Goal: Transaction & Acquisition: Obtain resource

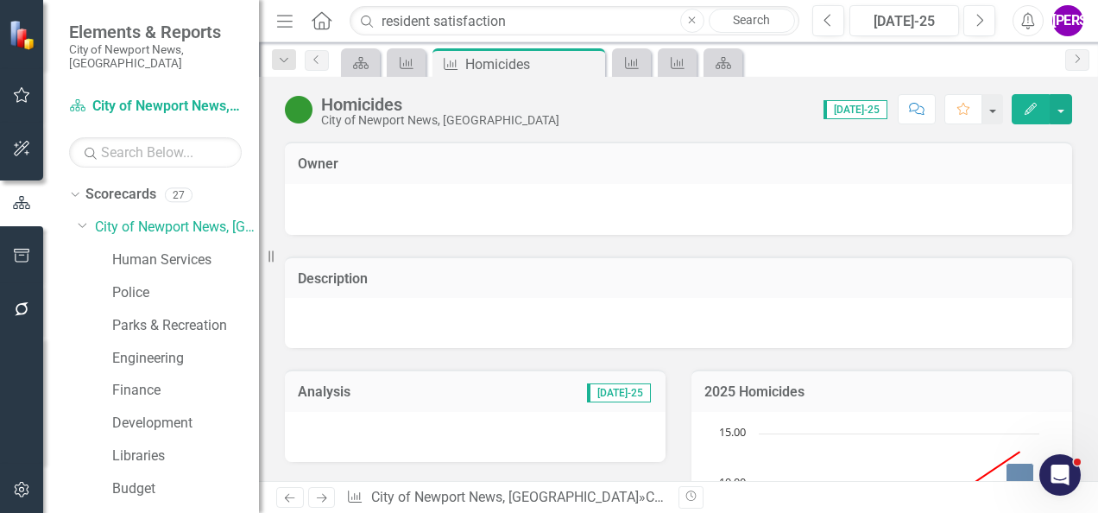
click at [695, 16] on icon "Close" at bounding box center [692, 21] width 8 height 10
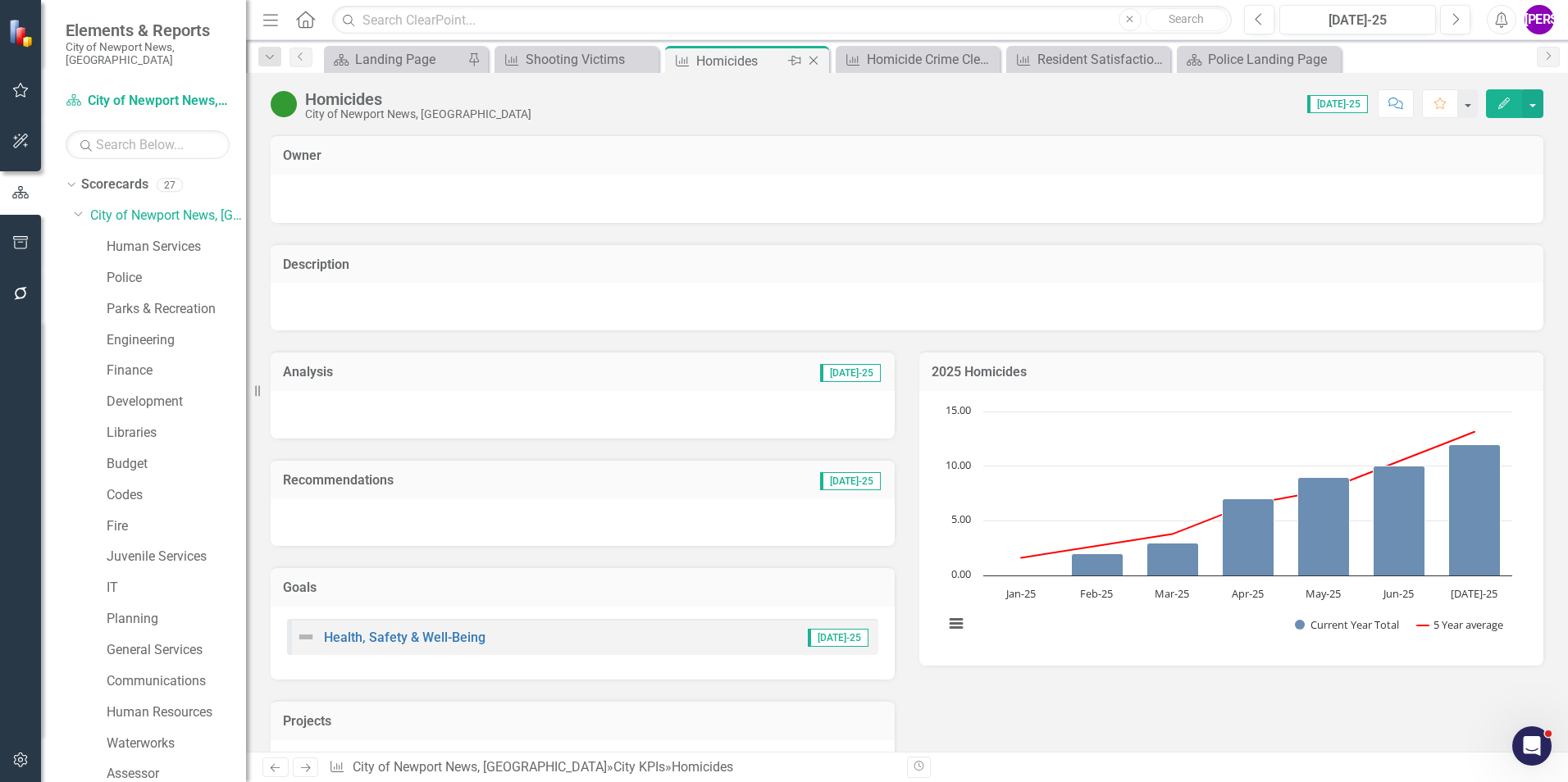
click at [816, 63] on icon "Close" at bounding box center [813, 61] width 16 height 13
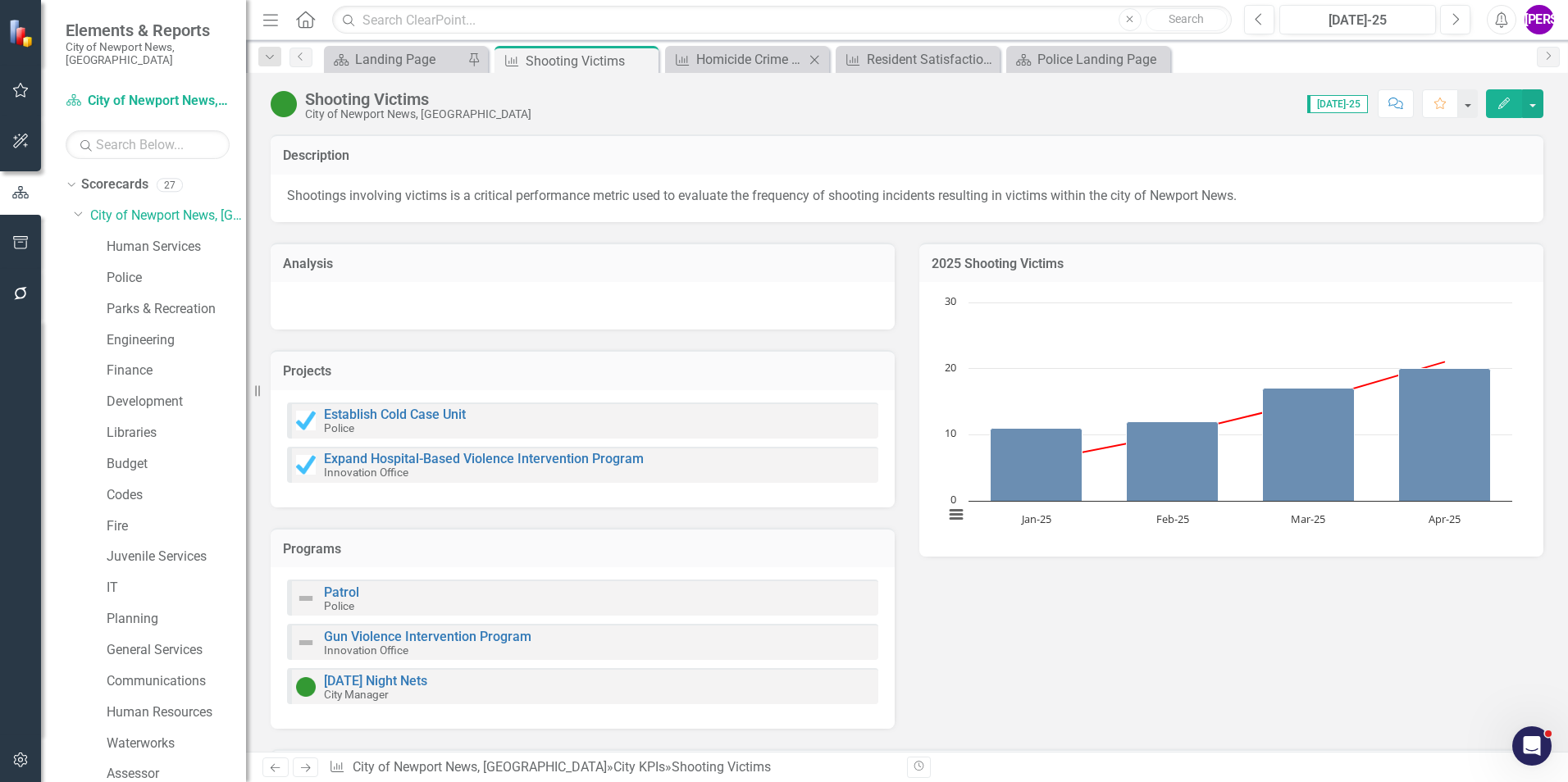
click at [816, 63] on icon "Close" at bounding box center [813, 60] width 16 height 13
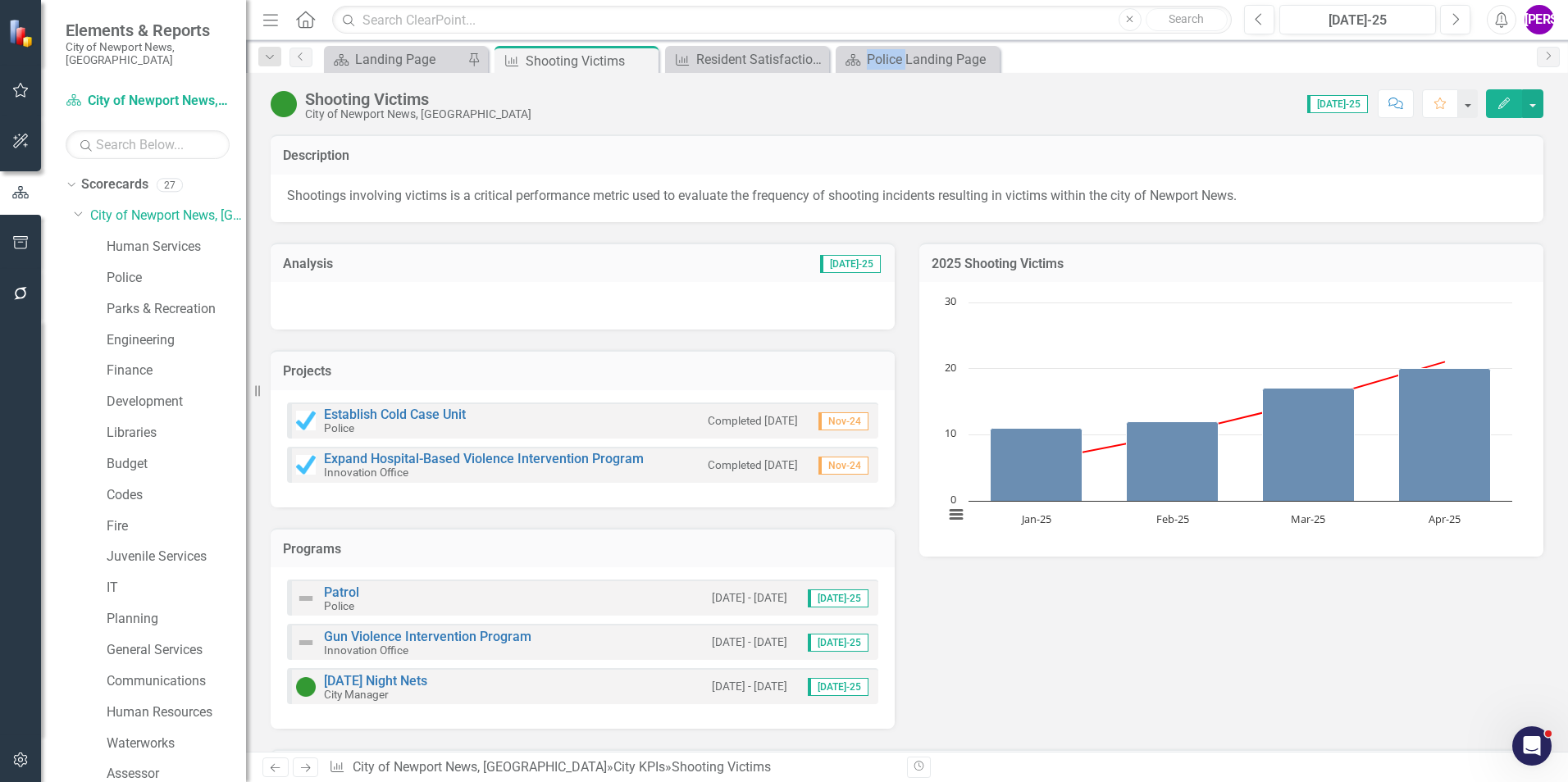
click at [0, 0] on icon "Close" at bounding box center [0, 0] width 0 height 0
click at [642, 64] on icon "Close" at bounding box center [642, 61] width 16 height 13
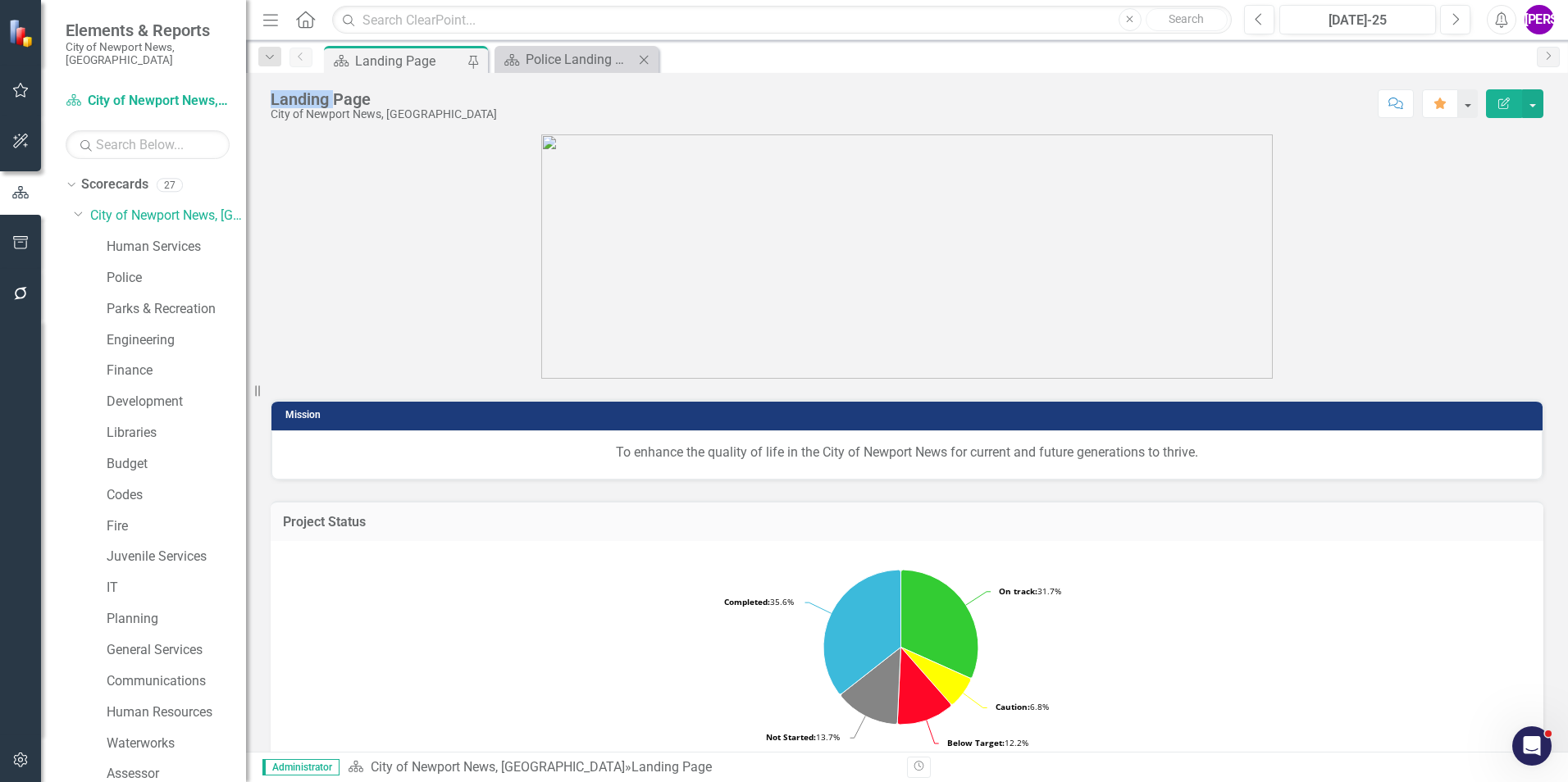
click at [643, 63] on icon "Close" at bounding box center [643, 60] width 16 height 13
click at [141, 238] on link "Human Services" at bounding box center [176, 247] width 140 height 19
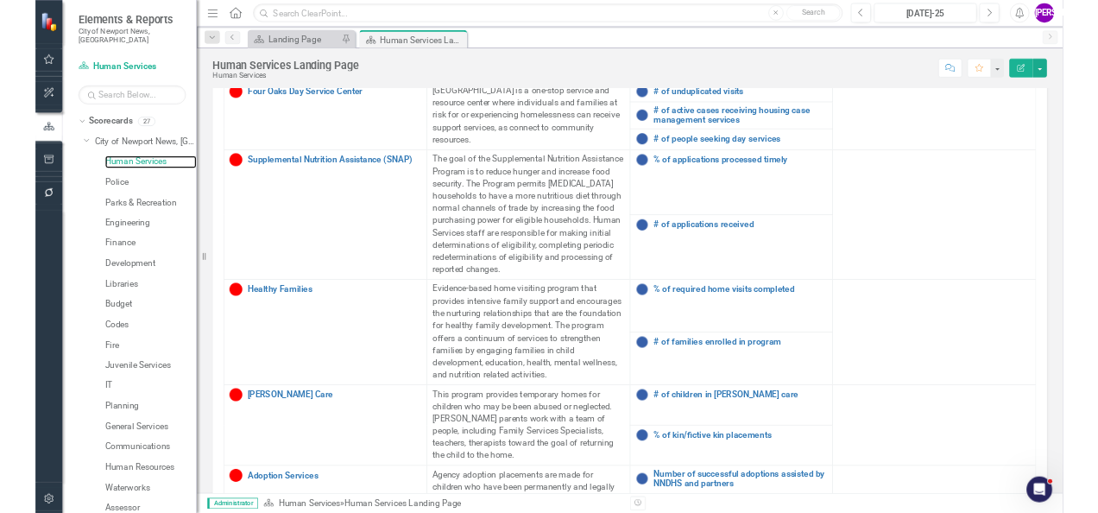
scroll to position [323, 0]
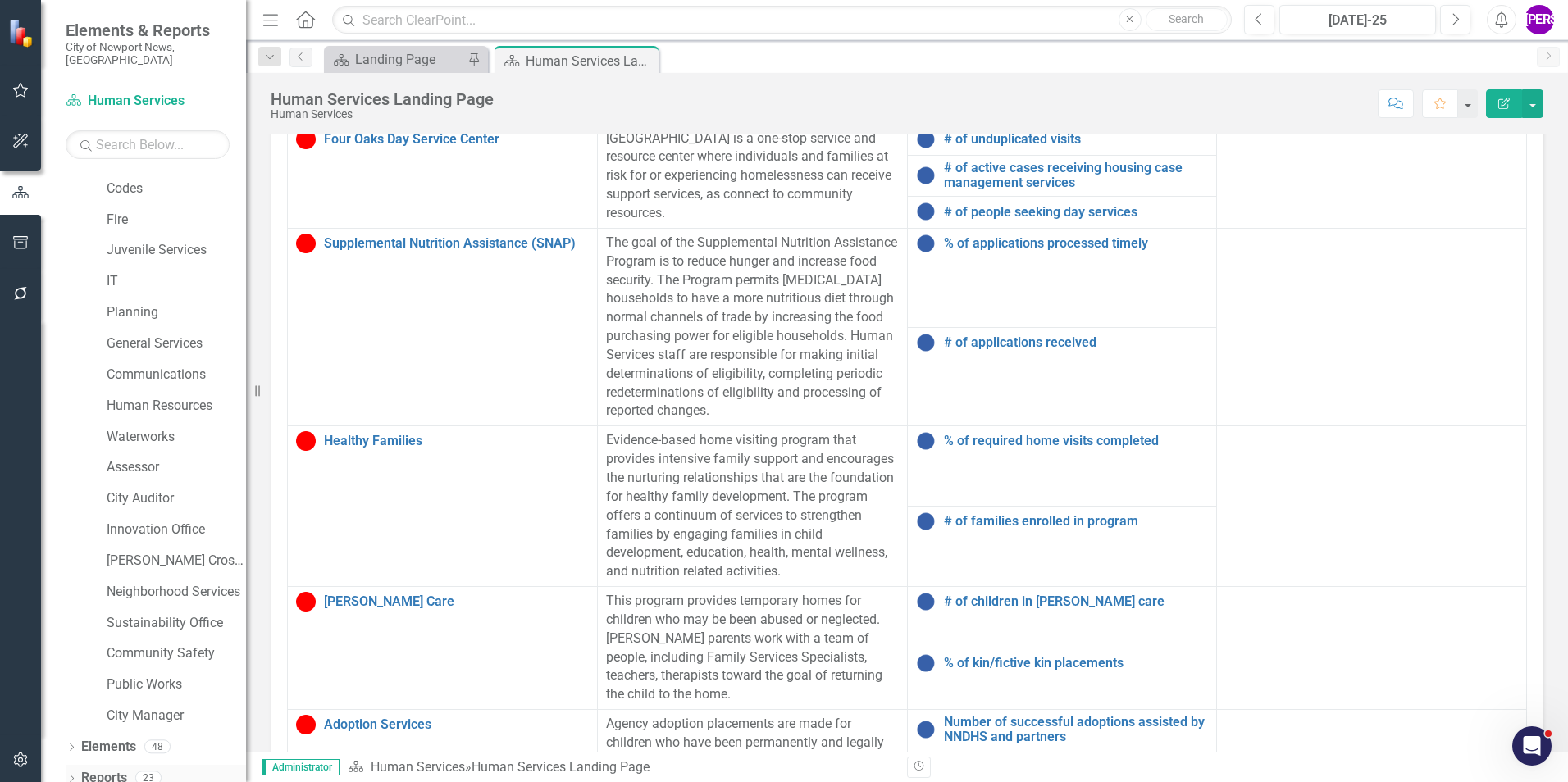
click at [117, 486] on link "Reports" at bounding box center [104, 778] width 46 height 19
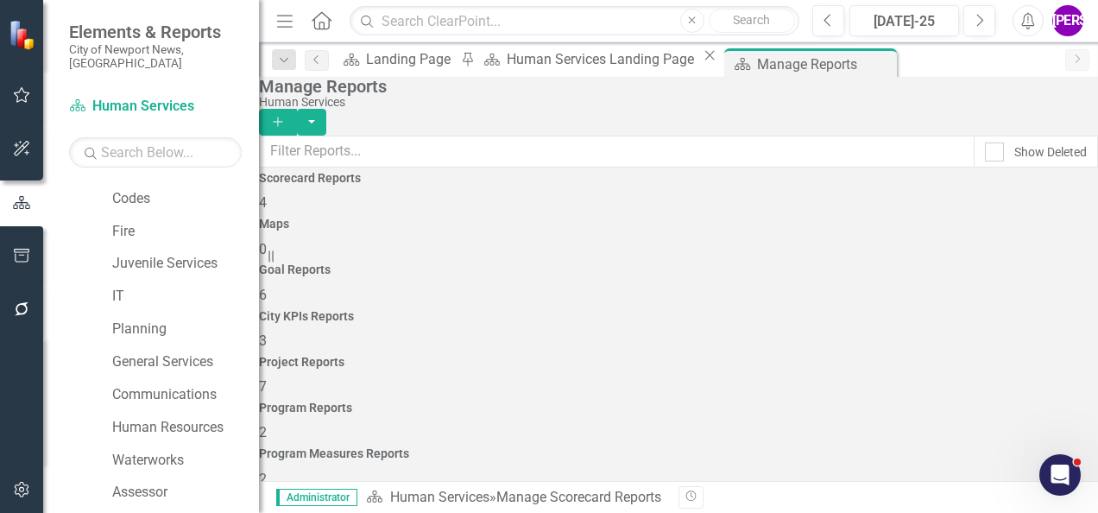
scroll to position [13, 0]
click at [915, 401] on h4 "Program Reports" at bounding box center [678, 407] width 839 height 13
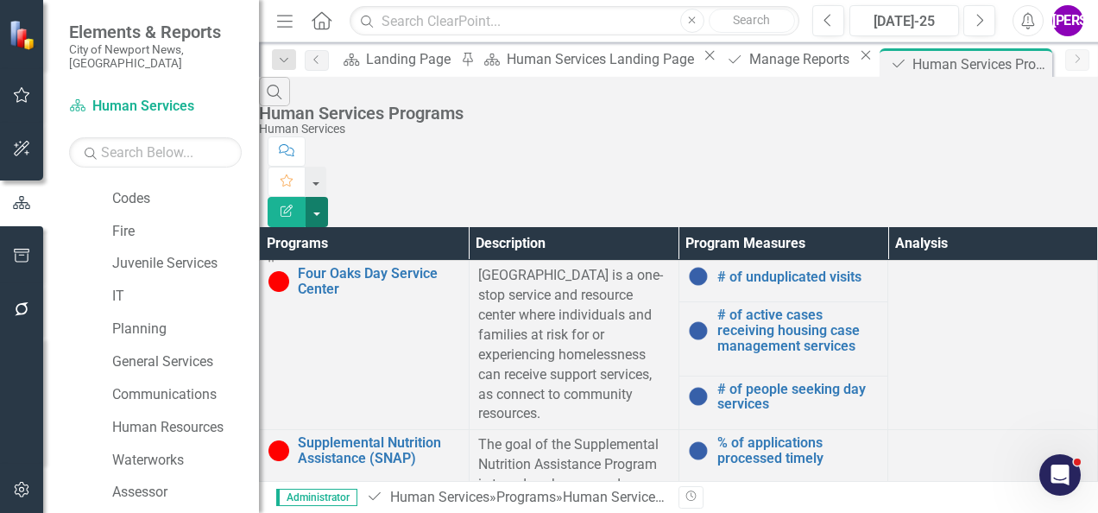
click at [328, 197] on button "button" at bounding box center [316, 212] width 22 height 30
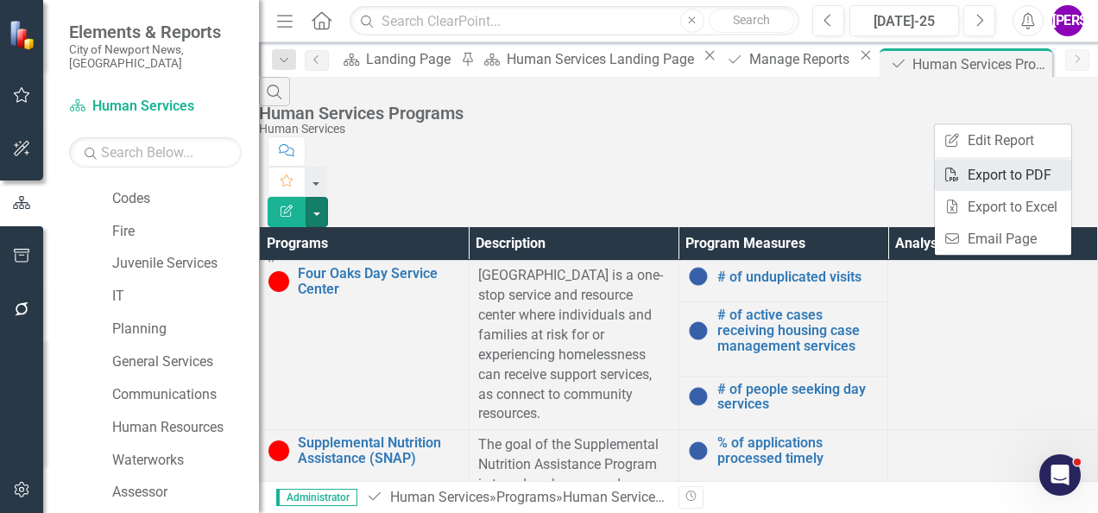
click at [1044, 166] on link "PDF Export to PDF" at bounding box center [1002, 175] width 136 height 32
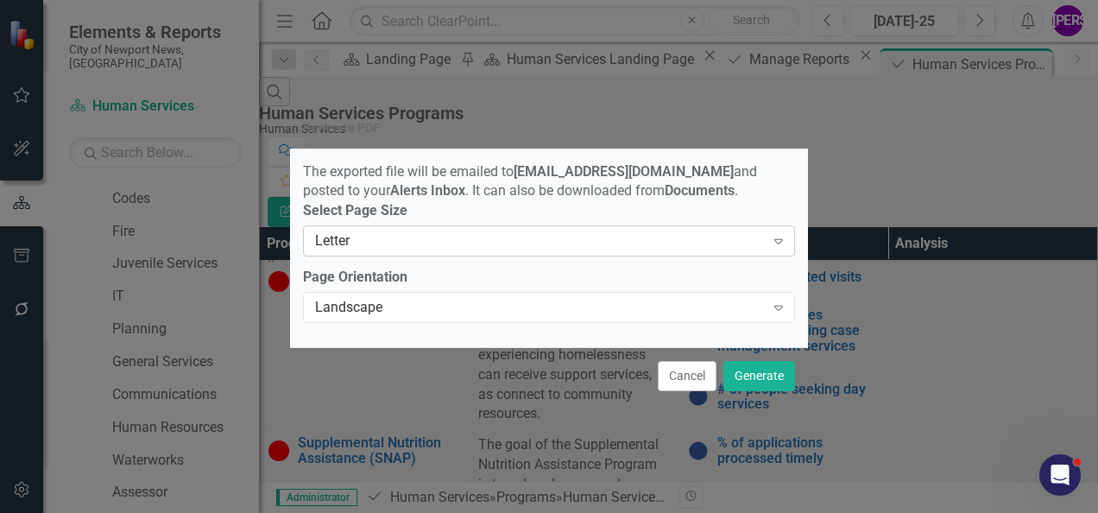
click at [671, 242] on div "Letter" at bounding box center [540, 241] width 450 height 20
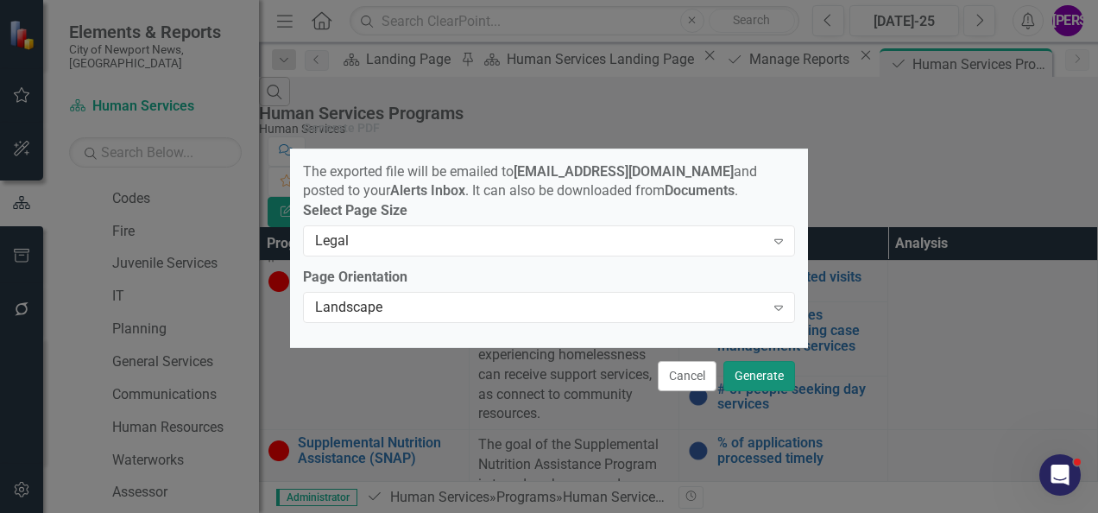
click at [751, 384] on button "Generate" at bounding box center [759, 376] width 72 height 30
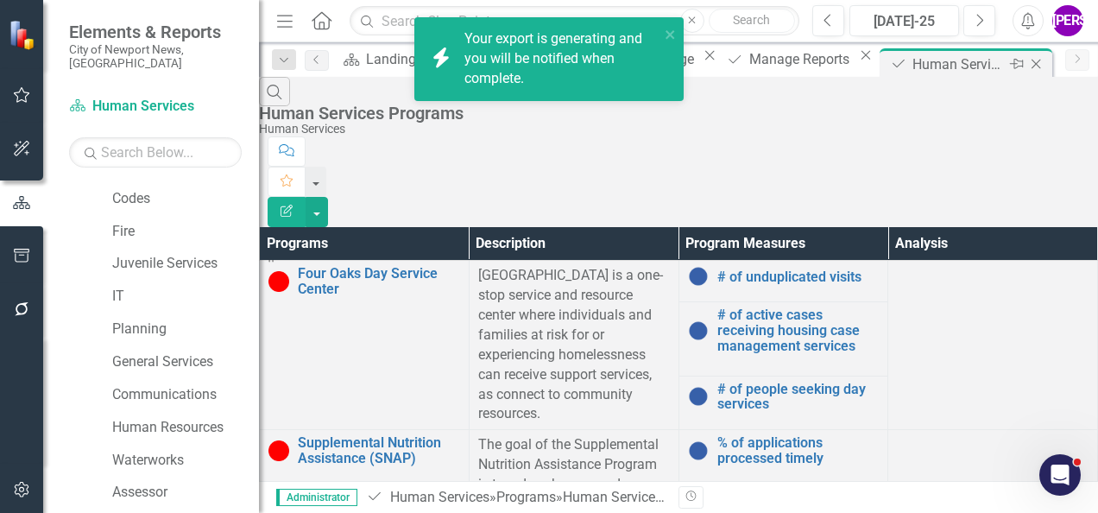
click at [1027, 64] on icon "Close" at bounding box center [1035, 64] width 17 height 14
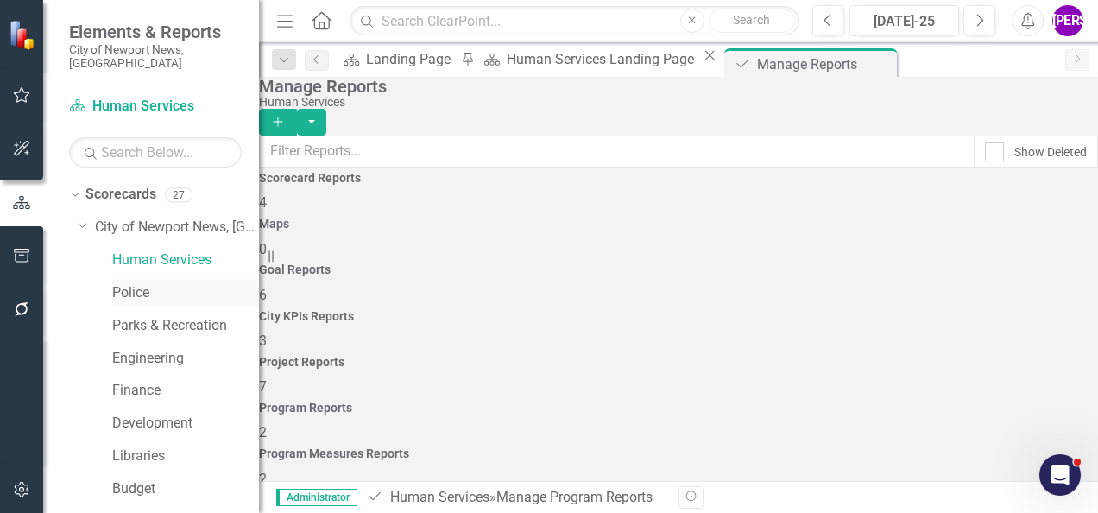
click at [183, 283] on link "Police" at bounding box center [185, 293] width 147 height 20
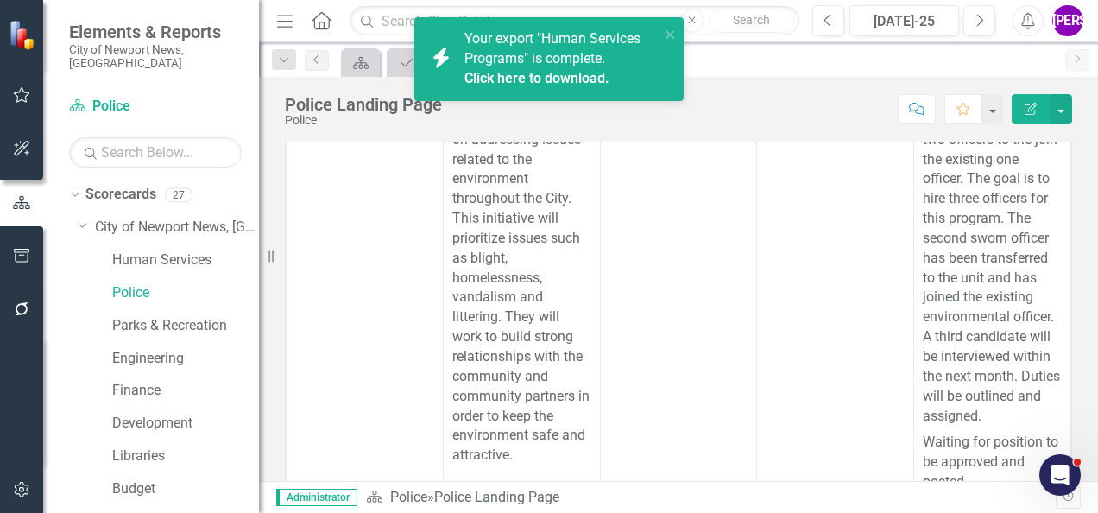
scroll to position [851, 0]
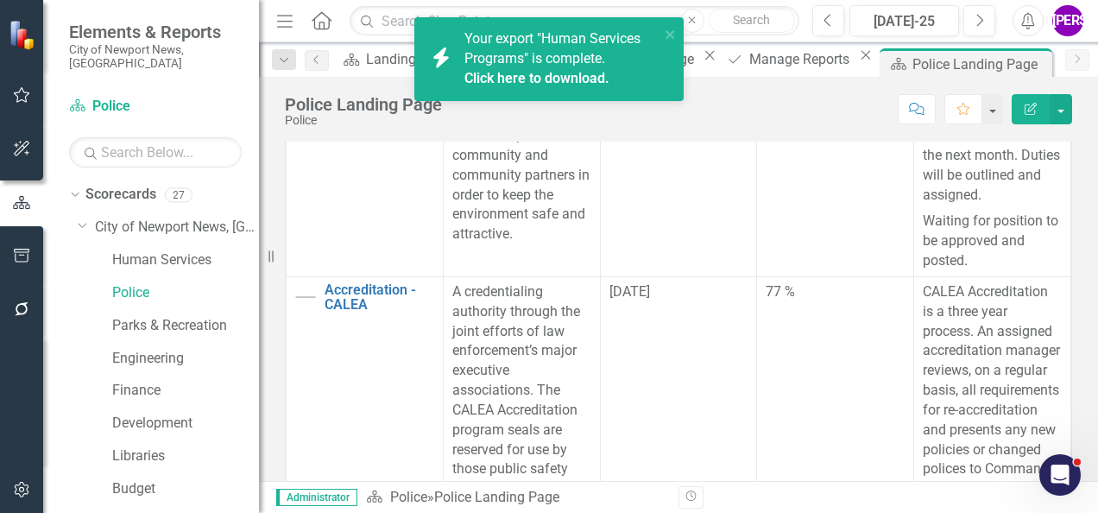
click at [517, 81] on link "Click here to download." at bounding box center [536, 78] width 145 height 16
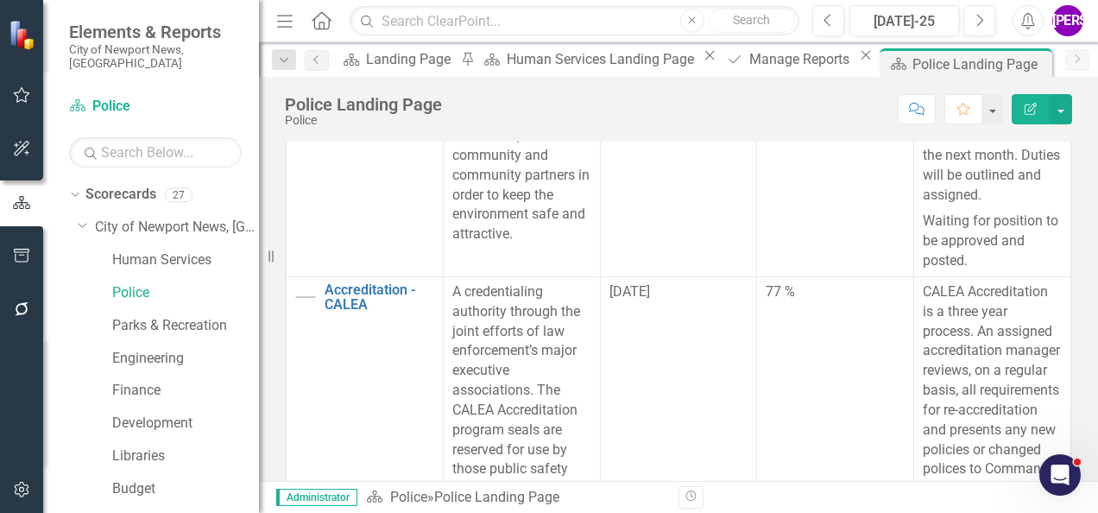
drag, startPoint x: 1078, startPoint y: 168, endPoint x: 1068, endPoint y: 168, distance: 9.5
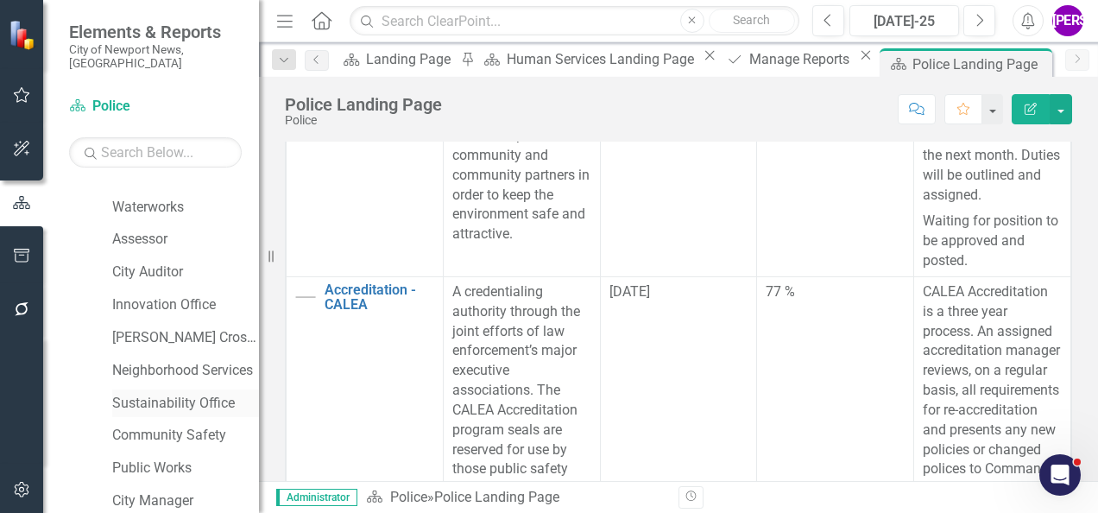
scroll to position [633, 0]
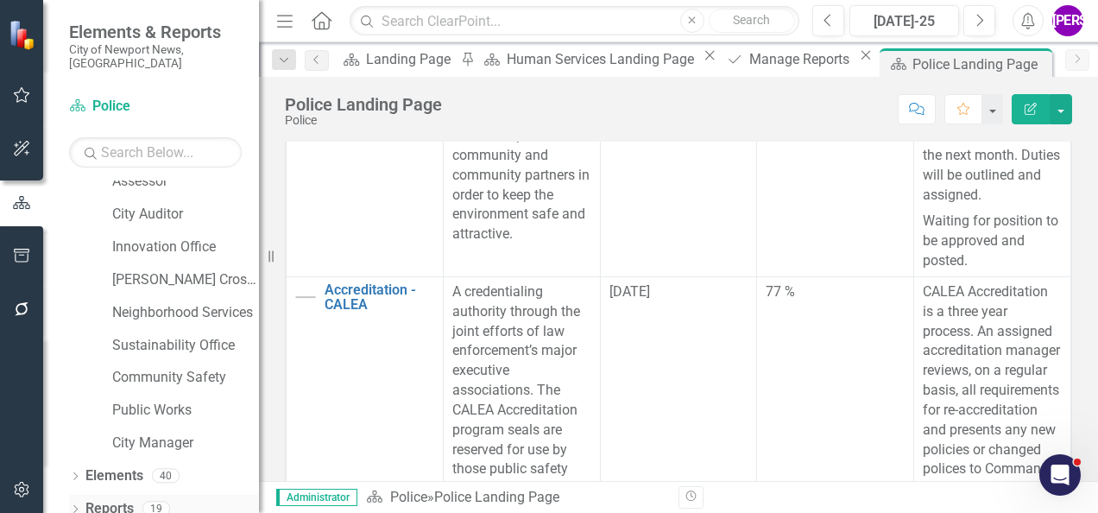
click at [119, 499] on link "Reports" at bounding box center [109, 509] width 48 height 20
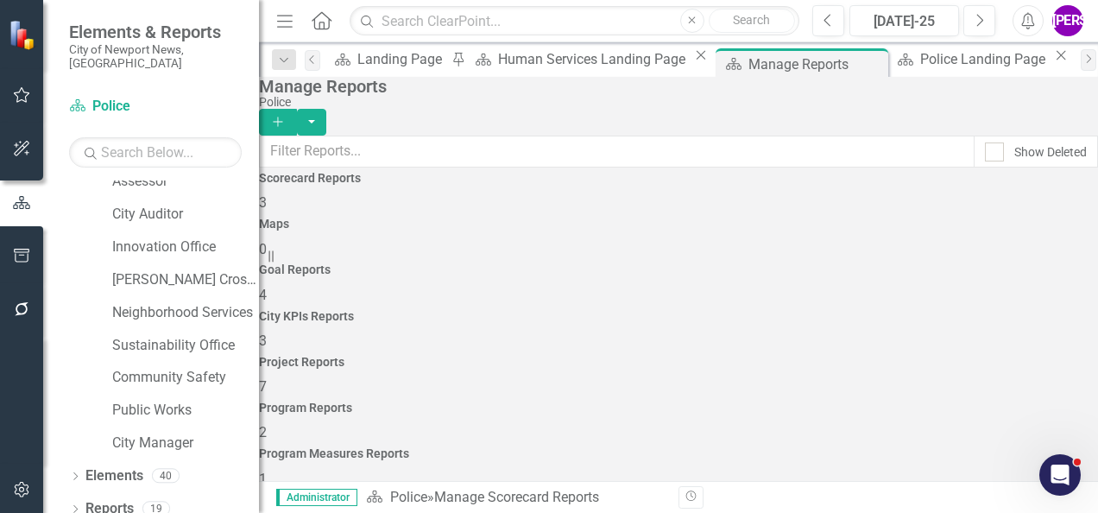
click at [821, 355] on div "Project Reports 7" at bounding box center [678, 375] width 839 height 41
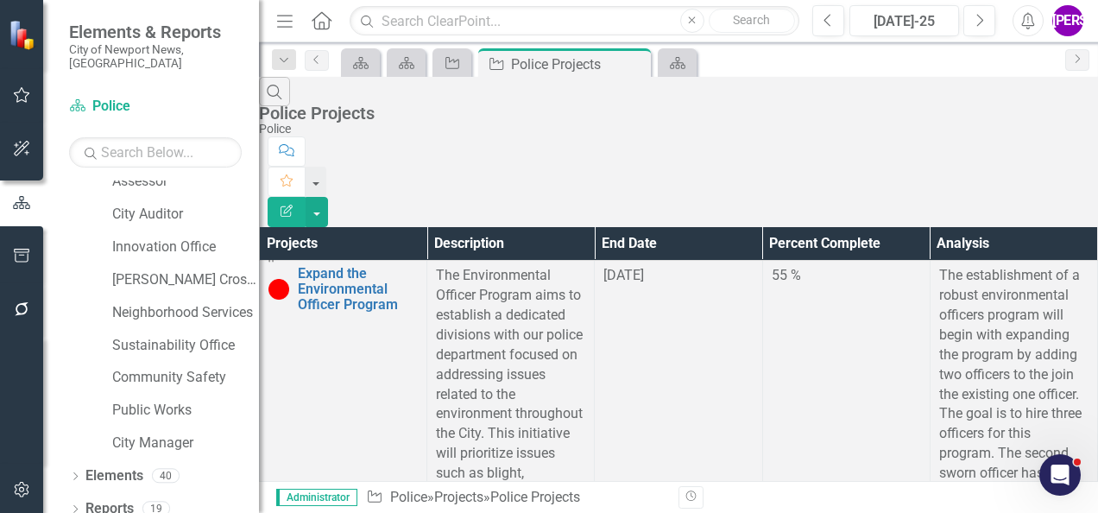
scroll to position [259, 0]
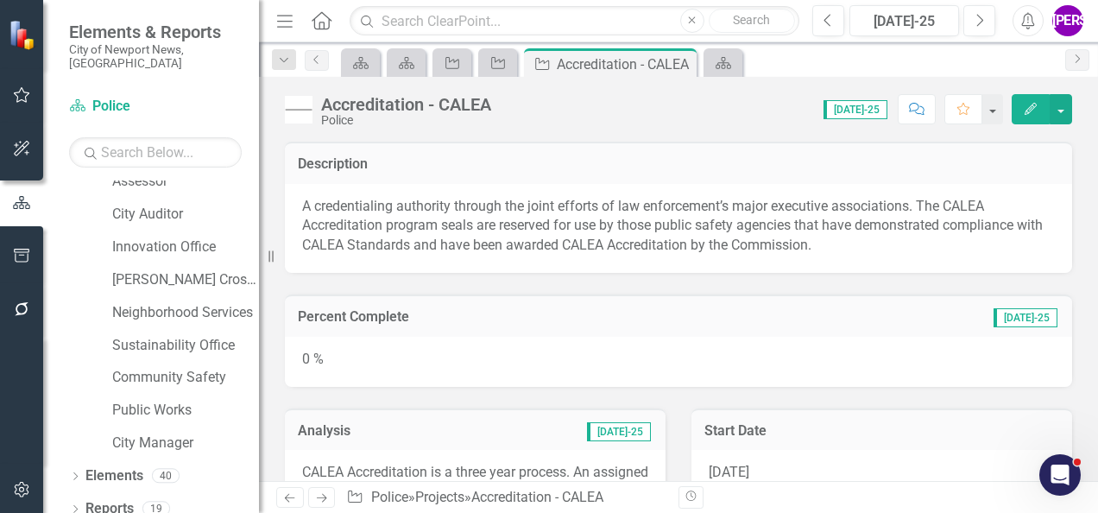
click at [318, 114] on div "Accreditation - CALEA Police" at bounding box center [392, 110] width 215 height 33
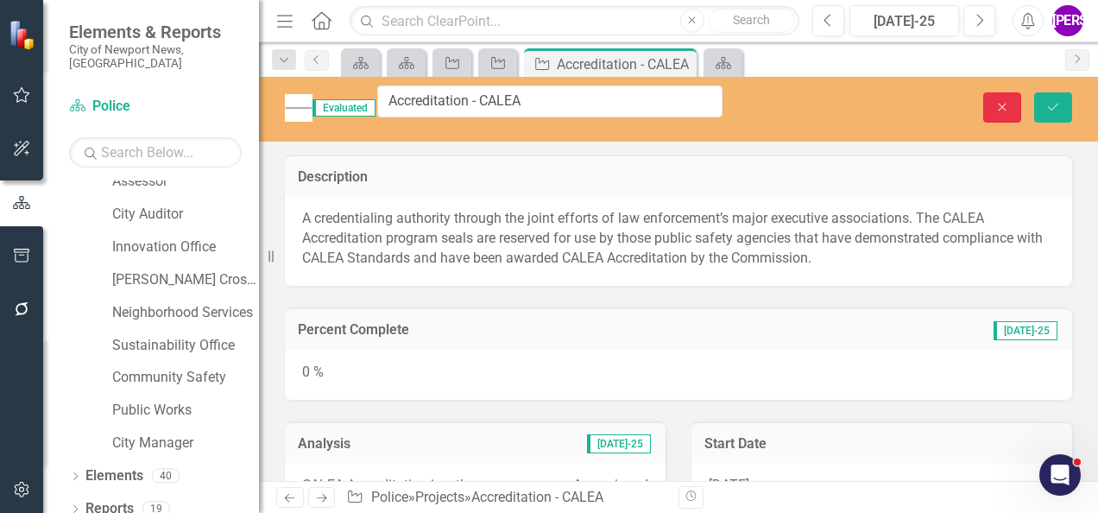
click at [987, 101] on button "Close" at bounding box center [1002, 107] width 38 height 30
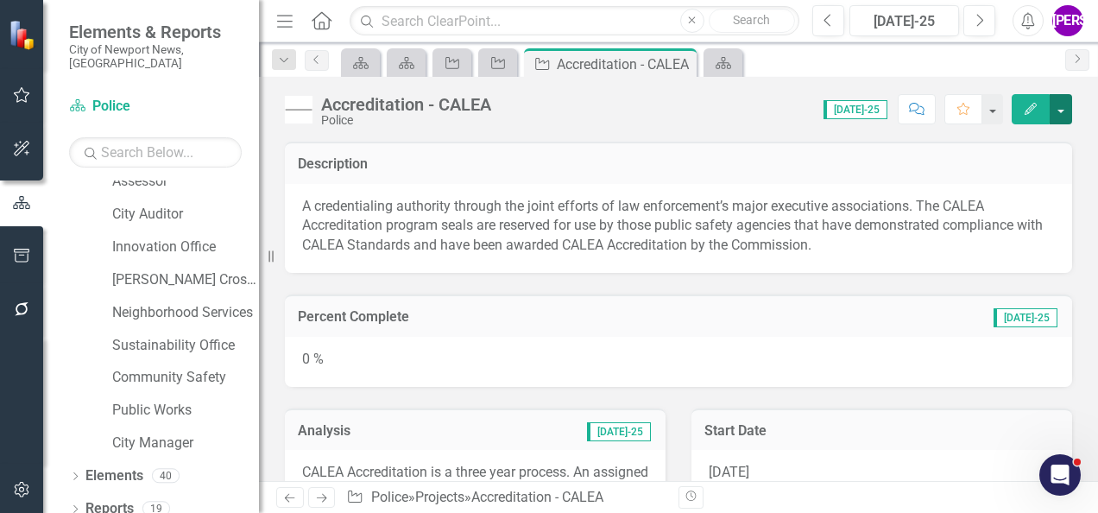
click at [1060, 112] on button "button" at bounding box center [1060, 109] width 22 height 30
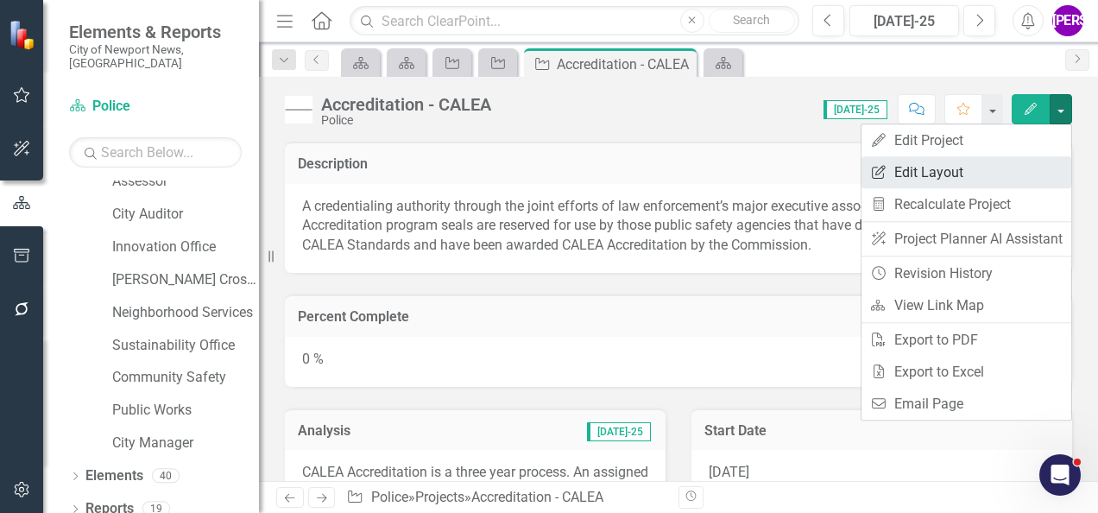
click at [980, 156] on link "Edit Report Edit Layout" at bounding box center [966, 172] width 210 height 32
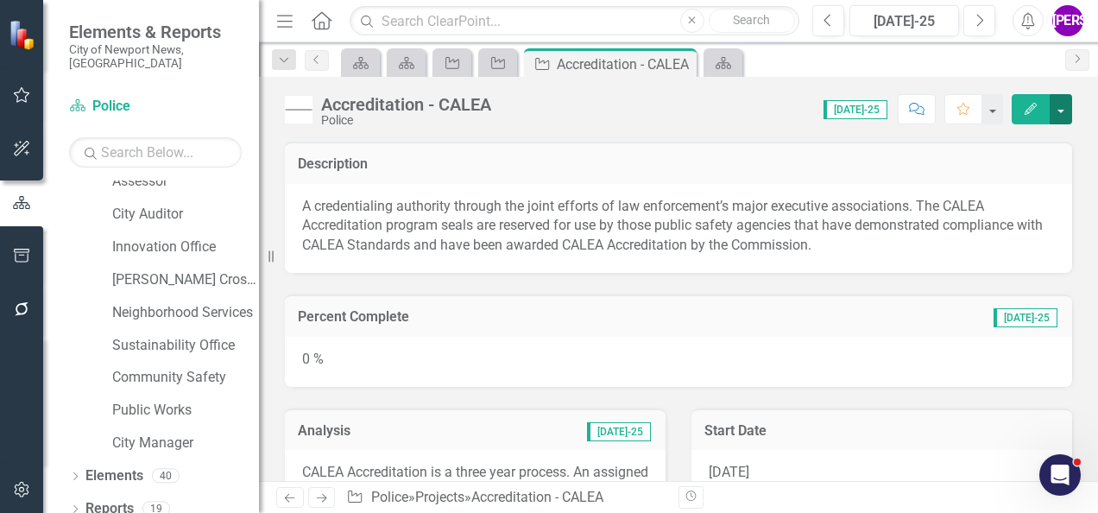
click at [1062, 101] on button "button" at bounding box center [1060, 109] width 22 height 30
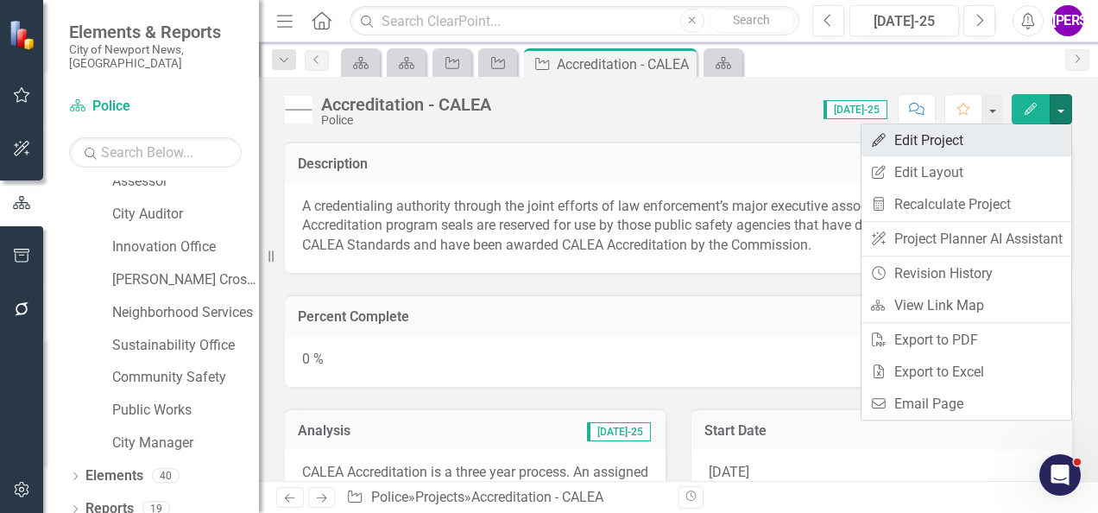
click at [985, 143] on link "Edit Edit Project" at bounding box center [966, 140] width 210 height 32
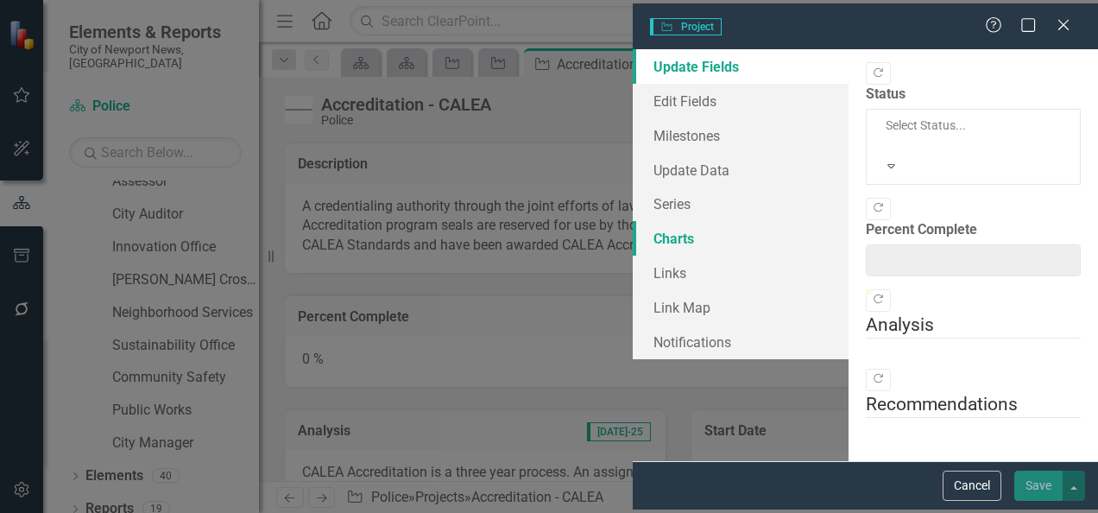
type input "0"
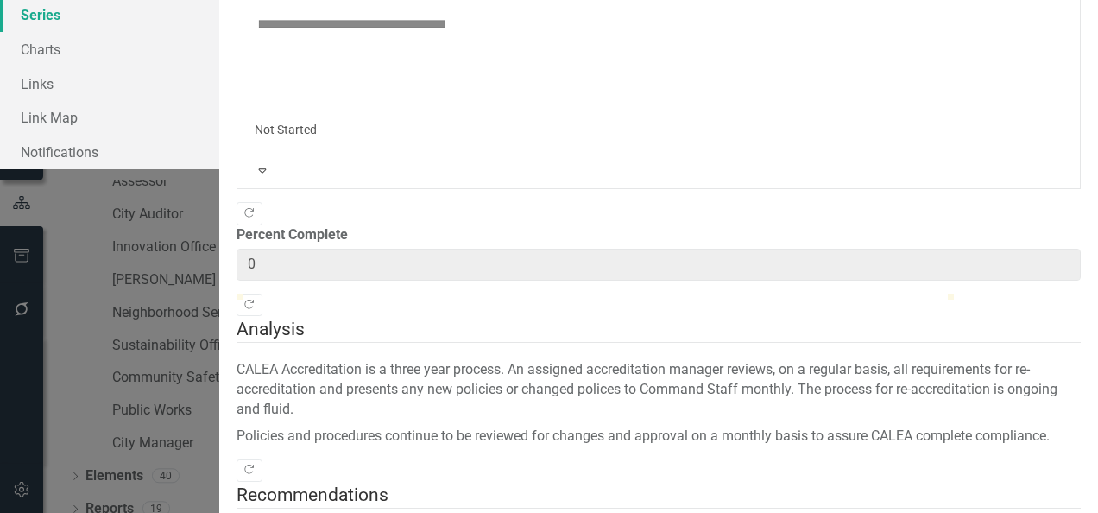
click at [157, 32] on link "Series" at bounding box center [109, 14] width 219 height 35
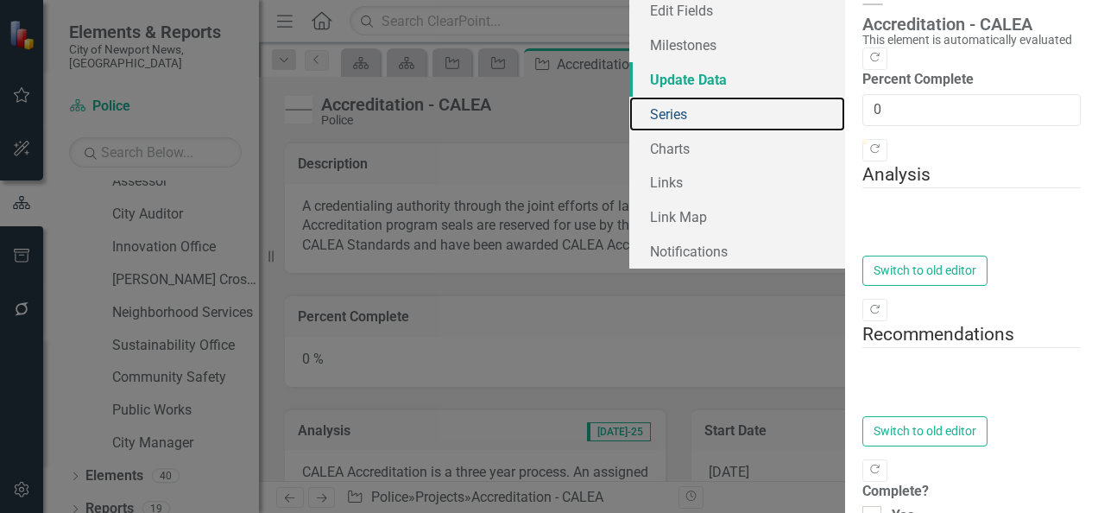
type textarea "<p>CALEA Accreditation is a three year process. An assigned accreditation manag…"
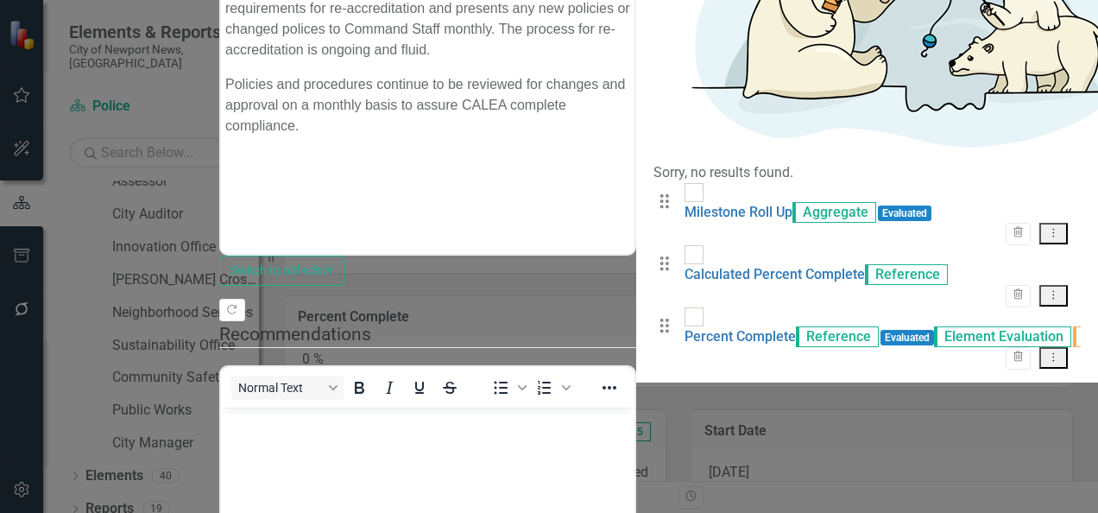
click at [428, 512] on div "Manual Evaluation" at bounding box center [549, 523] width 1098 height 20
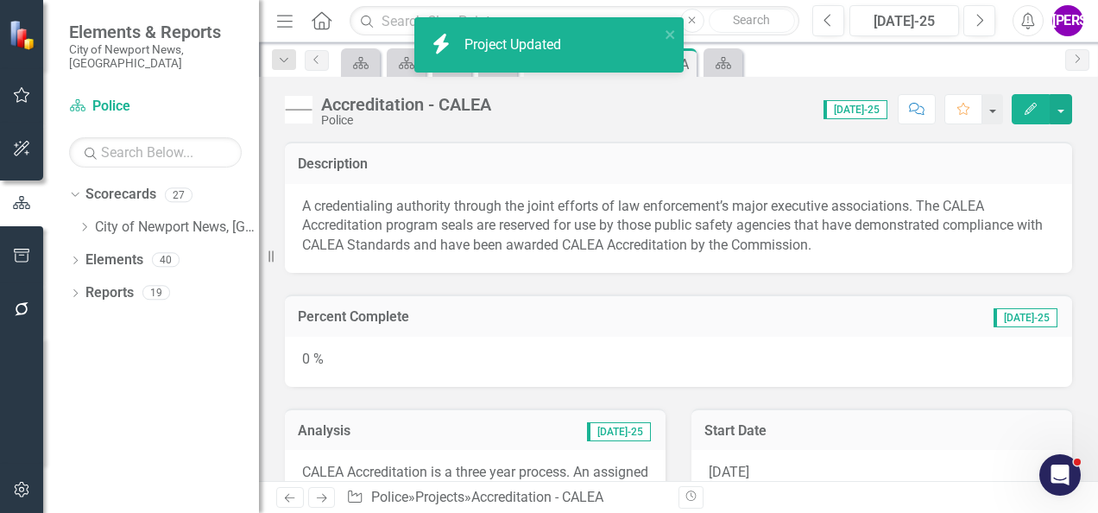
click at [311, 110] on img at bounding box center [299, 110] width 28 height 28
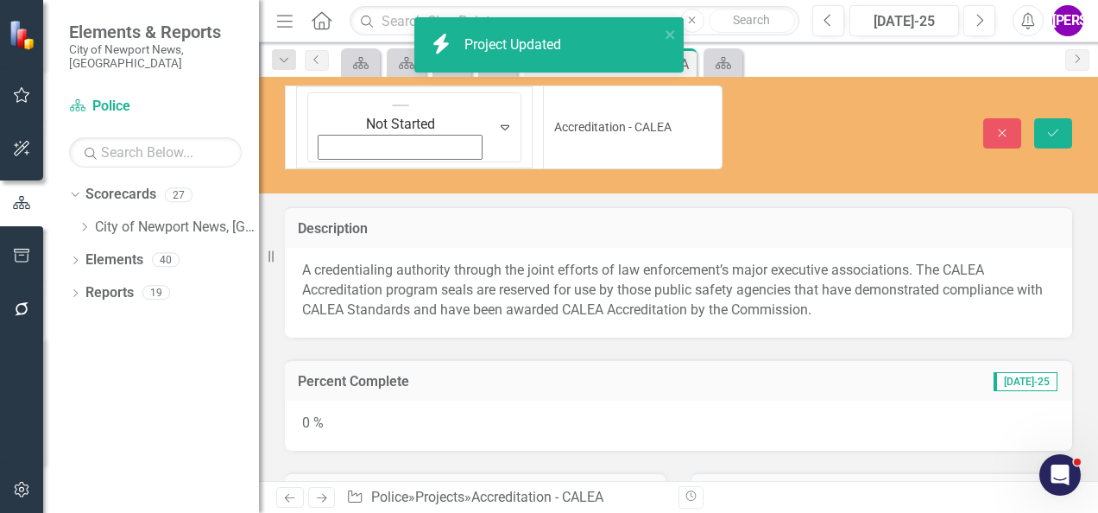
click at [392, 110] on img at bounding box center [400, 105] width 17 height 17
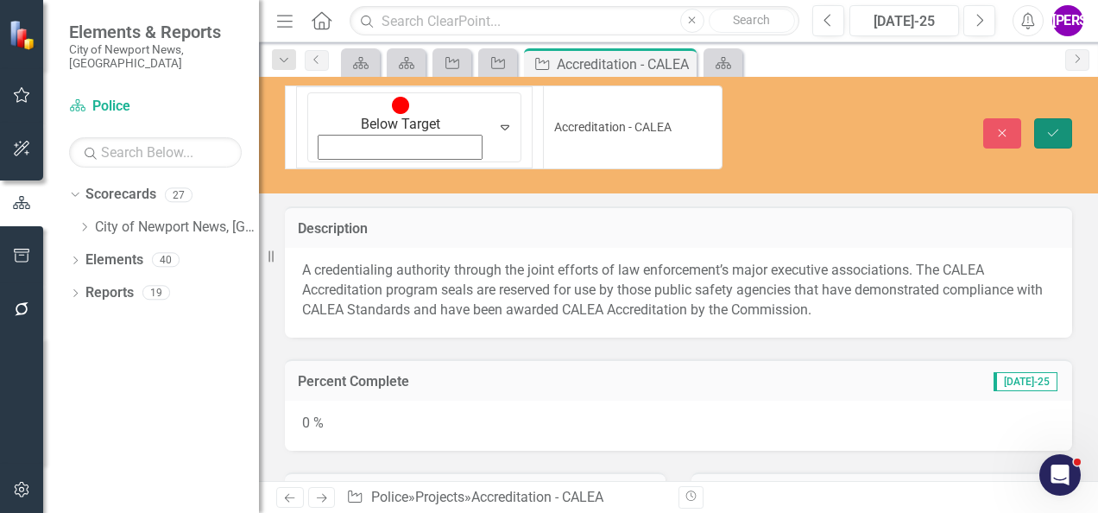
click at [1061, 118] on button "Save" at bounding box center [1053, 133] width 38 height 30
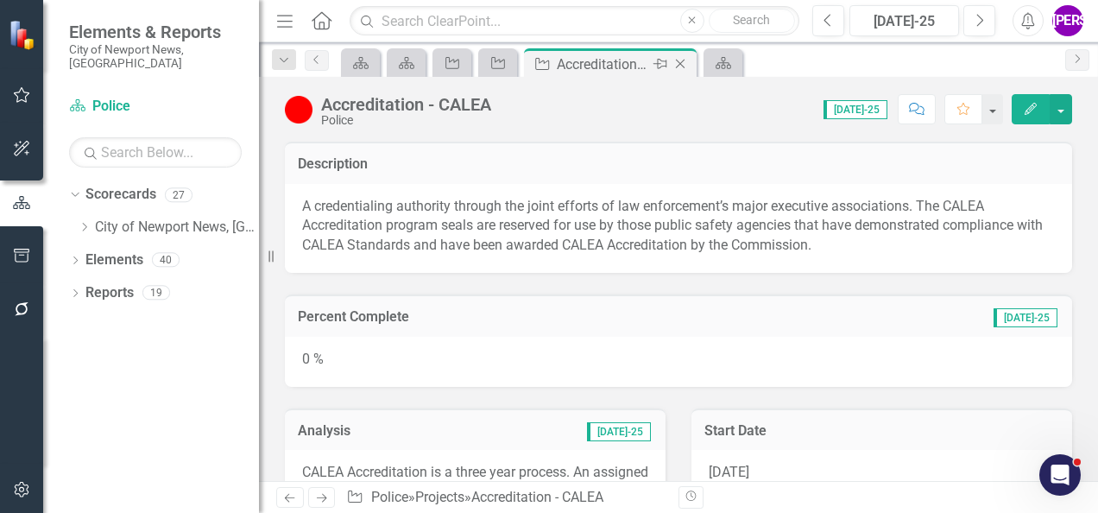
click at [681, 60] on icon "Close" at bounding box center [679, 64] width 17 height 14
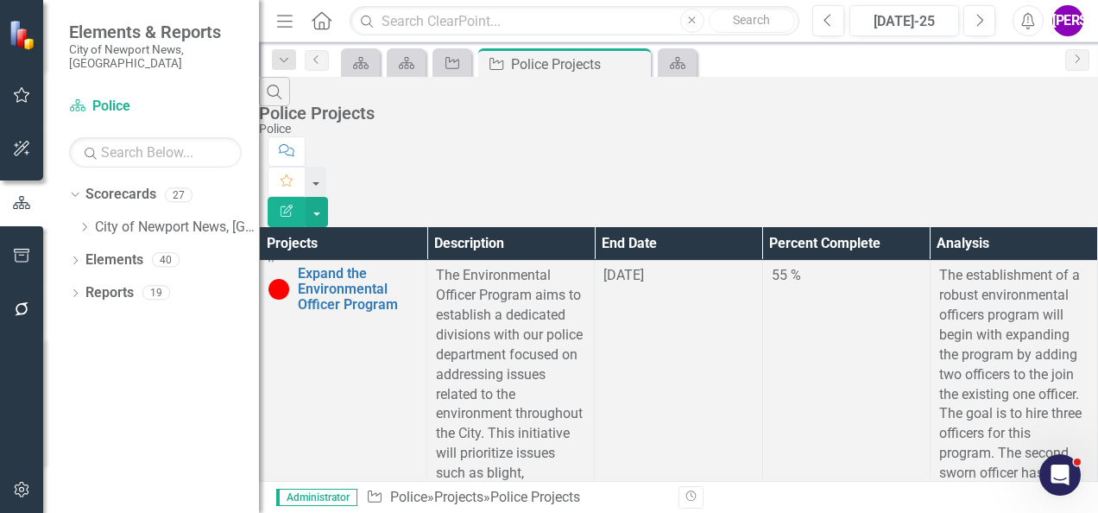
scroll to position [604, 0]
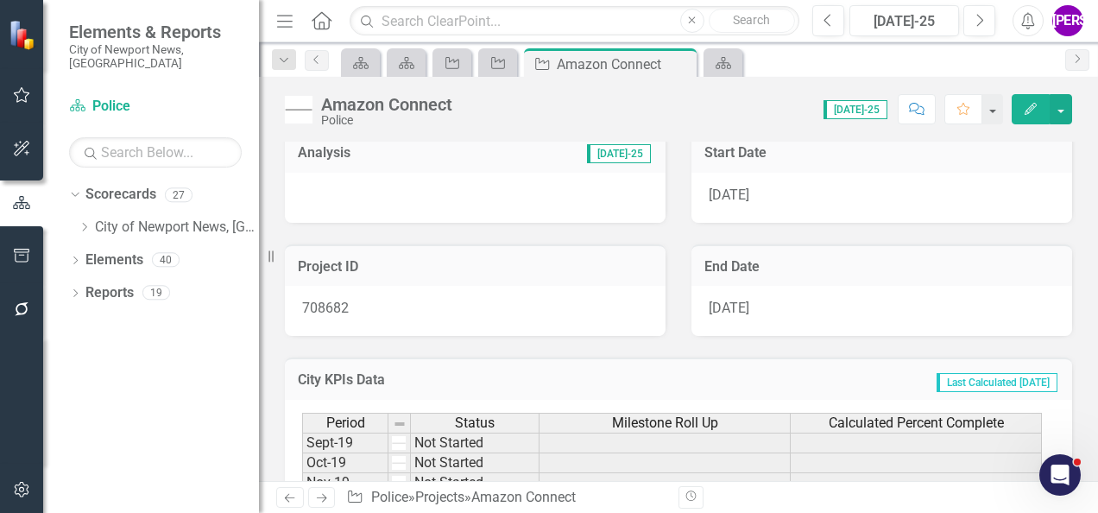
scroll to position [345, 0]
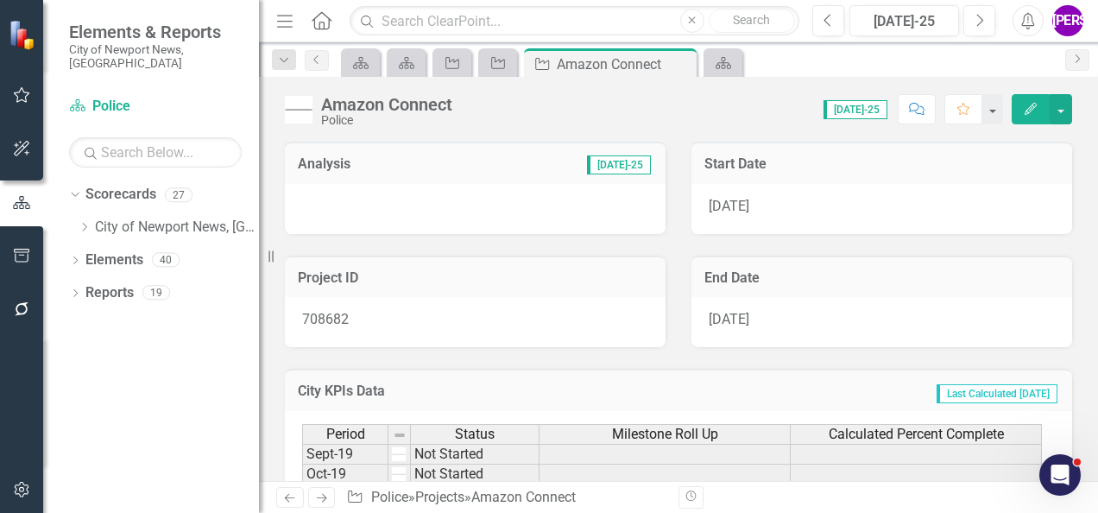
click at [1041, 105] on button "Edit" at bounding box center [1030, 109] width 38 height 30
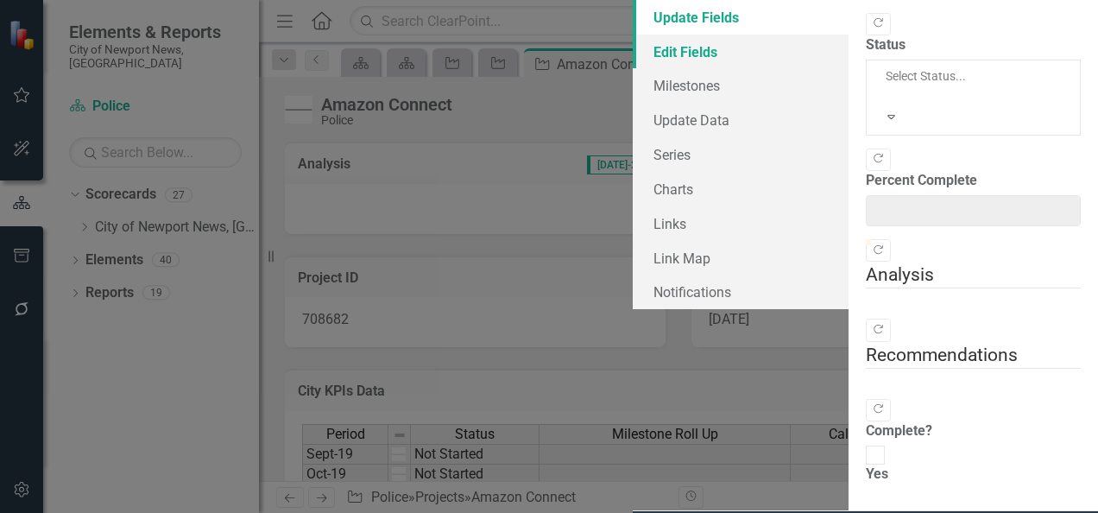
type input "0"
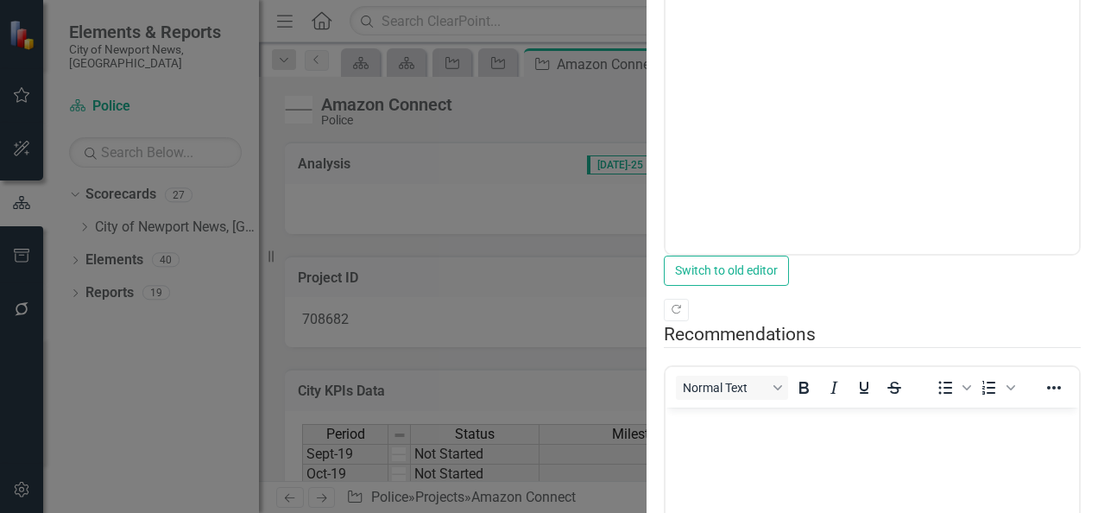
scroll to position [0, 0]
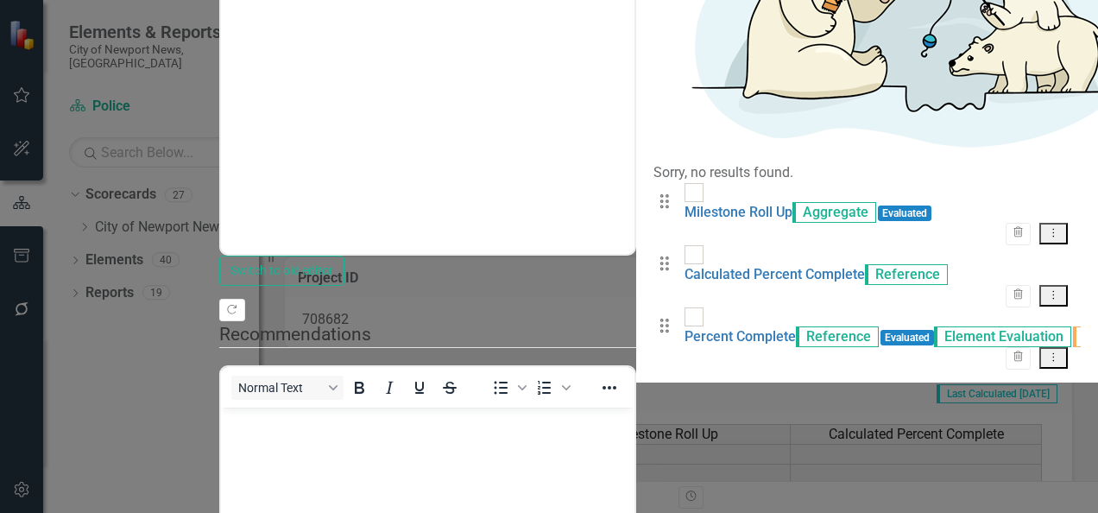
click at [449, 512] on div "Manual Evaluation" at bounding box center [549, 523] width 1098 height 20
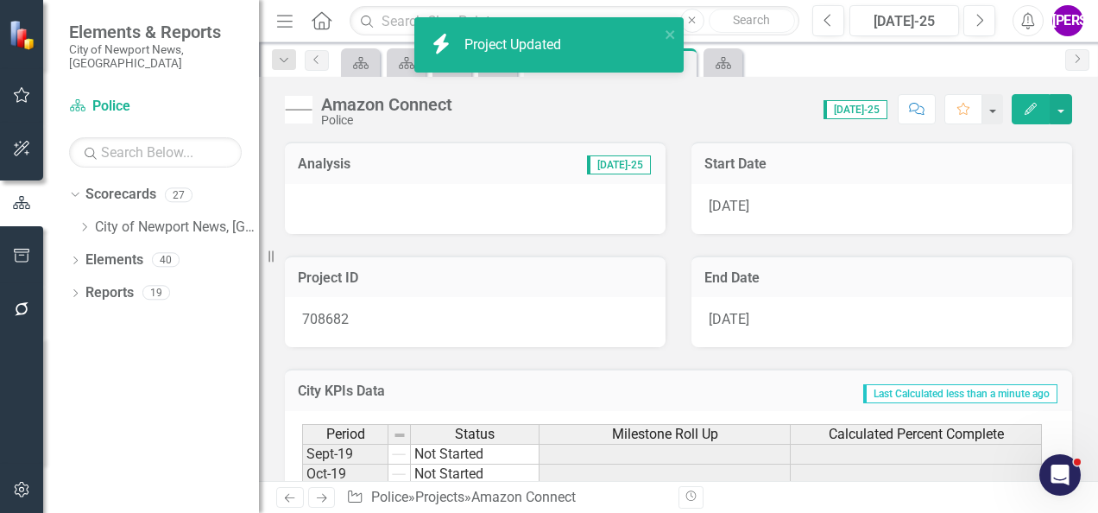
scroll to position [86, 0]
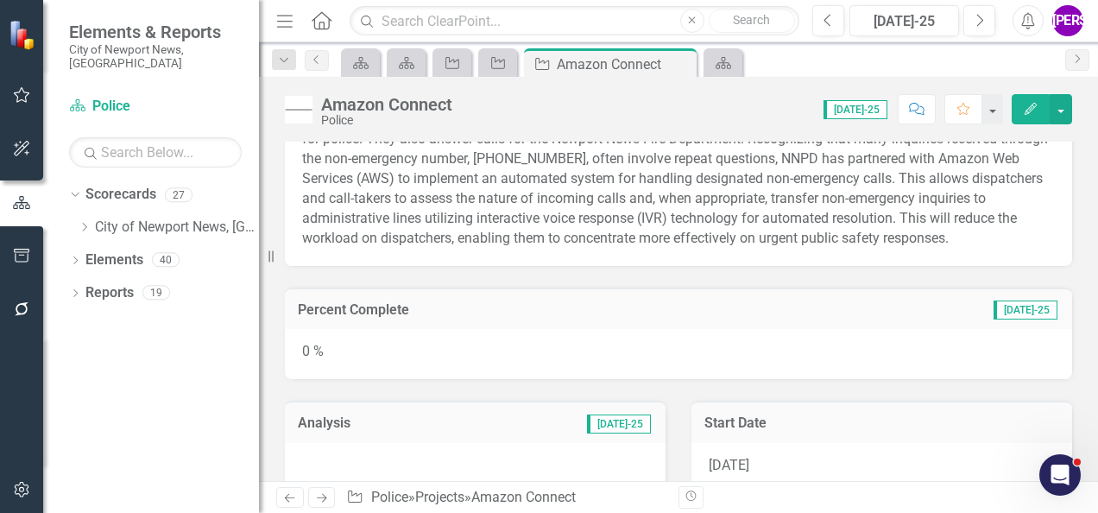
click at [312, 97] on div "Amazon Connect Police" at bounding box center [373, 110] width 176 height 33
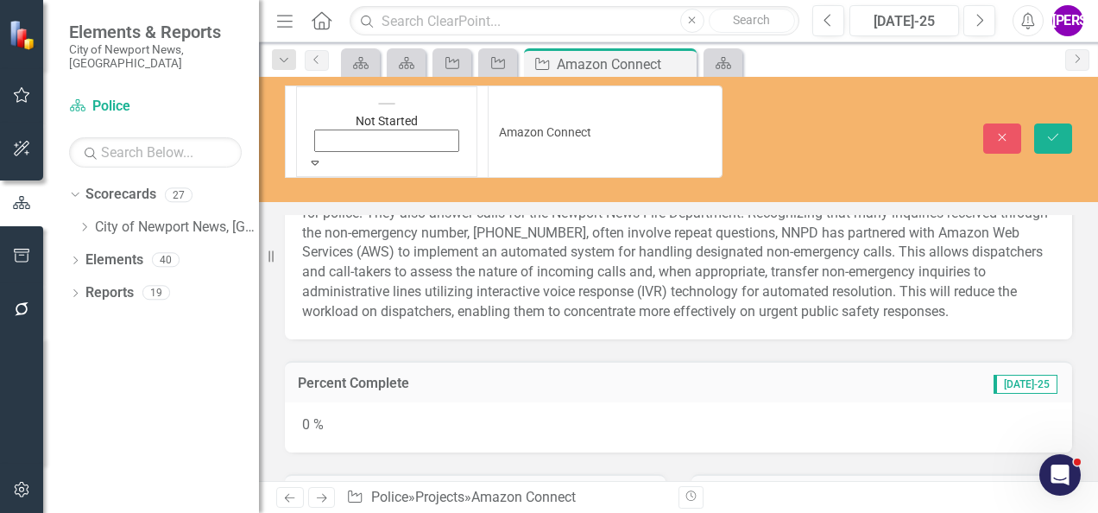
click at [314, 154] on div "Expand" at bounding box center [386, 162] width 159 height 17
click at [1057, 123] on button "Save" at bounding box center [1053, 138] width 38 height 30
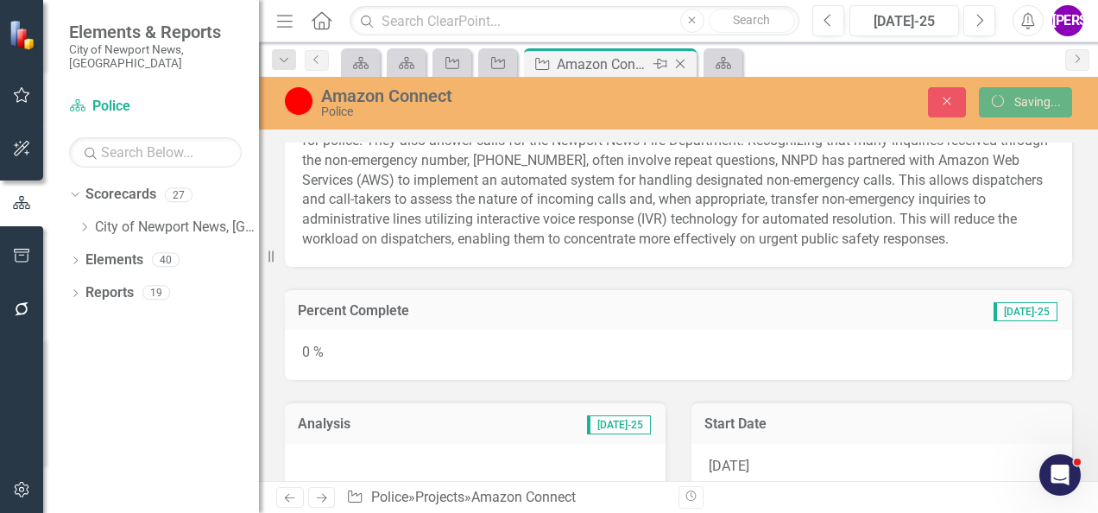
click at [682, 60] on icon at bounding box center [680, 64] width 9 height 9
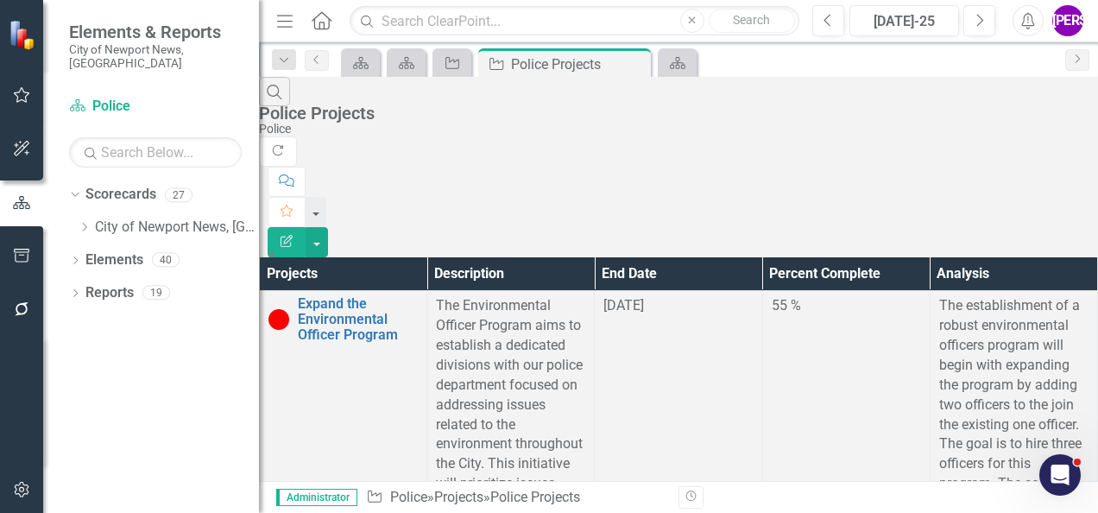
scroll to position [1208, 0]
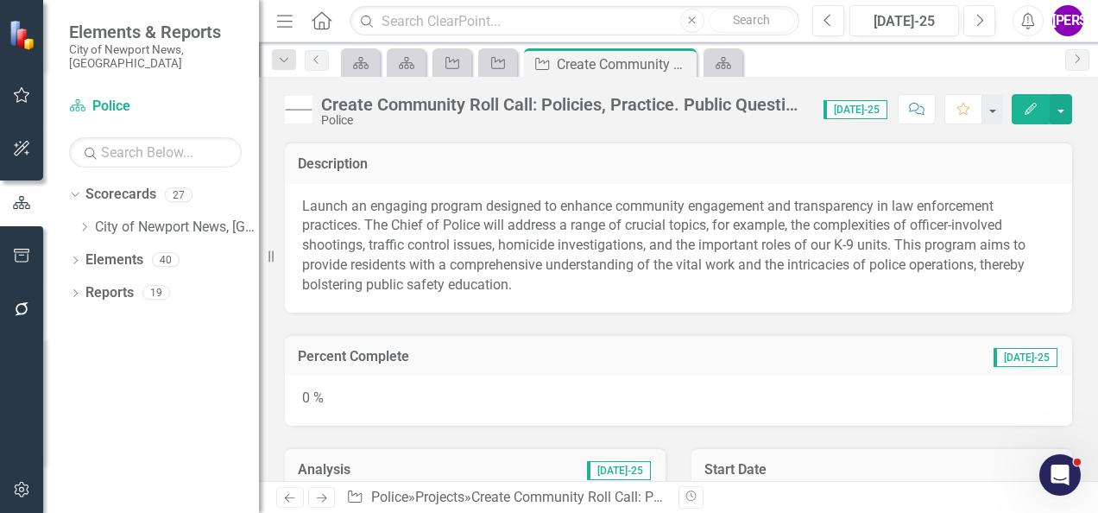
click at [1022, 116] on button "Edit" at bounding box center [1030, 109] width 38 height 30
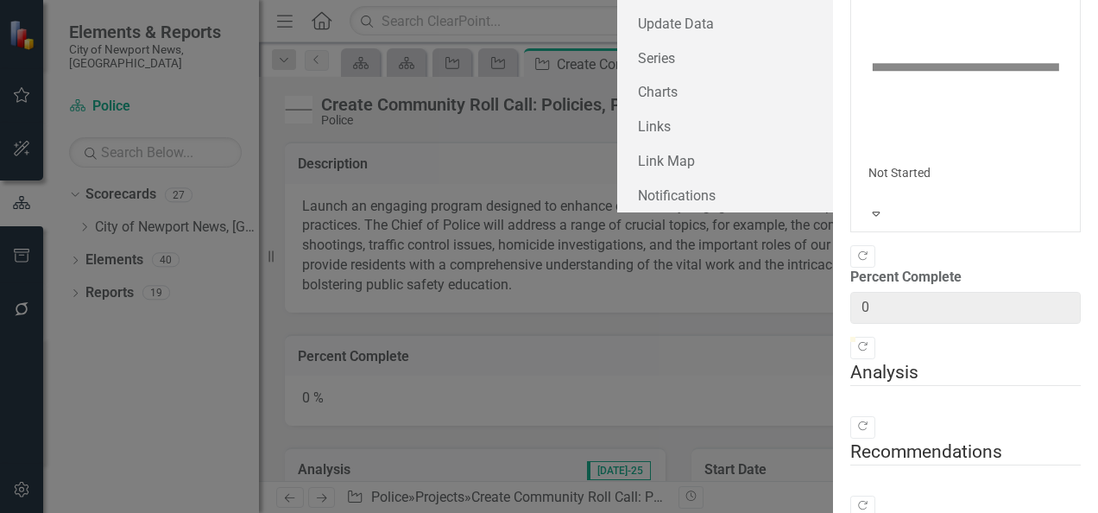
type input "0"
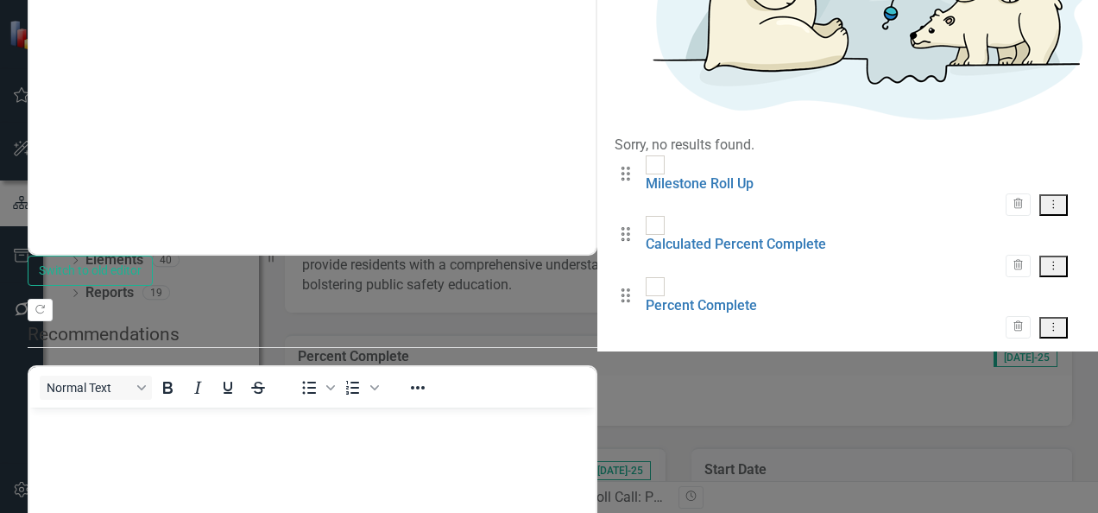
checkbox input "false"
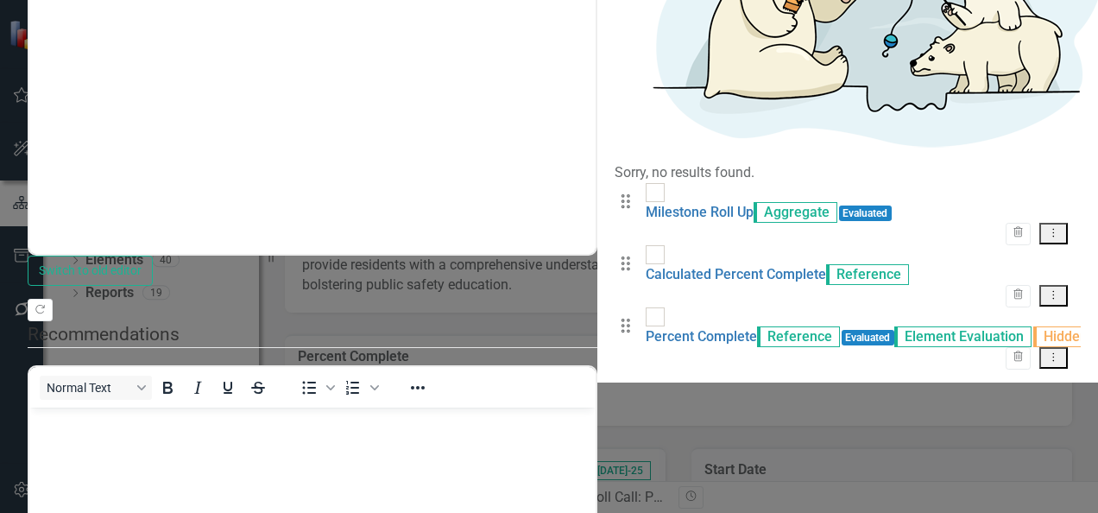
click at [455, 512] on div "Manual Evaluation" at bounding box center [549, 523] width 1098 height 20
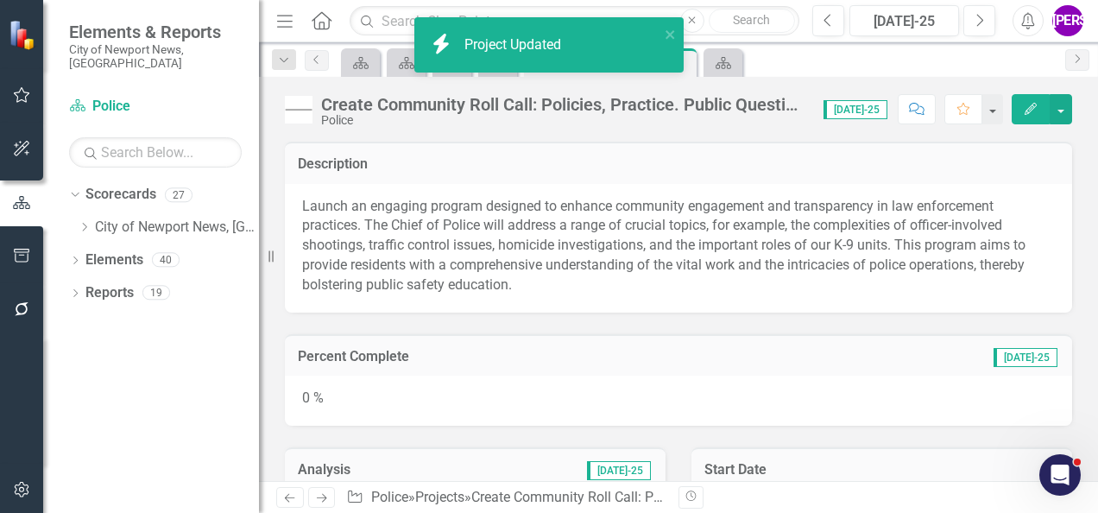
click at [311, 105] on img at bounding box center [299, 110] width 28 height 28
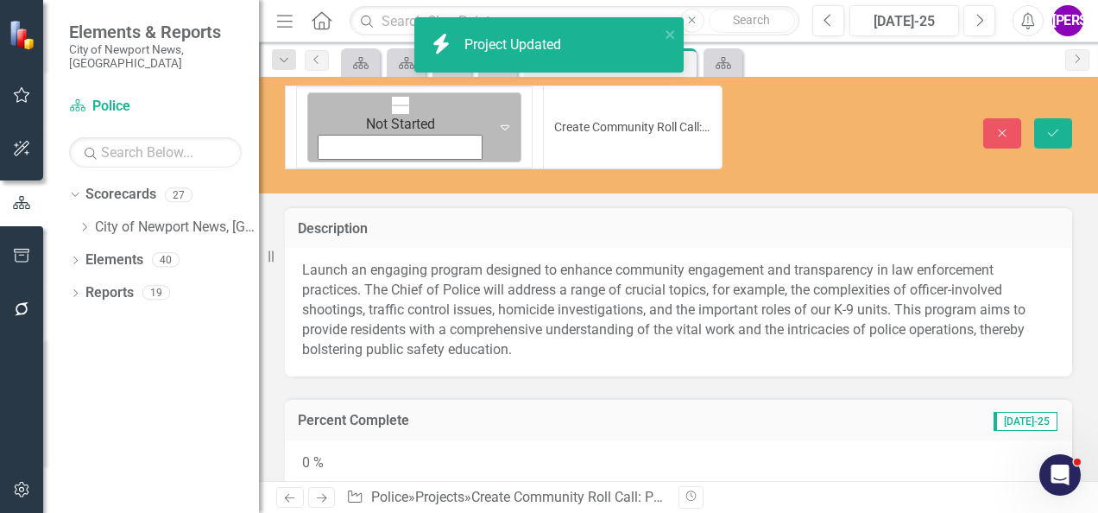
click at [496, 120] on icon "Expand" at bounding box center [504, 127] width 17 height 14
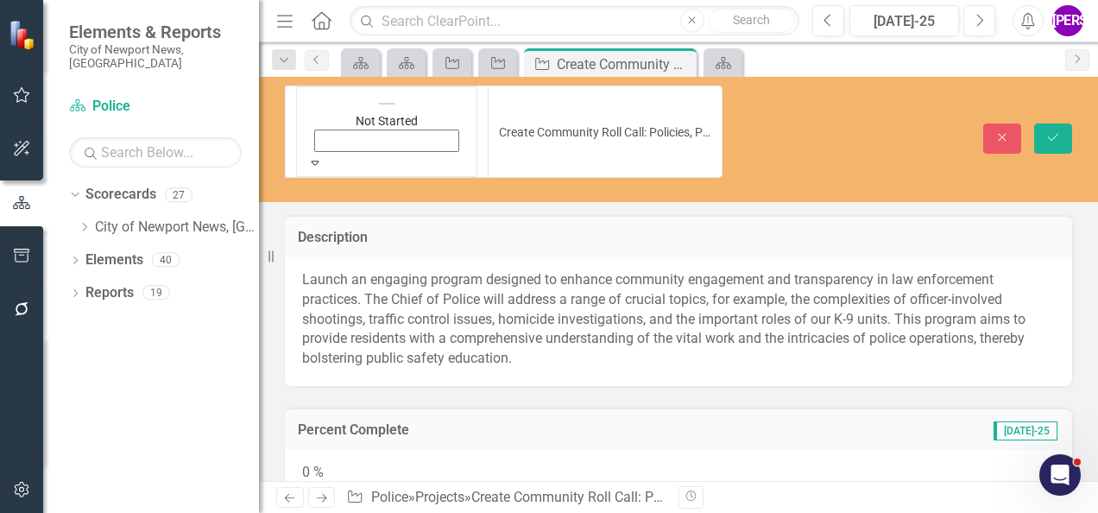
click at [1064, 83] on div "option Below Target, selected. Below Target Expand Create Community Roll Call: …" at bounding box center [678, 139] width 839 height 125
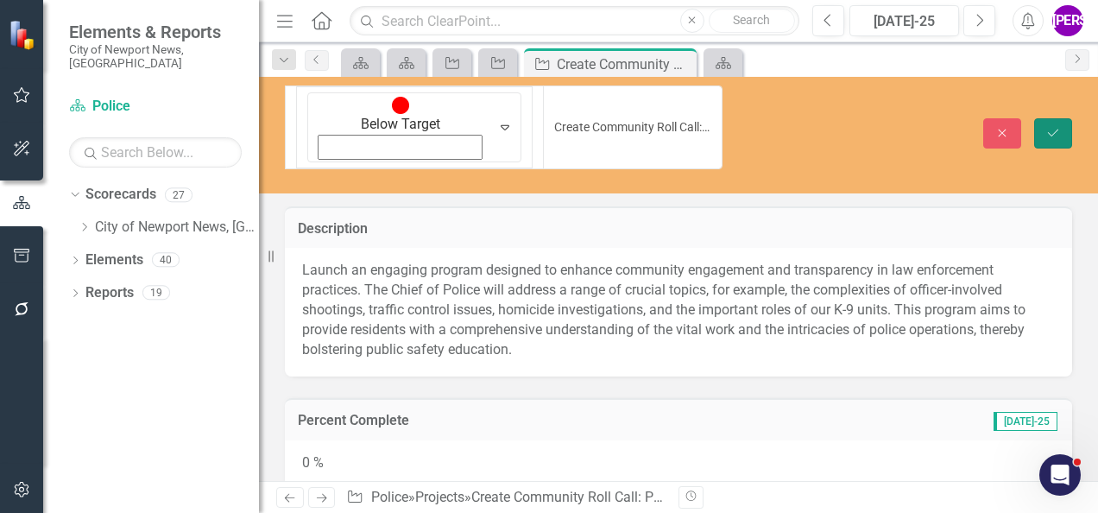
click at [1059, 127] on icon "Save" at bounding box center [1053, 133] width 16 height 12
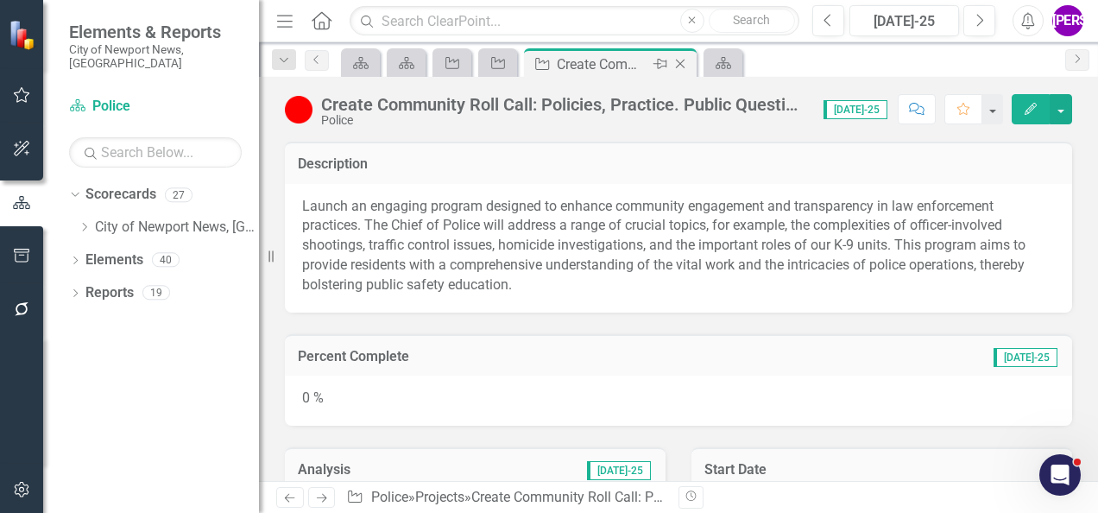
click at [683, 62] on icon "Close" at bounding box center [679, 64] width 17 height 14
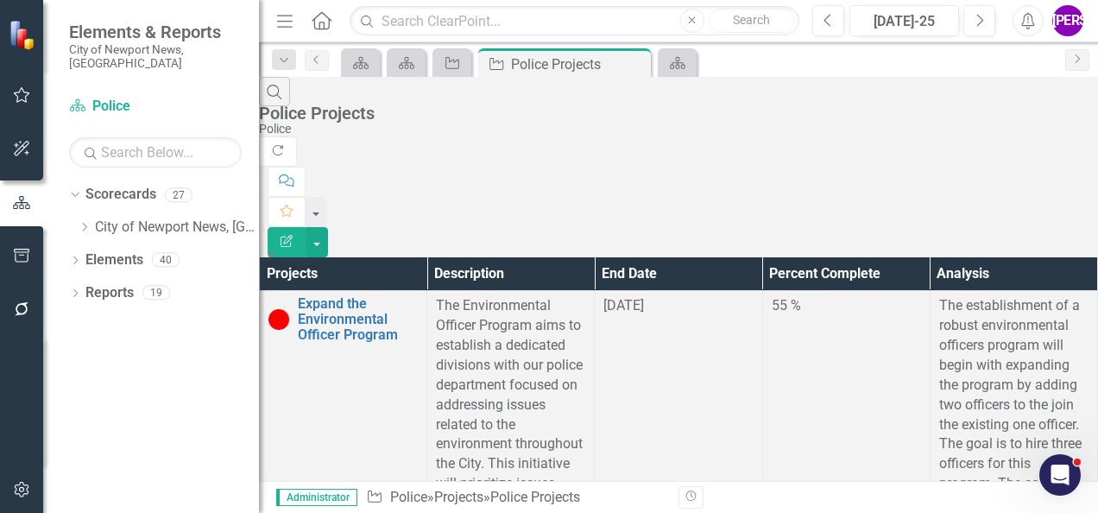
scroll to position [1032, 0]
click at [637, 60] on icon at bounding box center [634, 64] width 9 height 9
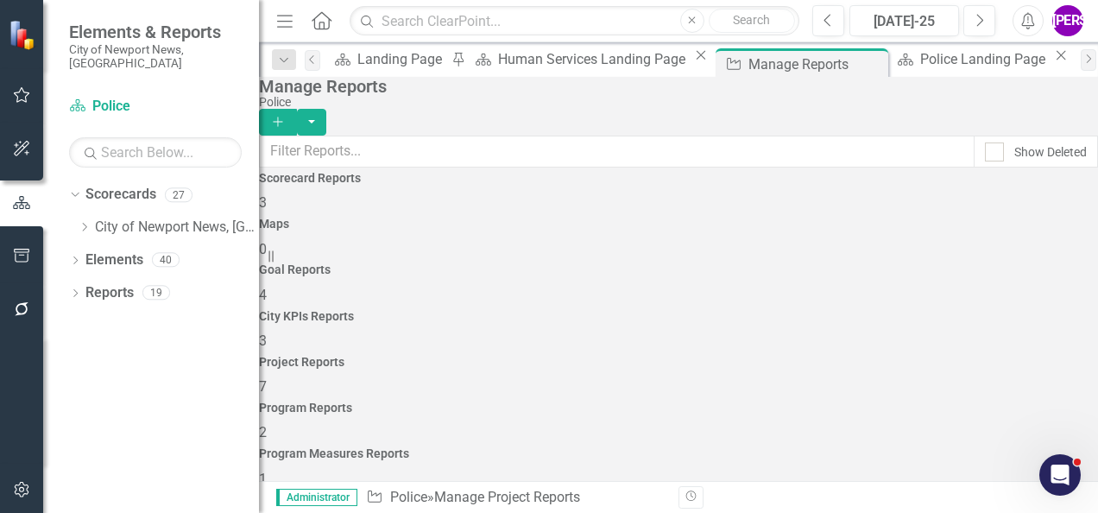
click at [907, 401] on h4 "Program Reports" at bounding box center [678, 407] width 839 height 13
click at [785, 355] on h4 "Project Reports" at bounding box center [678, 361] width 839 height 13
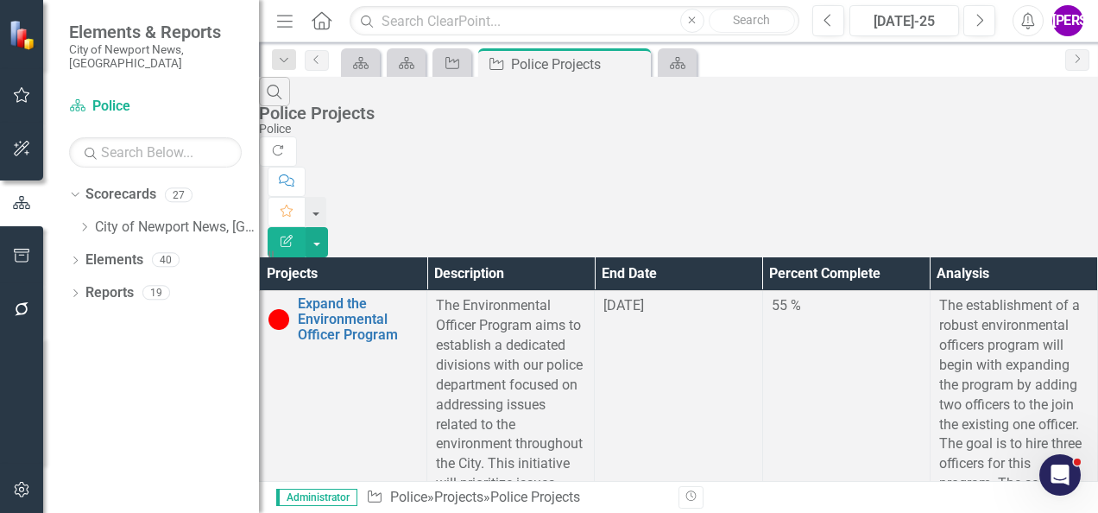
click at [1077, 103] on div "Search Police Projects Police Refresh Comment Favorite Edit Report" at bounding box center [678, 167] width 839 height 180
click at [328, 227] on button "button" at bounding box center [316, 242] width 22 height 30
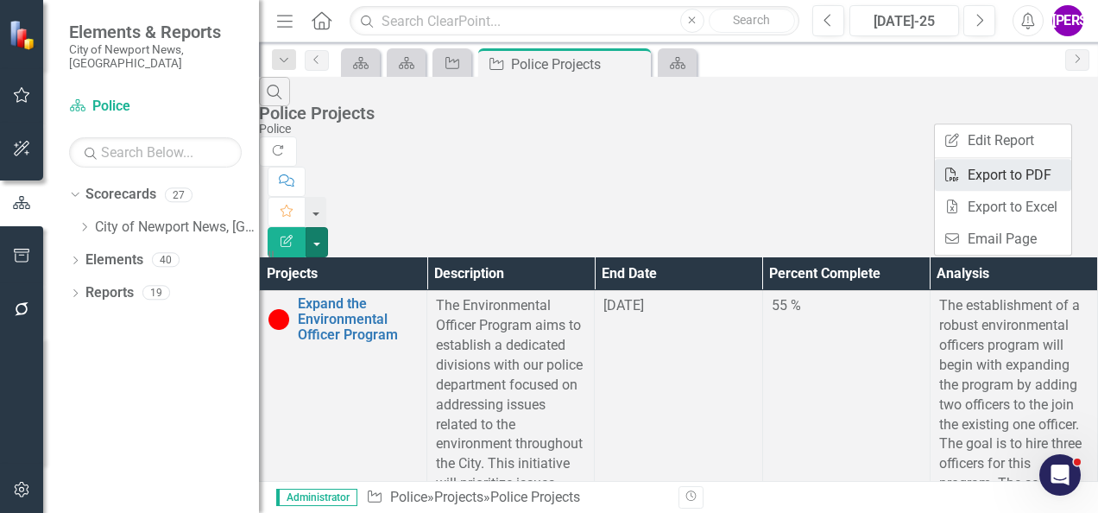
click at [989, 178] on link "PDF Export to PDF" at bounding box center [1002, 175] width 136 height 32
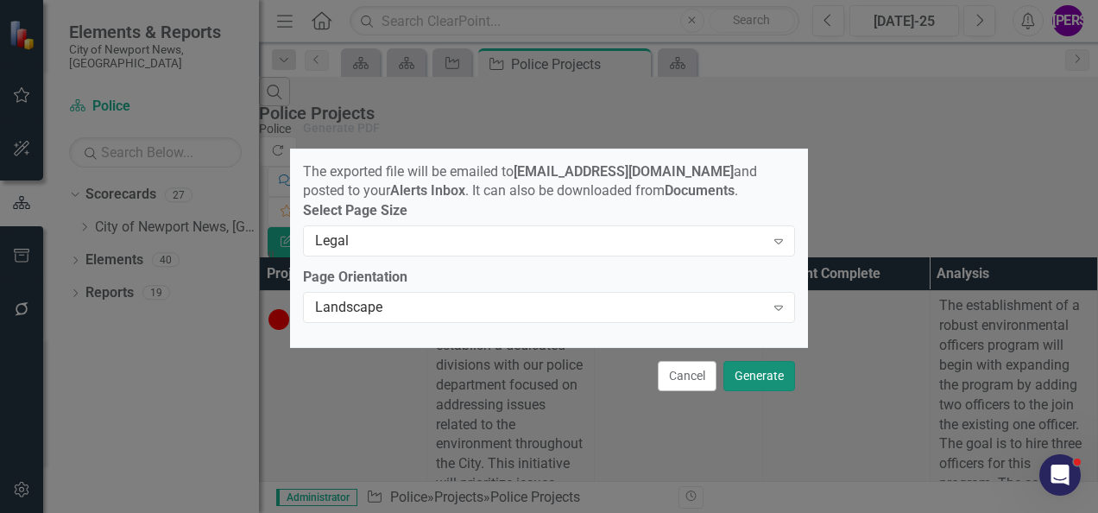
click at [746, 374] on button "Generate" at bounding box center [759, 376] width 72 height 30
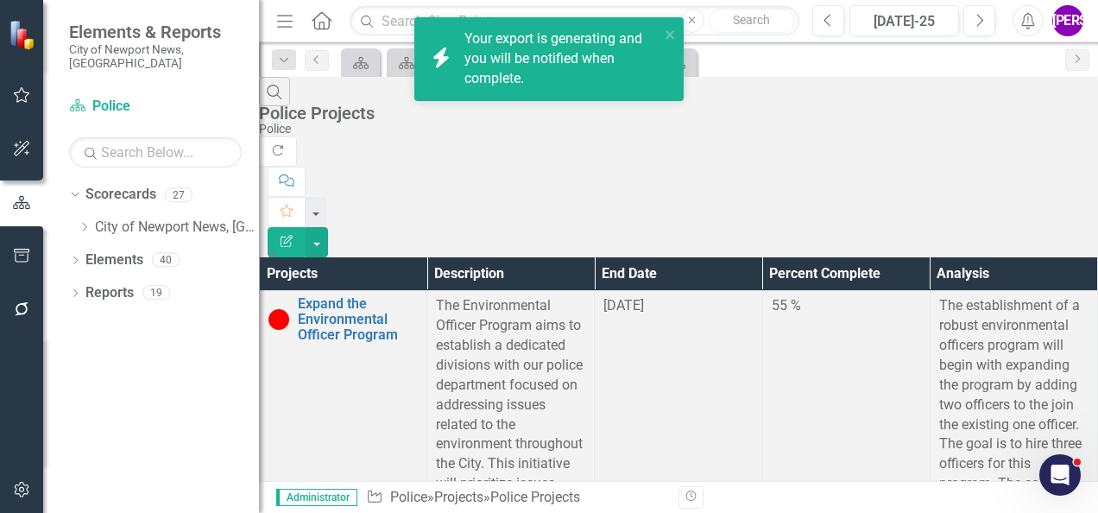
click at [720, 93] on div "Search Police Projects Police" at bounding box center [678, 107] width 839 height 60
click at [538, 75] on link "Click here to download." at bounding box center [536, 78] width 145 height 16
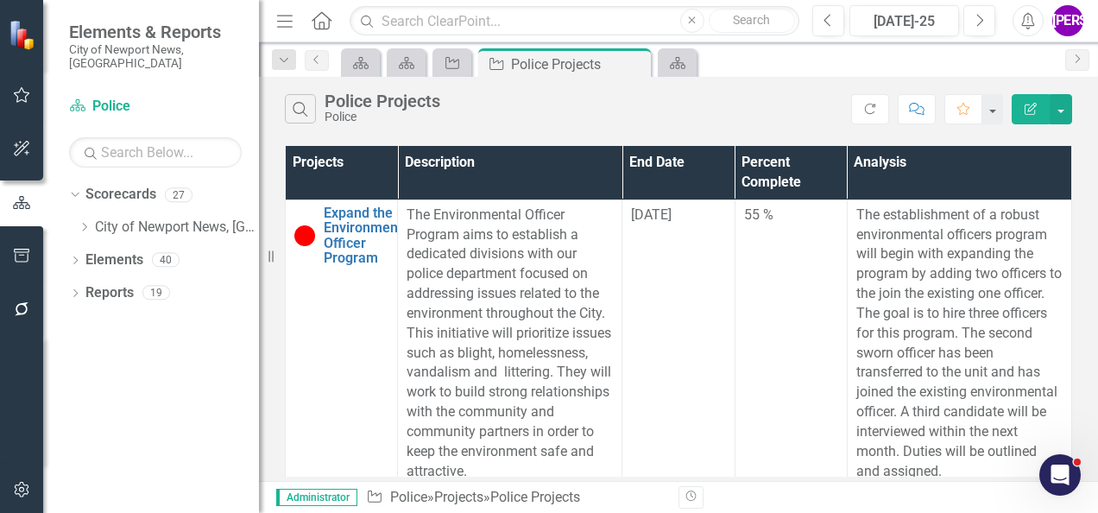
drag, startPoint x: 536, startPoint y: 103, endPoint x: 546, endPoint y: 102, distance: 10.4
click at [536, 103] on div "Search Police Projects Police" at bounding box center [568, 108] width 566 height 29
click at [637, 64] on icon "Close" at bounding box center [634, 64] width 17 height 14
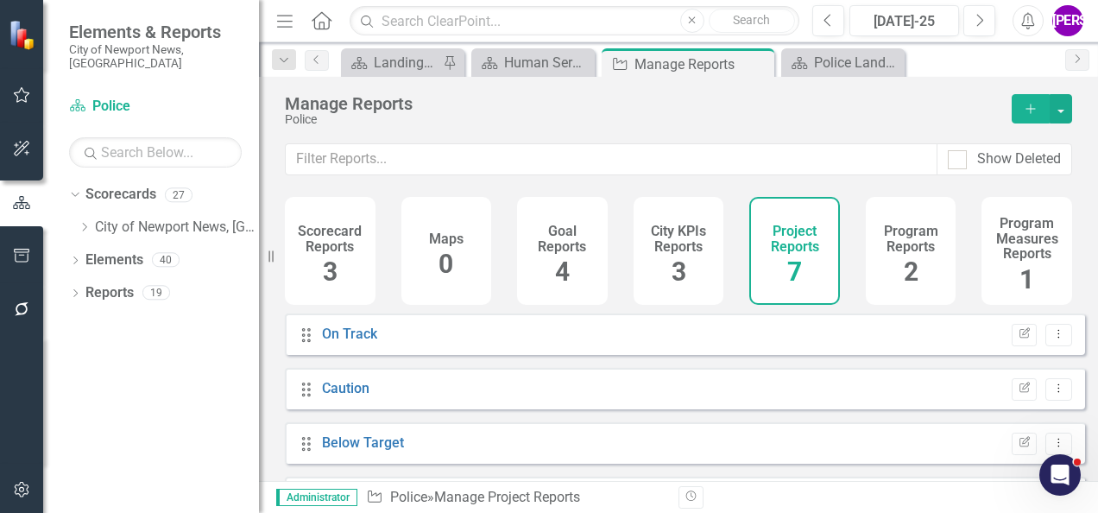
click at [889, 267] on div "Program Reports 2" at bounding box center [910, 251] width 91 height 108
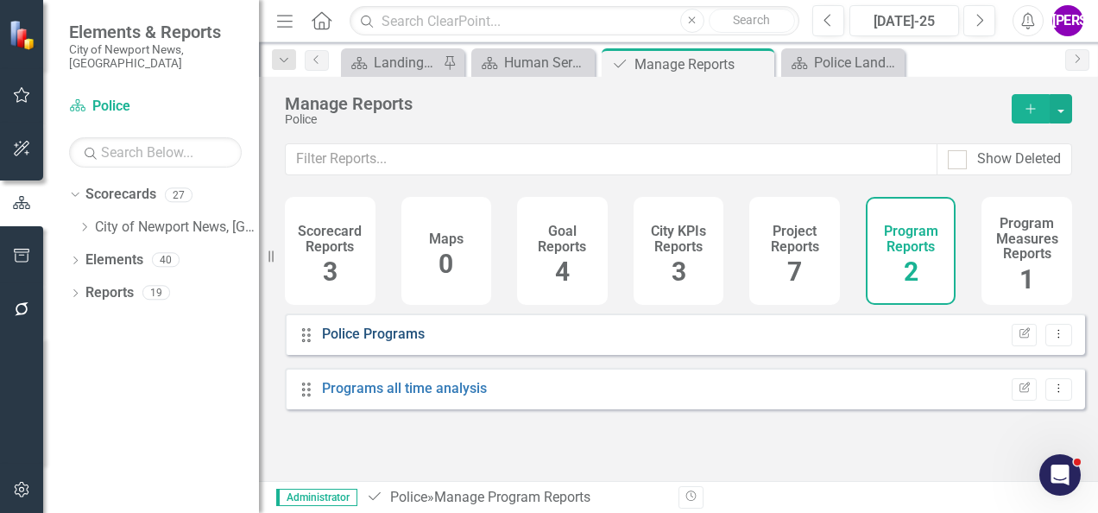
click at [404, 342] on link "Police Programs" at bounding box center [373, 333] width 103 height 16
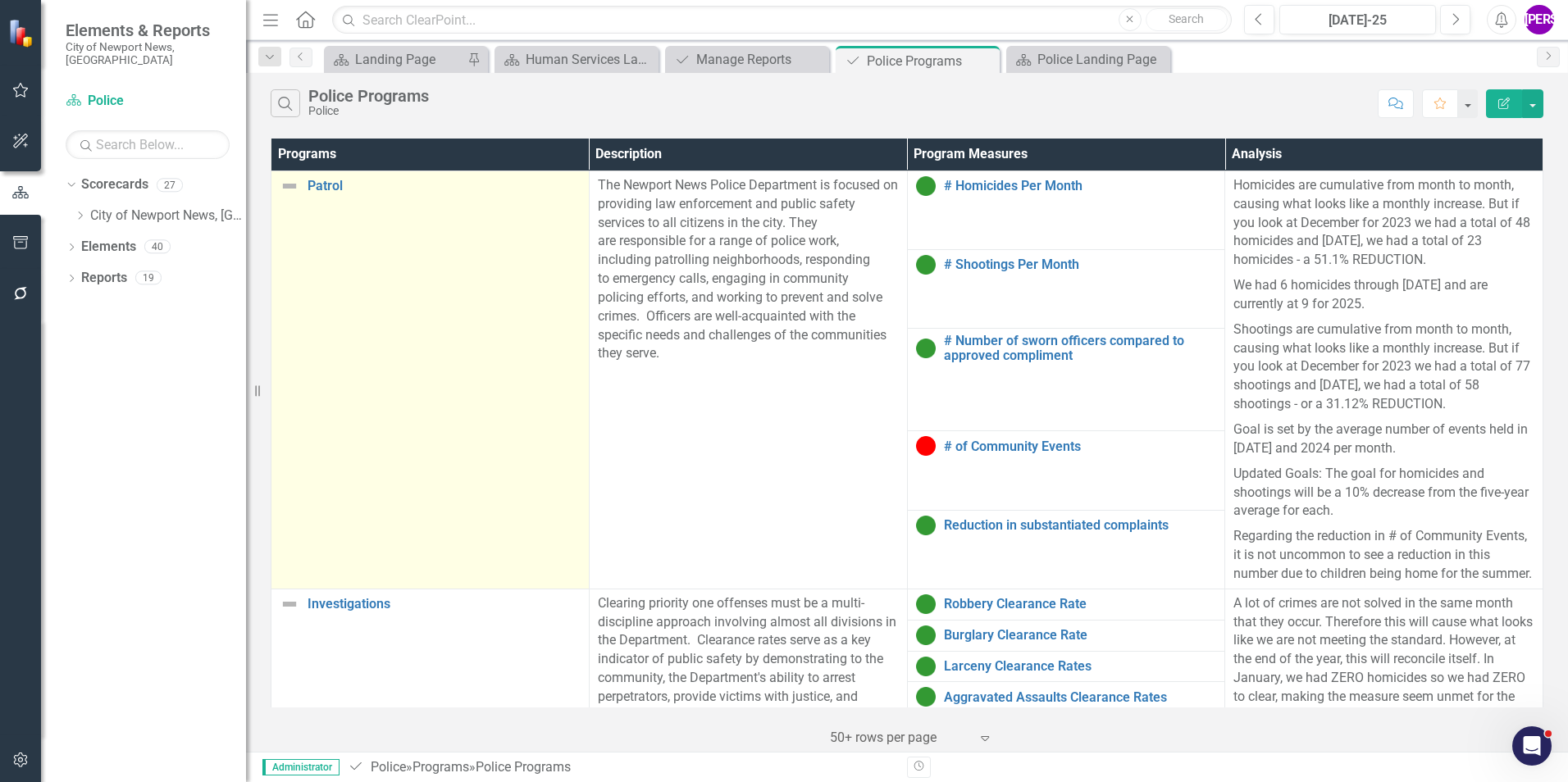
click at [349, 283] on td "Patrol Link Map View Link Map Edit Edit Program Link Open Element" at bounding box center [430, 379] width 318 height 418
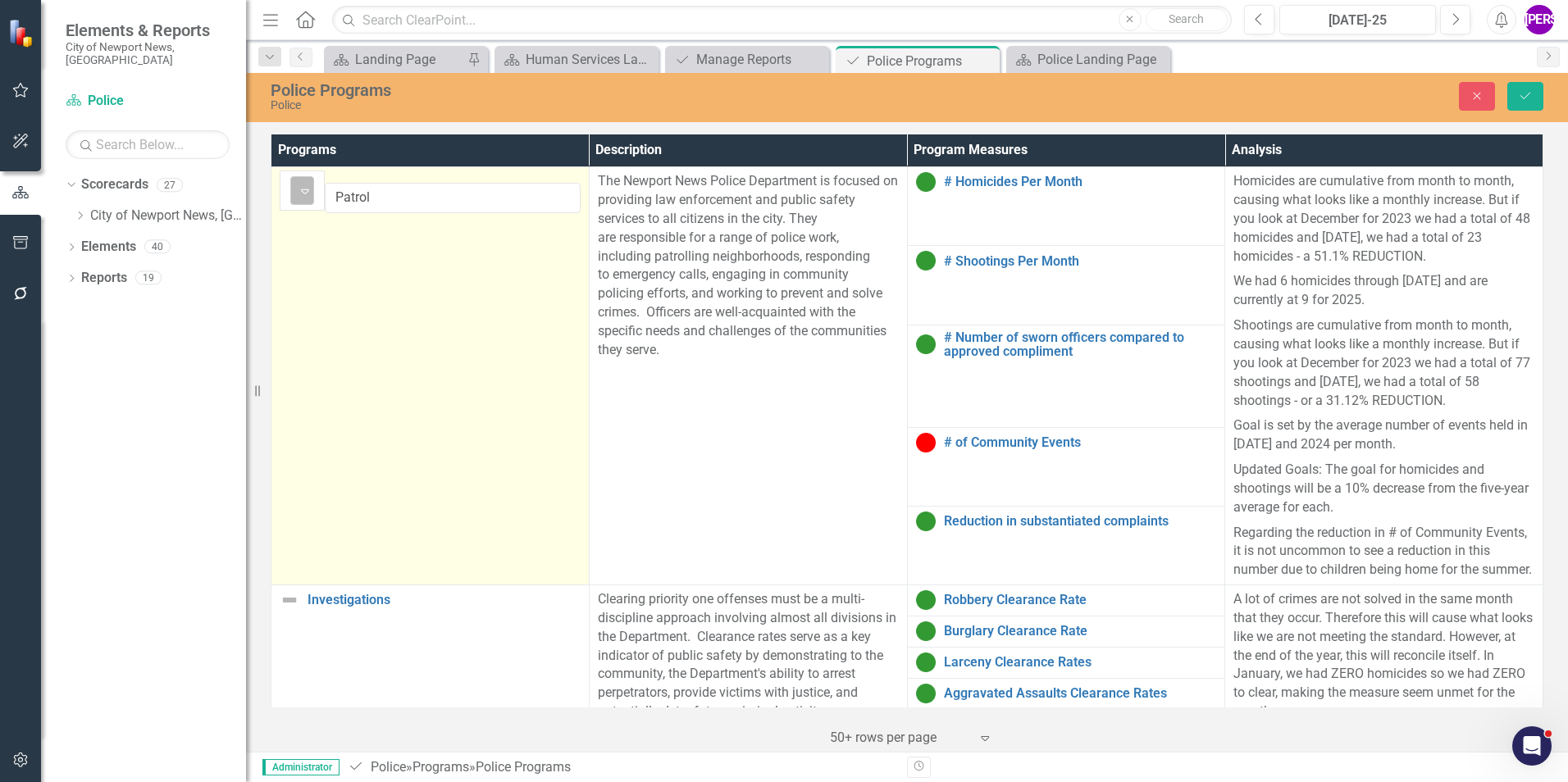
click at [302, 194] on img at bounding box center [305, 191] width 20 height 20
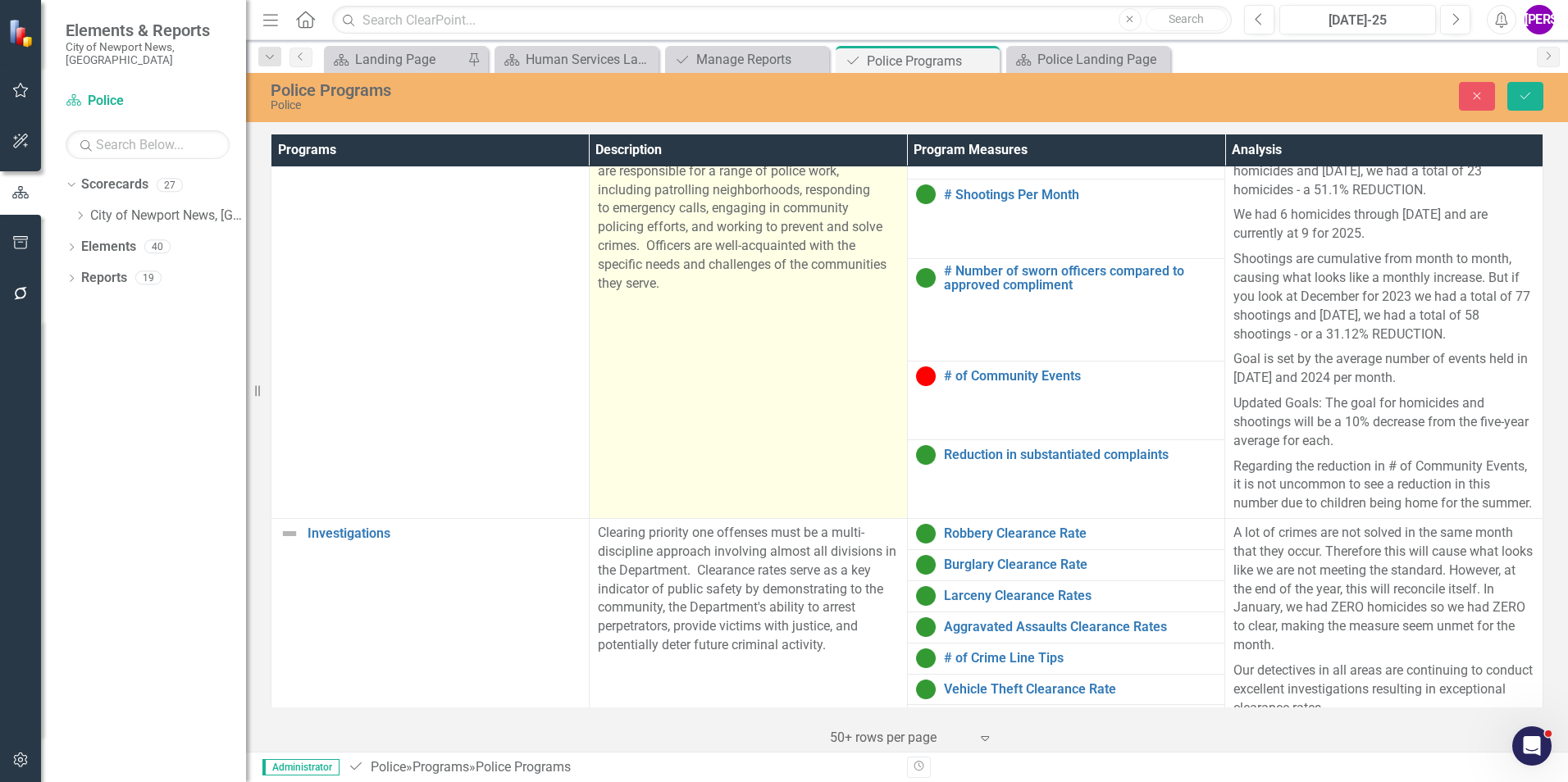
scroll to position [164, 0]
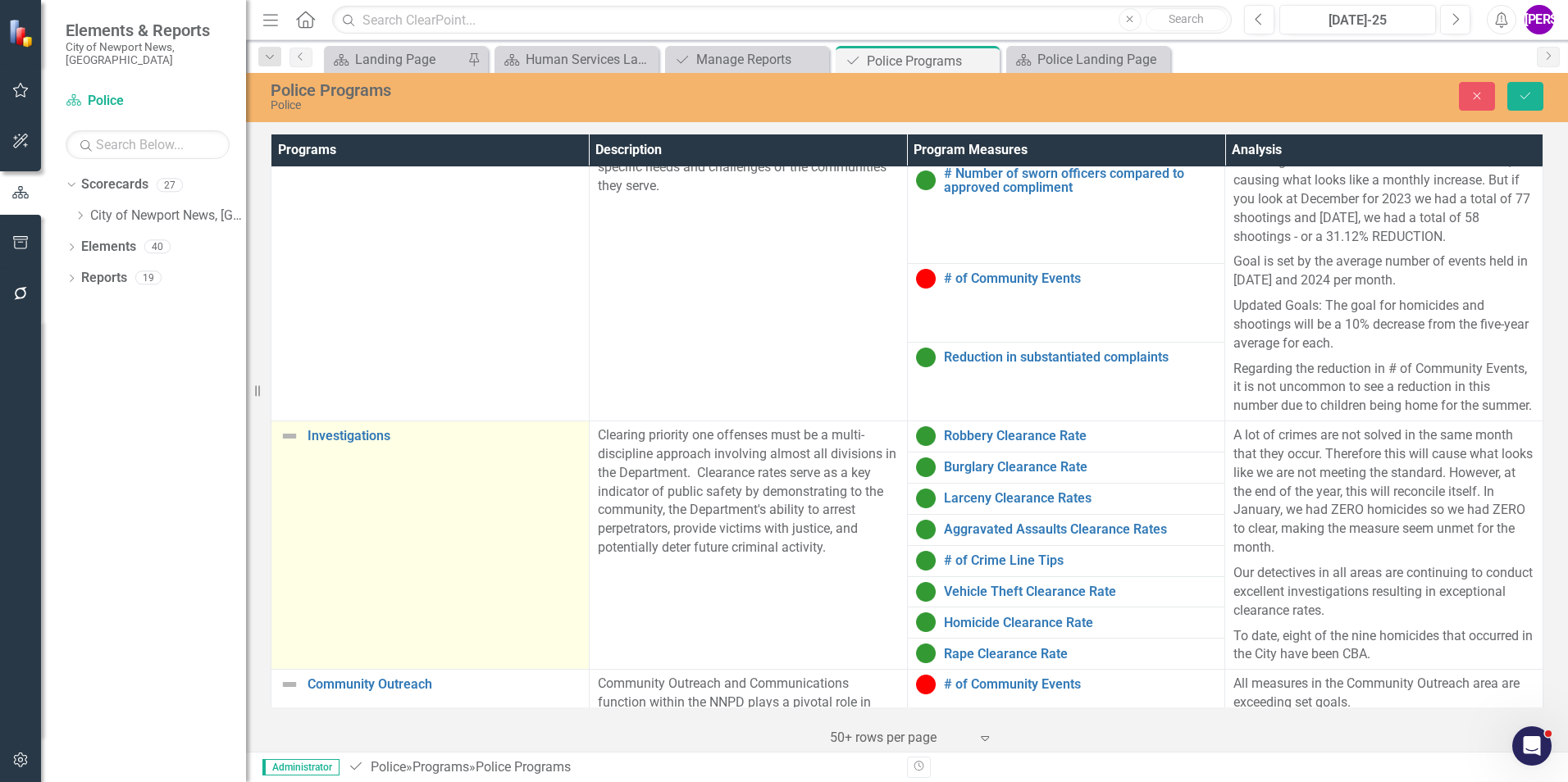
click at [373, 422] on td "Investigations Link Map View Link Map Edit Edit Program Link Open Element" at bounding box center [430, 545] width 318 height 248
drag, startPoint x: 373, startPoint y: 402, endPoint x: 318, endPoint y: 326, distance: 93.8
click at [314, 439] on icon "Expand" at bounding box center [304, 446] width 16 height 13
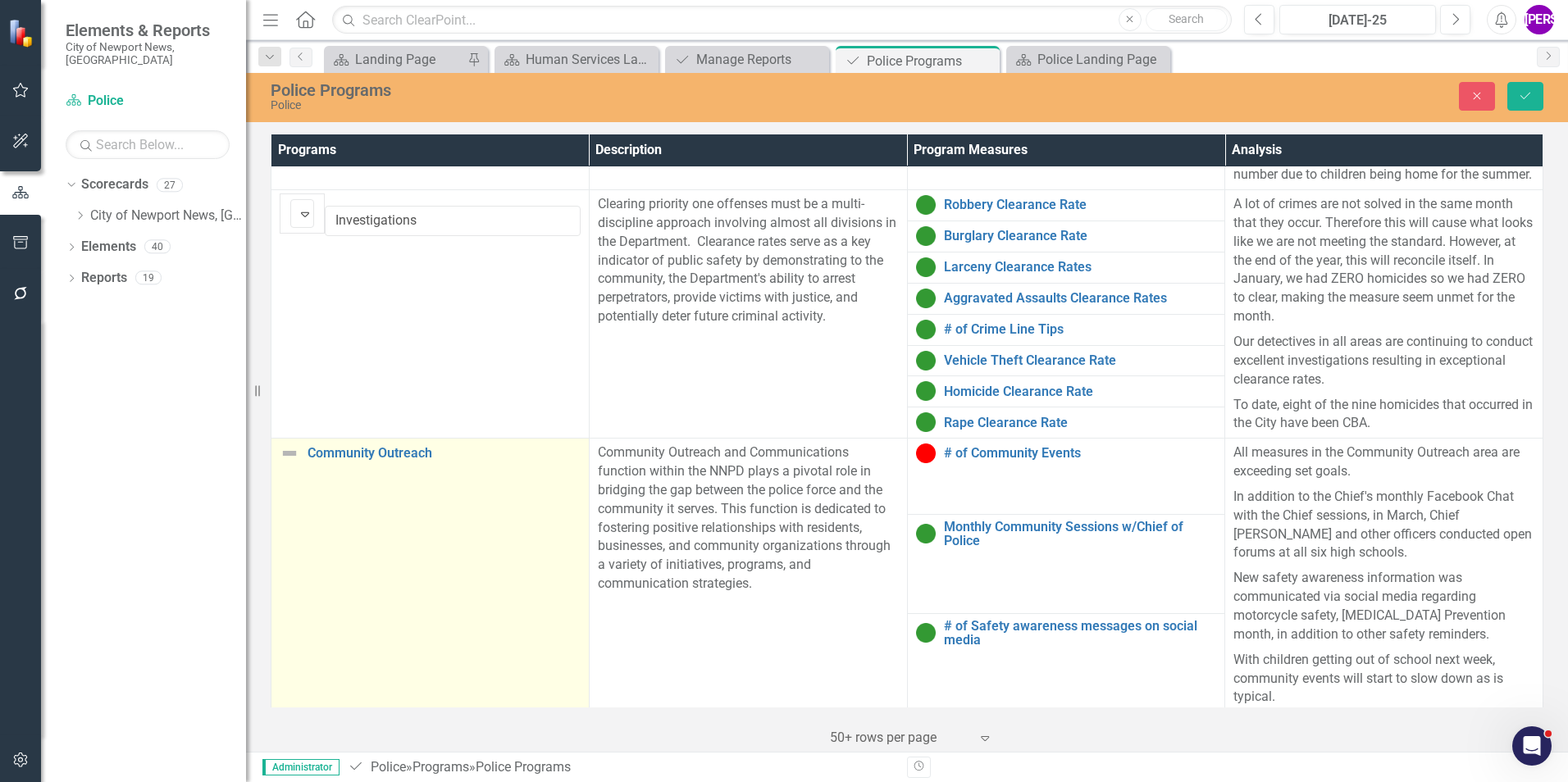
scroll to position [410, 0]
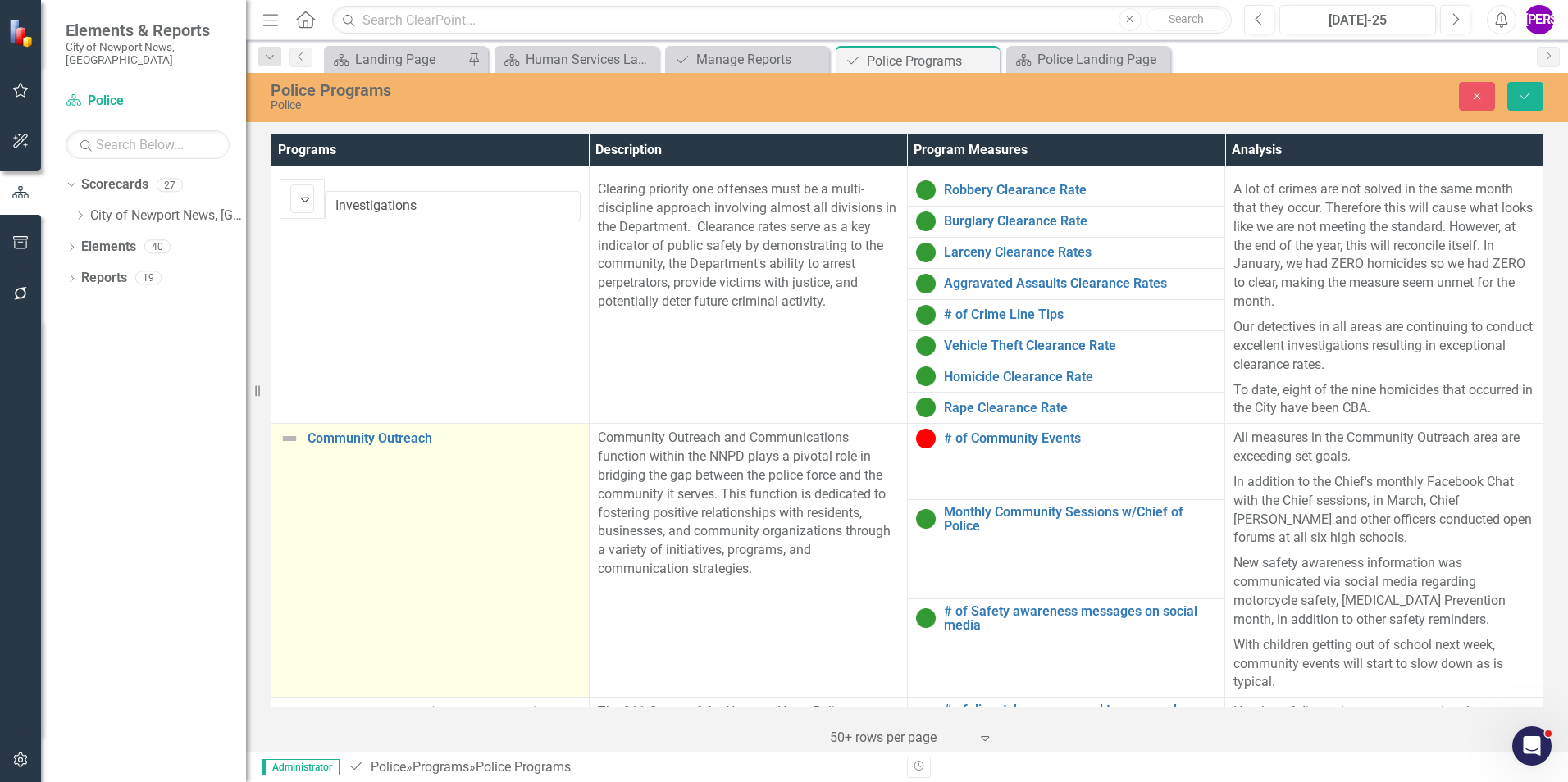
click at [386, 424] on td "Community Outreach Link Map View Link Map Edit Edit Program Link Open Element" at bounding box center [430, 561] width 318 height 274
drag, startPoint x: 386, startPoint y: 403, endPoint x: 318, endPoint y: 341, distance: 92.0
click at [314, 441] on icon "Expand" at bounding box center [304, 448] width 16 height 13
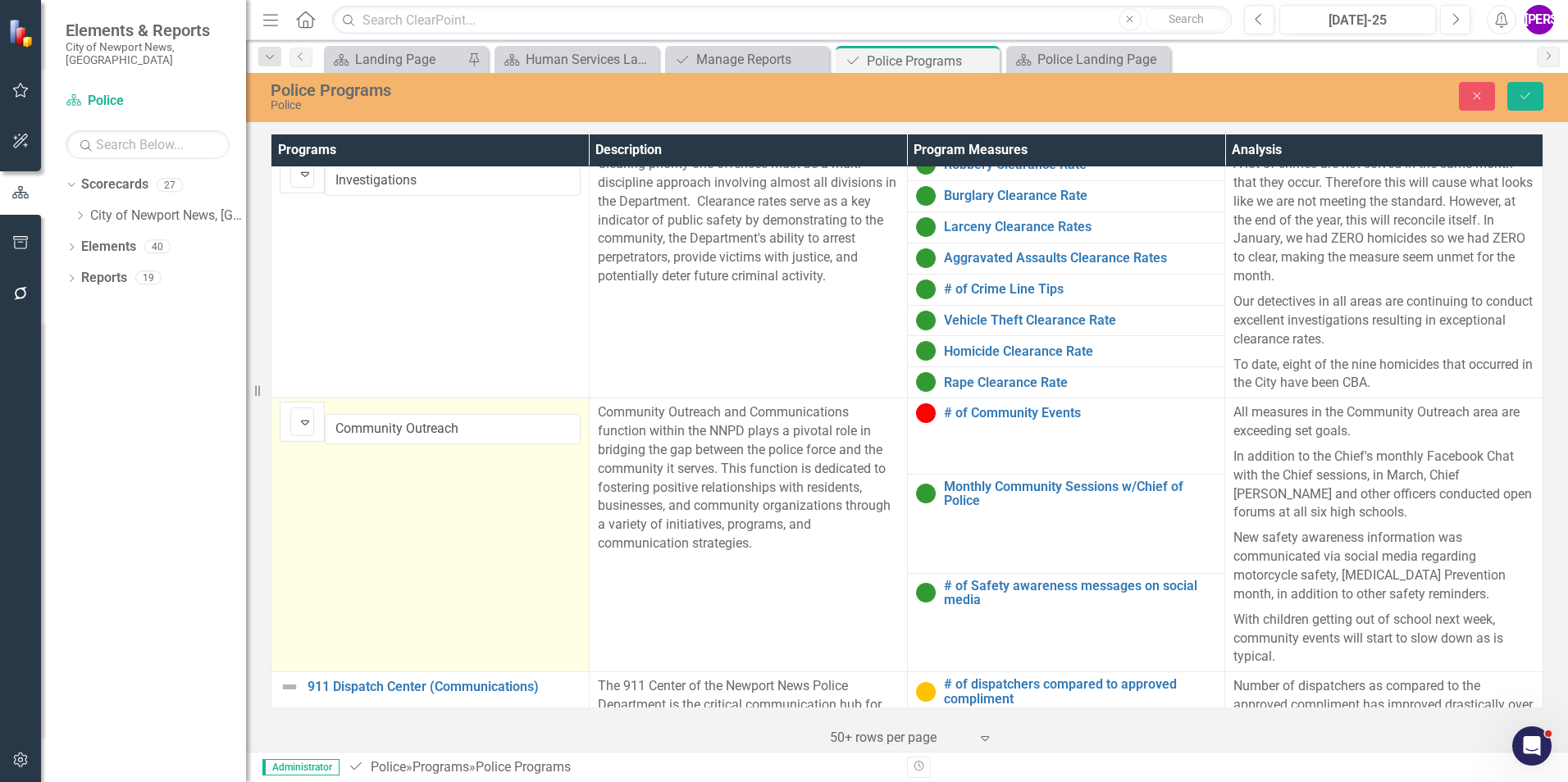
scroll to position [449, 0]
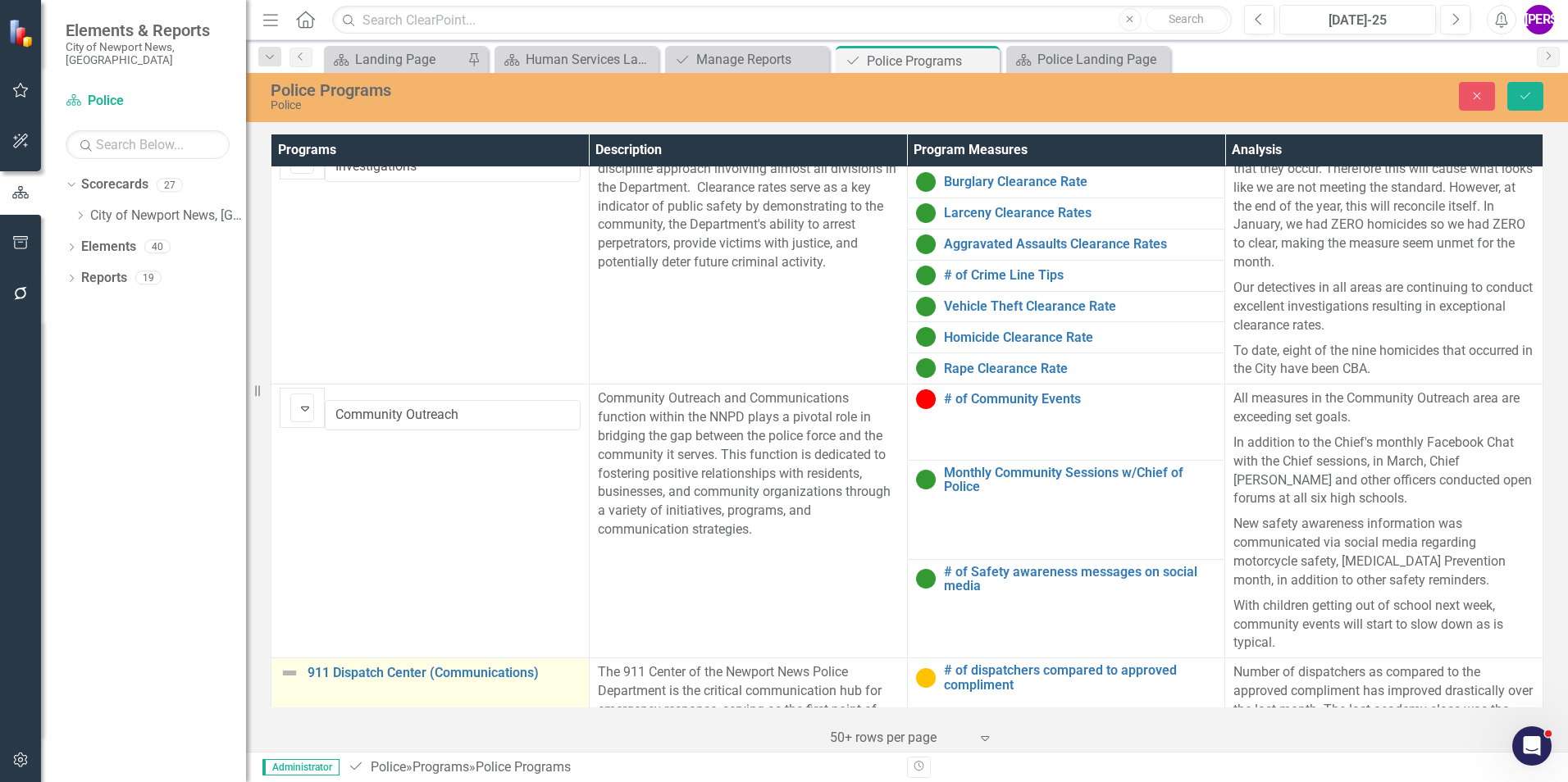
drag, startPoint x: 390, startPoint y: 562, endPoint x: 309, endPoint y: 505, distance: 99.0
click at [309, 486] on icon "Expand" at bounding box center [304, 682] width 16 height 13
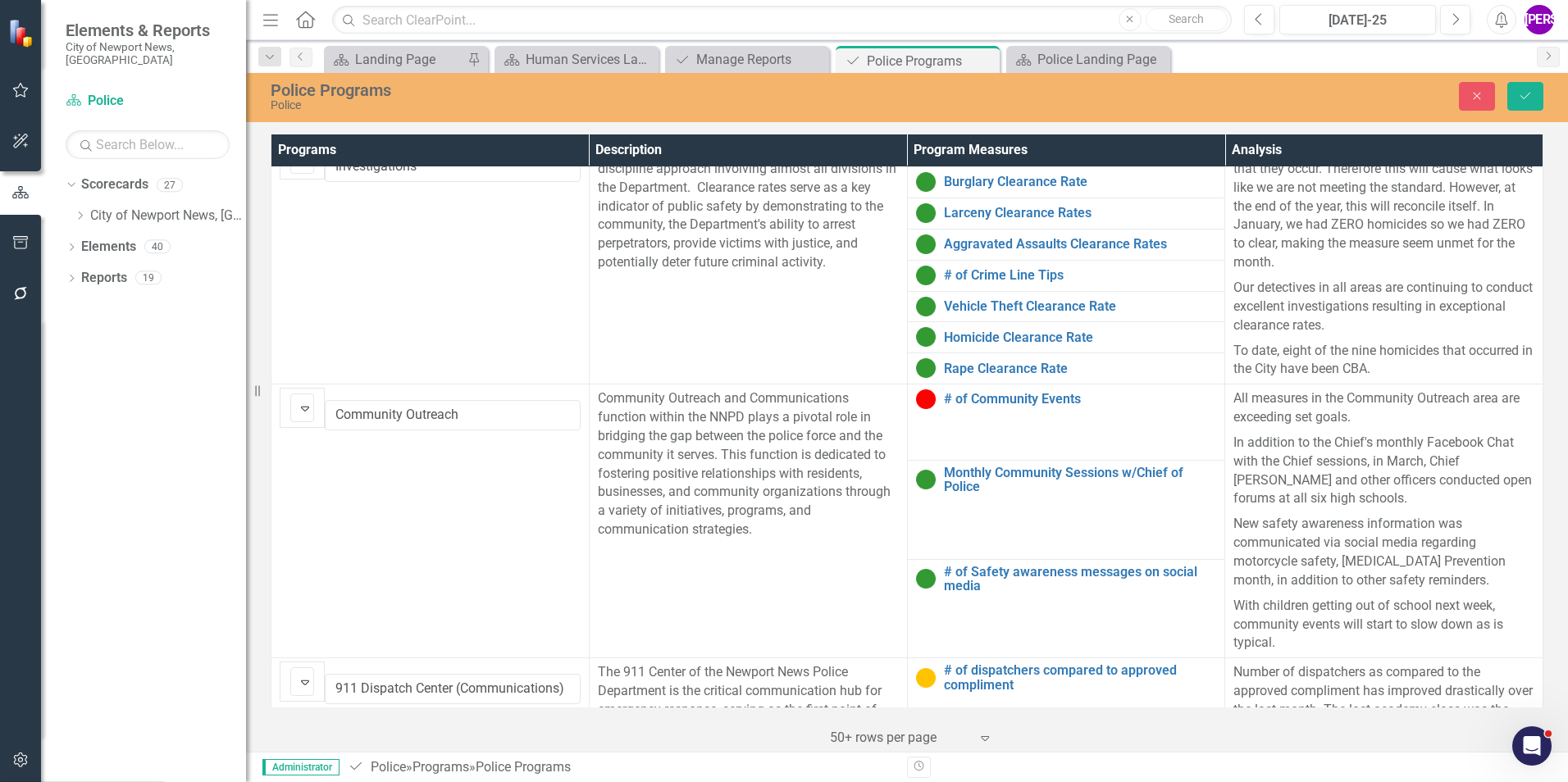
click at [1042, 100] on button "Save" at bounding box center [1525, 96] width 36 height 29
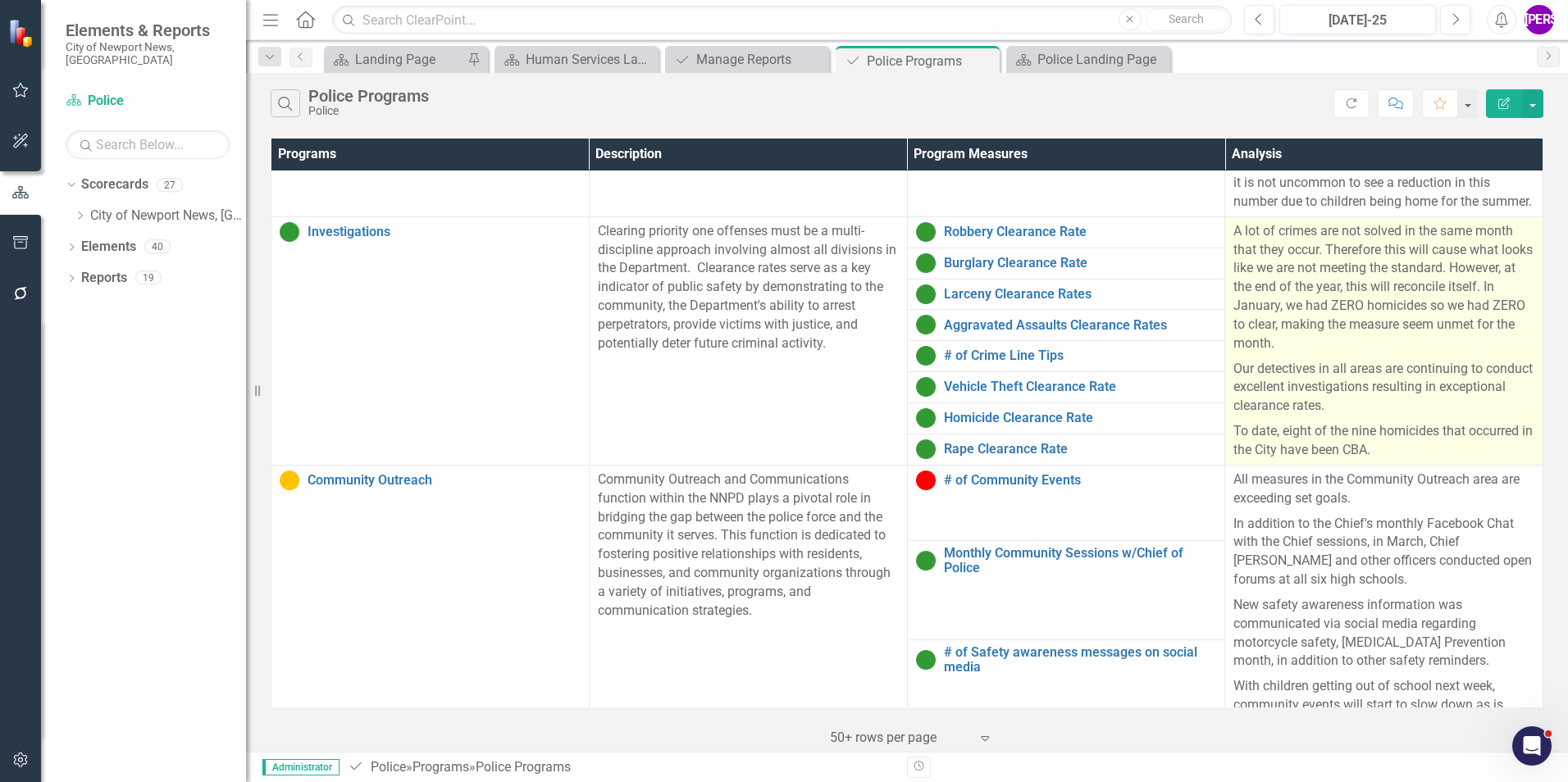
scroll to position [410, 0]
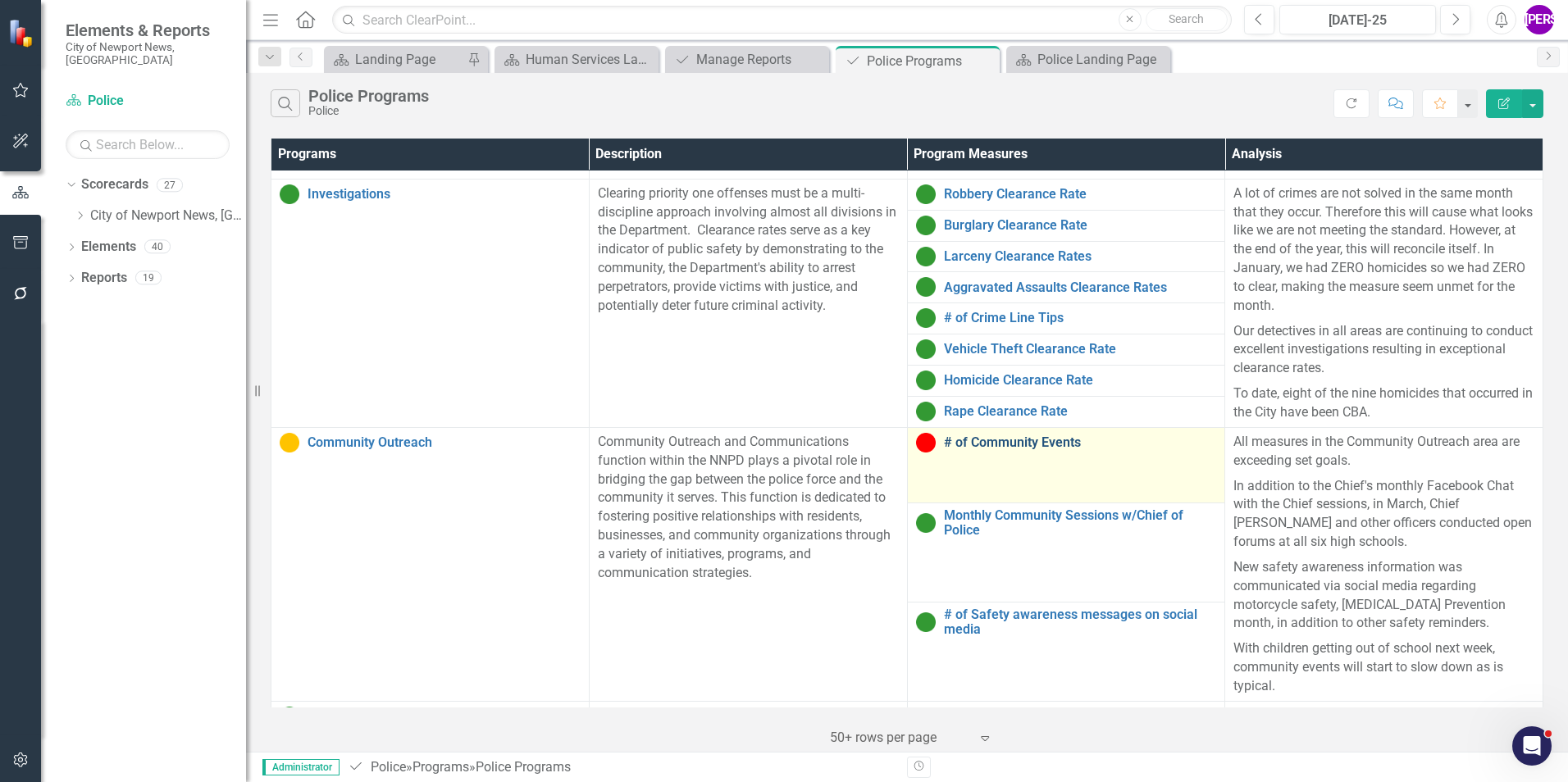
click at [1039, 444] on link "# of Community Events" at bounding box center [1080, 443] width 273 height 15
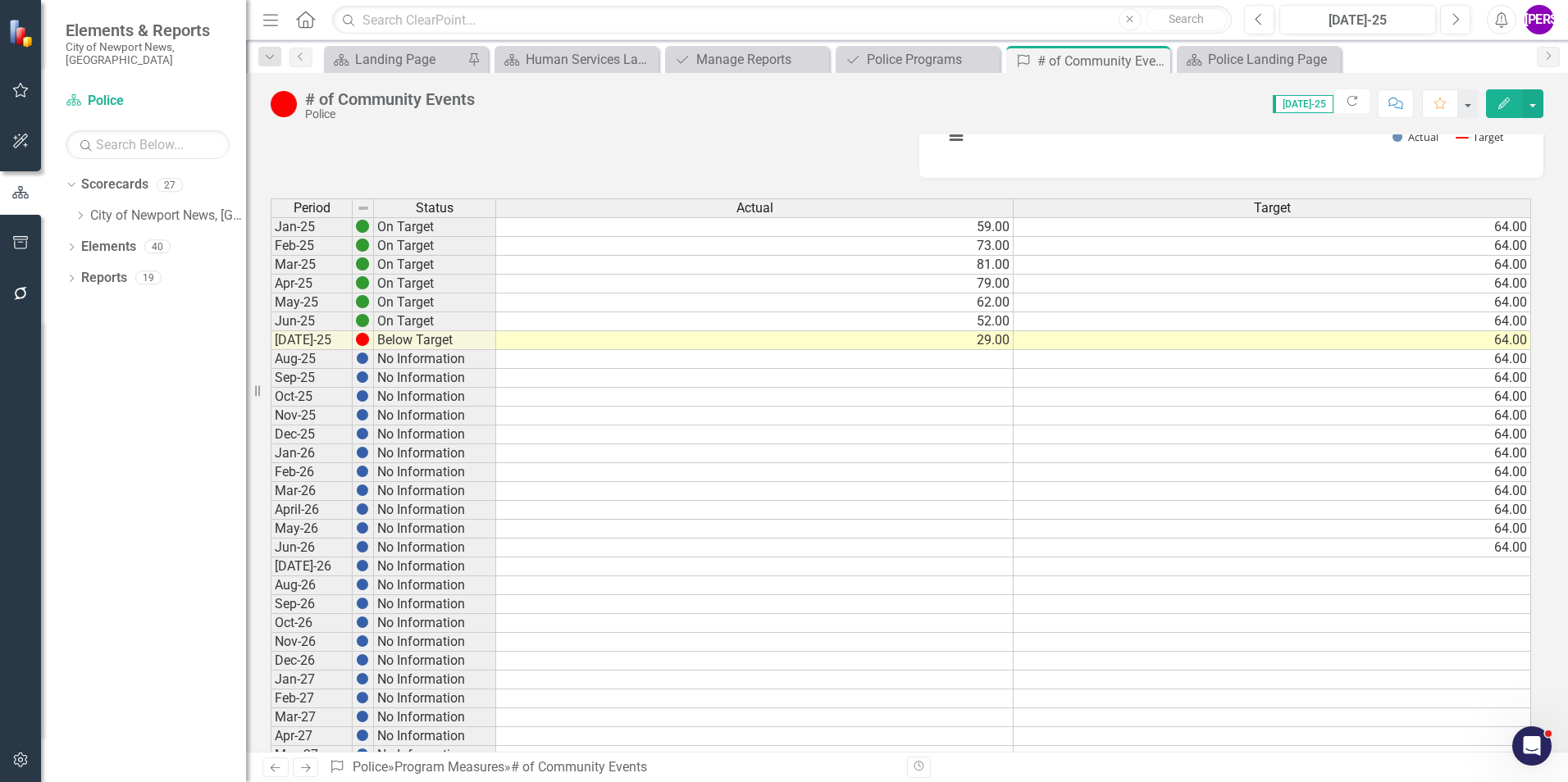
scroll to position [328, 0]
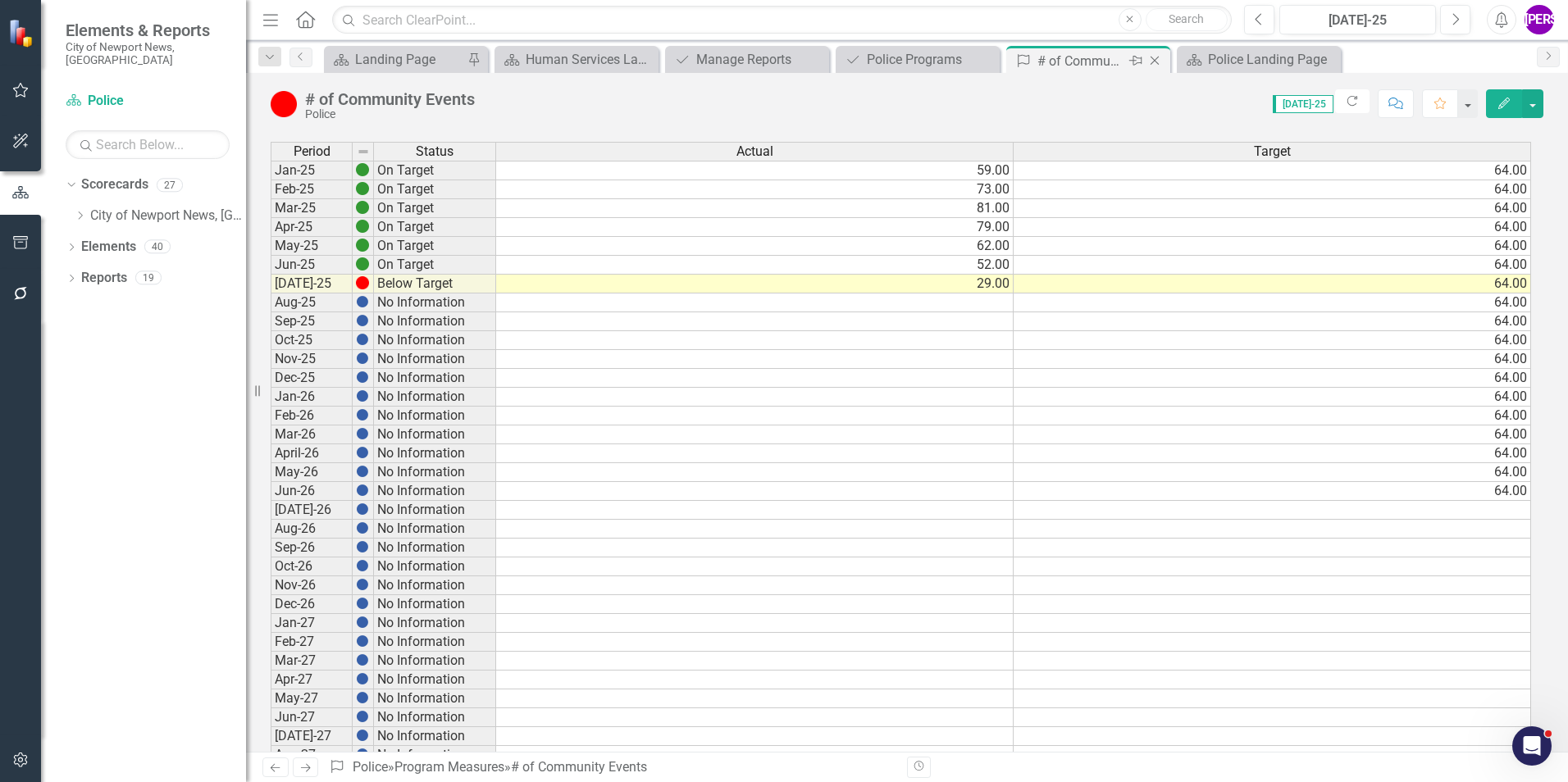
click at [1042, 61] on icon "Close" at bounding box center [1154, 61] width 16 height 13
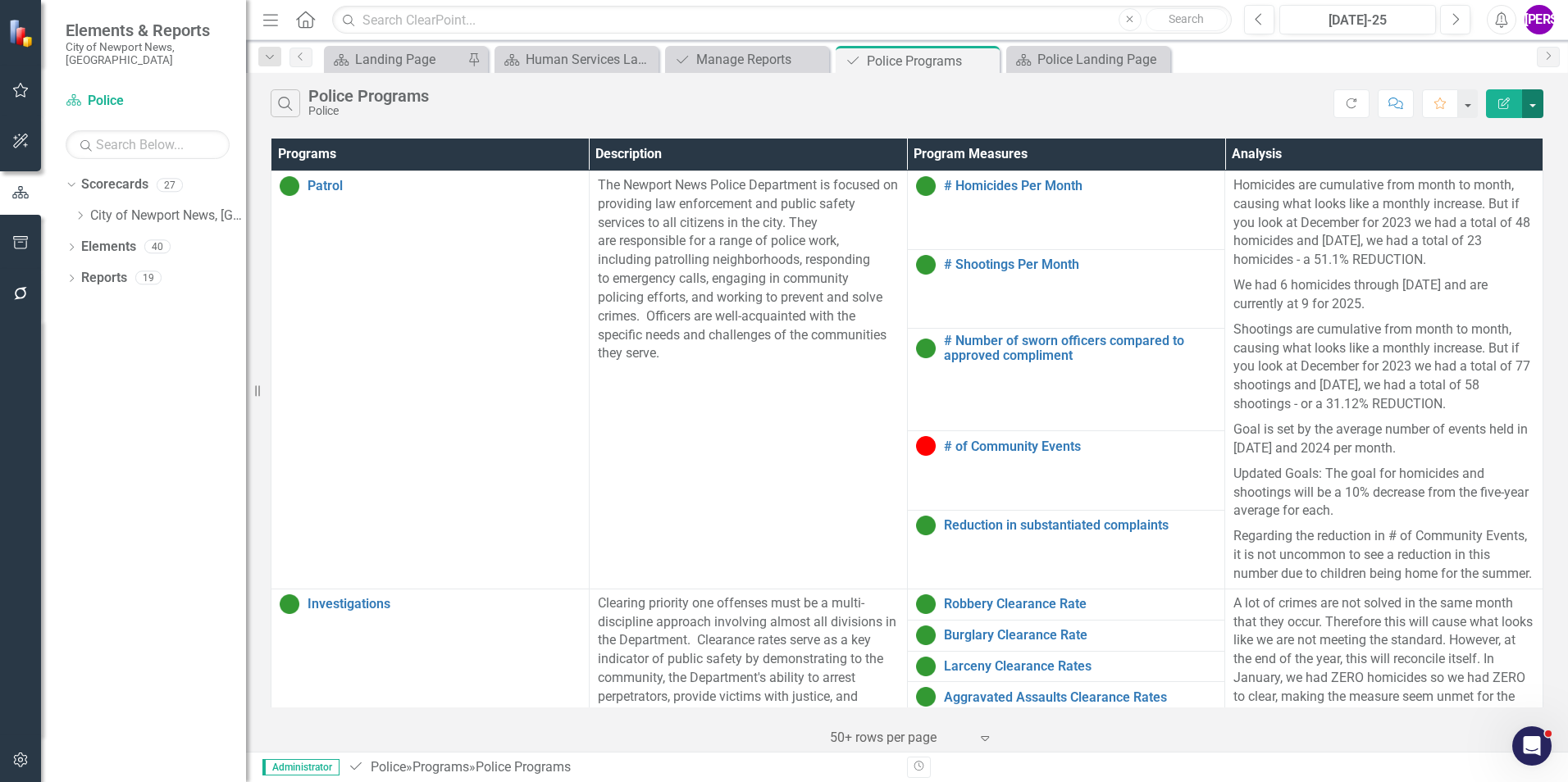
click at [1042, 100] on button "button" at bounding box center [1532, 104] width 21 height 29
click at [1042, 164] on link "PDF Export to PDF" at bounding box center [1478, 167] width 129 height 30
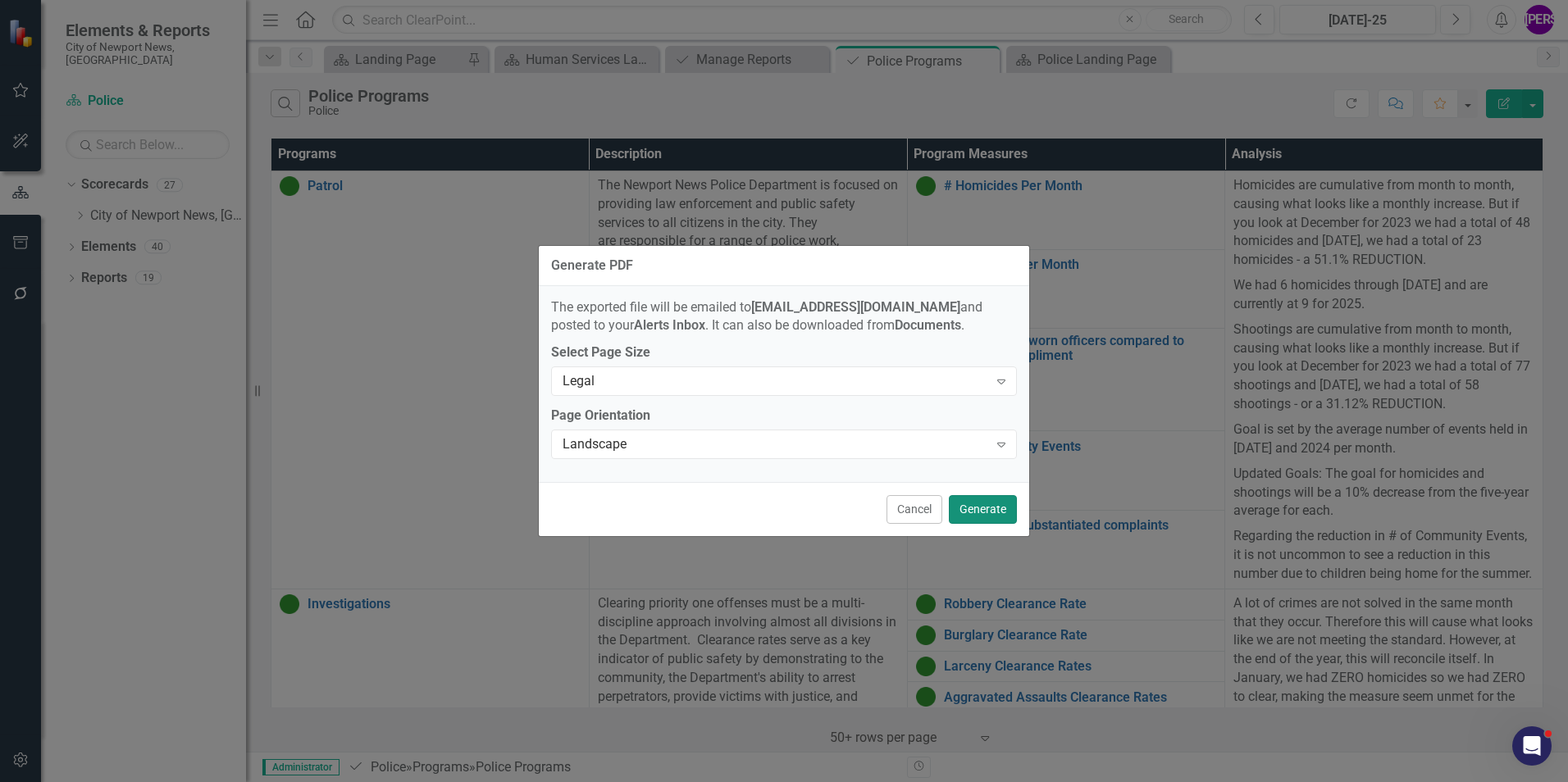
click at [972, 486] on button "Generate" at bounding box center [983, 509] width 68 height 29
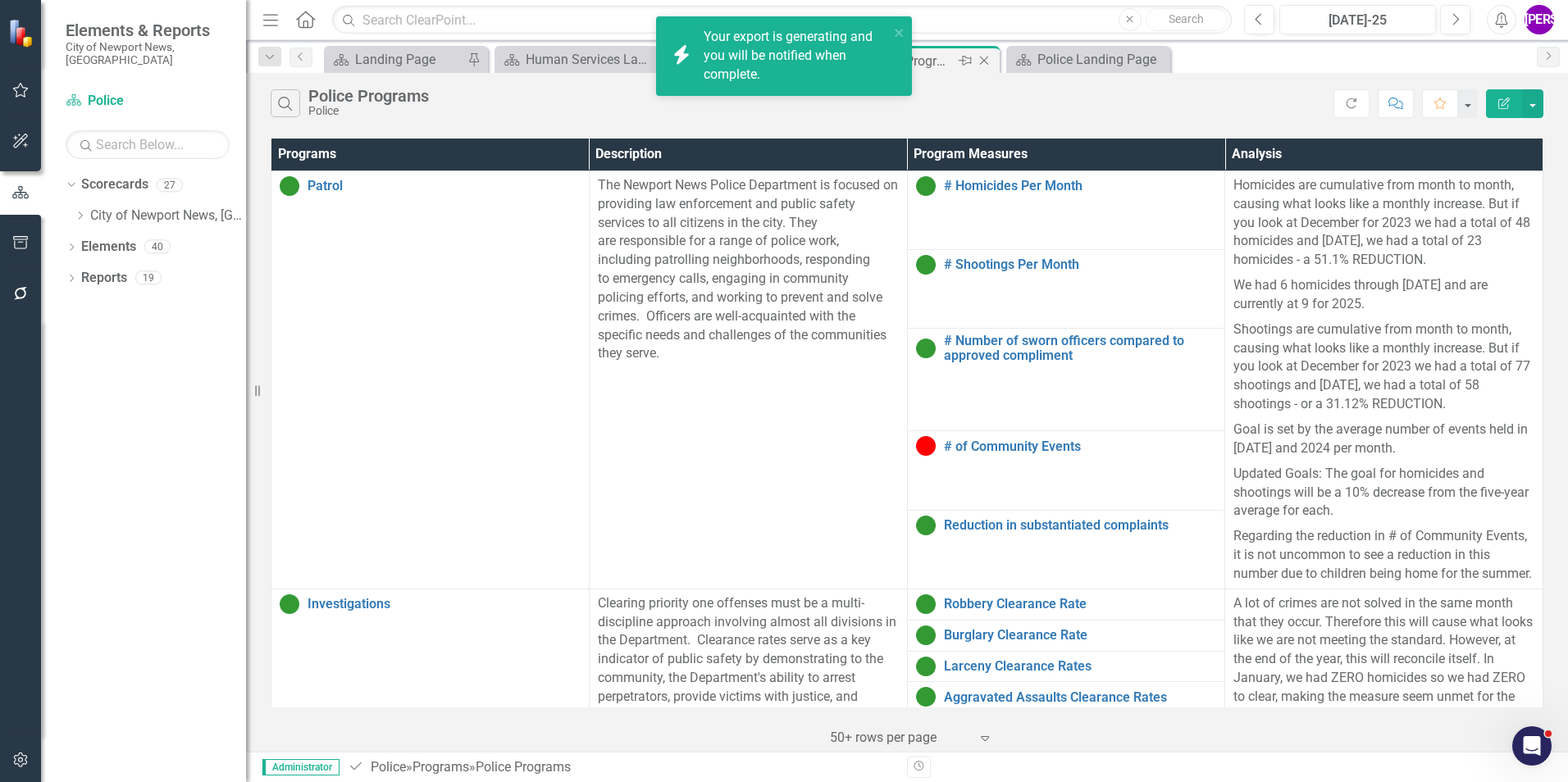
click at [984, 58] on icon "Close" at bounding box center [984, 61] width 16 height 13
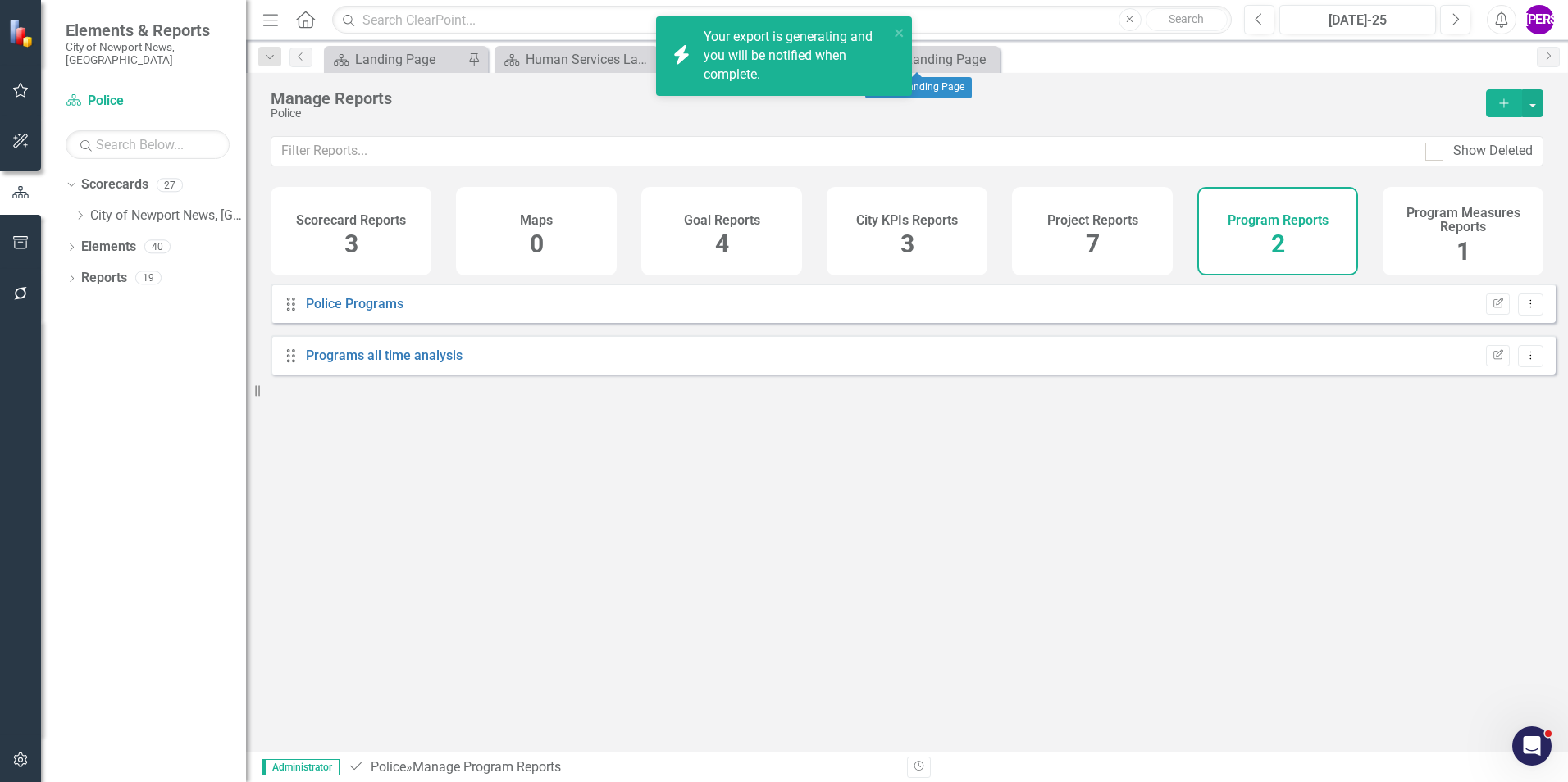
click at [0, 0] on icon at bounding box center [0, 0] width 0 height 0
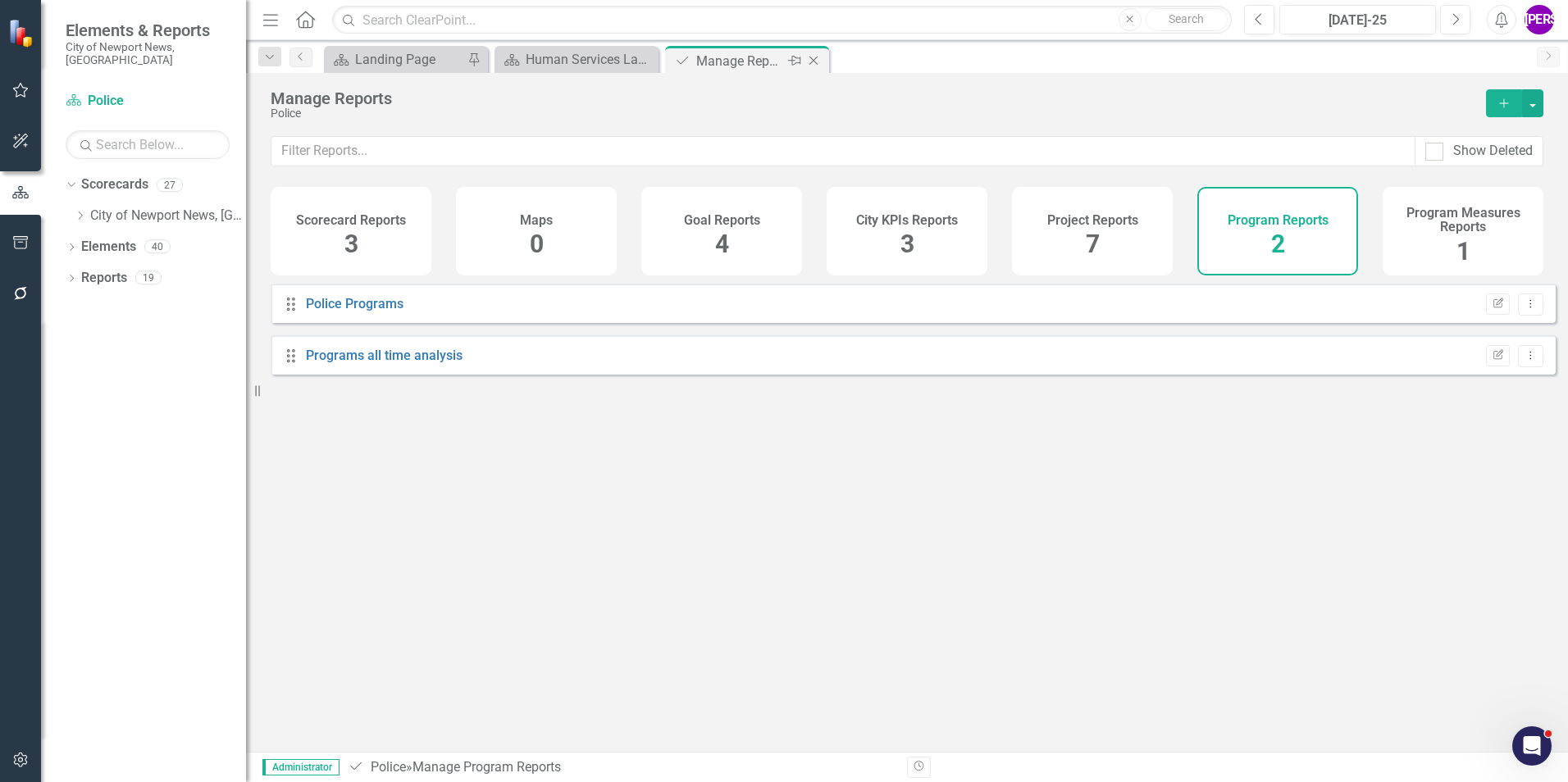
click at [816, 58] on icon "Close" at bounding box center [813, 61] width 16 height 13
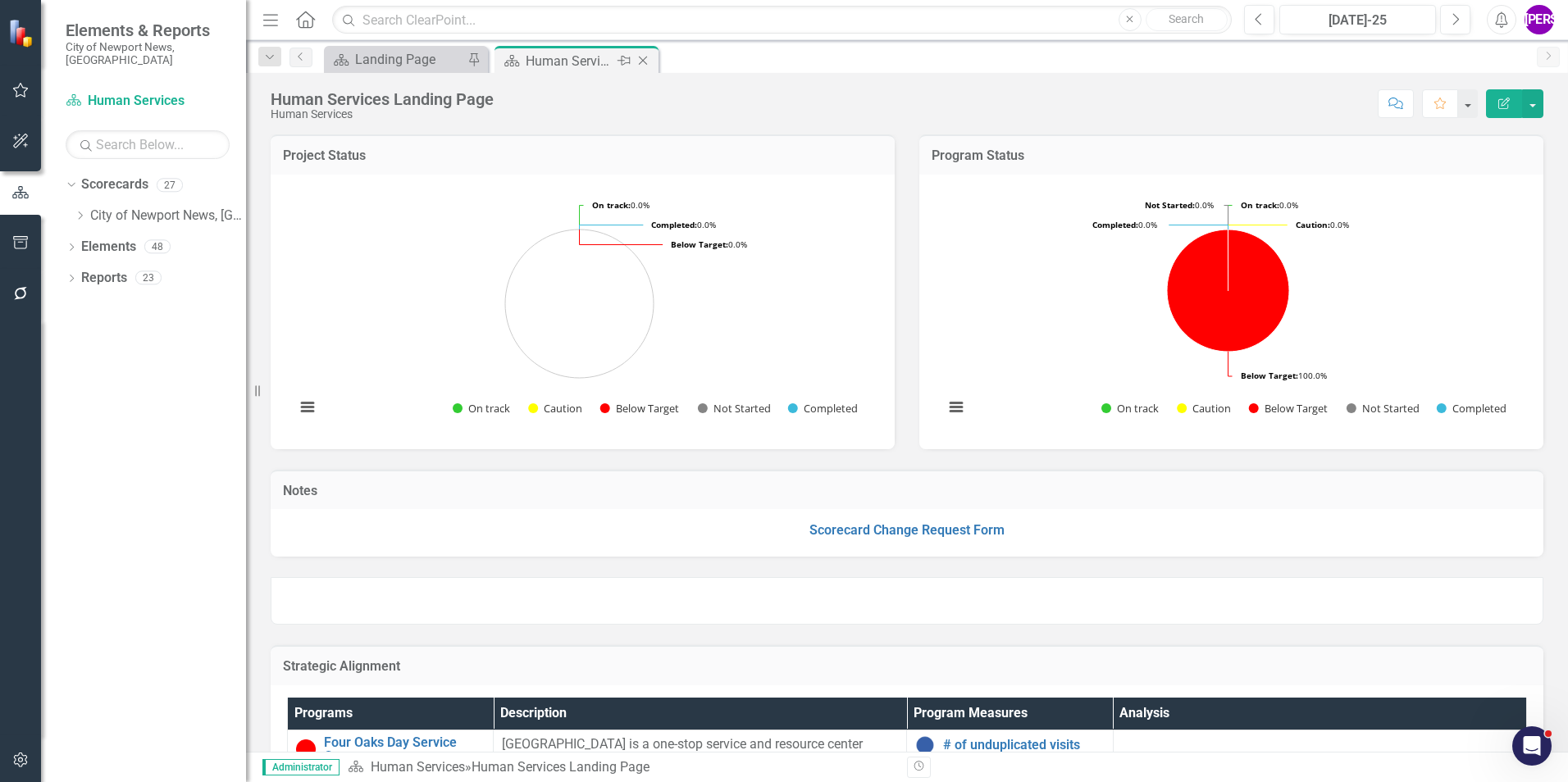
click at [642, 57] on icon "Close" at bounding box center [642, 61] width 16 height 13
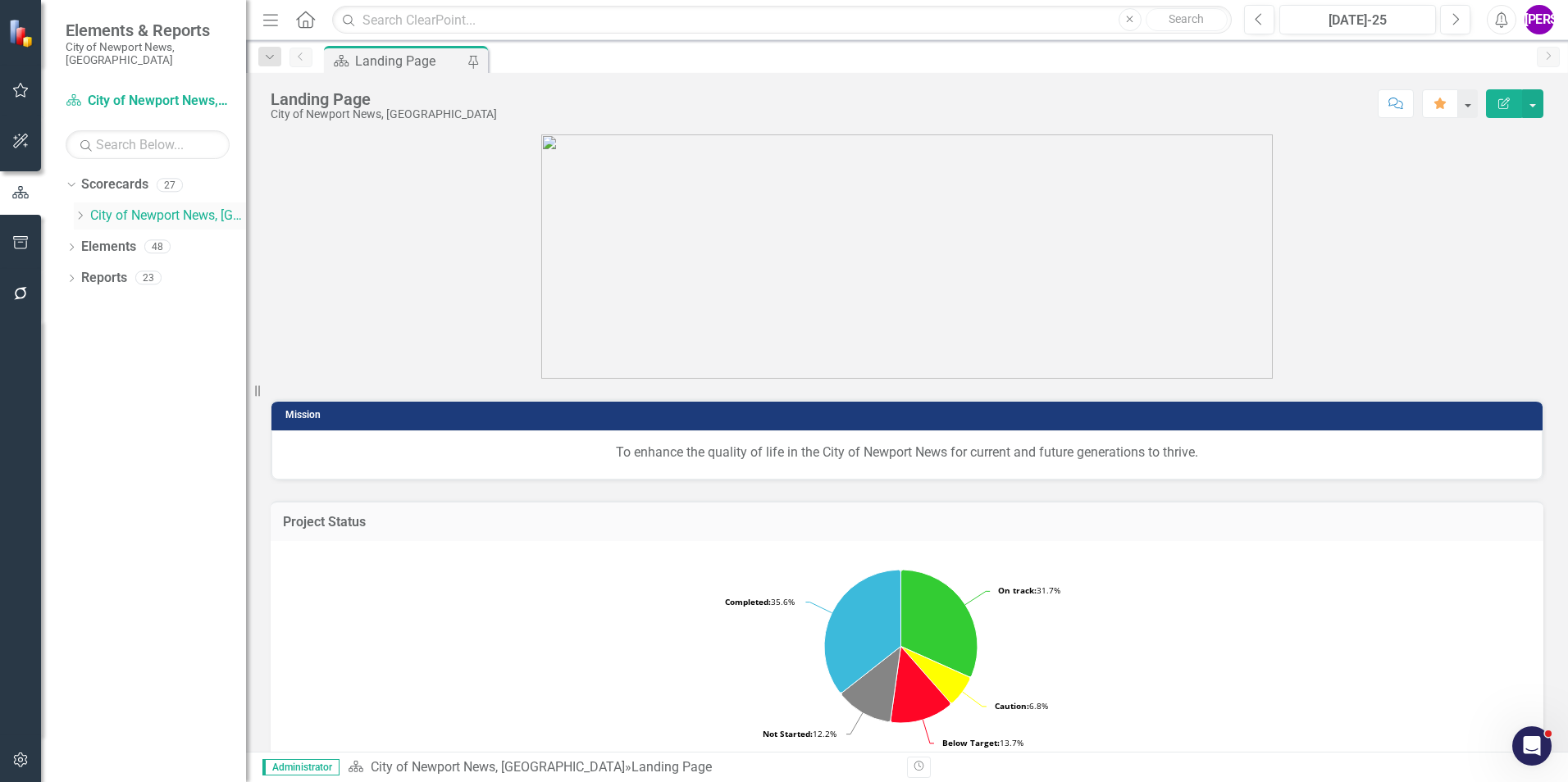
click at [77, 211] on icon "Dropdown" at bounding box center [80, 216] width 12 height 10
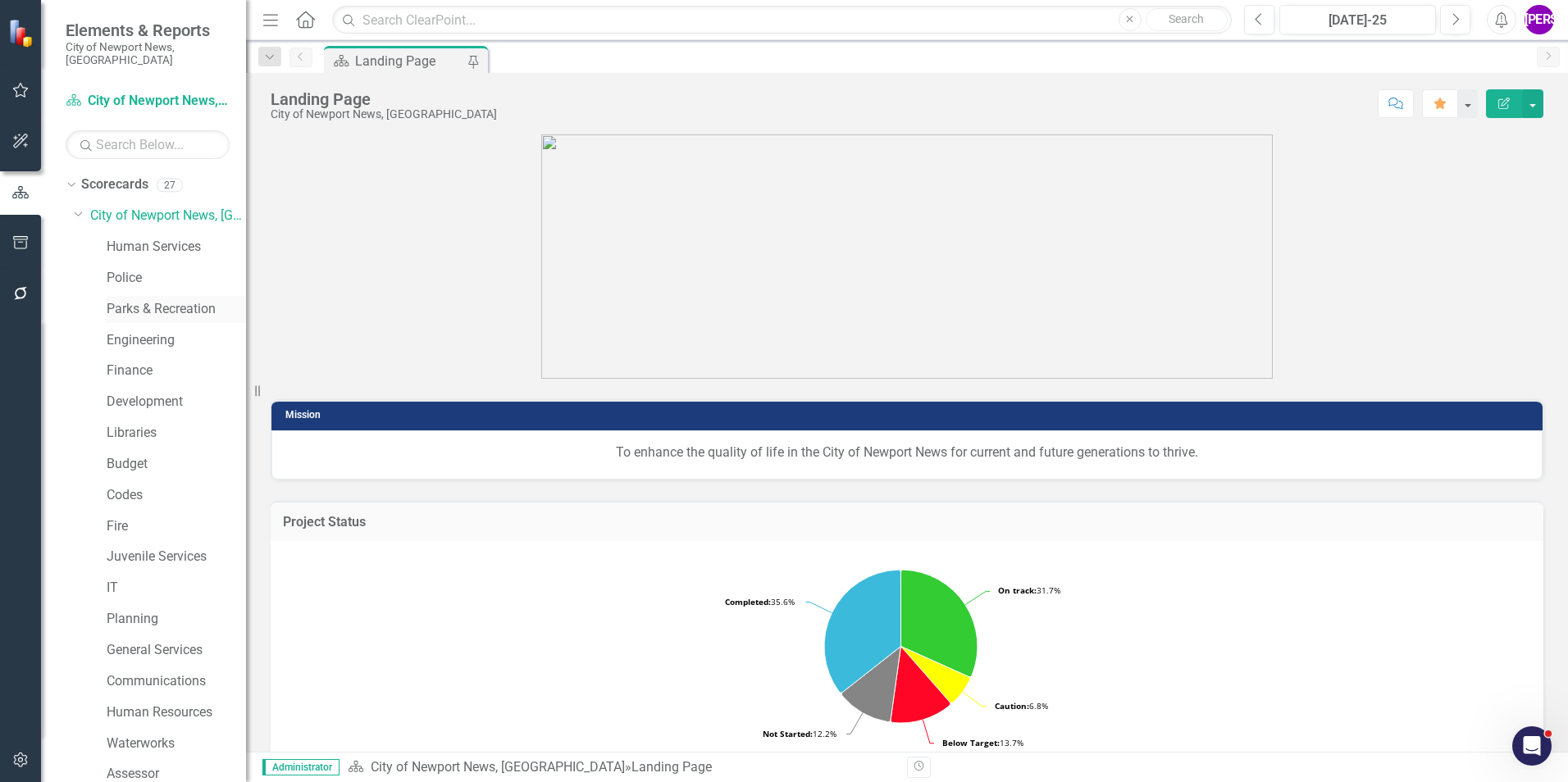
click at [138, 300] on link "Parks & Recreation" at bounding box center [176, 310] width 140 height 19
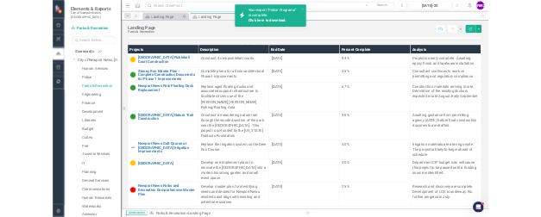
scroll to position [604, 0]
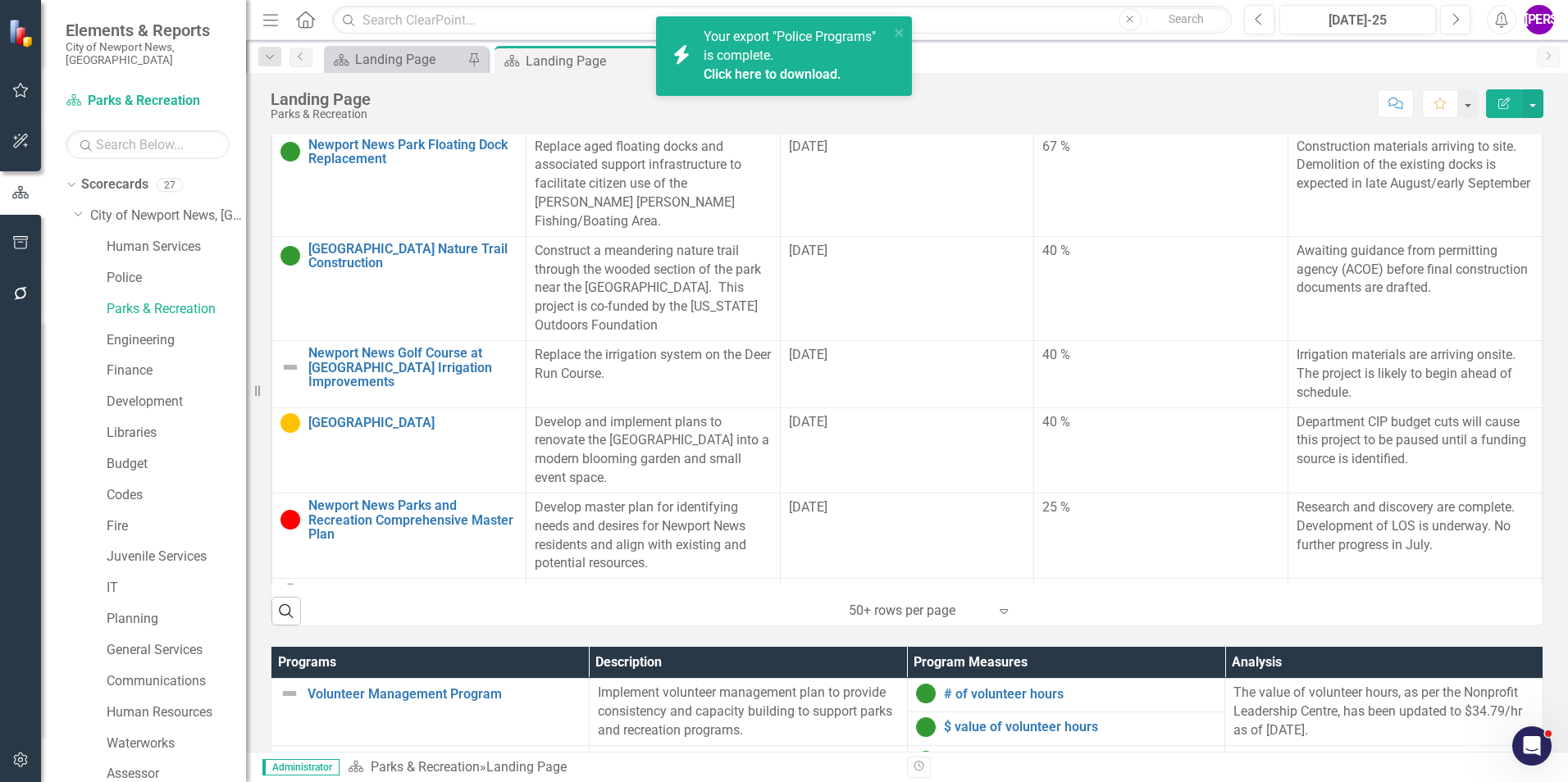
click at [744, 70] on link "Click here to download." at bounding box center [772, 74] width 138 height 15
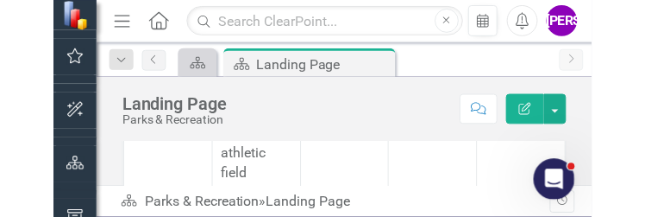
scroll to position [606, 0]
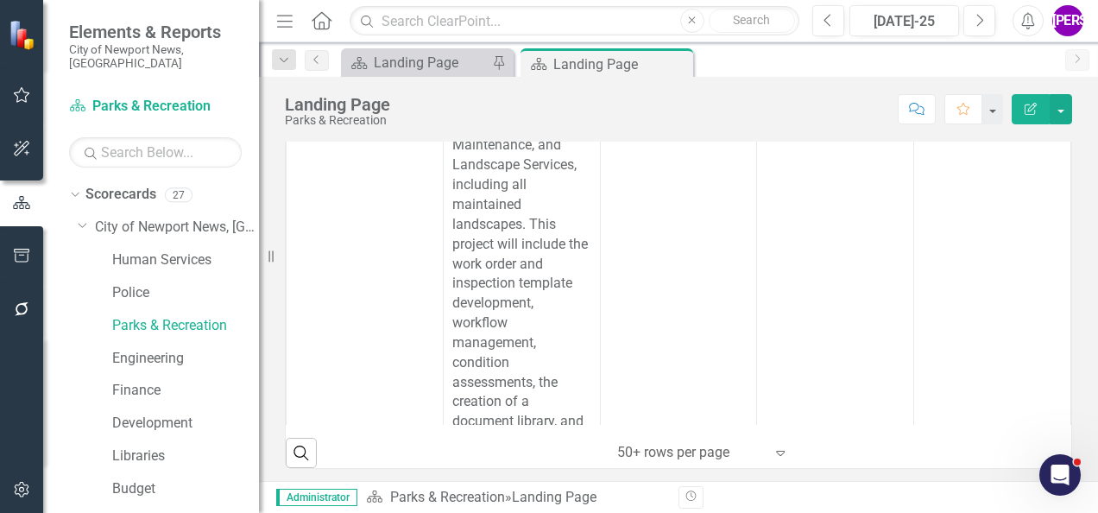
click at [583, 112] on div "Score: N/A Jul-25 Completed Comment Favorite Edit Report" at bounding box center [735, 108] width 673 height 29
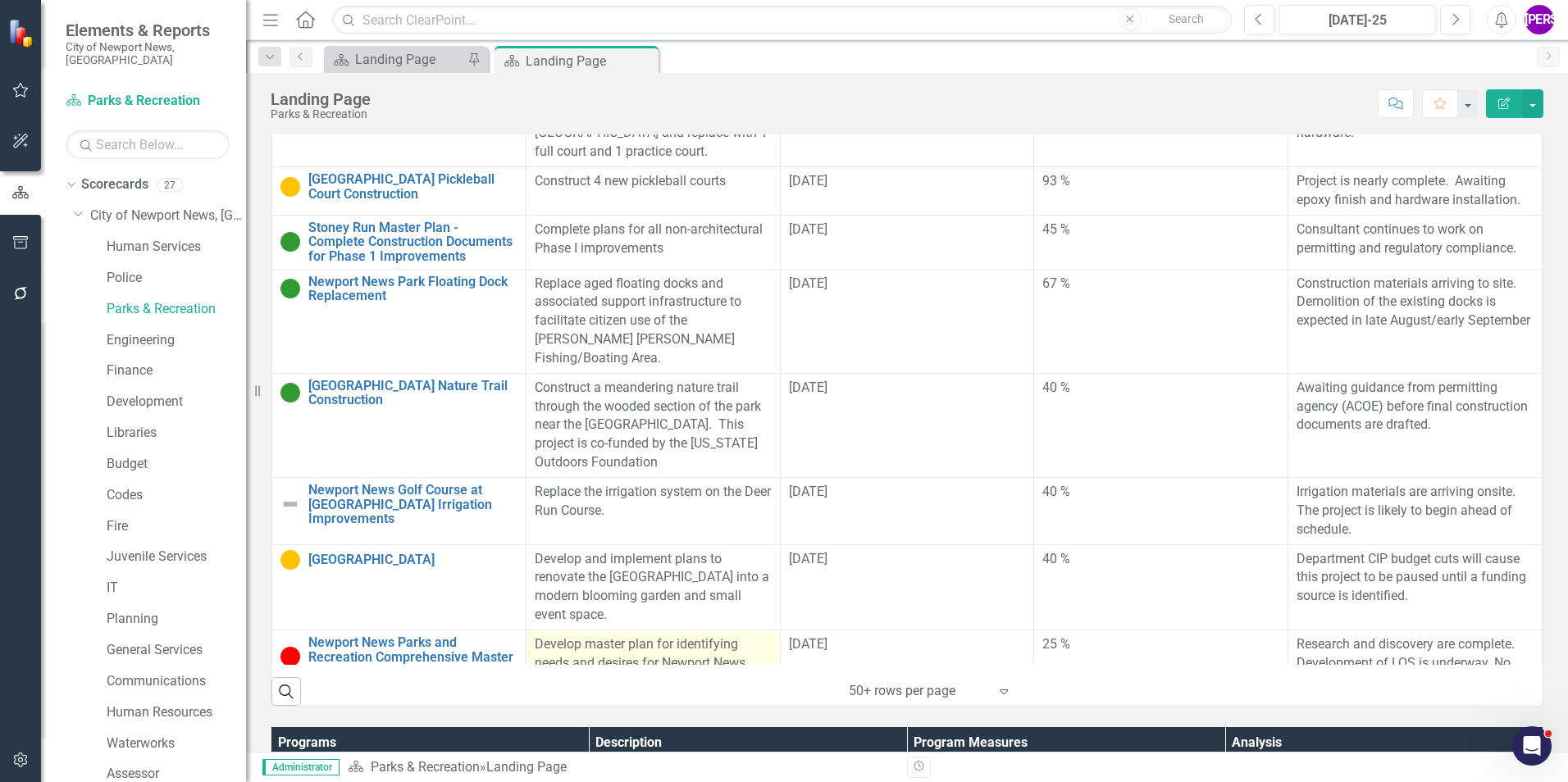
scroll to position [481, 0]
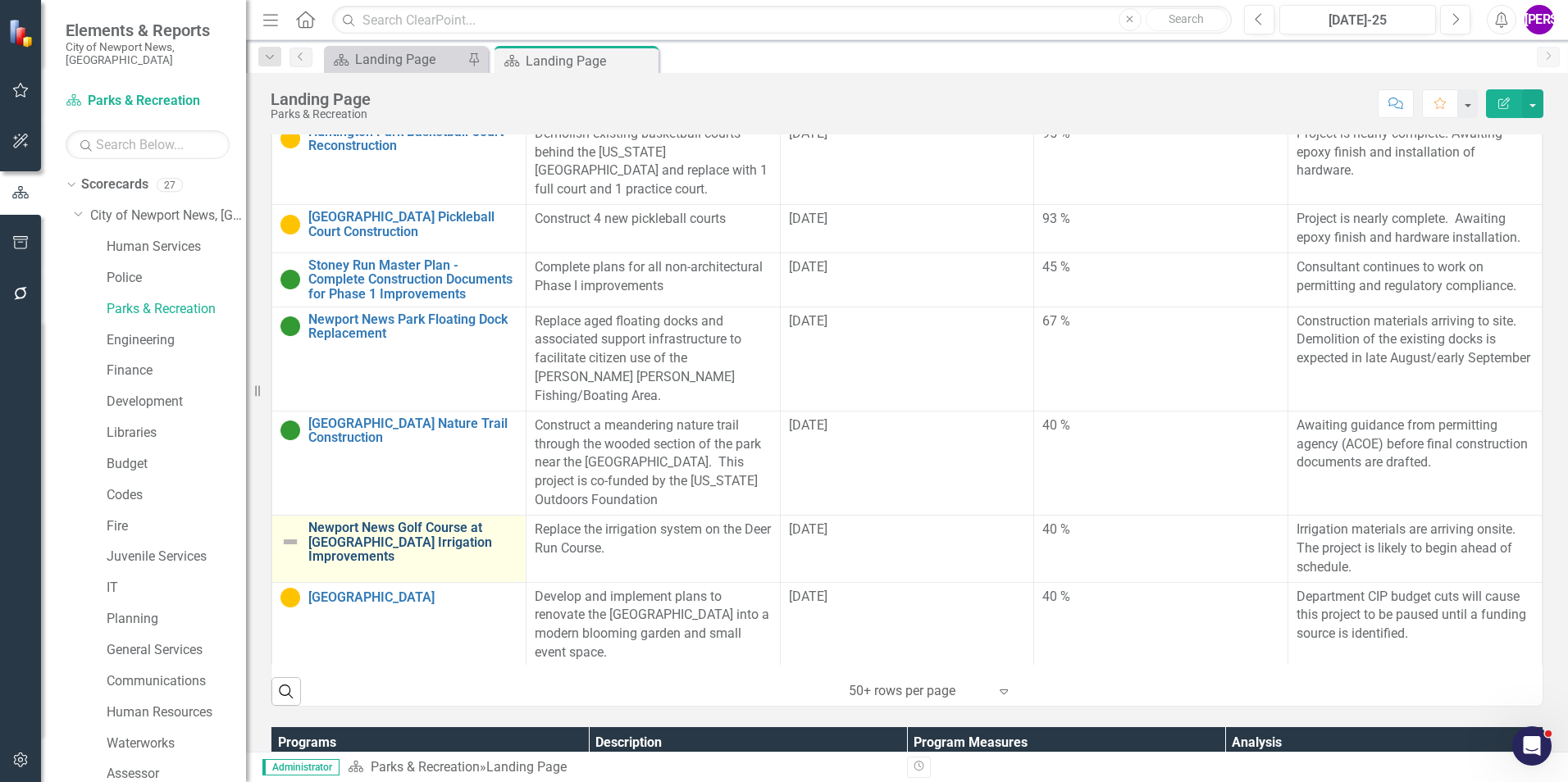
click at [386, 486] on link "Newport News Golf Course at Deer Run Irrigation Improvements" at bounding box center [412, 543] width 209 height 44
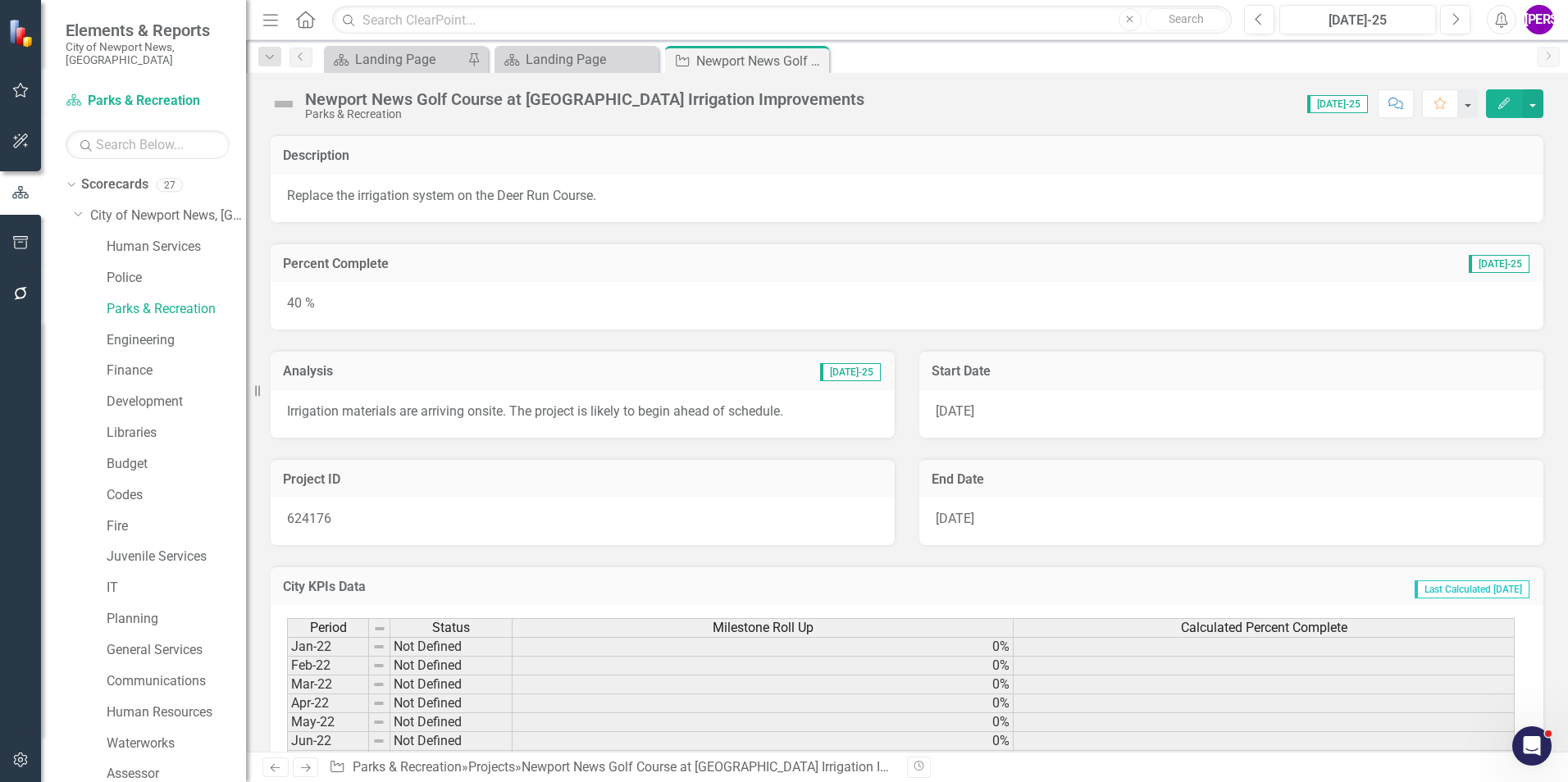
drag, startPoint x: 815, startPoint y: 61, endPoint x: 822, endPoint y: 72, distance: 13.0
click at [0, 0] on icon "Close" at bounding box center [0, 0] width 0 height 0
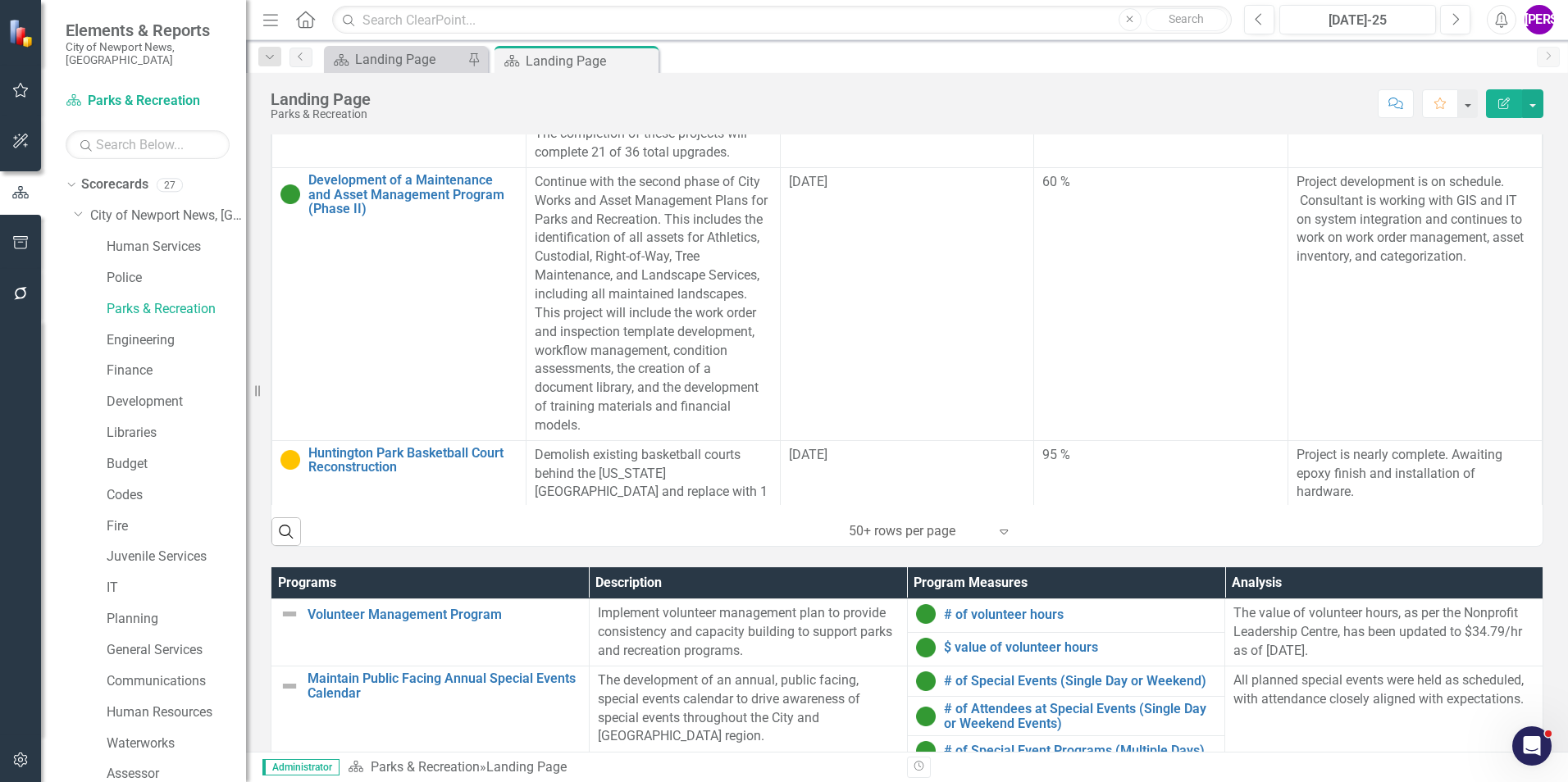
scroll to position [983, 0]
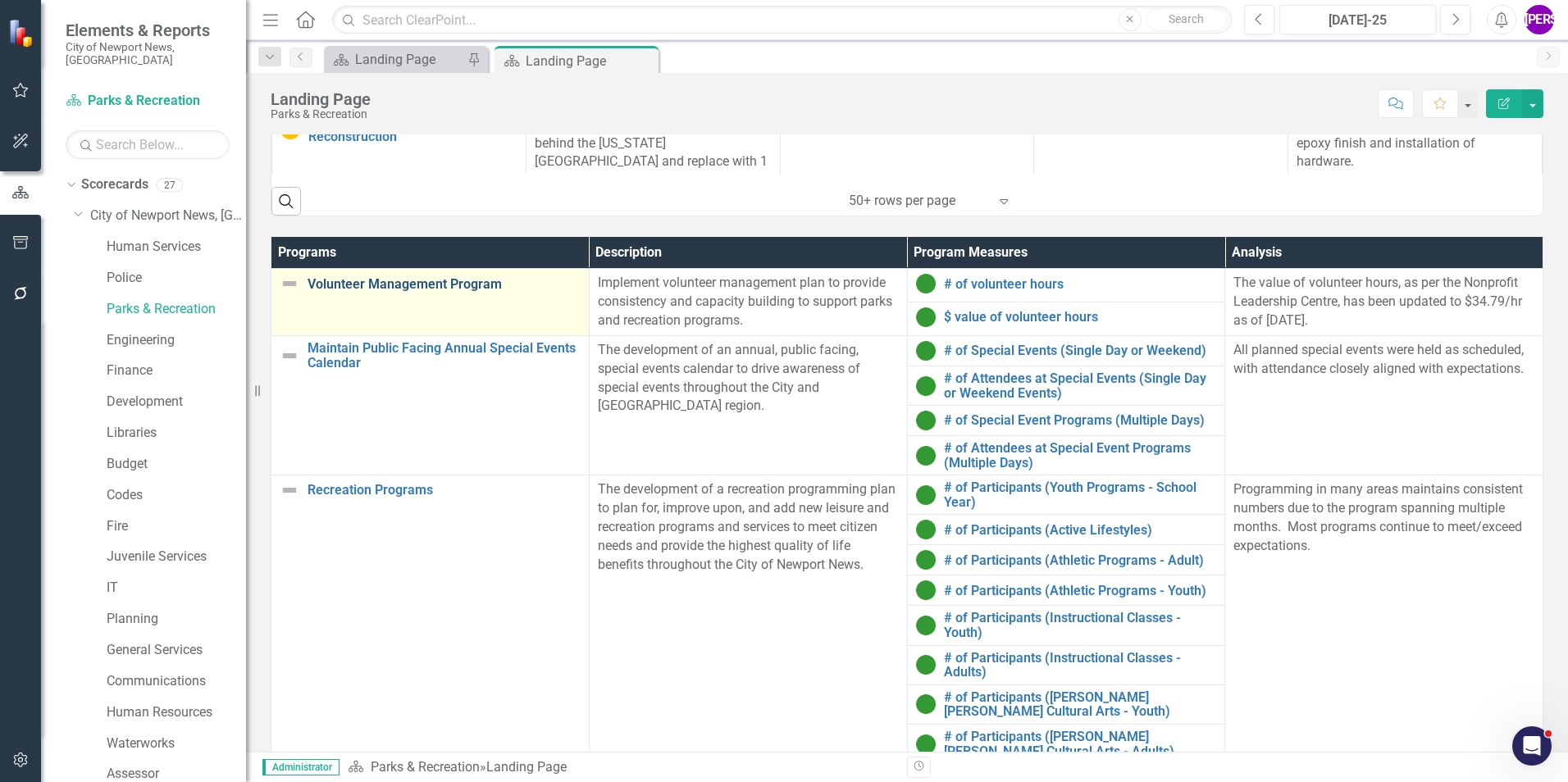
click at [416, 292] on link "Volunteer Management Program" at bounding box center [444, 285] width 273 height 15
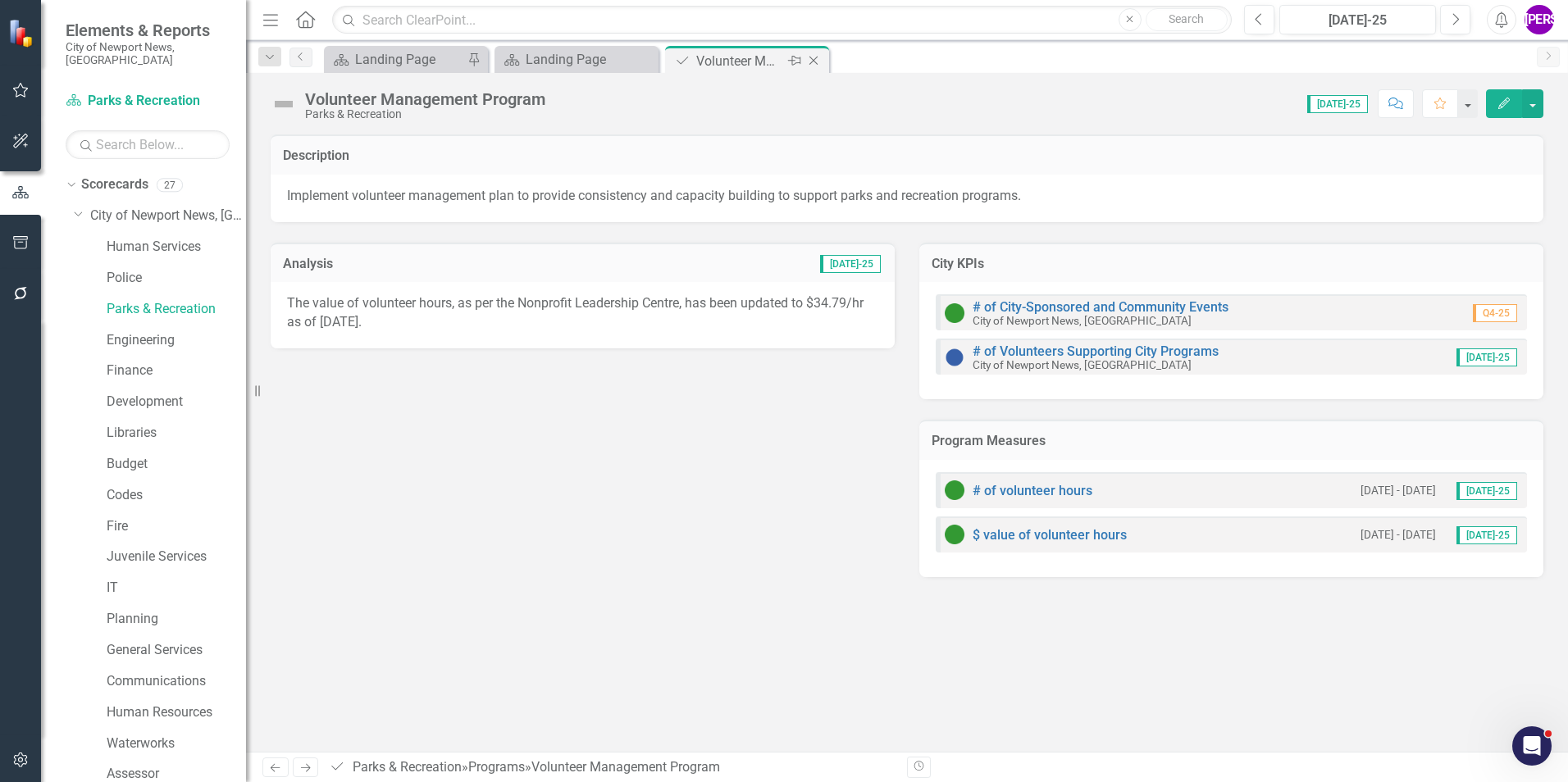
click at [816, 60] on icon "Close" at bounding box center [813, 61] width 16 height 13
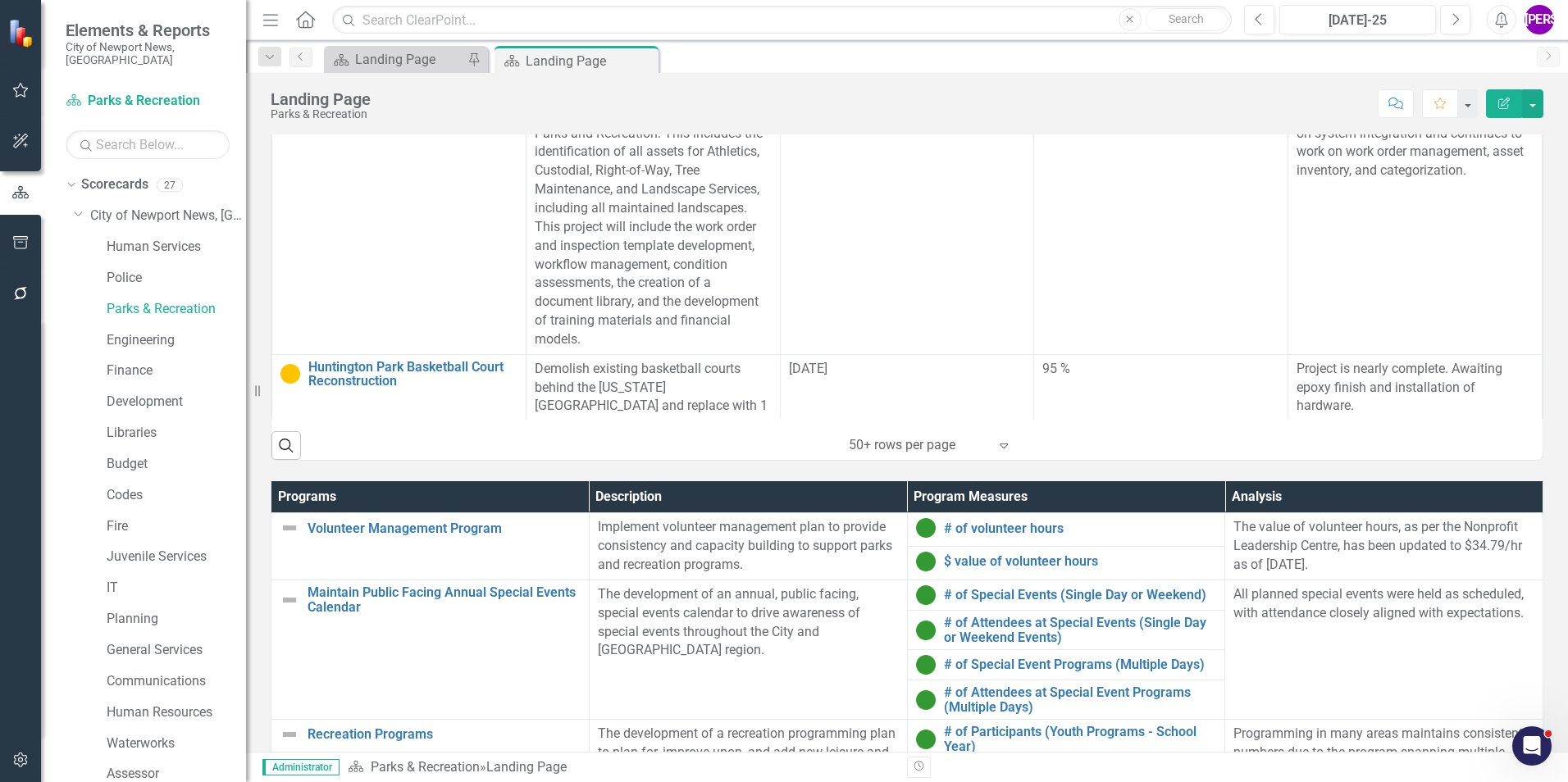
scroll to position [983, 0]
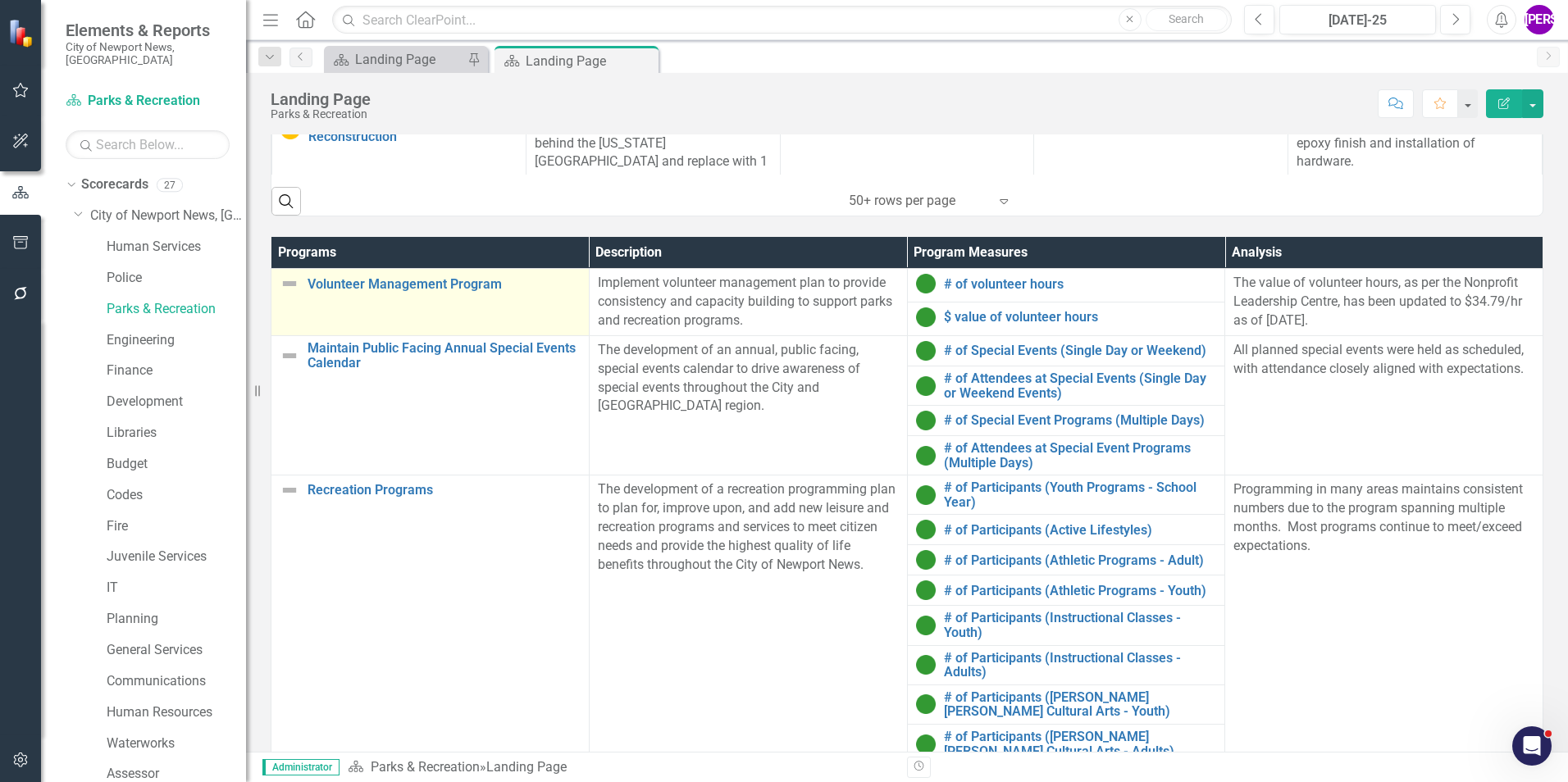
click at [462, 312] on td "Volunteer Management Program Link Map View Link Map Edit Edit Program Link Open…" at bounding box center [430, 302] width 318 height 67
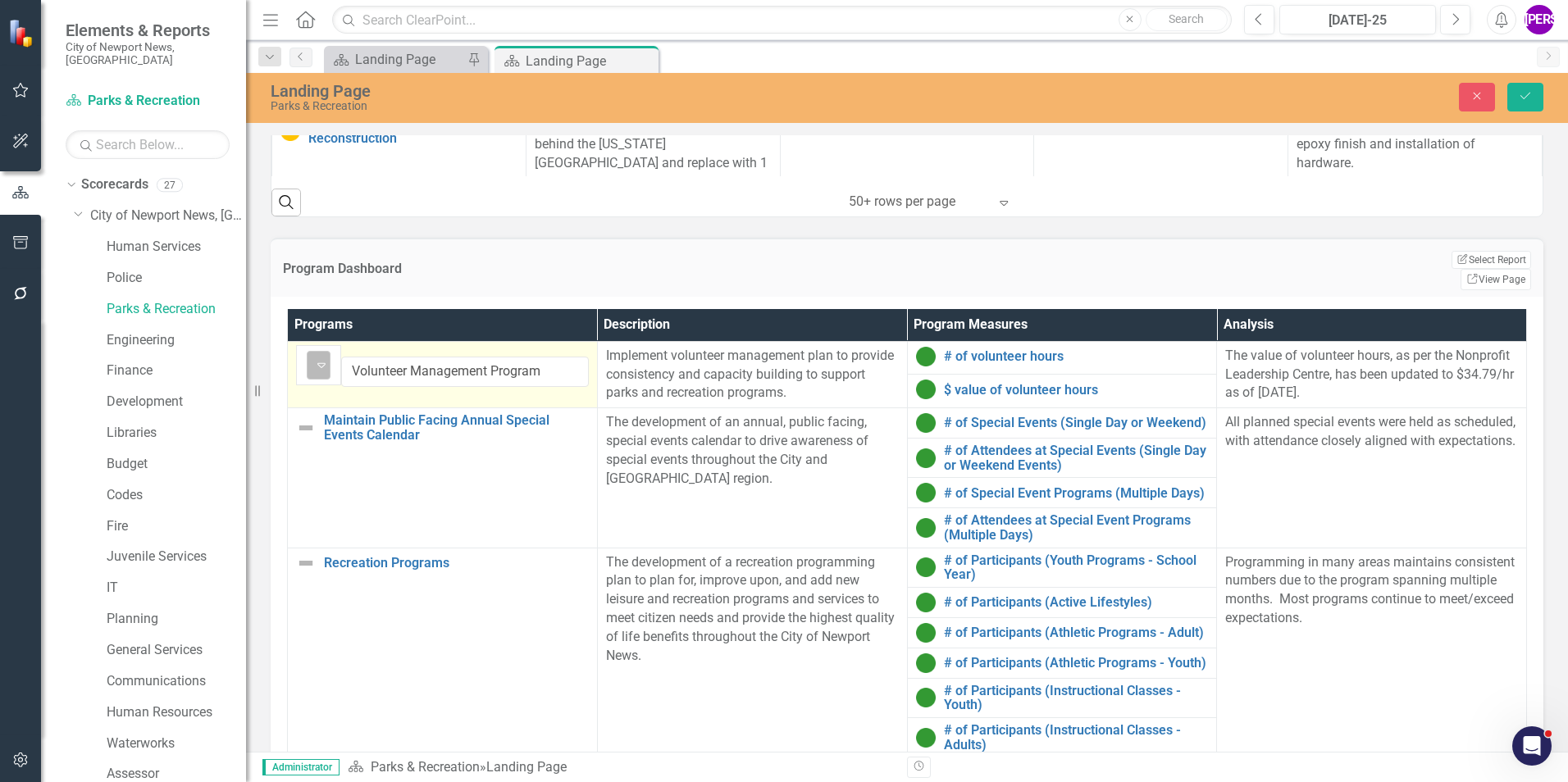
click at [329, 358] on icon "Expand" at bounding box center [321, 365] width 16 height 13
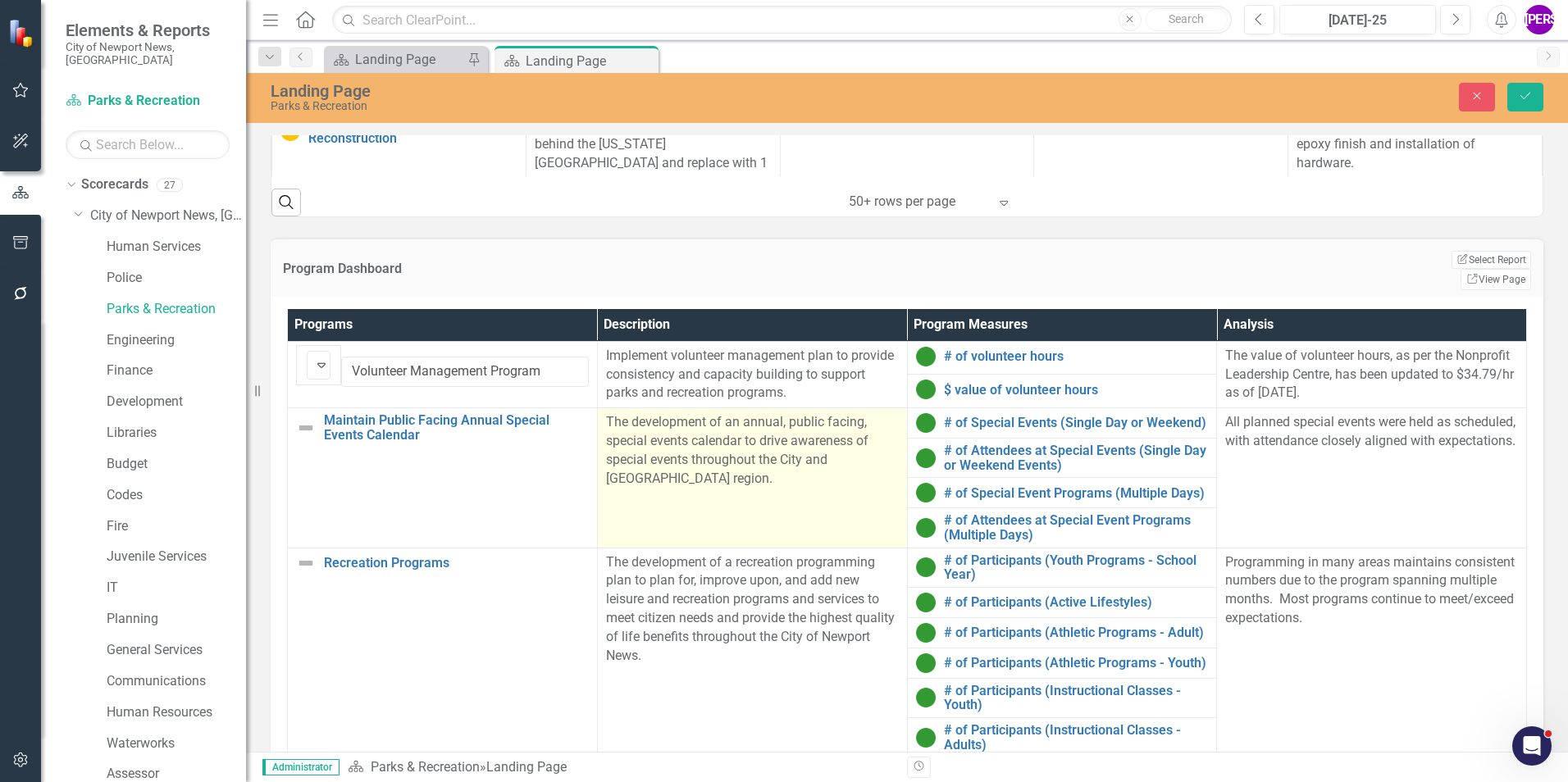
scroll to position [65, 0]
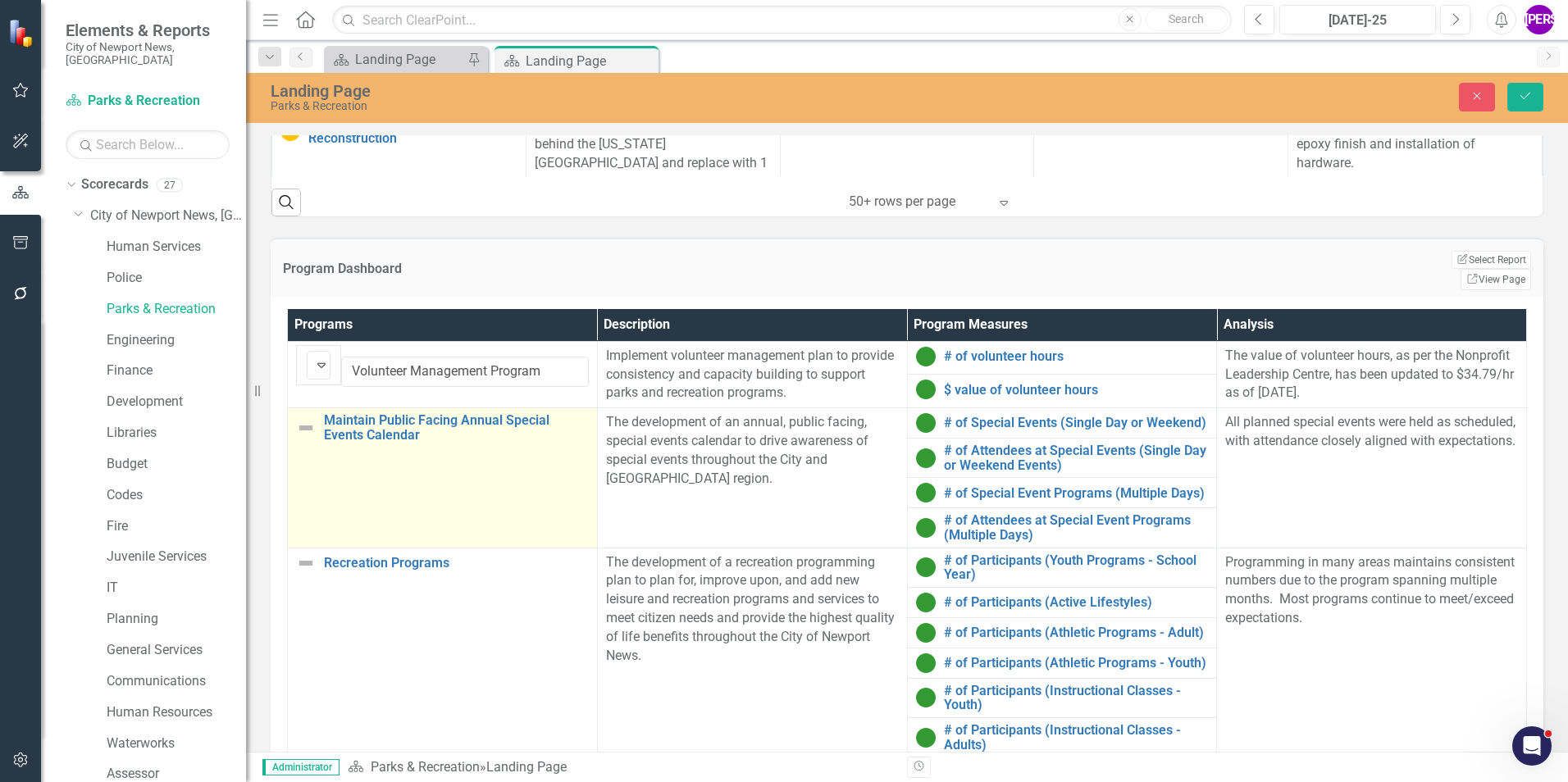
click at [393, 428] on td "Maintain Public Facing Annual Special Events Calendar Link Map View Link Map Ed…" at bounding box center [443, 478] width 310 height 140
click at [318, 422] on img at bounding box center [321, 431] width 20 height 20
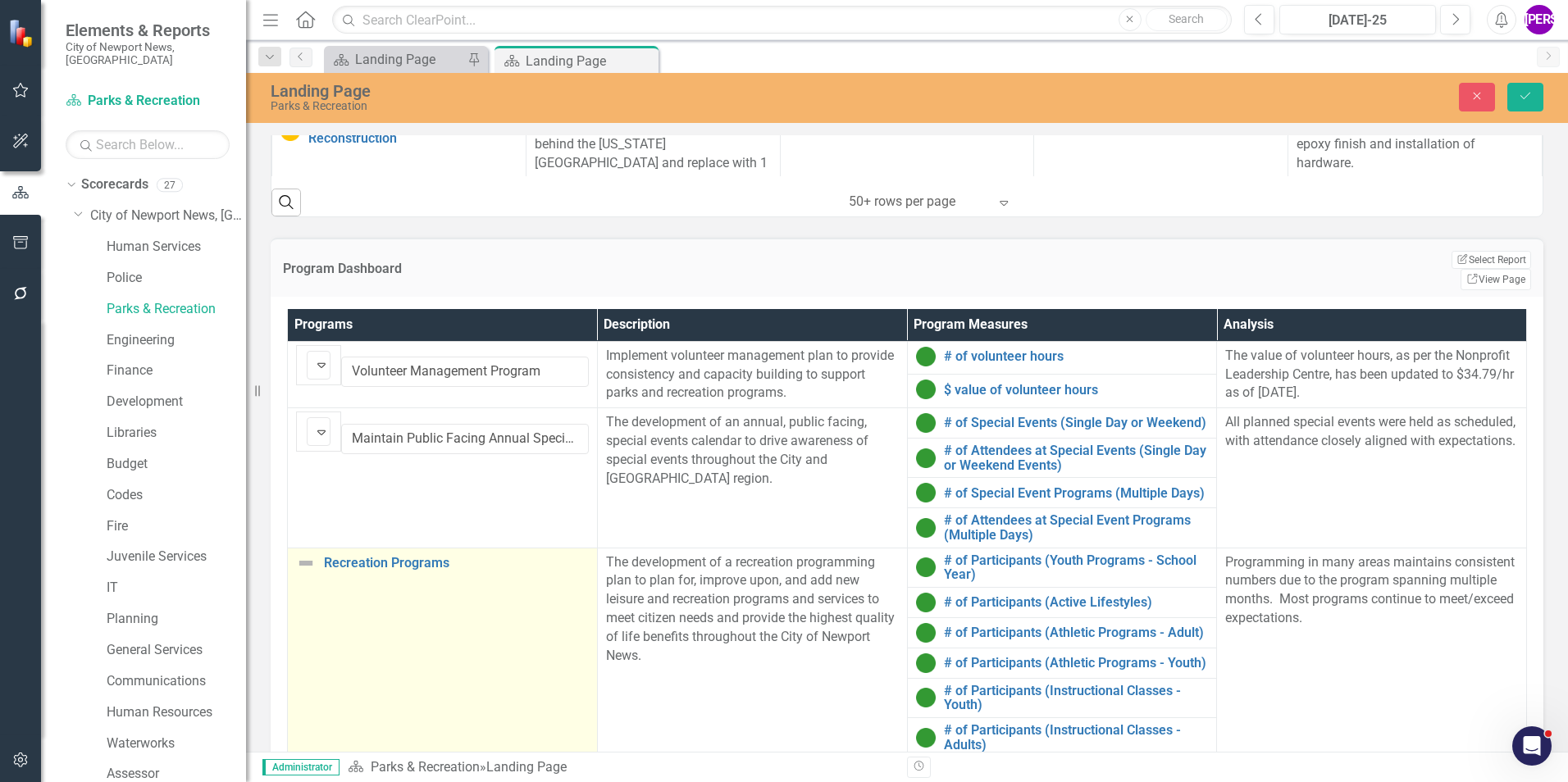
click at [403, 486] on td "Recreation Programs Link Map View Link Map Edit Edit Program Link Open Element" at bounding box center [443, 692] width 310 height 289
click at [330, 486] on icon "Expand" at bounding box center [321, 572] width 16 height 13
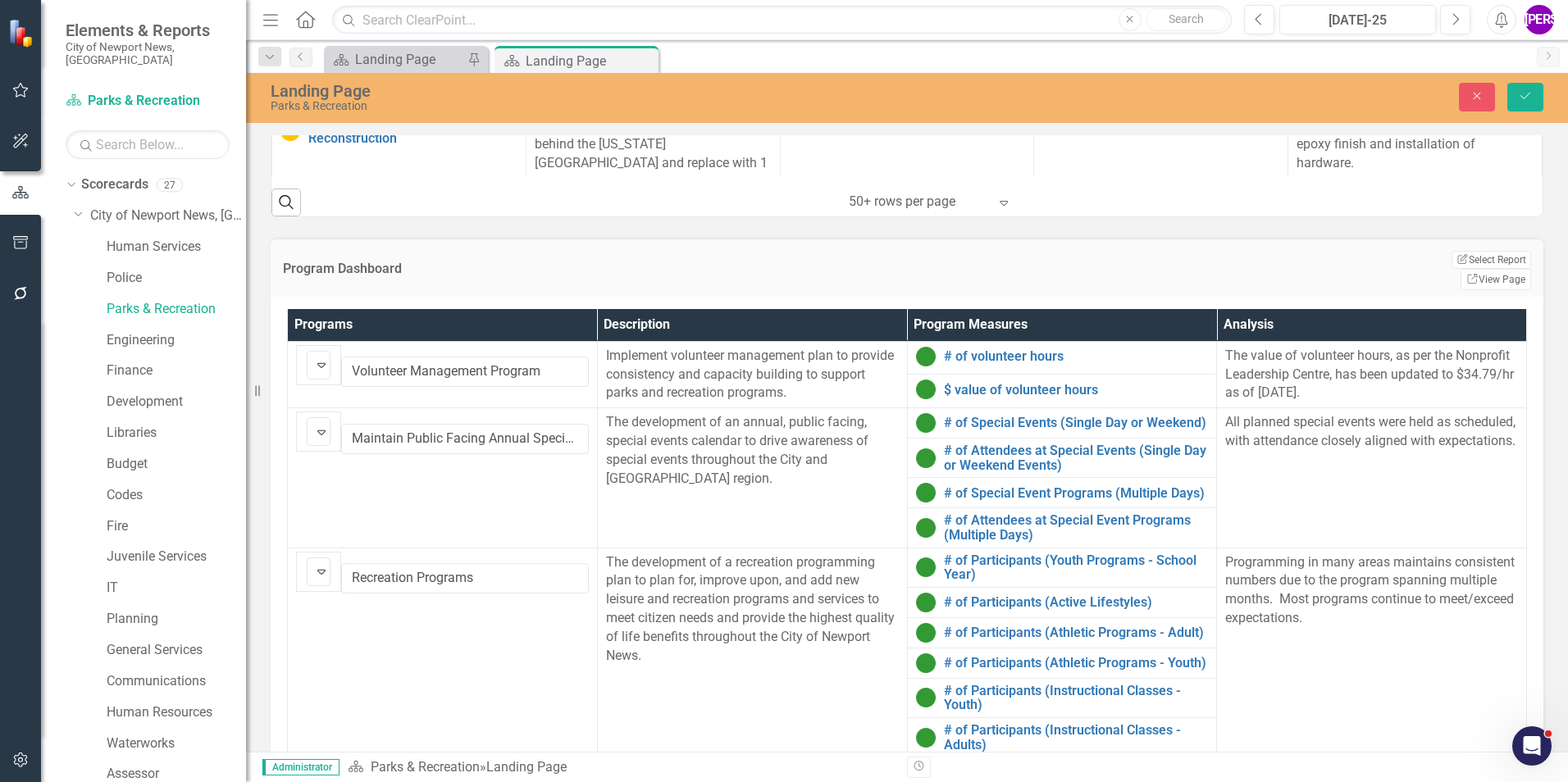
click at [1042, 106] on button "Save" at bounding box center [1525, 97] width 36 height 29
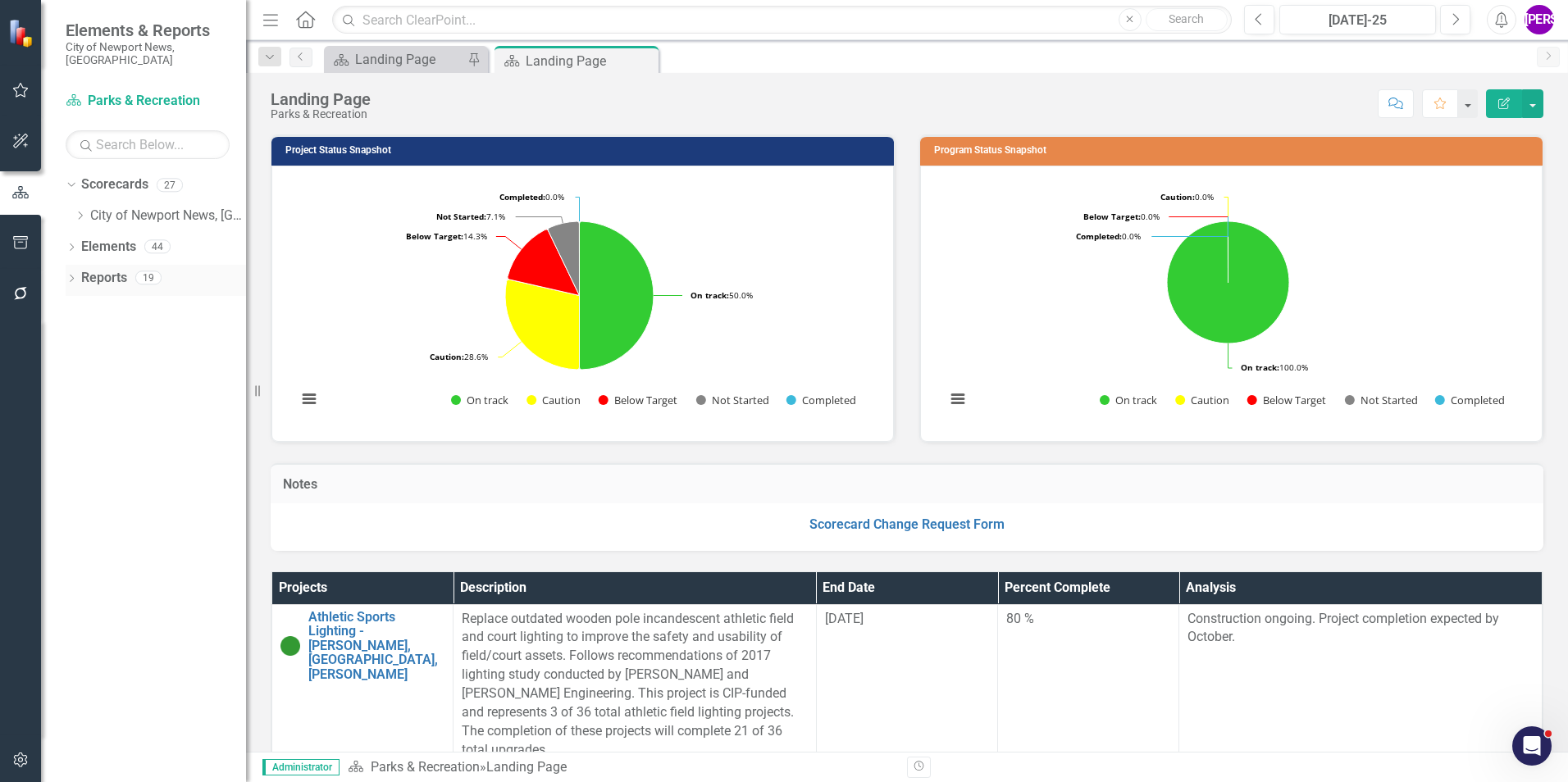
click at [122, 265] on div "Reports" at bounding box center [104, 278] width 46 height 27
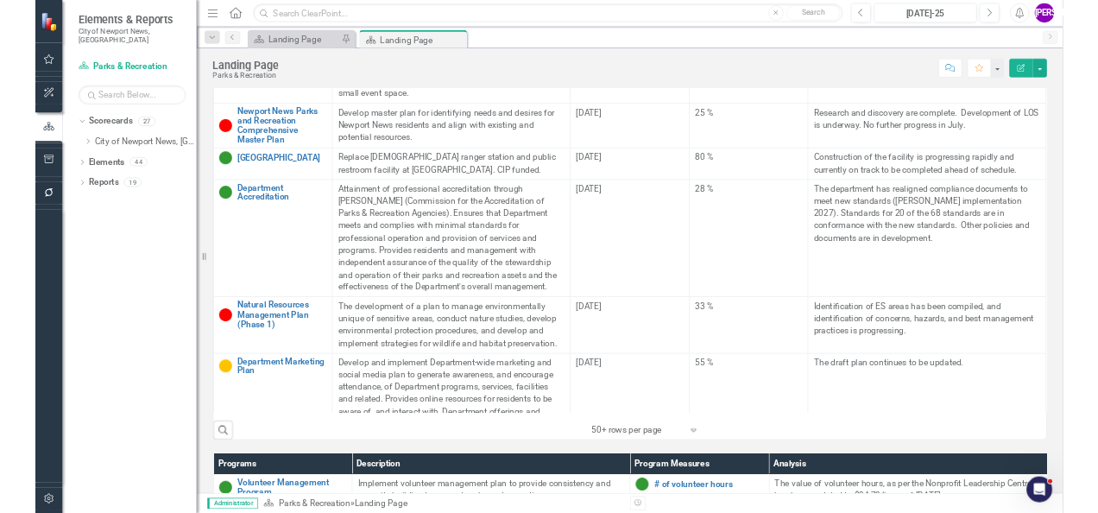
scroll to position [518, 0]
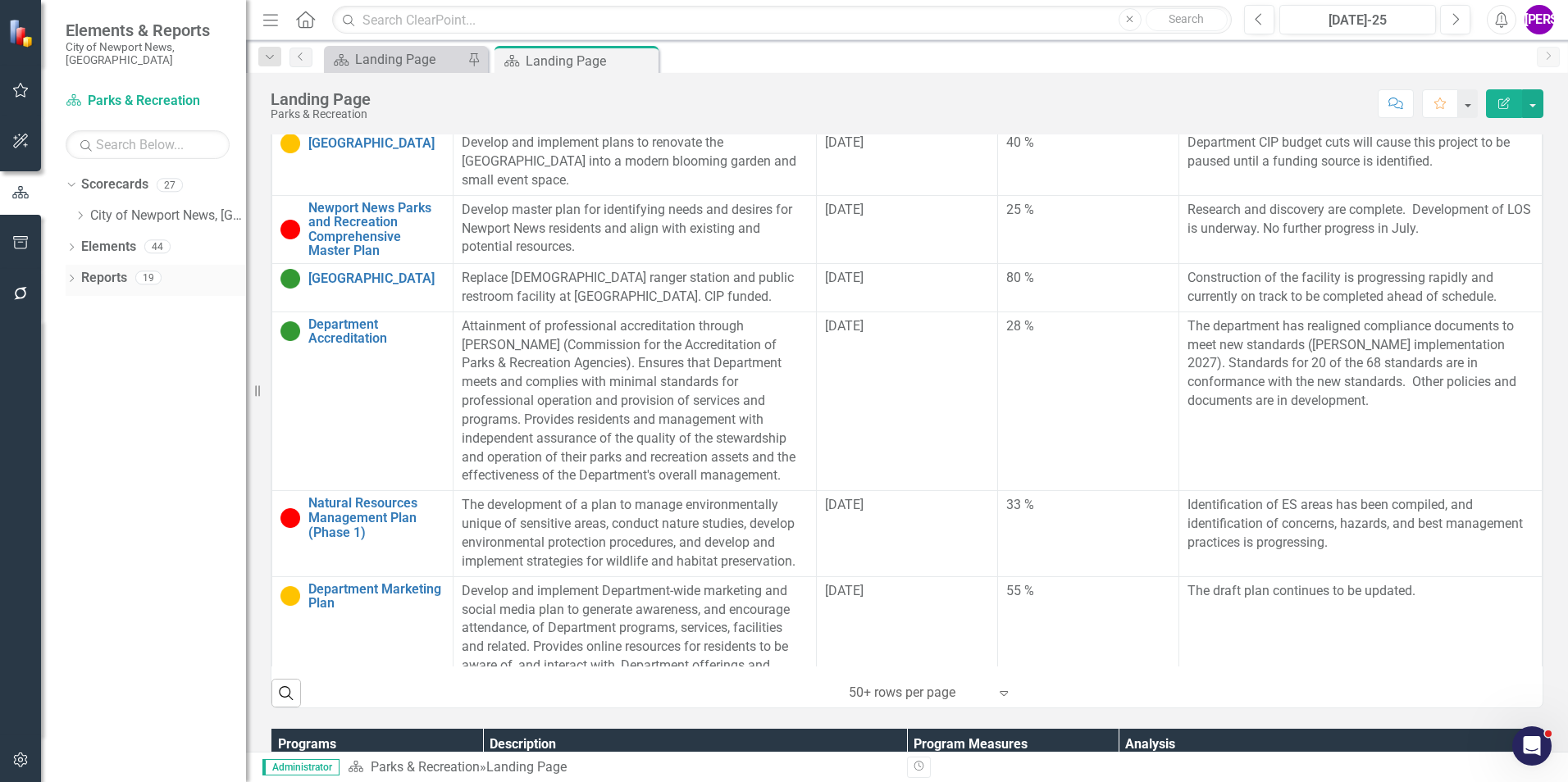
drag, startPoint x: 104, startPoint y: 272, endPoint x: 122, endPoint y: 265, distance: 19.3
click at [104, 272] on link "Reports" at bounding box center [104, 278] width 46 height 19
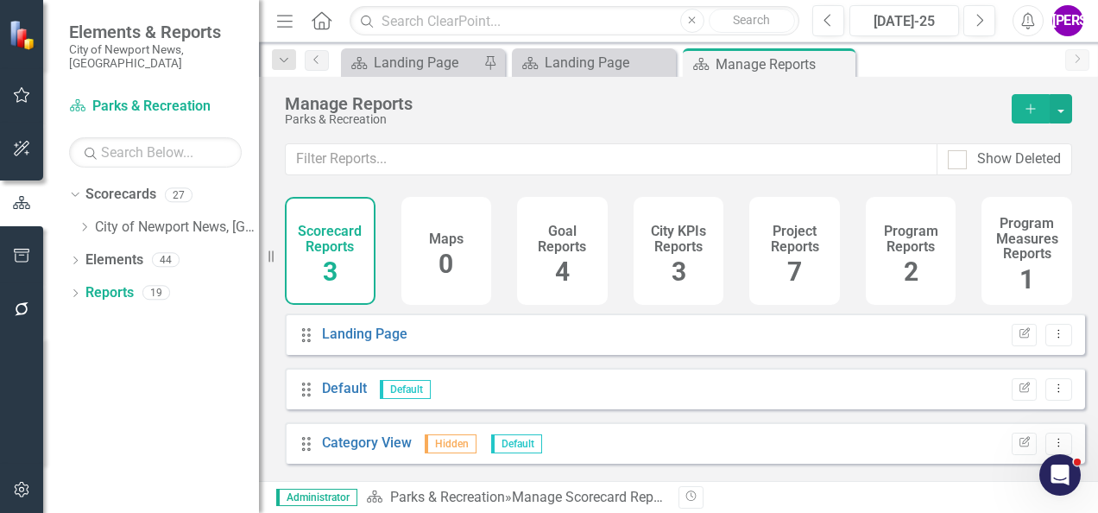
click at [809, 256] on div "Project Reports 7" at bounding box center [794, 251] width 91 height 108
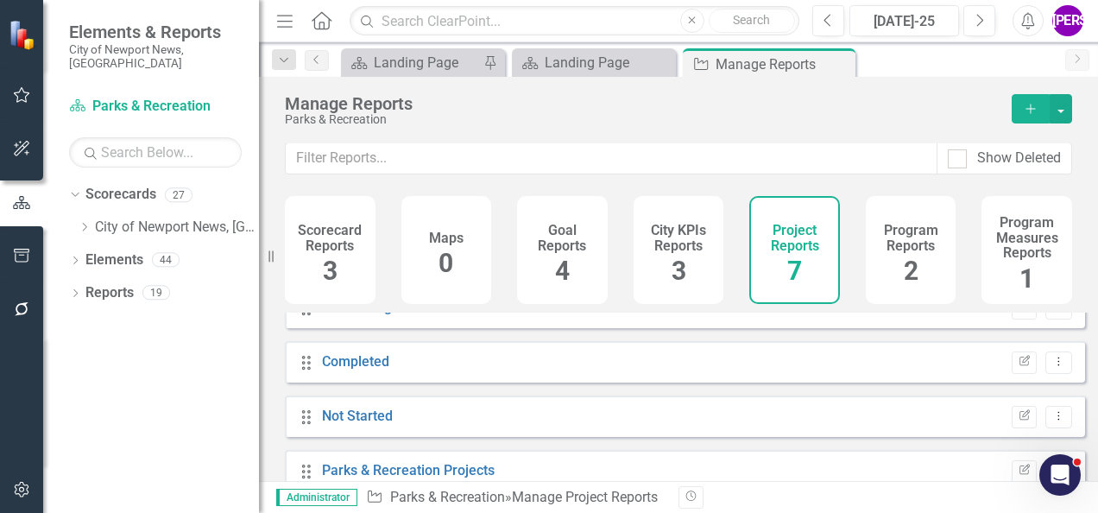
scroll to position [211, 0]
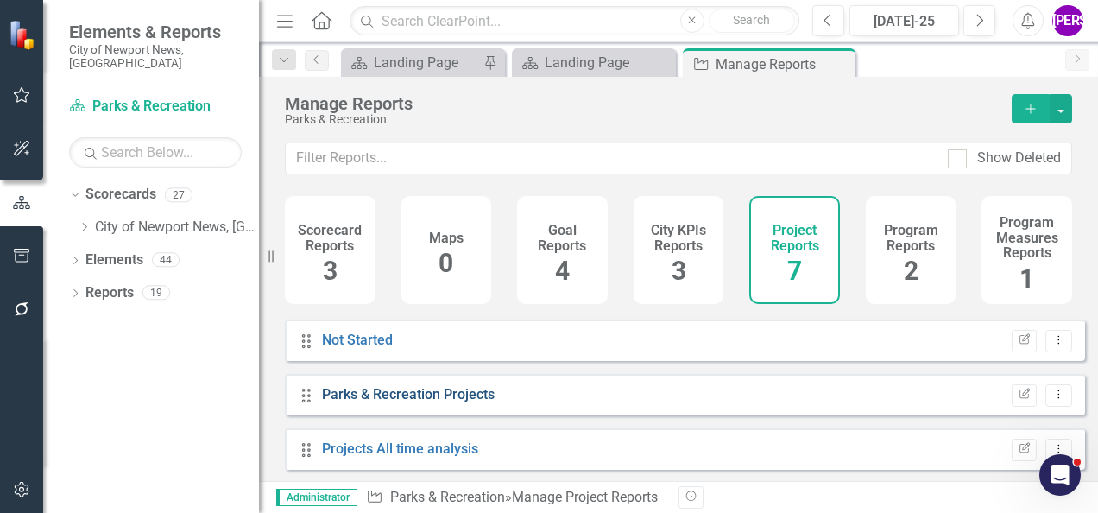
click at [425, 392] on link "Parks & Recreation Projects" at bounding box center [408, 394] width 173 height 16
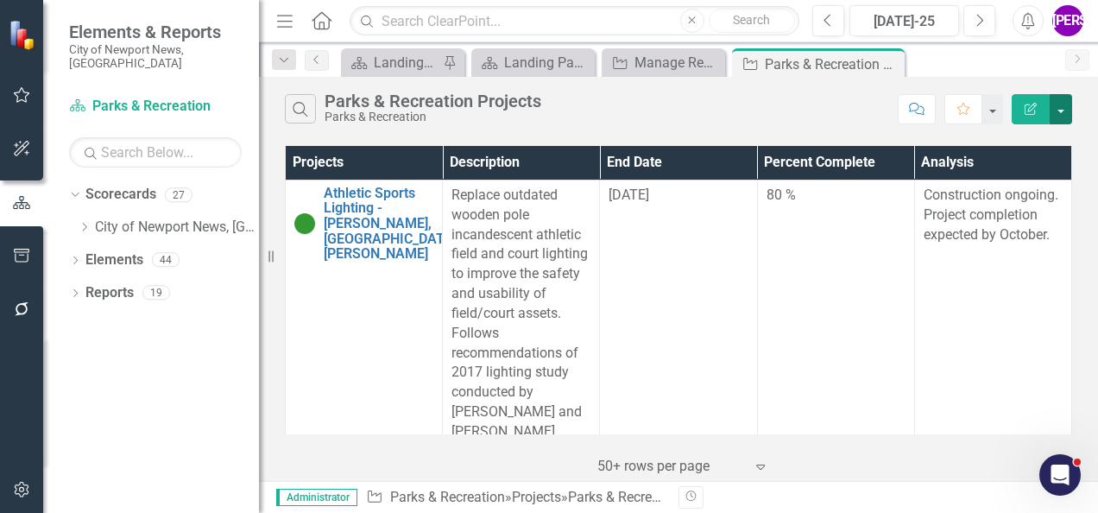
click at [1062, 108] on button "button" at bounding box center [1060, 109] width 22 height 30
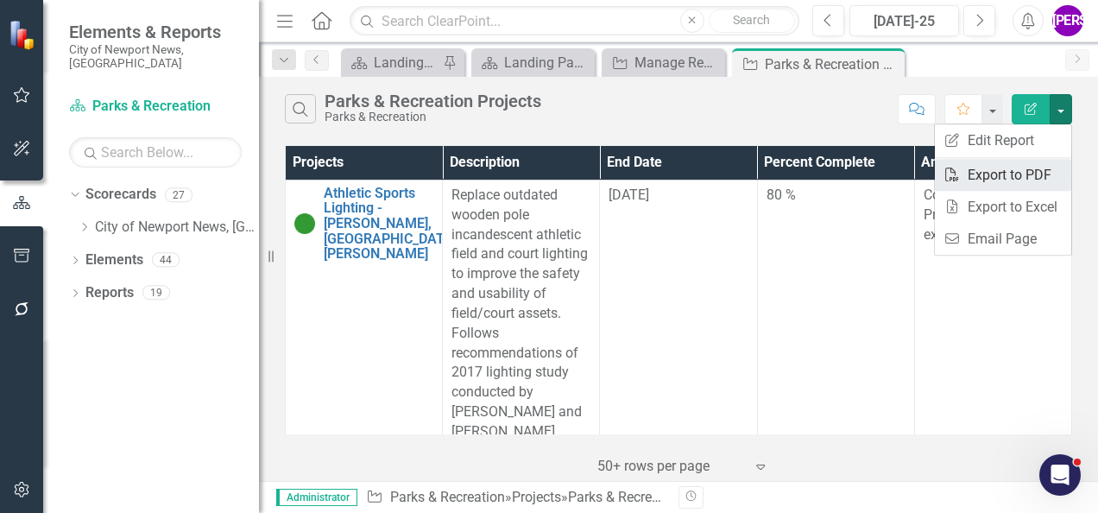
click at [1024, 173] on link "PDF Export to PDF" at bounding box center [1002, 175] width 136 height 32
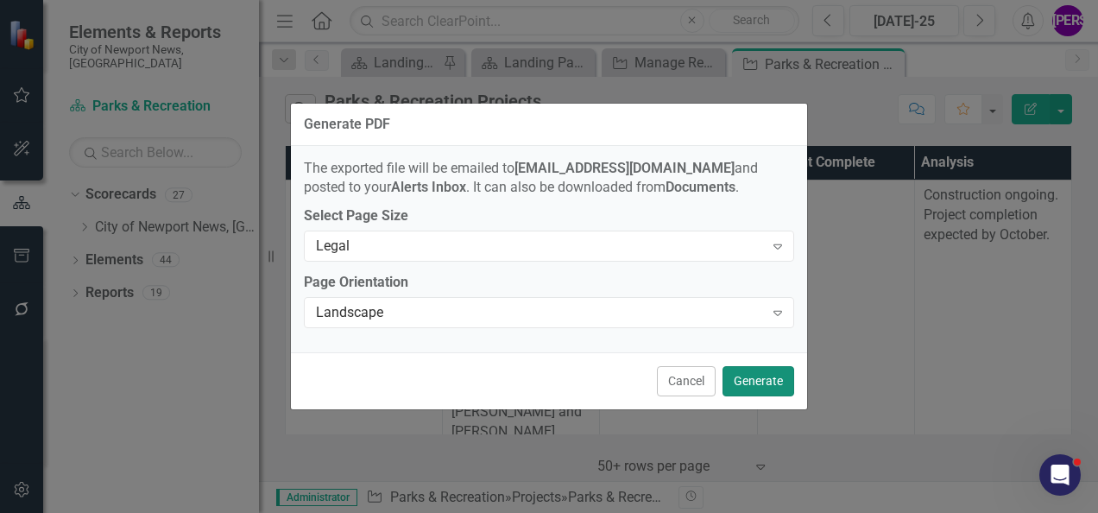
click at [748, 379] on button "Generate" at bounding box center [758, 381] width 72 height 30
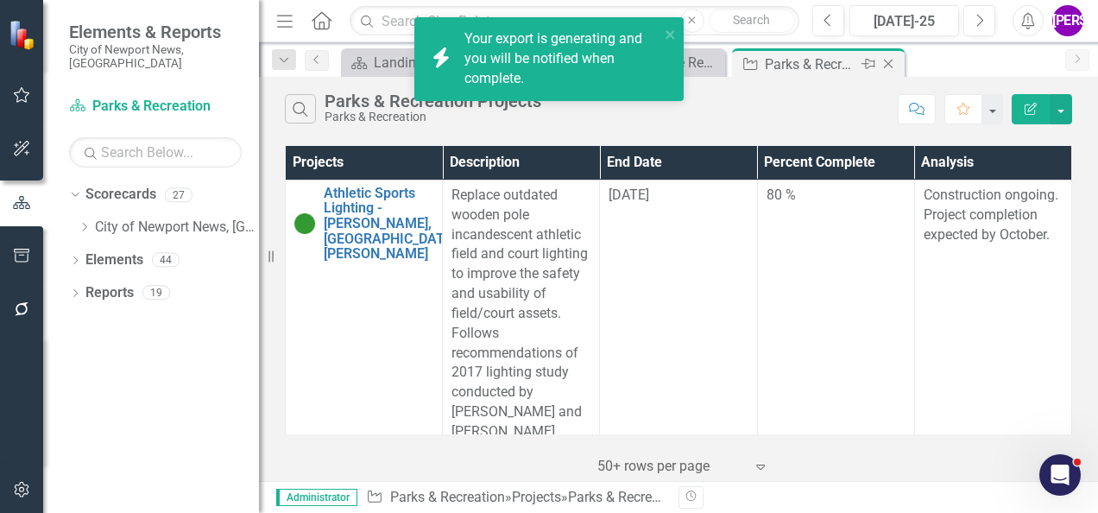
click at [889, 62] on icon at bounding box center [888, 64] width 9 height 9
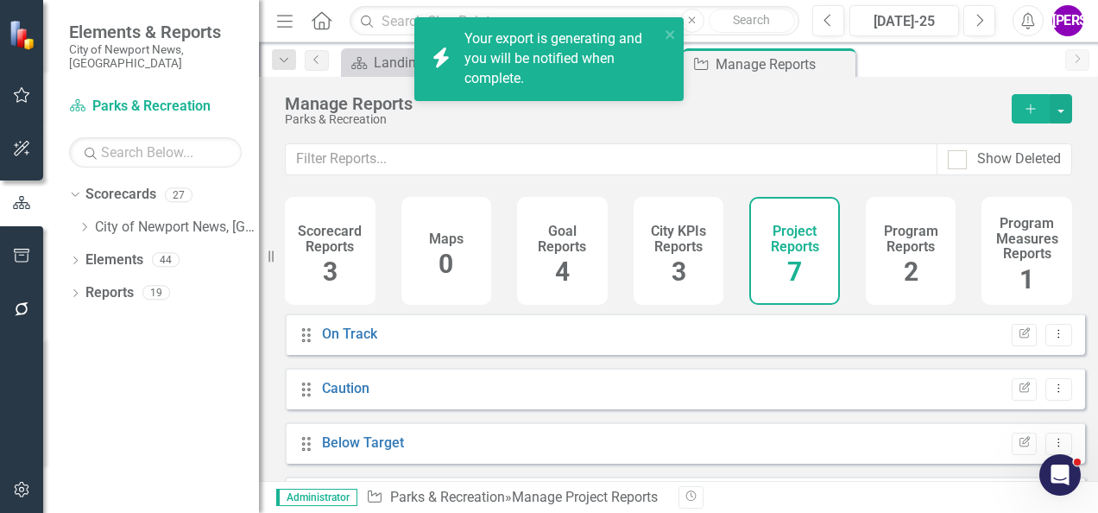
click at [892, 239] on h4 "Program Reports" at bounding box center [911, 238] width 70 height 30
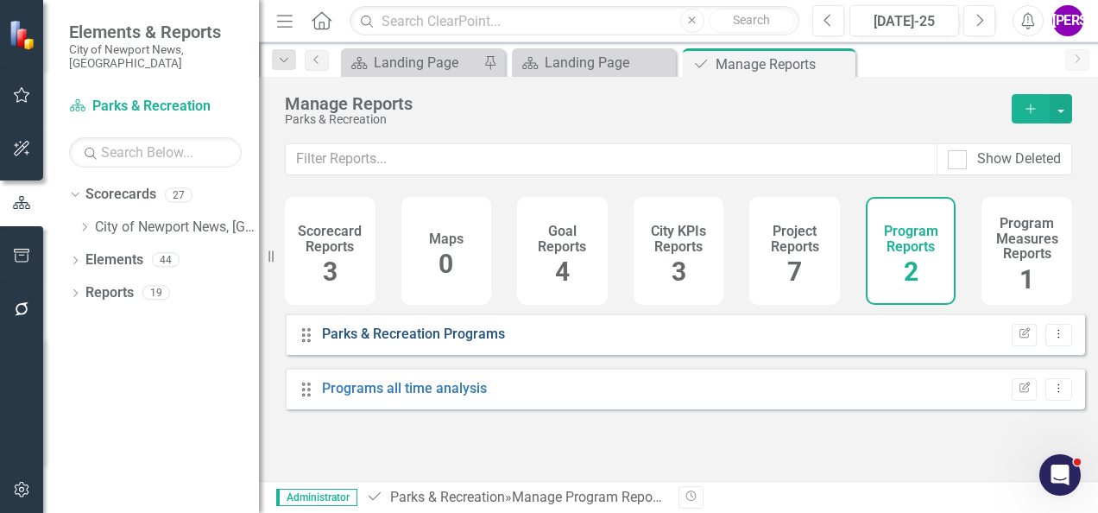
click at [414, 342] on link "Parks & Recreation Programs" at bounding box center [413, 333] width 183 height 16
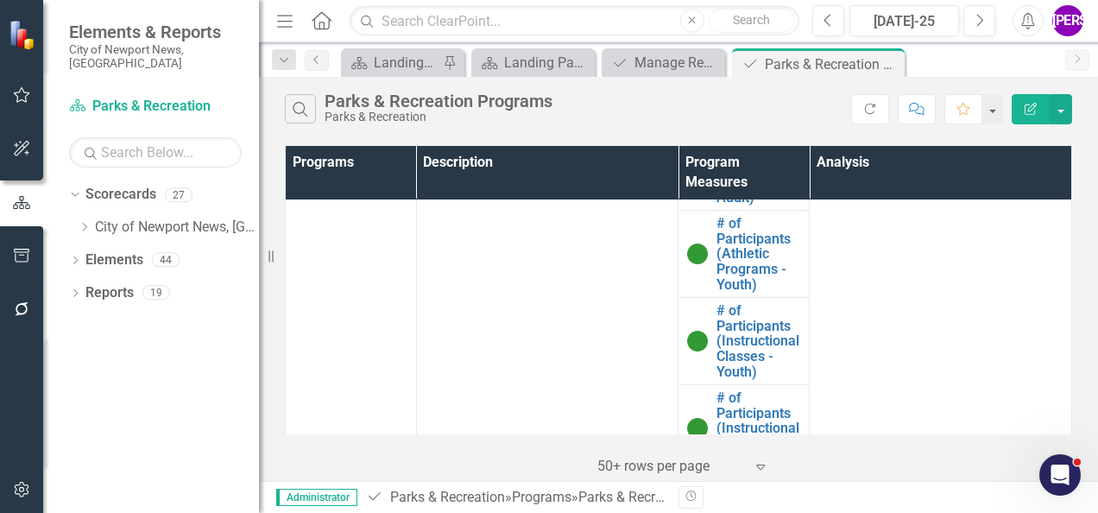
scroll to position [461, 0]
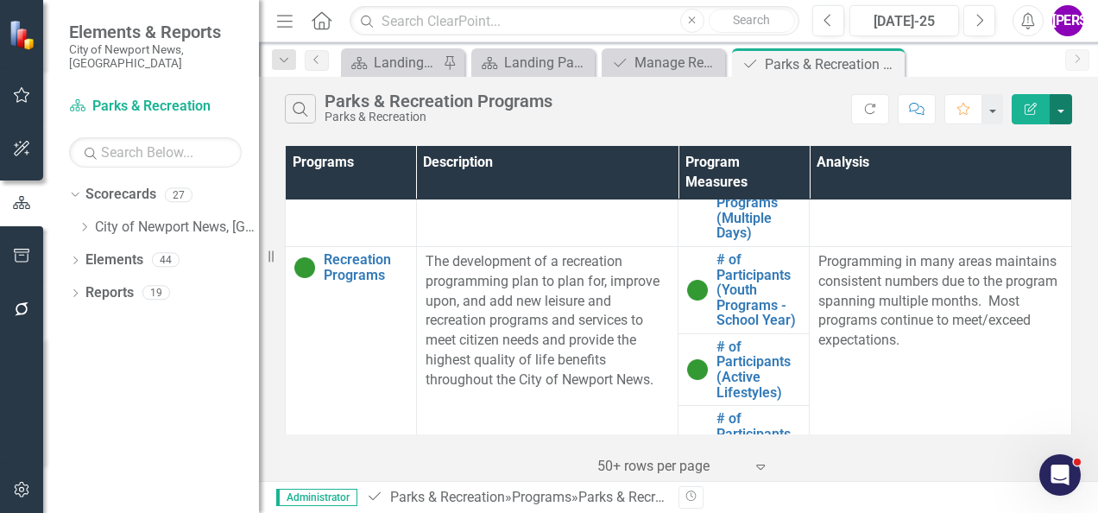
click at [1056, 115] on button "button" at bounding box center [1060, 109] width 22 height 30
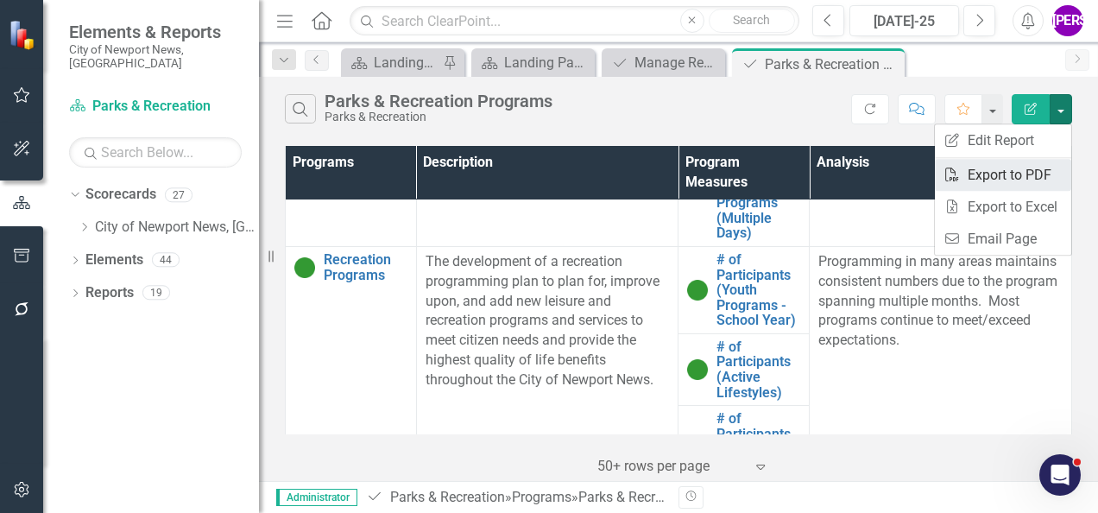
click at [994, 178] on link "PDF Export to PDF" at bounding box center [1002, 175] width 136 height 32
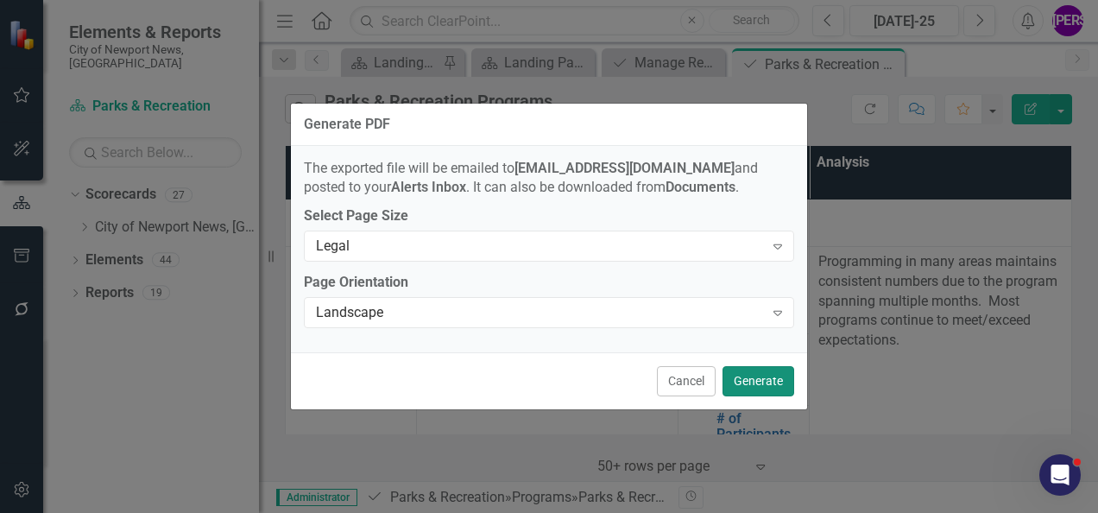
click at [760, 374] on button "Generate" at bounding box center [758, 381] width 72 height 30
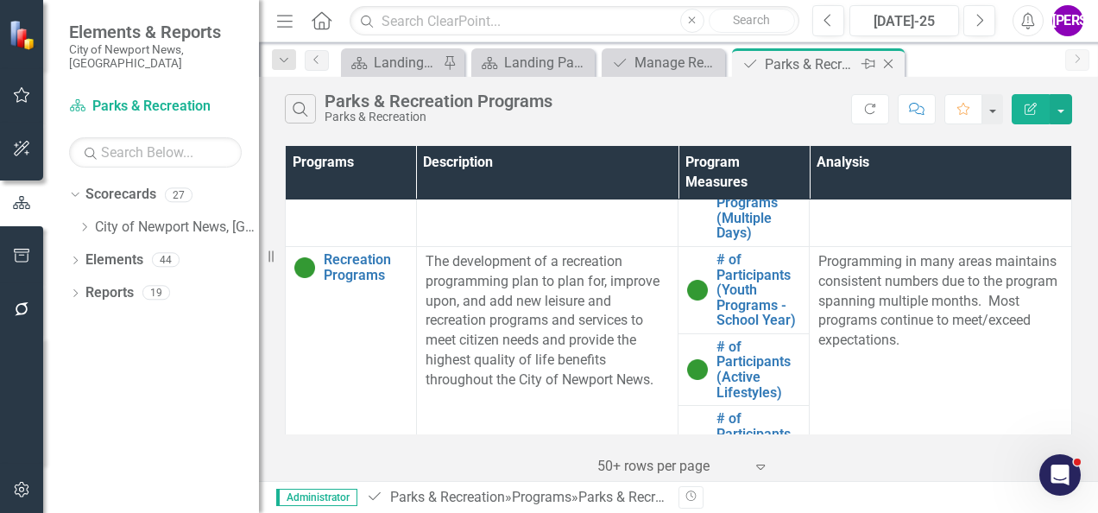
click at [887, 61] on icon "Close" at bounding box center [887, 64] width 17 height 14
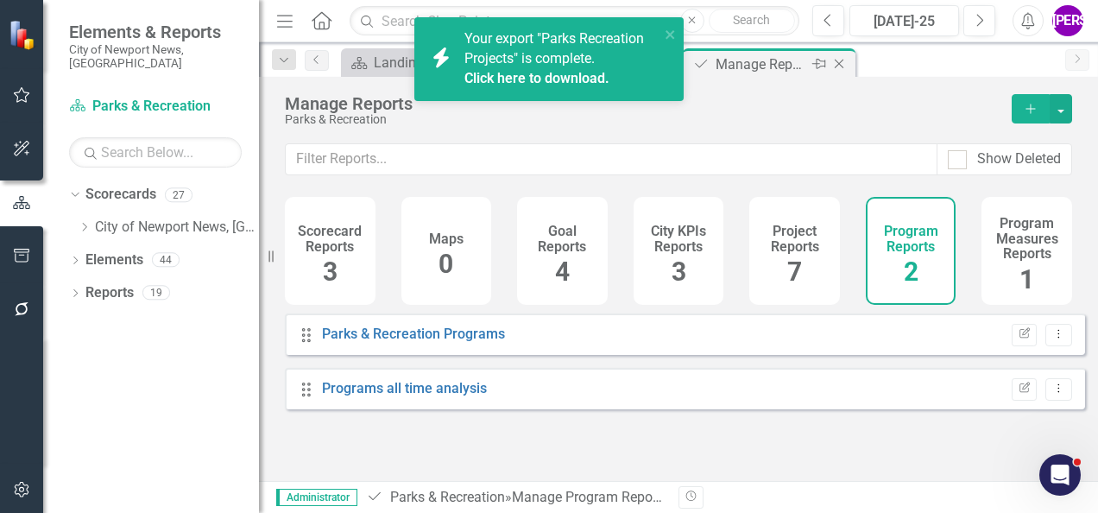
click at [839, 62] on icon at bounding box center [838, 64] width 9 height 9
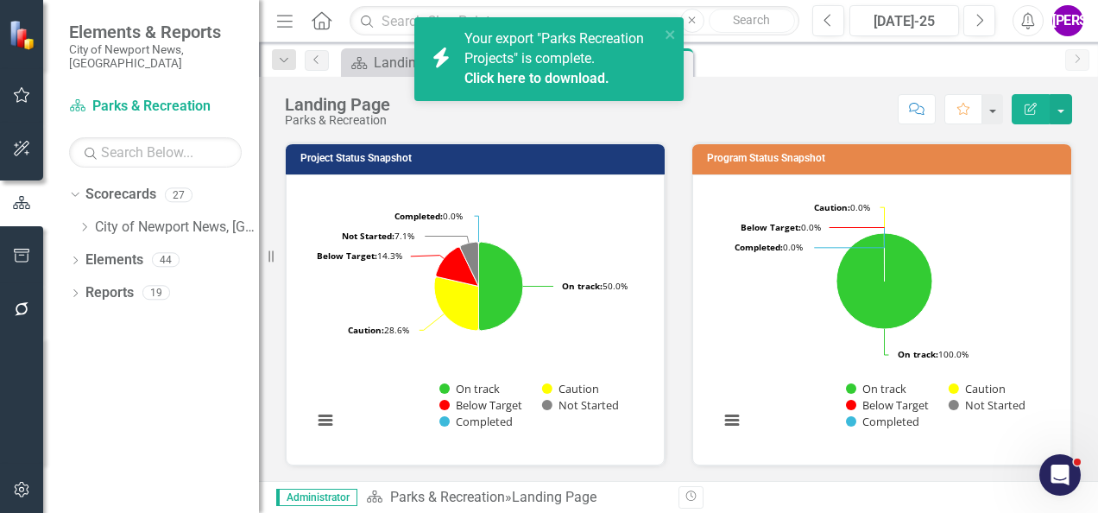
click at [583, 76] on link "Click here to download." at bounding box center [536, 78] width 145 height 16
click at [525, 82] on link "Click here to download." at bounding box center [536, 78] width 145 height 16
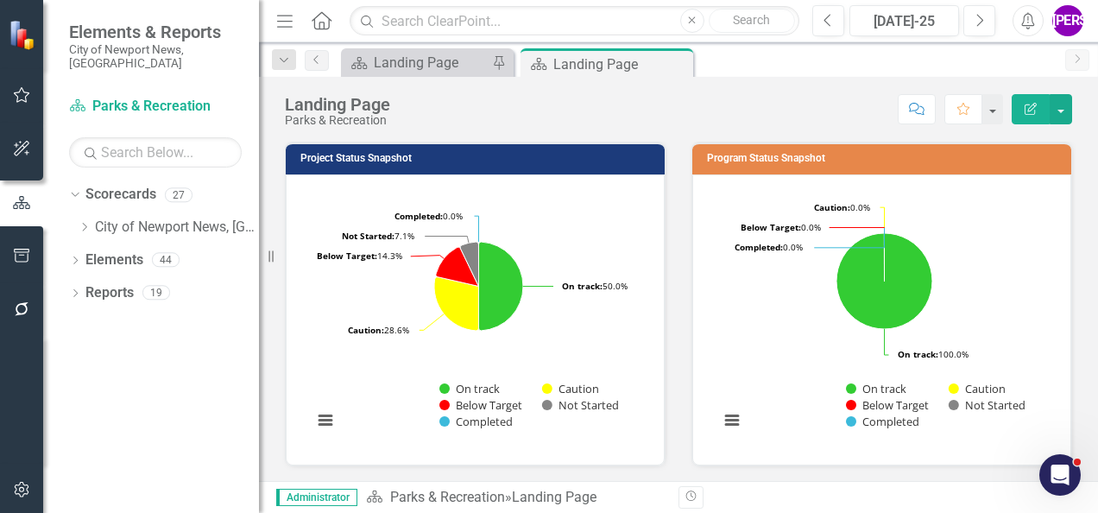
click at [551, 128] on div "Landing Page Parks & Recreation Score: N/A Jul-25 Completed Comment Favorite Ed…" at bounding box center [678, 279] width 839 height 404
drag, startPoint x: 683, startPoint y: 60, endPoint x: 161, endPoint y: 148, distance: 529.3
click at [0, 0] on icon "Close" at bounding box center [0, 0] width 0 height 0
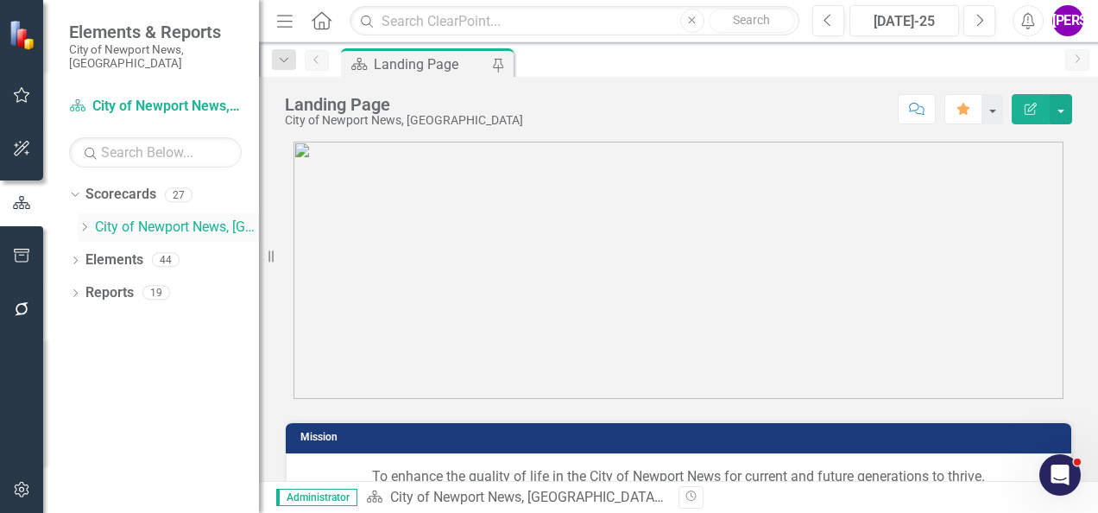
click at [85, 222] on icon "Dropdown" at bounding box center [84, 227] width 13 height 10
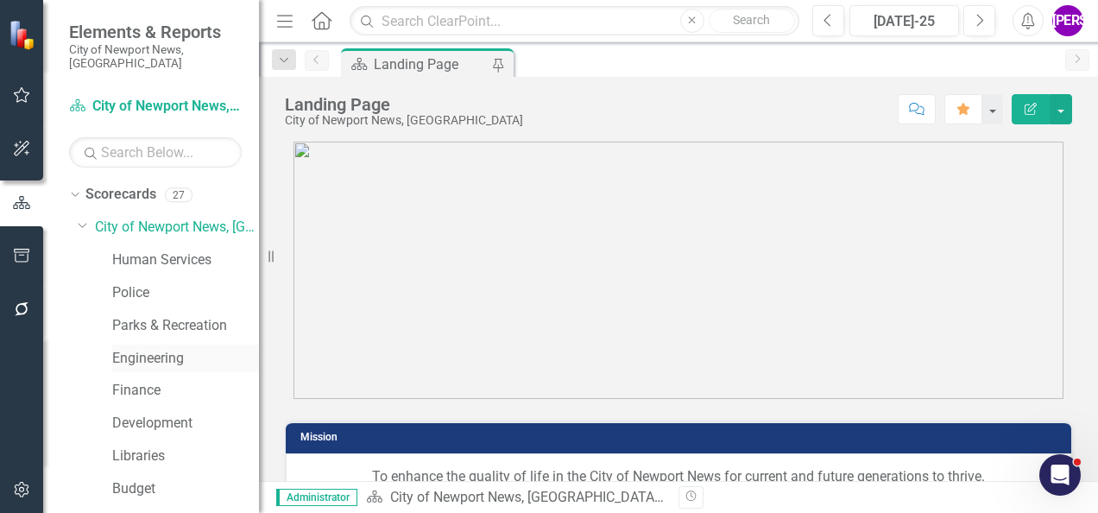
click at [159, 349] on link "Engineering" at bounding box center [185, 359] width 147 height 20
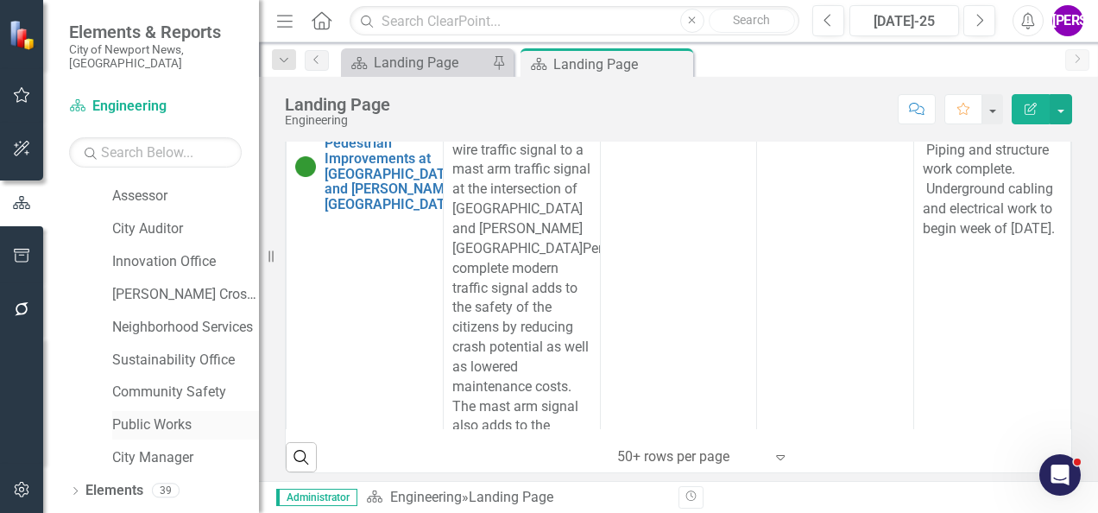
scroll to position [633, 0]
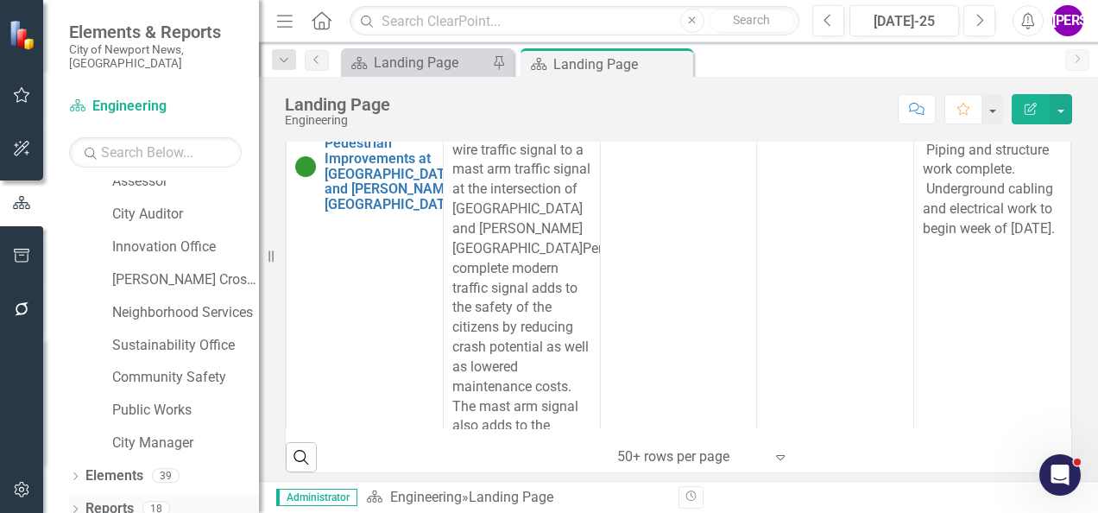
click at [127, 499] on link "Reports" at bounding box center [109, 509] width 48 height 20
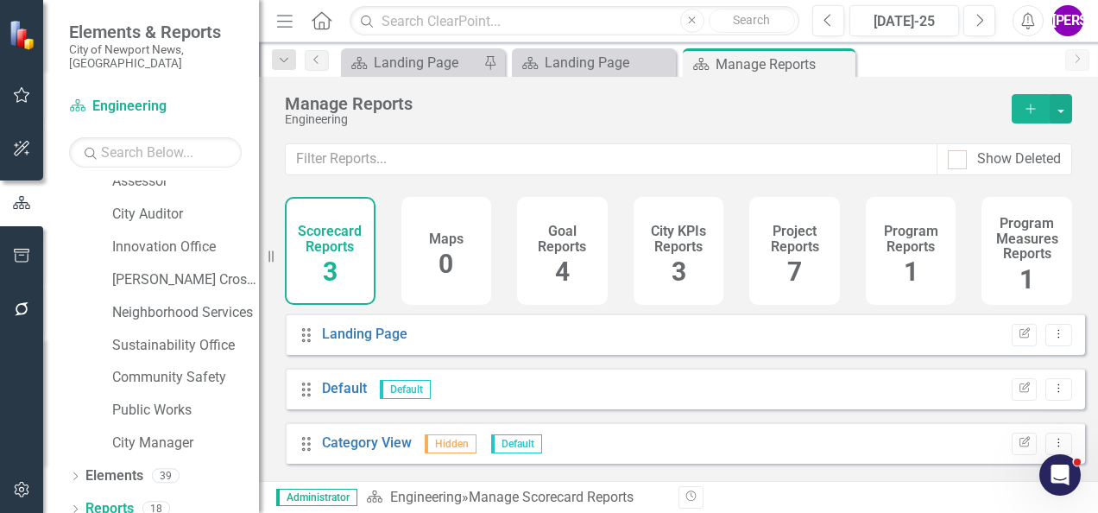
click at [749, 235] on div "Project Reports 7" at bounding box center [794, 251] width 91 height 108
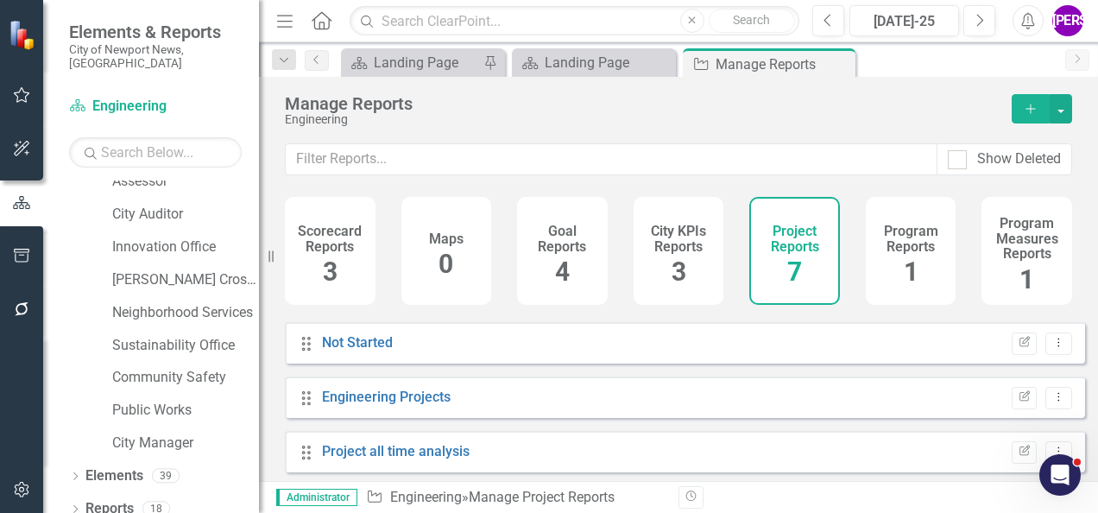
scroll to position [211, 0]
click at [421, 403] on link "Engineering Projects" at bounding box center [386, 395] width 129 height 16
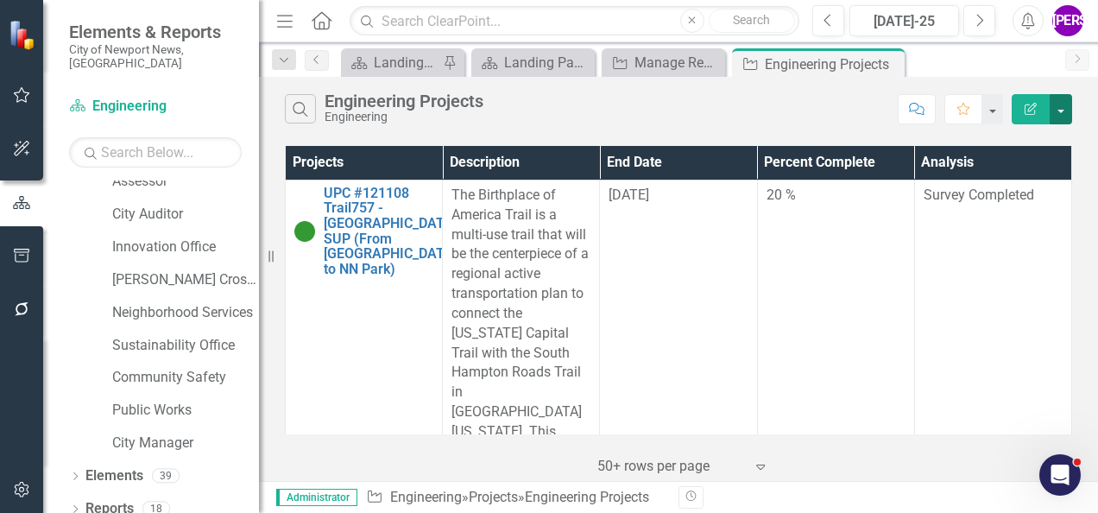
click at [1065, 111] on button "button" at bounding box center [1060, 109] width 22 height 30
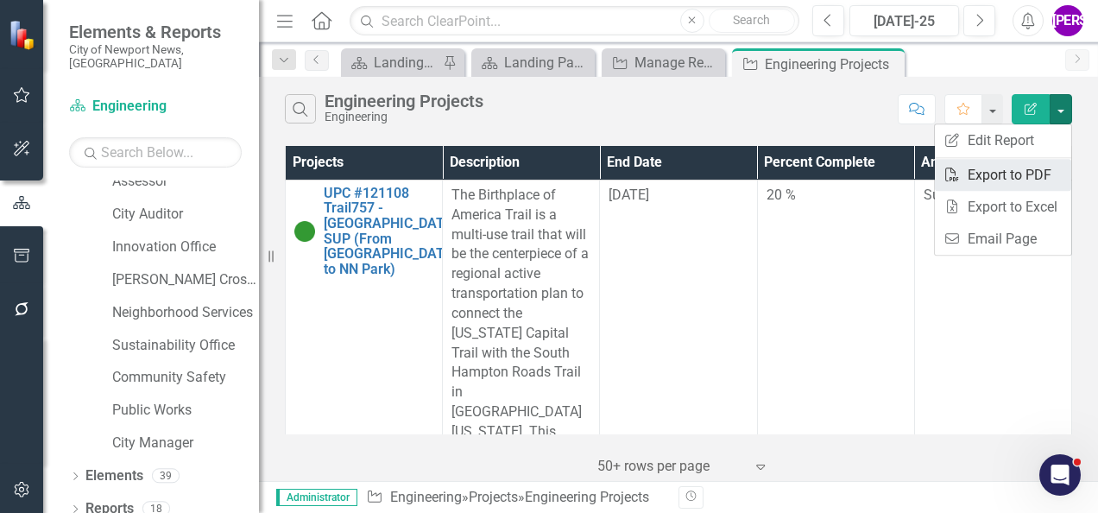
click at [1024, 172] on link "PDF Export to PDF" at bounding box center [1002, 175] width 136 height 32
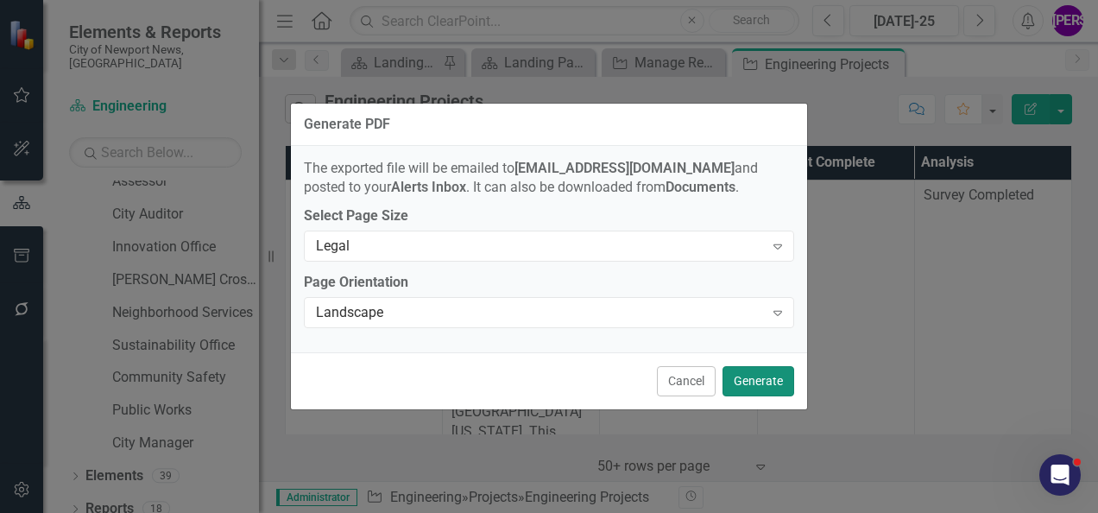
click at [774, 373] on button "Generate" at bounding box center [758, 381] width 72 height 30
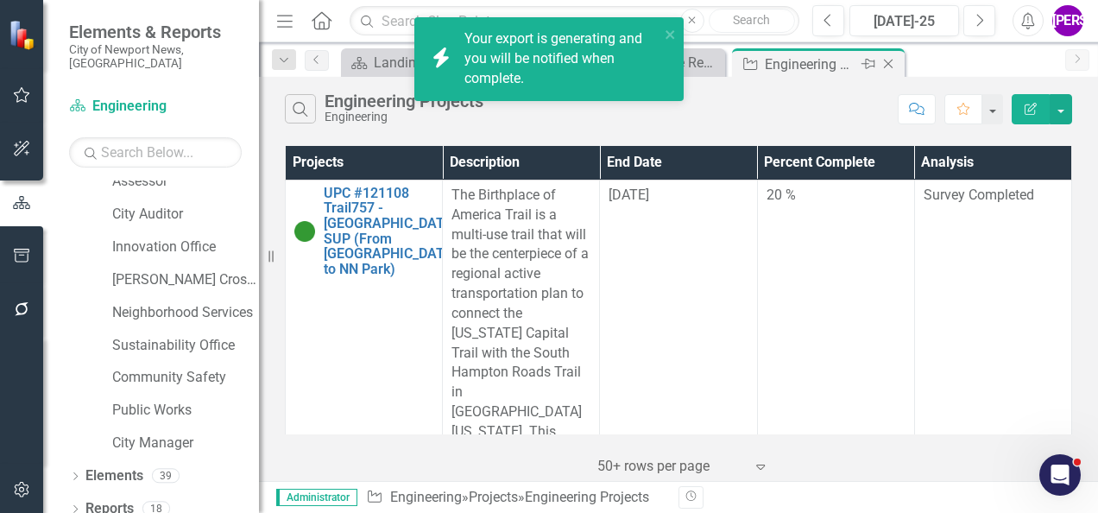
click at [887, 64] on icon at bounding box center [888, 64] width 9 height 9
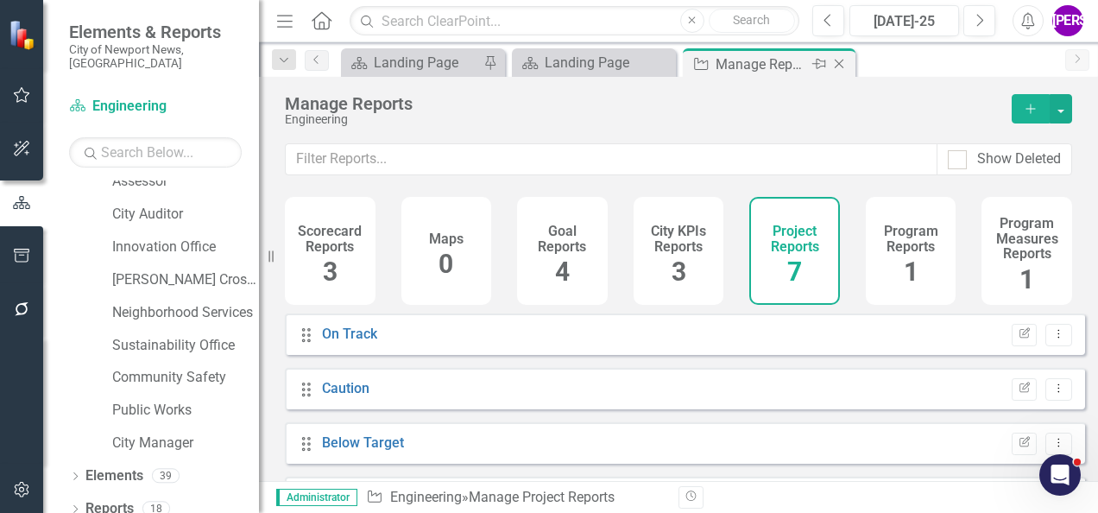
click at [841, 60] on icon at bounding box center [838, 64] width 9 height 9
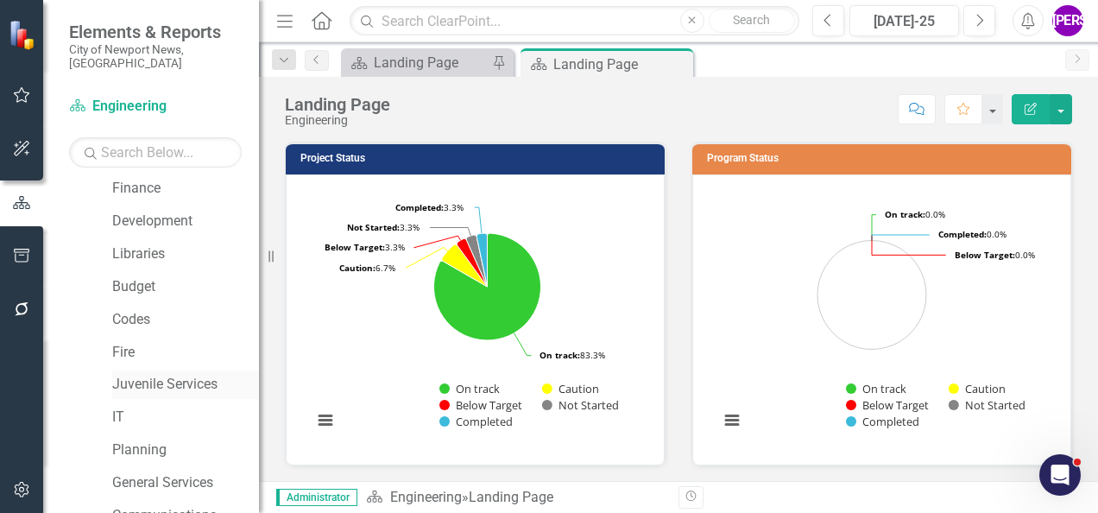
scroll to position [116, 0]
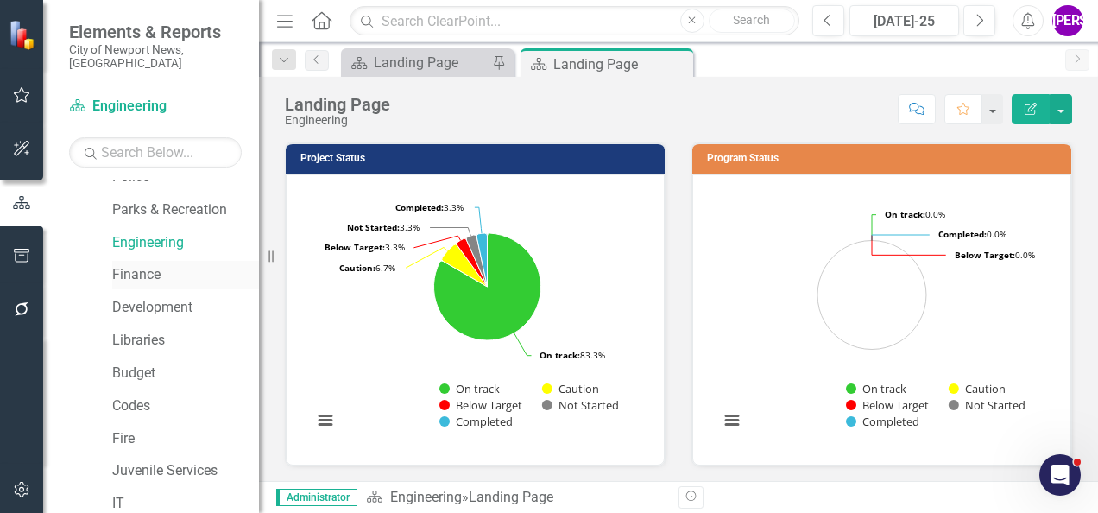
click at [175, 265] on link "Finance" at bounding box center [185, 275] width 147 height 20
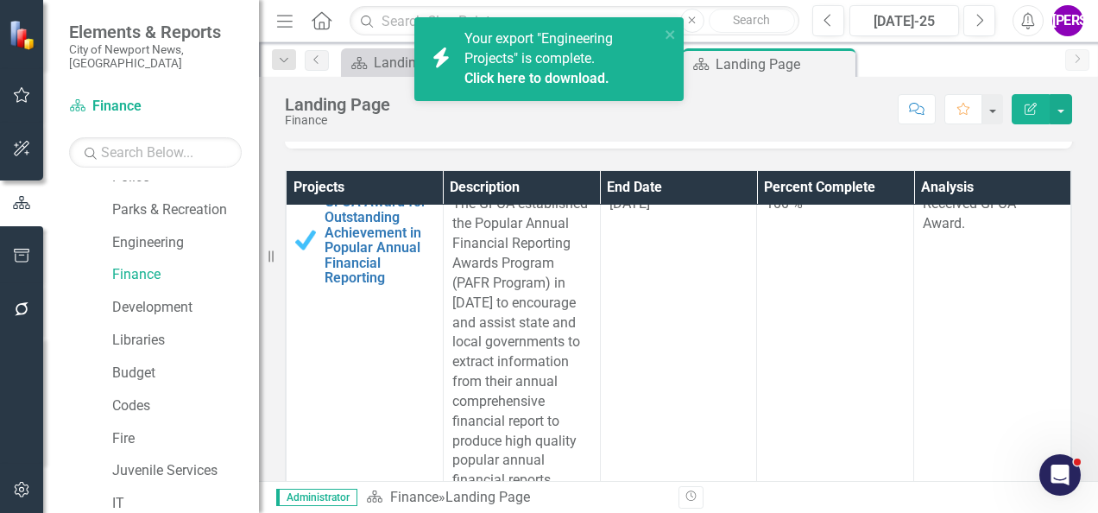
scroll to position [1898, 0]
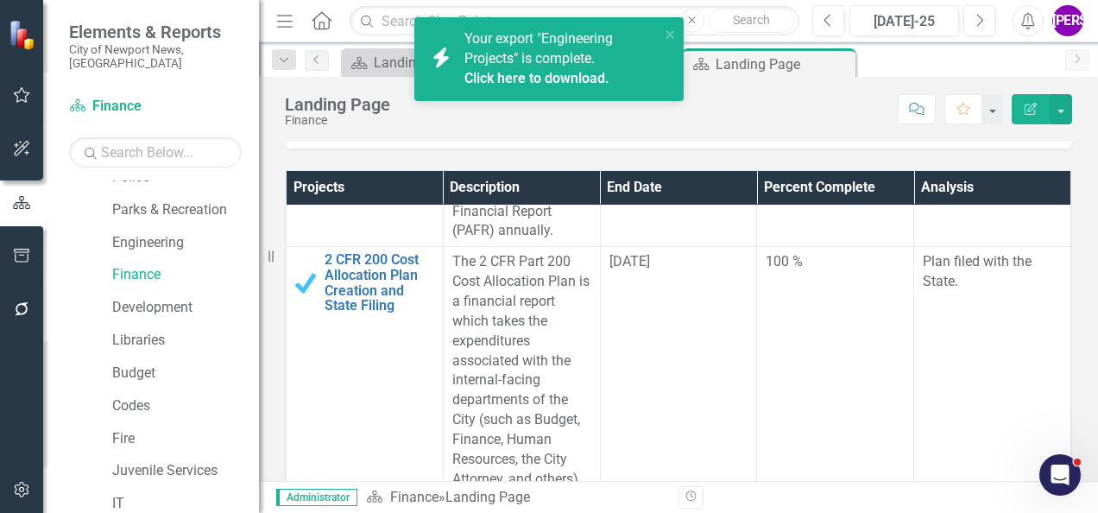
click at [563, 79] on link "Click here to download." at bounding box center [536, 78] width 145 height 16
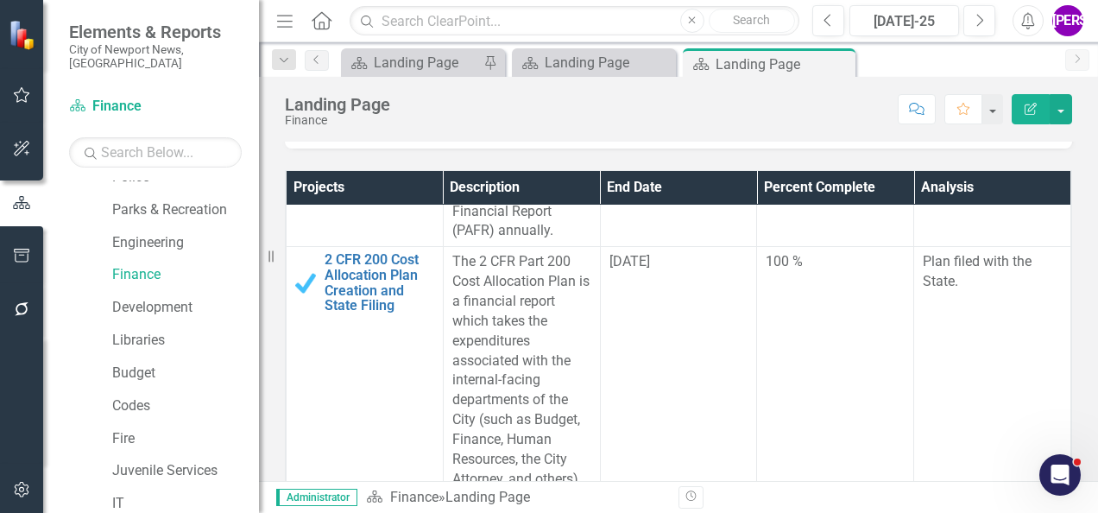
click at [639, 142] on div "Scorecard Change Request Form" at bounding box center [678, 123] width 787 height 50
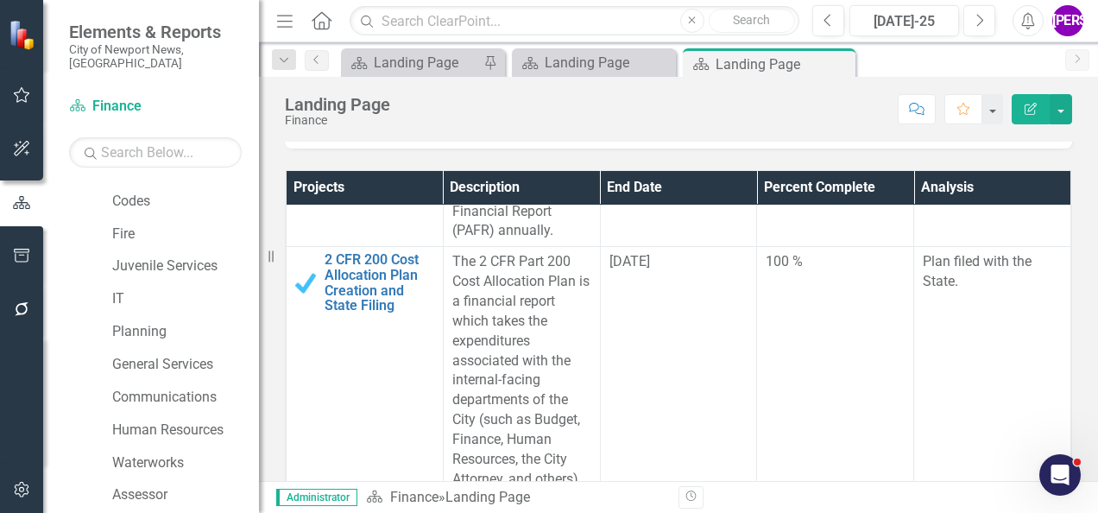
scroll to position [633, 0]
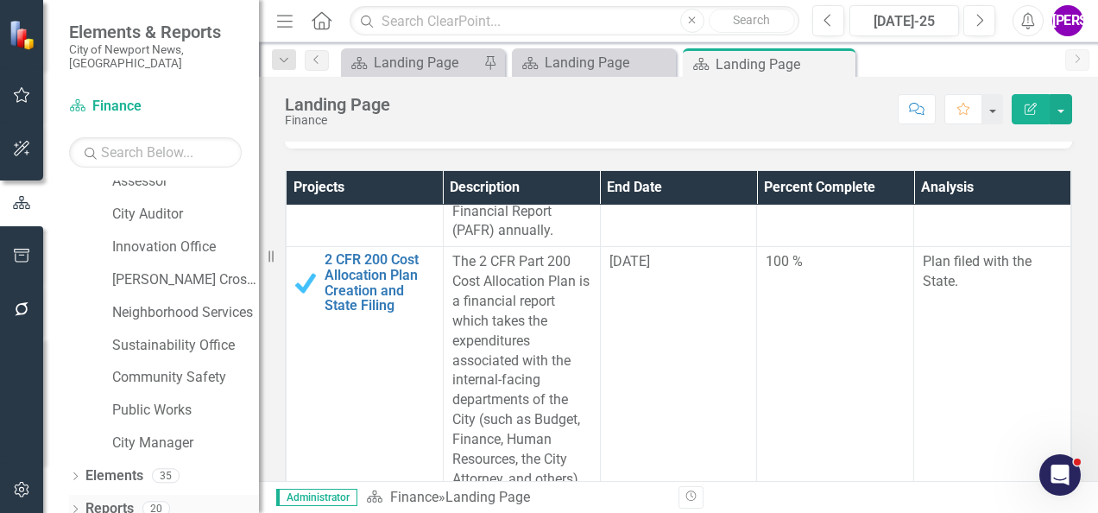
click at [120, 499] on link "Reports" at bounding box center [109, 509] width 48 height 20
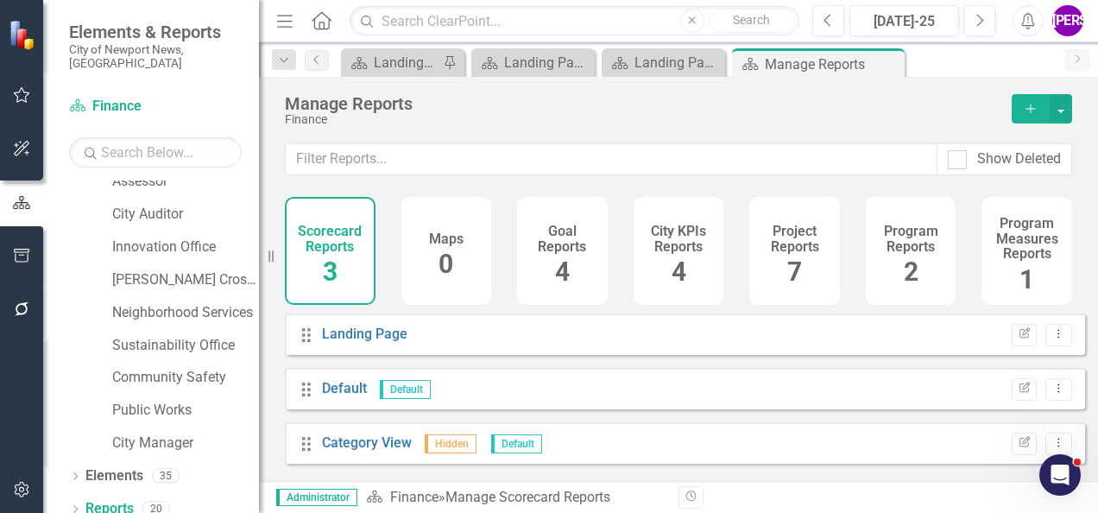
click at [783, 238] on h4 "Project Reports" at bounding box center [794, 238] width 70 height 30
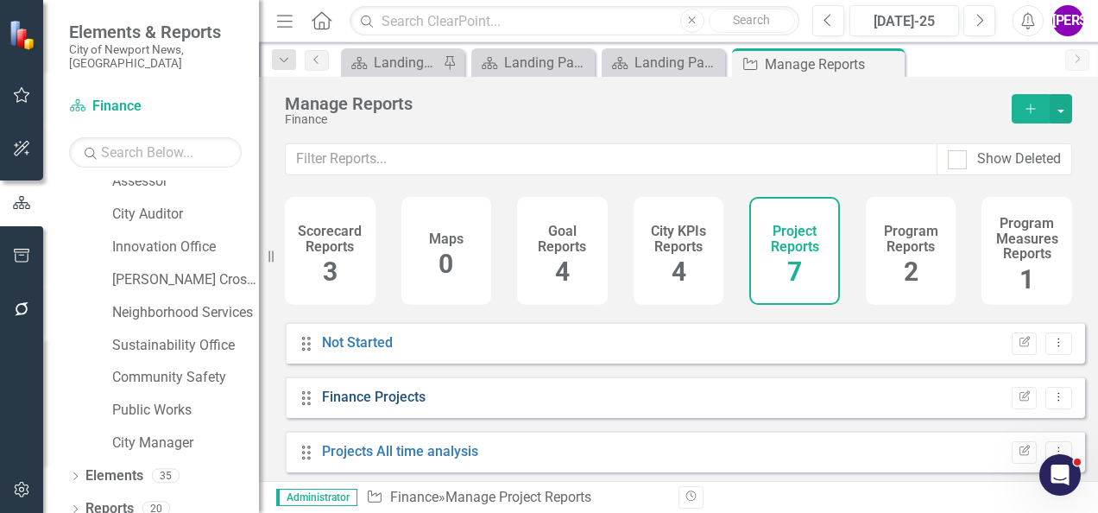
scroll to position [211, 0]
click at [395, 403] on link "Finance Projects" at bounding box center [374, 395] width 104 height 16
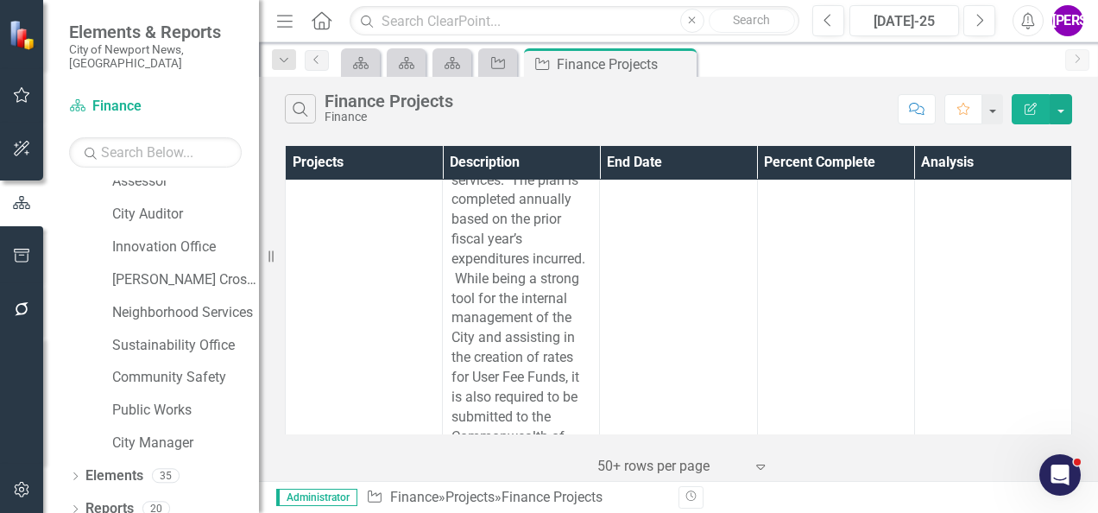
scroll to position [2847, 0]
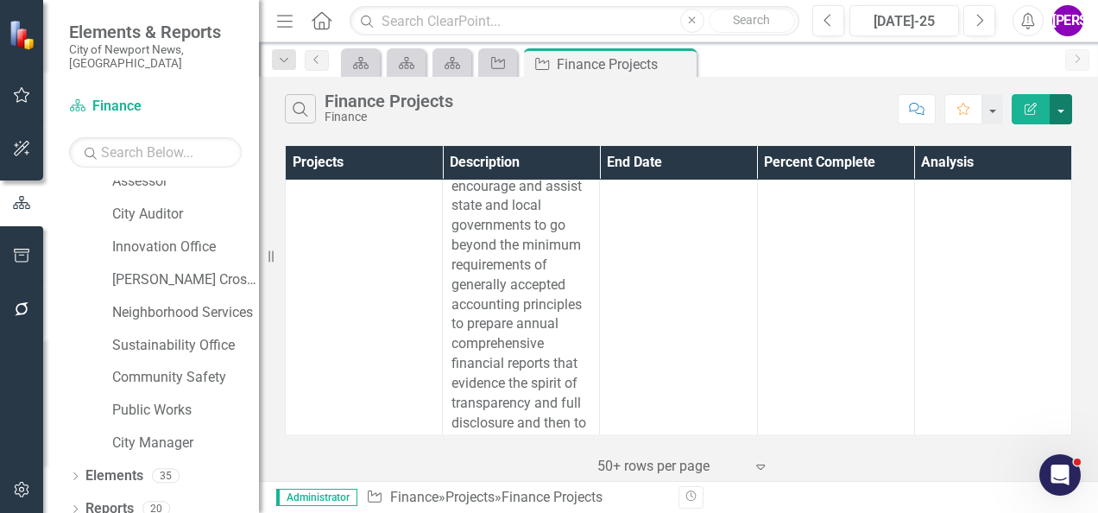
click at [1063, 109] on button "button" at bounding box center [1060, 109] width 22 height 30
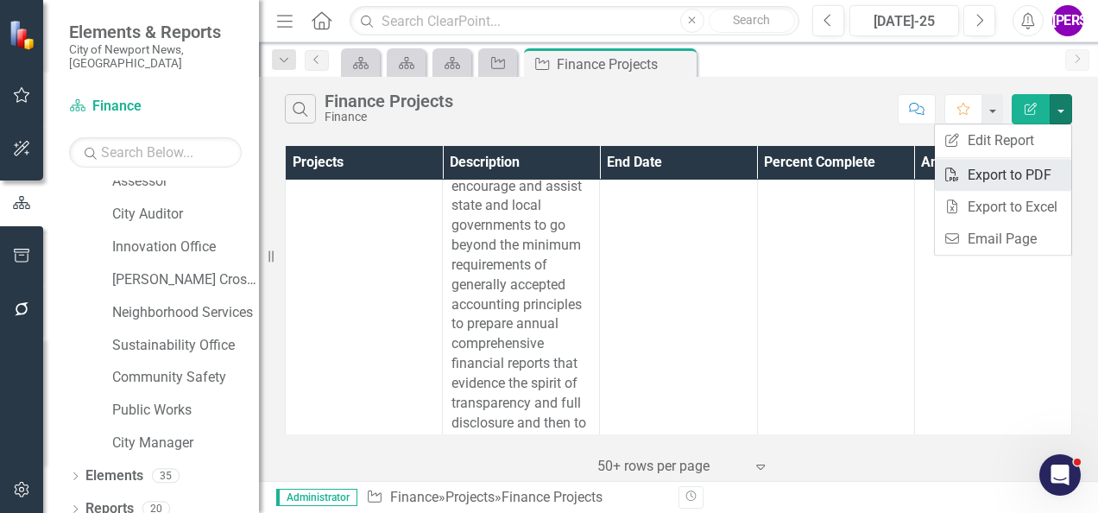
click at [1020, 167] on link "PDF Export to PDF" at bounding box center [1002, 175] width 136 height 32
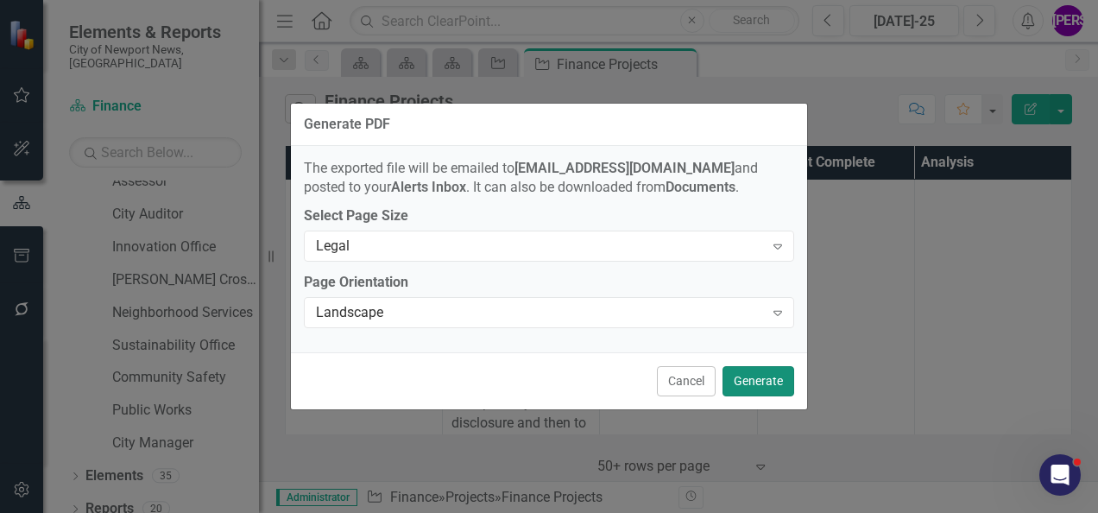
click at [775, 374] on button "Generate" at bounding box center [758, 381] width 72 height 30
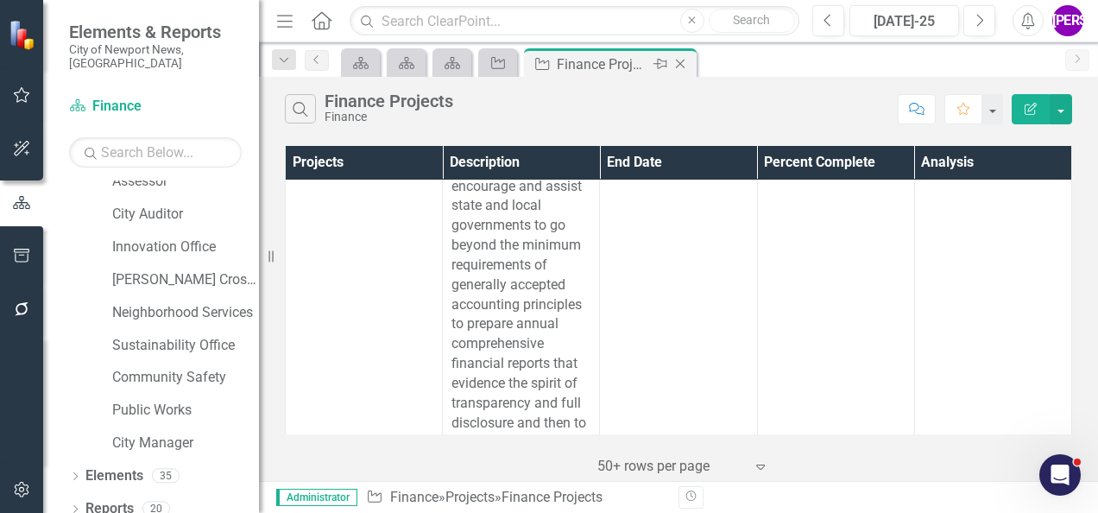
click at [676, 63] on icon "Close" at bounding box center [679, 64] width 17 height 14
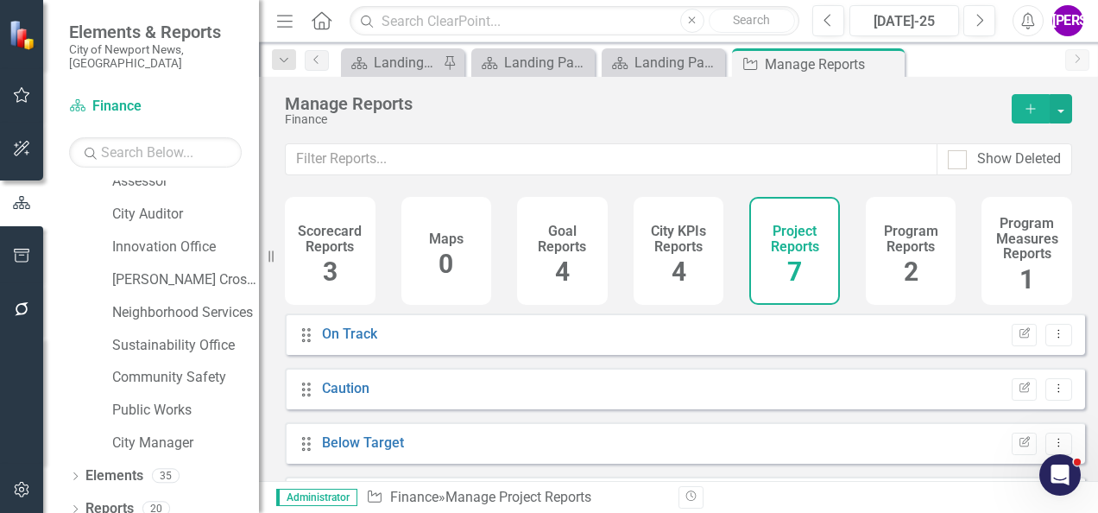
click at [865, 240] on div "Program Reports 2" at bounding box center [910, 251] width 91 height 108
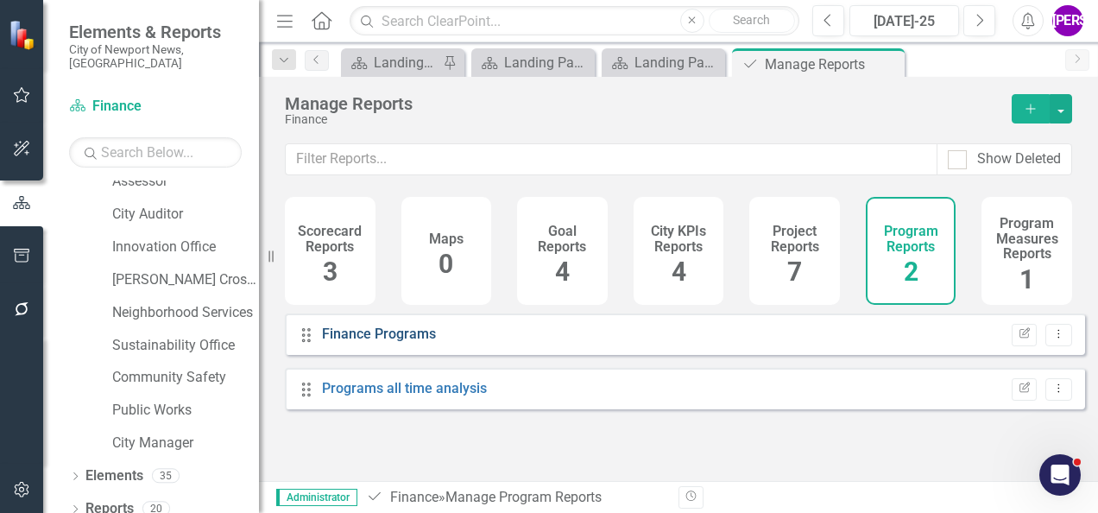
click at [421, 342] on link "Finance Programs" at bounding box center [379, 333] width 114 height 16
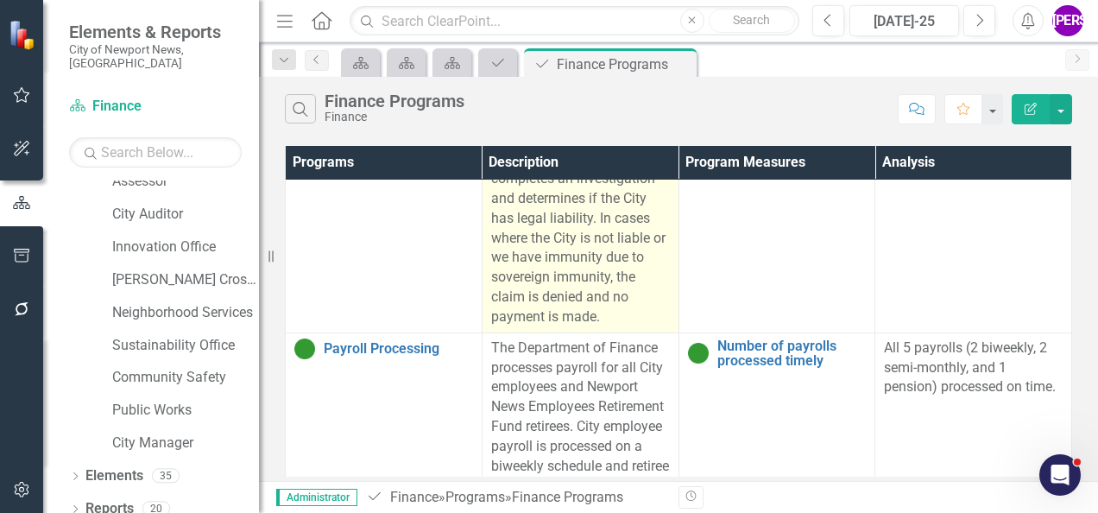
scroll to position [385, 0]
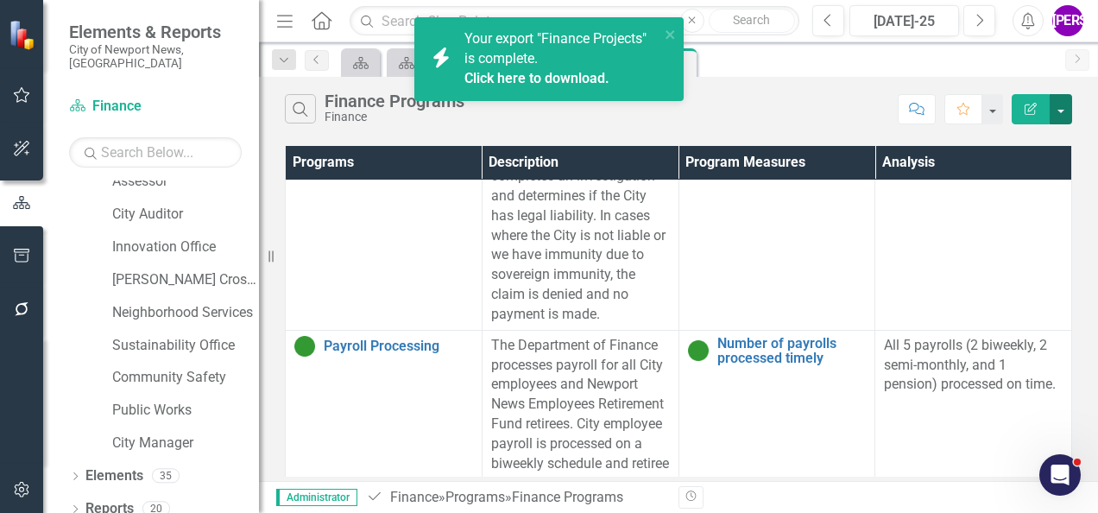
click at [1054, 114] on button "button" at bounding box center [1060, 109] width 22 height 30
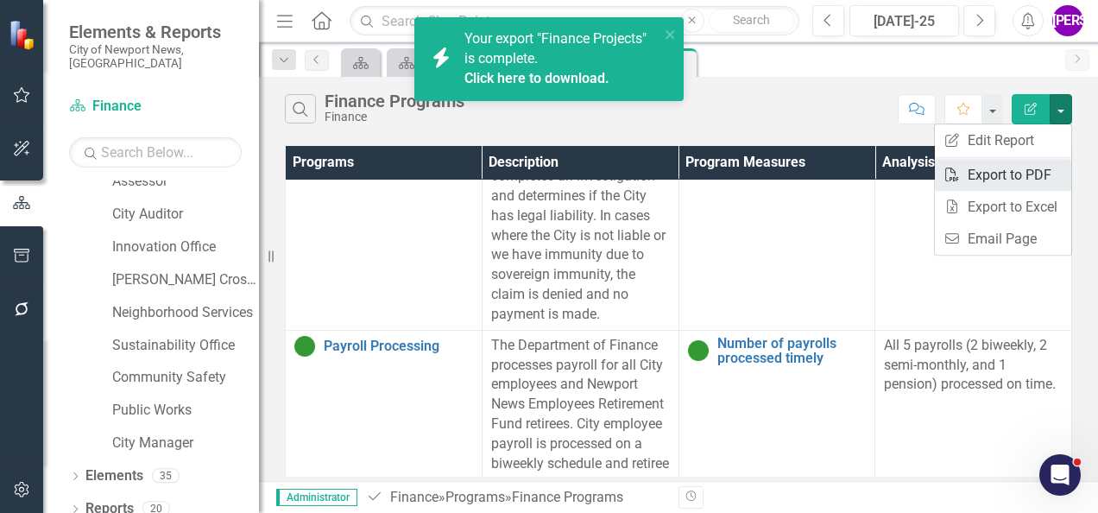
click at [1004, 179] on link "PDF Export to PDF" at bounding box center [1002, 175] width 136 height 32
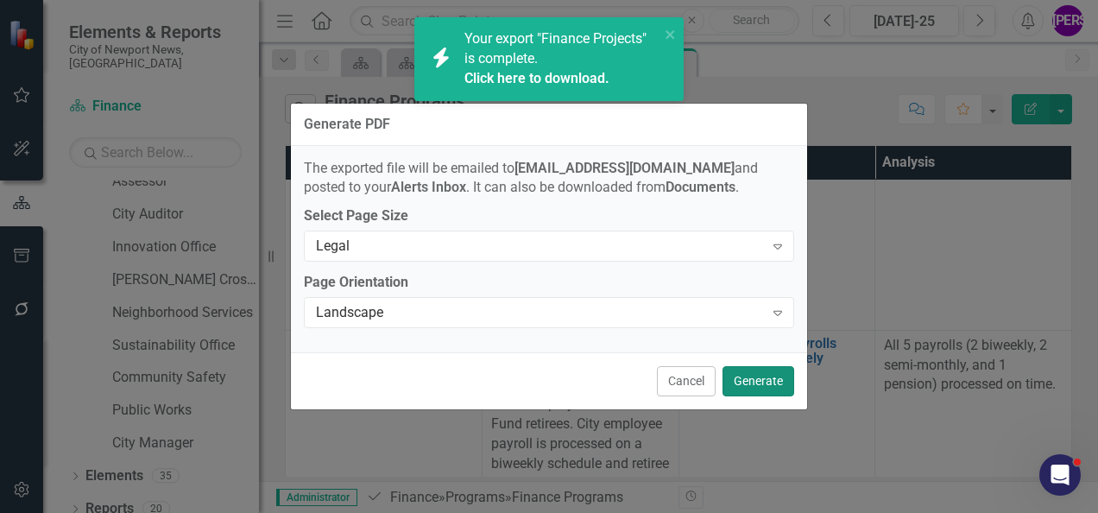
click at [743, 376] on button "Generate" at bounding box center [758, 381] width 72 height 30
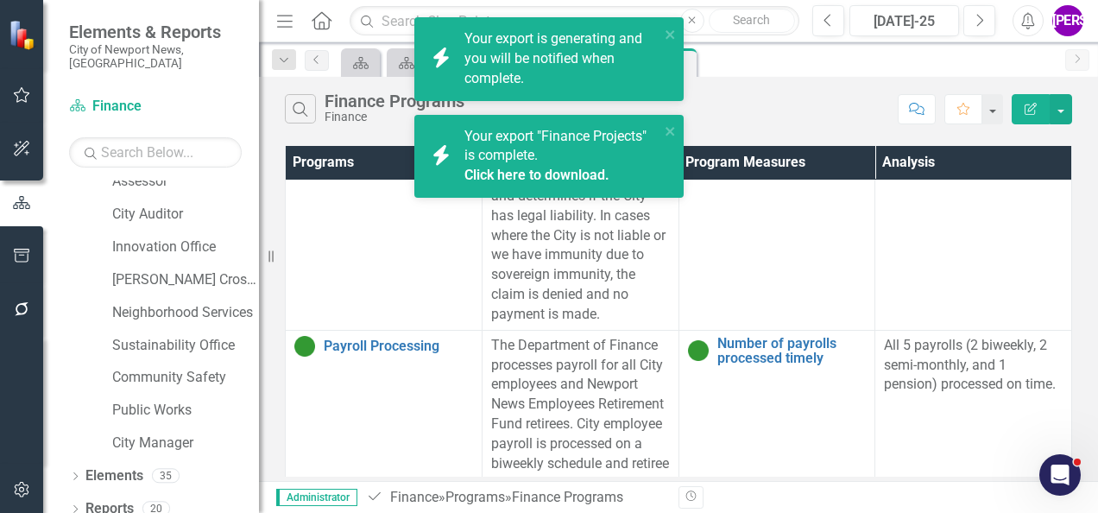
click at [566, 173] on link "Click here to download." at bounding box center [536, 175] width 145 height 16
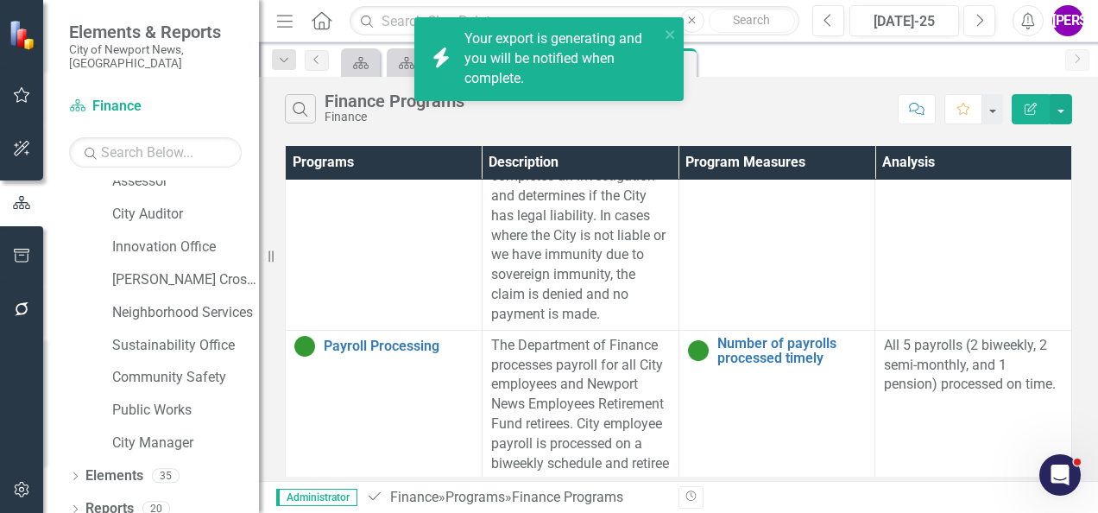
click at [533, 116] on div "icon.bolt Your export is generating and you will be notified when complete." at bounding box center [549, 66] width 276 height 104
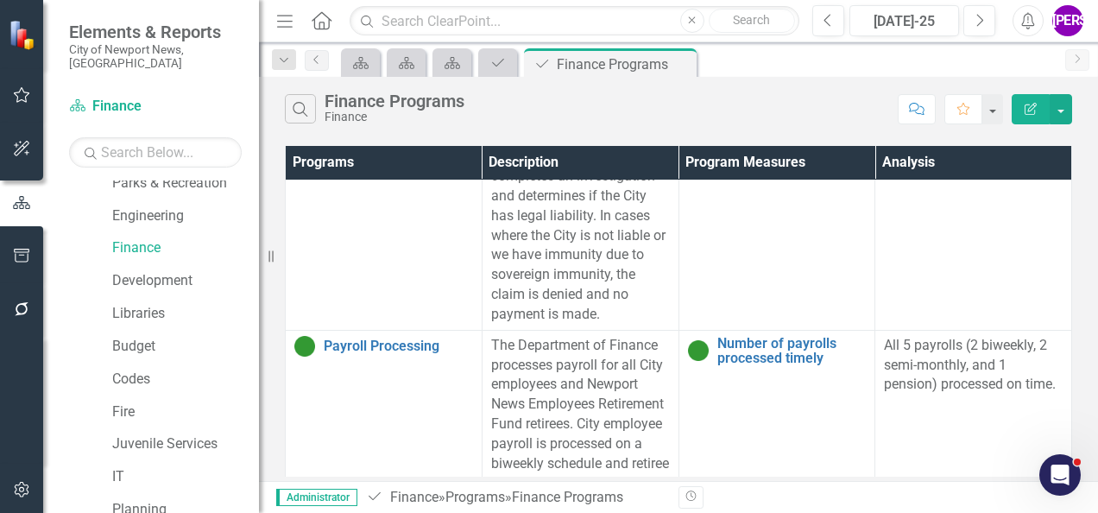
scroll to position [116, 0]
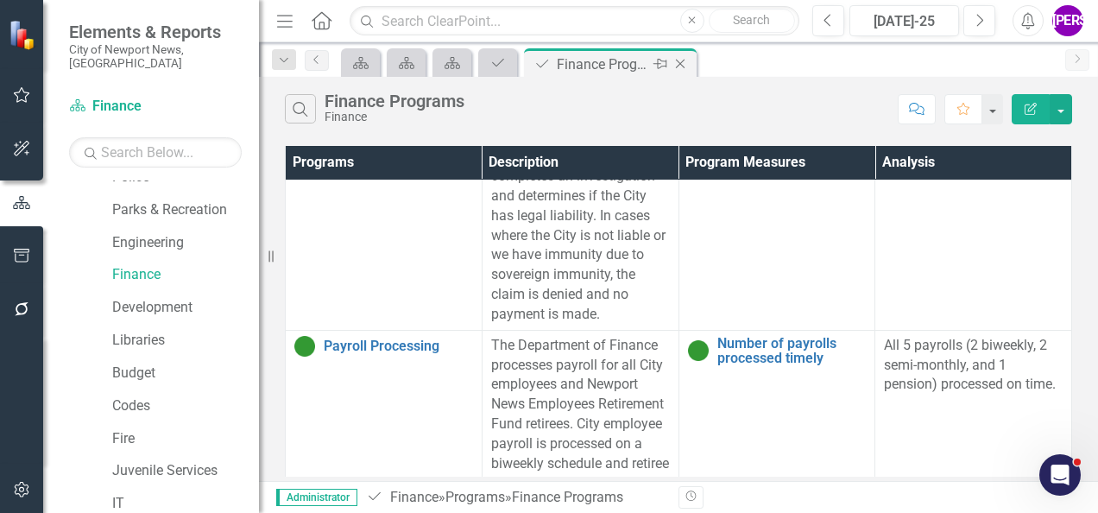
click at [680, 63] on icon at bounding box center [680, 64] width 9 height 9
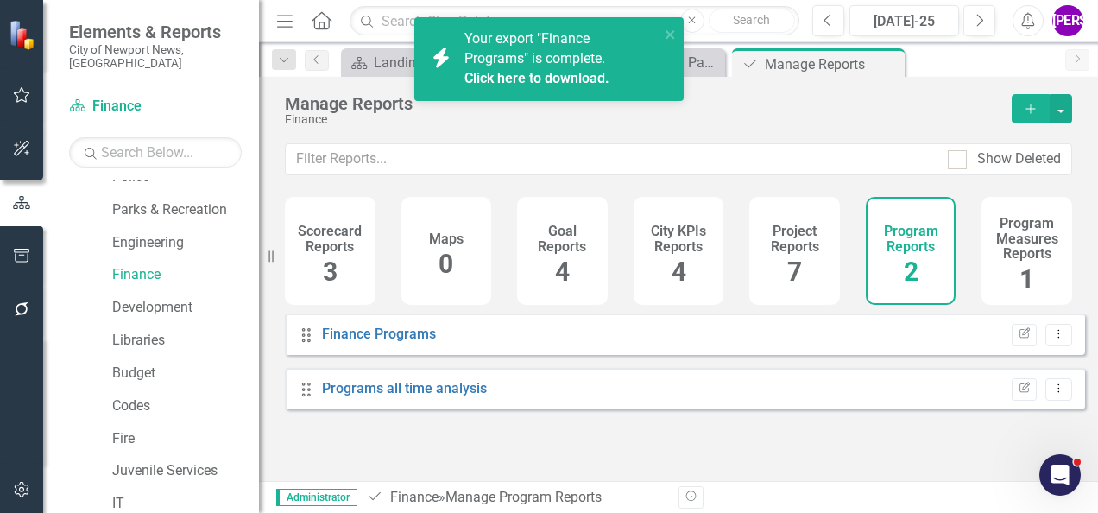
click at [574, 85] on link "Click here to download." at bounding box center [536, 78] width 145 height 16
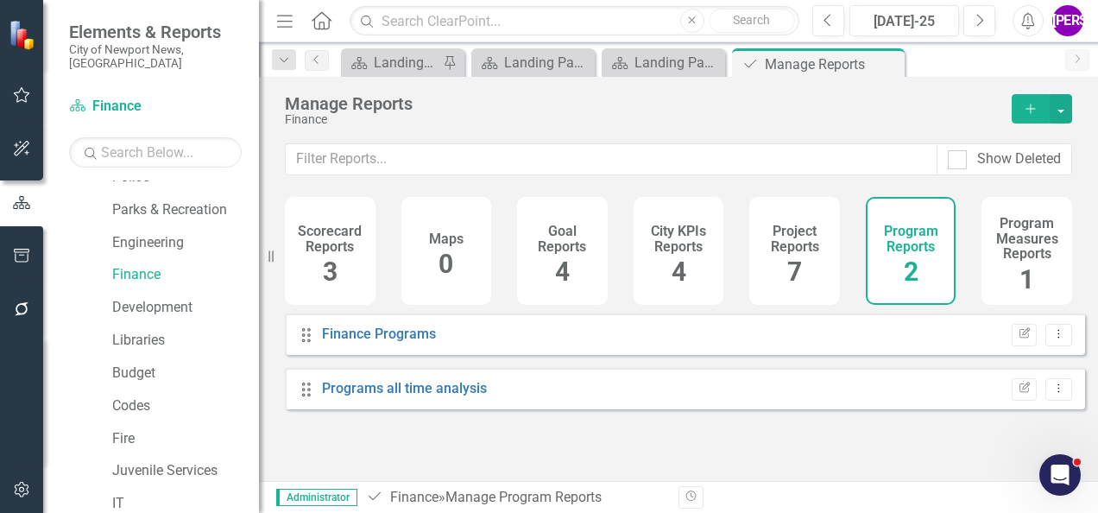
click at [592, 125] on div "Finance" at bounding box center [639, 119] width 709 height 13
drag, startPoint x: 152, startPoint y: 292, endPoint x: 165, endPoint y: 293, distance: 13.1
click at [152, 298] on link "Development" at bounding box center [185, 308] width 147 height 20
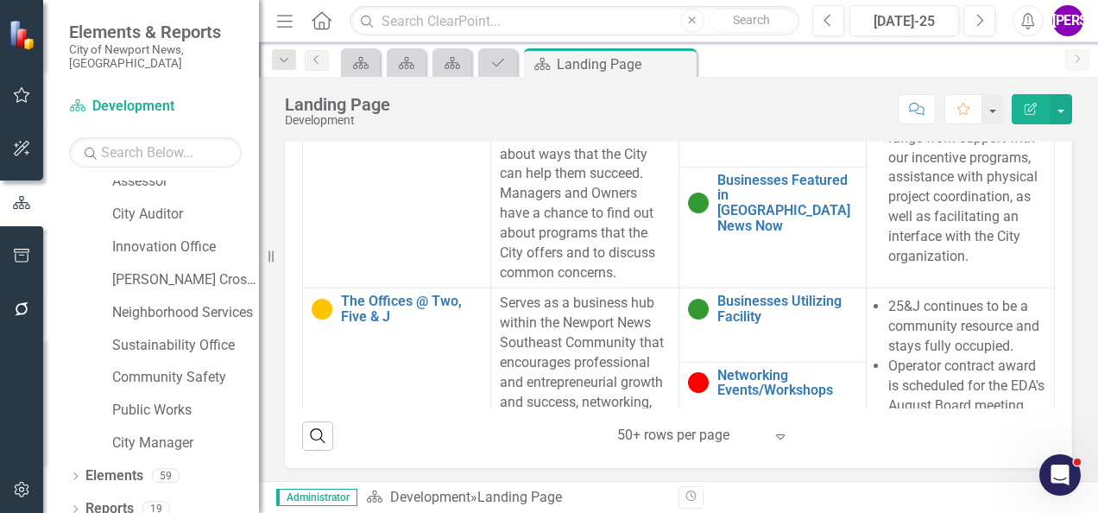
scroll to position [1337, 0]
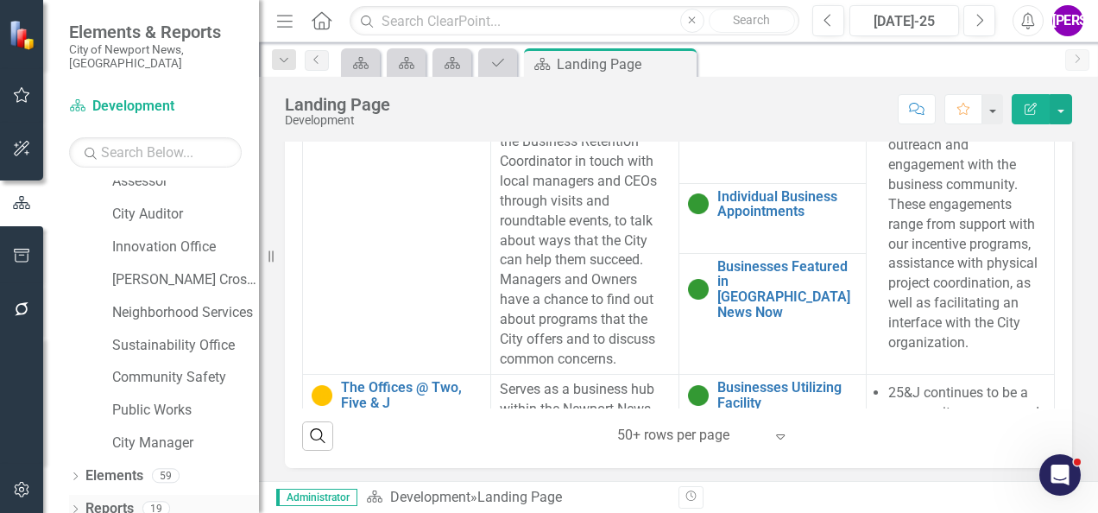
click at [112, 499] on link "Reports" at bounding box center [109, 509] width 48 height 20
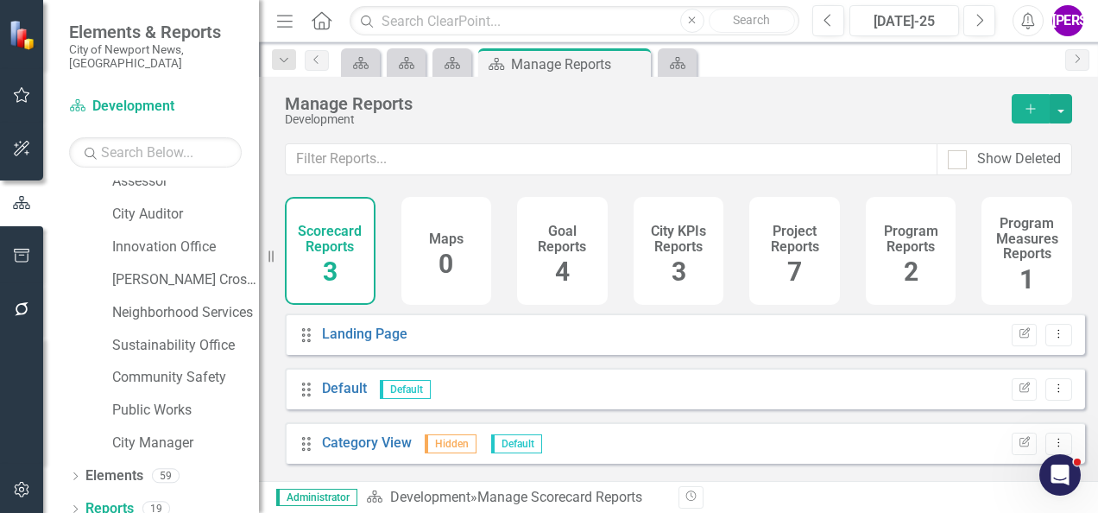
click at [809, 237] on h4 "Project Reports" at bounding box center [794, 238] width 70 height 30
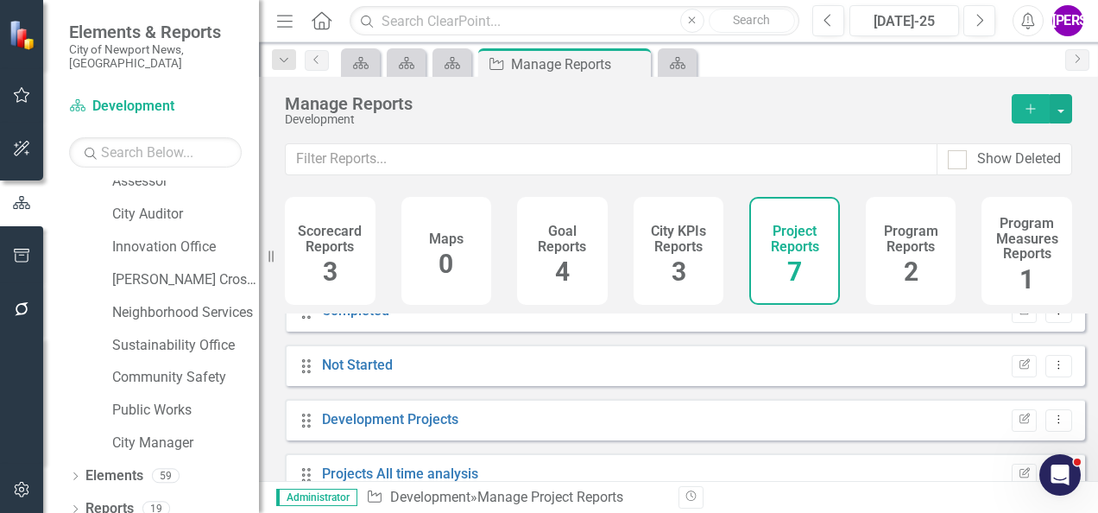
scroll to position [211, 0]
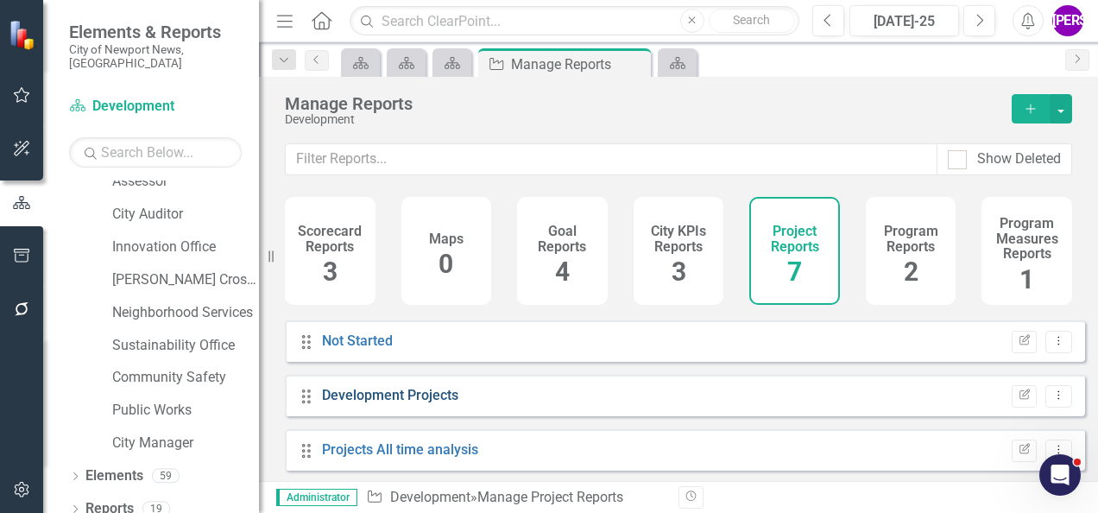
click at [415, 403] on link "Development Projects" at bounding box center [390, 395] width 136 height 16
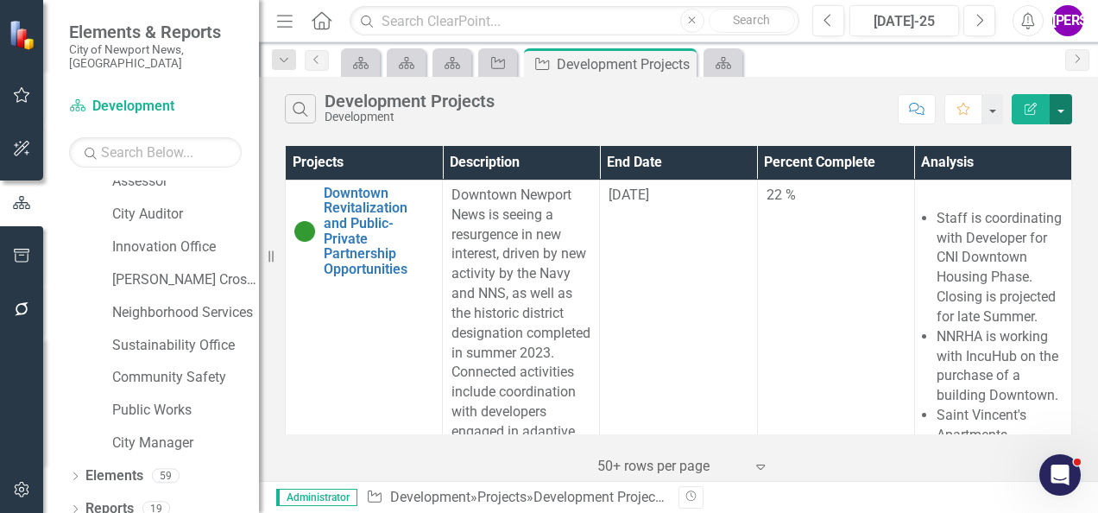
click at [1068, 104] on button "button" at bounding box center [1060, 109] width 22 height 30
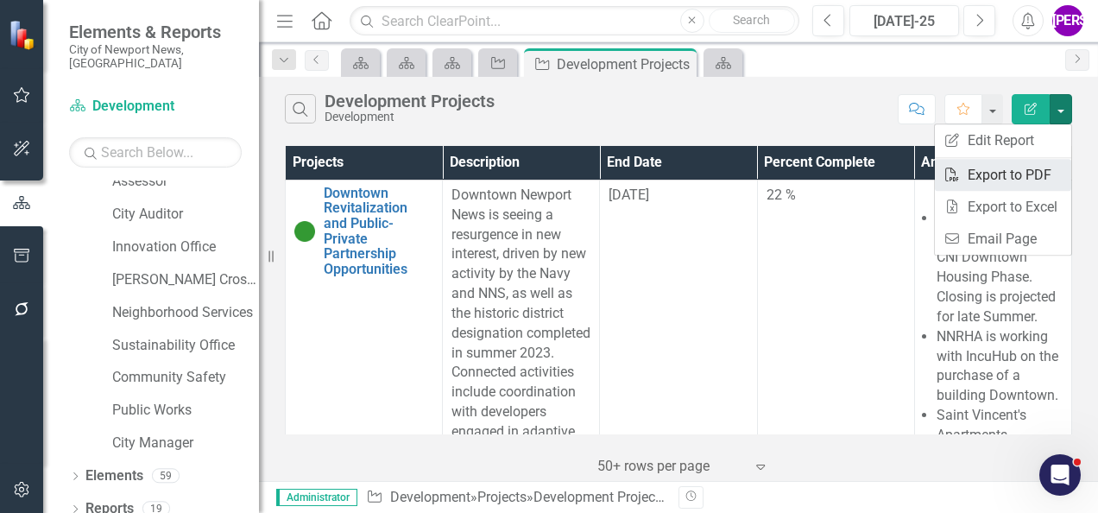
click at [1012, 171] on link "PDF Export to PDF" at bounding box center [1002, 175] width 136 height 32
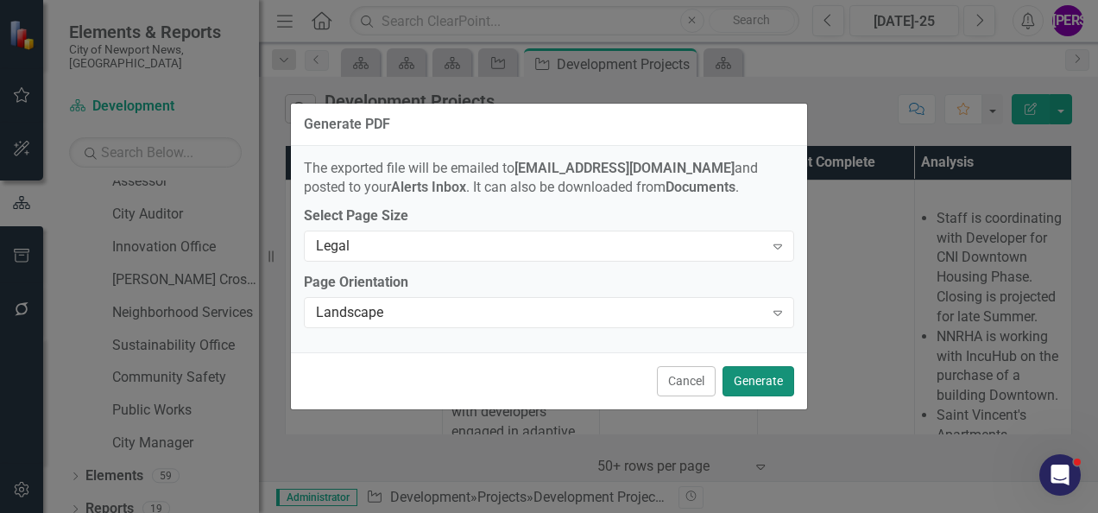
click at [771, 377] on button "Generate" at bounding box center [758, 381] width 72 height 30
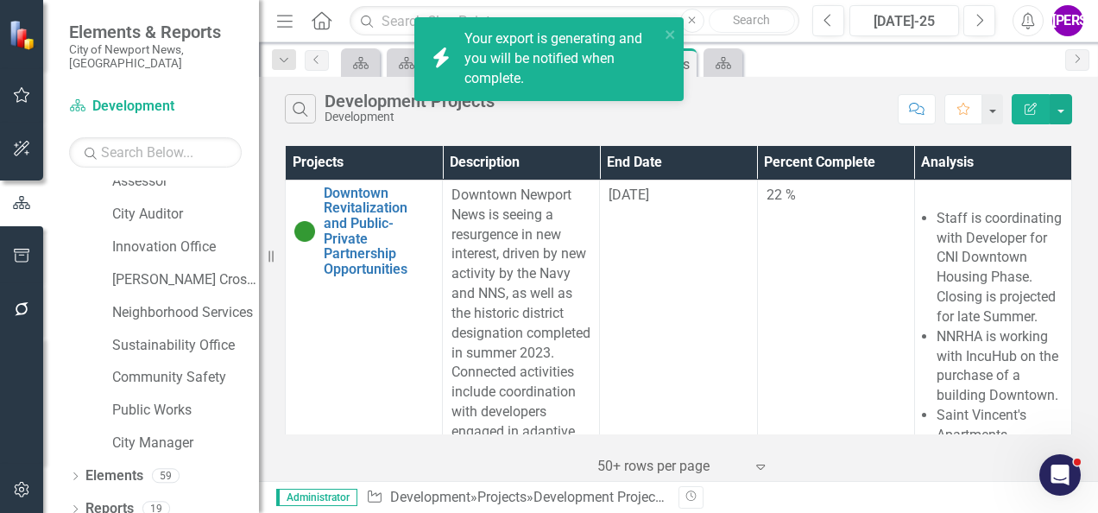
click at [742, 107] on div "Search Development Projects Development" at bounding box center [587, 108] width 604 height 29
click at [721, 60] on icon at bounding box center [723, 63] width 16 height 12
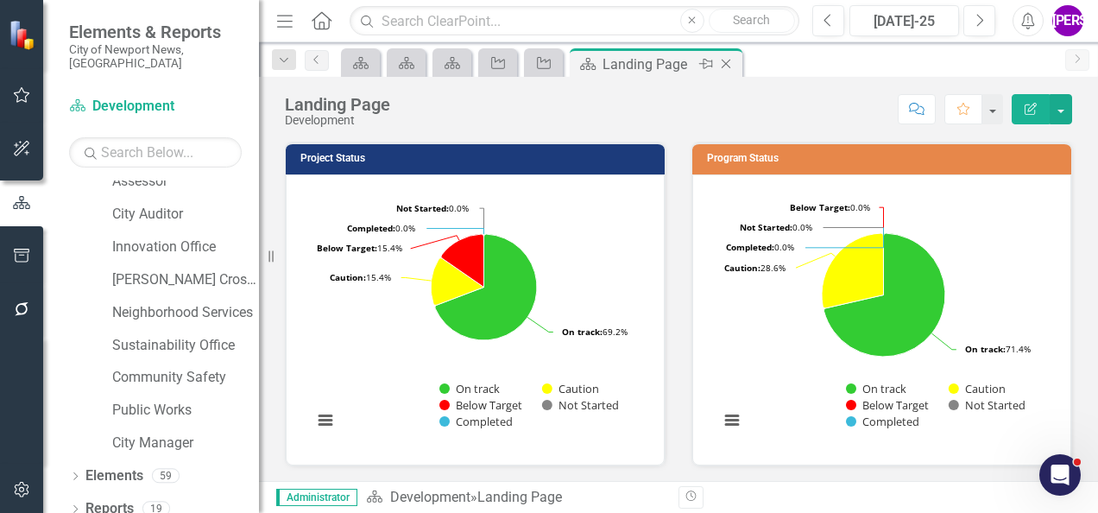
click at [732, 65] on icon "Close" at bounding box center [725, 64] width 17 height 14
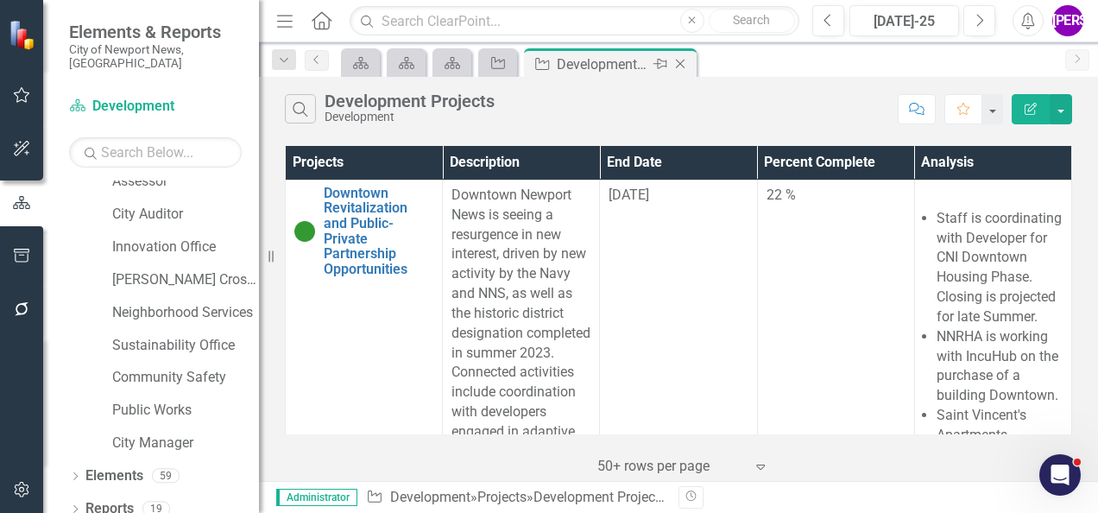
click at [683, 60] on icon "Close" at bounding box center [679, 64] width 17 height 14
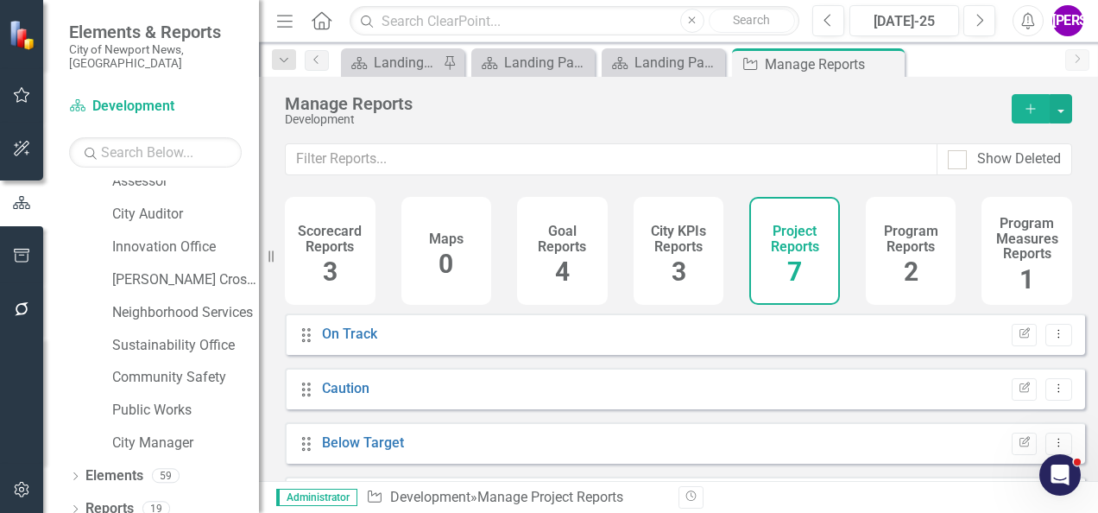
click at [881, 251] on h4 "Program Reports" at bounding box center [911, 238] width 70 height 30
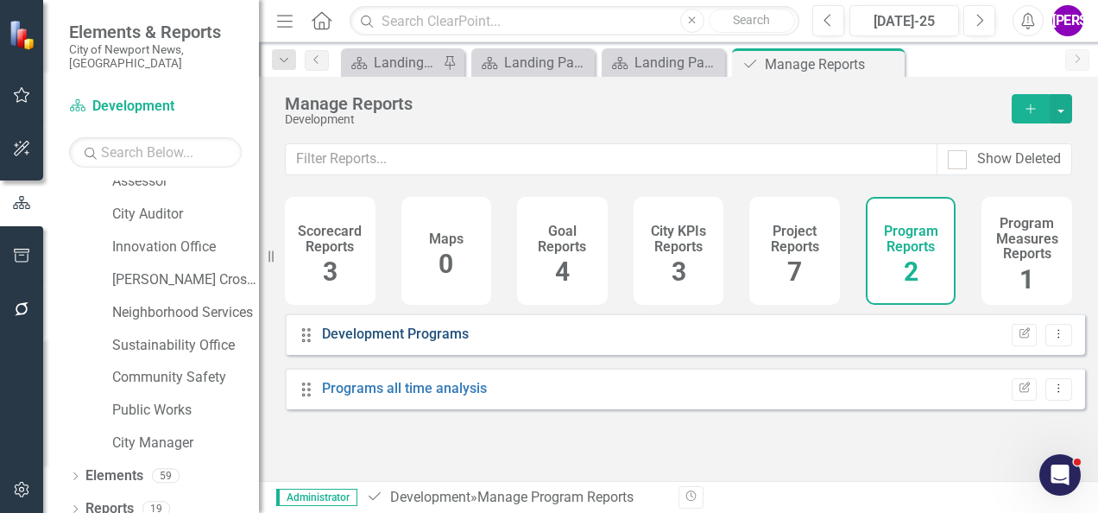
click at [405, 342] on link "Development Programs" at bounding box center [395, 333] width 147 height 16
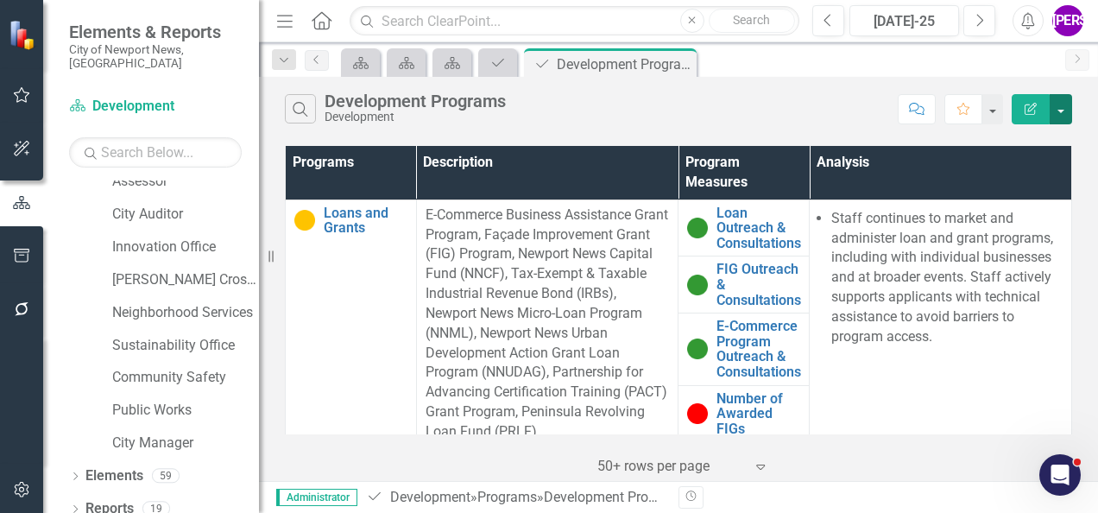
click at [1059, 104] on button "button" at bounding box center [1060, 109] width 22 height 30
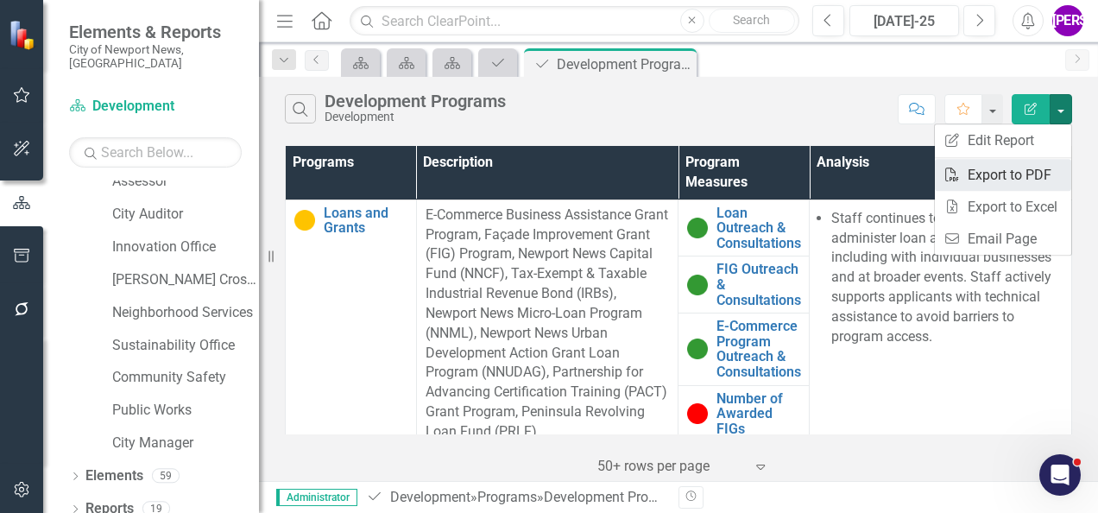
click at [1030, 172] on link "PDF Export to PDF" at bounding box center [1002, 175] width 136 height 32
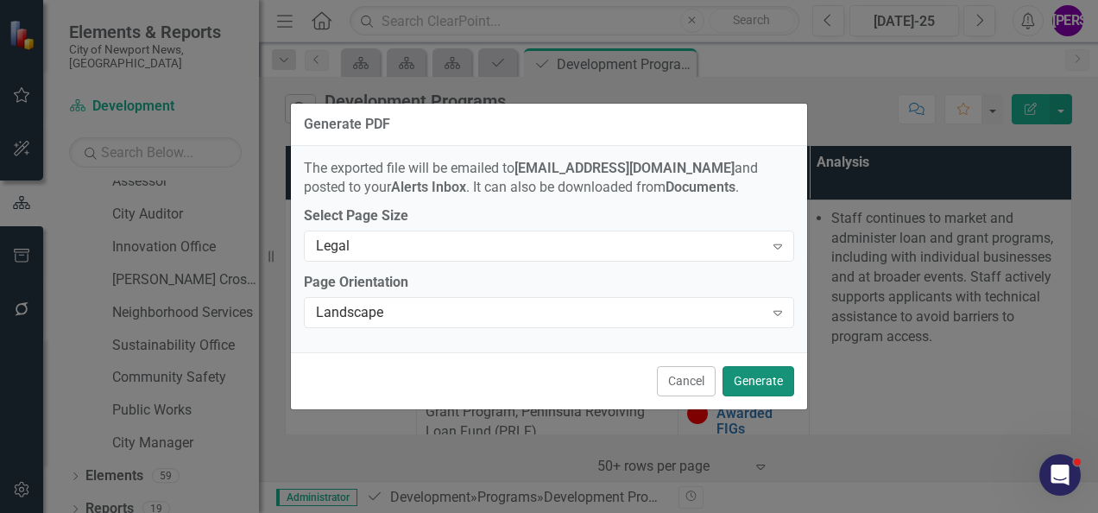
click at [789, 371] on button "Generate" at bounding box center [758, 381] width 72 height 30
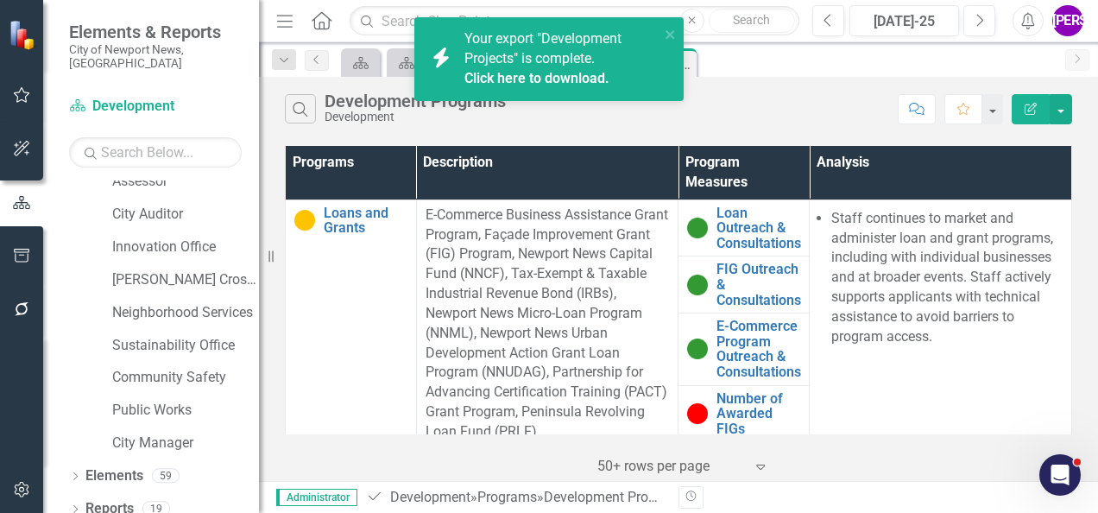
click at [551, 85] on link "Click here to download." at bounding box center [536, 78] width 145 height 16
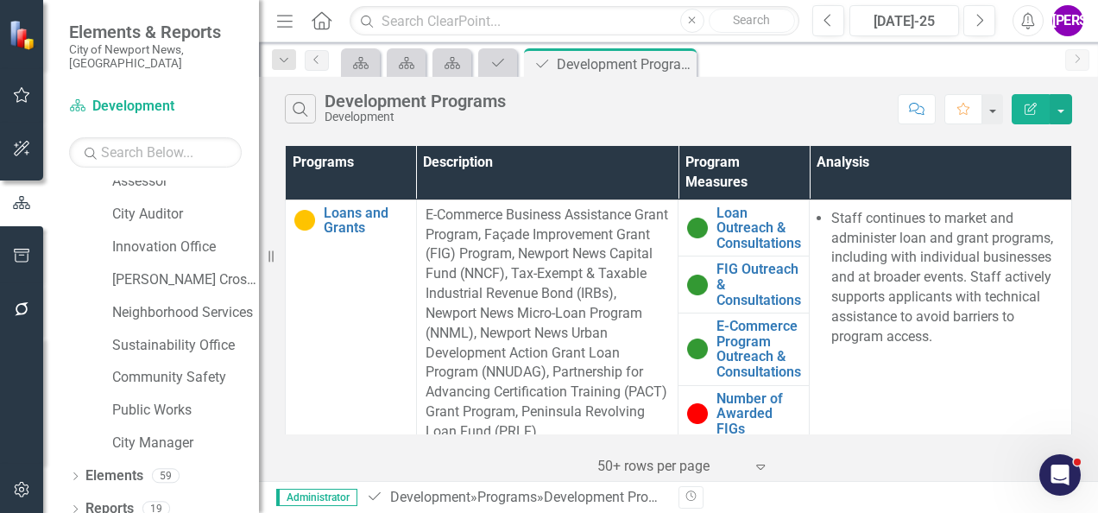
drag, startPoint x: 564, startPoint y: 112, endPoint x: 580, endPoint y: 107, distance: 16.4
click at [564, 112] on div "Search Development Programs Development" at bounding box center [587, 108] width 604 height 29
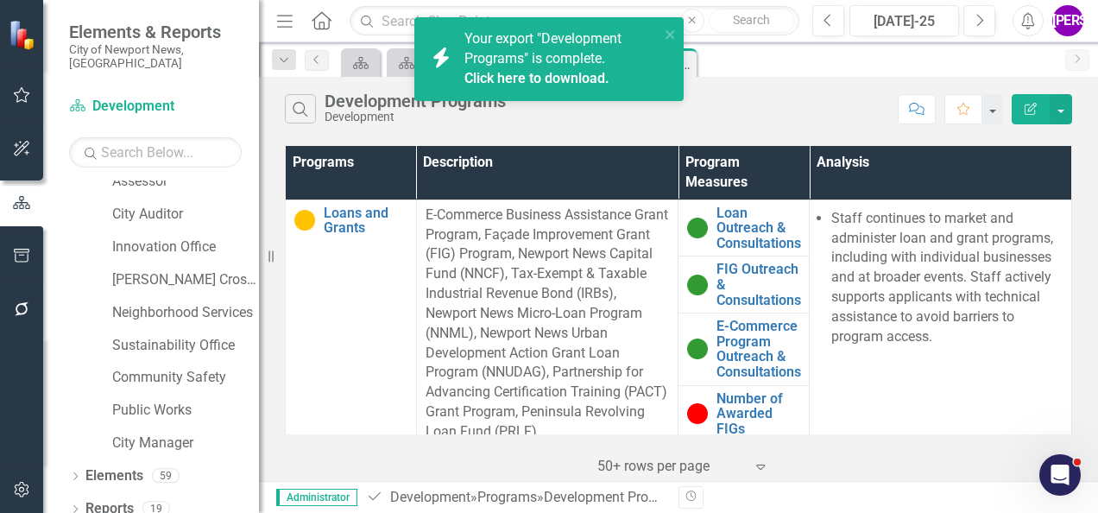
click at [561, 74] on link "Click here to download." at bounding box center [536, 78] width 145 height 16
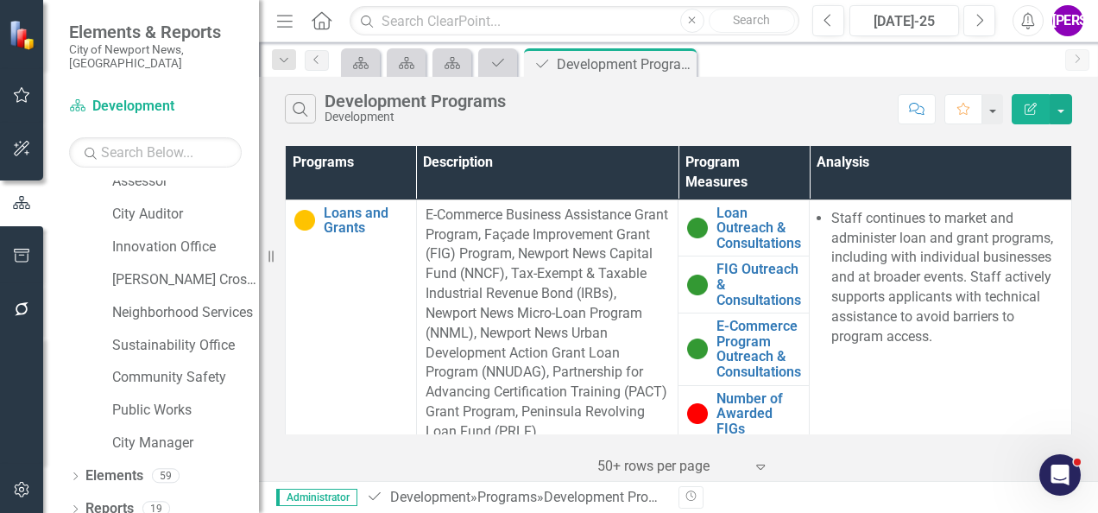
drag, startPoint x: 623, startPoint y: 110, endPoint x: 640, endPoint y: 102, distance: 18.9
click at [623, 110] on div "Search Development Programs Development" at bounding box center [587, 108] width 604 height 29
click at [682, 64] on icon "Close" at bounding box center [679, 64] width 17 height 14
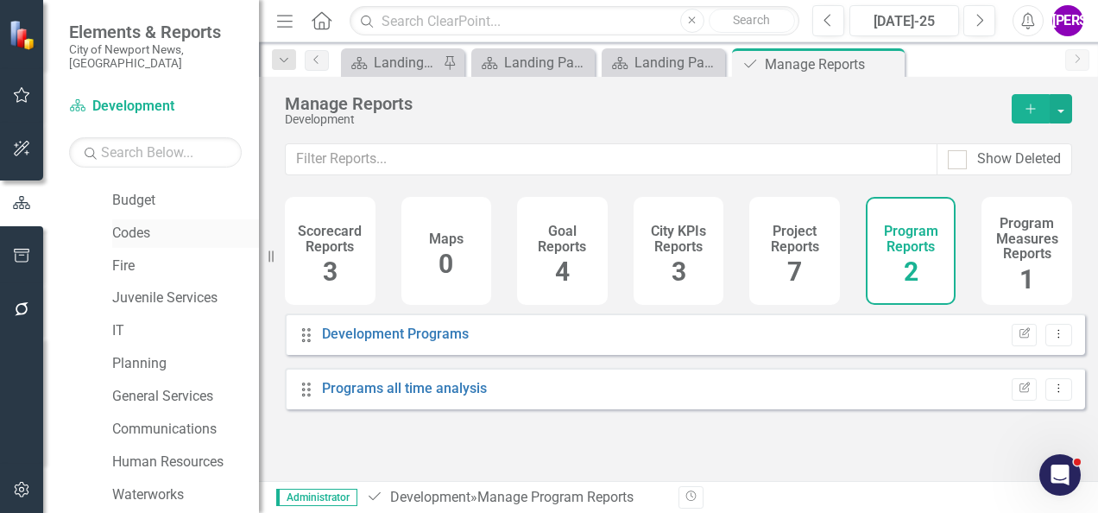
scroll to position [202, 0]
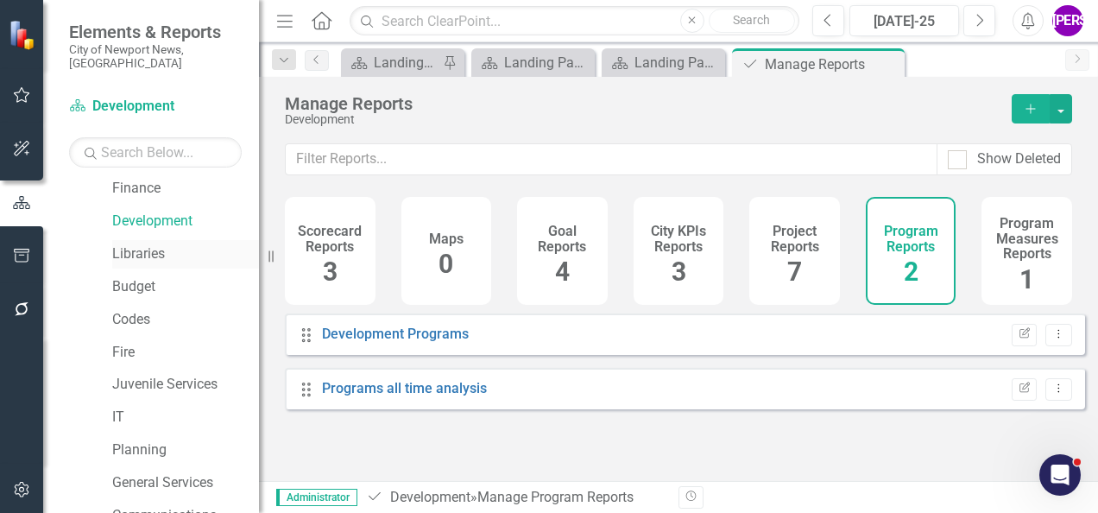
click at [164, 244] on link "Libraries" at bounding box center [185, 254] width 147 height 20
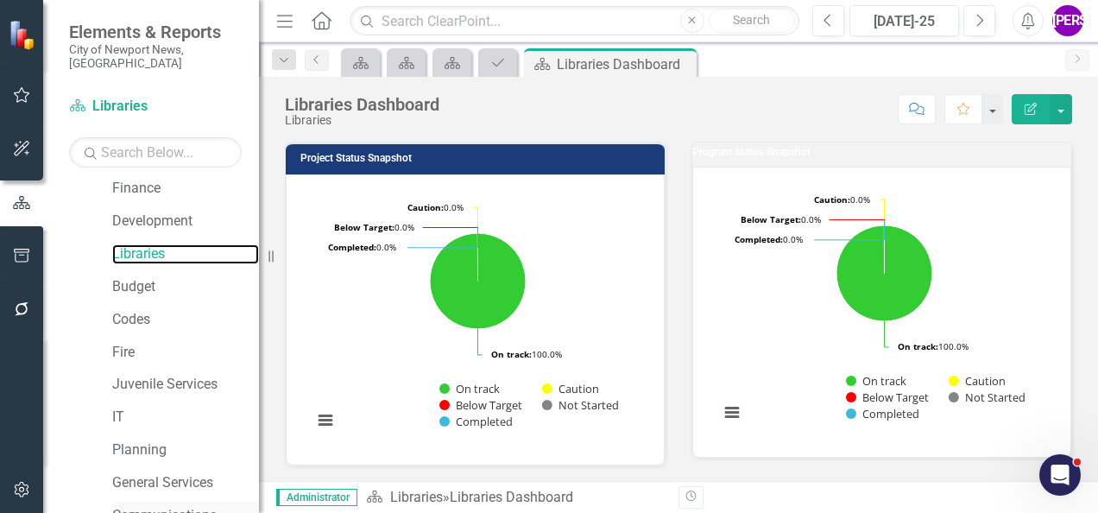
scroll to position [633, 0]
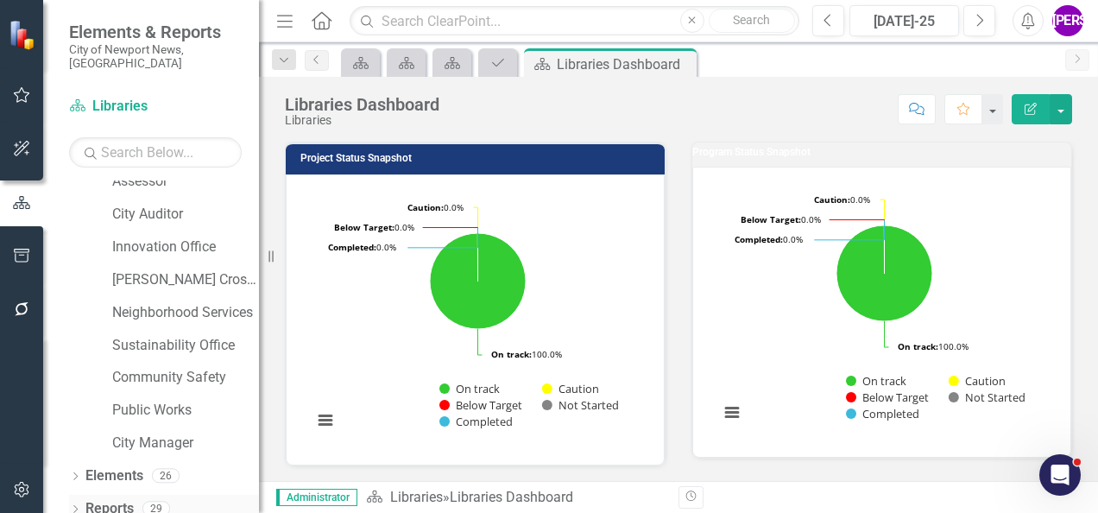
click at [129, 499] on link "Reports" at bounding box center [109, 509] width 48 height 20
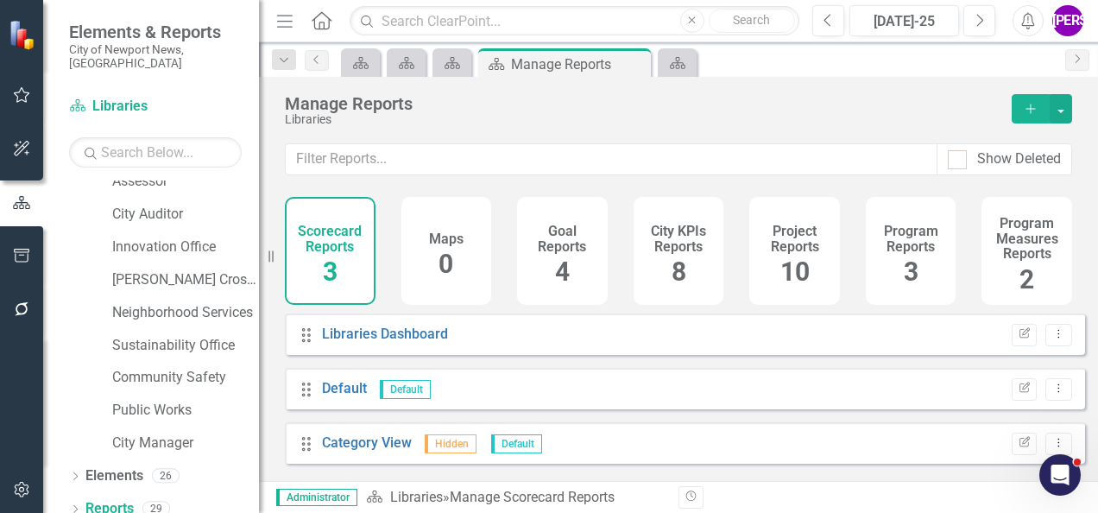
click at [768, 255] on div "Project Reports 10" at bounding box center [794, 251] width 91 height 108
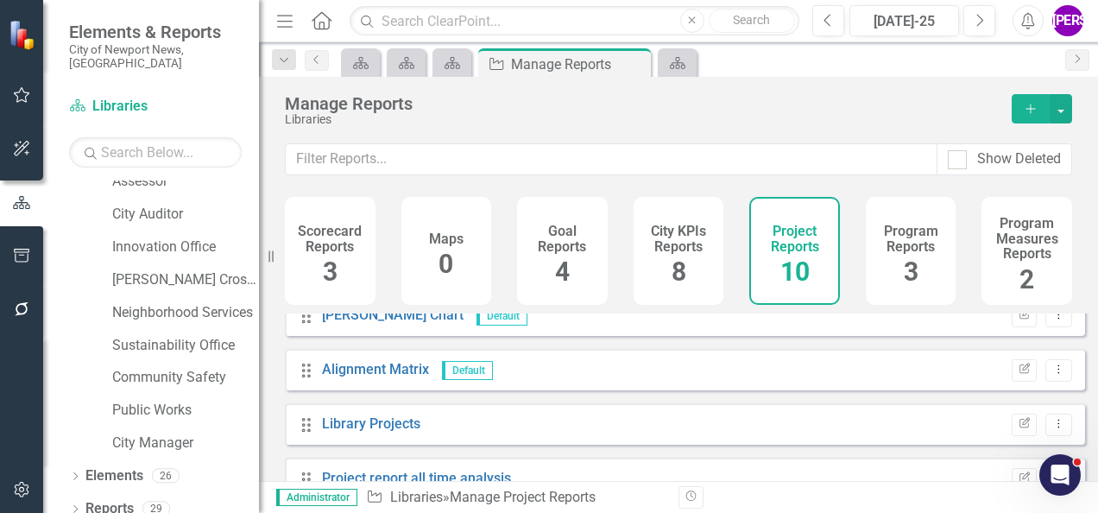
scroll to position [374, 0]
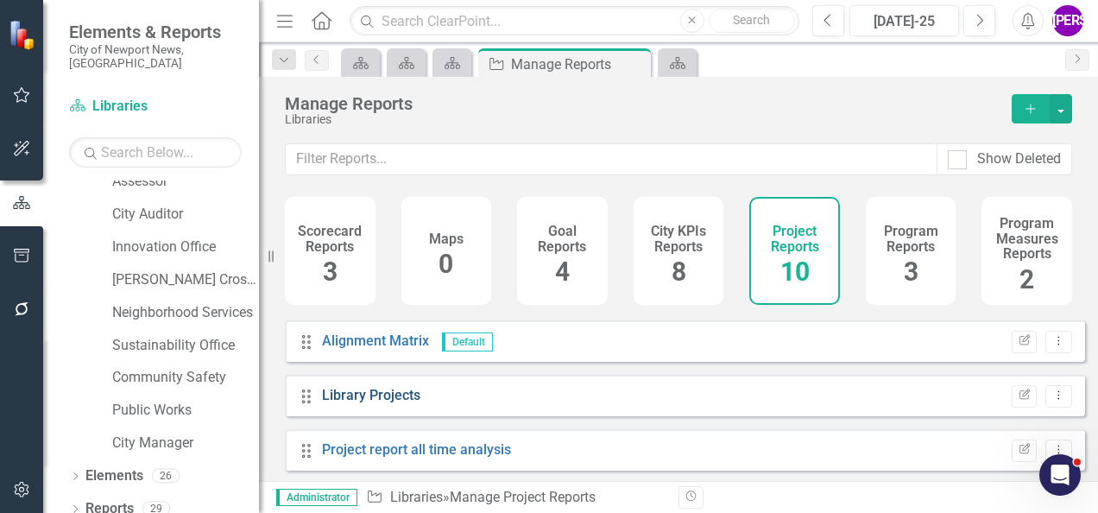
click at [400, 403] on link "Library Projects" at bounding box center [371, 395] width 98 height 16
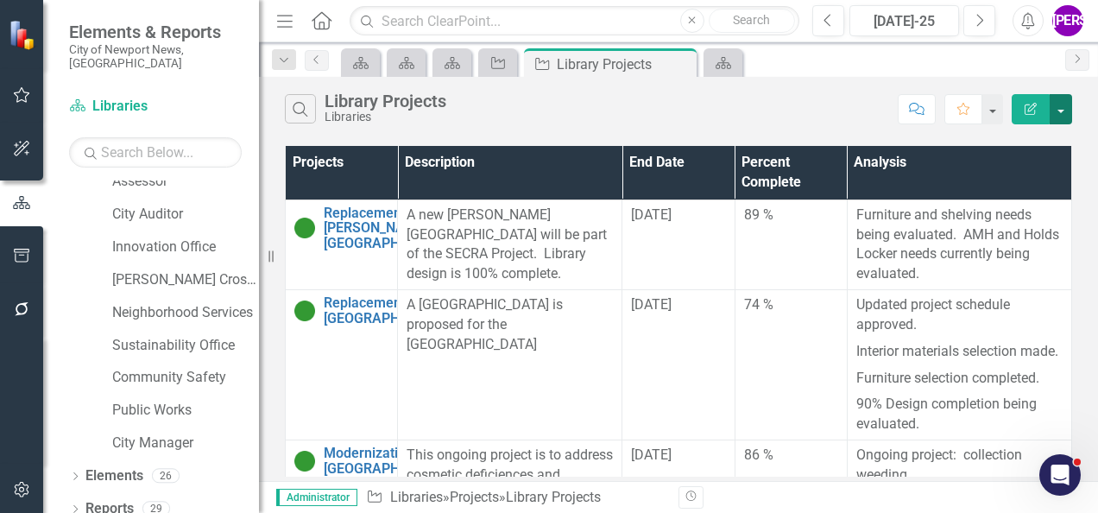
click at [1058, 115] on button "button" at bounding box center [1060, 109] width 22 height 30
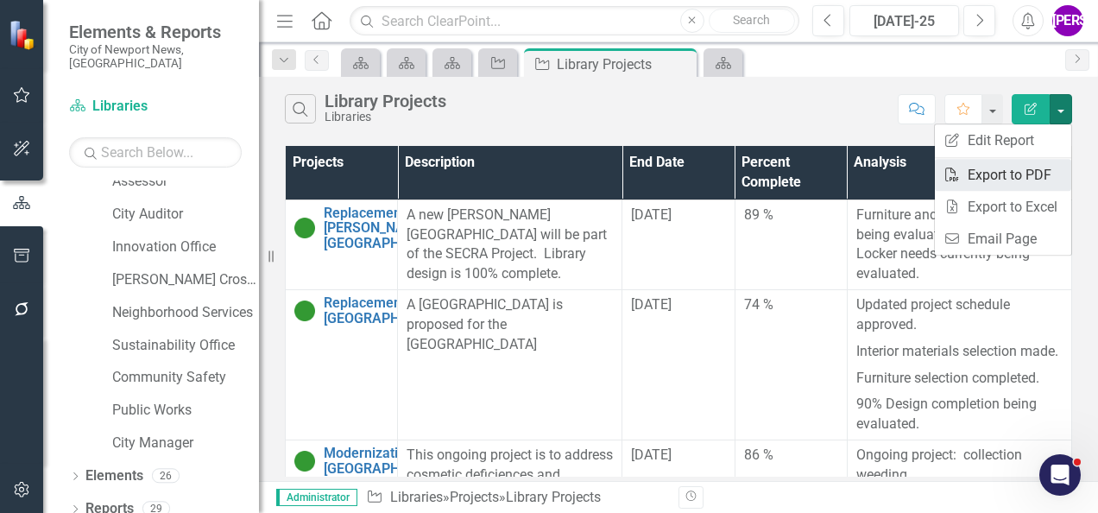
click at [1020, 166] on link "PDF Export to PDF" at bounding box center [1002, 175] width 136 height 32
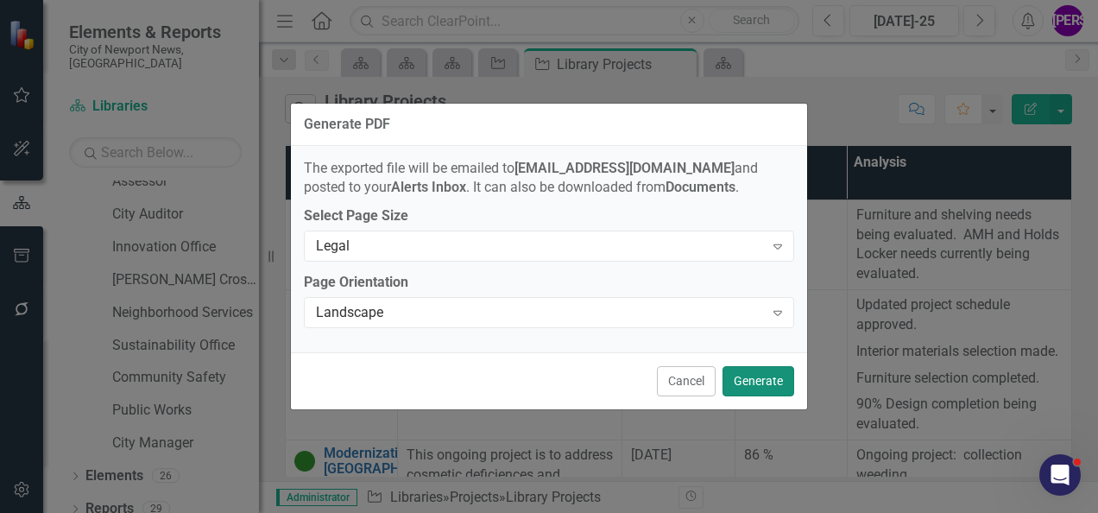
click at [780, 376] on button "Generate" at bounding box center [758, 381] width 72 height 30
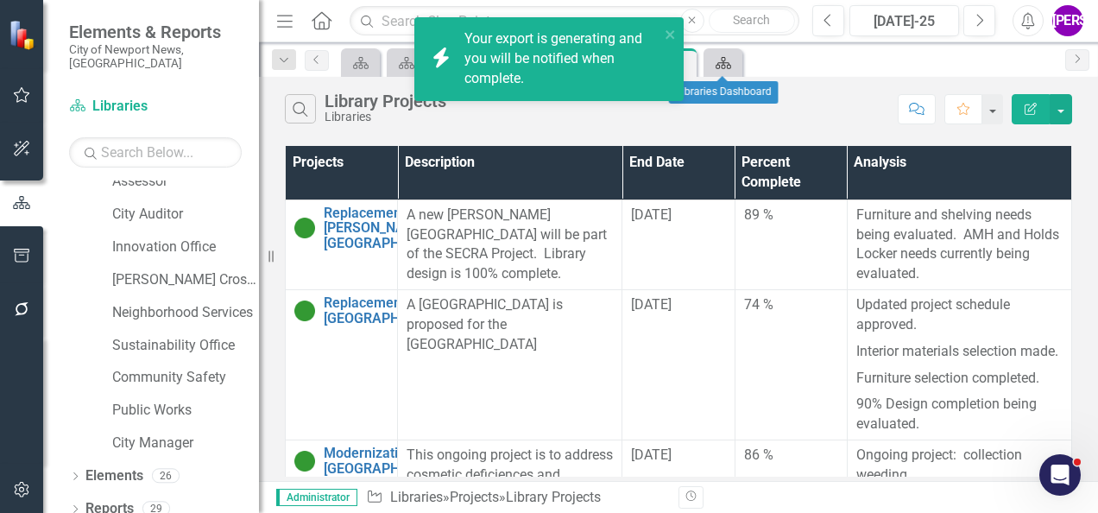
click at [730, 60] on icon "Scorecard" at bounding box center [722, 63] width 17 height 14
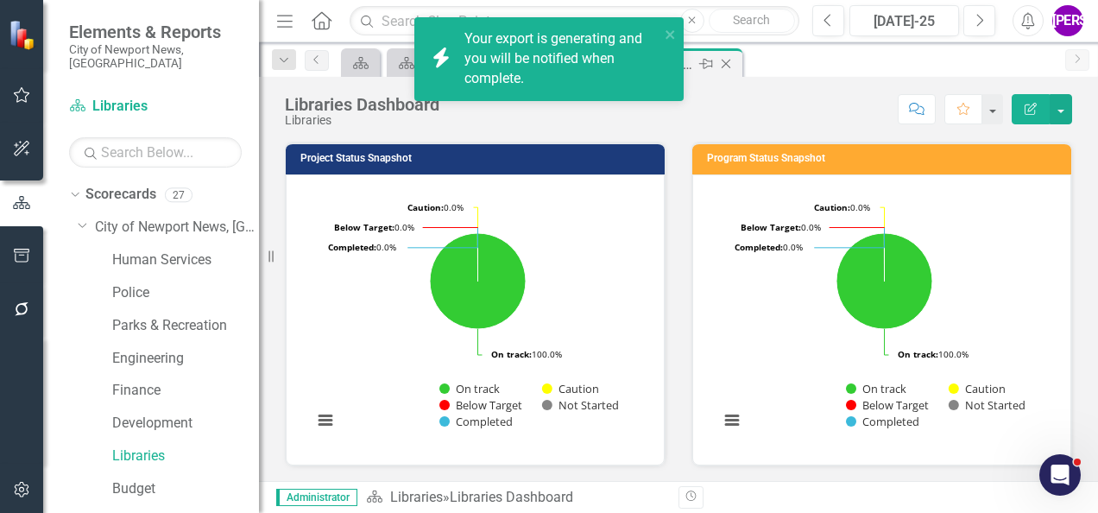
scroll to position [633, 0]
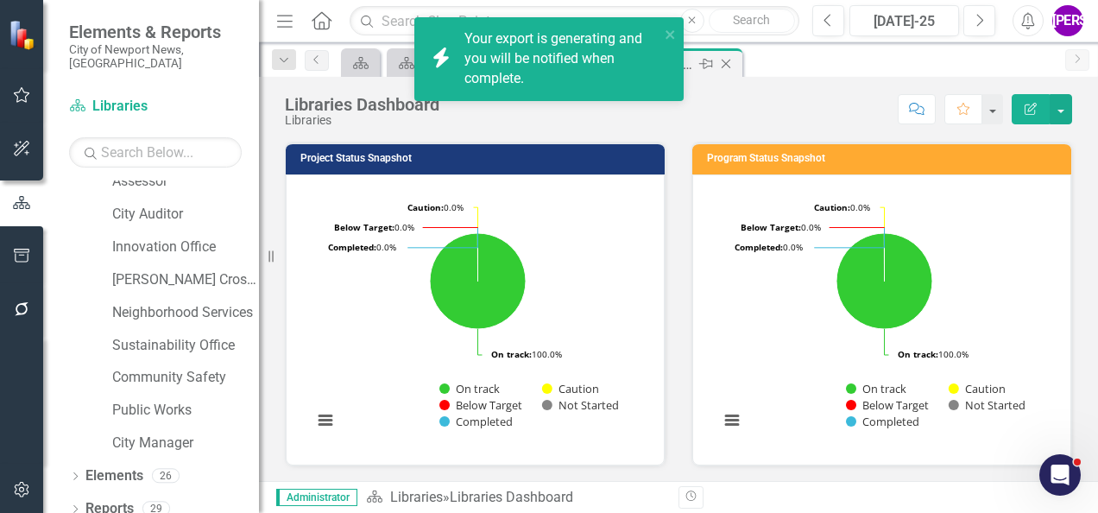
click at [728, 65] on icon "Close" at bounding box center [725, 64] width 17 height 14
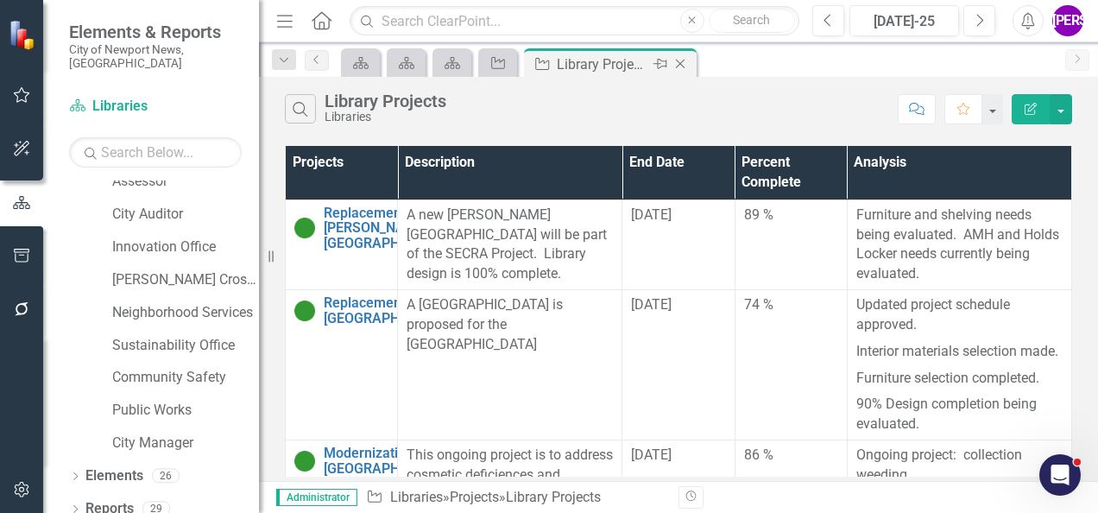
click at [683, 64] on icon "Close" at bounding box center [679, 64] width 17 height 14
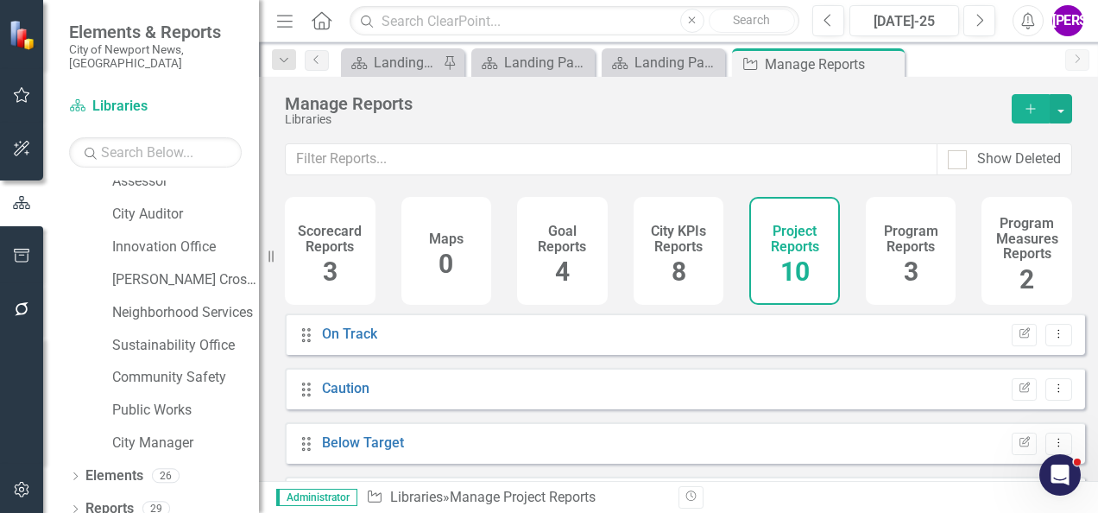
click at [865, 223] on div "Program Reports 3" at bounding box center [910, 251] width 91 height 108
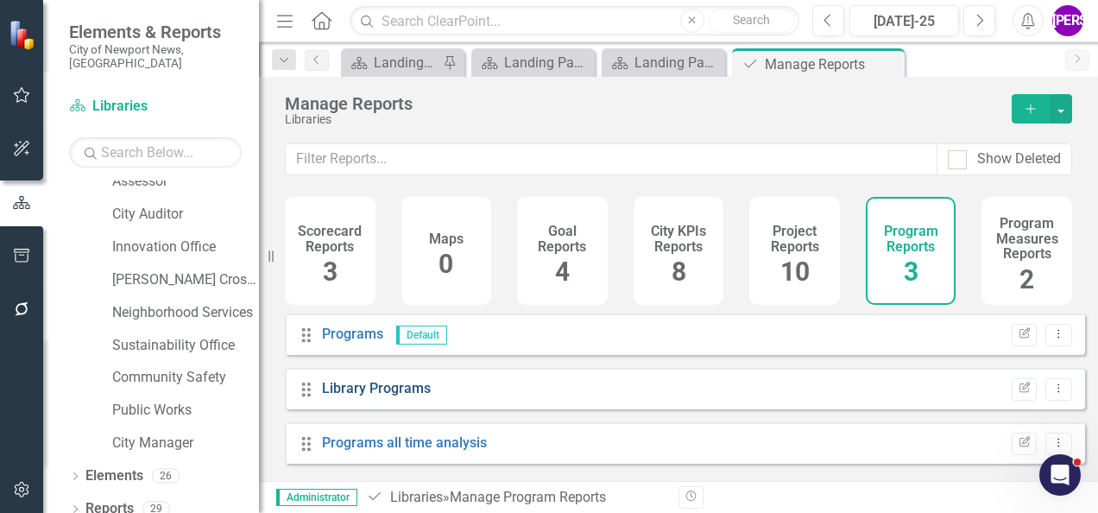
click at [384, 393] on link "Library Programs" at bounding box center [376, 388] width 109 height 16
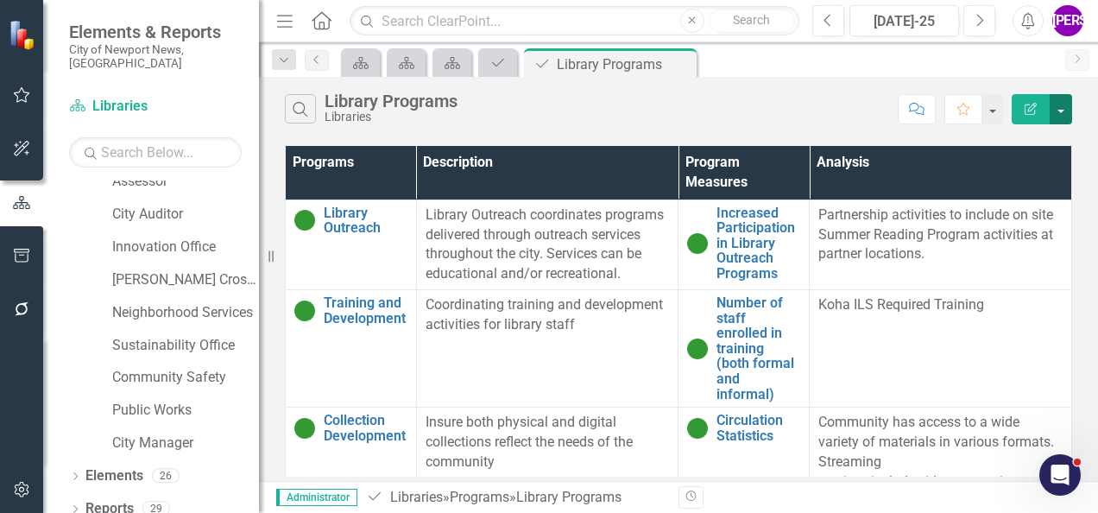
click at [1063, 109] on button "button" at bounding box center [1060, 109] width 22 height 30
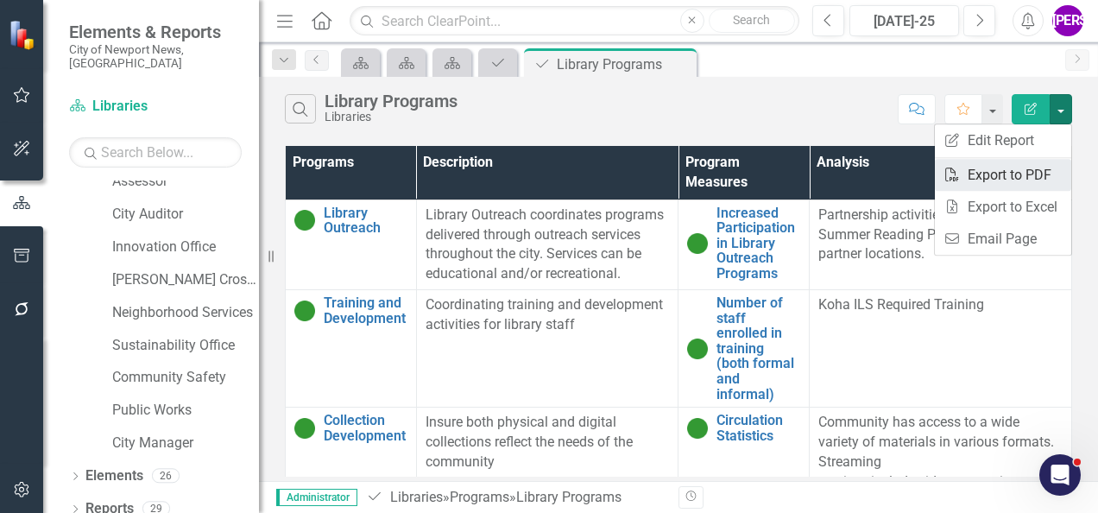
click at [1034, 181] on link "PDF Export to PDF" at bounding box center [1002, 175] width 136 height 32
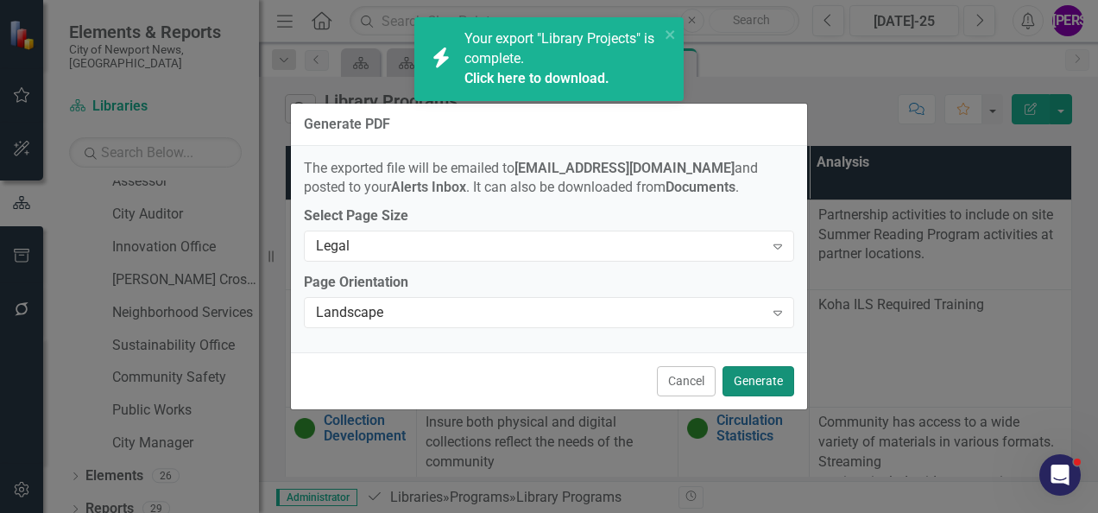
click at [771, 374] on button "Generate" at bounding box center [758, 381] width 72 height 30
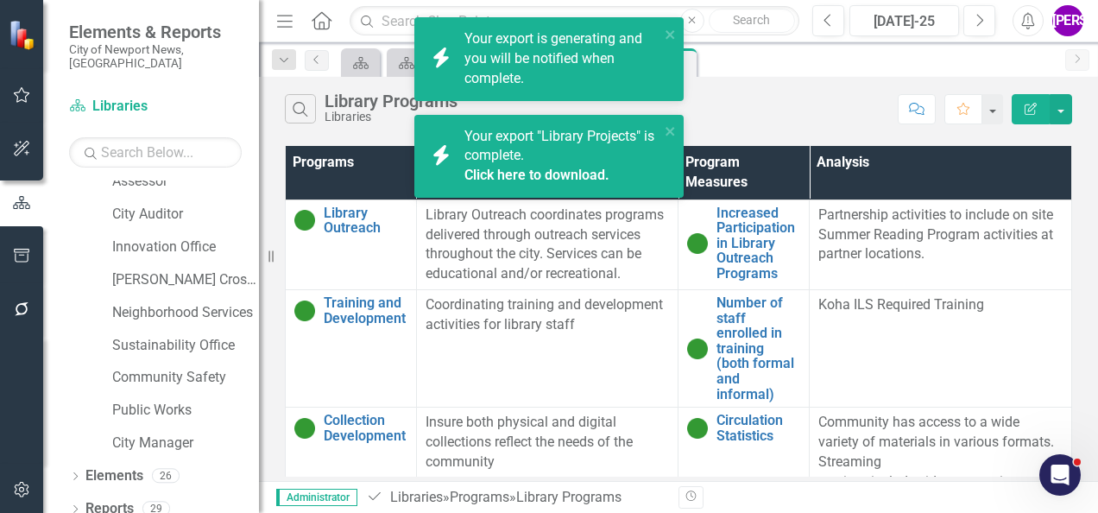
click at [557, 169] on link "Click here to download." at bounding box center [536, 175] width 145 height 16
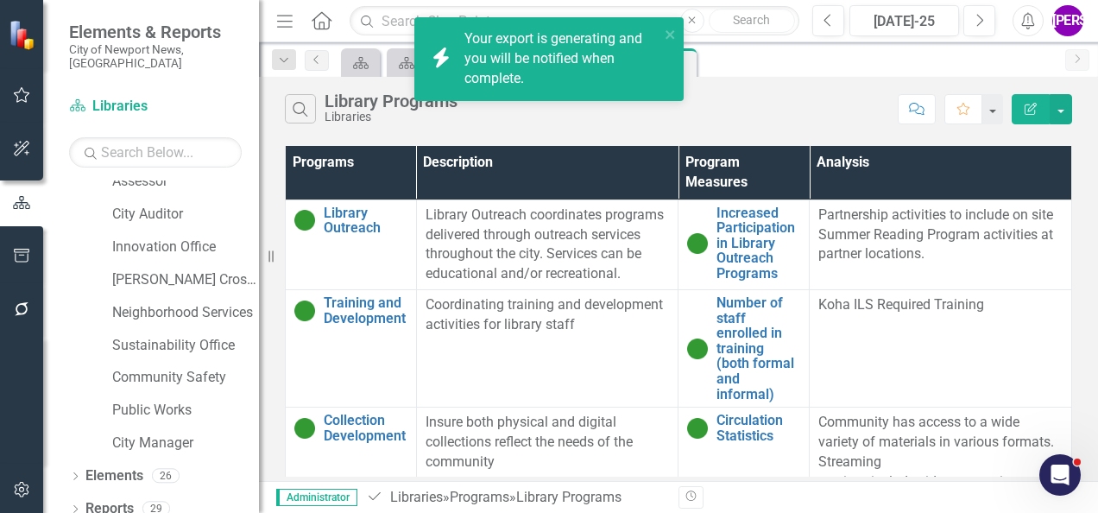
click at [569, 125] on div "Search Library Programs Libraries Comment Favorite Edit Report" at bounding box center [678, 105] width 839 height 56
click at [532, 73] on link "Click here to download." at bounding box center [536, 78] width 145 height 16
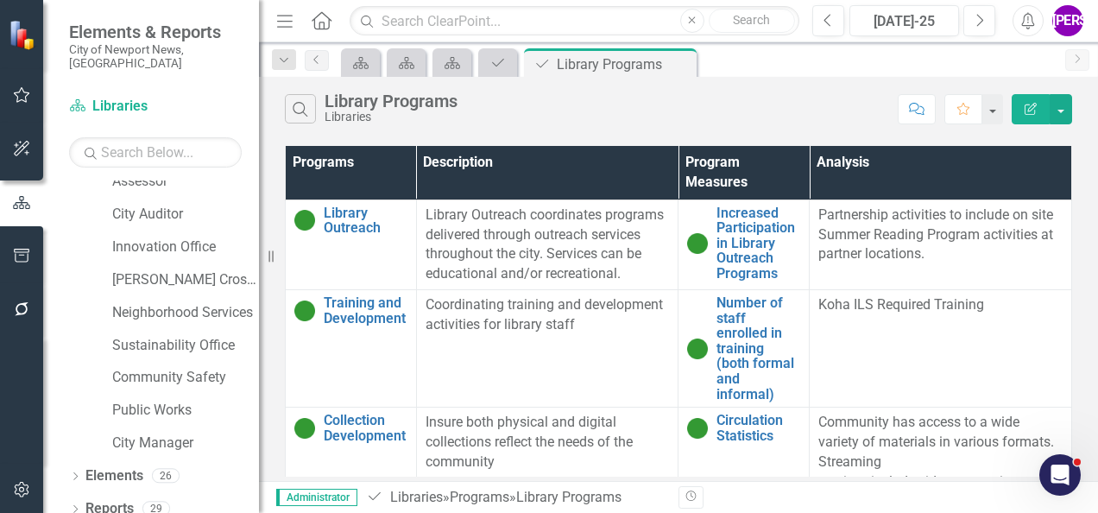
drag, startPoint x: 606, startPoint y: 129, endPoint x: 661, endPoint y: 104, distance: 60.6
click at [606, 129] on div "Search Library Programs Libraries Comment Favorite Edit Report" at bounding box center [678, 105] width 839 height 56
click at [681, 63] on icon "Close" at bounding box center [679, 64] width 17 height 14
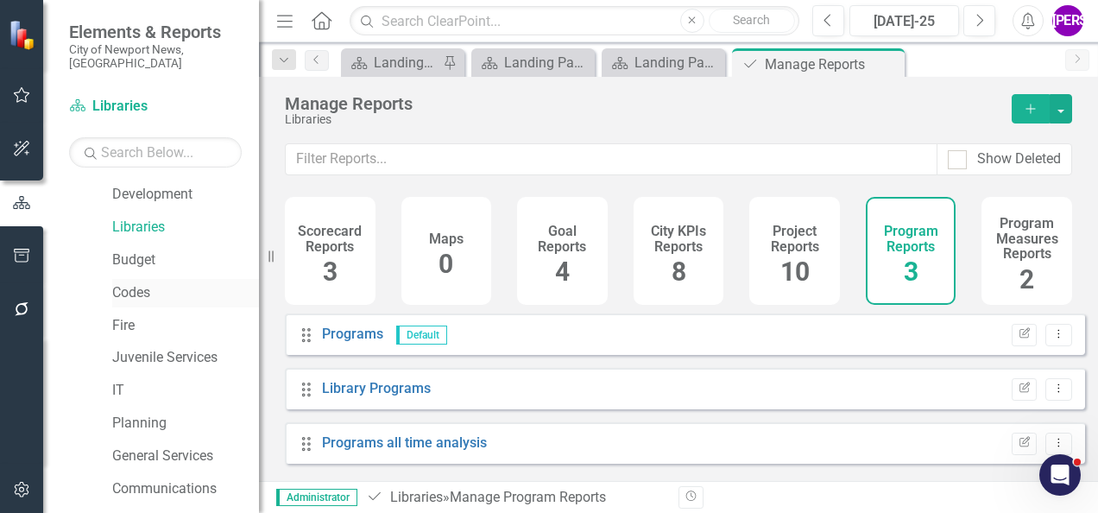
scroll to position [202, 0]
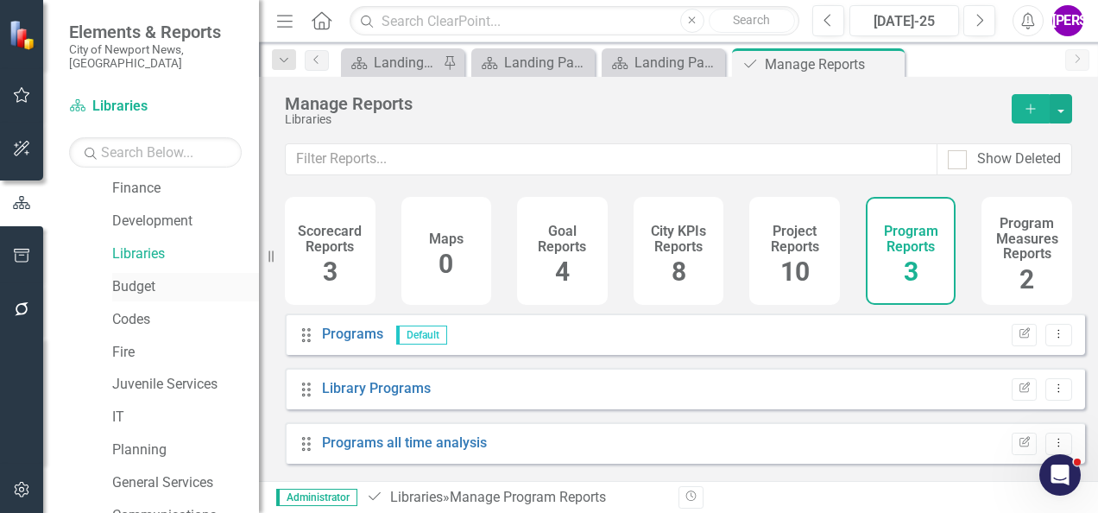
click at [145, 277] on link "Budget" at bounding box center [185, 287] width 147 height 20
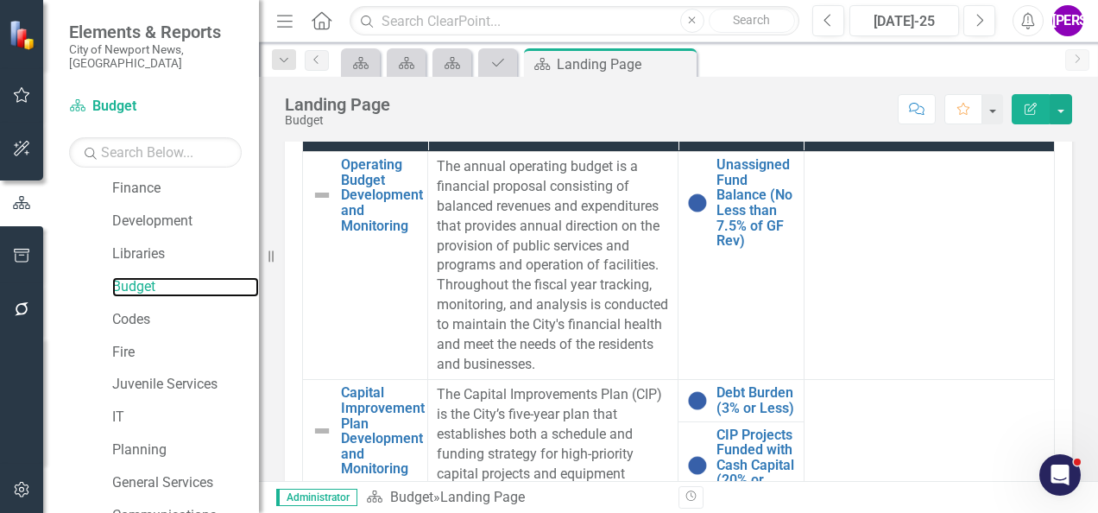
scroll to position [960, 0]
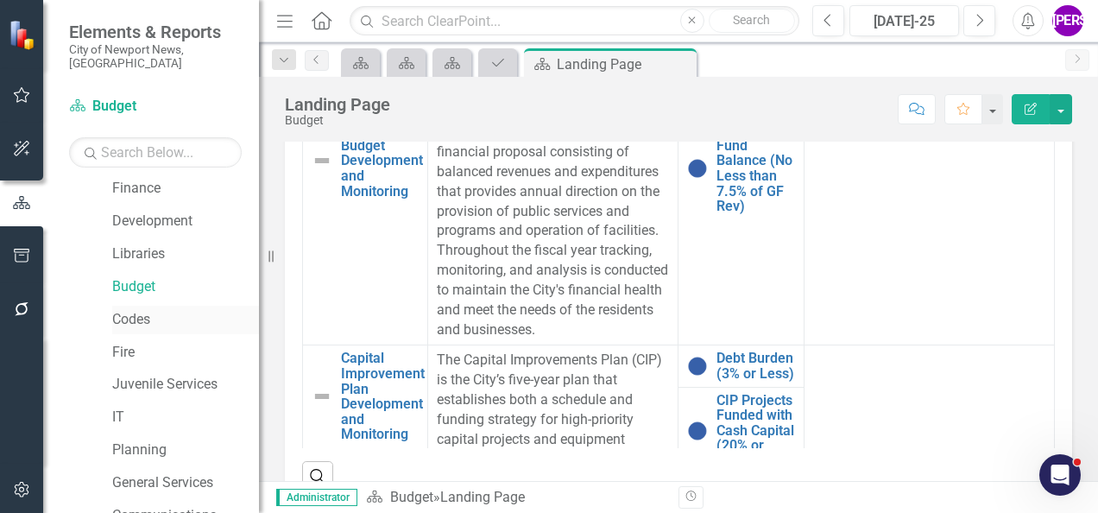
click at [144, 310] on link "Codes" at bounding box center [185, 320] width 147 height 20
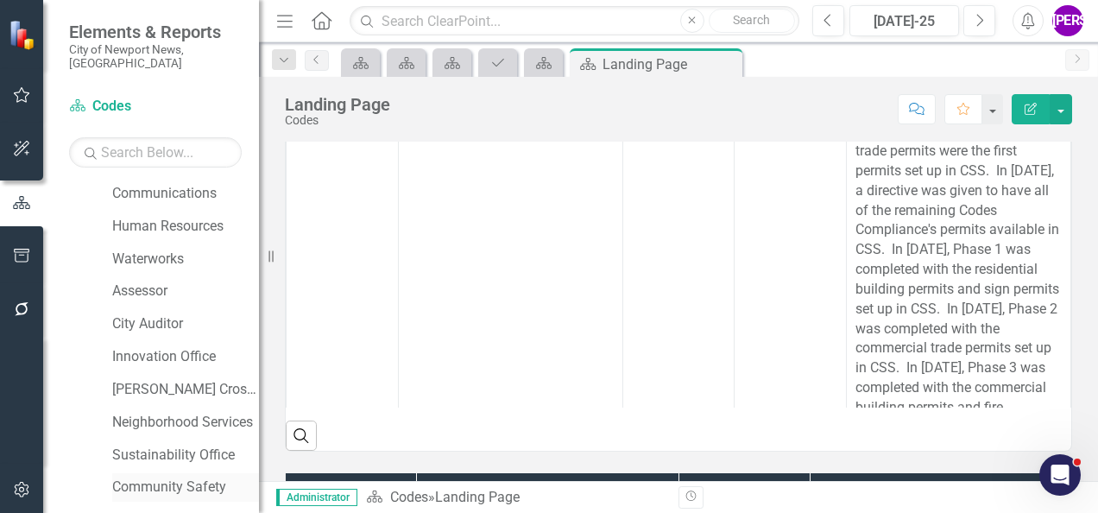
scroll to position [633, 0]
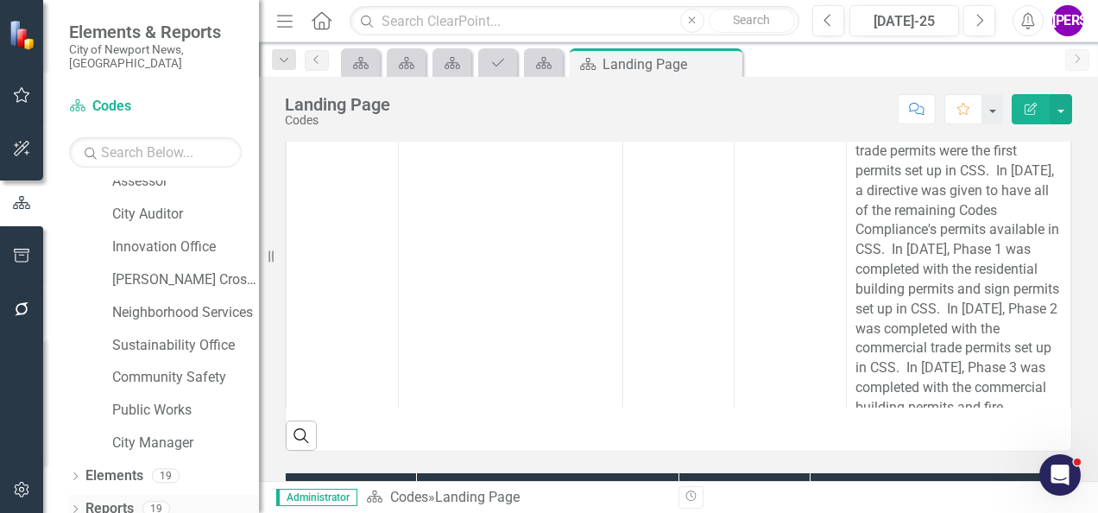
click at [119, 499] on link "Reports" at bounding box center [109, 509] width 48 height 20
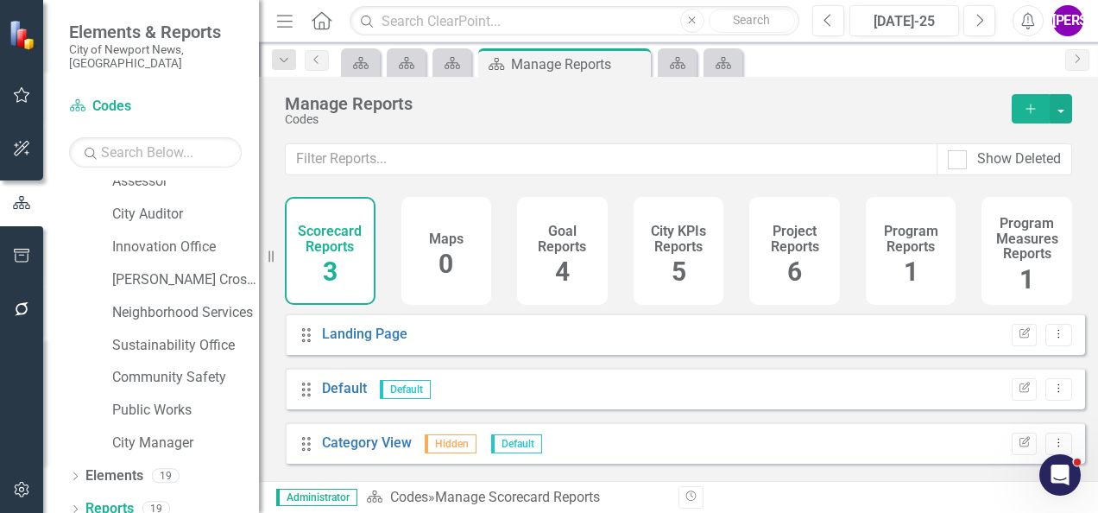
click at [755, 269] on div "Project Reports 6" at bounding box center [794, 251] width 91 height 108
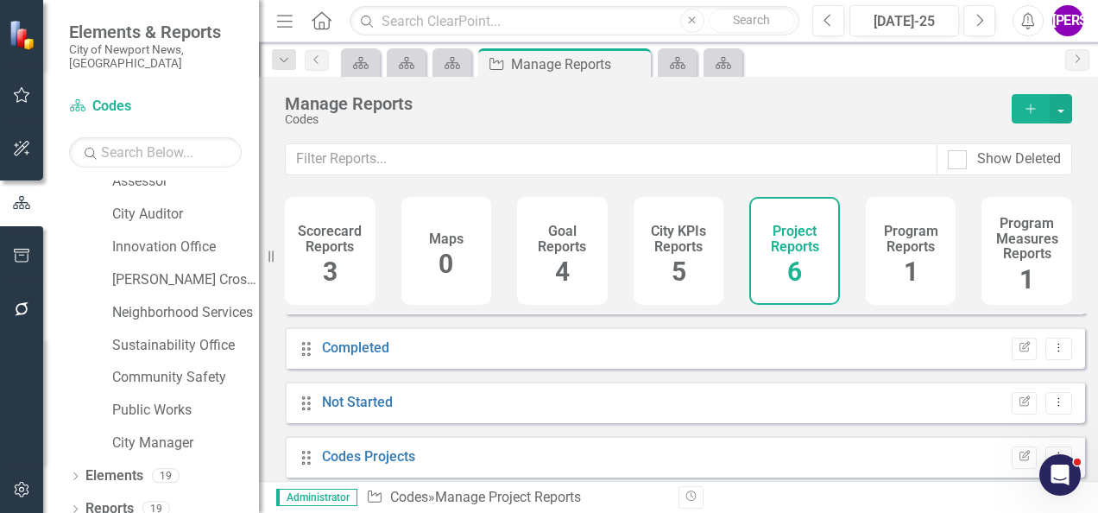
scroll to position [156, 0]
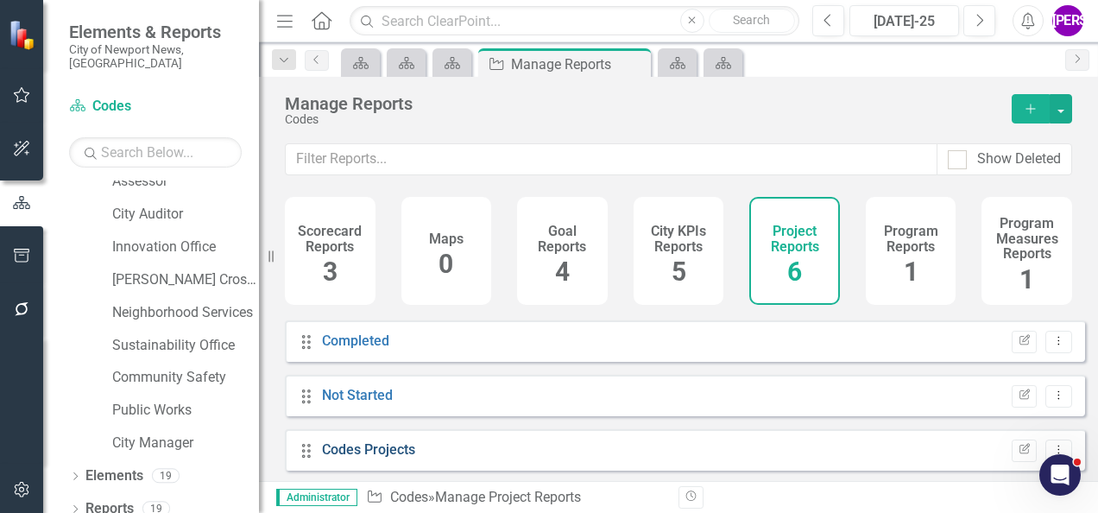
click at [399, 456] on link "Codes Projects" at bounding box center [368, 449] width 93 height 16
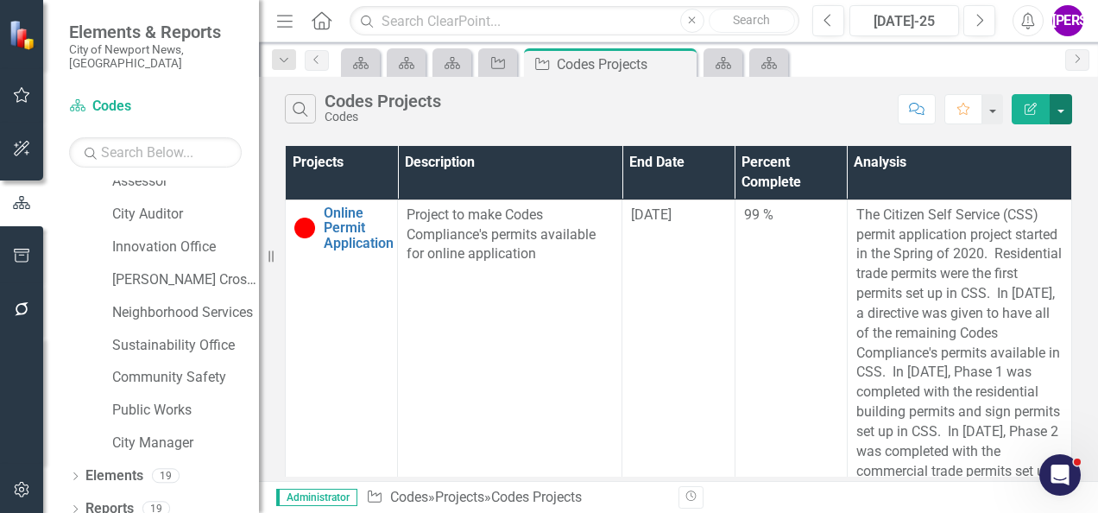
click at [1056, 112] on button "button" at bounding box center [1060, 109] width 22 height 30
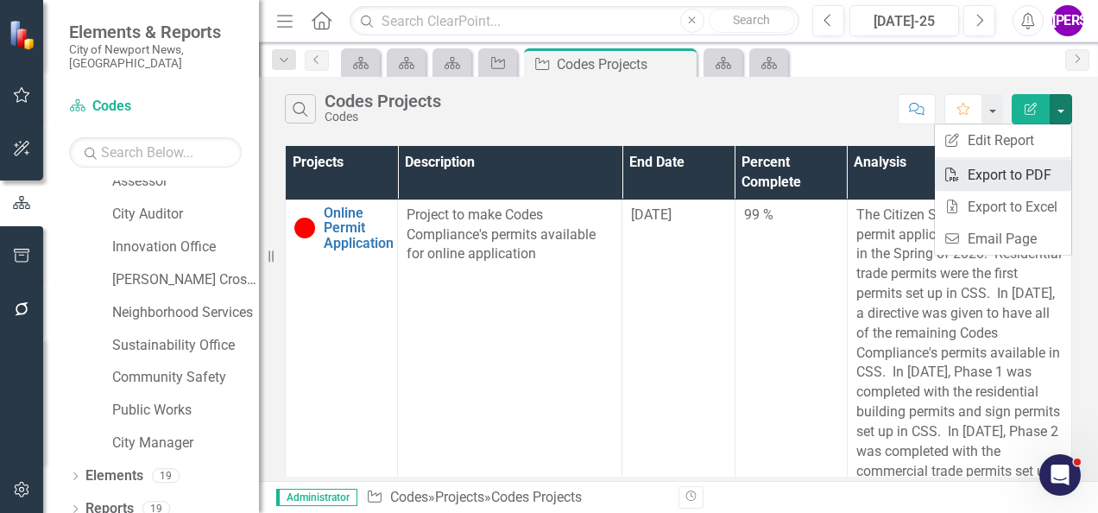
click at [1020, 186] on link "PDF Export to PDF" at bounding box center [1002, 175] width 136 height 32
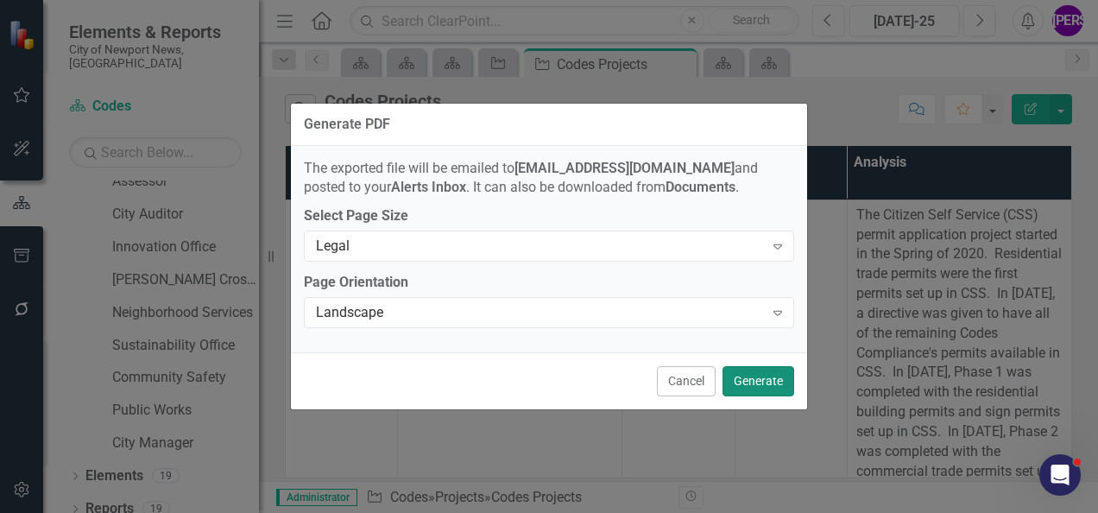
click at [728, 378] on button "Generate" at bounding box center [758, 381] width 72 height 30
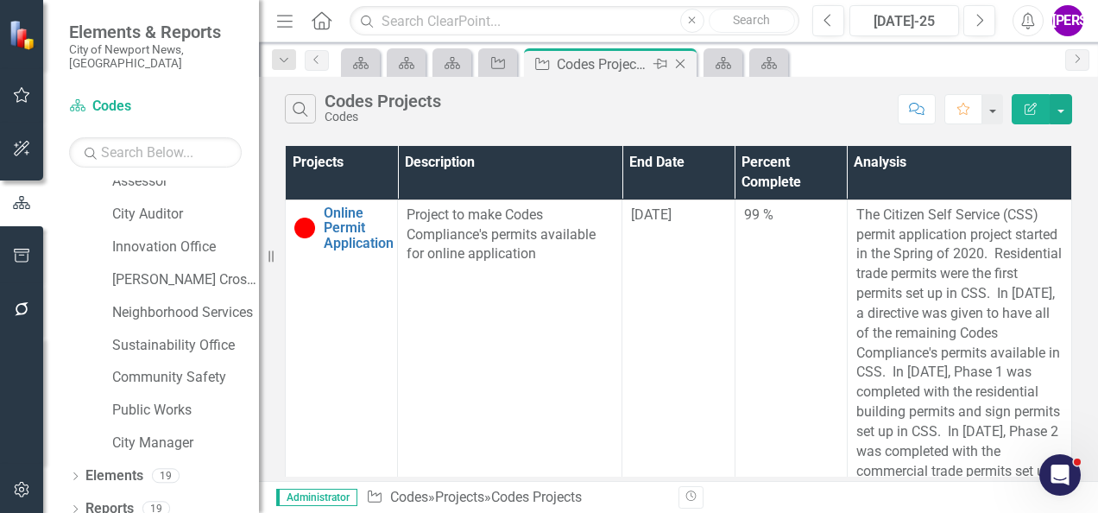
click at [681, 67] on icon "Close" at bounding box center [679, 64] width 17 height 14
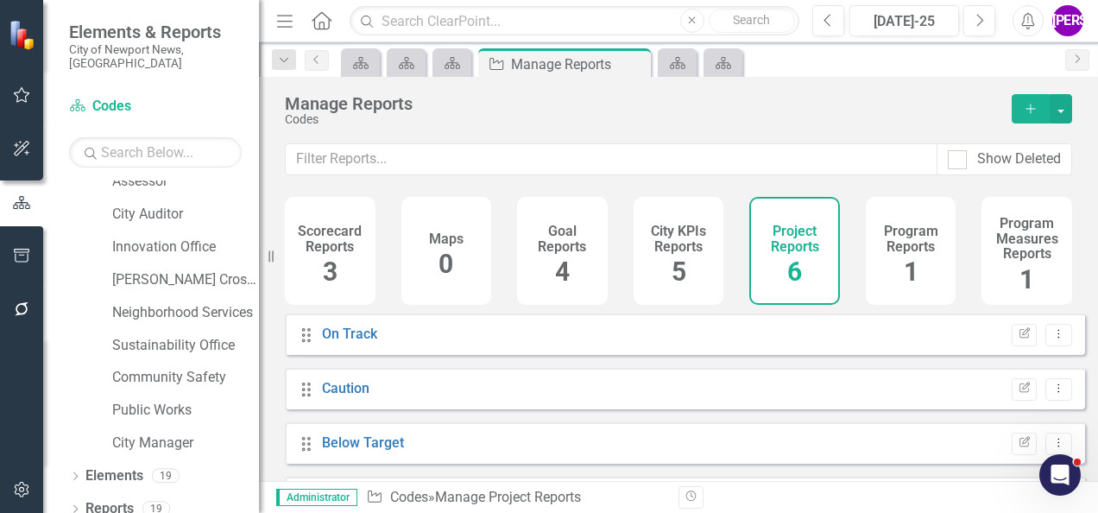
click at [888, 251] on h4 "Program Reports" at bounding box center [911, 238] width 70 height 30
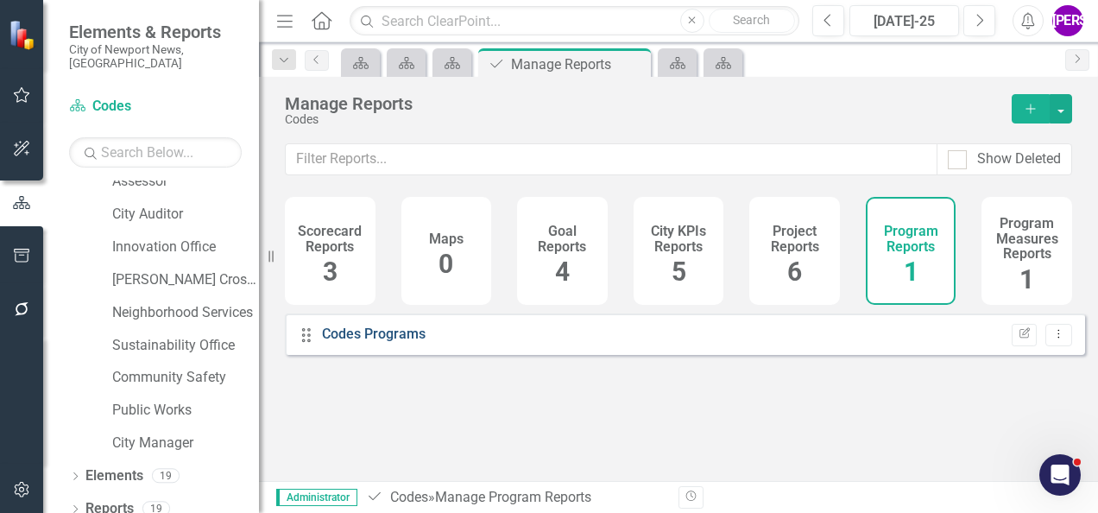
click at [393, 342] on link "Codes Programs" at bounding box center [374, 333] width 104 height 16
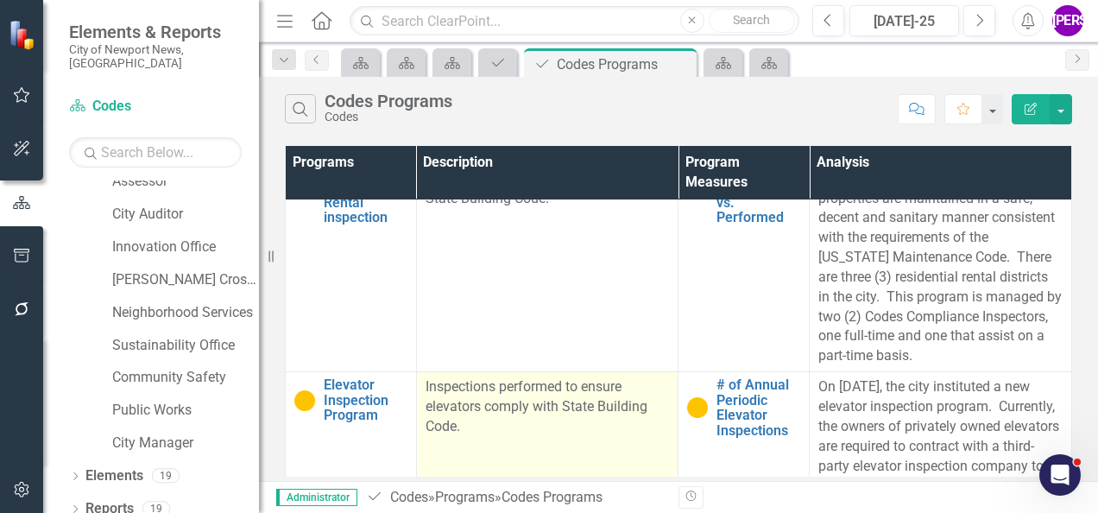
scroll to position [567, 0]
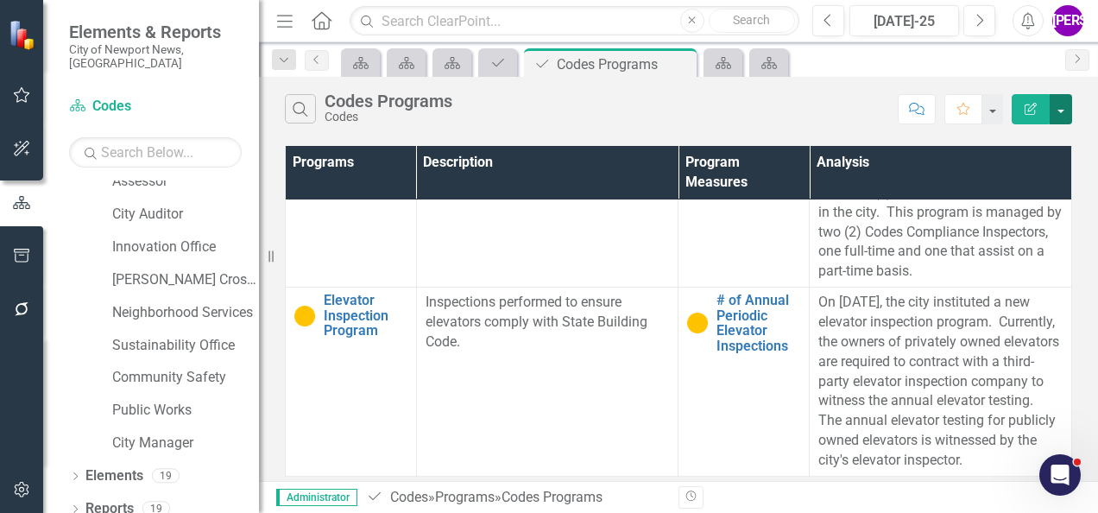
click at [1066, 105] on button "button" at bounding box center [1060, 109] width 22 height 30
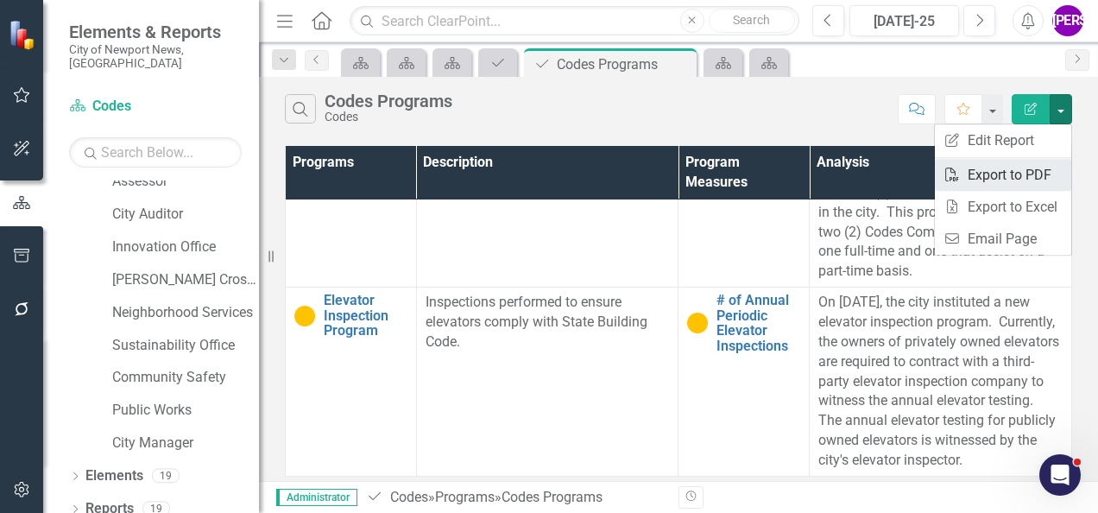
click at [1004, 170] on link "PDF Export to PDF" at bounding box center [1002, 175] width 136 height 32
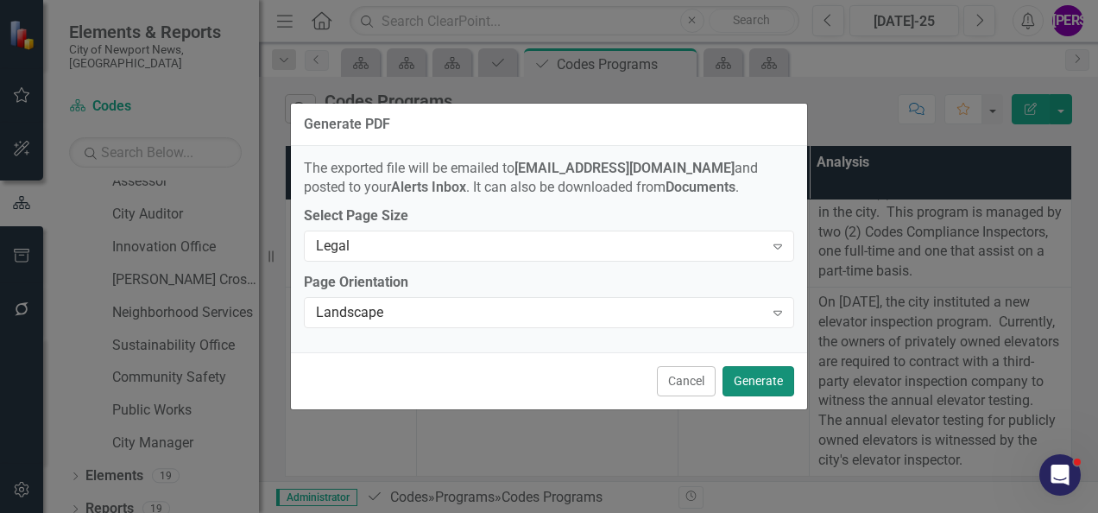
click at [744, 371] on button "Generate" at bounding box center [758, 381] width 72 height 30
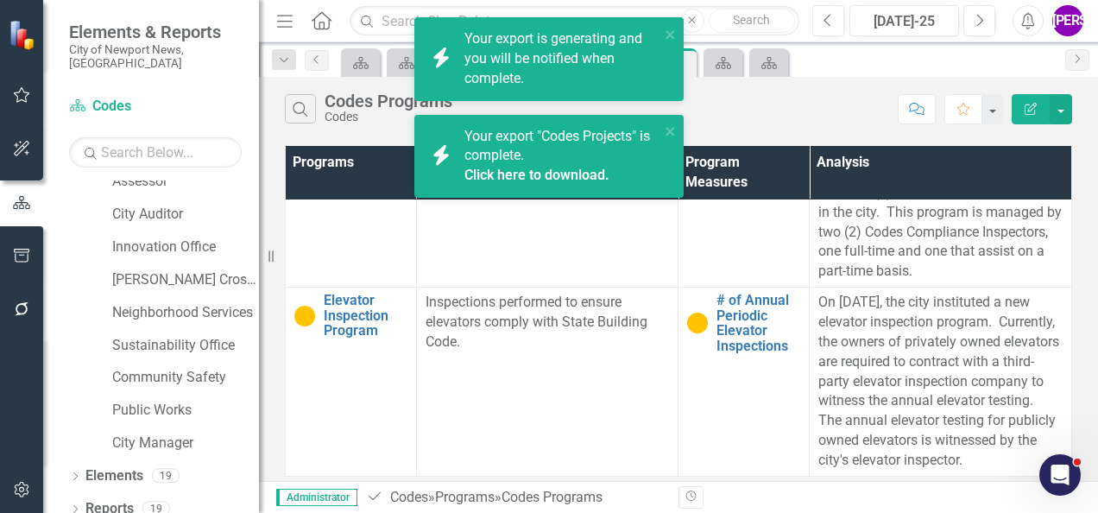
click at [554, 177] on link "Click here to download." at bounding box center [536, 175] width 145 height 16
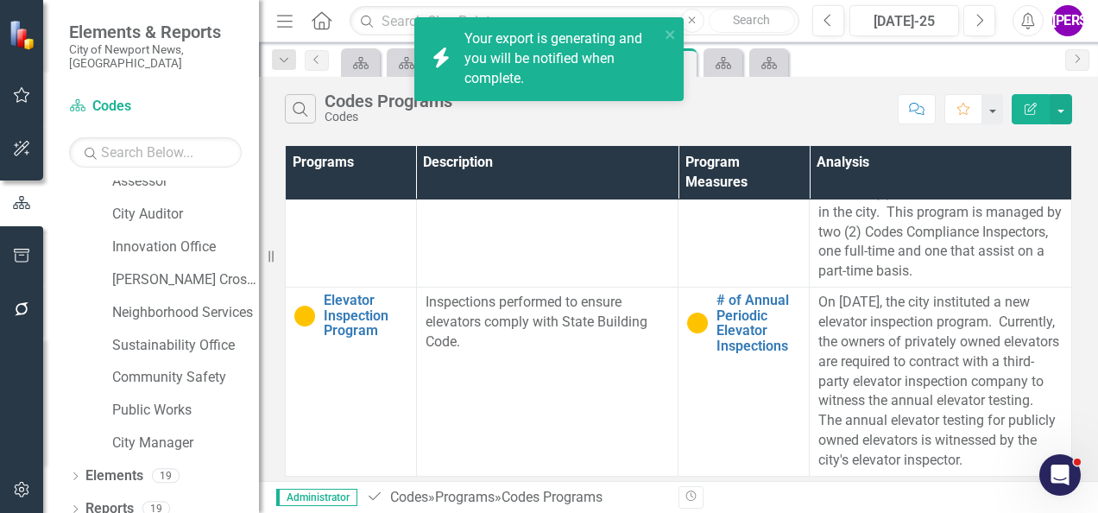
click at [574, 110] on div "icon.bolt Your export is generating and you will be notified when complete." at bounding box center [549, 66] width 276 height 104
click at [578, 79] on link "Click here to download." at bounding box center [536, 78] width 145 height 16
click at [601, 121] on div "Search Codes Programs Codes" at bounding box center [587, 108] width 604 height 29
click at [667, 33] on icon "close" at bounding box center [669, 34] width 9 height 9
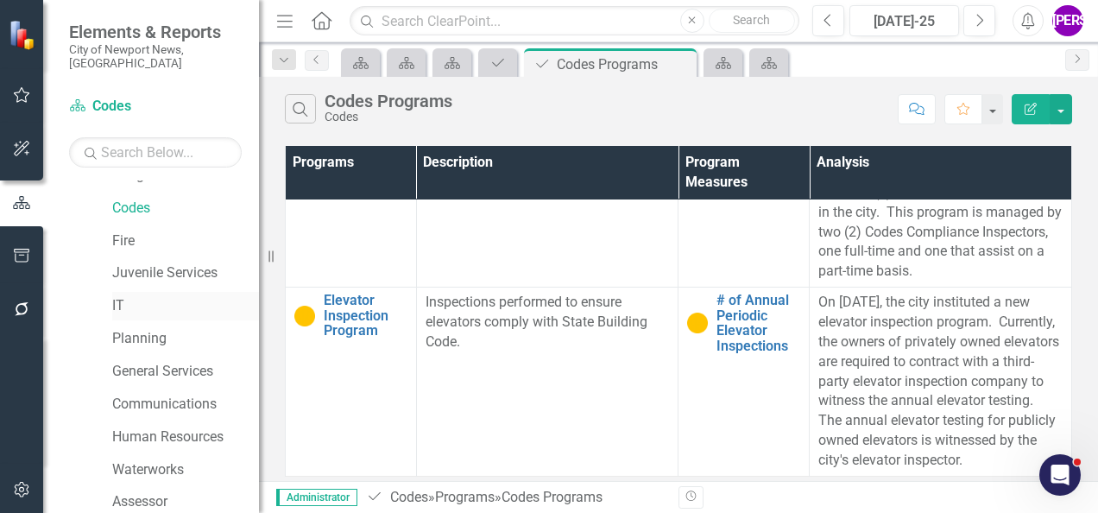
scroll to position [288, 0]
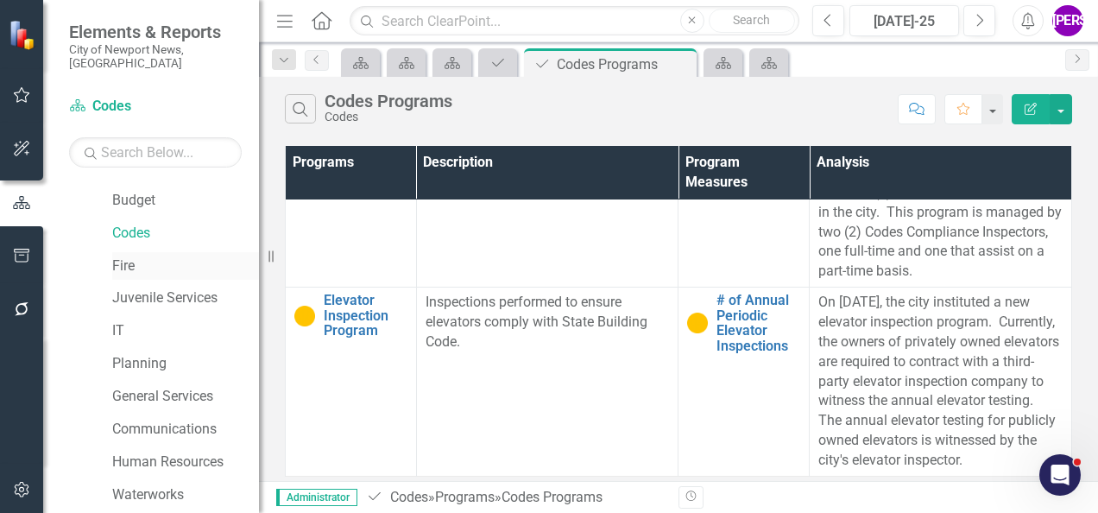
click at [150, 256] on link "Fire" at bounding box center [185, 266] width 147 height 20
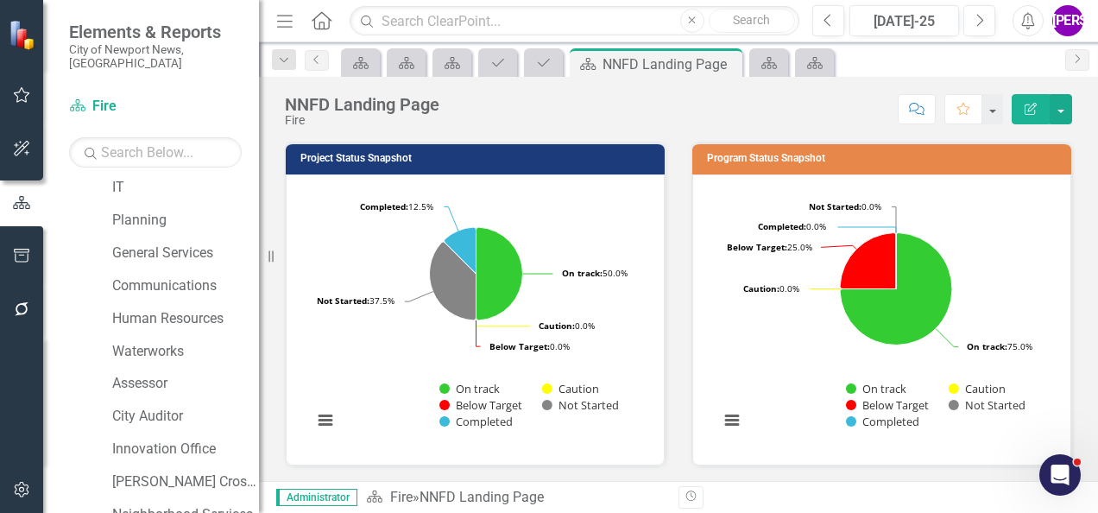
scroll to position [633, 0]
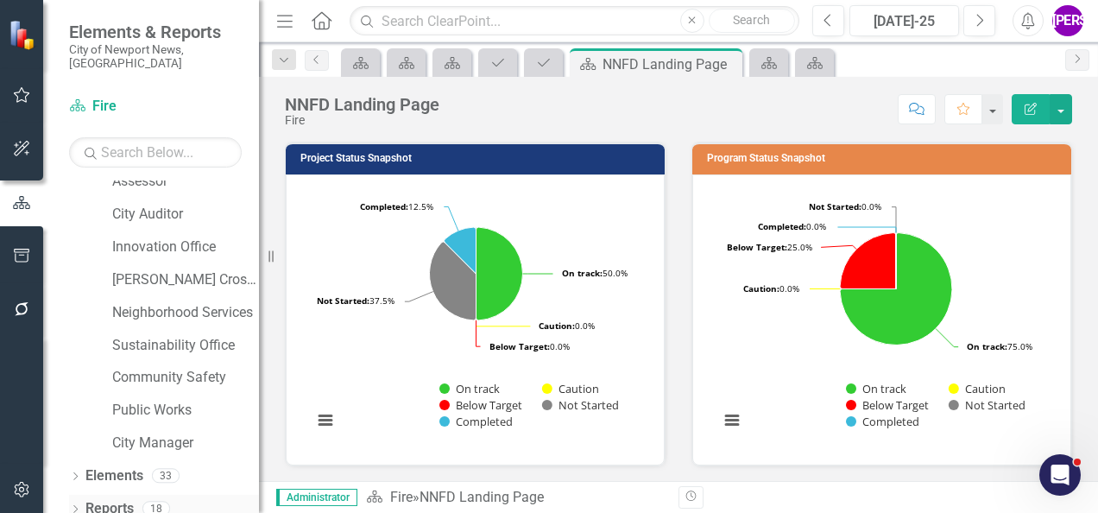
click at [107, 499] on link "Reports" at bounding box center [109, 509] width 48 height 20
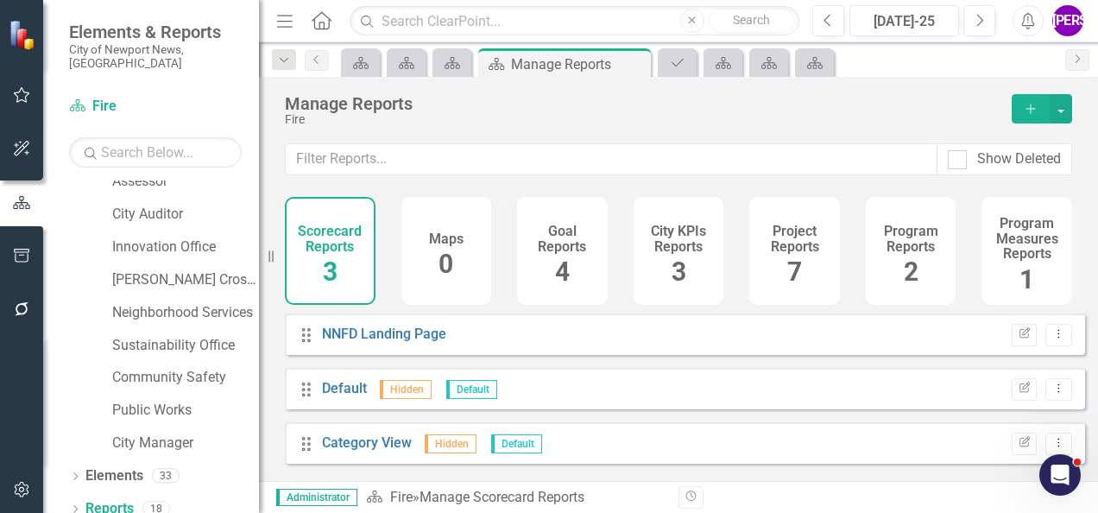
click at [813, 250] on h4 "Project Reports" at bounding box center [794, 238] width 70 height 30
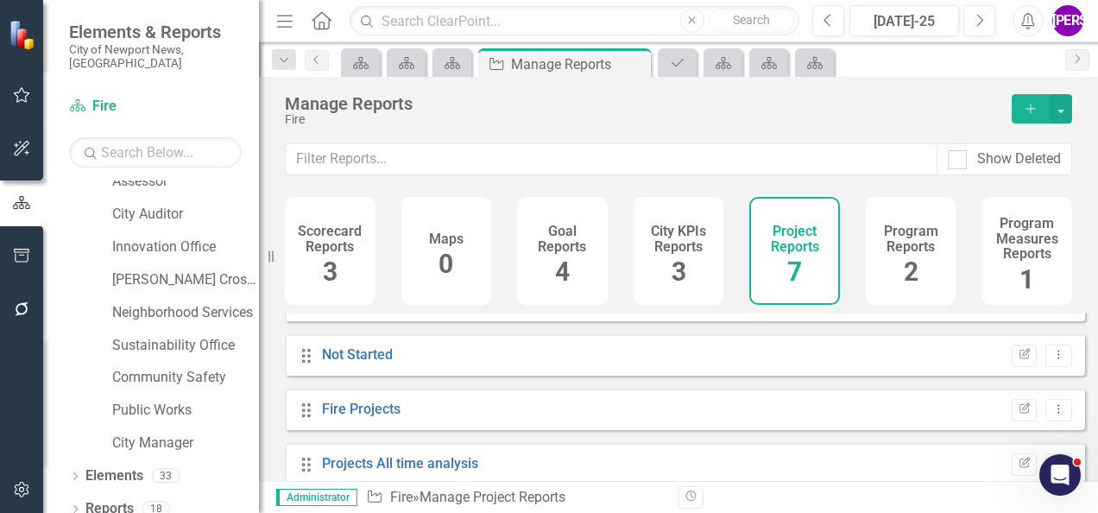
scroll to position [211, 0]
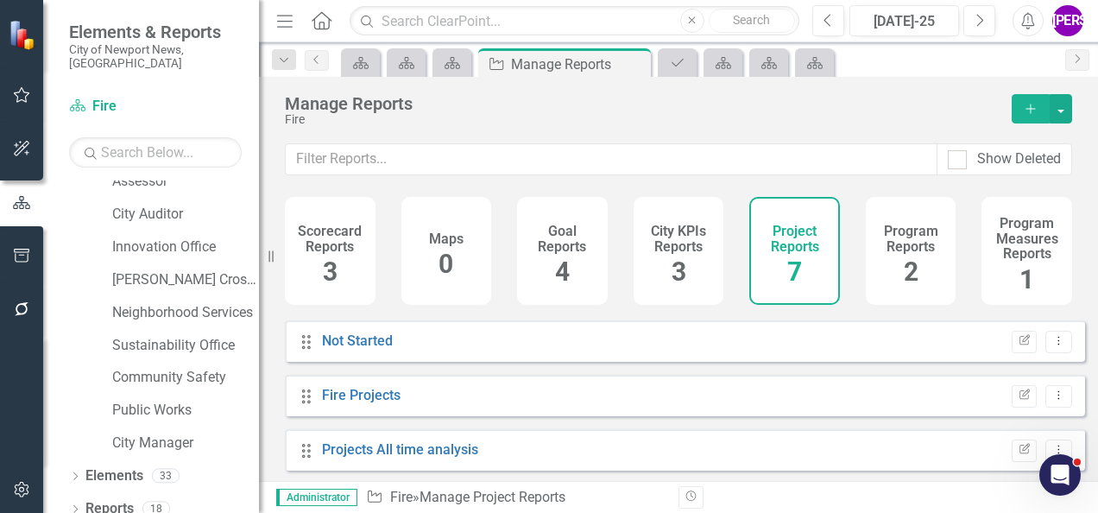
click at [366, 406] on div "Fire Projects" at bounding box center [361, 396] width 79 height 20
click at [367, 403] on link "Fire Projects" at bounding box center [361, 395] width 79 height 16
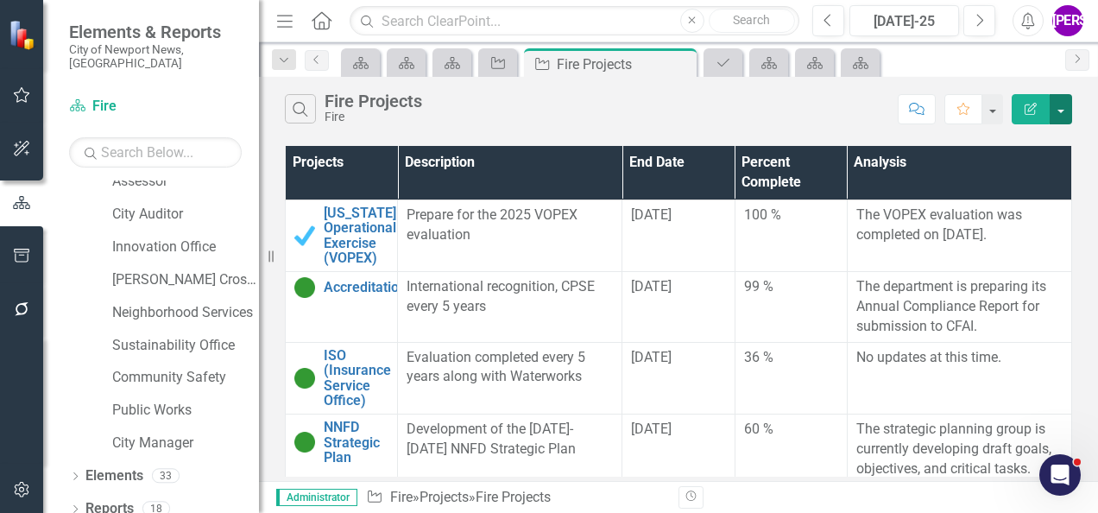
click at [1065, 110] on button "button" at bounding box center [1060, 109] width 22 height 30
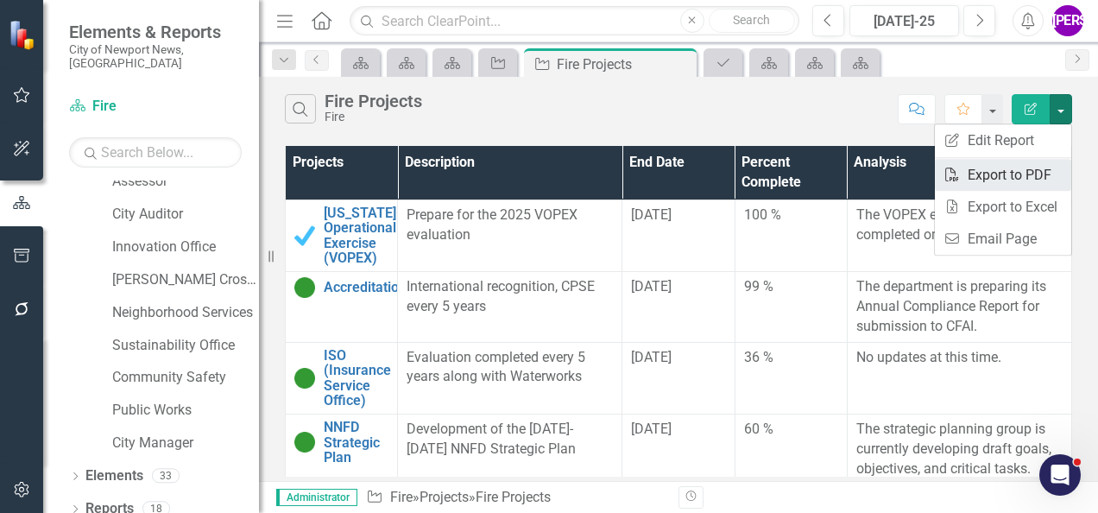
click at [1035, 168] on link "PDF Export to PDF" at bounding box center [1002, 175] width 136 height 32
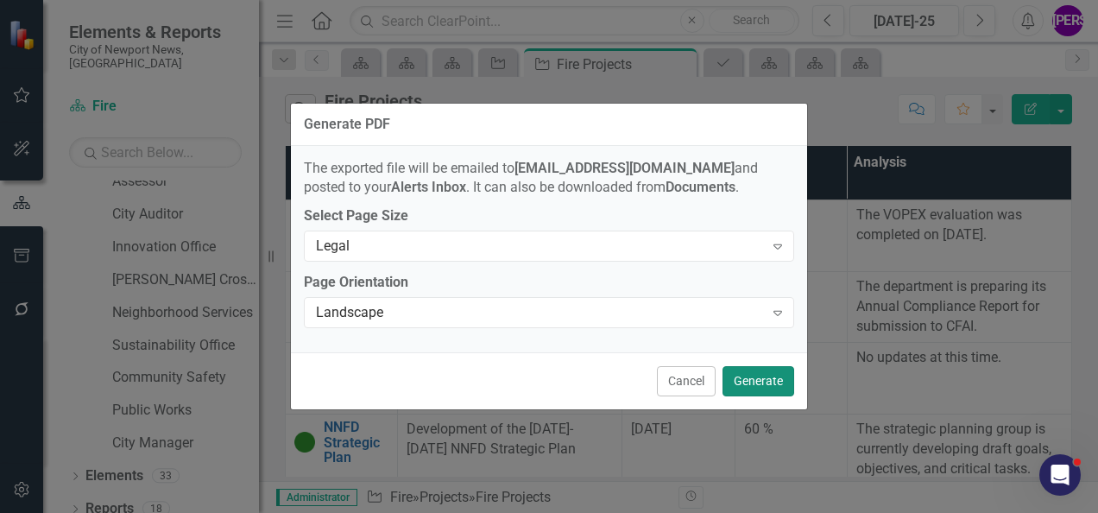
click at [747, 377] on button "Generate" at bounding box center [758, 381] width 72 height 30
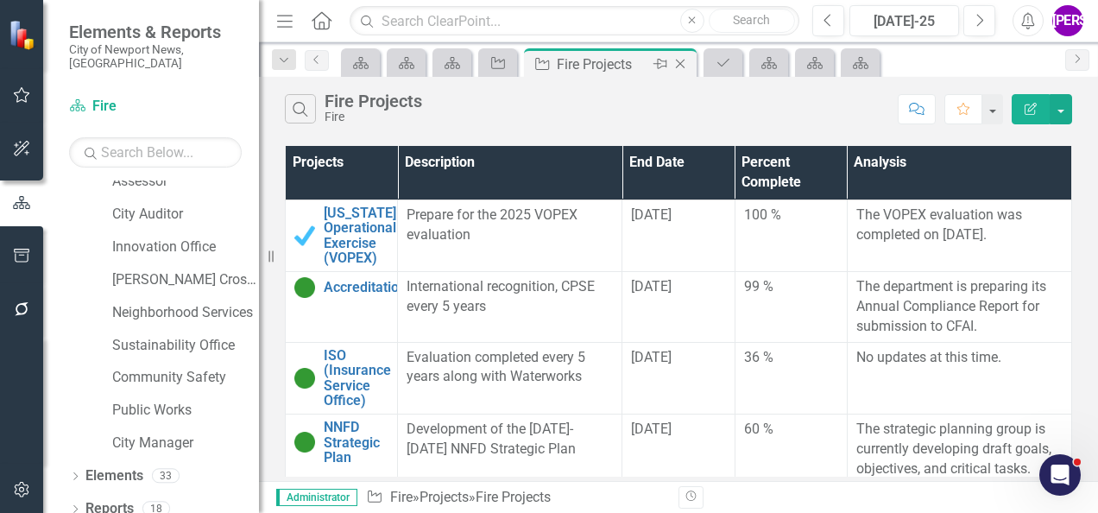
click at [677, 62] on icon "Close" at bounding box center [679, 64] width 17 height 14
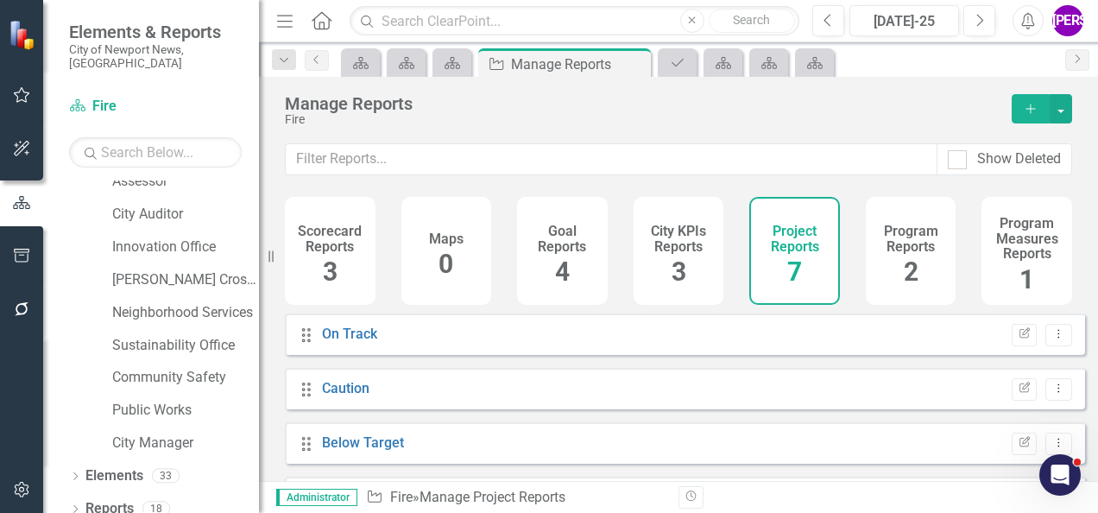
click at [873, 253] on div "Program Reports 2" at bounding box center [910, 251] width 91 height 108
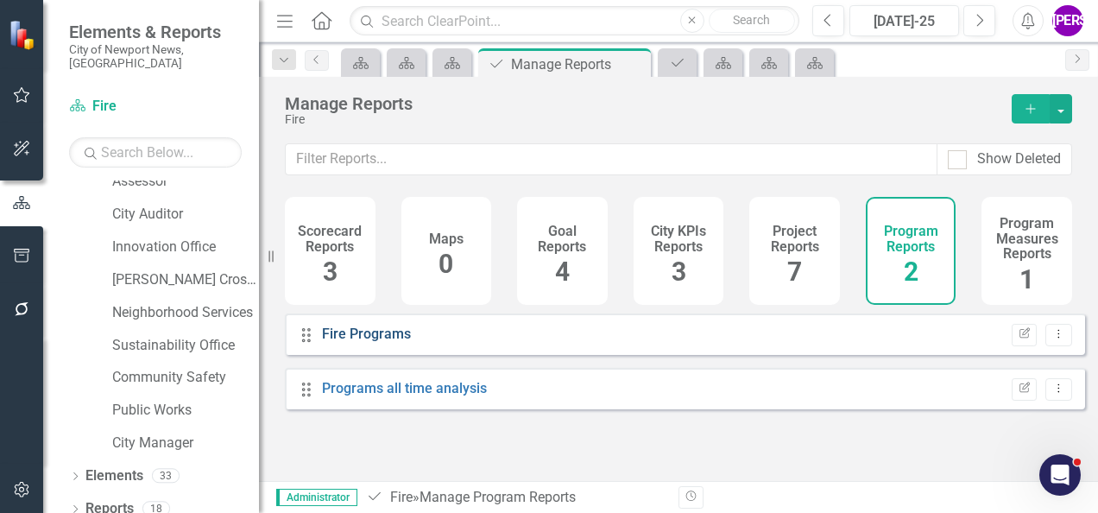
click at [372, 342] on link "Fire Programs" at bounding box center [366, 333] width 89 height 16
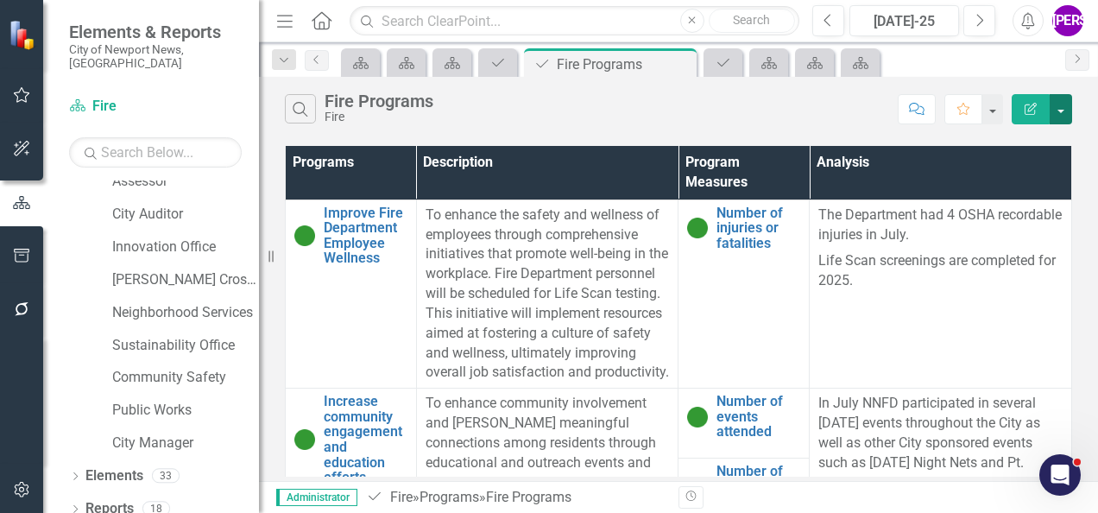
click at [1063, 105] on button "button" at bounding box center [1060, 109] width 22 height 30
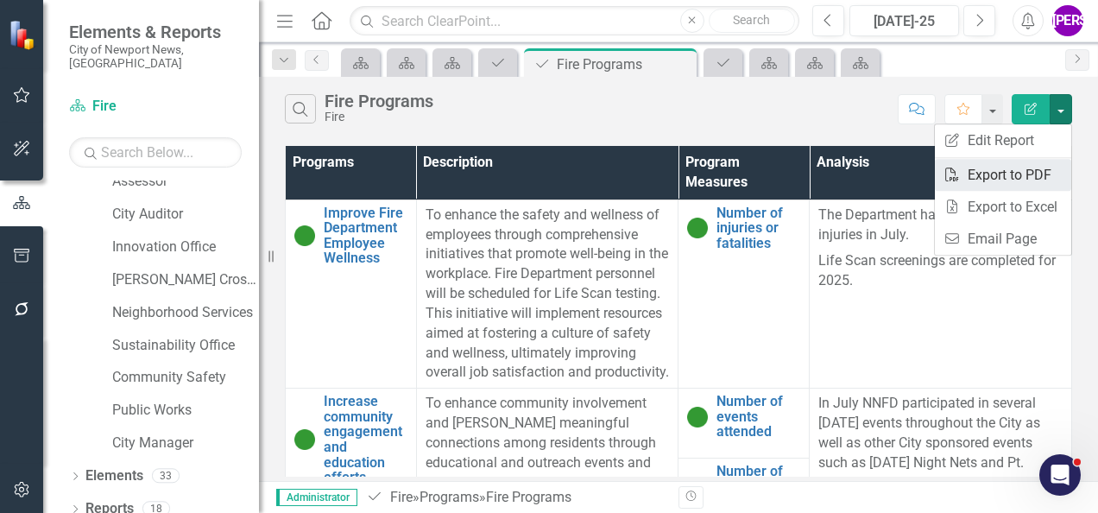
click at [1029, 177] on link "PDF Export to PDF" at bounding box center [1002, 175] width 136 height 32
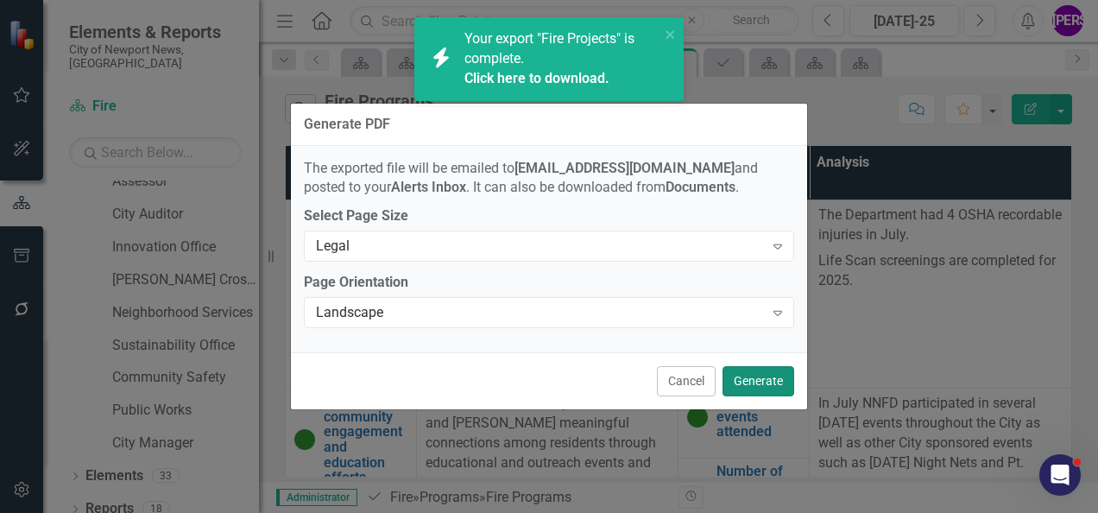
click at [764, 374] on button "Generate" at bounding box center [758, 381] width 72 height 30
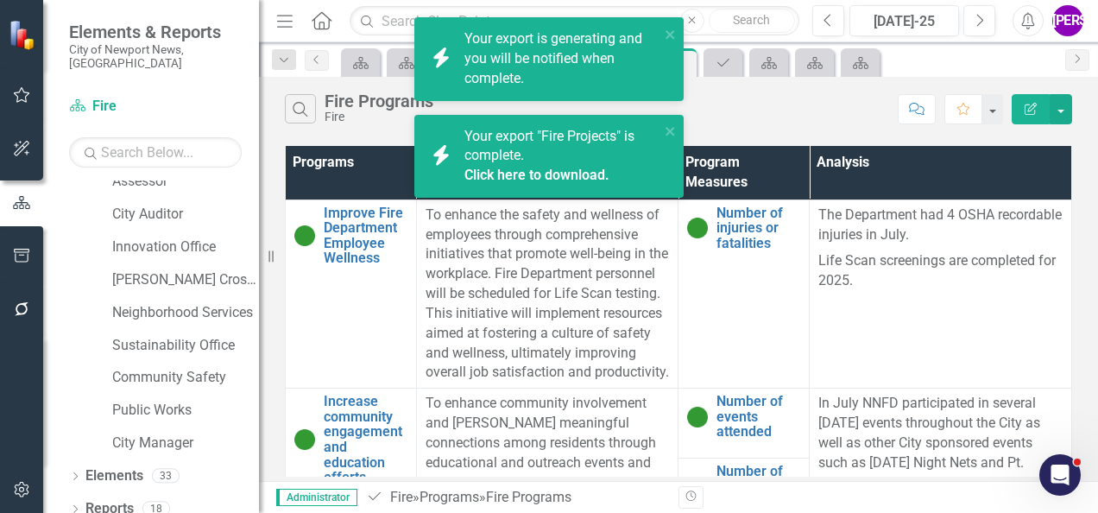
click at [571, 173] on link "Click here to download." at bounding box center [536, 175] width 145 height 16
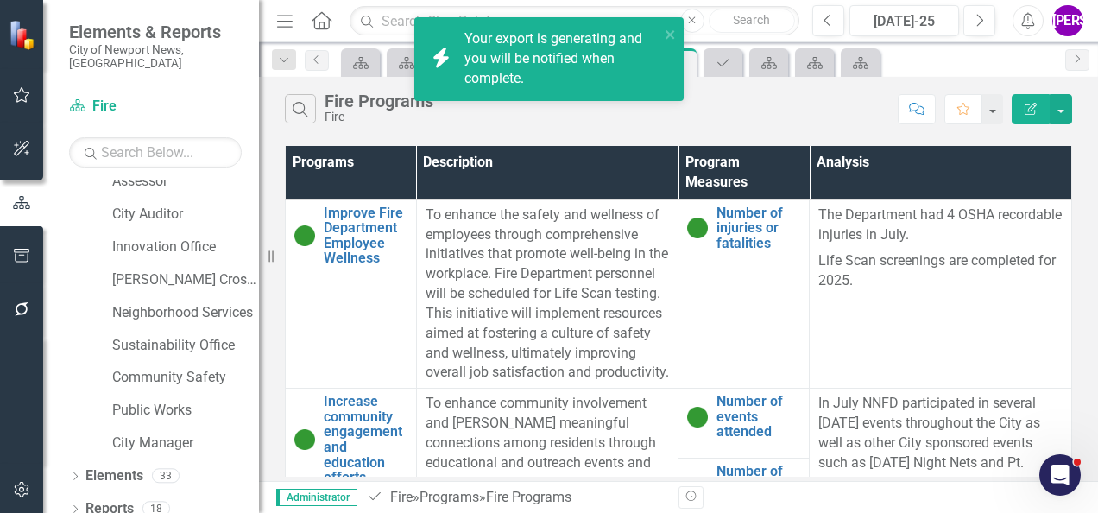
click at [554, 116] on div "icon.bolt Your export is generating and you will be notified when complete." at bounding box center [549, 66] width 276 height 104
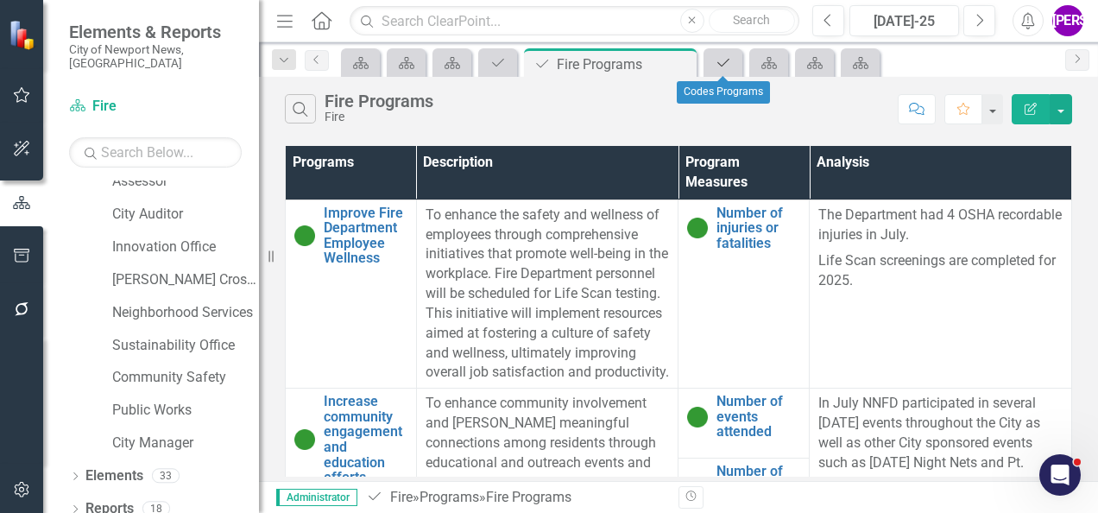
click at [727, 66] on icon "Program" at bounding box center [722, 63] width 17 height 14
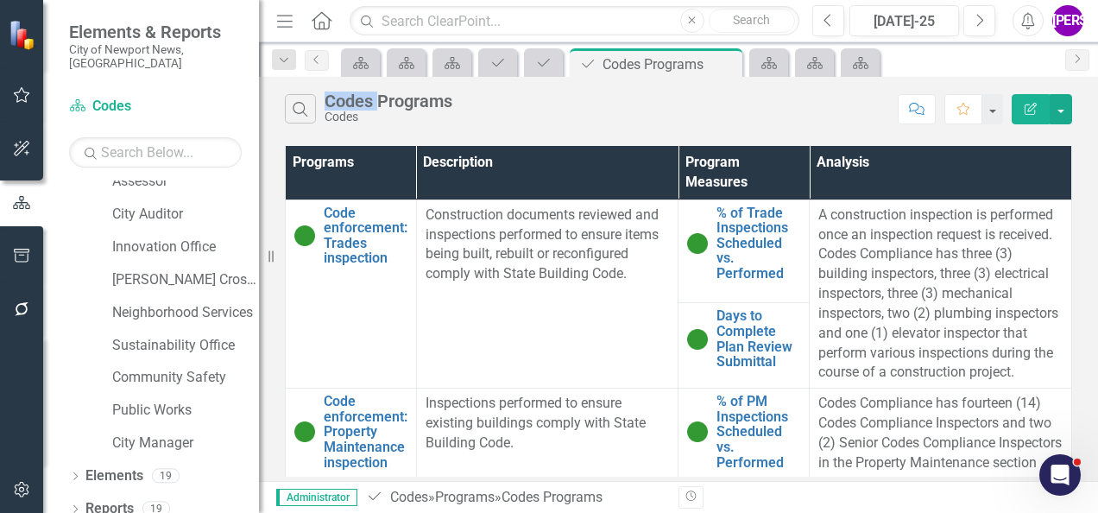
click at [0, 0] on icon at bounding box center [0, 0] width 0 height 0
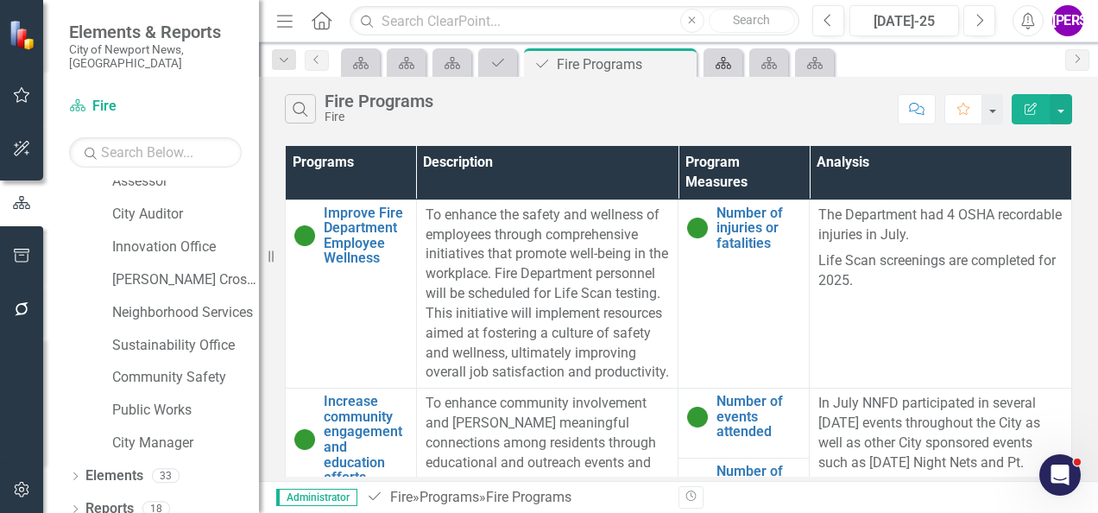
click at [727, 66] on icon "Scorecard" at bounding box center [722, 63] width 17 height 14
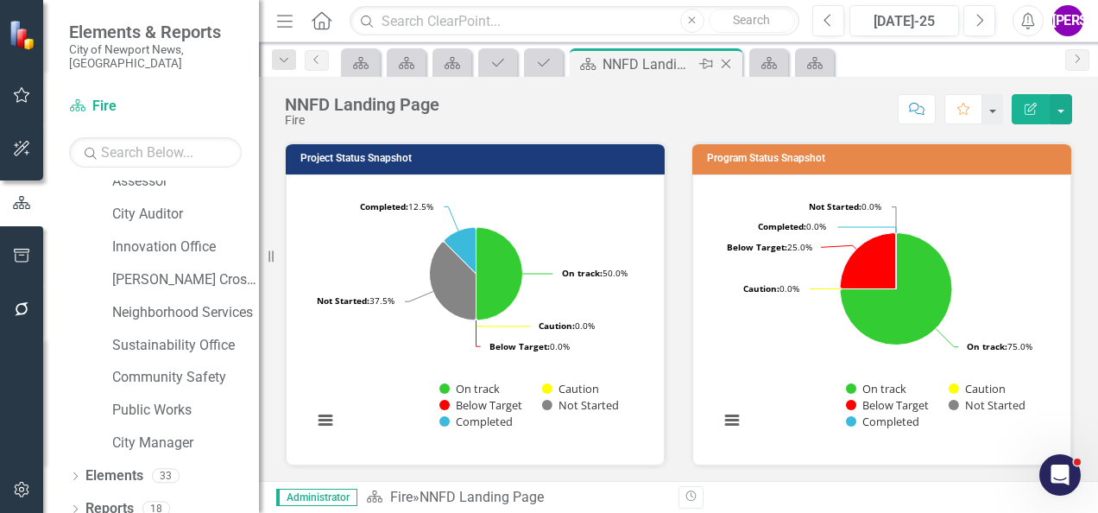
click at [727, 64] on icon "Close" at bounding box center [725, 64] width 17 height 14
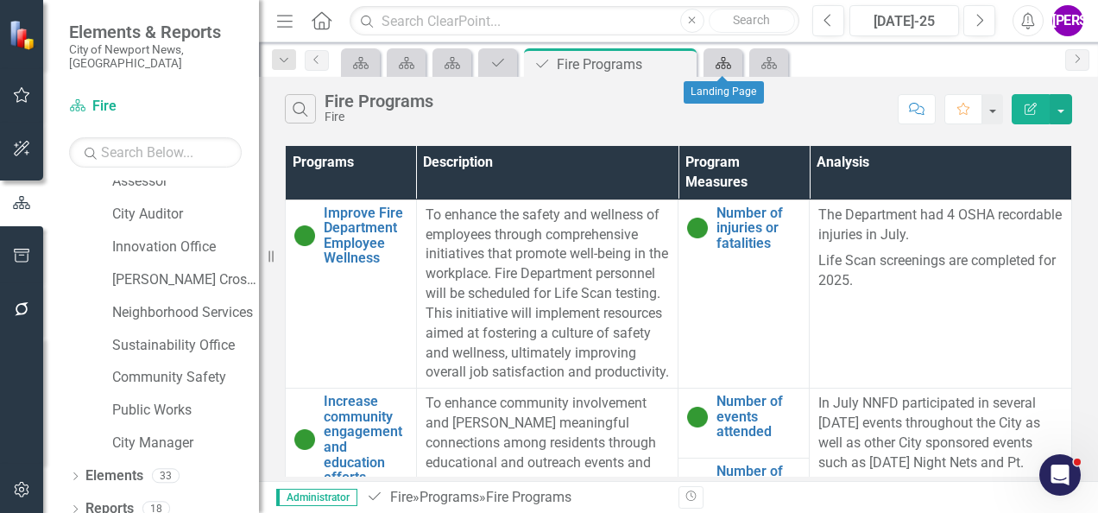
click at [729, 62] on icon "Scorecard" at bounding box center [722, 63] width 17 height 14
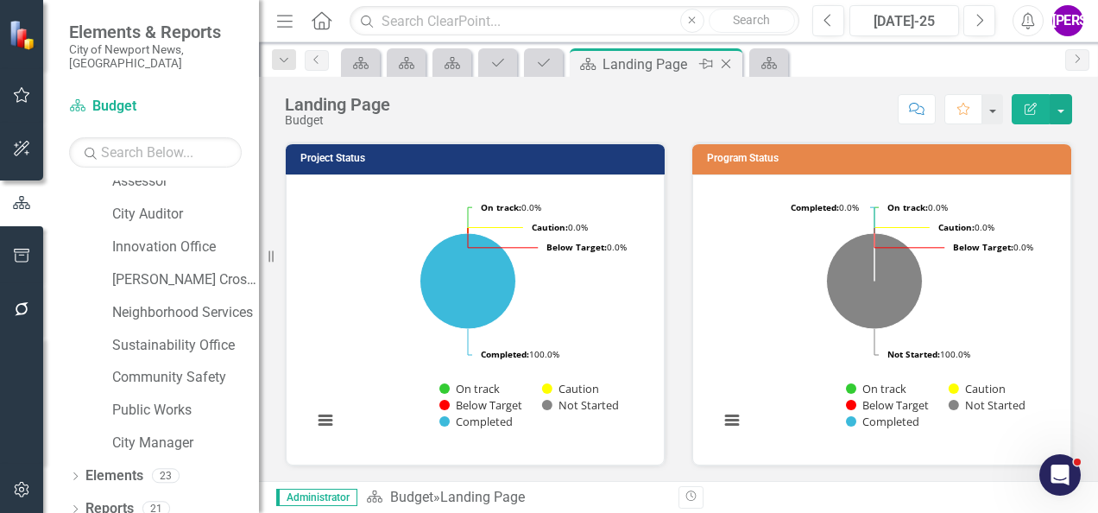
click at [731, 60] on icon "Close" at bounding box center [725, 64] width 17 height 14
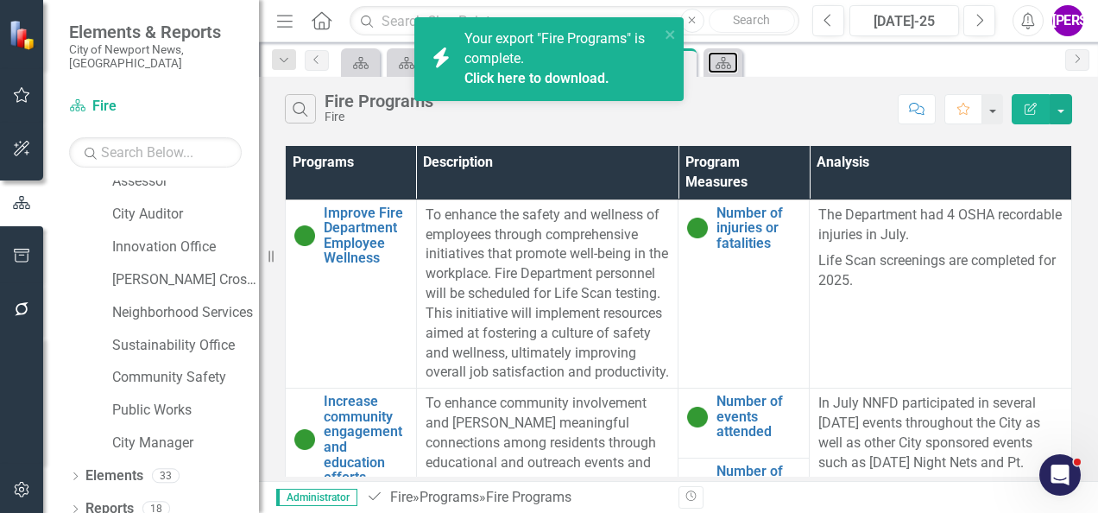
click at [731, 60] on icon "Scorecard" at bounding box center [722, 63] width 17 height 14
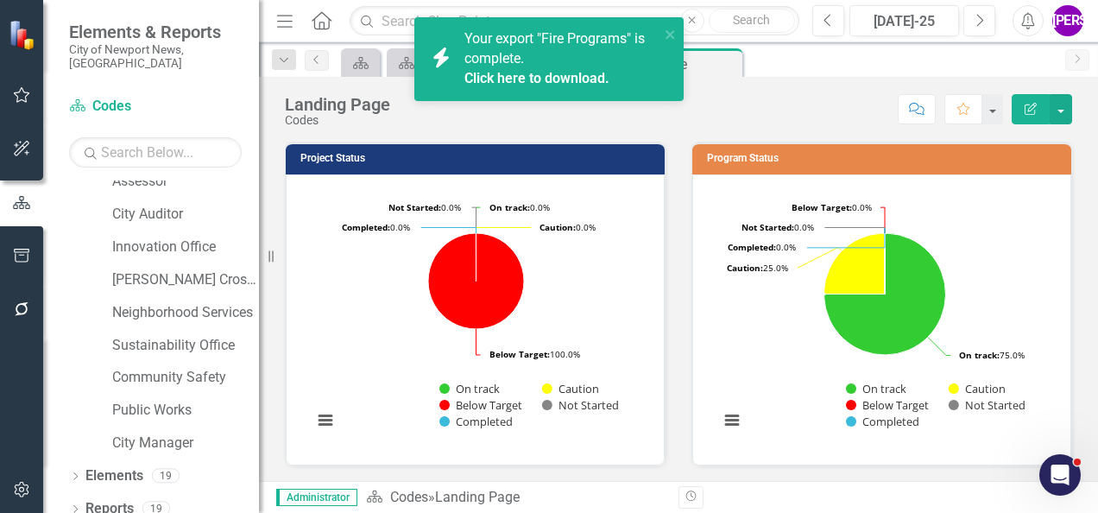
click at [0, 0] on icon "Close" at bounding box center [0, 0] width 0 height 0
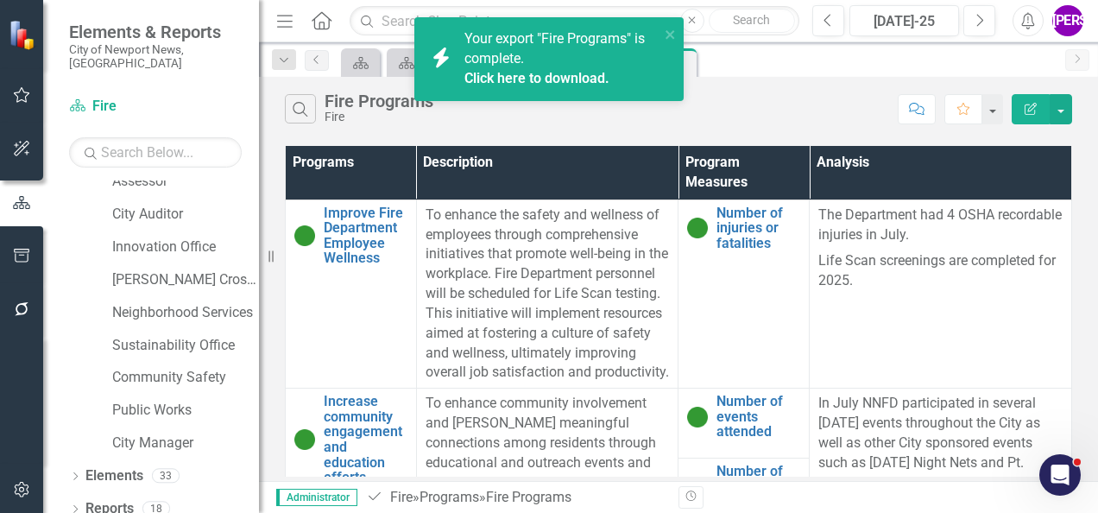
click at [584, 78] on link "Click here to download." at bounding box center [536, 78] width 145 height 16
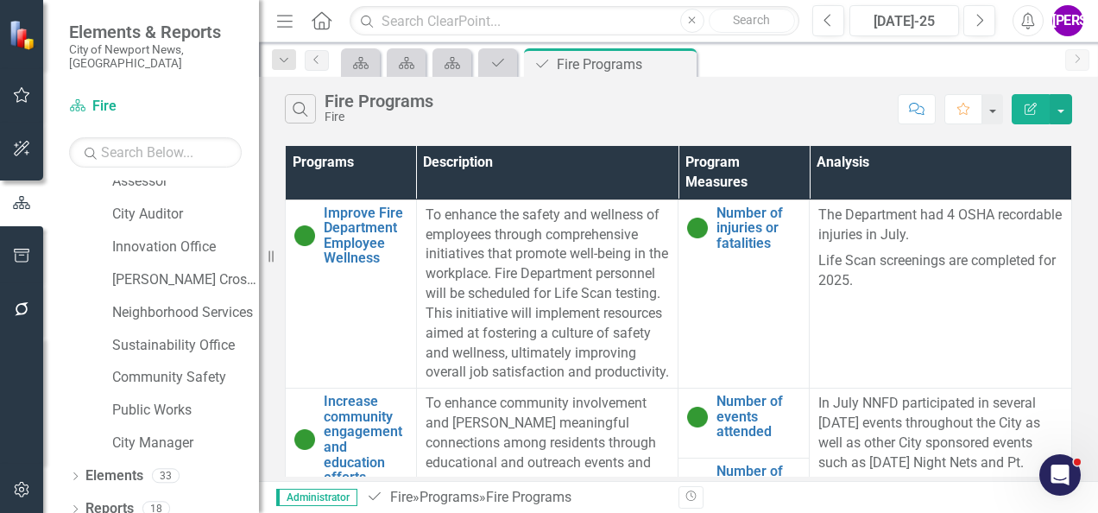
drag, startPoint x: 601, startPoint y: 117, endPoint x: 646, endPoint y: 83, distance: 56.6
click at [601, 117] on div "Search Fire Programs Fire" at bounding box center [587, 108] width 604 height 29
click at [679, 60] on icon "Close" at bounding box center [679, 64] width 17 height 14
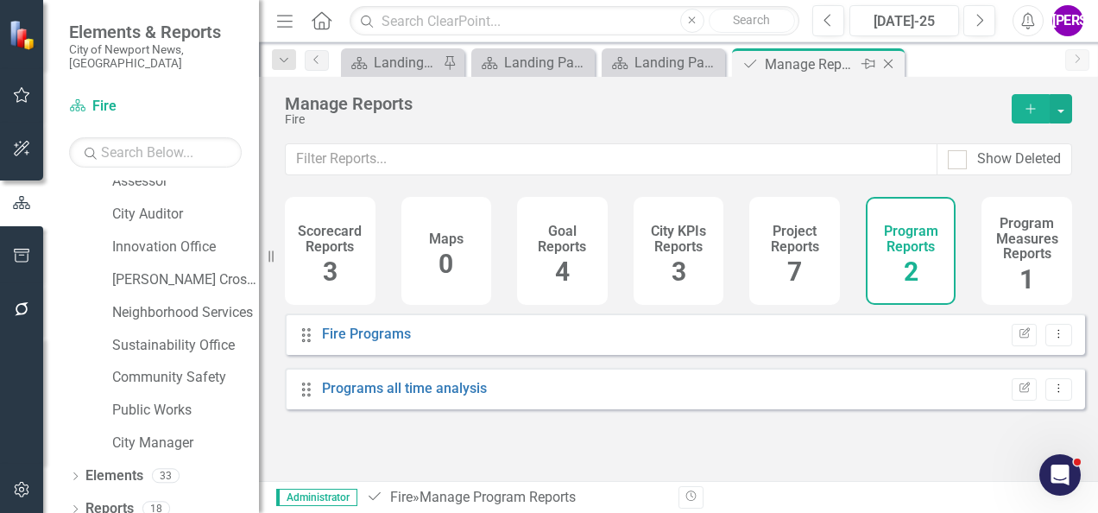
click at [887, 66] on icon "Close" at bounding box center [887, 64] width 17 height 14
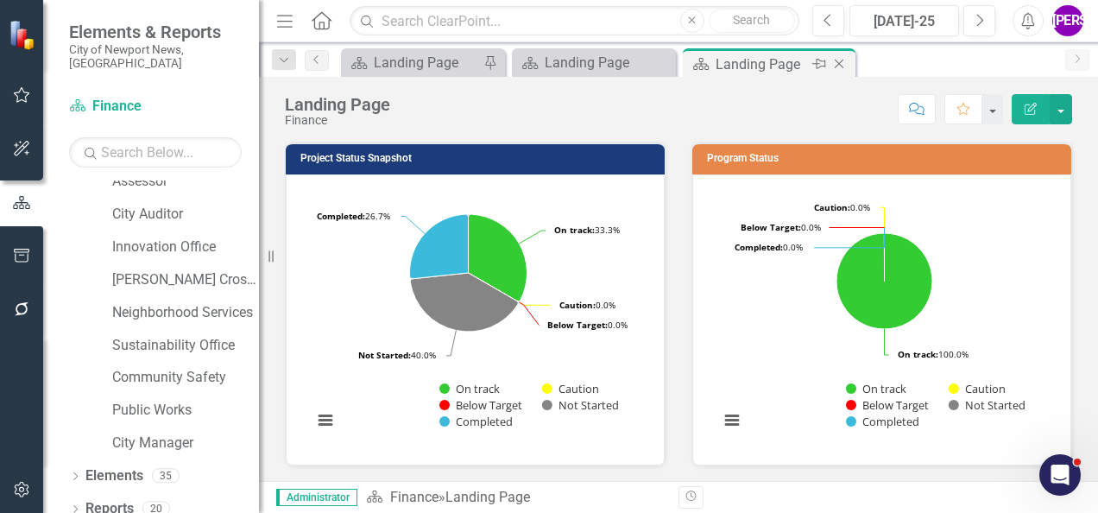
click at [841, 64] on icon "Close" at bounding box center [838, 64] width 17 height 14
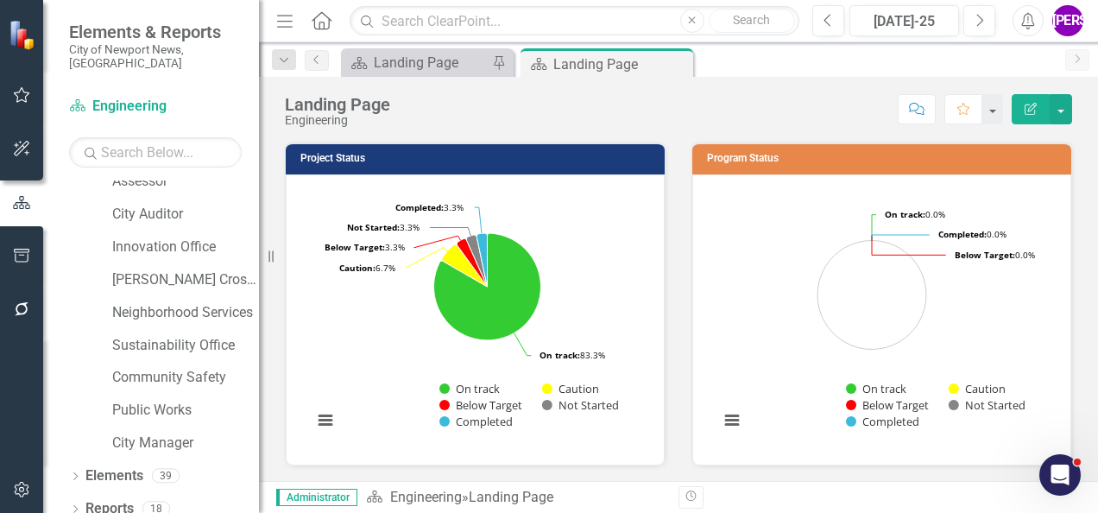
click at [0, 0] on icon "Close" at bounding box center [0, 0] width 0 height 0
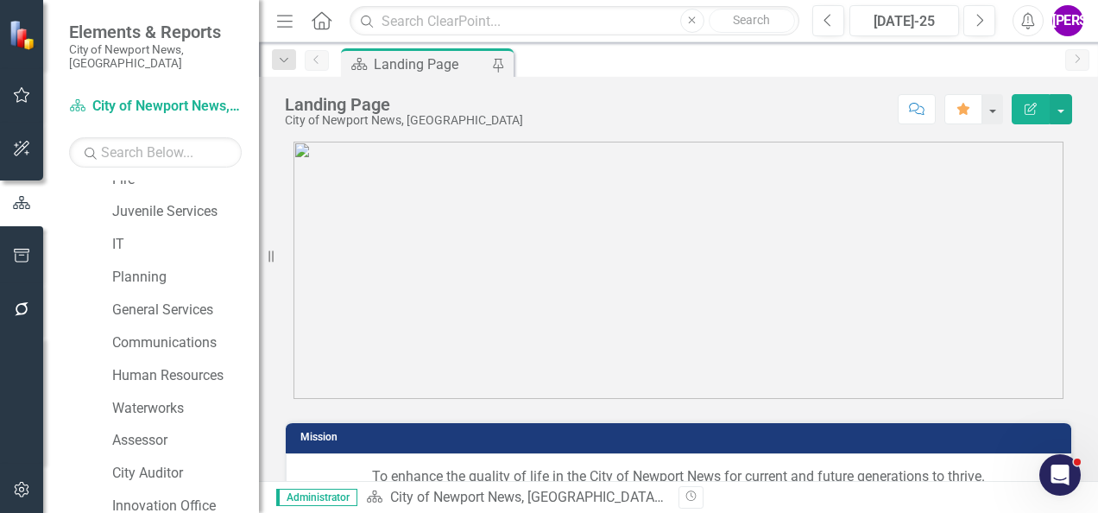
scroll to position [288, 0]
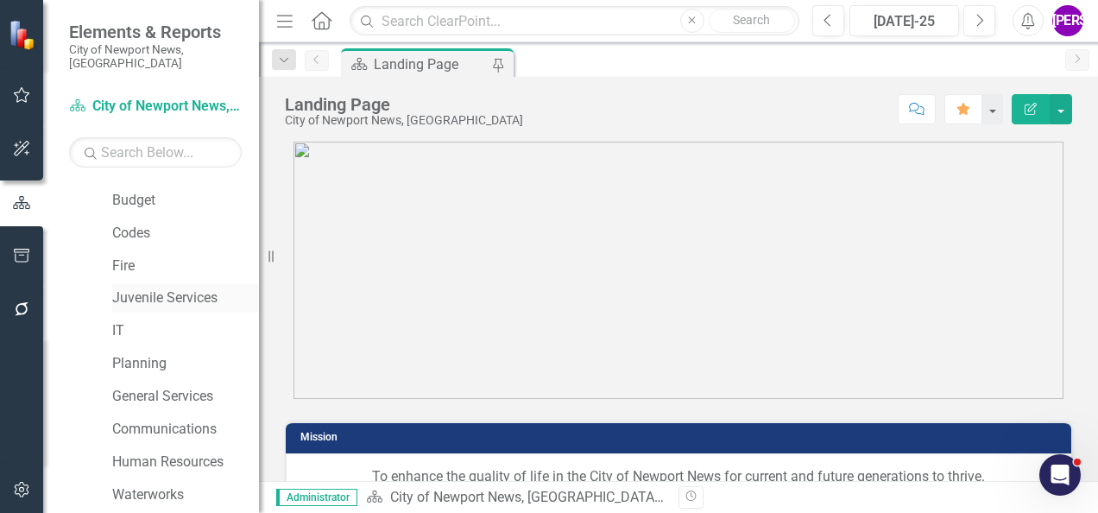
click at [143, 288] on link "Juvenile Services" at bounding box center [185, 298] width 147 height 20
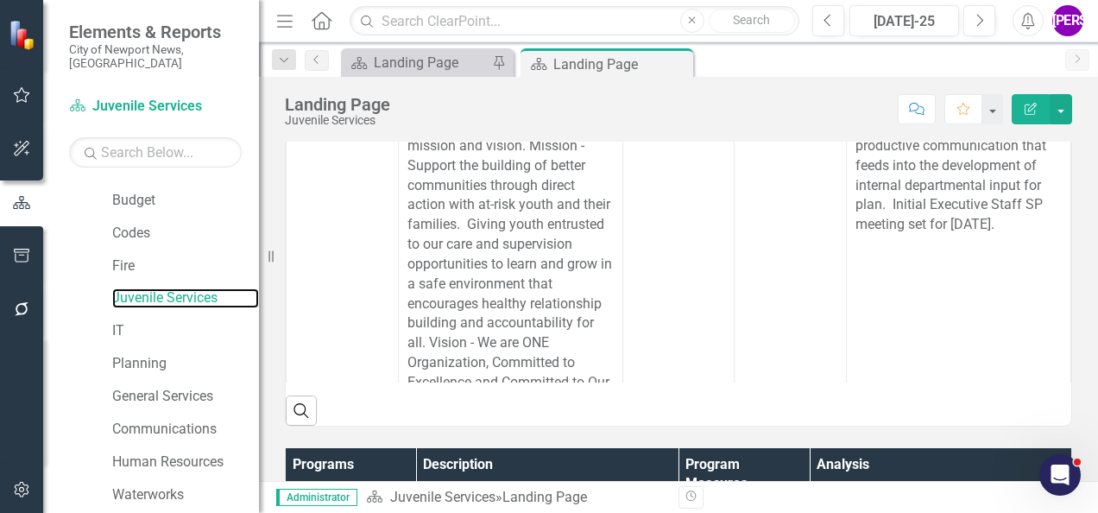
scroll to position [431, 0]
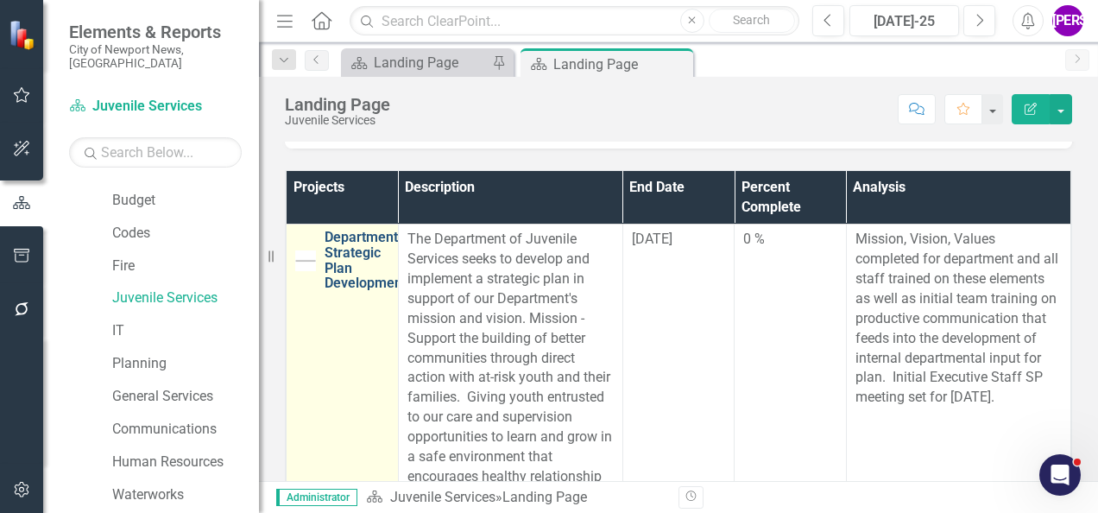
click at [350, 256] on link "Departmental Strategic Plan Development" at bounding box center [366, 260] width 85 height 60
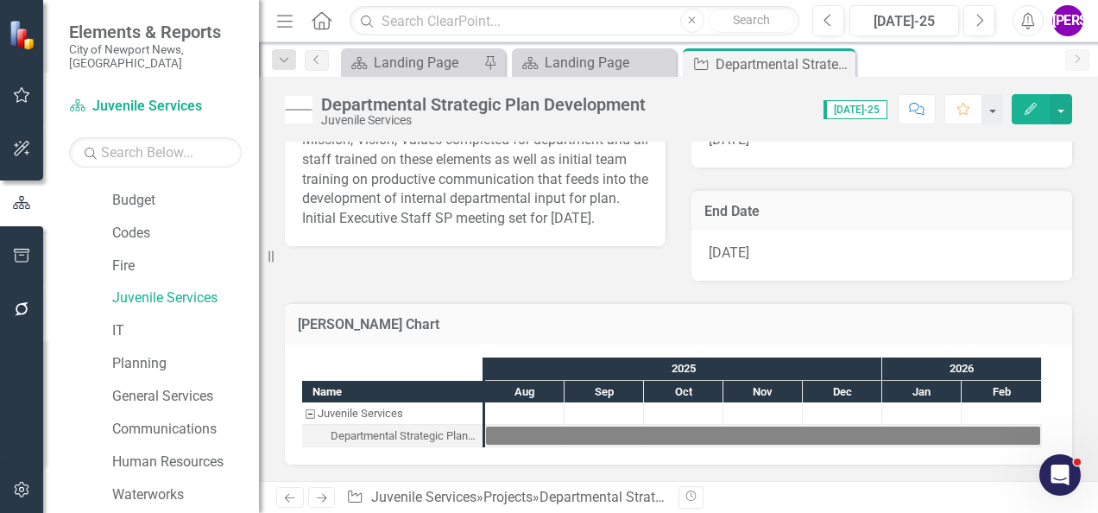
scroll to position [305, 0]
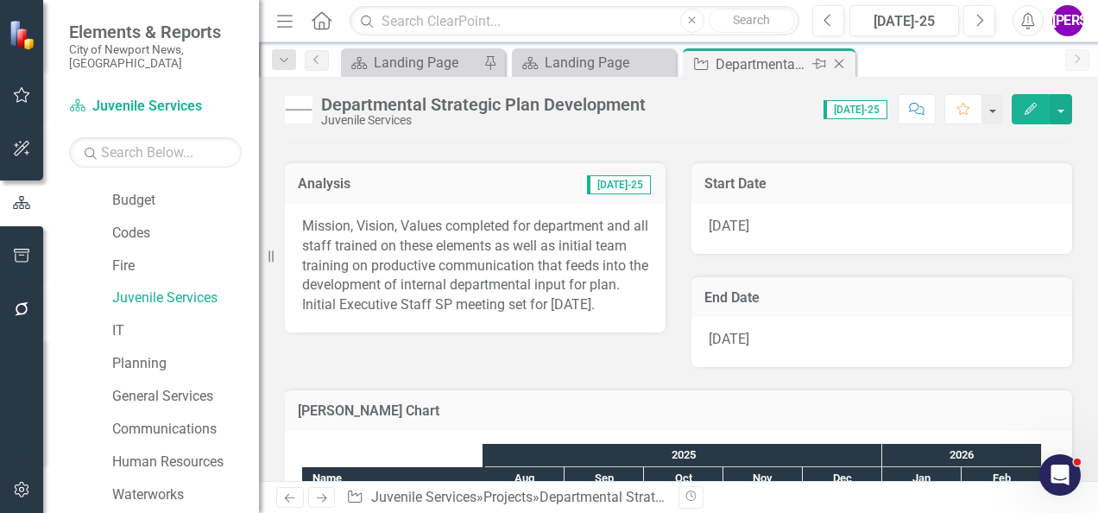
click at [841, 59] on icon "Close" at bounding box center [838, 64] width 17 height 14
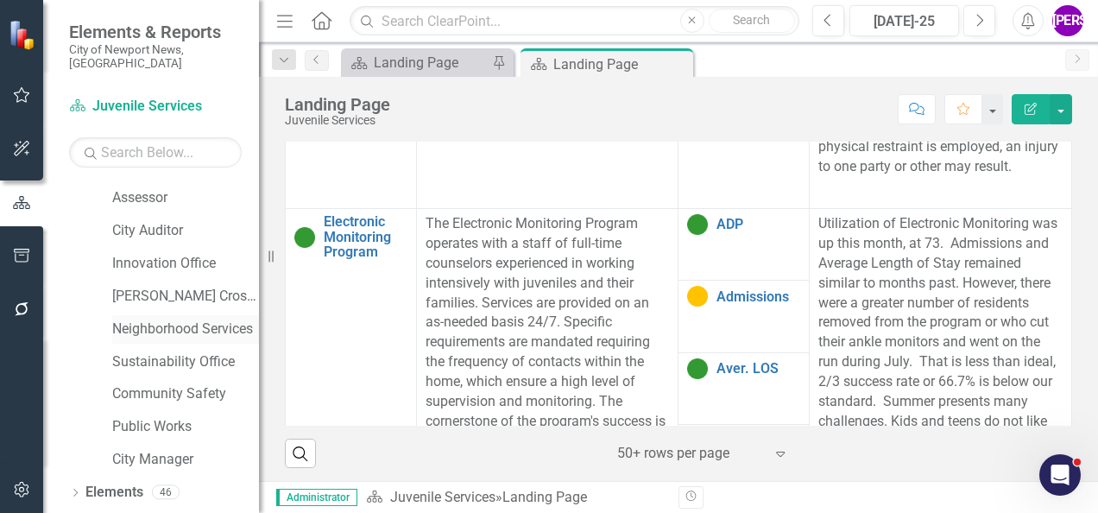
scroll to position [633, 0]
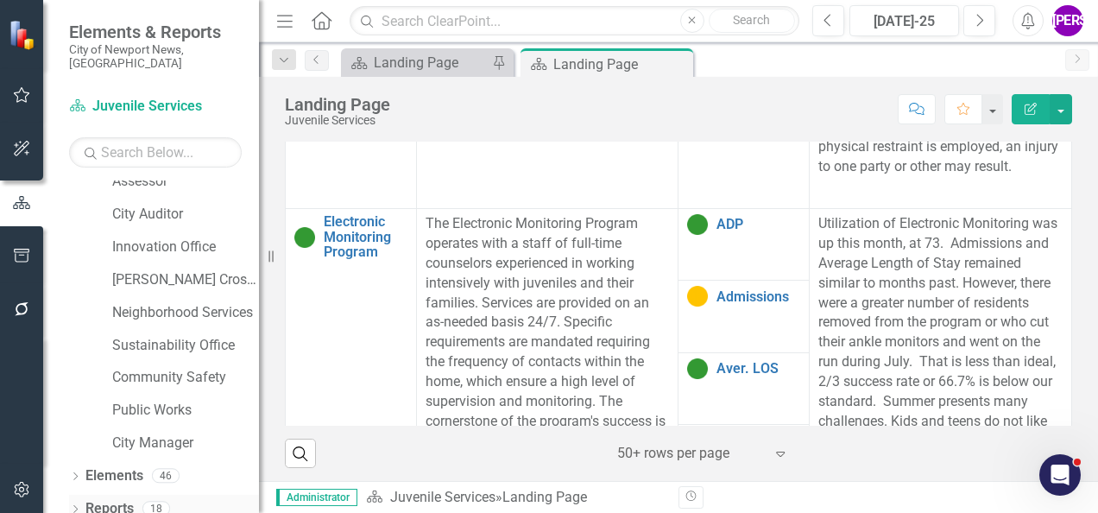
click at [129, 499] on link "Reports" at bounding box center [109, 509] width 48 height 20
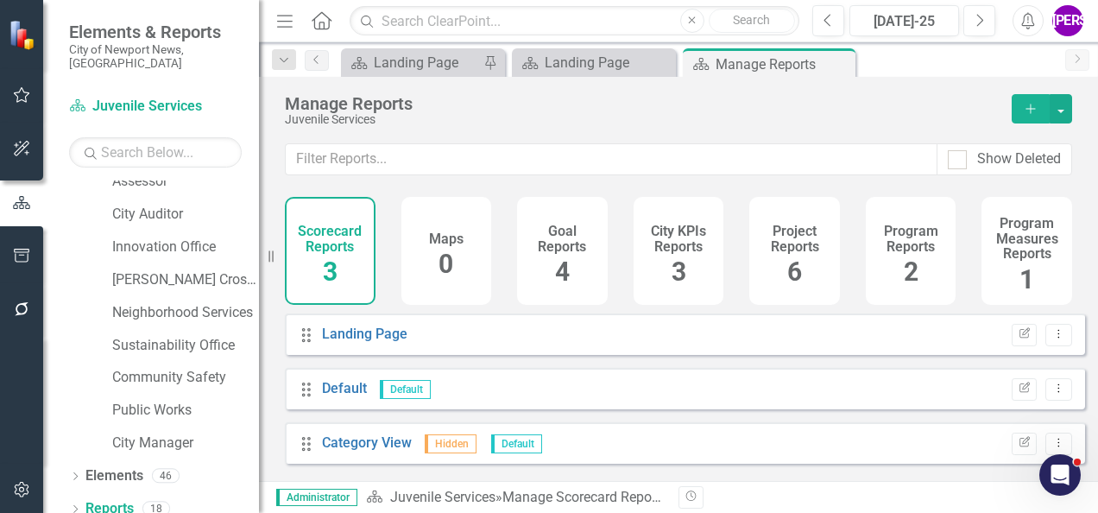
click at [798, 261] on div "Project Reports 6" at bounding box center [794, 251] width 91 height 108
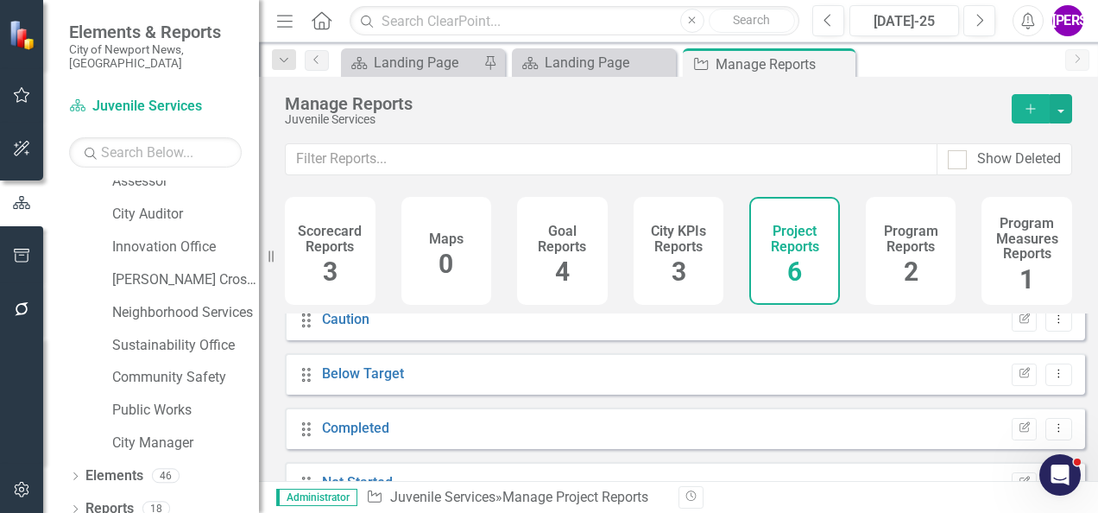
scroll to position [156, 0]
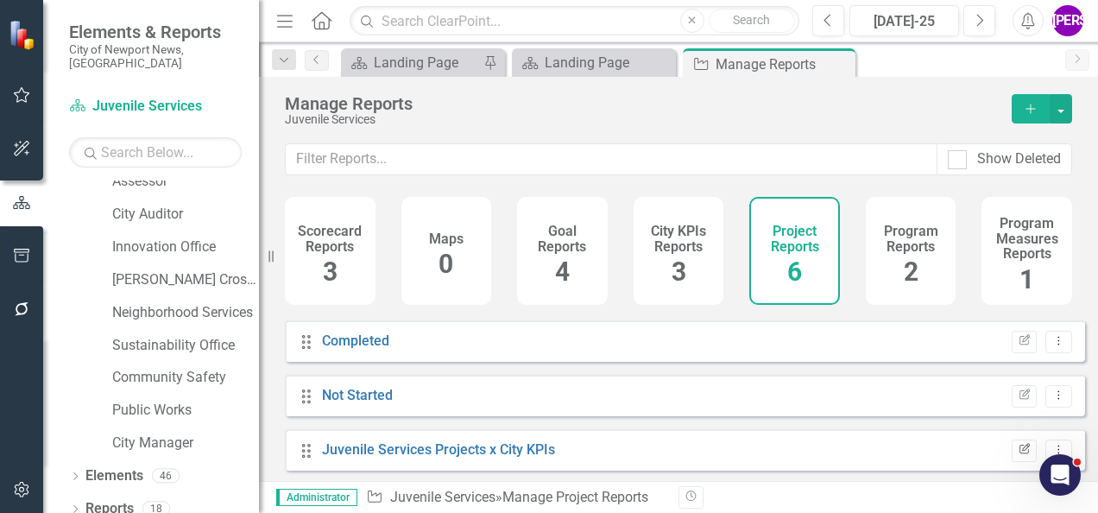
click at [1011, 454] on button "Edit Report" at bounding box center [1023, 450] width 25 height 22
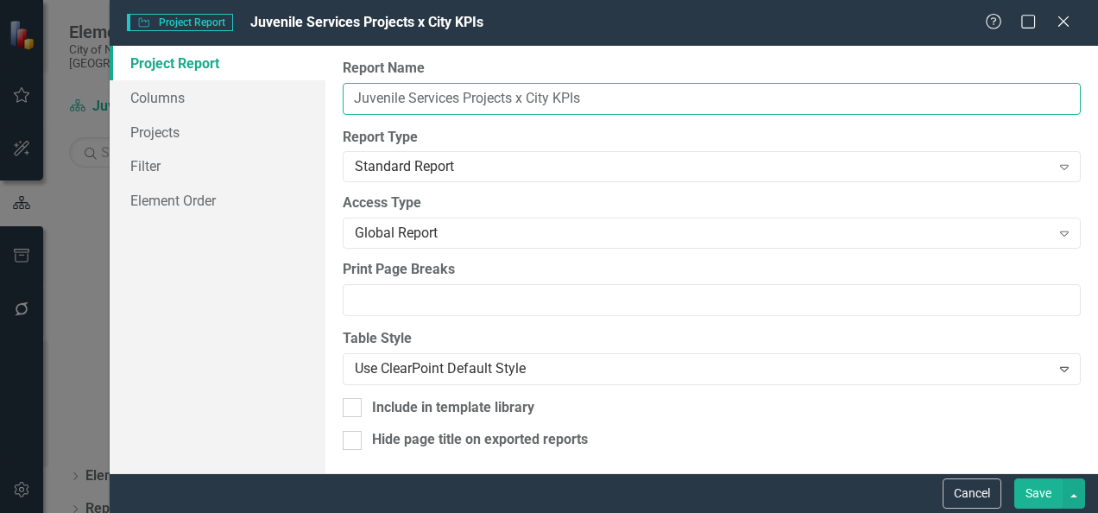
drag, startPoint x: 607, startPoint y: 96, endPoint x: 519, endPoint y: 94, distance: 88.0
click at [519, 93] on input "Juvenile Services Projects x City KPIs" at bounding box center [712, 99] width 738 height 32
type input "Juvenile Services Projects"
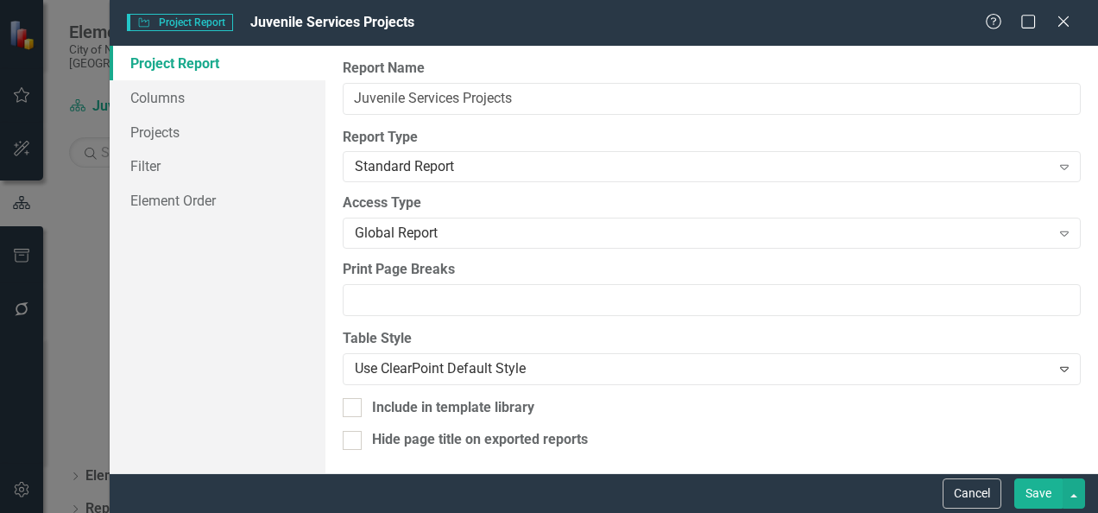
click at [1029, 502] on button "Save" at bounding box center [1038, 493] width 48 height 30
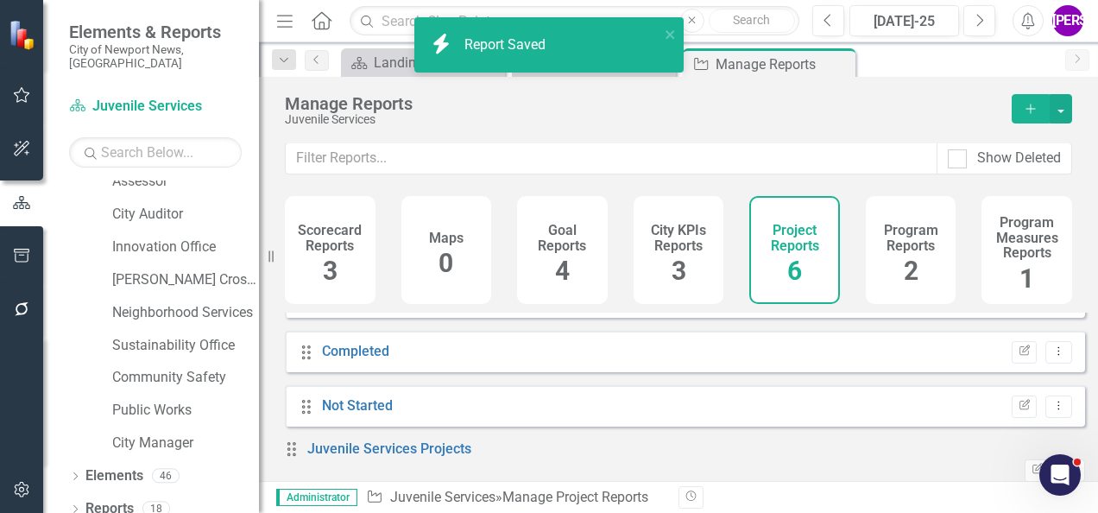
scroll to position [13, 0]
click at [409, 450] on link "Juvenile Services Projects" at bounding box center [389, 448] width 164 height 16
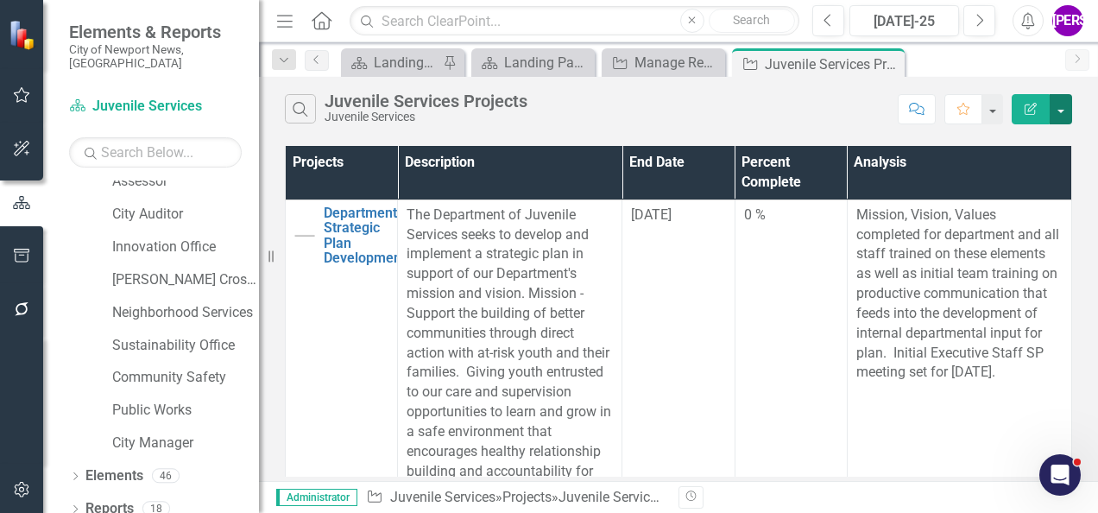
click at [1062, 109] on button "button" at bounding box center [1060, 109] width 22 height 30
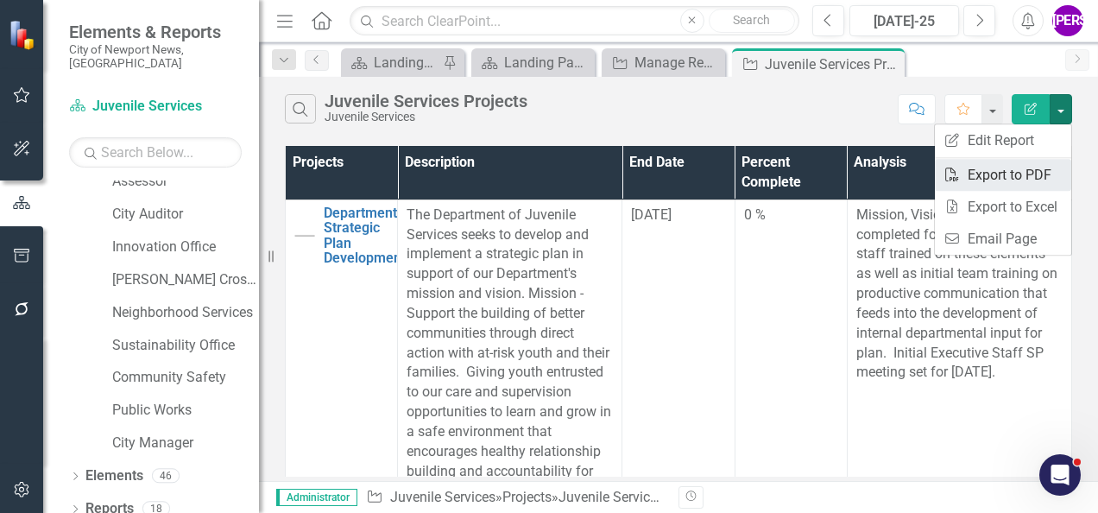
click at [1016, 177] on link "PDF Export to PDF" at bounding box center [1002, 175] width 136 height 32
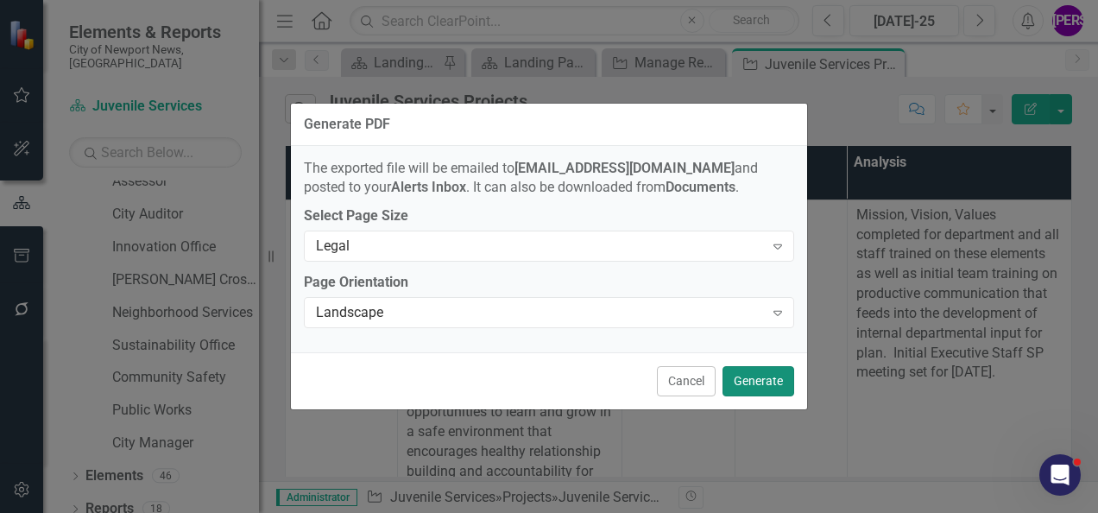
click at [749, 371] on button "Generate" at bounding box center [758, 381] width 72 height 30
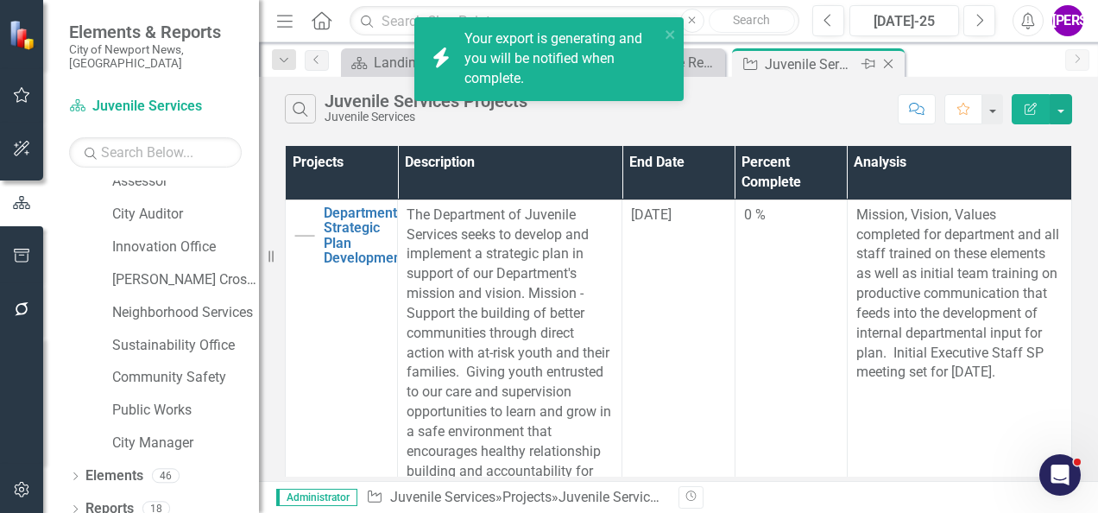
click at [890, 66] on icon at bounding box center [888, 64] width 9 height 9
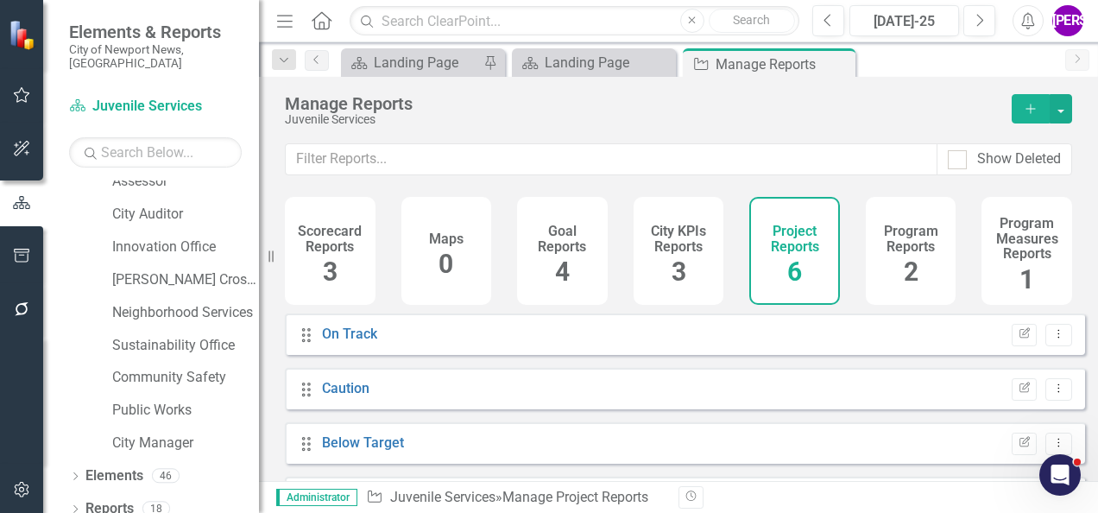
click at [913, 257] on div "Program Reports 2" at bounding box center [910, 251] width 91 height 108
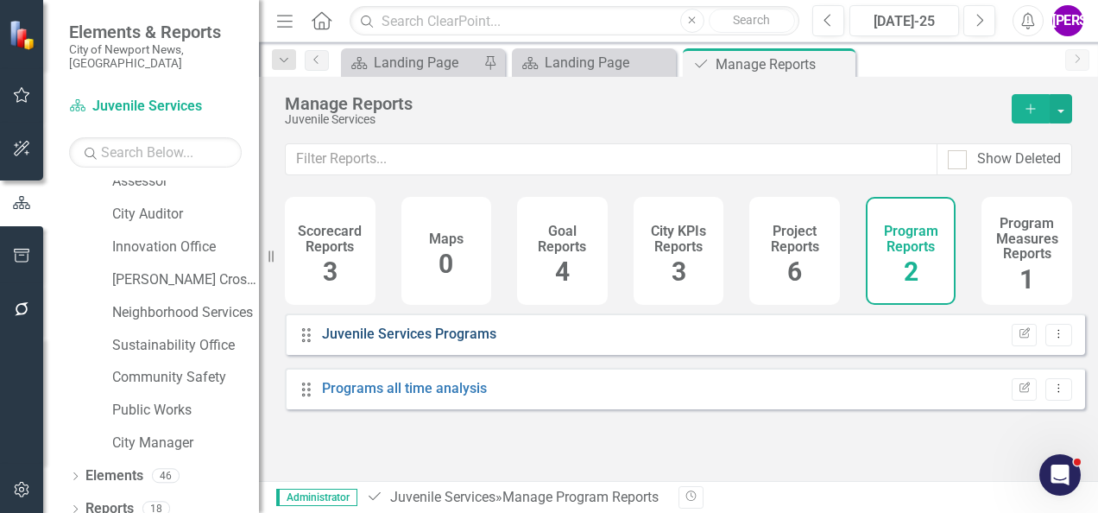
click at [447, 340] on link "Juvenile Services Programs" at bounding box center [409, 333] width 174 height 16
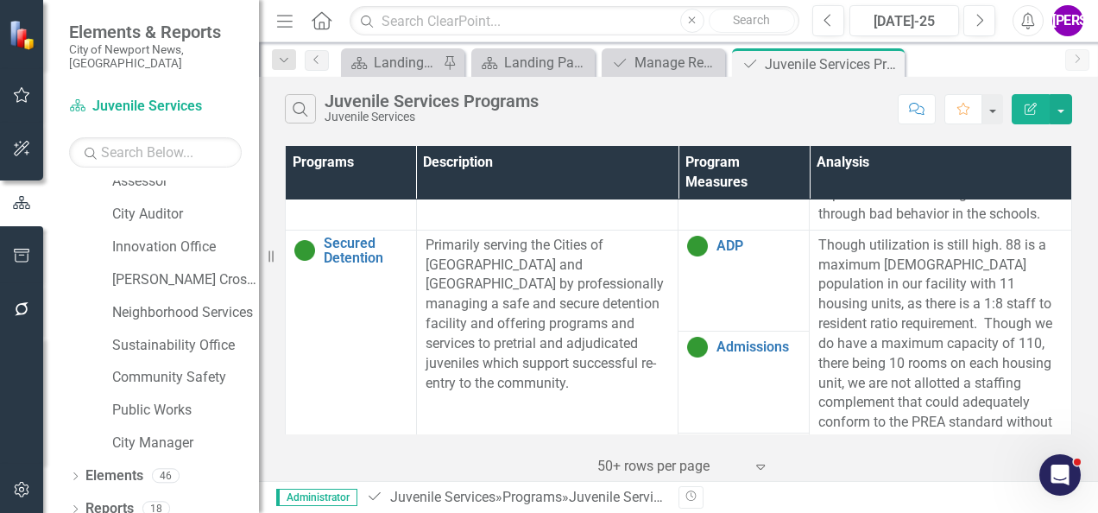
scroll to position [1294, 0]
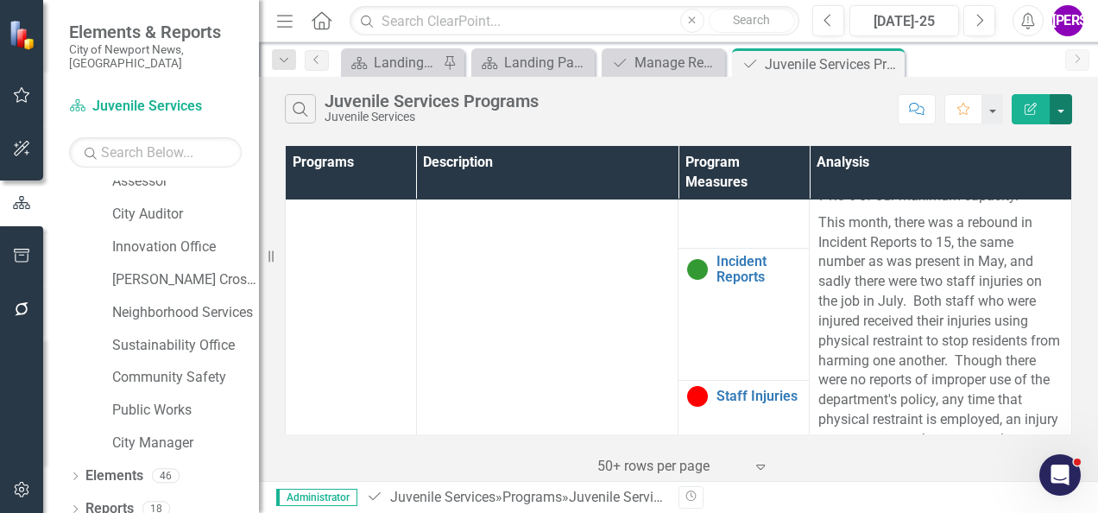
click at [1063, 116] on button "button" at bounding box center [1060, 109] width 22 height 30
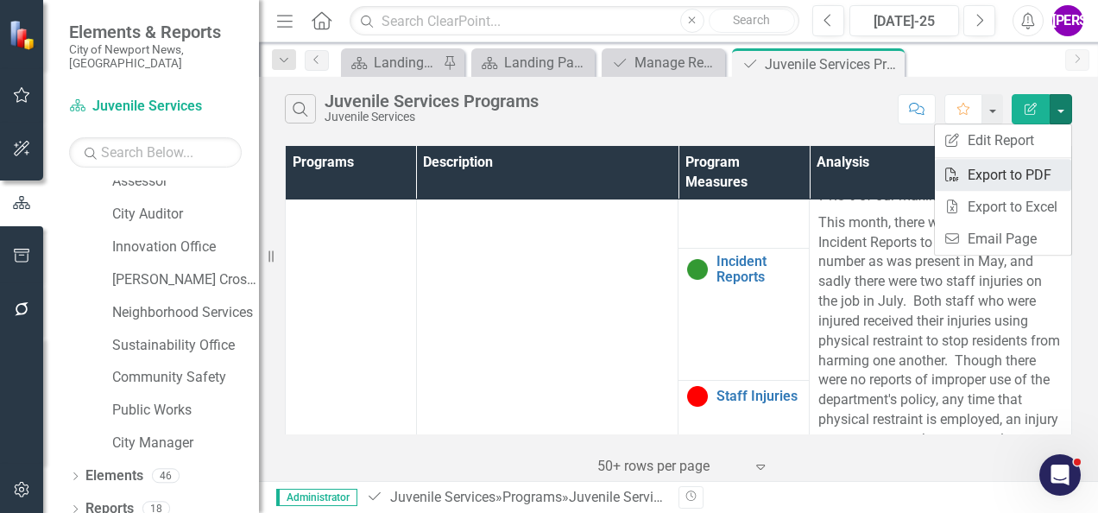
click at [986, 183] on link "PDF Export to PDF" at bounding box center [1002, 175] width 136 height 32
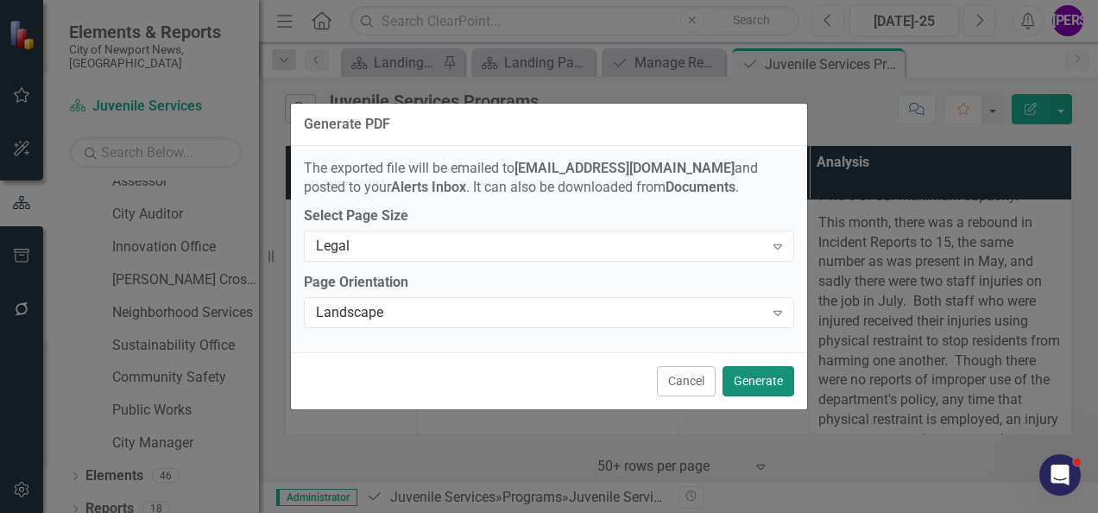
click at [752, 374] on button "Generate" at bounding box center [758, 381] width 72 height 30
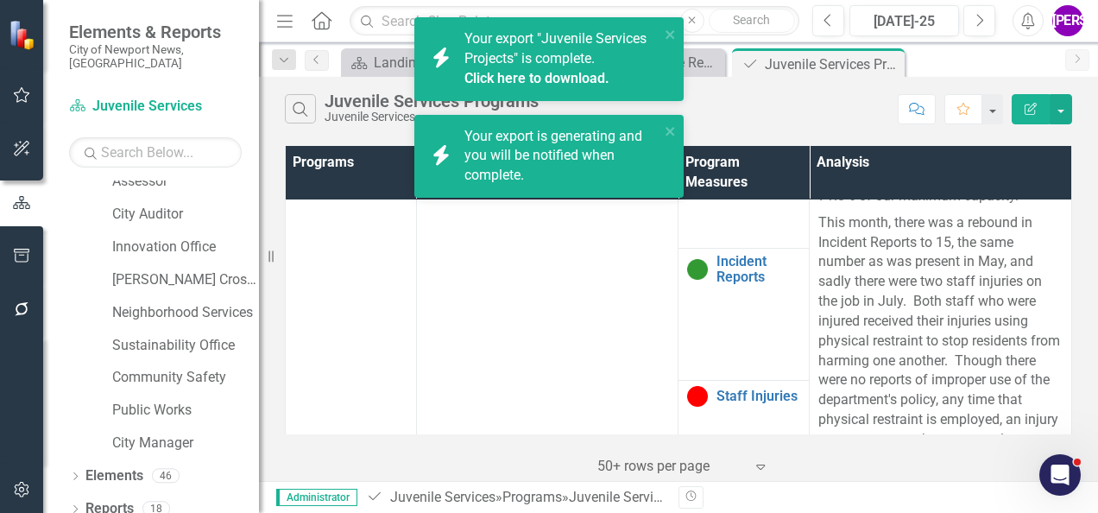
click at [587, 79] on link "Click here to download." at bounding box center [536, 78] width 145 height 16
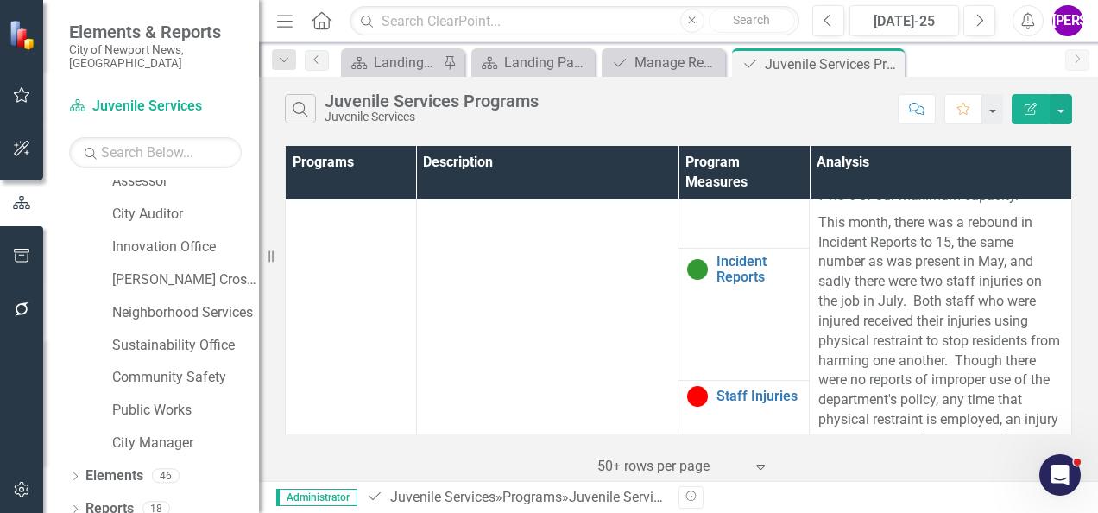
click at [576, 120] on div "Search Juvenile Services Programs Juvenile Services" at bounding box center [587, 108] width 604 height 29
click at [888, 62] on icon at bounding box center [888, 64] width 9 height 9
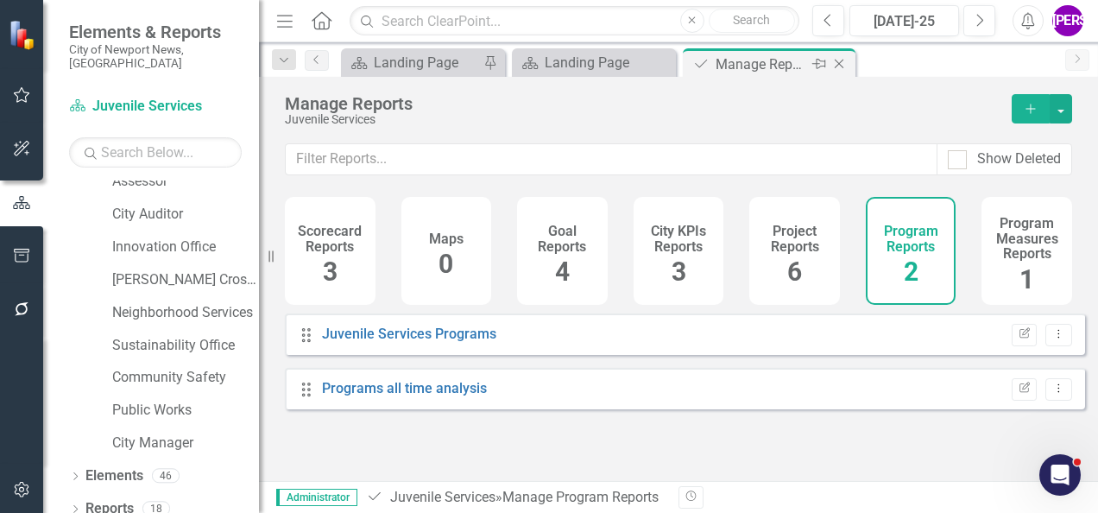
click at [838, 64] on icon at bounding box center [838, 64] width 9 height 9
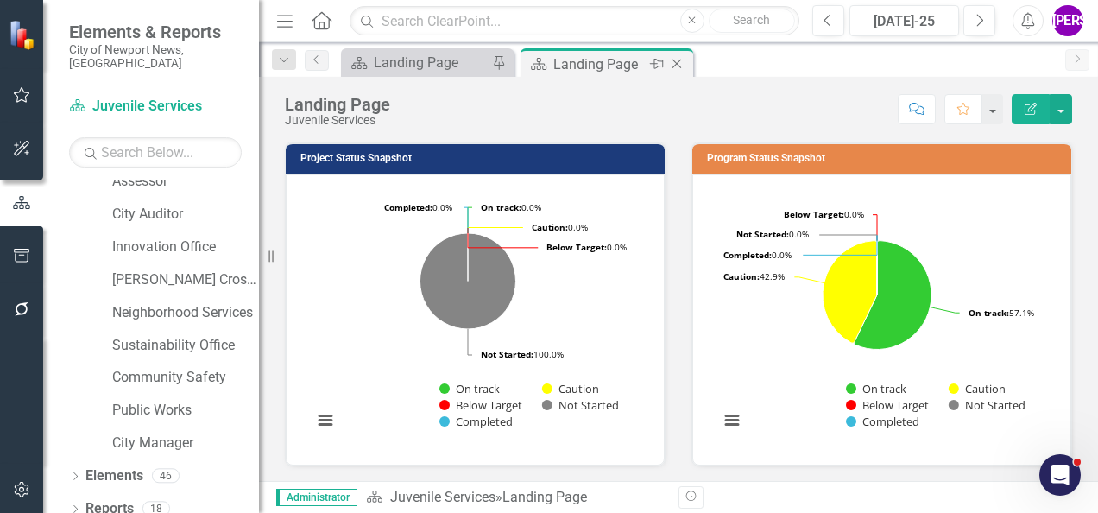
click at [676, 62] on icon "Close" at bounding box center [676, 64] width 17 height 14
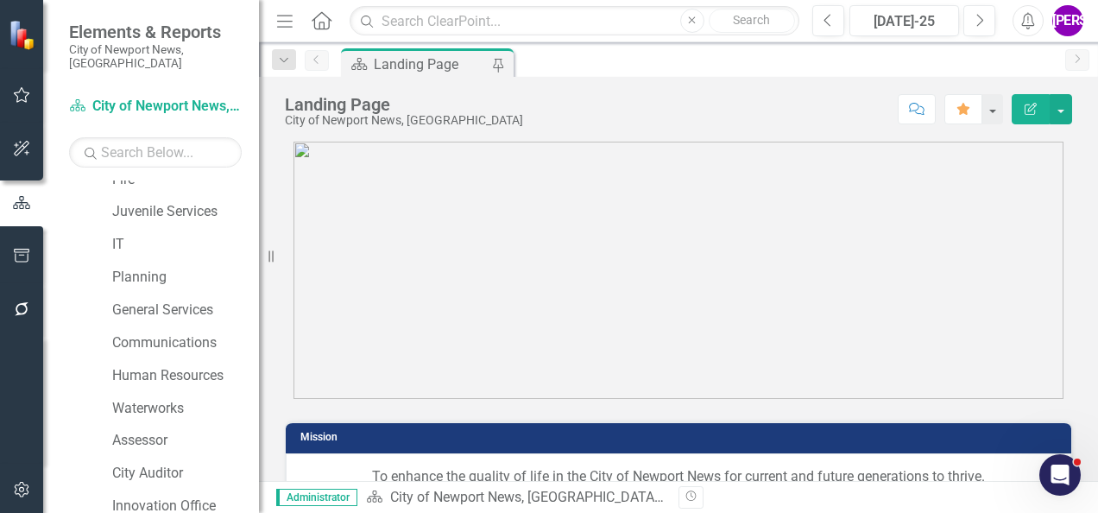
scroll to position [288, 0]
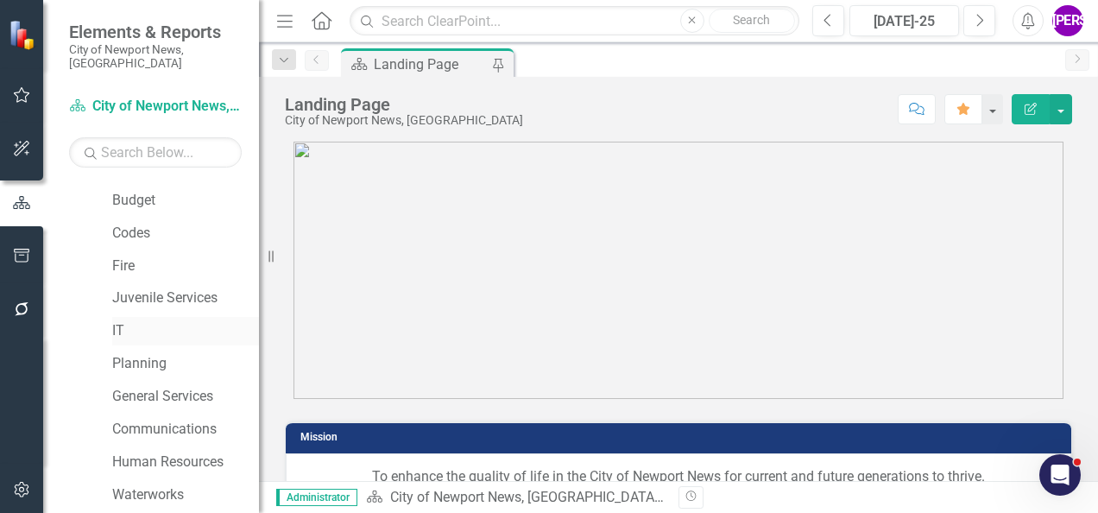
click at [136, 321] on link "IT" at bounding box center [185, 331] width 147 height 20
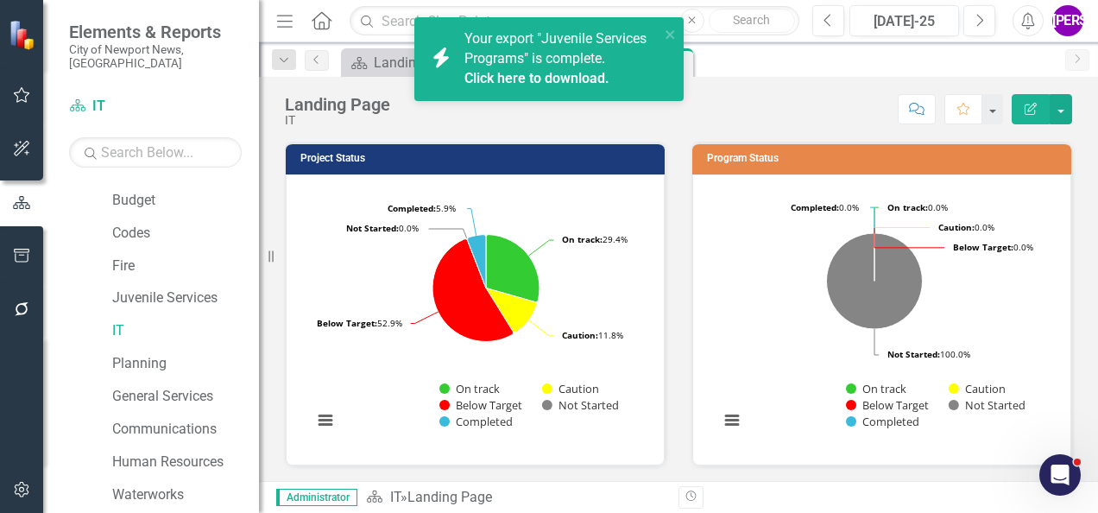
click at [540, 82] on link "Click here to download." at bounding box center [536, 78] width 145 height 16
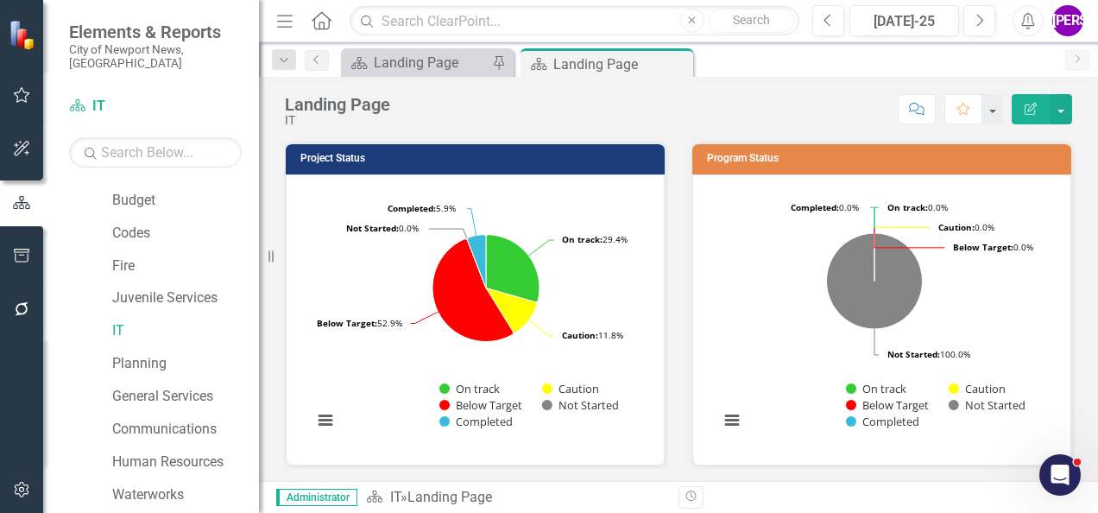
click at [613, 110] on div "Score: N/A Jul-25 Completed Comment Favorite Edit Report" at bounding box center [735, 108] width 673 height 29
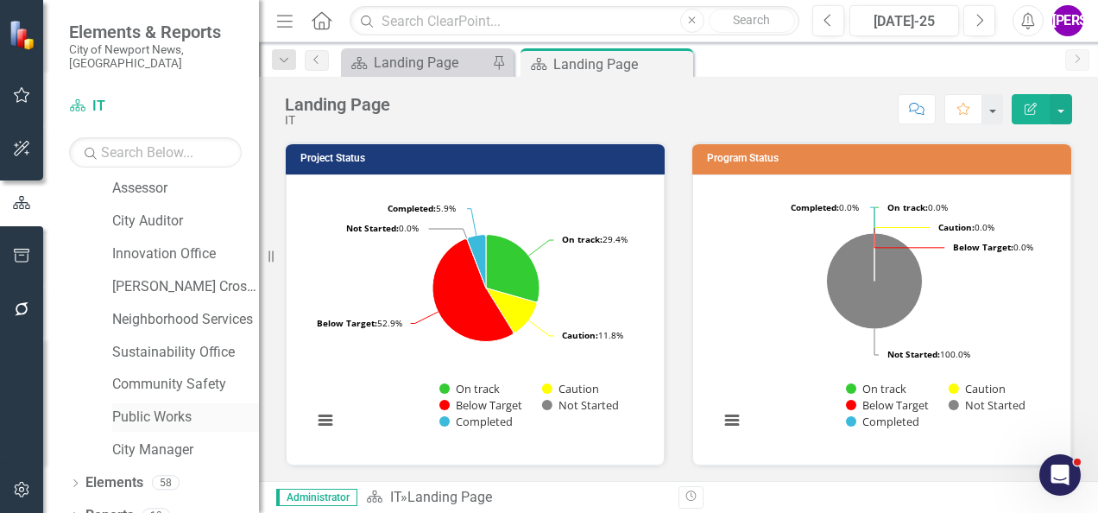
scroll to position [633, 0]
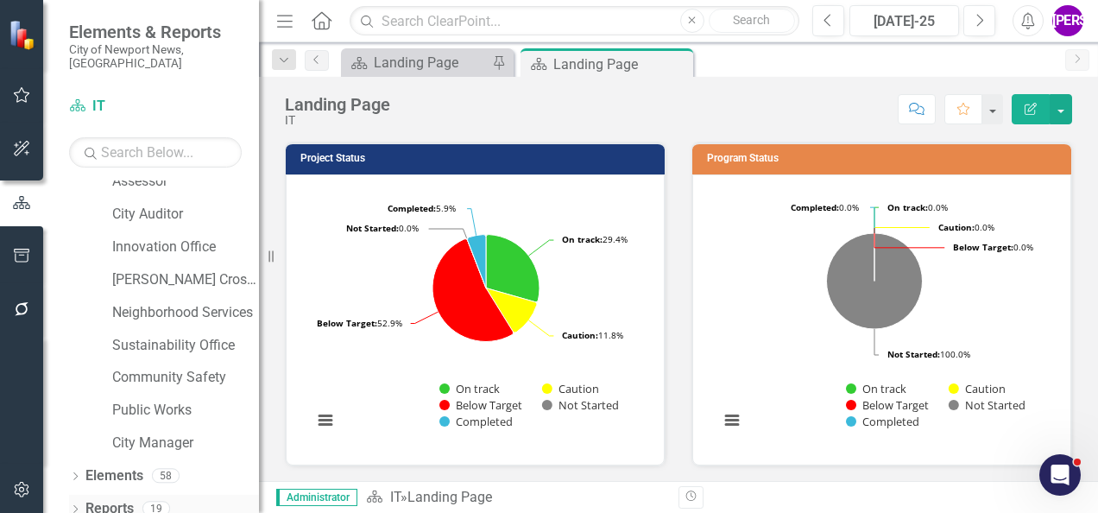
click at [126, 499] on link "Reports" at bounding box center [109, 509] width 48 height 20
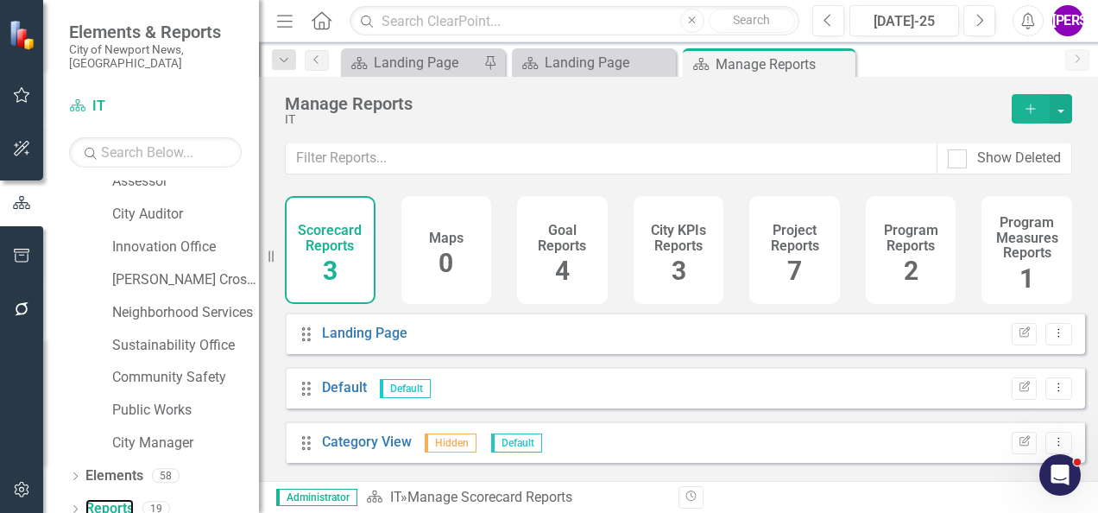
scroll to position [13, 0]
click at [826, 242] on div "Project Reports 7" at bounding box center [794, 250] width 91 height 108
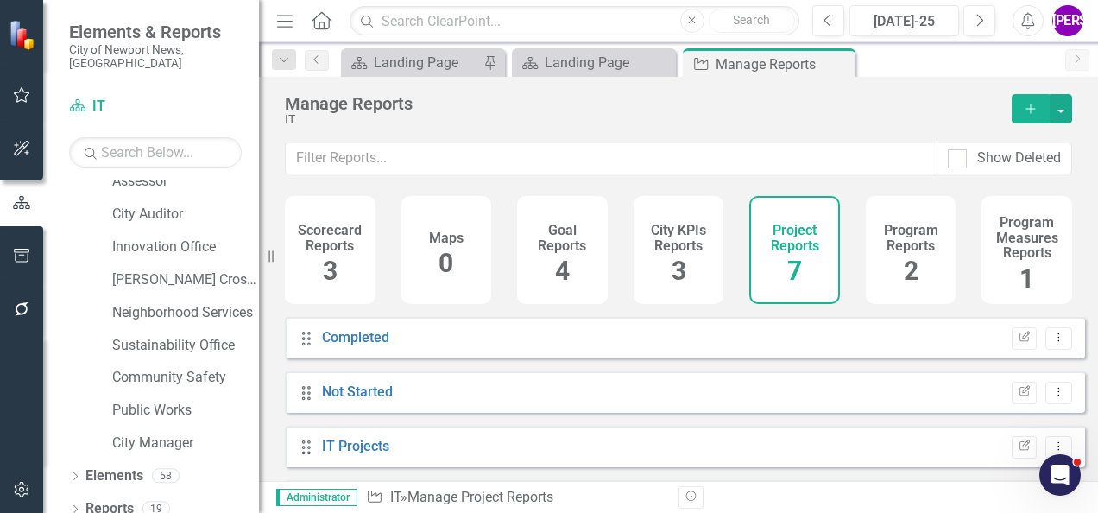
scroll to position [211, 0]
click at [406, 447] on link "Projects All time analysis" at bounding box center [400, 448] width 156 height 16
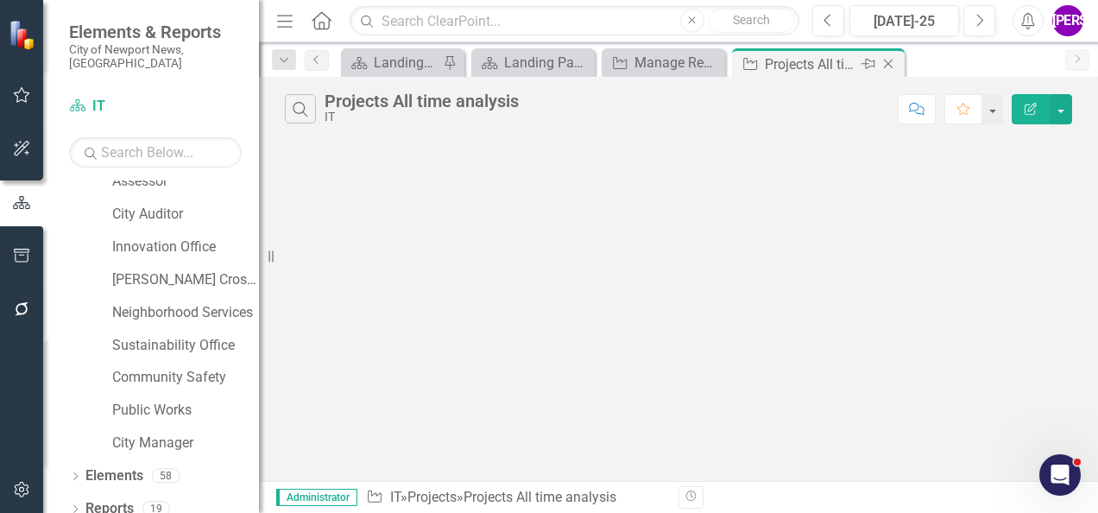
click at [889, 60] on icon "Close" at bounding box center [887, 64] width 17 height 14
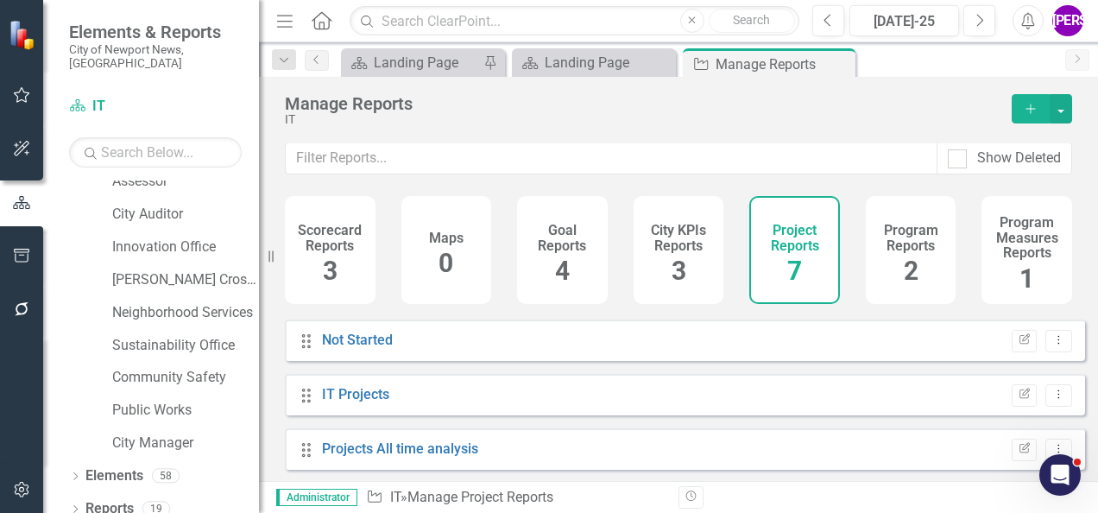
scroll to position [13, 0]
click at [380, 395] on link "IT Projects" at bounding box center [355, 394] width 67 height 16
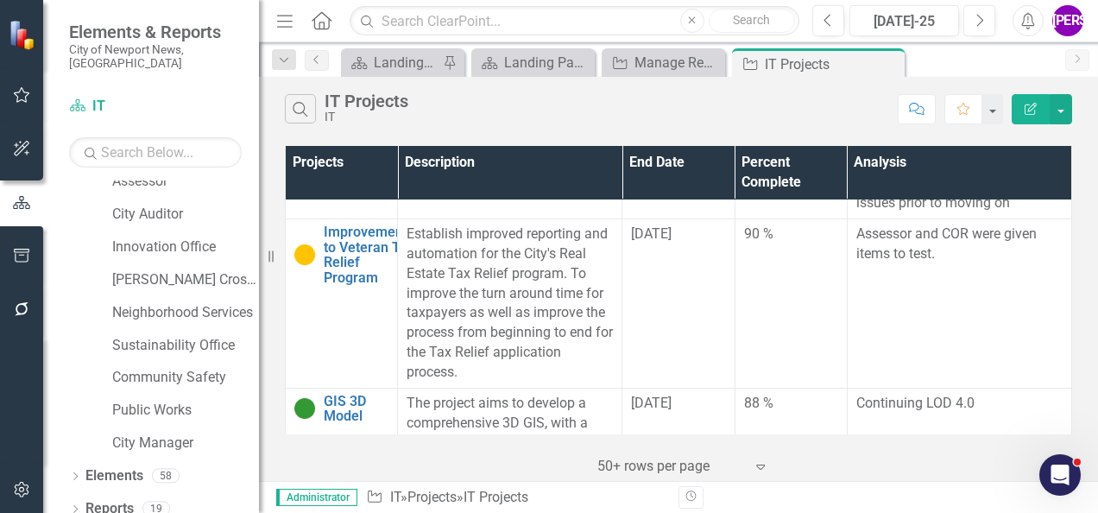
scroll to position [1812, 0]
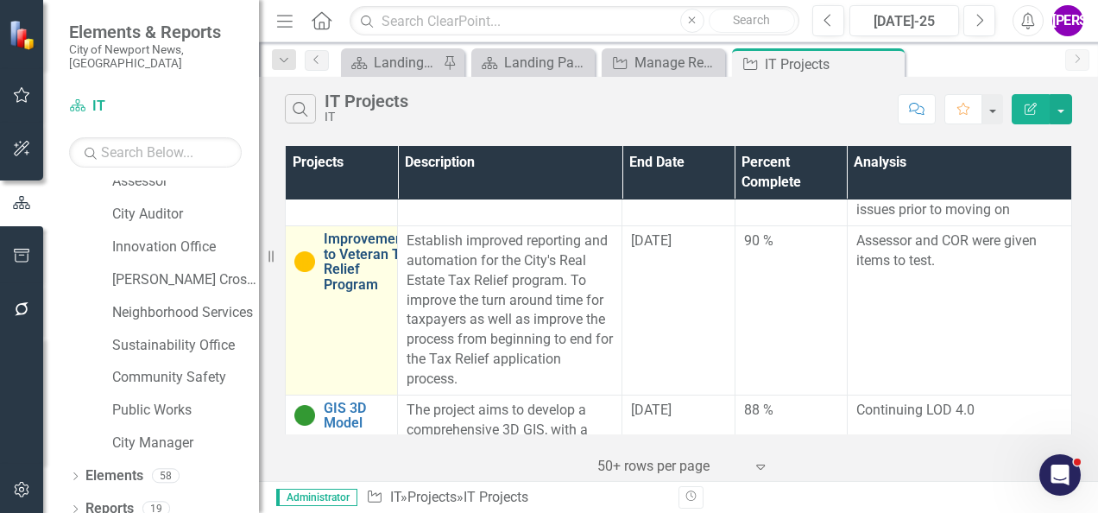
click at [363, 292] on link "Improvements to Veteran Tax Relief Program" at bounding box center [369, 261] width 91 height 60
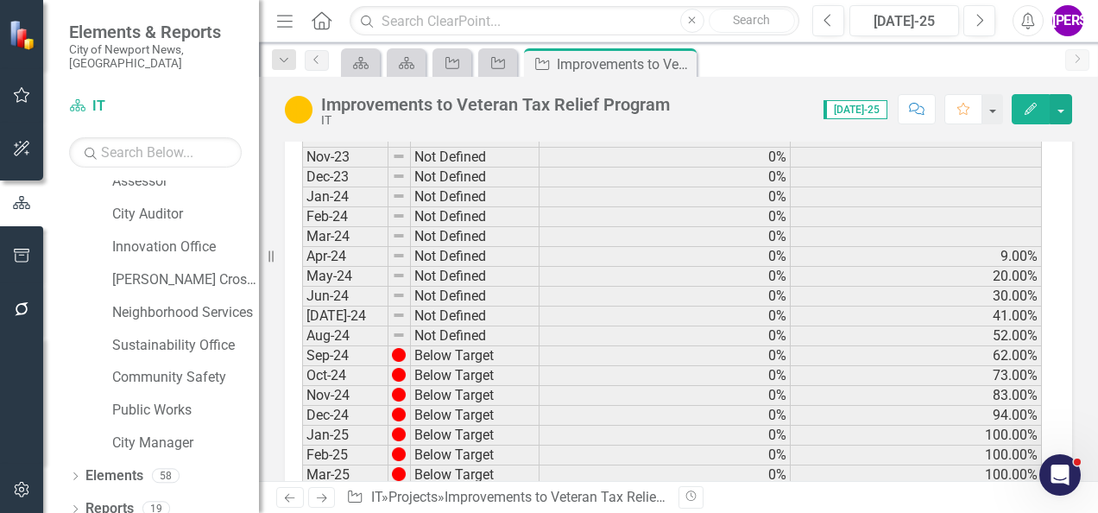
scroll to position [863, 0]
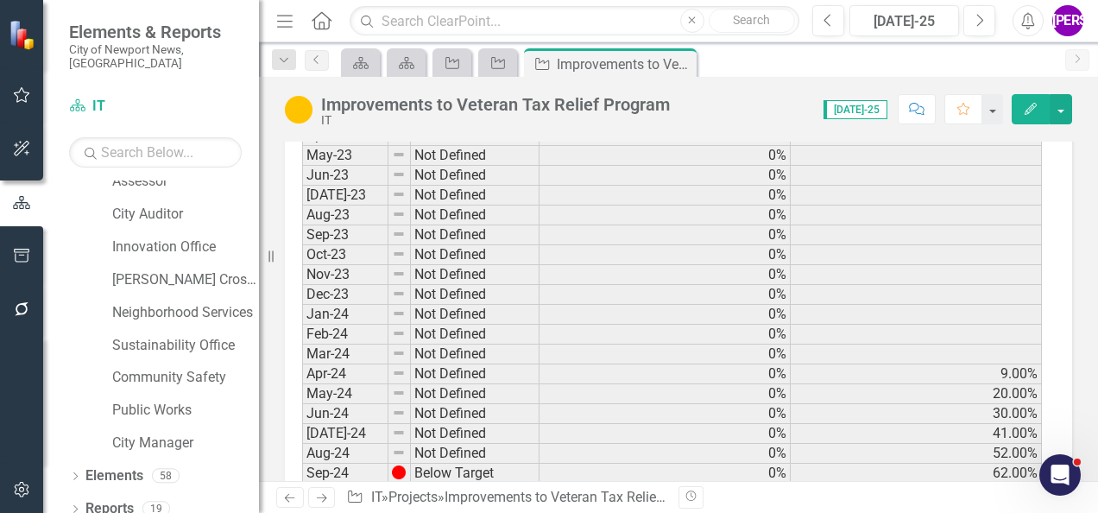
click at [1040, 112] on button "Edit" at bounding box center [1030, 109] width 38 height 30
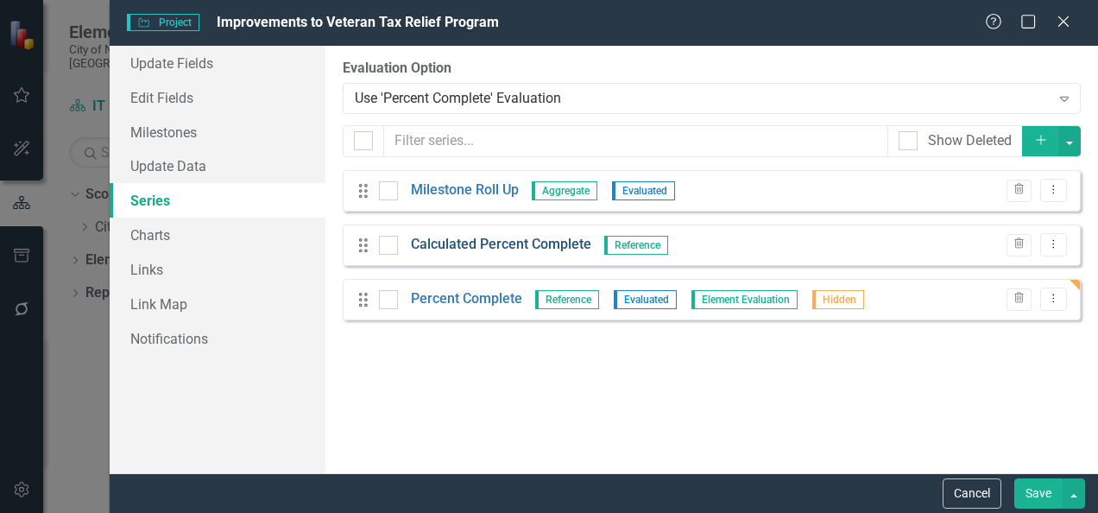
scroll to position [863, 0]
click at [492, 293] on link "Percent Complete" at bounding box center [466, 299] width 111 height 20
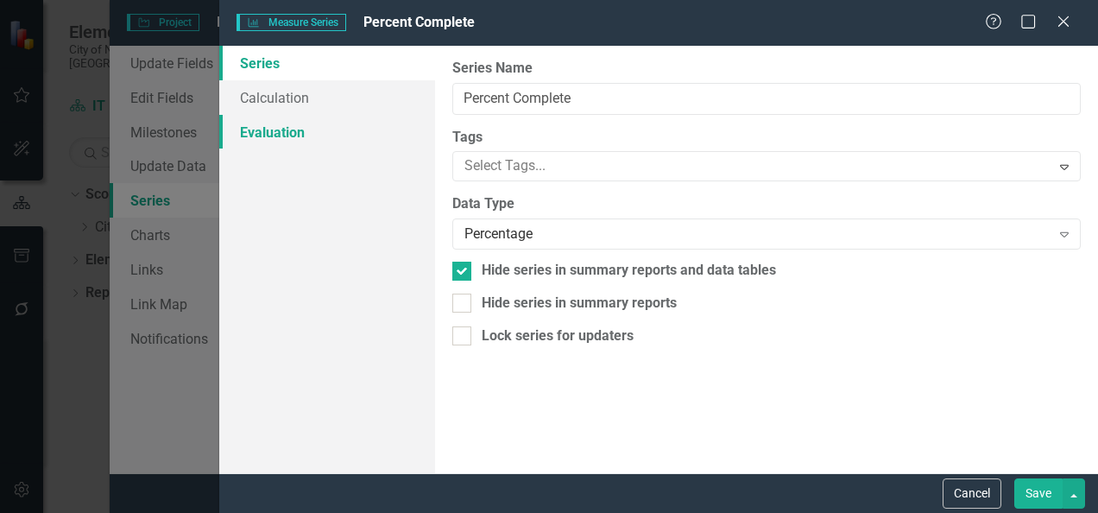
click at [272, 135] on link "Evaluation" at bounding box center [327, 132] width 216 height 35
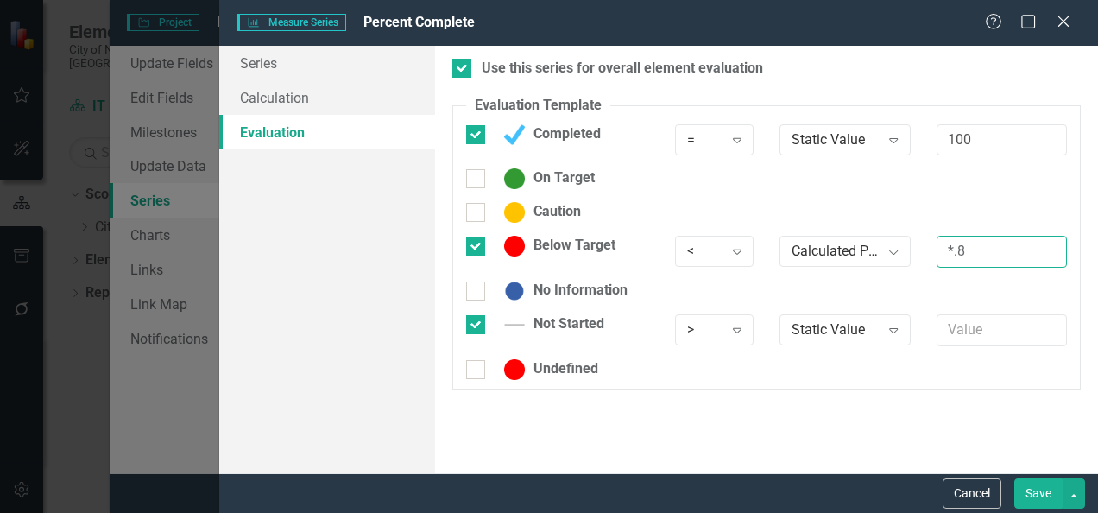
click at [994, 255] on input "*.8" at bounding box center [1001, 252] width 130 height 32
type input "*"
click at [946, 251] on input "100" at bounding box center [1001, 252] width 130 height 32
type input "100"
click at [1029, 502] on button "Save" at bounding box center [1038, 493] width 48 height 30
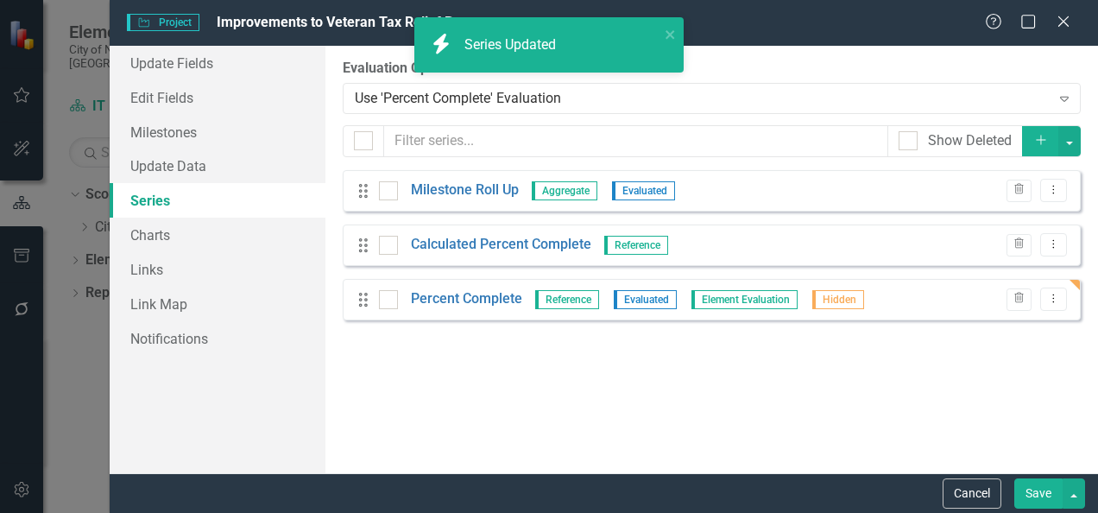
click at [1036, 492] on button "Save" at bounding box center [1038, 493] width 48 height 30
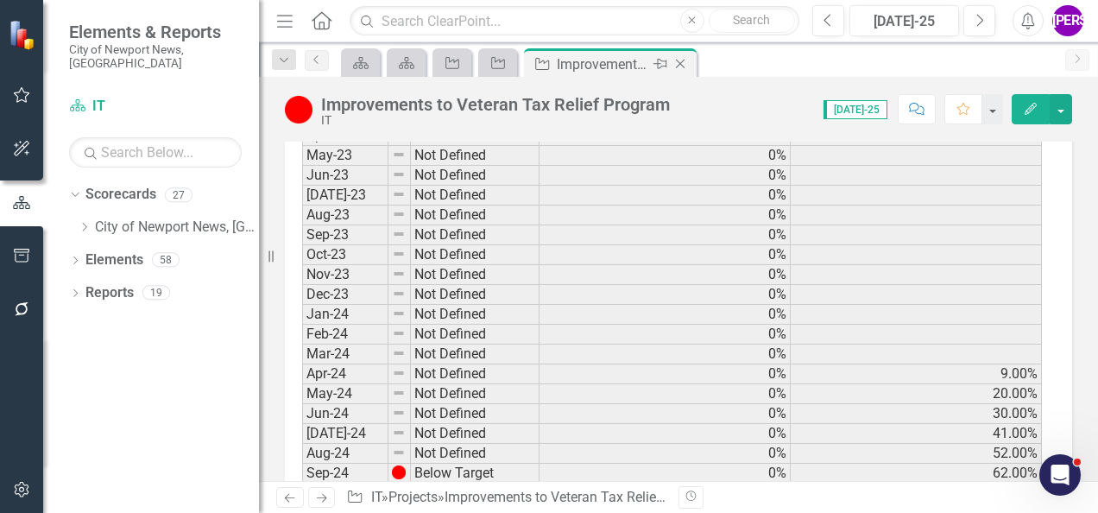
click at [677, 66] on icon at bounding box center [680, 64] width 9 height 9
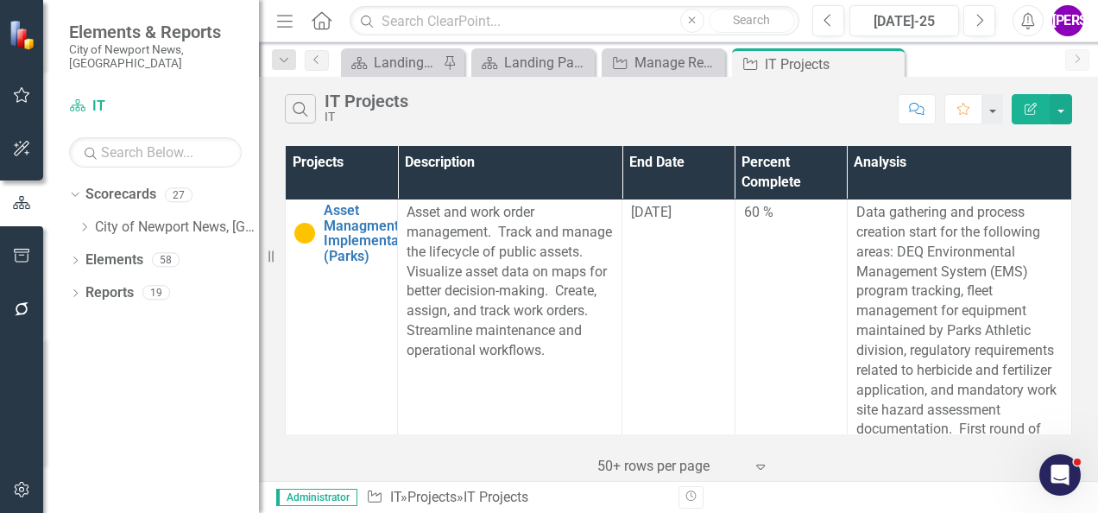
scroll to position [2157, 0]
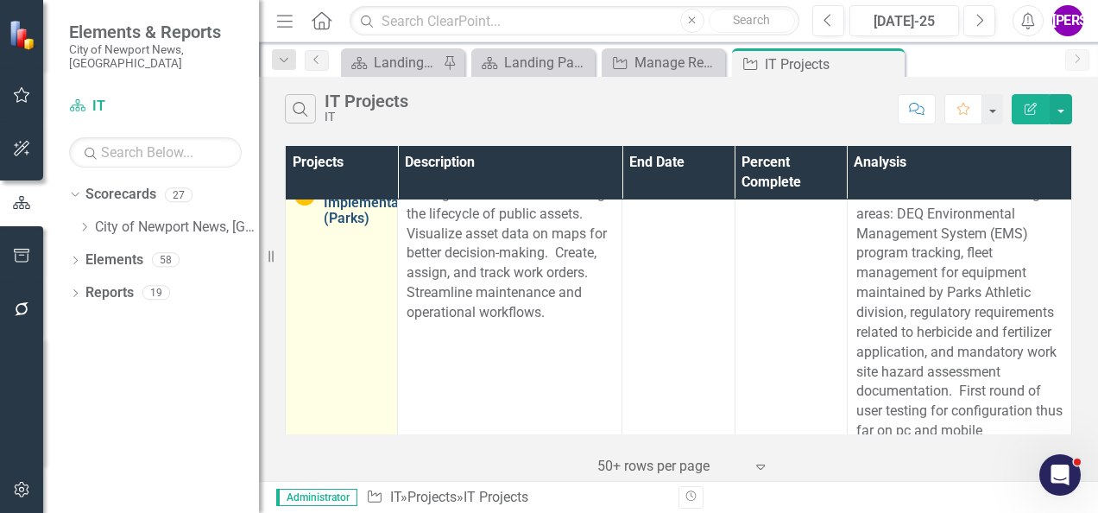
click at [374, 225] on link "Asset Managment Implementation (Parks)" at bounding box center [373, 195] width 98 height 60
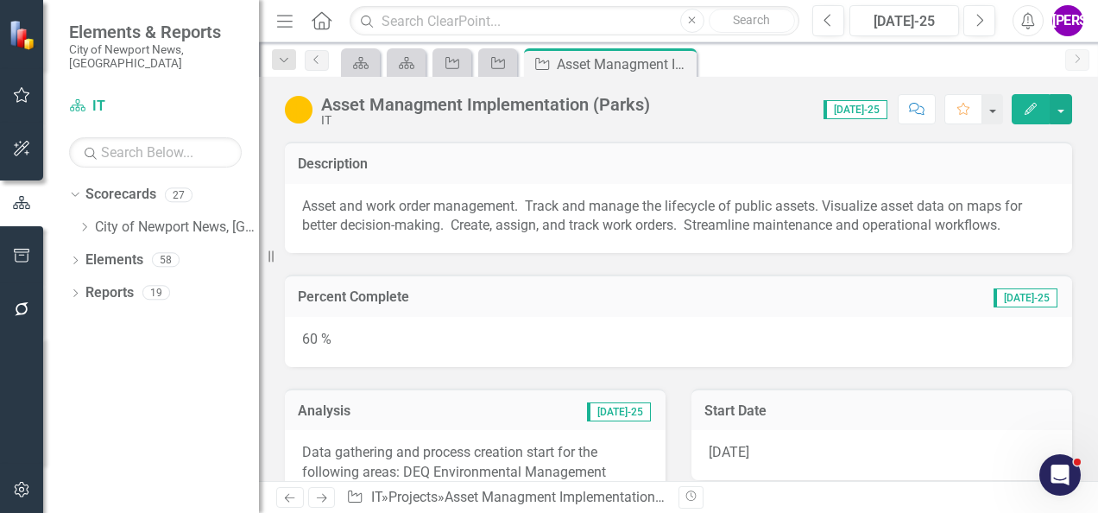
scroll to position [173, 0]
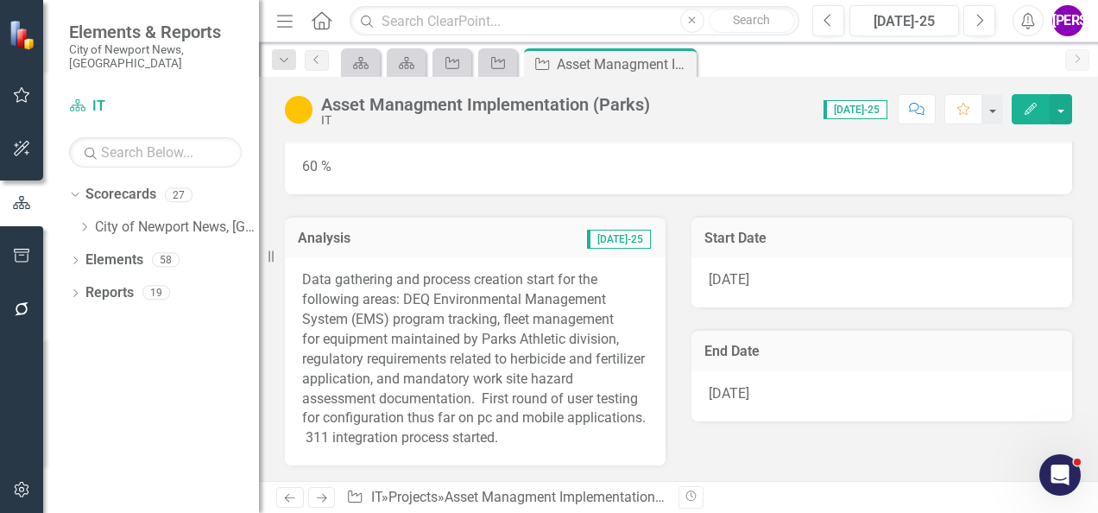
click at [1027, 107] on icon "Edit" at bounding box center [1030, 109] width 16 height 12
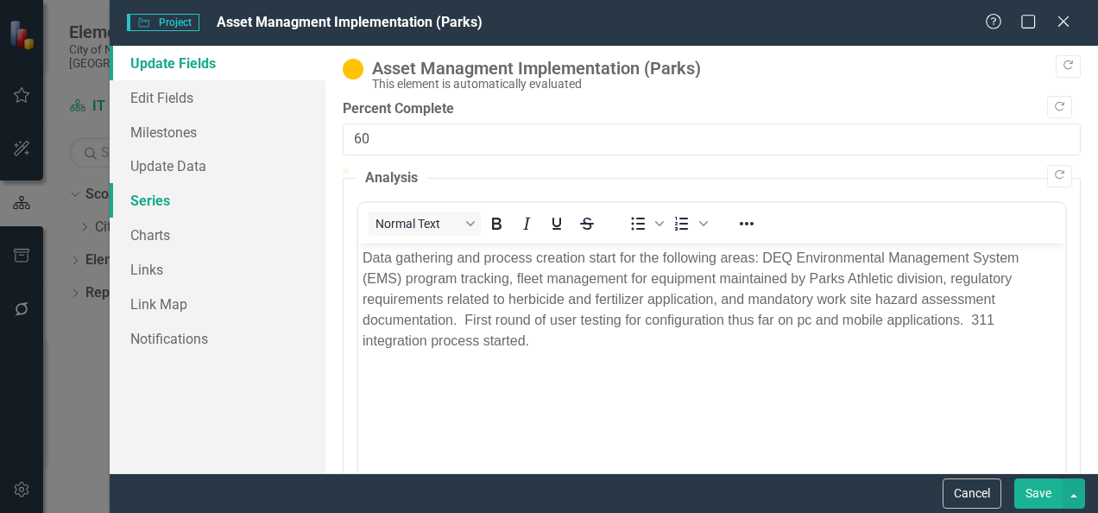
scroll to position [0, 0]
click at [181, 209] on link "Series" at bounding box center [218, 200] width 216 height 35
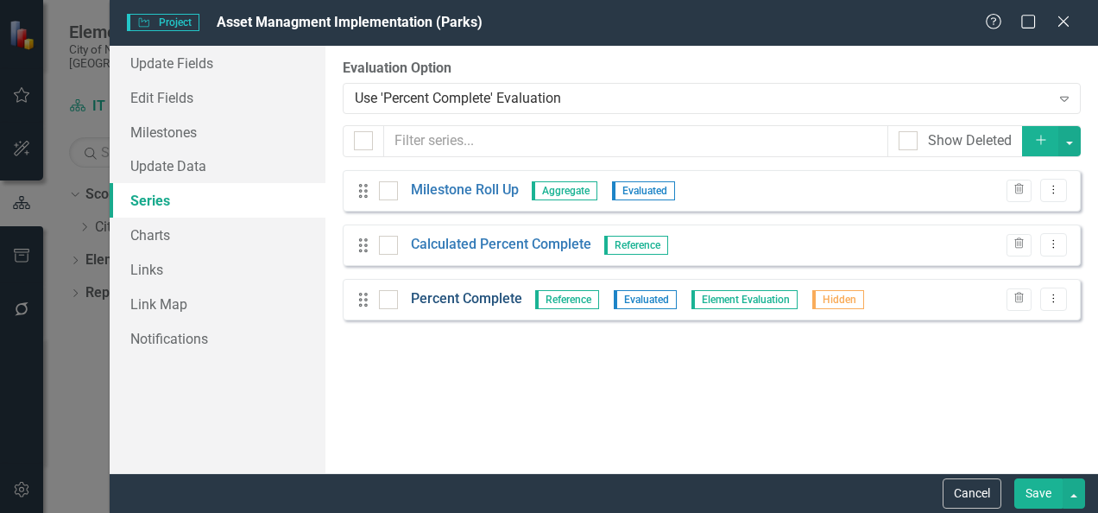
click at [461, 292] on link "Percent Complete" at bounding box center [466, 299] width 111 height 20
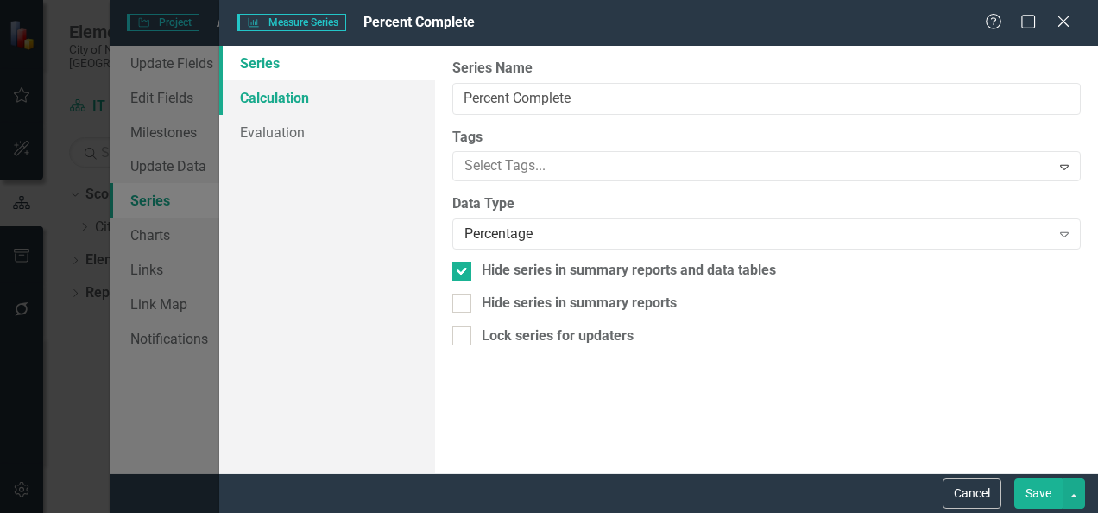
click at [323, 104] on link "Calculation" at bounding box center [327, 97] width 216 height 35
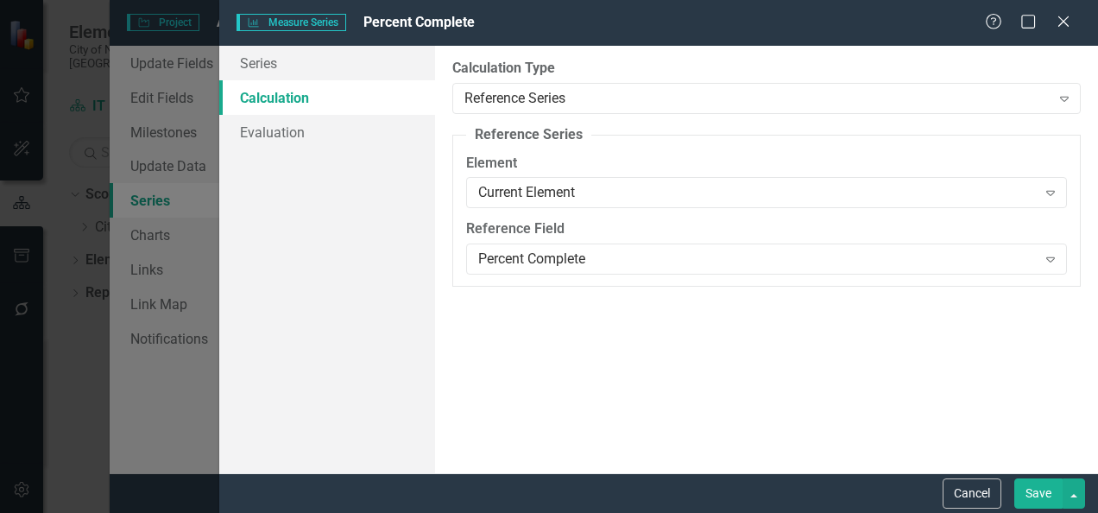
click at [283, 150] on div "Series Calculation Evaluation" at bounding box center [327, 259] width 216 height 427
click at [294, 124] on link "Evaluation" at bounding box center [327, 132] width 216 height 35
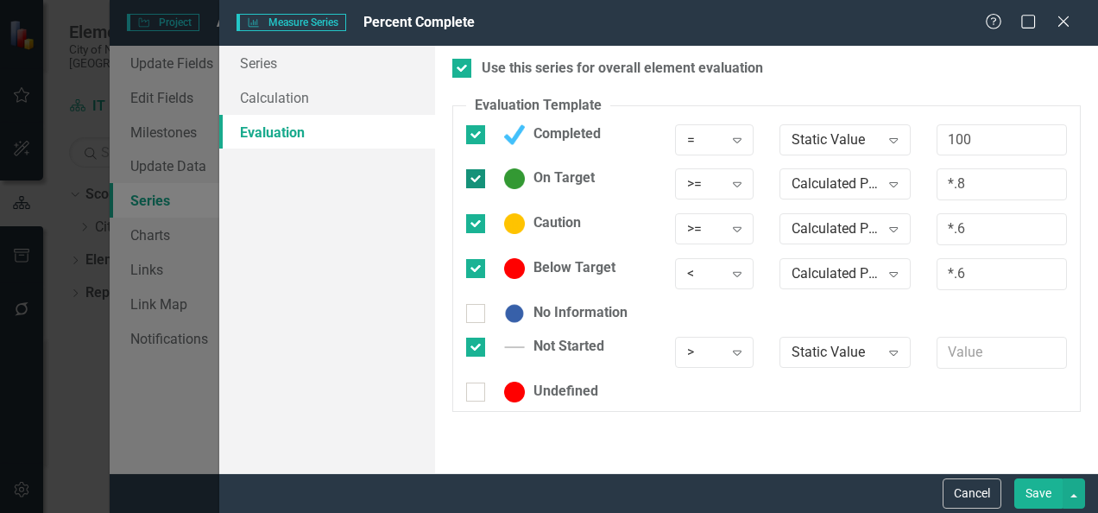
click at [479, 173] on div at bounding box center [475, 178] width 19 height 19
click at [477, 173] on input "On Target" at bounding box center [471, 174] width 11 height 11
checkbox input "false"
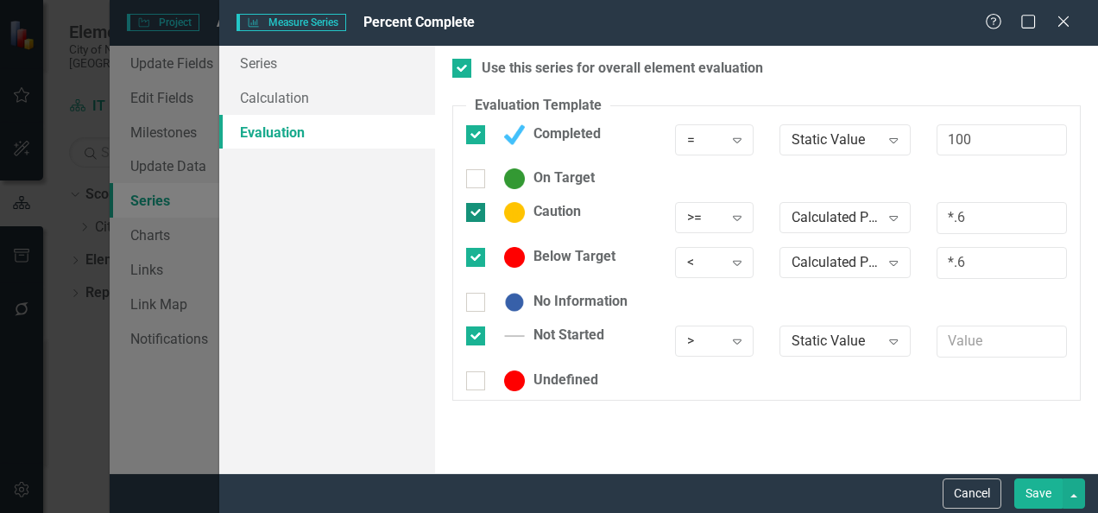
click at [488, 211] on div "Caution" at bounding box center [557, 212] width 183 height 21
click at [477, 211] on input "Caution" at bounding box center [471, 208] width 11 height 11
checkbox input "false"
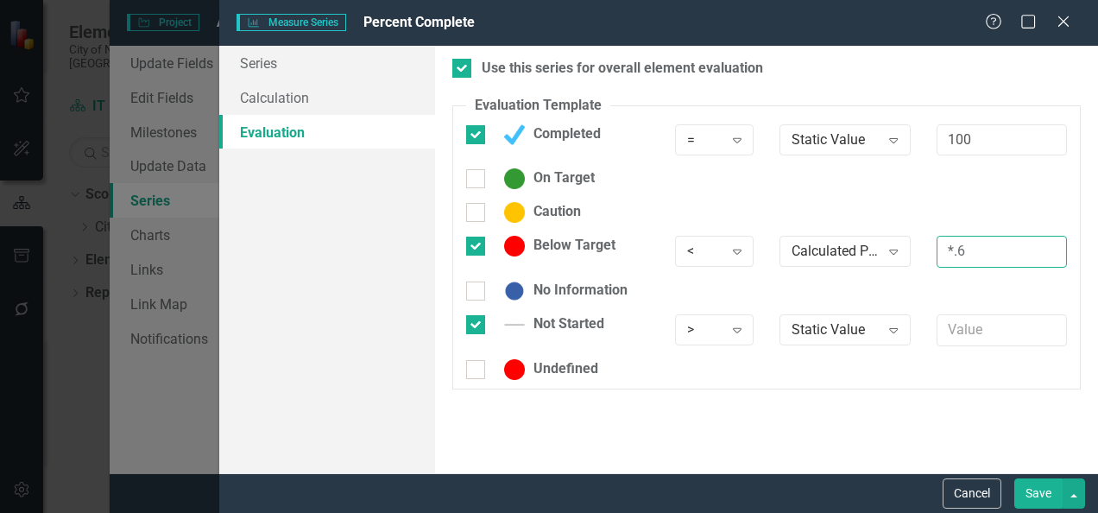
click at [991, 243] on input "*.6" at bounding box center [1001, 252] width 130 height 32
type input "*"
type input "100"
click at [1029, 487] on button "Save" at bounding box center [1038, 493] width 48 height 30
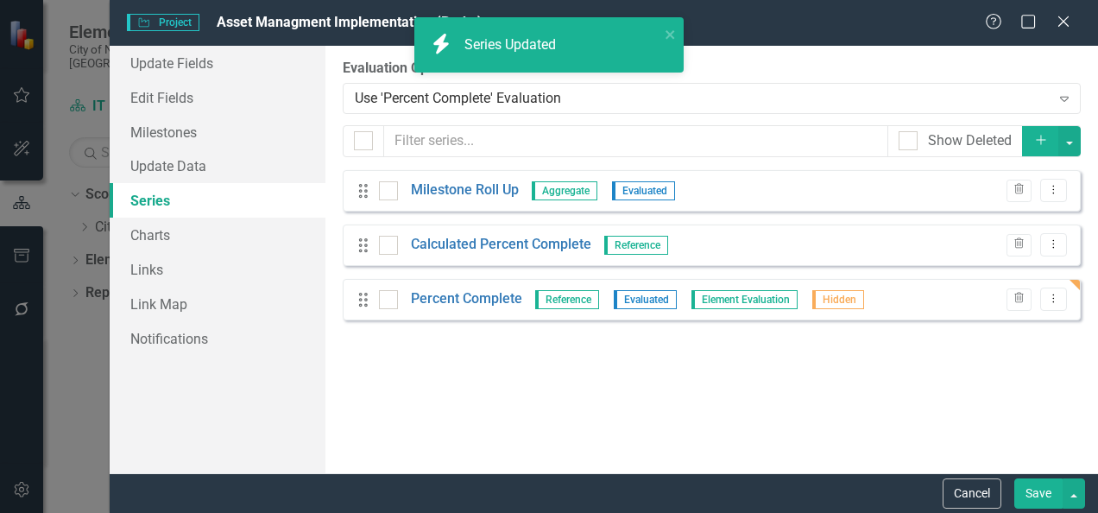
click at [1025, 495] on button "Save" at bounding box center [1038, 493] width 48 height 30
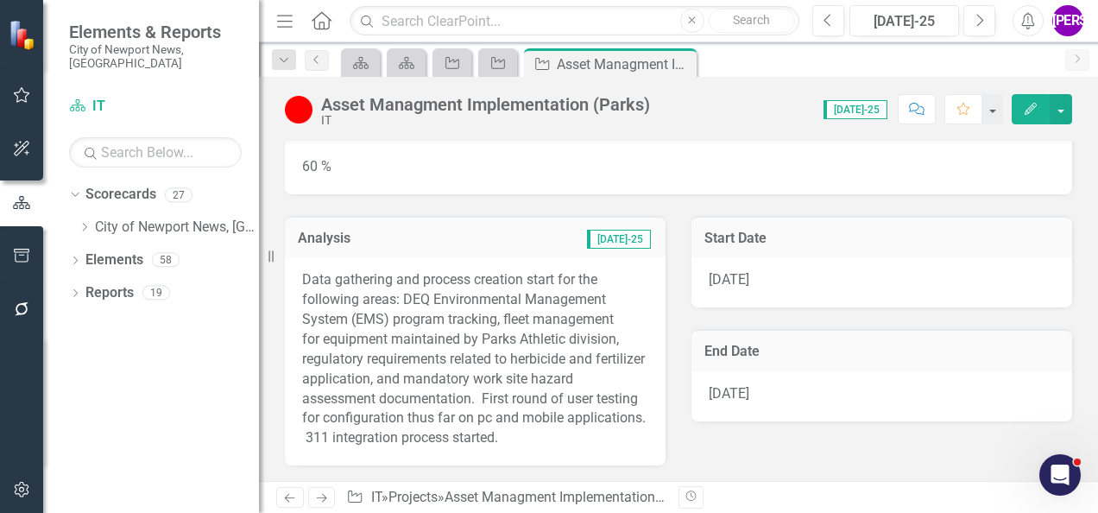
click at [674, 115] on div "Score: 0.00 [DATE]-25 Completed Comment Favorite Edit" at bounding box center [864, 108] width 413 height 29
click at [682, 60] on icon at bounding box center [680, 64] width 9 height 9
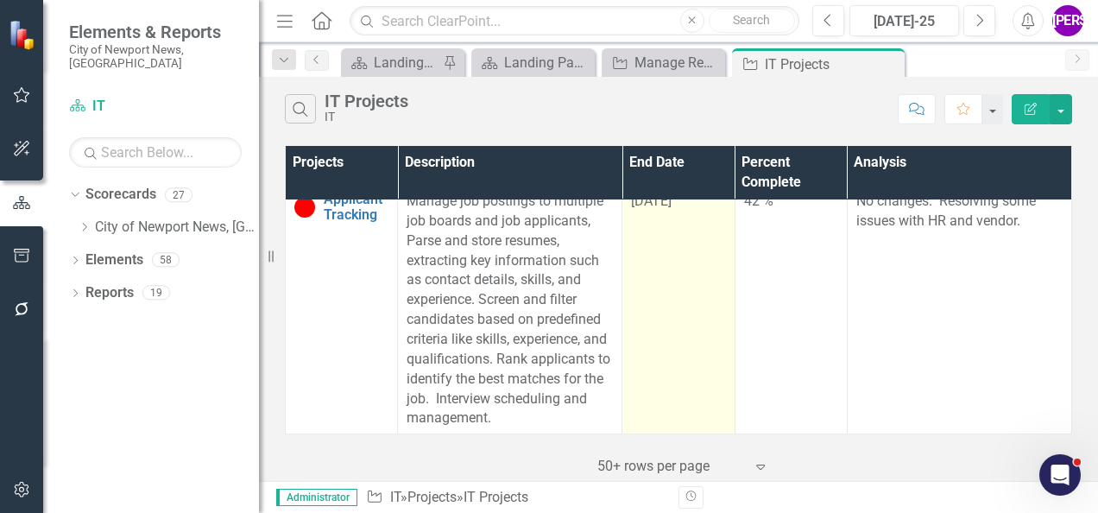
scroll to position [2060, 0]
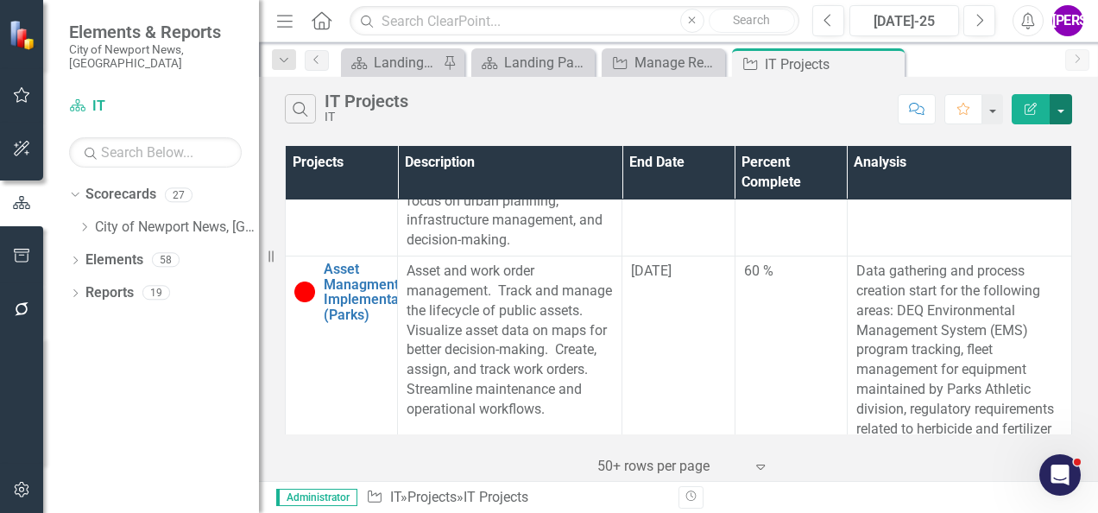
click at [1068, 110] on button "button" at bounding box center [1060, 109] width 22 height 30
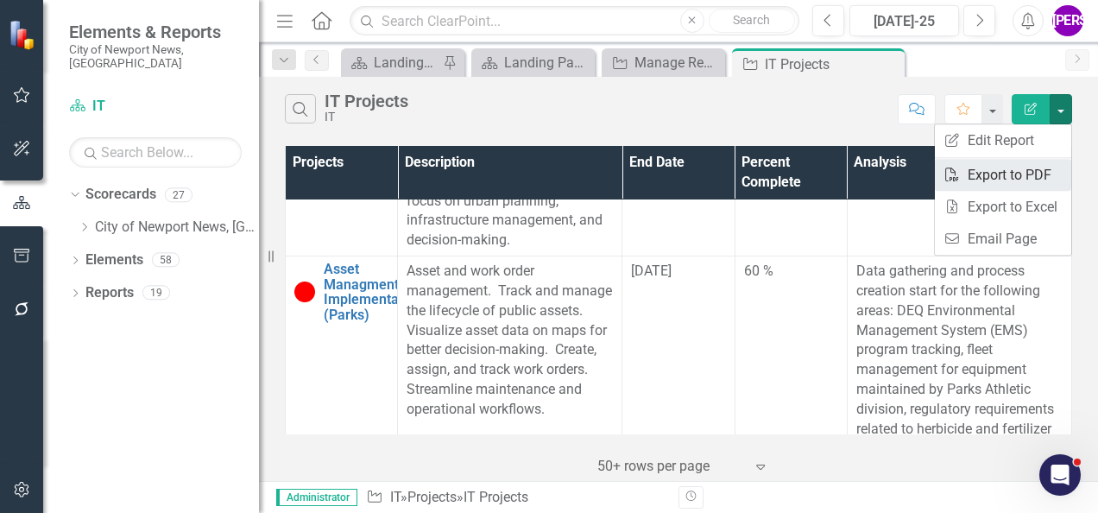
click at [1021, 178] on link "PDF Export to PDF" at bounding box center [1002, 175] width 136 height 32
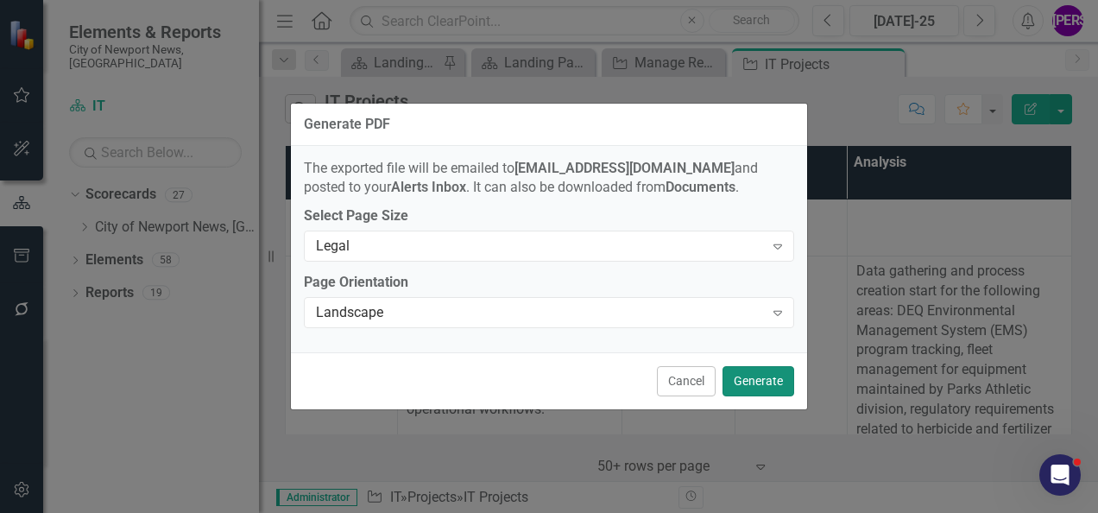
click at [739, 391] on button "Generate" at bounding box center [758, 381] width 72 height 30
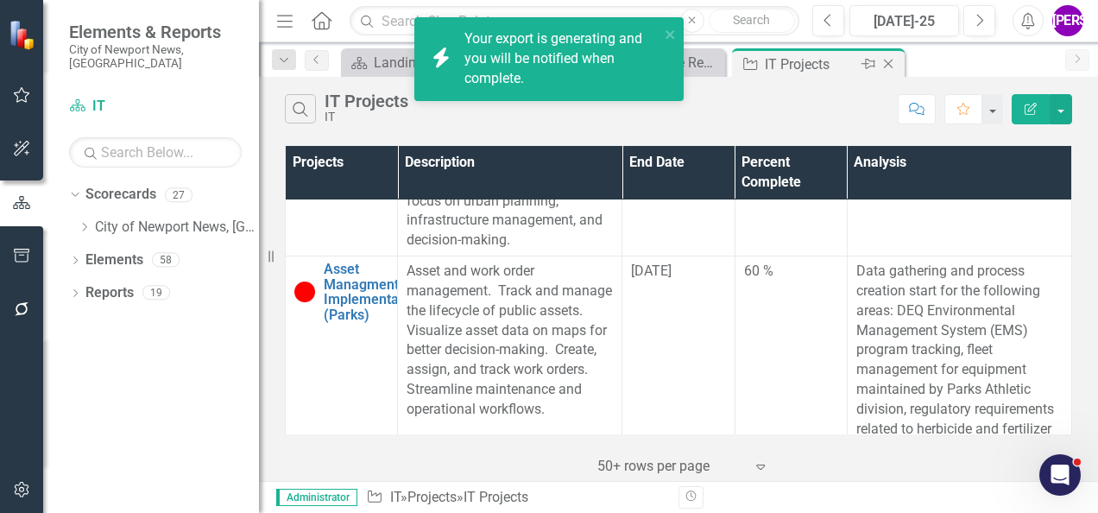
click at [887, 58] on icon "Close" at bounding box center [887, 64] width 17 height 14
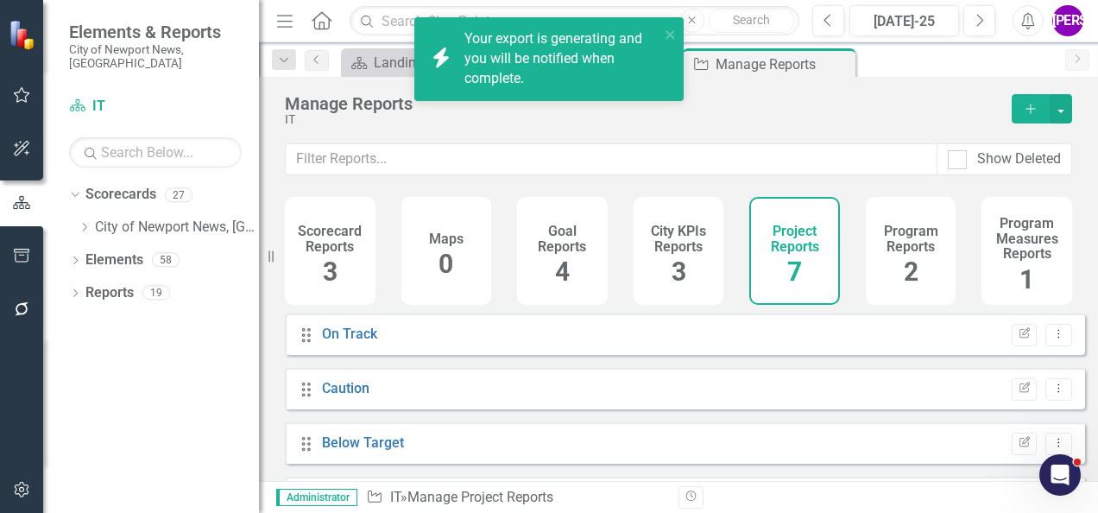
click at [898, 223] on h4 "Program Reports" at bounding box center [911, 238] width 70 height 30
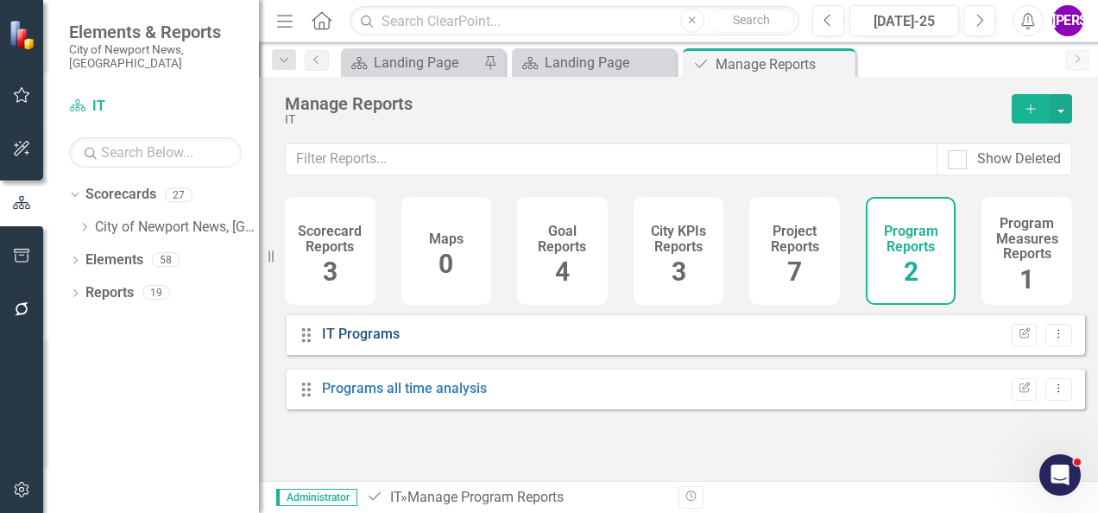
click at [384, 342] on link "IT Programs" at bounding box center [361, 333] width 78 height 16
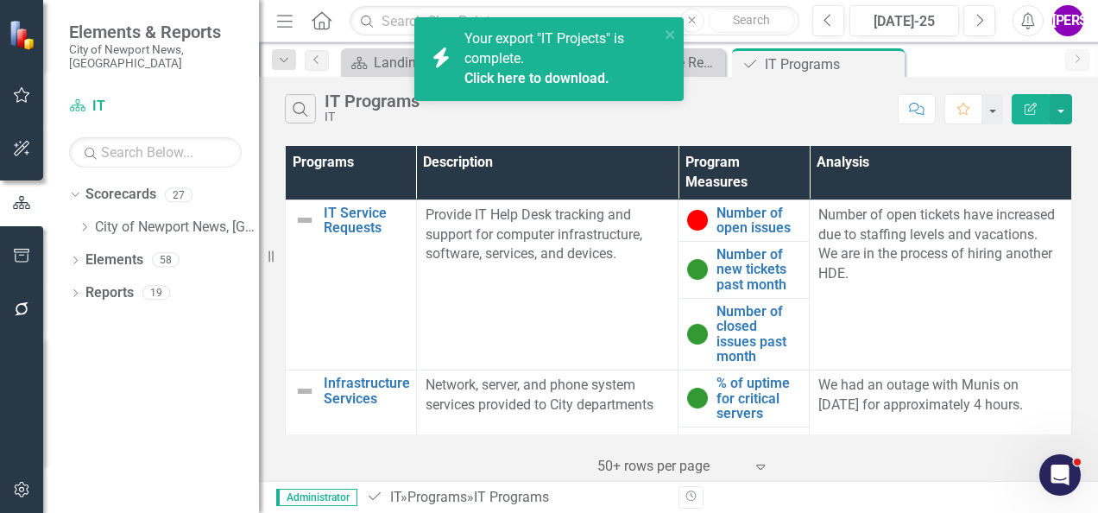
click at [507, 79] on link "Click here to download." at bounding box center [536, 78] width 145 height 16
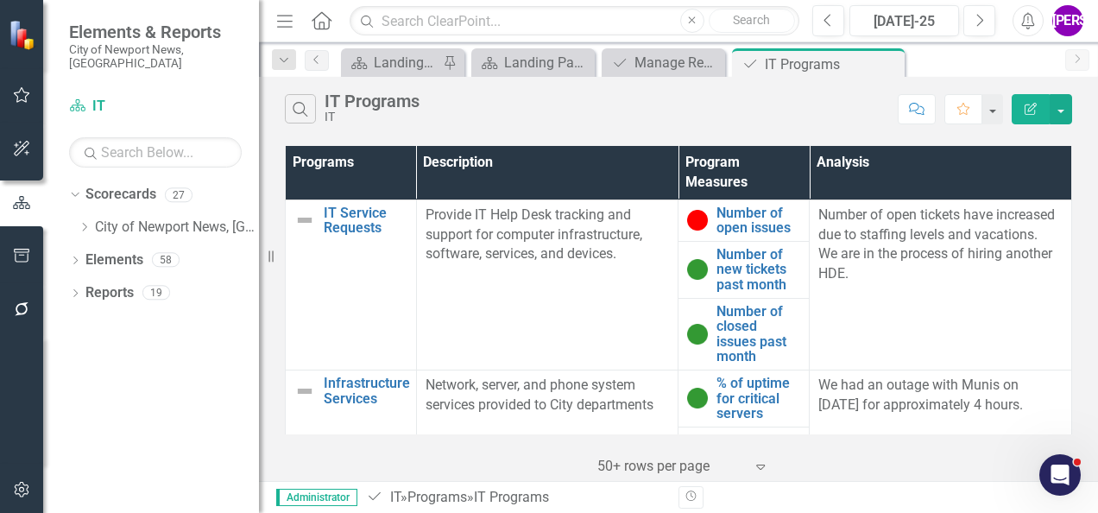
click at [528, 147] on th "Description" at bounding box center [547, 172] width 262 height 53
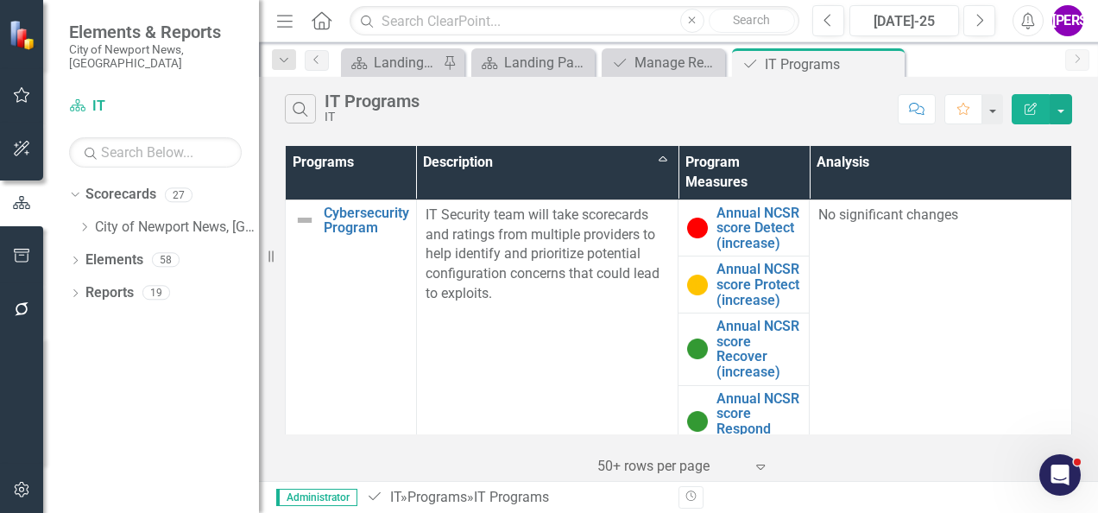
click at [630, 159] on th "Description Sort Ascending" at bounding box center [547, 172] width 262 height 53
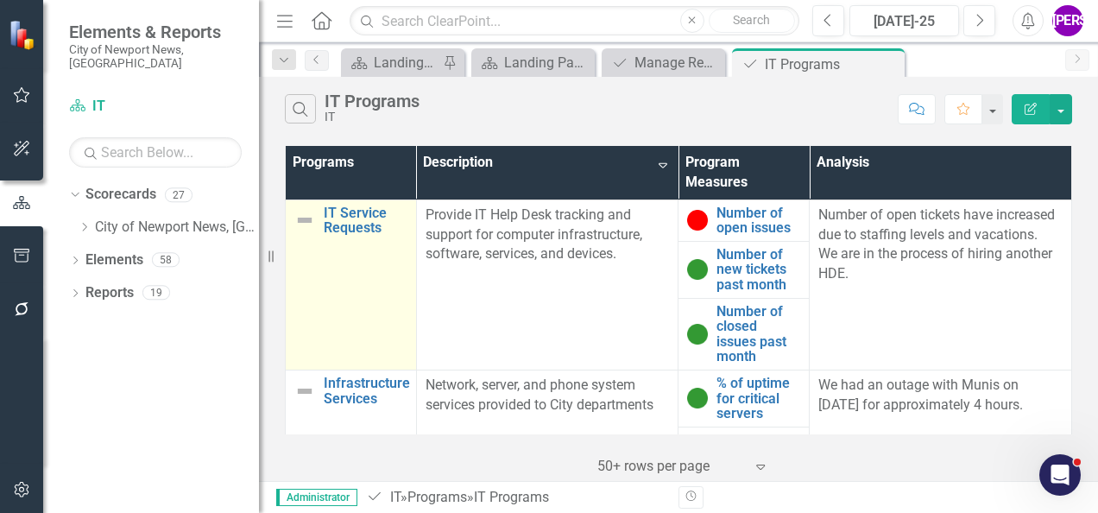
click at [385, 283] on td "IT Service Requests Link Map View Link Map Edit Edit Program Link Open Element" at bounding box center [351, 284] width 131 height 170
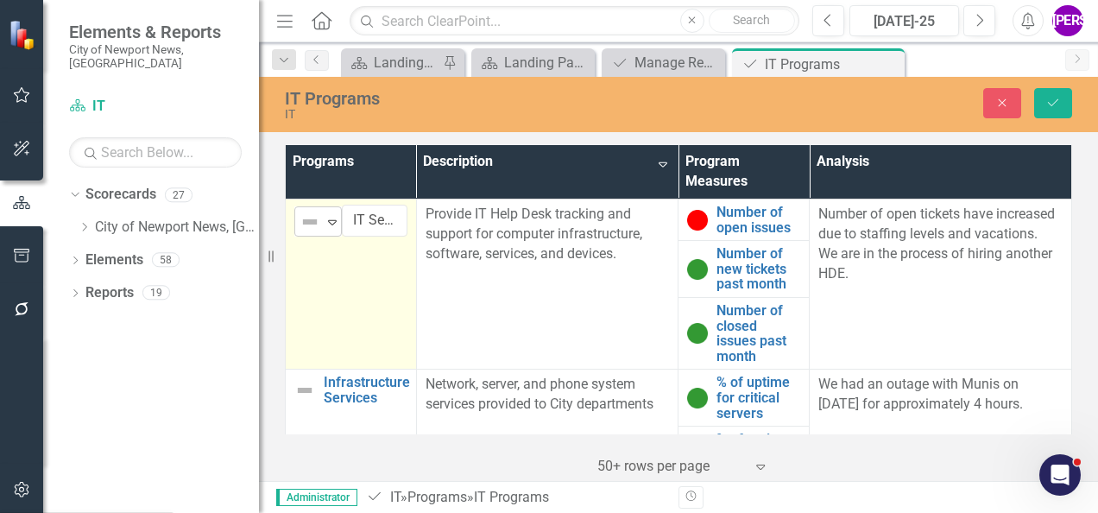
click at [337, 225] on icon "Expand" at bounding box center [332, 222] width 17 height 14
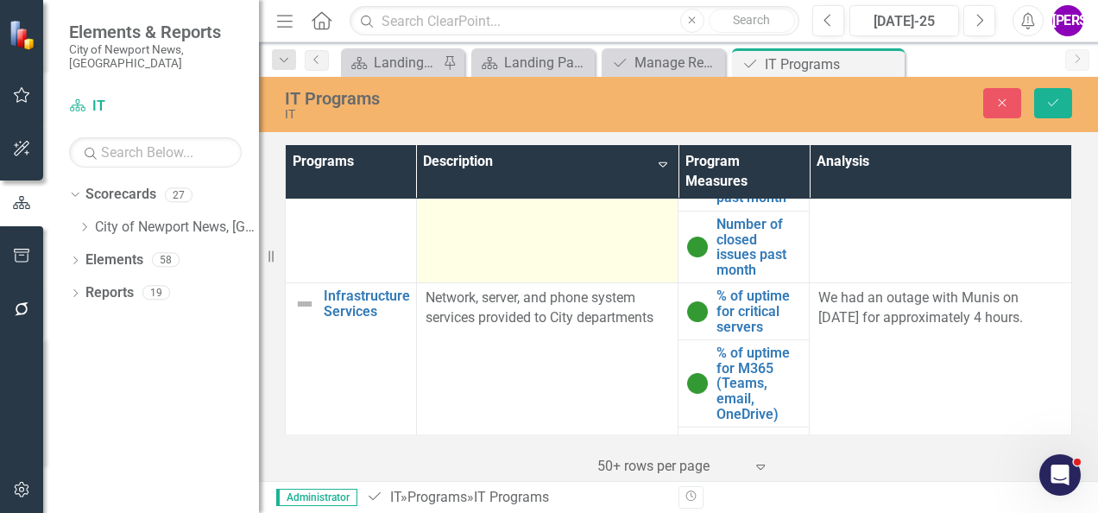
scroll to position [173, 0]
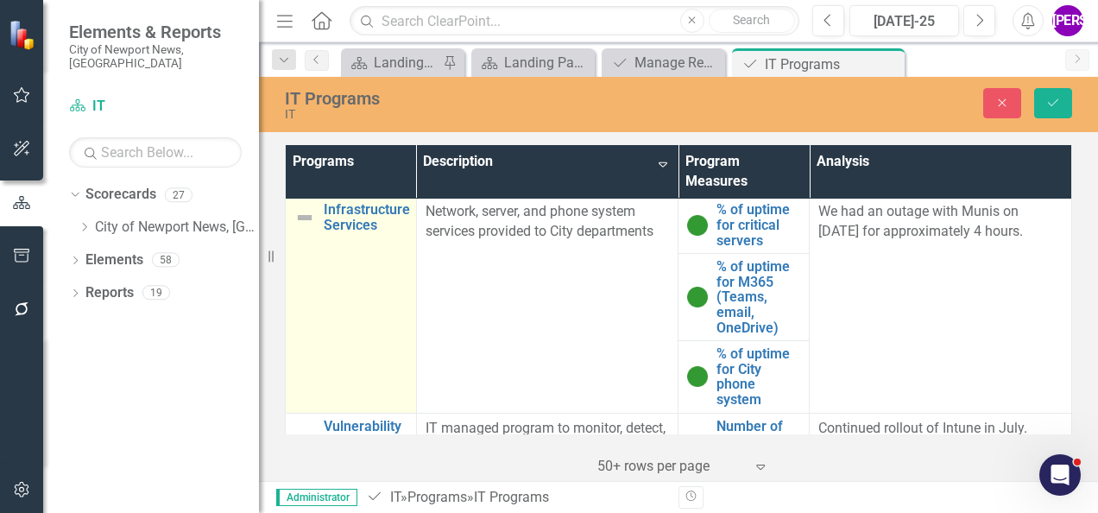
click at [393, 288] on td "Infrastructure Services Link Map View Link Map Edit Edit Program Link Open Elem…" at bounding box center [351, 305] width 131 height 216
click at [324, 223] on icon "Expand" at bounding box center [332, 219] width 17 height 14
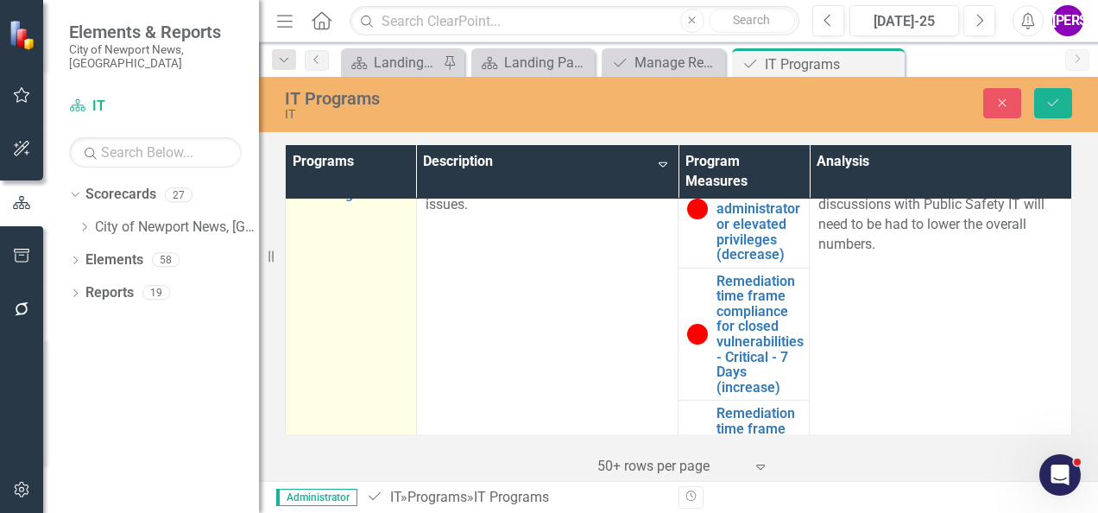
scroll to position [345, 0]
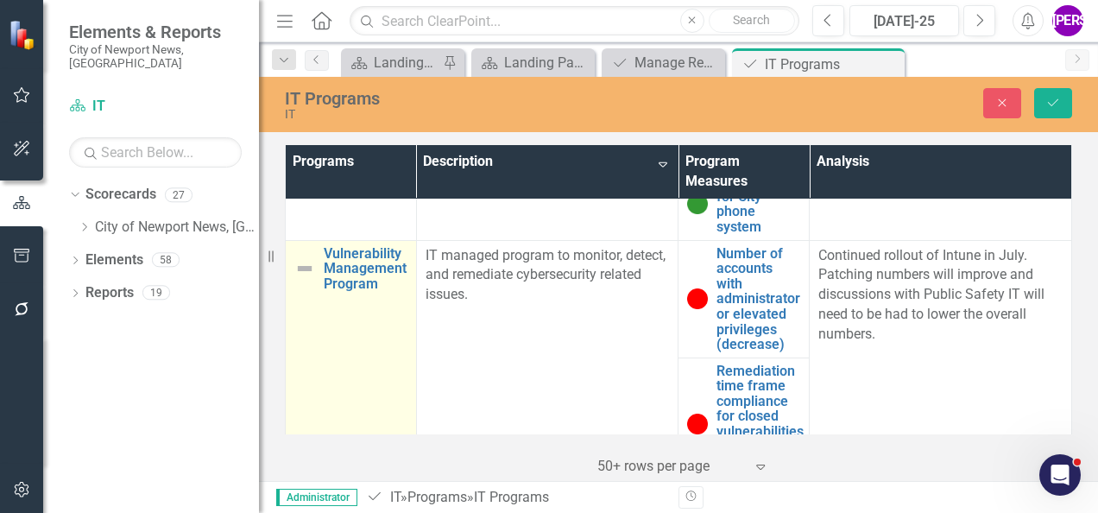
drag, startPoint x: 352, startPoint y: 355, endPoint x: 329, endPoint y: 267, distance: 91.0
click at [329, 267] on div "Expand" at bounding box center [332, 262] width 17 height 28
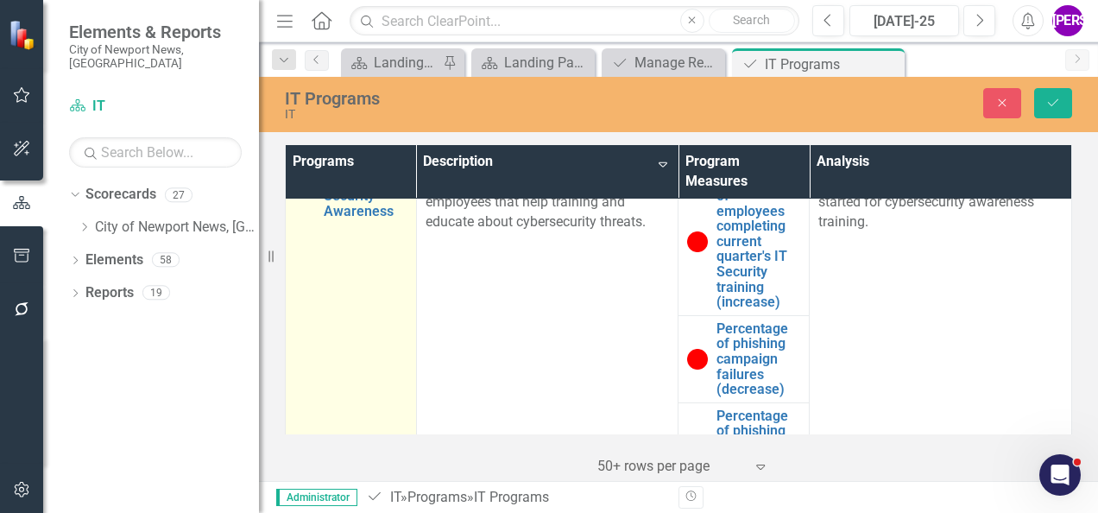
scroll to position [949, 0]
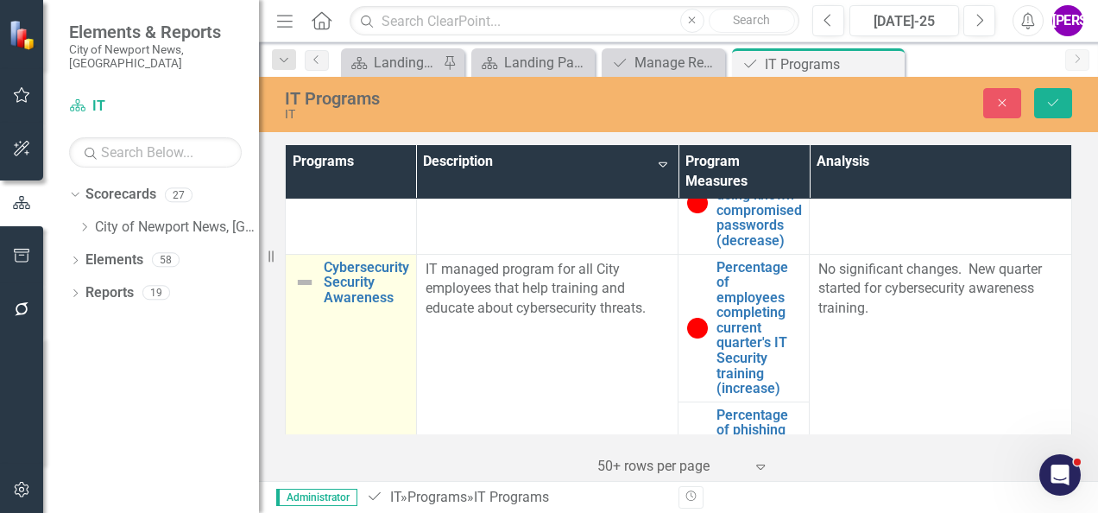
click at [368, 359] on td "Cybersecurity Security Awareness Link Map View Link Map Edit Edit Program Link …" at bounding box center [351, 438] width 131 height 368
drag, startPoint x: 368, startPoint y: 359, endPoint x: 328, endPoint y: 277, distance: 91.1
click at [328, 277] on icon "Expand" at bounding box center [332, 276] width 17 height 14
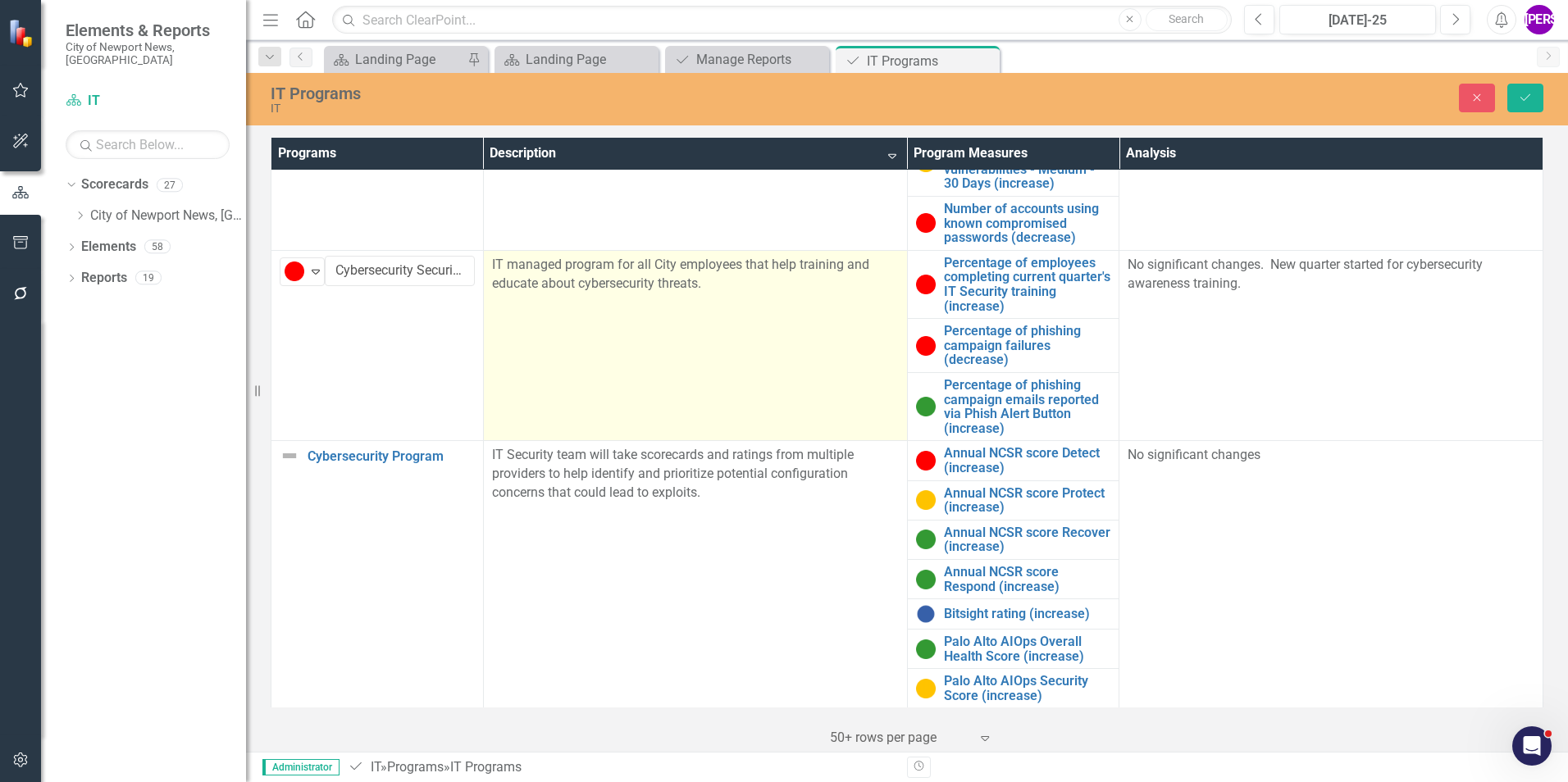
scroll to position [462, 0]
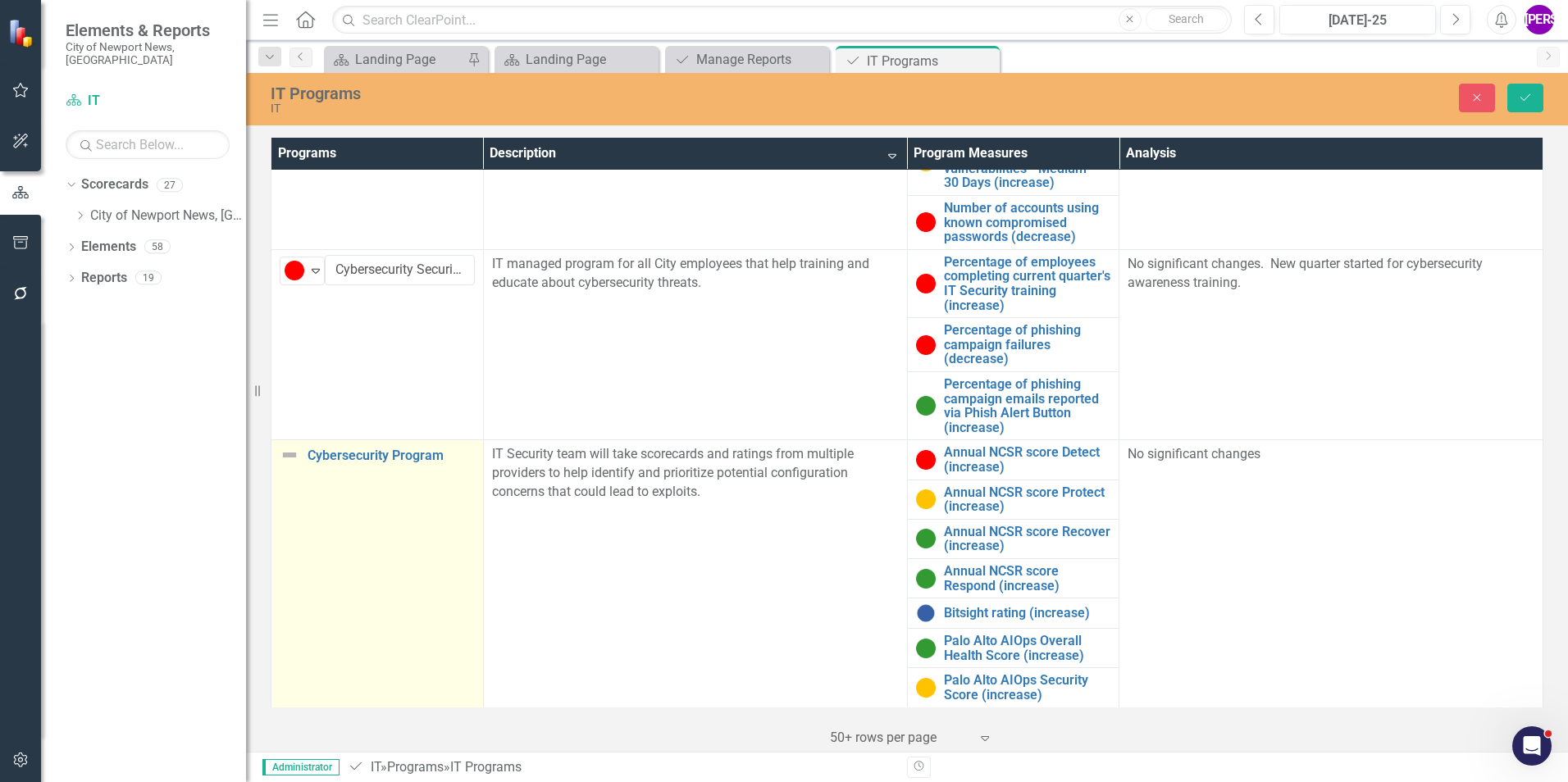
click at [371, 486] on td "Cybersecurity Program Link Map View Link Map Edit Edit Program Link Open Element" at bounding box center [377, 573] width 212 height 267
drag, startPoint x: 371, startPoint y: 552, endPoint x: 322, endPoint y: 467, distance: 98.1
click at [322, 467] on icon "Expand" at bounding box center [316, 462] width 16 height 13
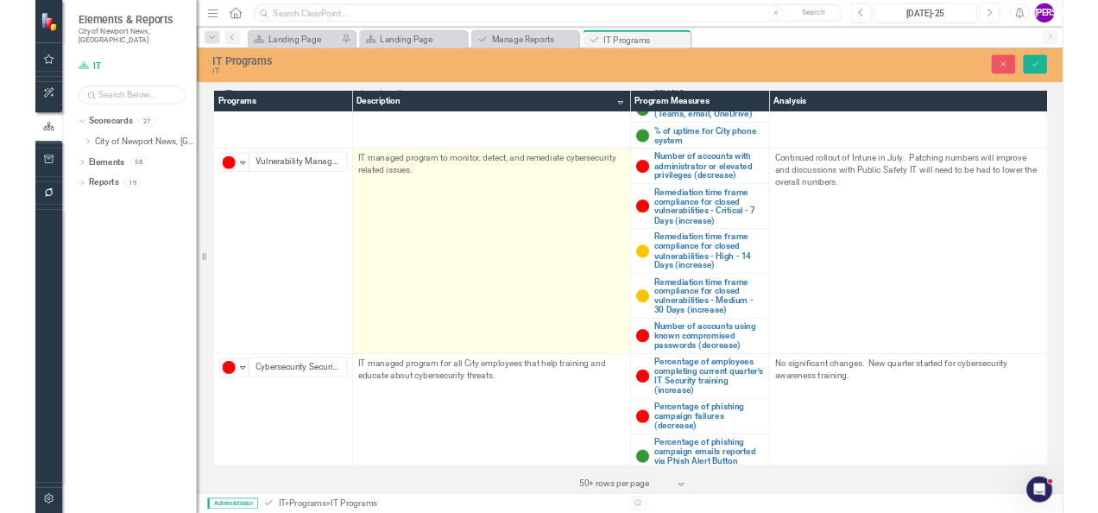
scroll to position [0, 0]
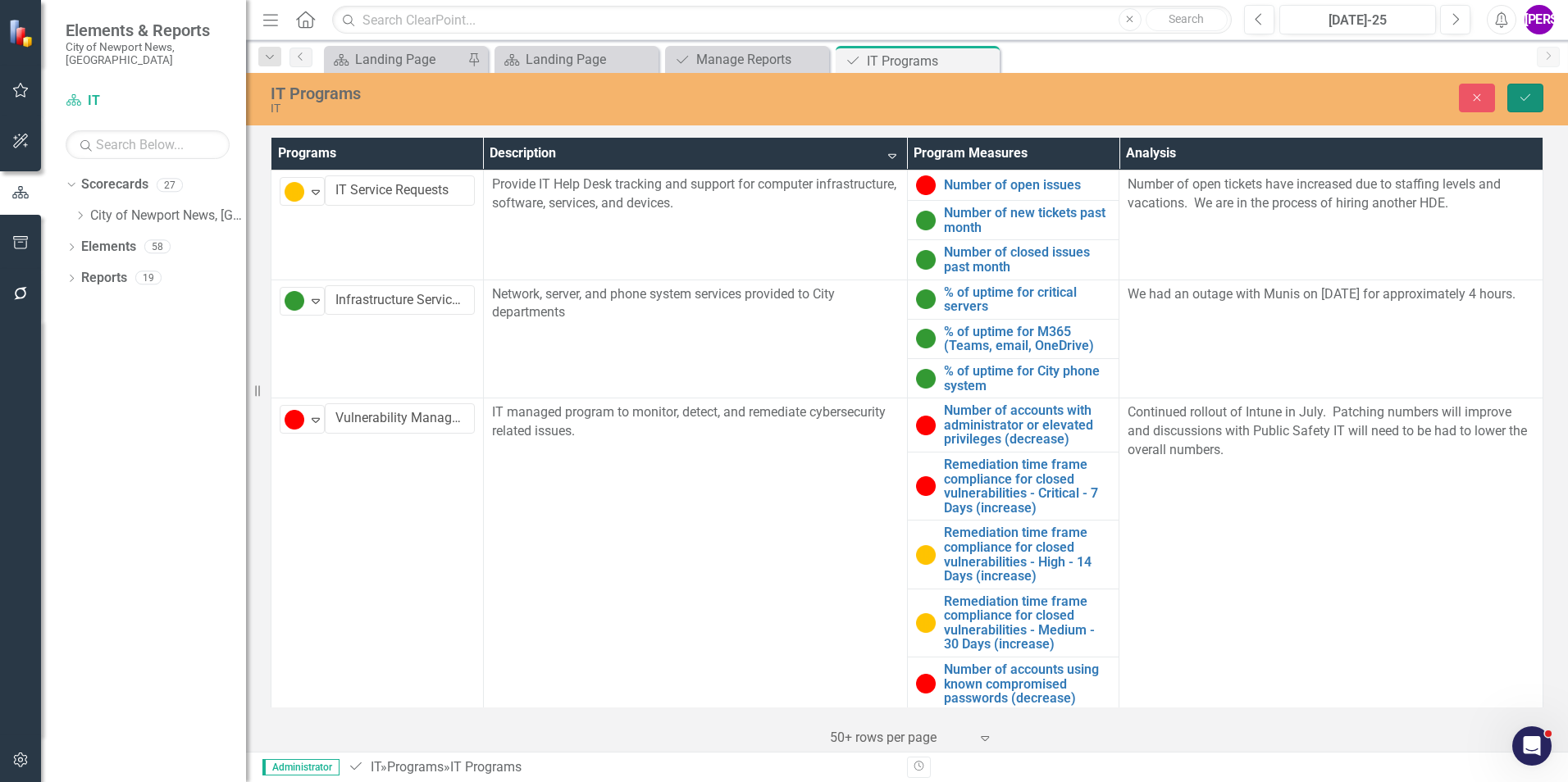
click at [1042, 86] on button "Save" at bounding box center [1525, 98] width 36 height 29
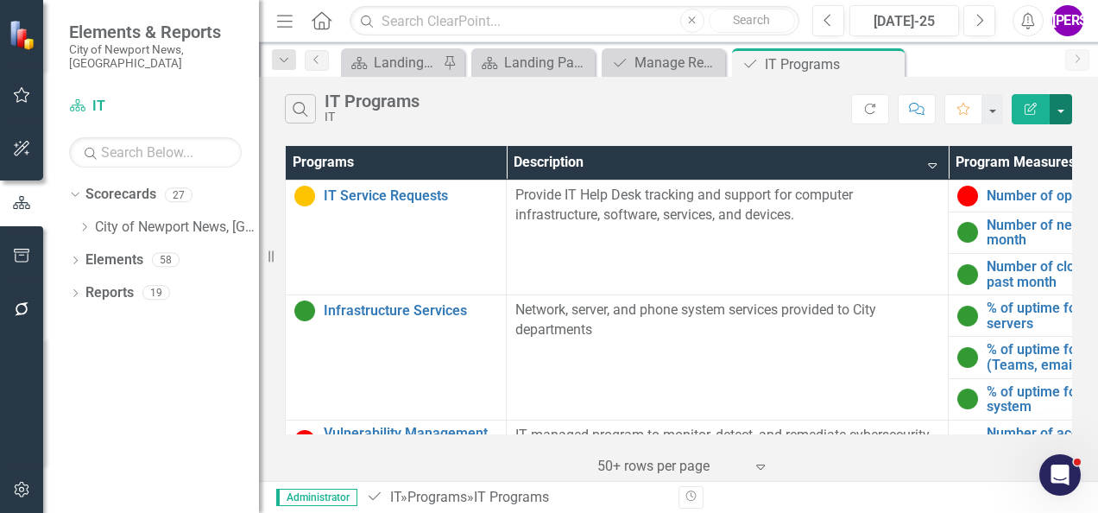
click at [1054, 109] on button "button" at bounding box center [1060, 109] width 22 height 30
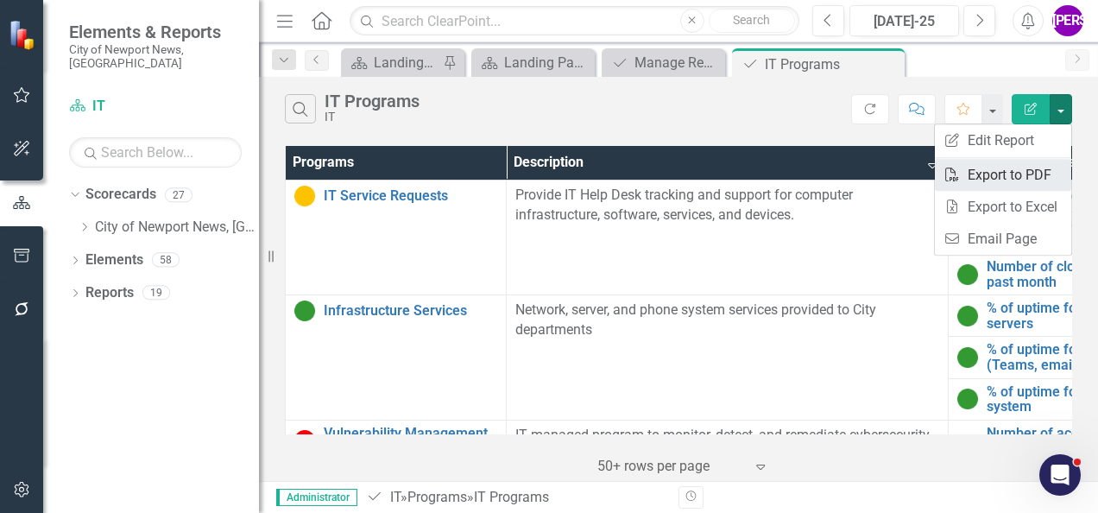
click at [1033, 178] on link "PDF Export to PDF" at bounding box center [1002, 175] width 136 height 32
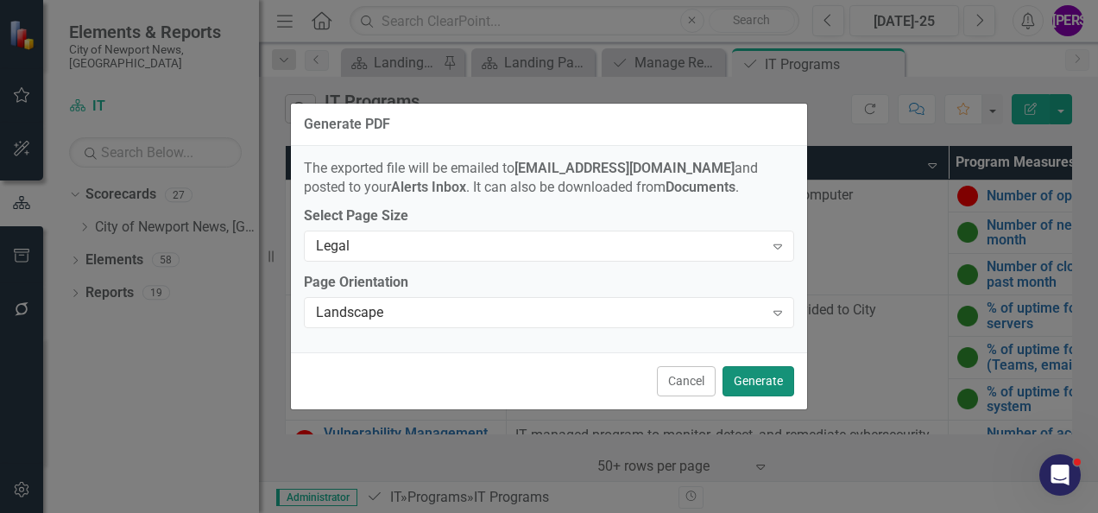
click at [785, 384] on button "Generate" at bounding box center [758, 381] width 72 height 30
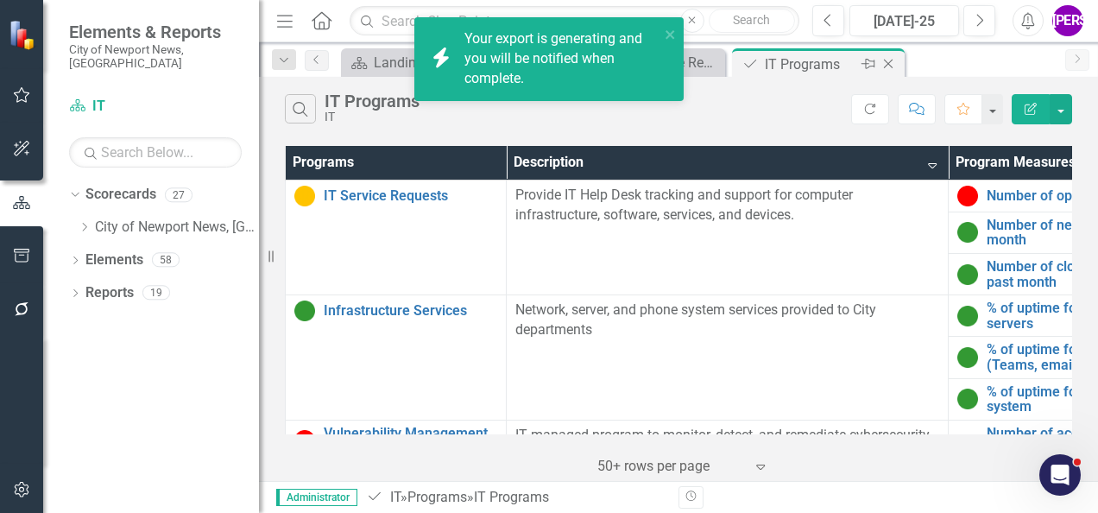
click at [887, 62] on icon "Close" at bounding box center [887, 64] width 17 height 14
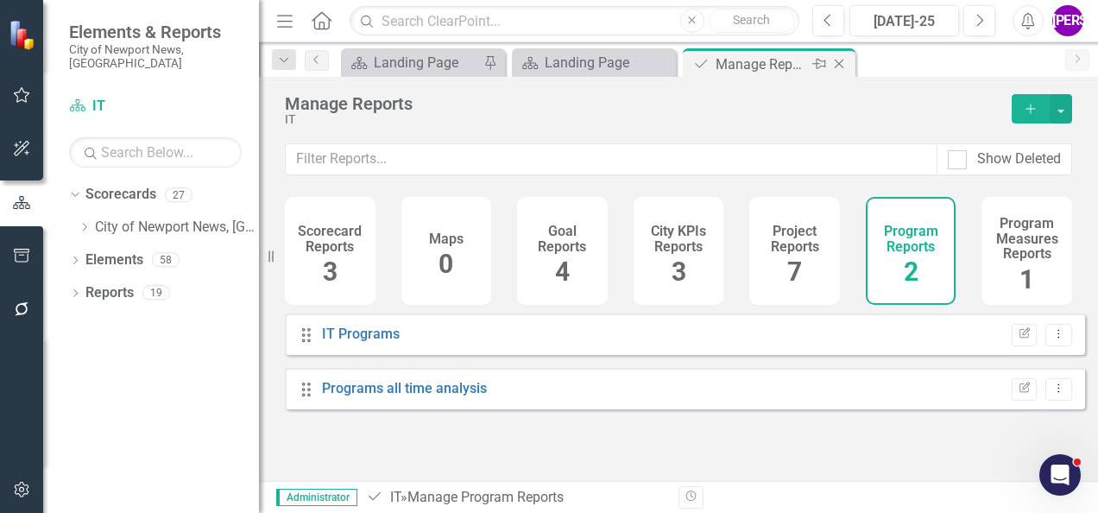
click at [838, 66] on icon "Close" at bounding box center [838, 64] width 17 height 14
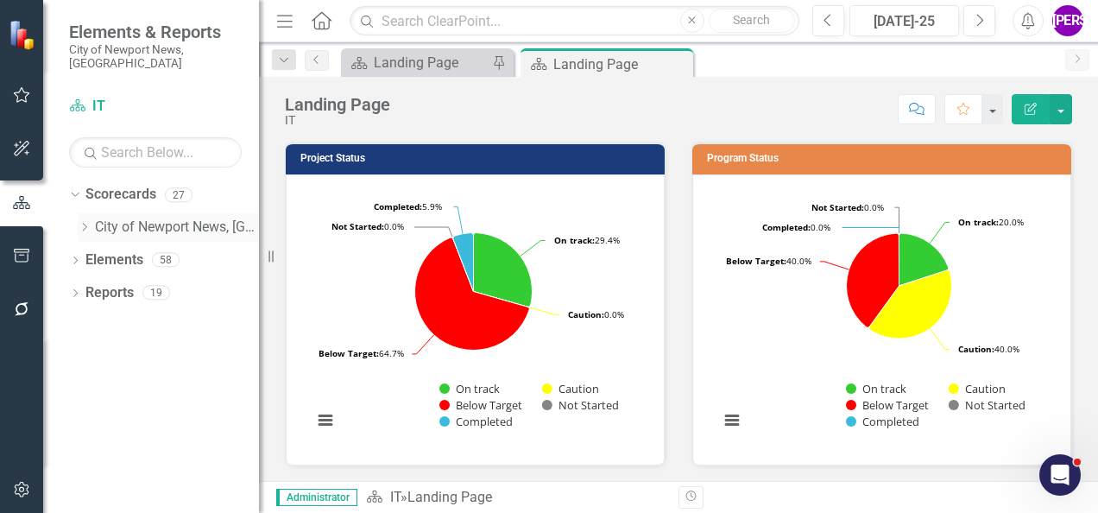
click at [83, 222] on icon "Dropdown" at bounding box center [84, 227] width 13 height 10
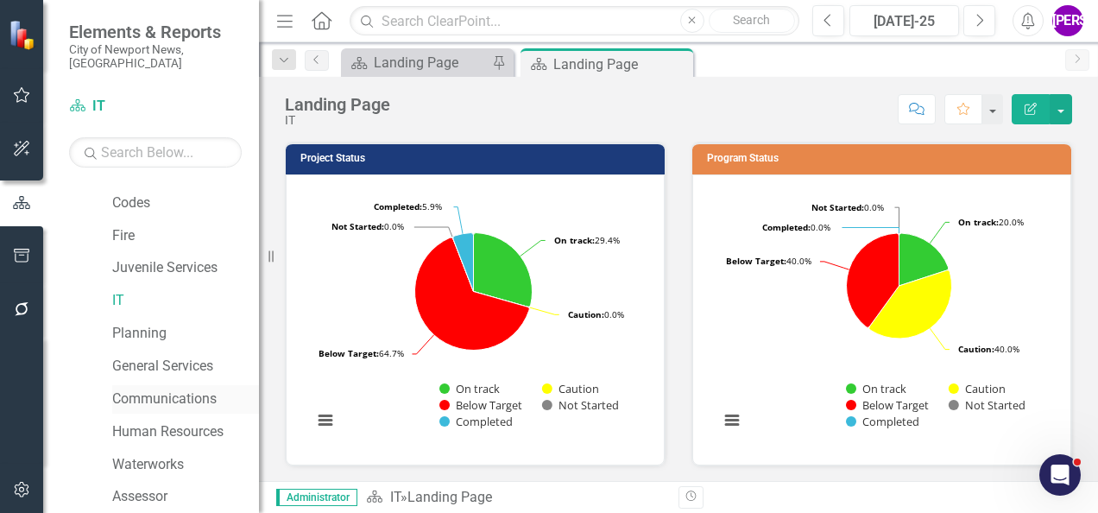
scroll to position [345, 0]
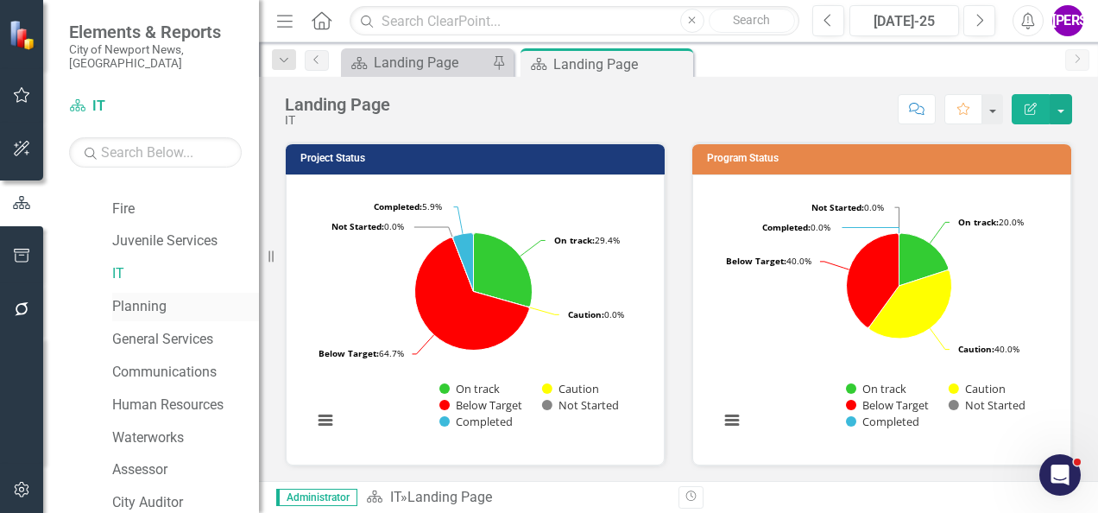
click at [155, 297] on link "Planning" at bounding box center [185, 307] width 147 height 20
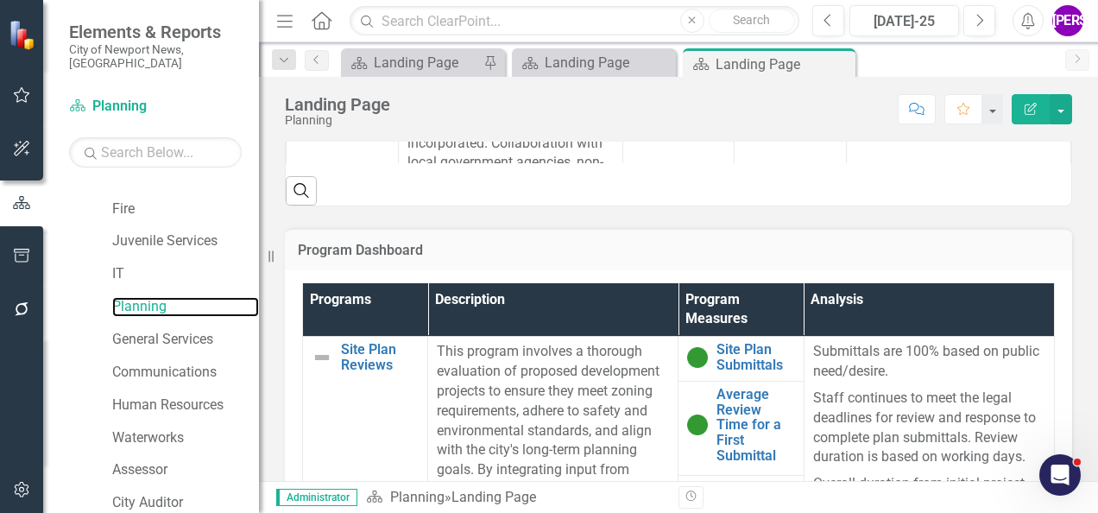
scroll to position [1035, 0]
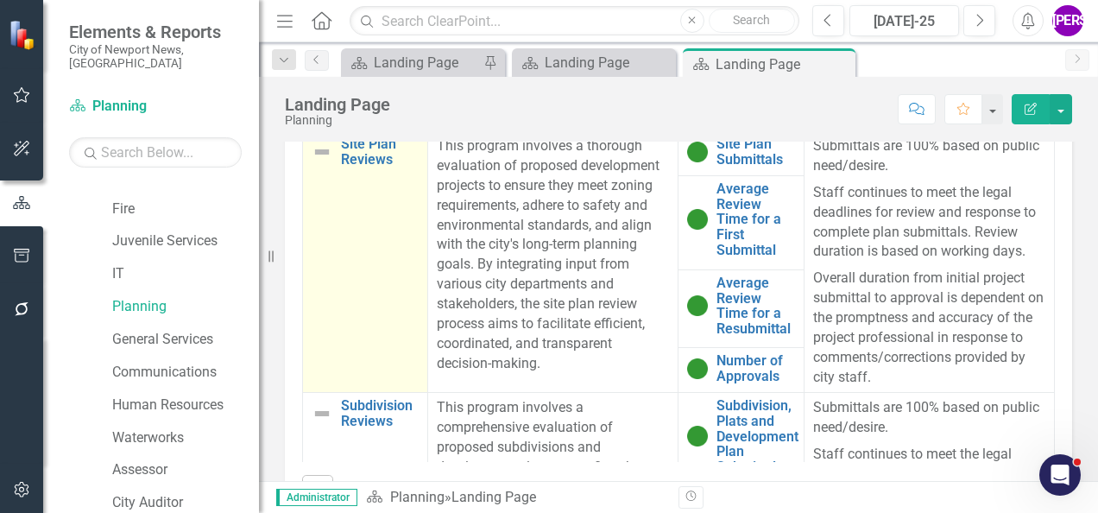
click at [349, 243] on td "Site Plan Reviews Link Map View Link Map Edit Edit Program Link Open Element" at bounding box center [365, 261] width 125 height 261
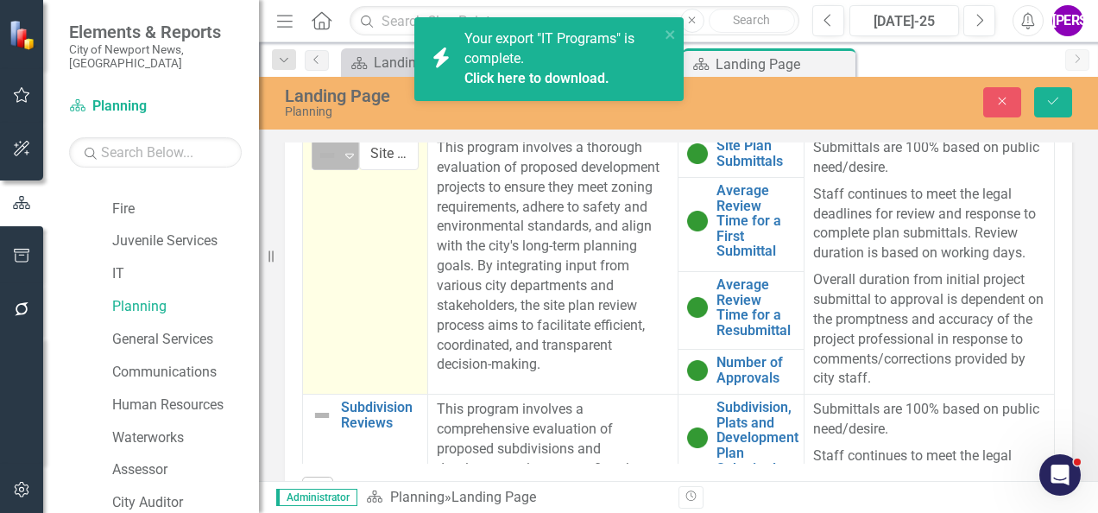
click at [335, 154] on img at bounding box center [327, 155] width 21 height 21
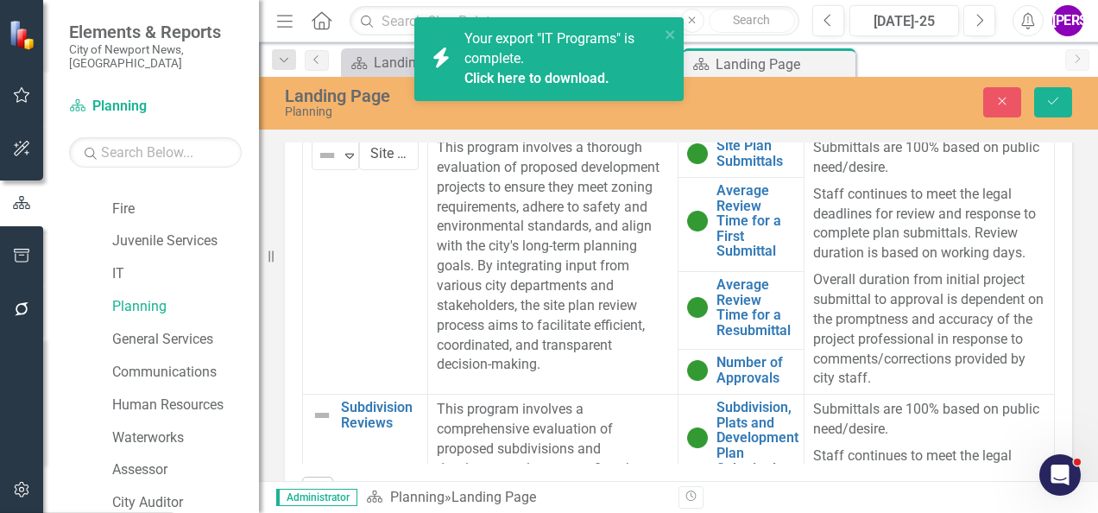
click at [558, 83] on link "Click here to download." at bounding box center [536, 78] width 145 height 16
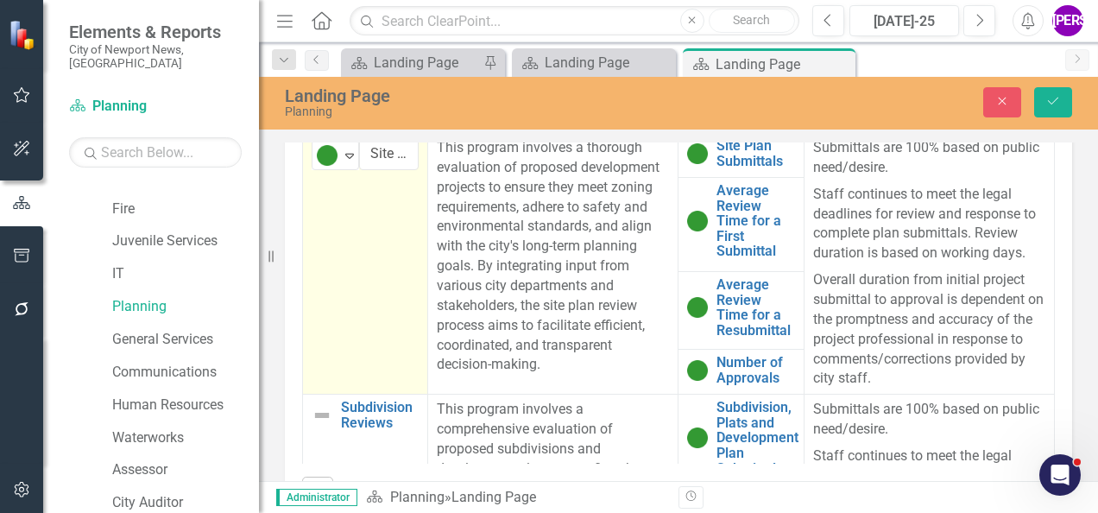
scroll to position [173, 0]
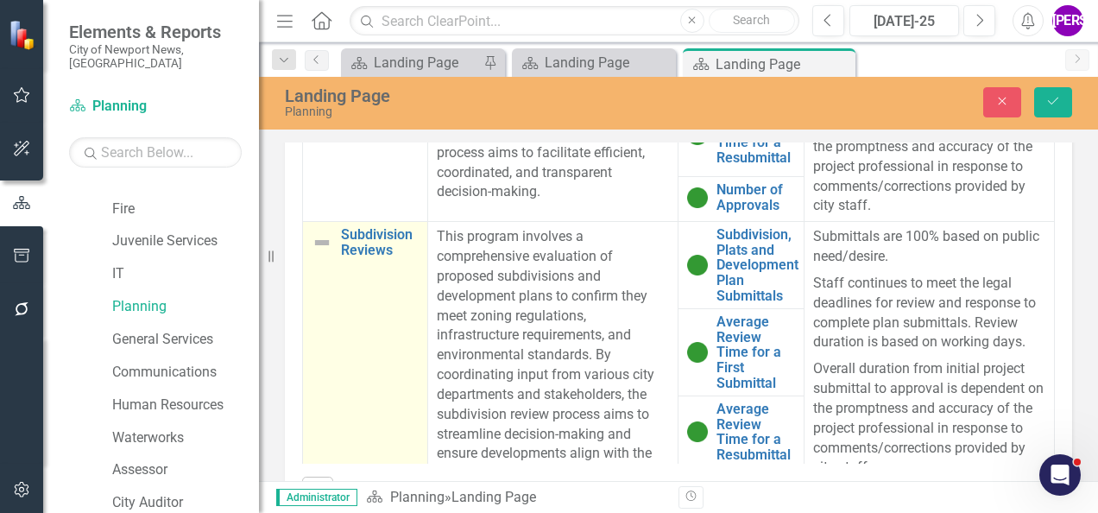
click at [376, 306] on td "Subdivision Reviews Link Map View Link Map Edit Edit Program Link Open Element" at bounding box center [365, 366] width 125 height 288
click at [333, 250] on img at bounding box center [327, 244] width 21 height 21
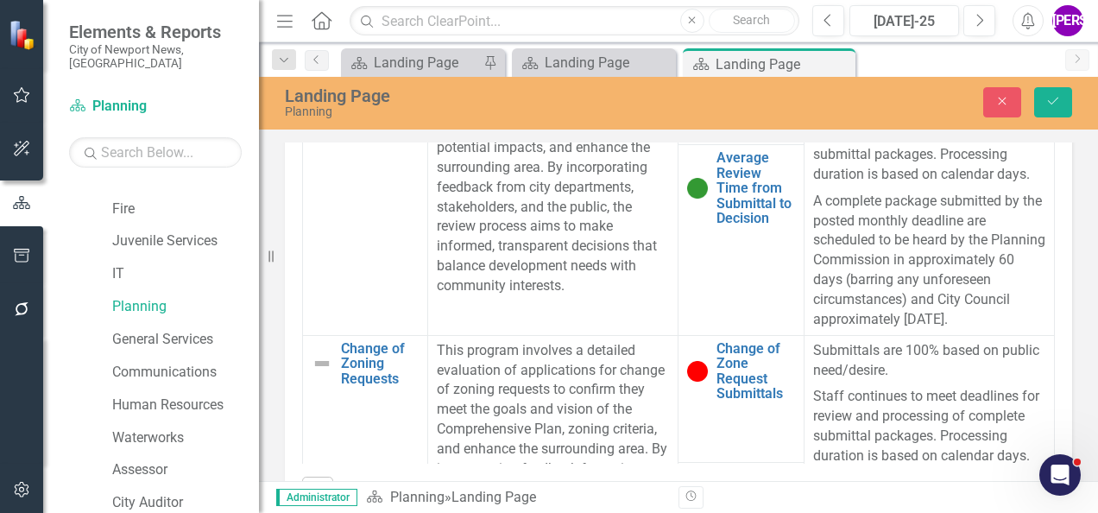
scroll to position [518, 0]
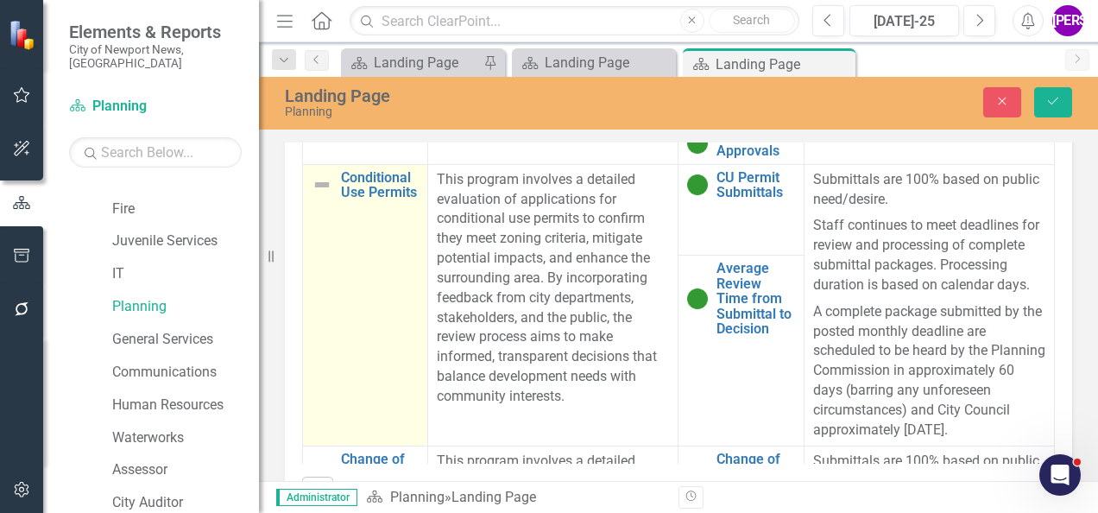
click at [303, 318] on td "Conditional Use Permits Link Map View Link Map Edit Edit Program Link Open Elem…" at bounding box center [365, 304] width 125 height 281
click at [335, 176] on img at bounding box center [327, 186] width 21 height 21
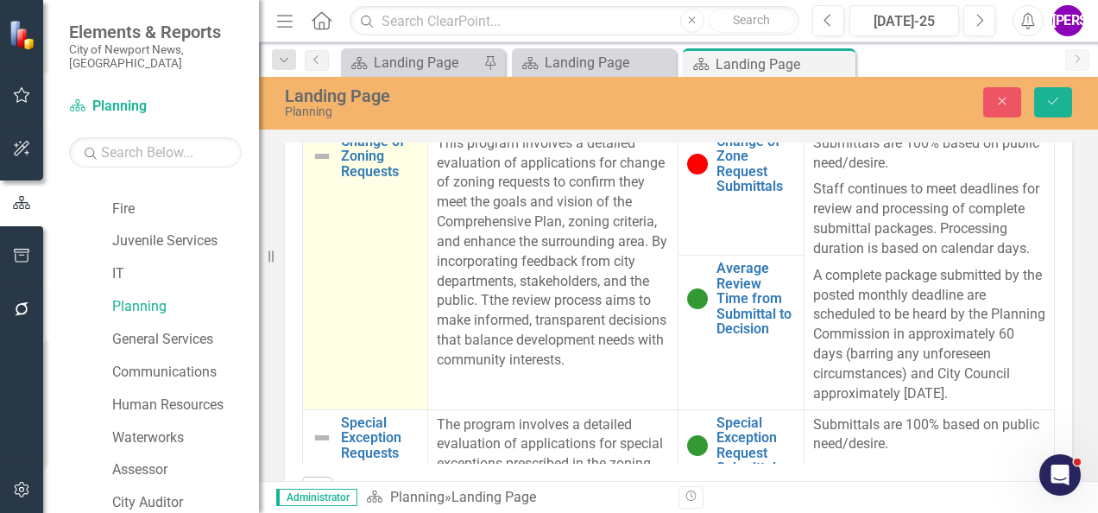
scroll to position [863, 0]
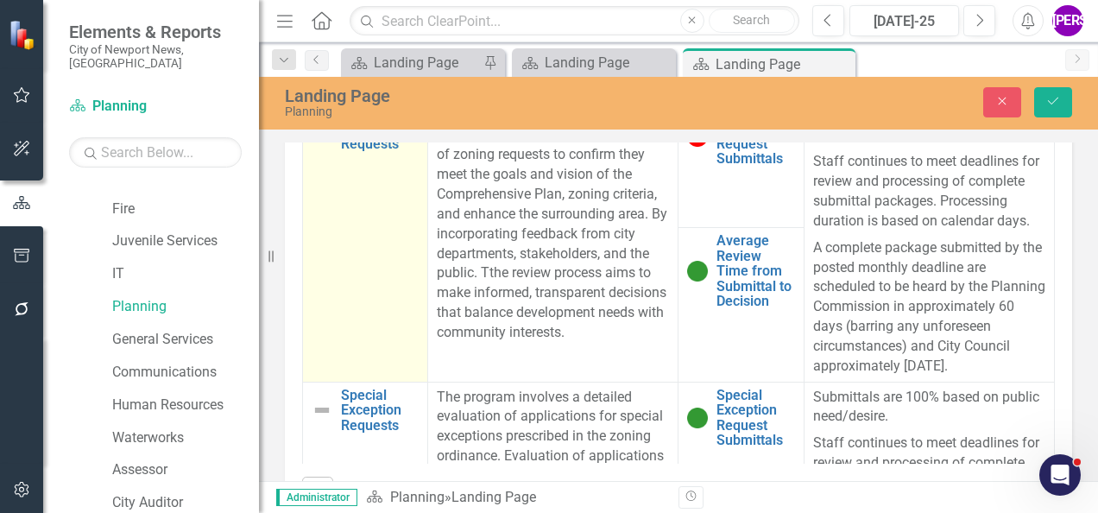
click at [385, 288] on td "Change of Zoning Requests Link Map View Link Map Edit Edit Program Link Open El…" at bounding box center [365, 240] width 125 height 281
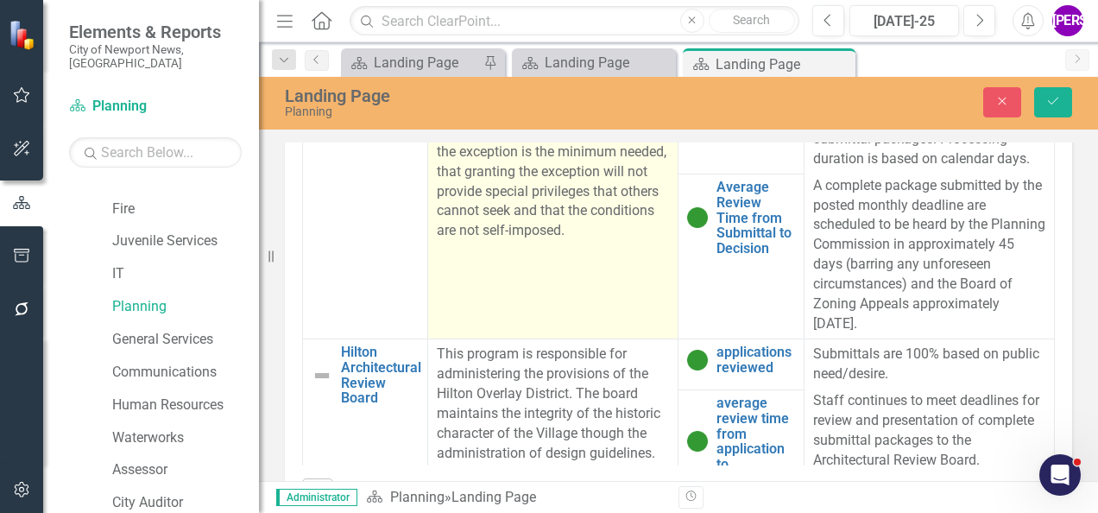
scroll to position [1122, 0]
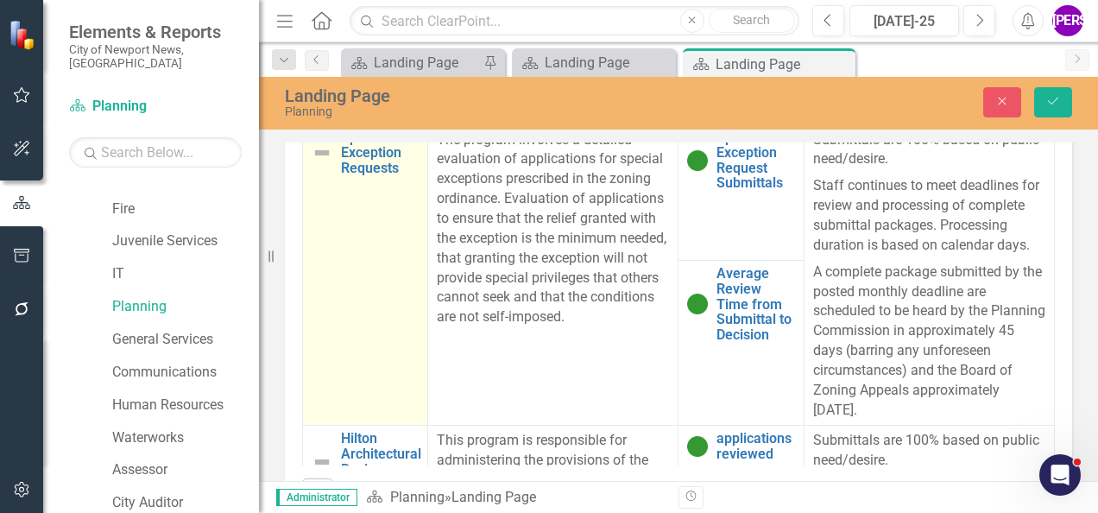
click at [361, 288] on td "Special Exception Requests Link Map View Link Map Edit Edit Program Link Open E…" at bounding box center [365, 274] width 125 height 301
click at [331, 157] on img at bounding box center [327, 146] width 21 height 21
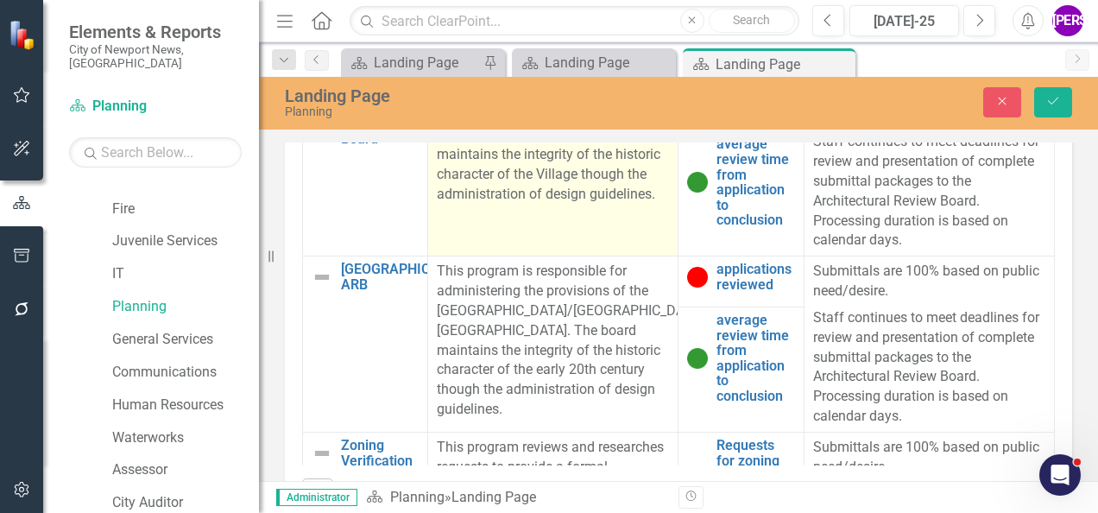
scroll to position [1381, 0]
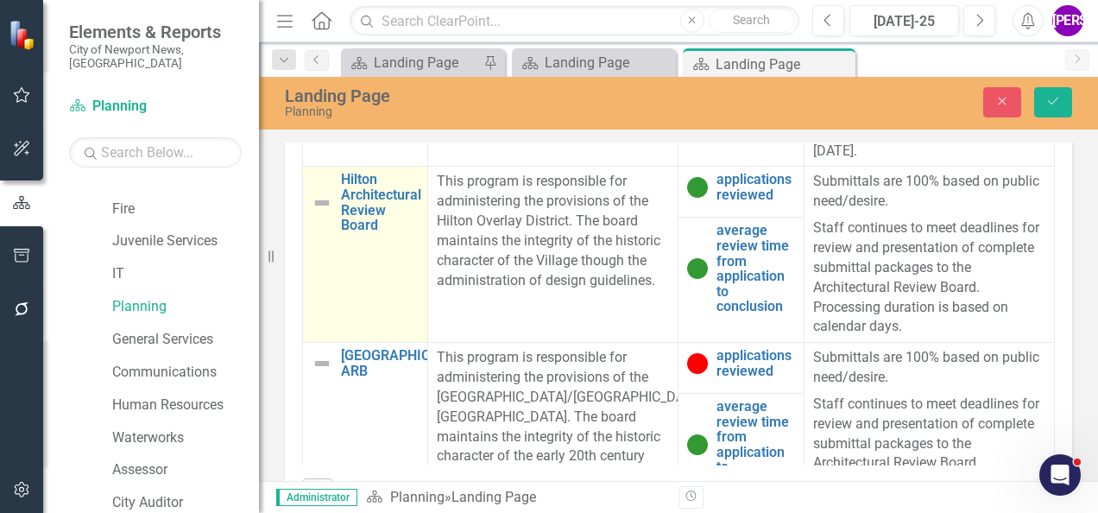
click at [354, 340] on td "Hilton Architectural Review Board Link Map View Link Map Edit Edit Program Link…" at bounding box center [365, 255] width 125 height 176
click at [341, 203] on div "Expand" at bounding box center [349, 188] width 17 height 28
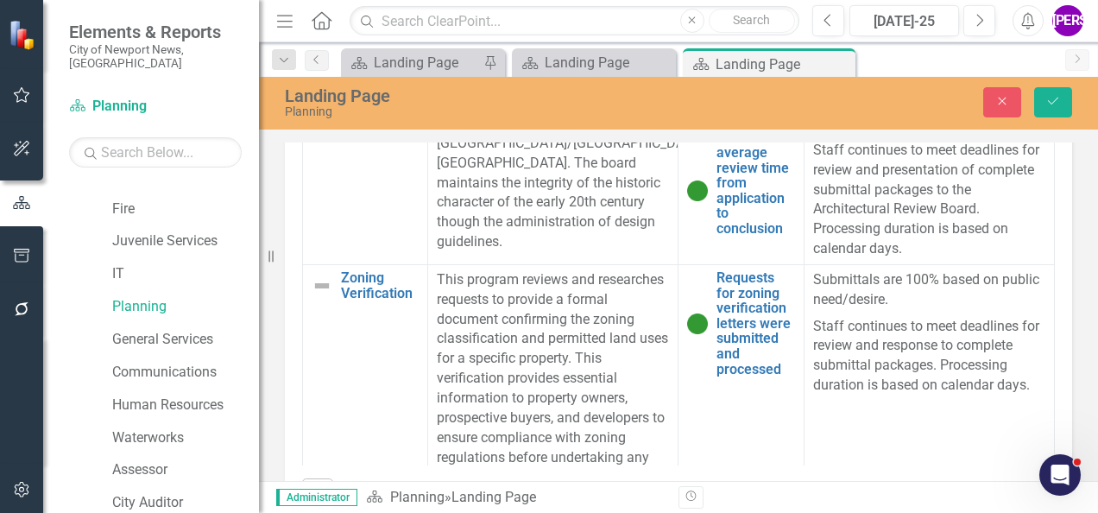
scroll to position [1553, 0]
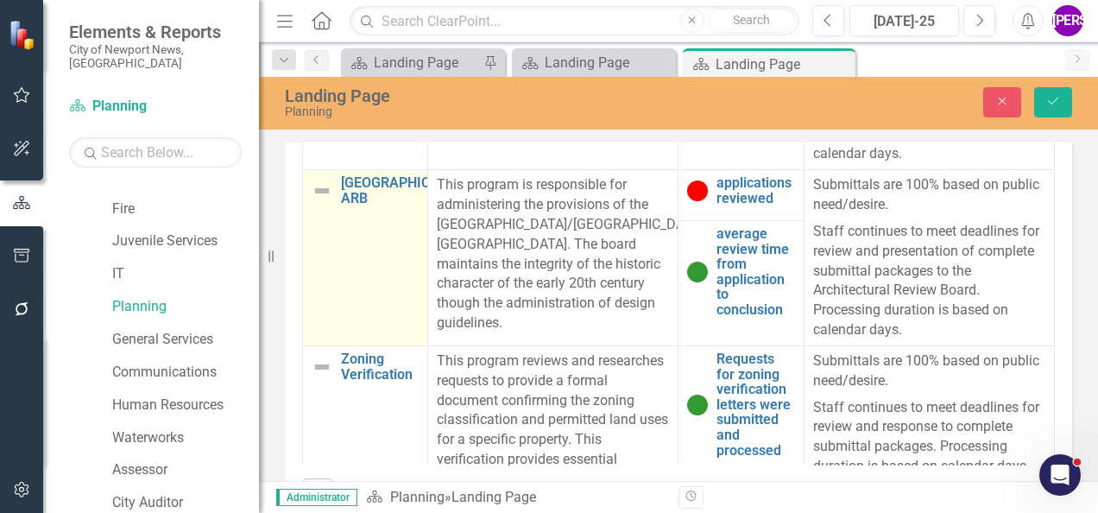
click at [405, 328] on td "North End/Huntington Heights ARB Link Map View Link Map Edit Edit Program Link …" at bounding box center [365, 258] width 125 height 176
click at [343, 199] on icon "Expand" at bounding box center [349, 193] width 17 height 14
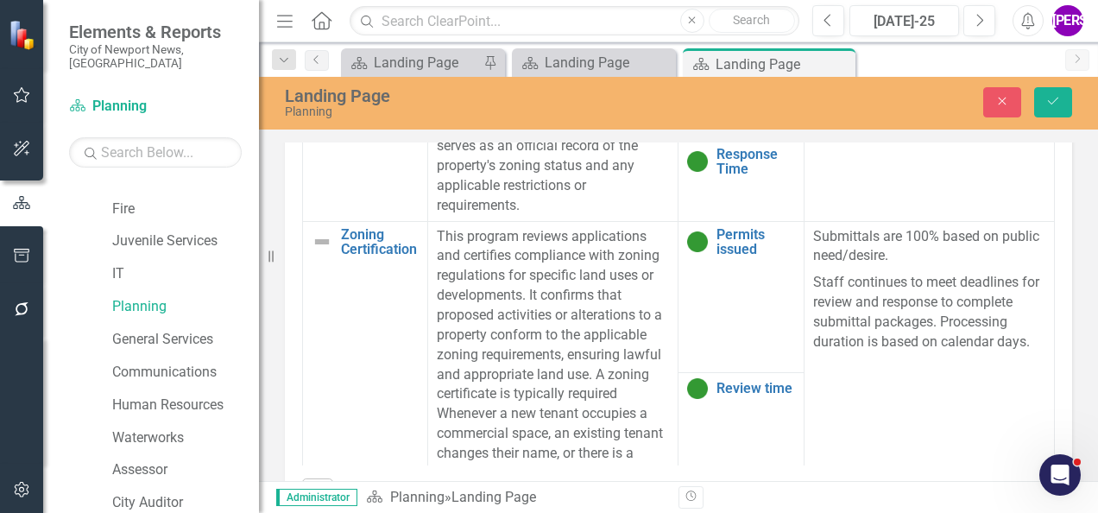
scroll to position [1812, 0]
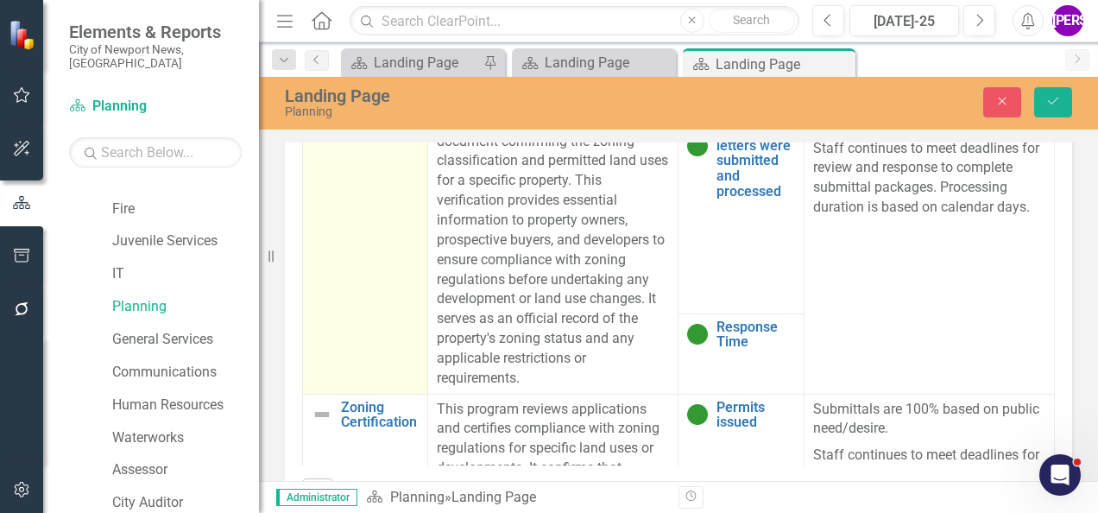
click at [393, 285] on td "Zoning Verification Link Map View Link Map Edit Edit Program Link Open Element" at bounding box center [365, 239] width 125 height 307
click at [346, 116] on icon "Expand" at bounding box center [349, 109] width 17 height 14
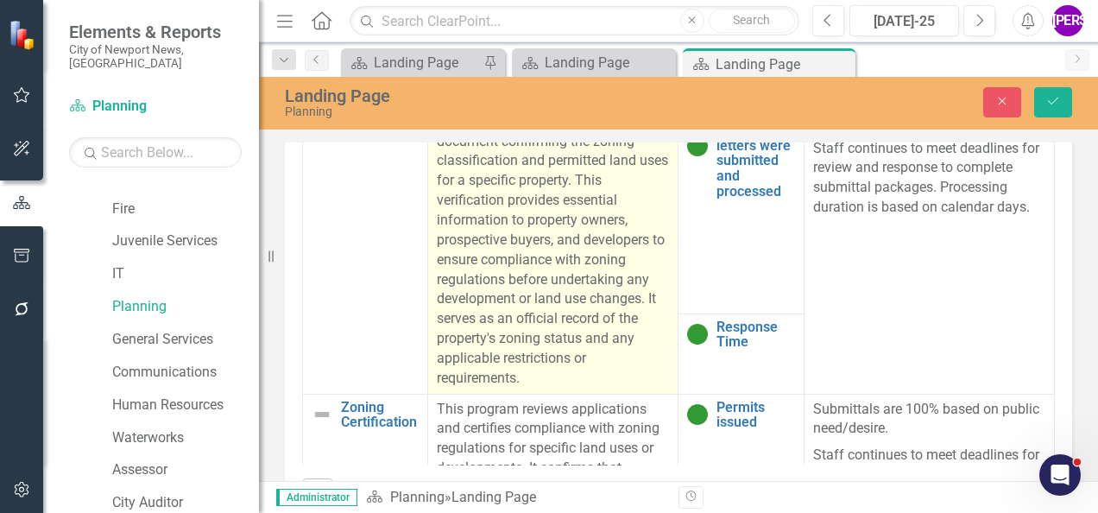
scroll to position [2071, 0]
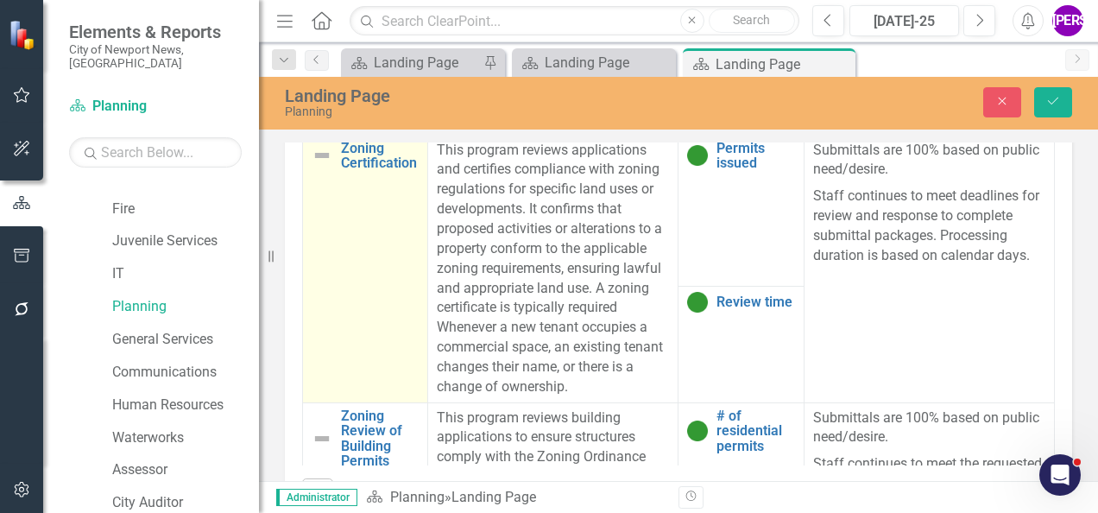
click at [353, 355] on td "Zoning Certification Link Map View Link Map Edit Edit Program Link Open Element" at bounding box center [365, 268] width 125 height 267
click at [338, 169] on div "Not Defined" at bounding box center [328, 157] width 26 height 24
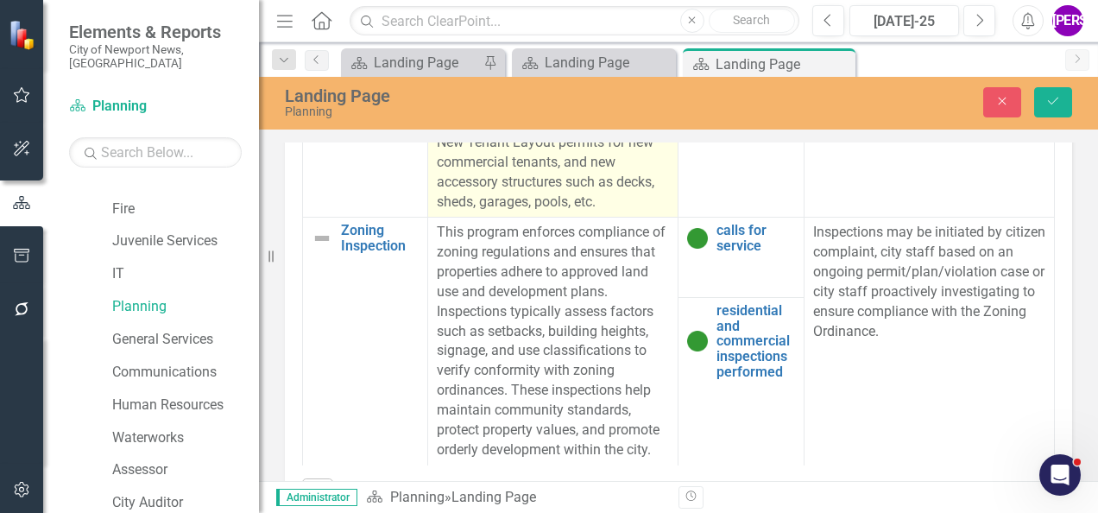
scroll to position [2639, 0]
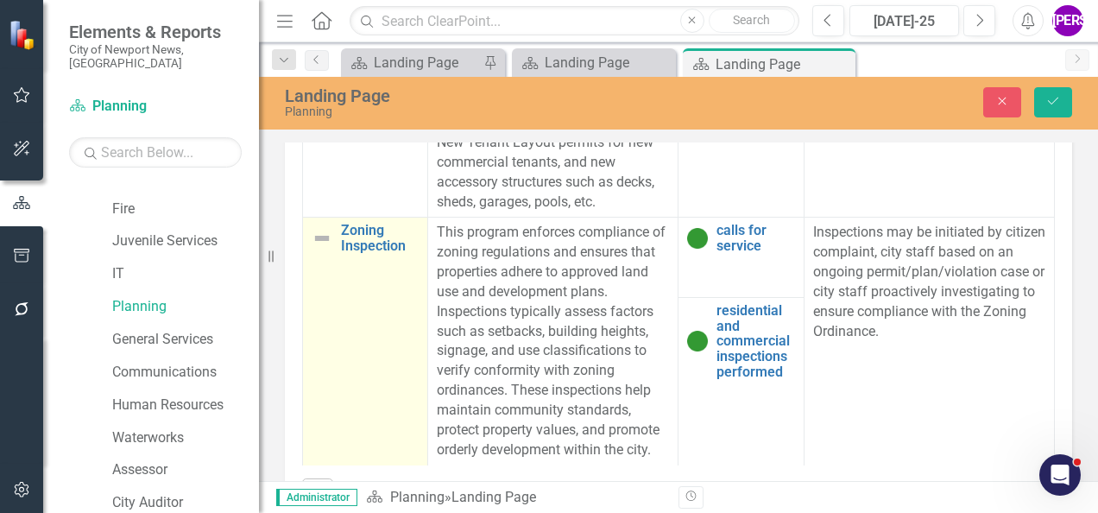
click at [355, 329] on td "Zoning Inspection Link Map View Link Map Edit Edit Program Link Open Element" at bounding box center [365, 341] width 125 height 248
click at [333, 224] on div "Not Defined Expand" at bounding box center [334, 239] width 47 height 30
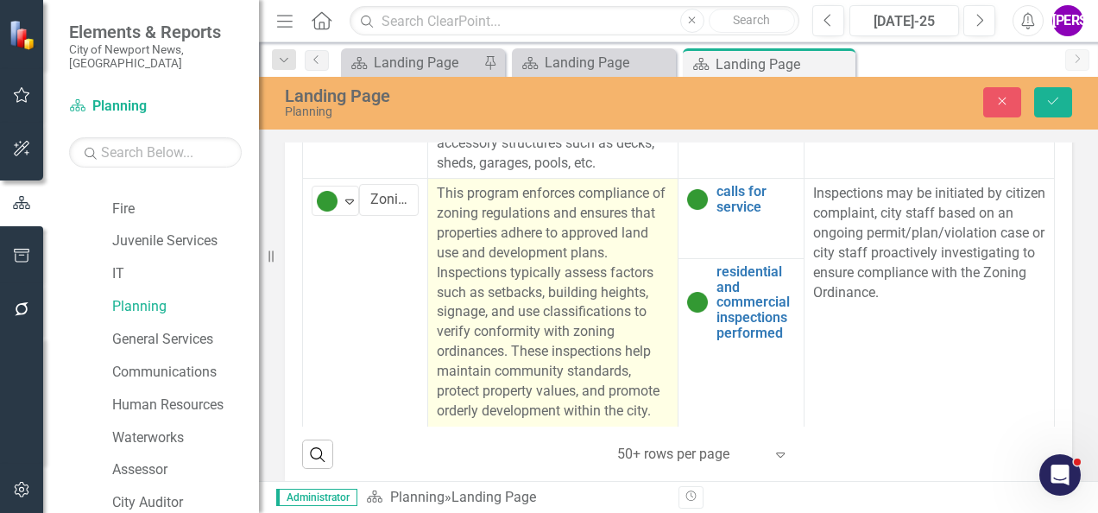
scroll to position [1092, 0]
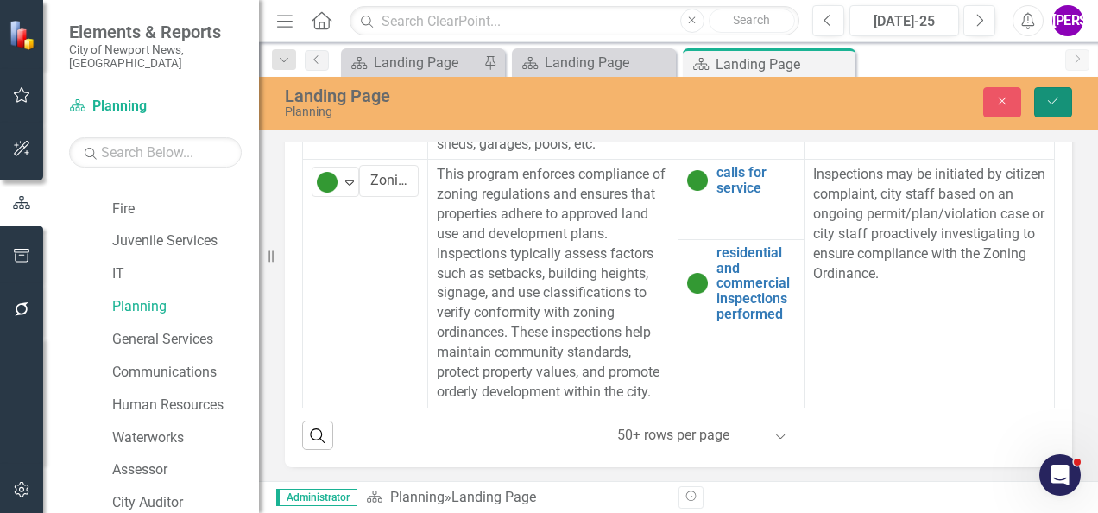
click at [1057, 94] on button "Save" at bounding box center [1053, 102] width 38 height 30
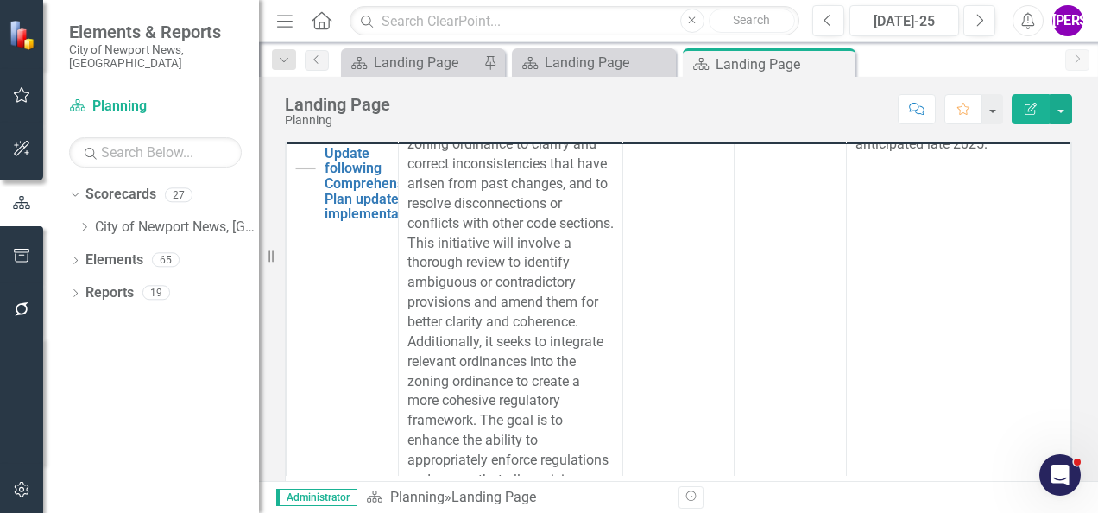
scroll to position [1553, 0]
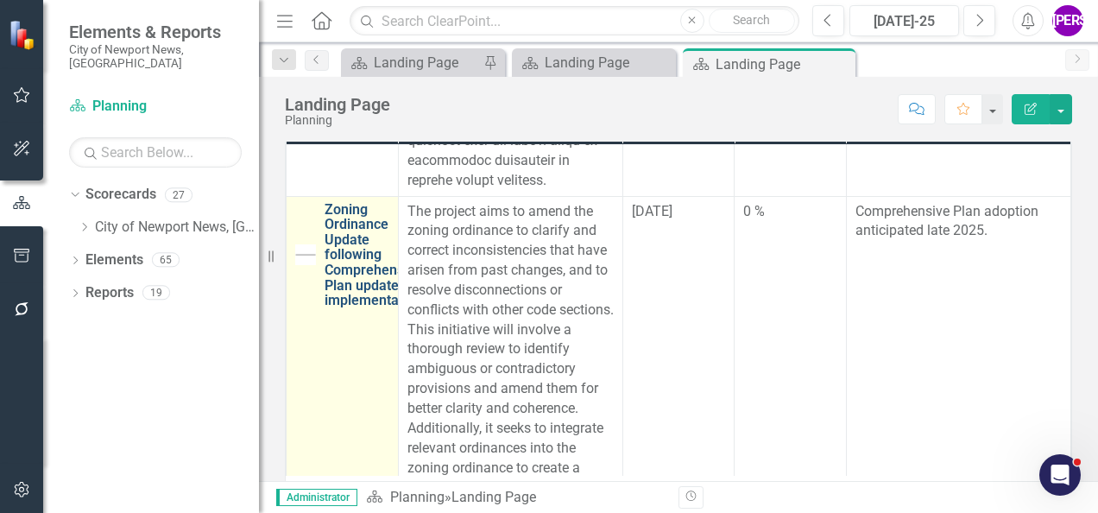
click at [349, 286] on link "Zoning Ordinance Update following Comprehensive Plan update for implementation" at bounding box center [373, 255] width 98 height 106
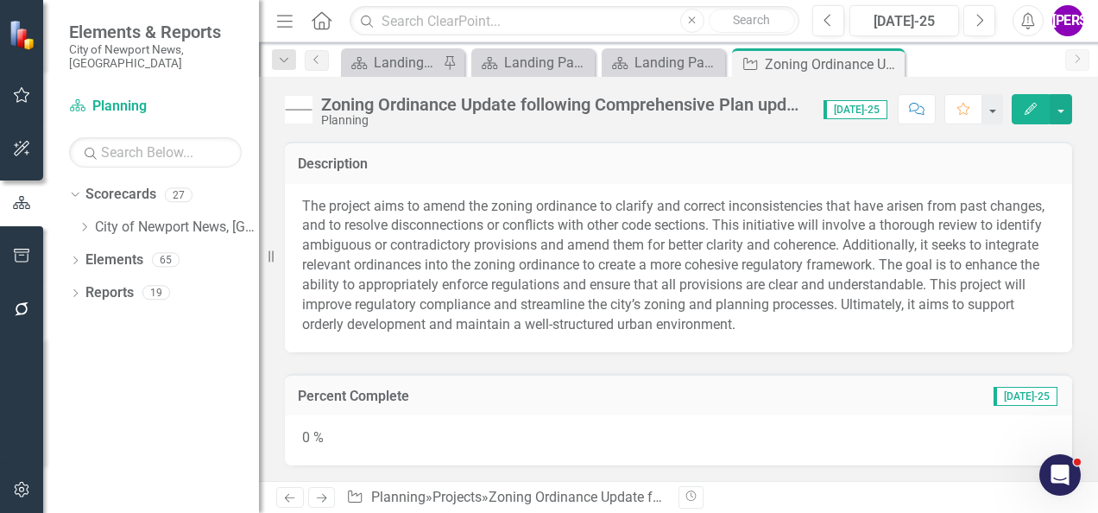
scroll to position [259, 0]
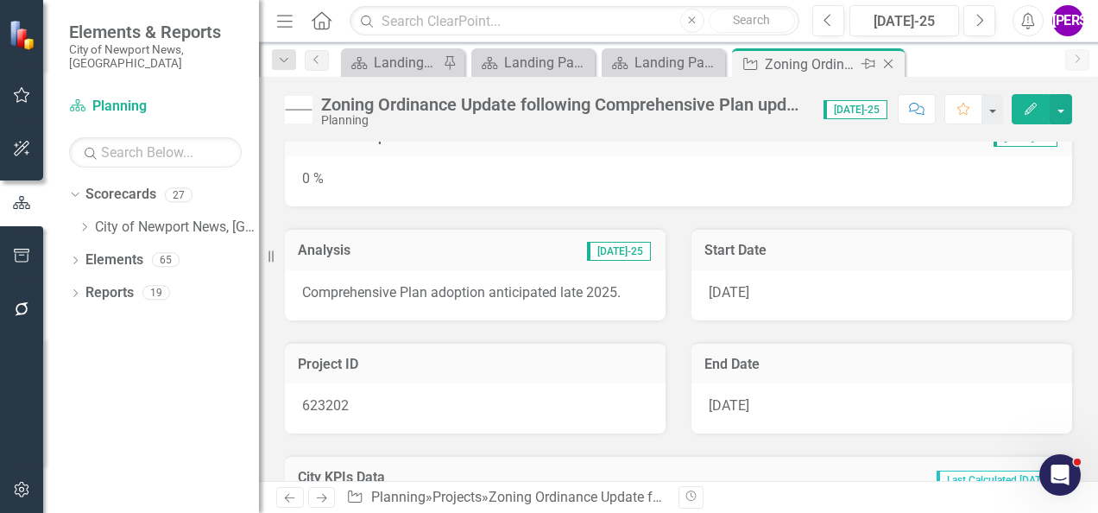
click at [888, 59] on icon "Close" at bounding box center [887, 64] width 17 height 14
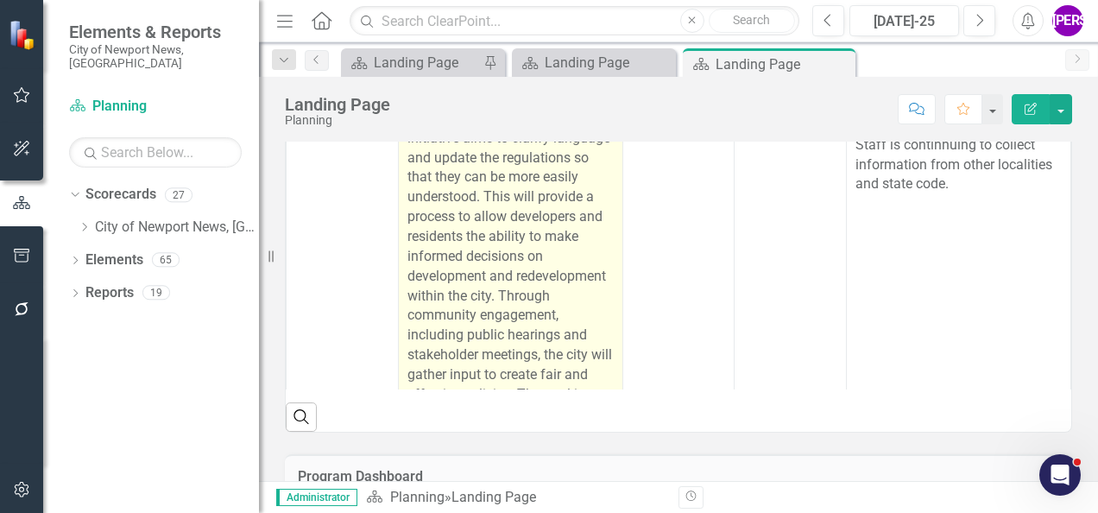
scroll to position [2847, 0]
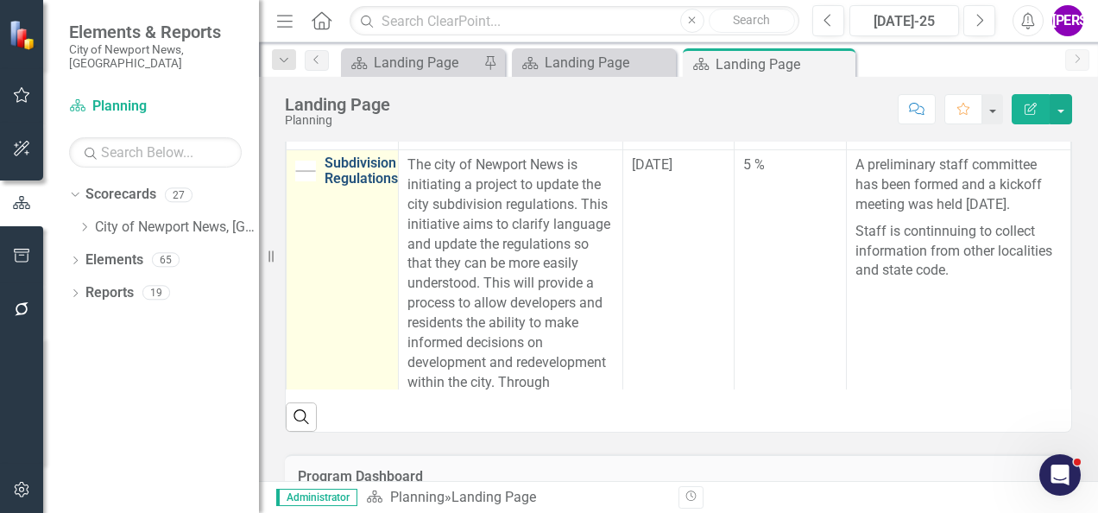
click at [384, 186] on link "Subdivision Regulations" at bounding box center [360, 170] width 73 height 30
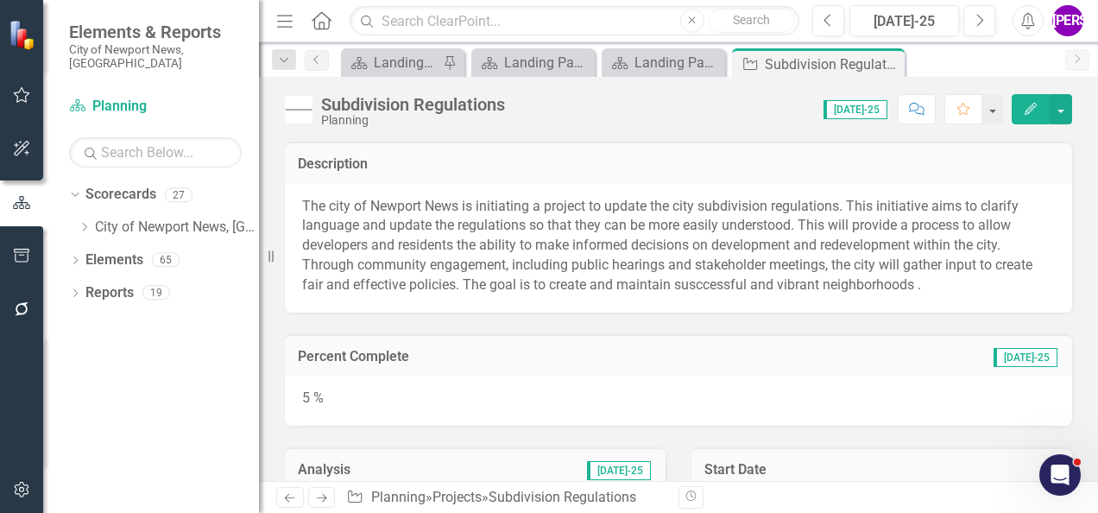
scroll to position [173, 0]
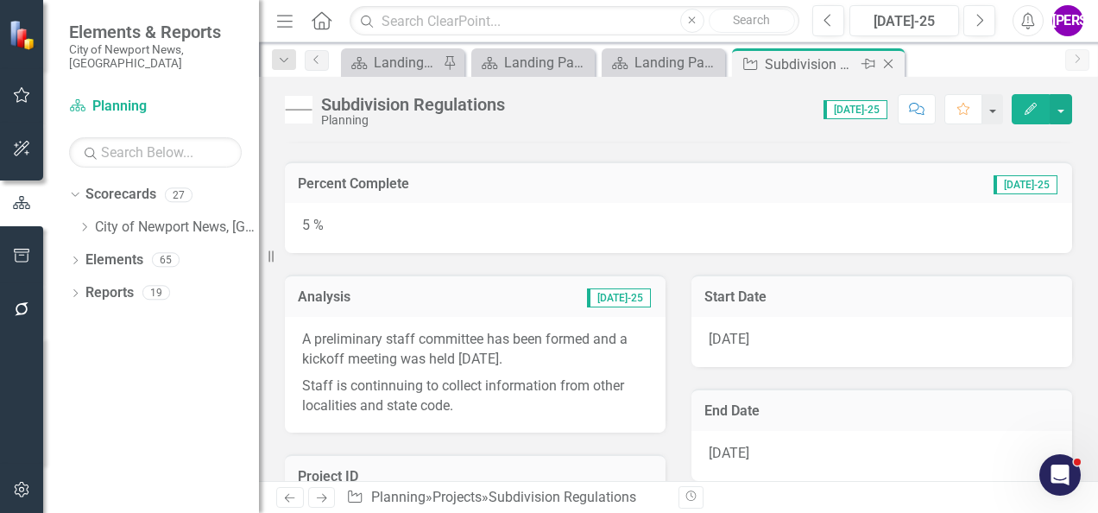
click at [888, 60] on icon "Close" at bounding box center [887, 64] width 17 height 14
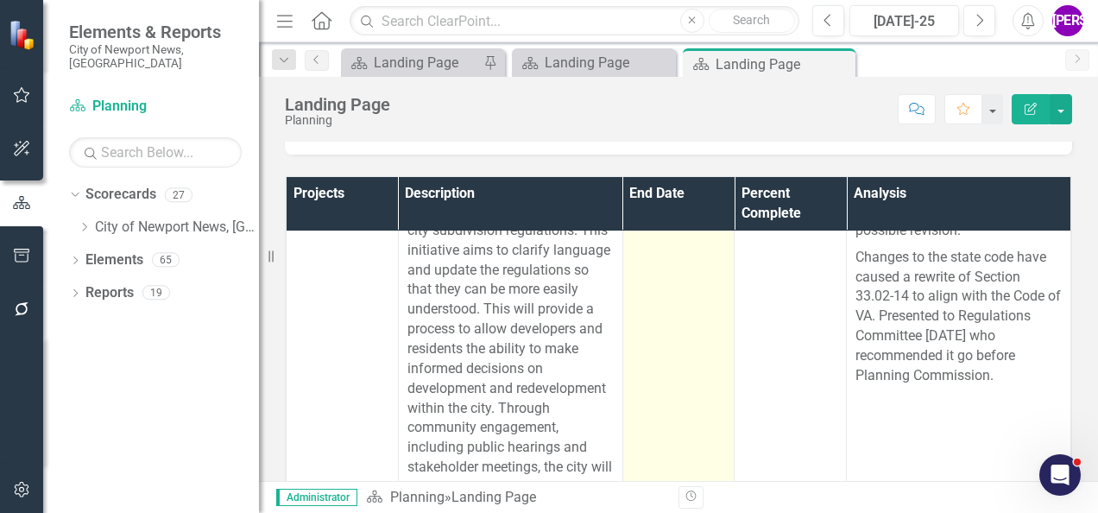
scroll to position [3298, 0]
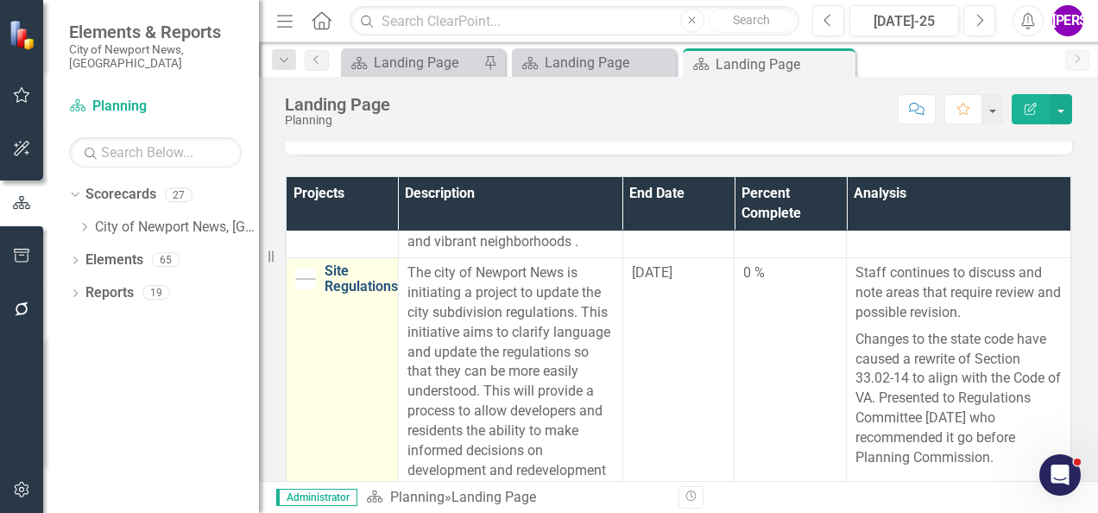
click at [362, 293] on link "Site Regulations" at bounding box center [360, 278] width 73 height 30
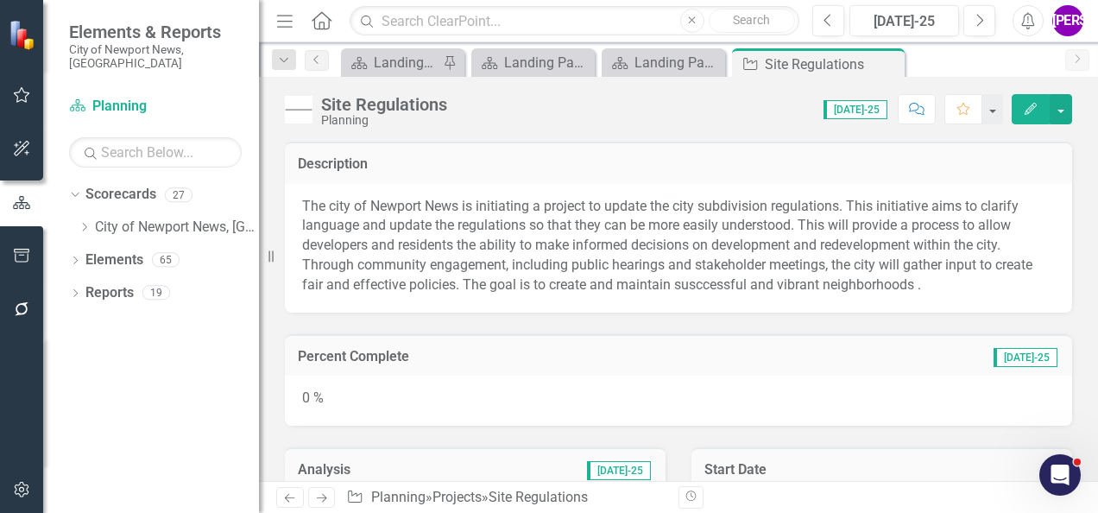
scroll to position [173, 0]
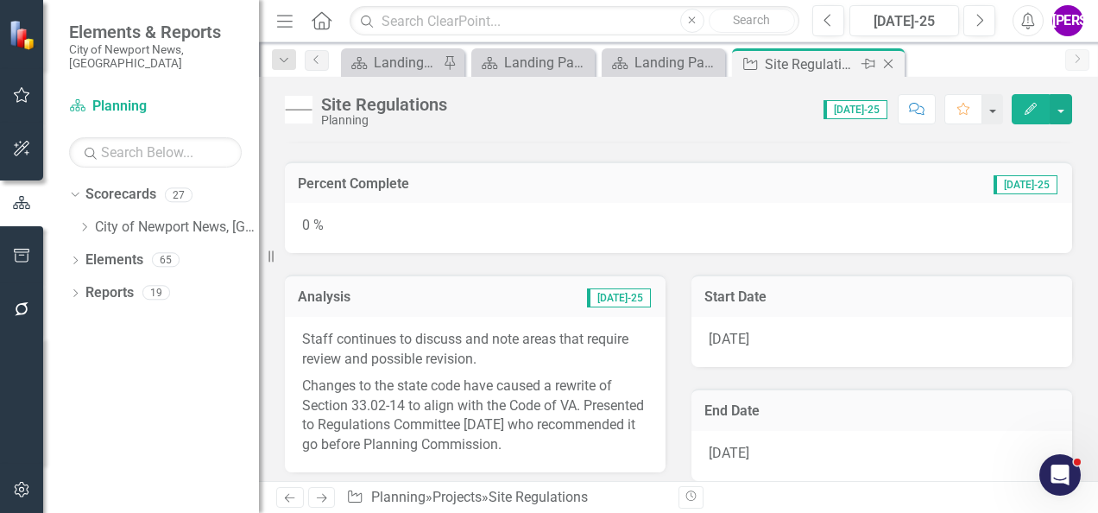
click at [884, 67] on icon "Close" at bounding box center [887, 64] width 17 height 14
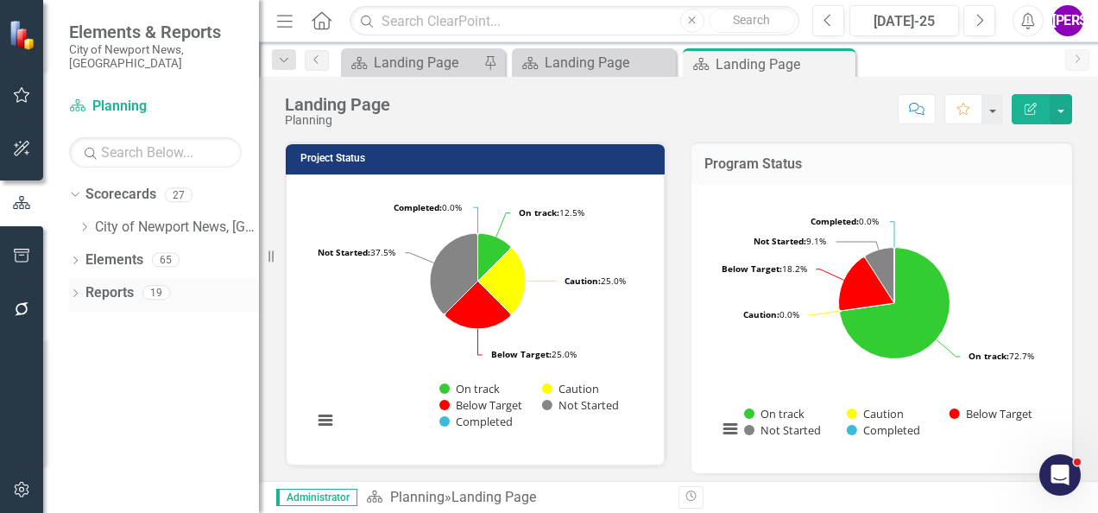
click at [104, 283] on link "Reports" at bounding box center [109, 293] width 48 height 20
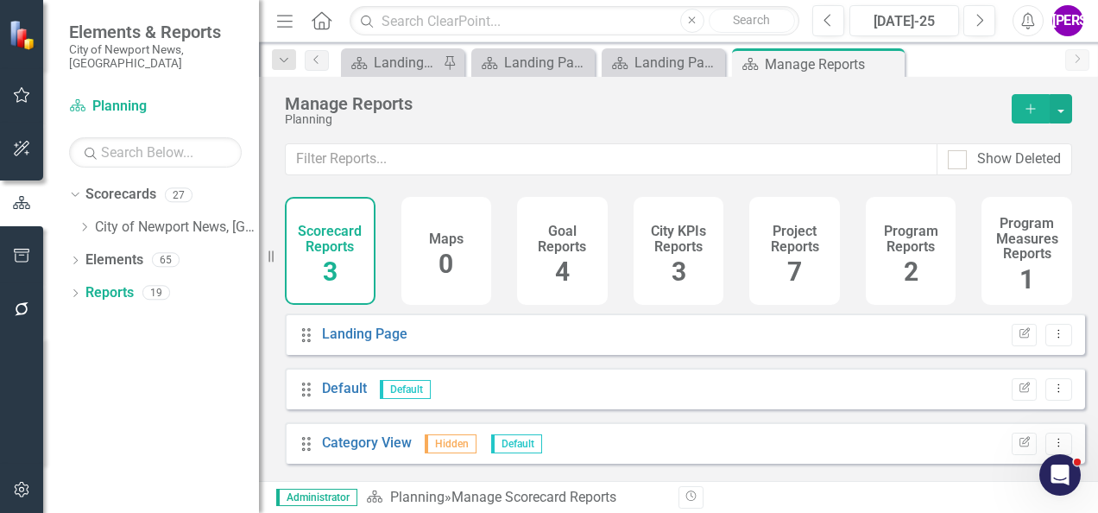
click at [770, 242] on h4 "Project Reports" at bounding box center [794, 238] width 70 height 30
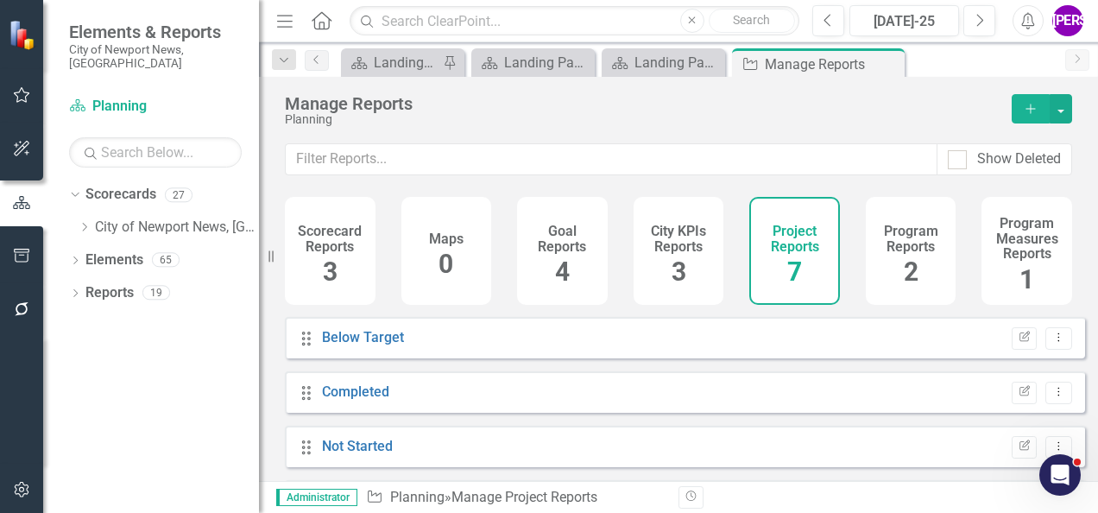
scroll to position [211, 0]
click at [370, 403] on link "Planning Projects" at bounding box center [376, 395] width 109 height 16
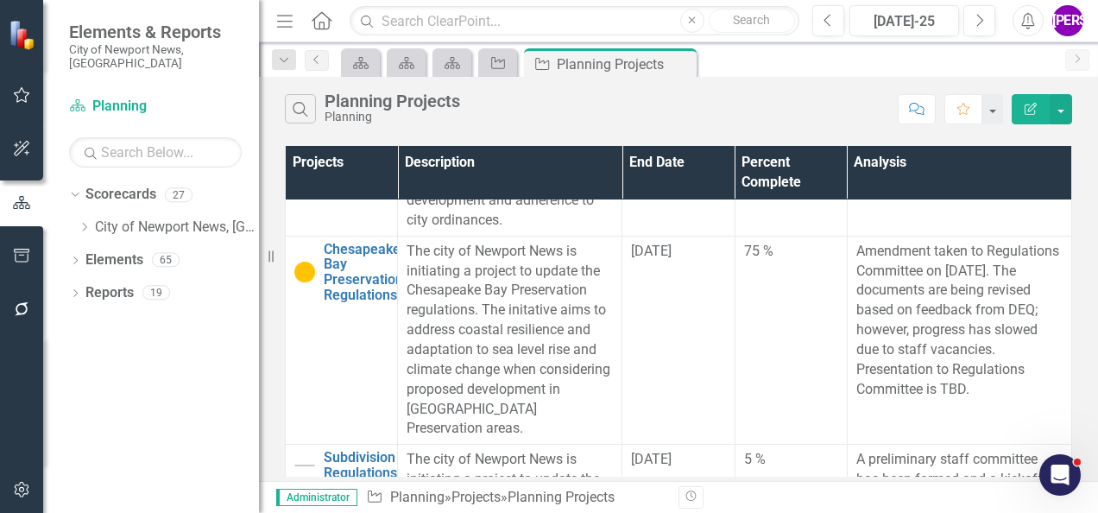
scroll to position [3106, 0]
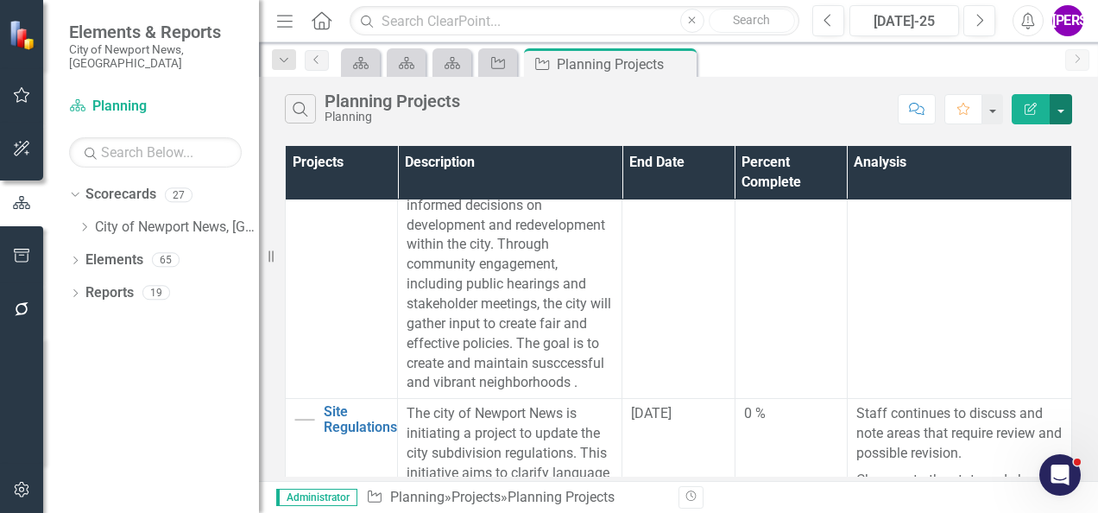
click at [1059, 113] on button "button" at bounding box center [1060, 109] width 22 height 30
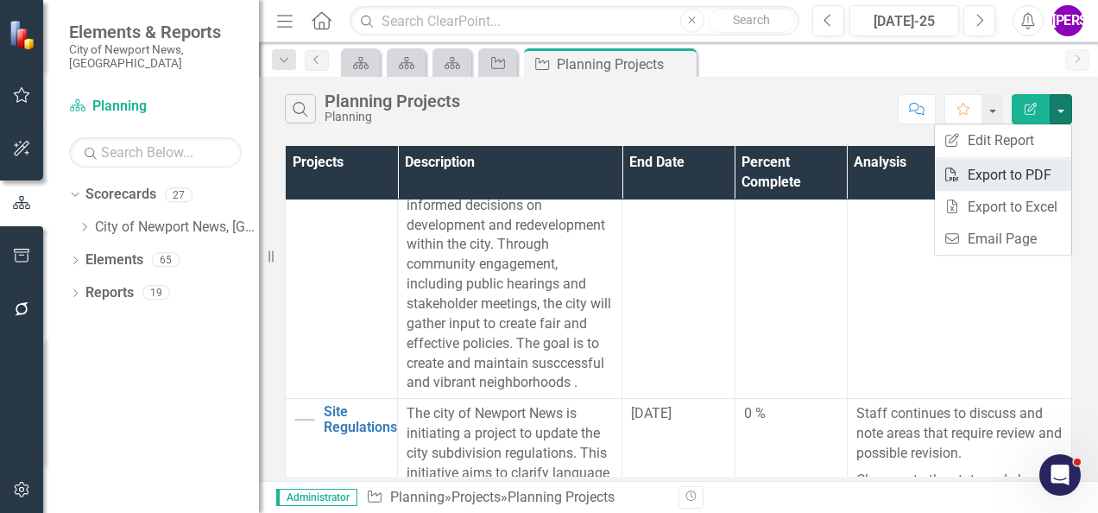
click at [1016, 166] on link "PDF Export to PDF" at bounding box center [1002, 175] width 136 height 32
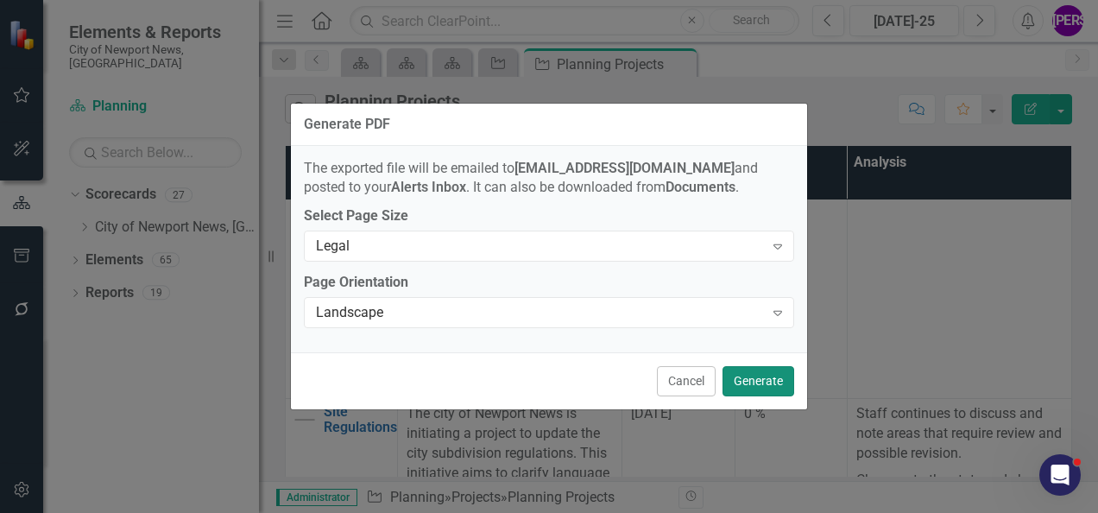
click at [771, 369] on button "Generate" at bounding box center [758, 381] width 72 height 30
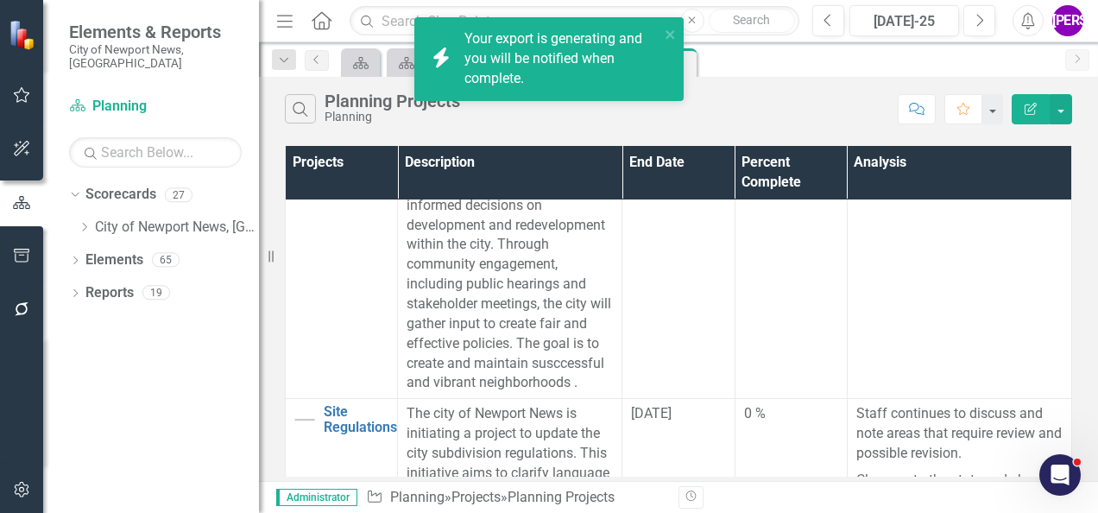
click at [779, 91] on div "Search Planning Projects Planning Comment Favorite Edit Report" at bounding box center [678, 105] width 839 height 56
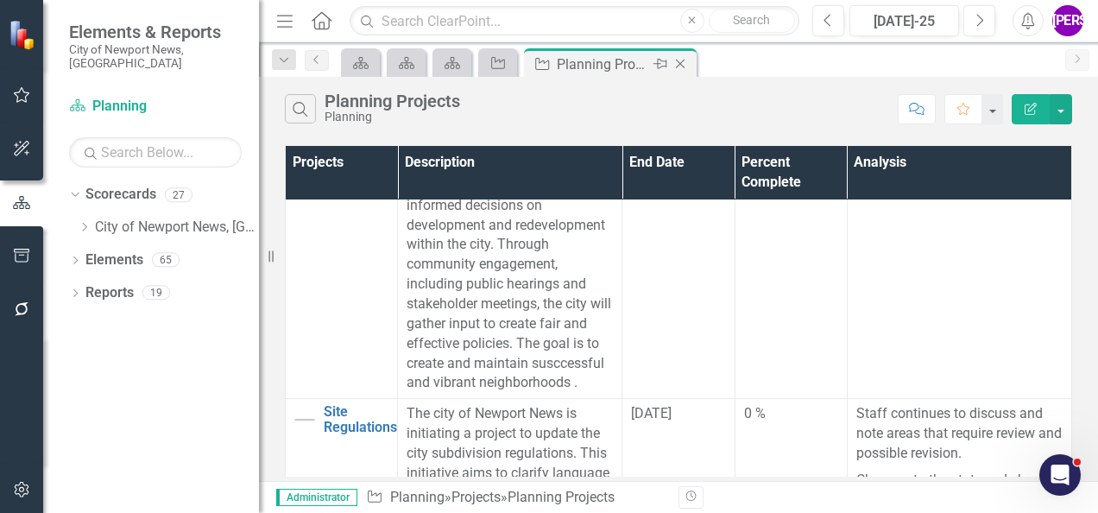
click at [680, 64] on icon "Close" at bounding box center [679, 64] width 17 height 14
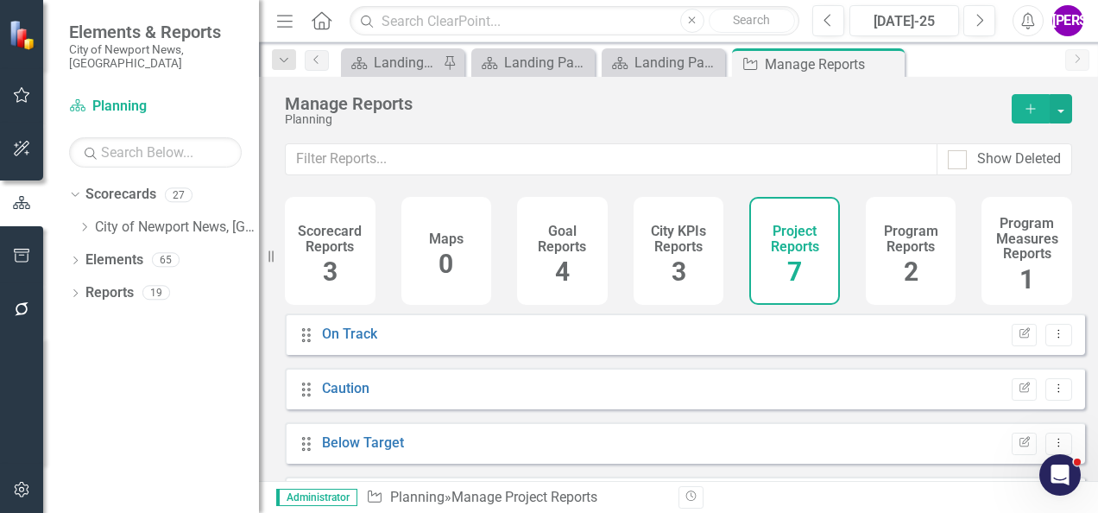
click at [876, 231] on h4 "Program Reports" at bounding box center [911, 238] width 70 height 30
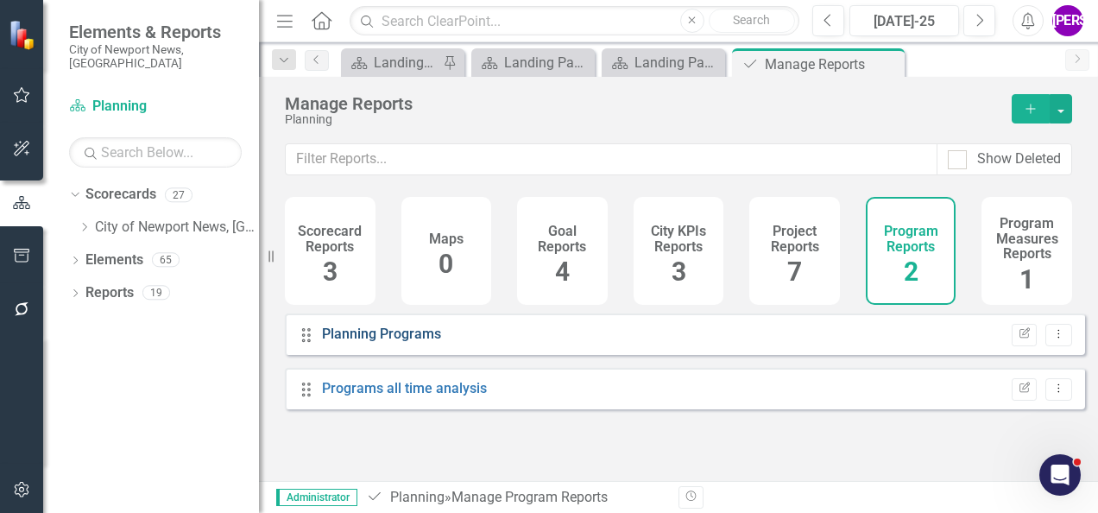
click at [388, 342] on link "Planning Programs" at bounding box center [381, 333] width 119 height 16
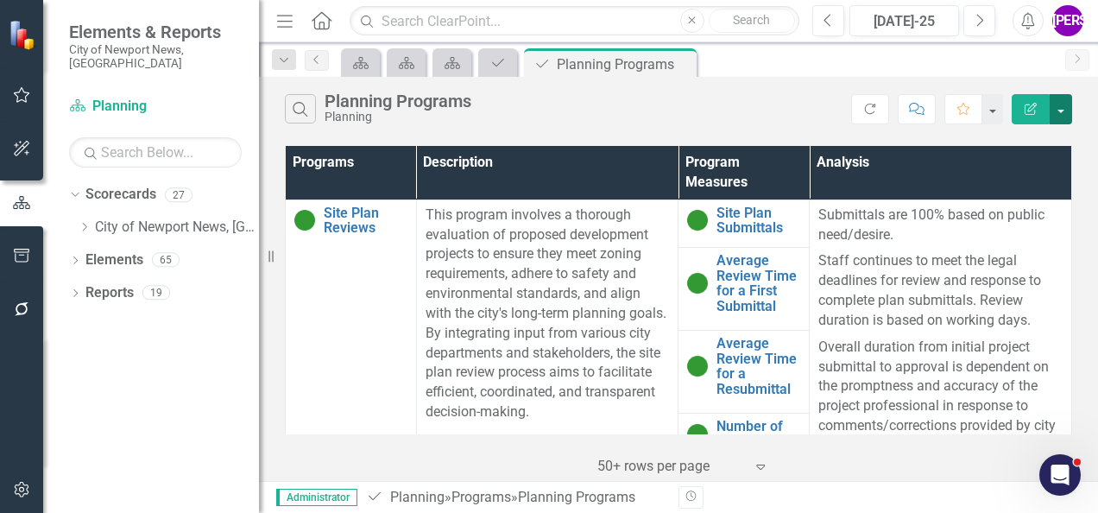
click at [1066, 116] on button "button" at bounding box center [1060, 109] width 22 height 30
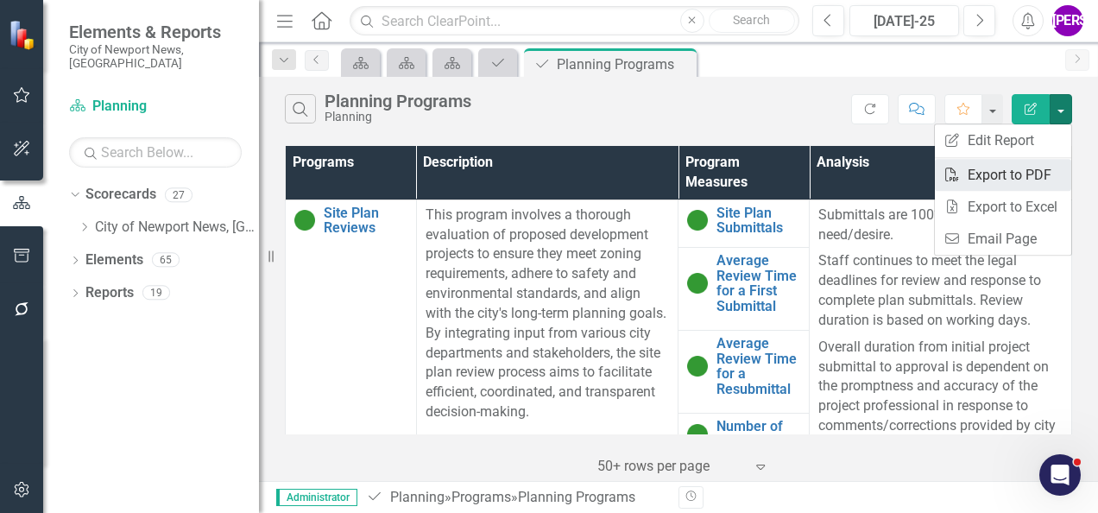
click at [1023, 180] on link "PDF Export to PDF" at bounding box center [1002, 175] width 136 height 32
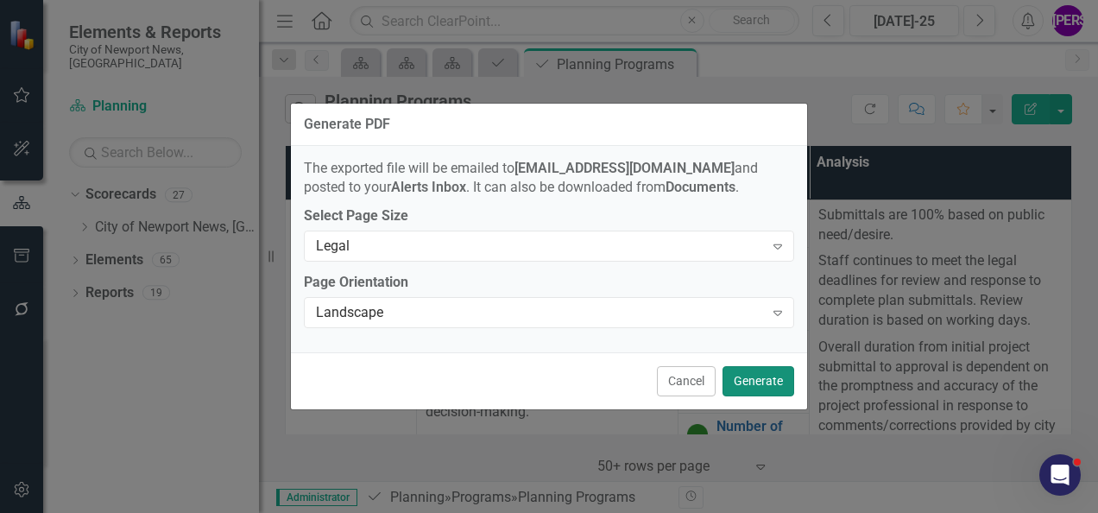
click at [780, 379] on button "Generate" at bounding box center [758, 381] width 72 height 30
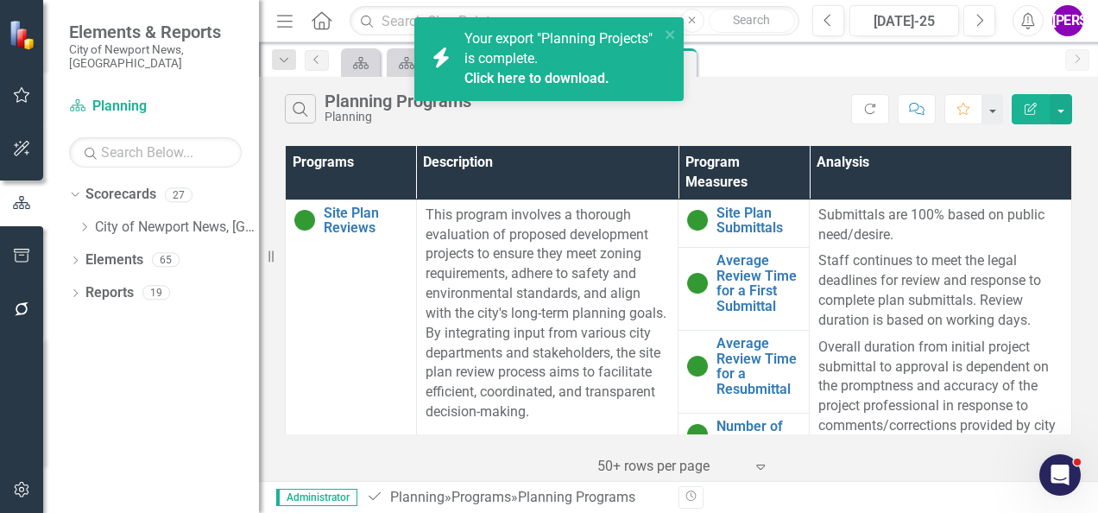
click at [511, 82] on link "Click here to download." at bounding box center [536, 78] width 145 height 16
click at [569, 85] on link "Click here to download." at bounding box center [536, 78] width 145 height 16
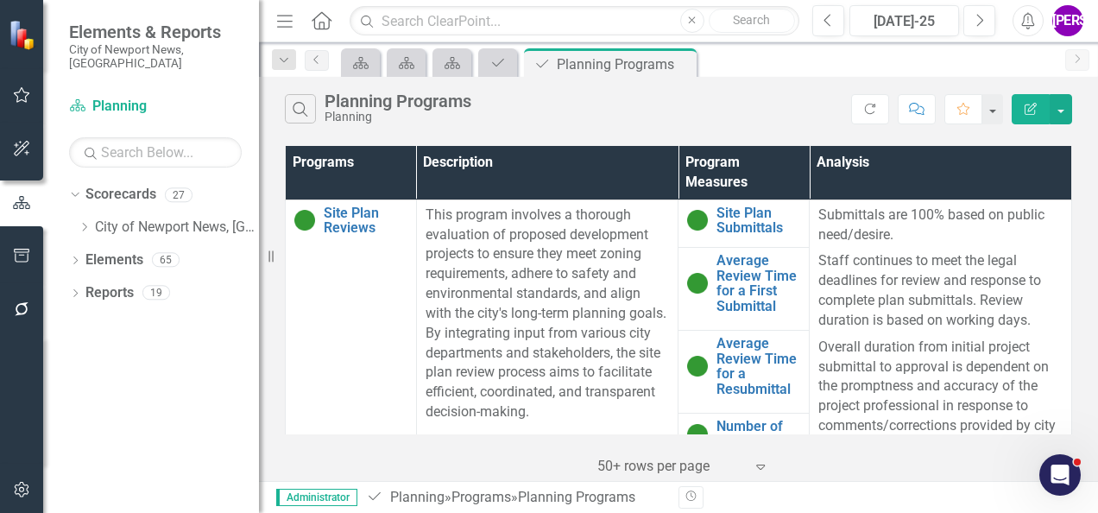
click at [587, 118] on div "Search Planning Programs Planning" at bounding box center [568, 108] width 566 height 29
click at [683, 60] on icon at bounding box center [680, 64] width 9 height 9
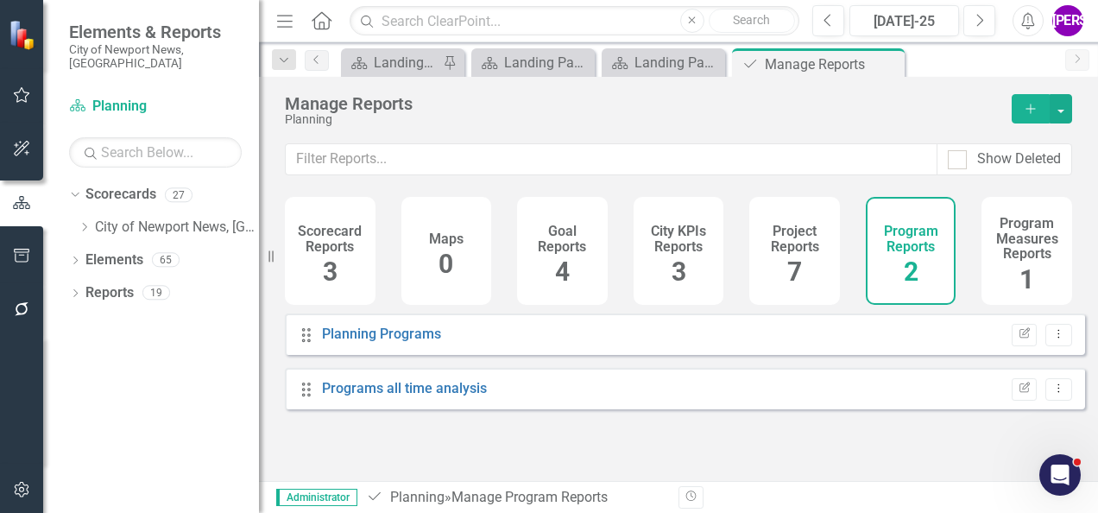
drag, startPoint x: 890, startPoint y: 57, endPoint x: 877, endPoint y: 63, distance: 14.3
click at [0, 0] on icon "Close" at bounding box center [0, 0] width 0 height 0
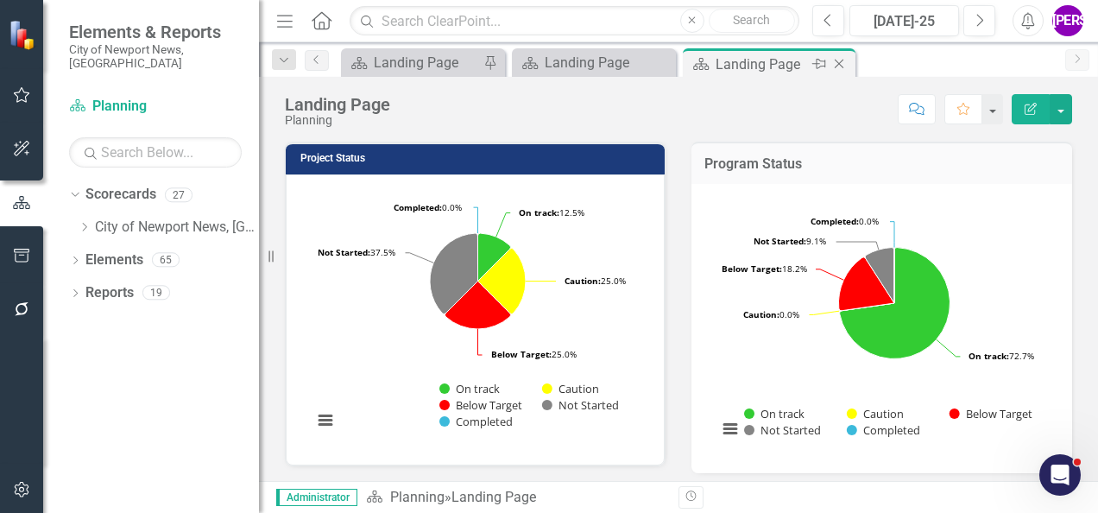
click at [840, 60] on icon "Close" at bounding box center [838, 64] width 17 height 14
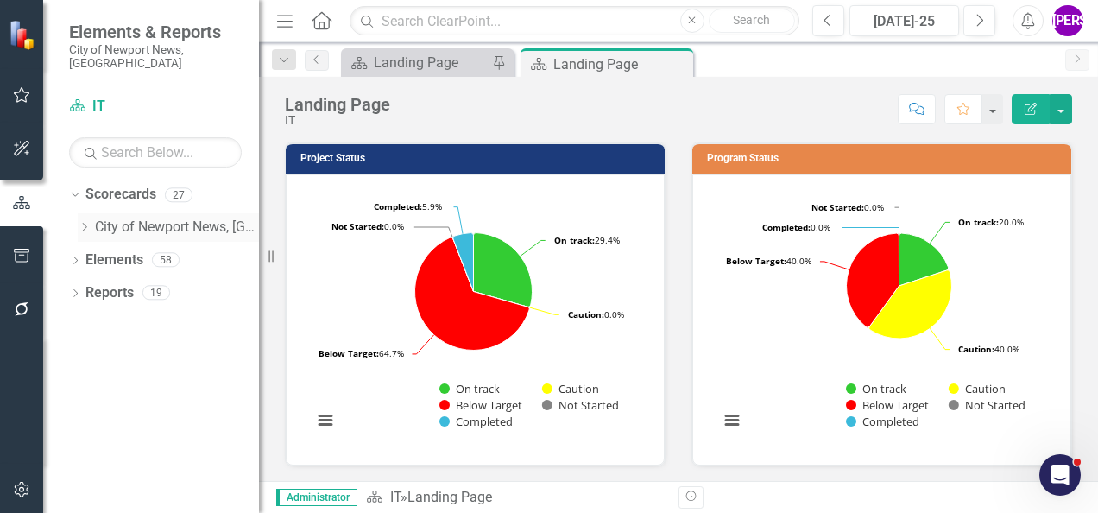
click at [0, 0] on icon at bounding box center [0, 0] width 0 height 0
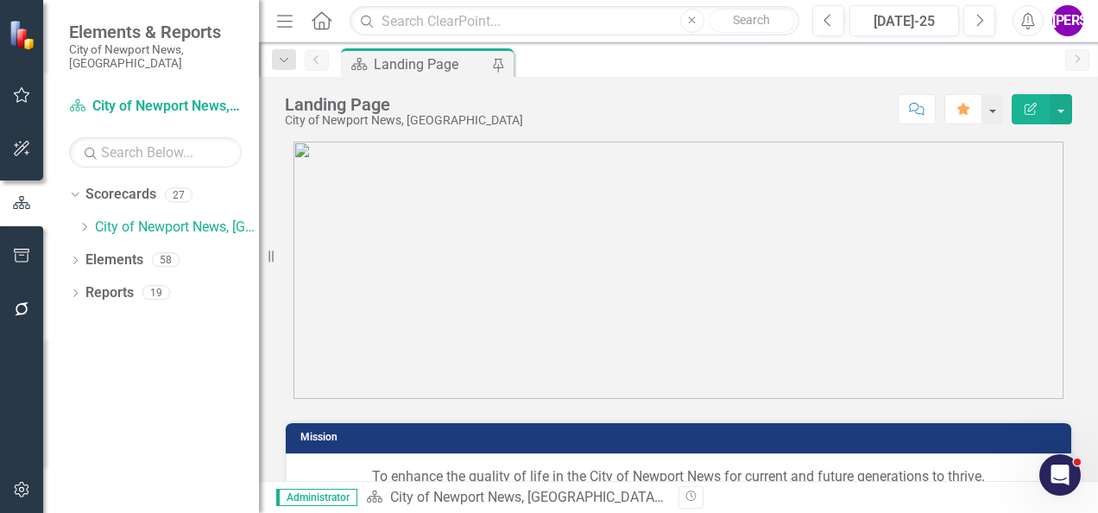
click at [85, 222] on icon "Dropdown" at bounding box center [84, 227] width 13 height 10
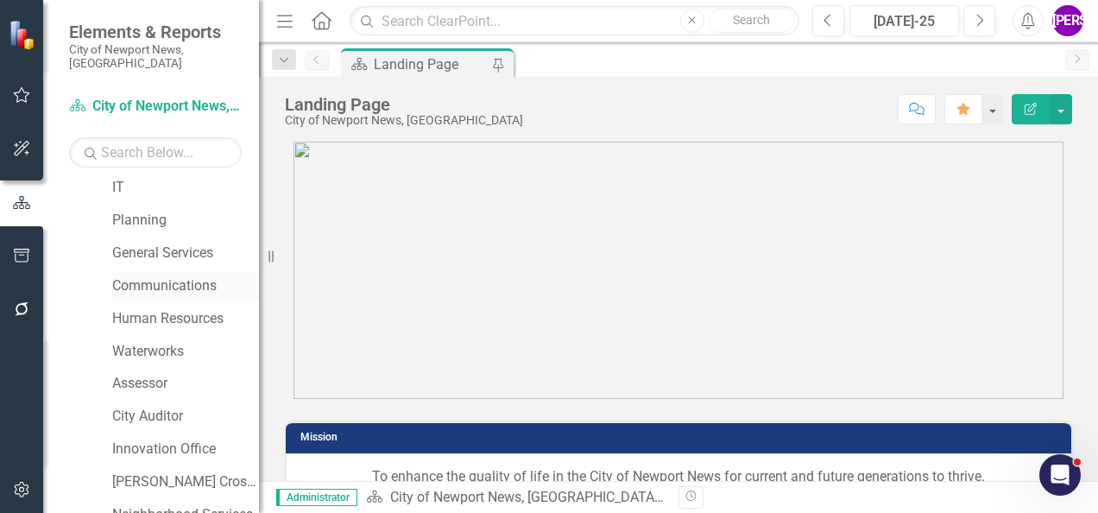
scroll to position [345, 0]
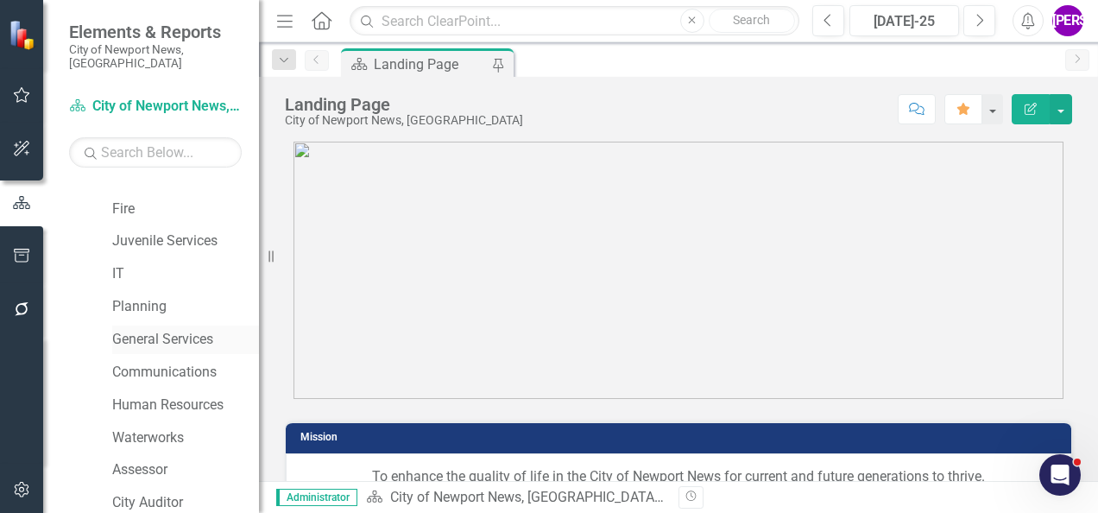
click at [167, 330] on link "General Services" at bounding box center [185, 340] width 147 height 20
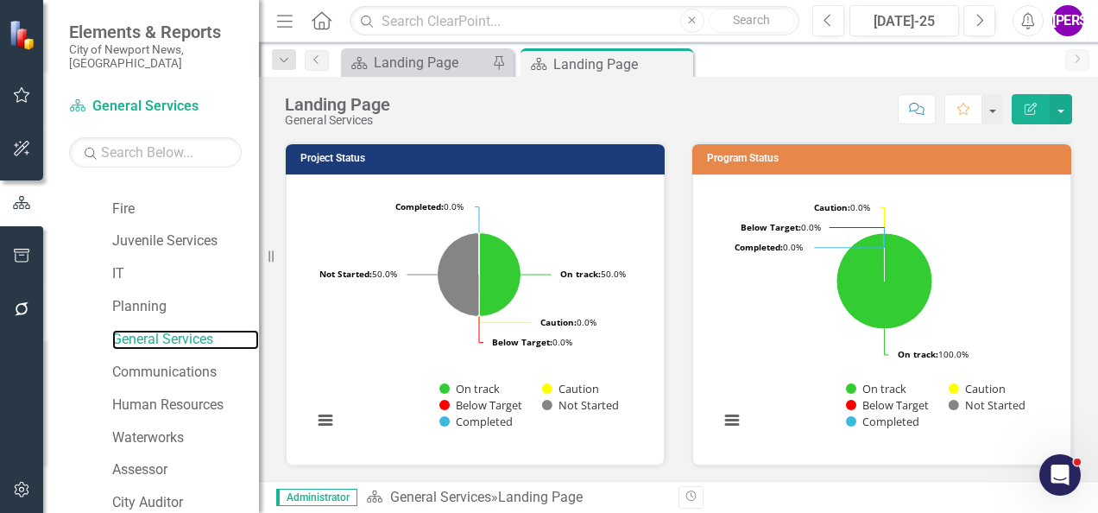
scroll to position [633, 0]
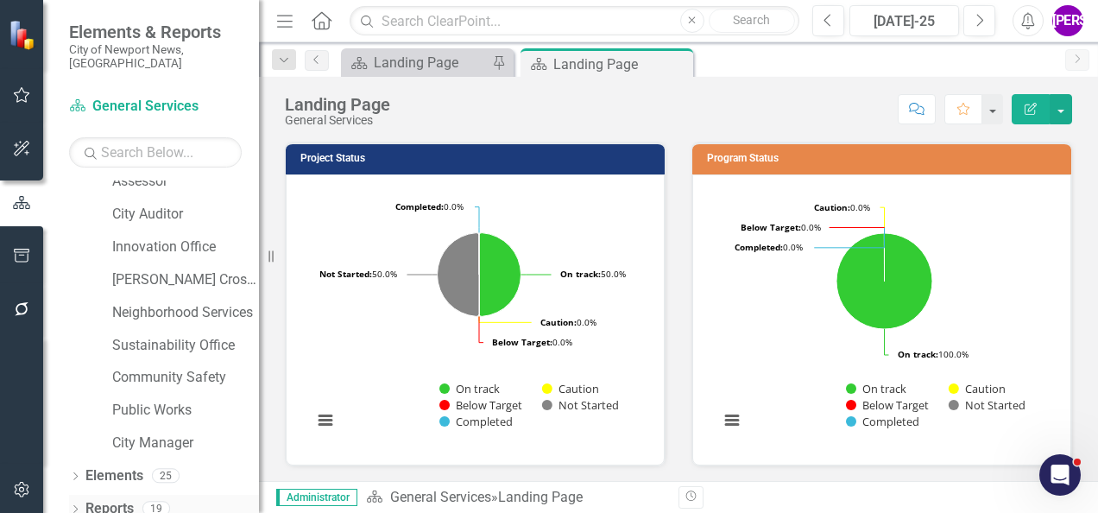
click at [108, 499] on link "Reports" at bounding box center [109, 509] width 48 height 20
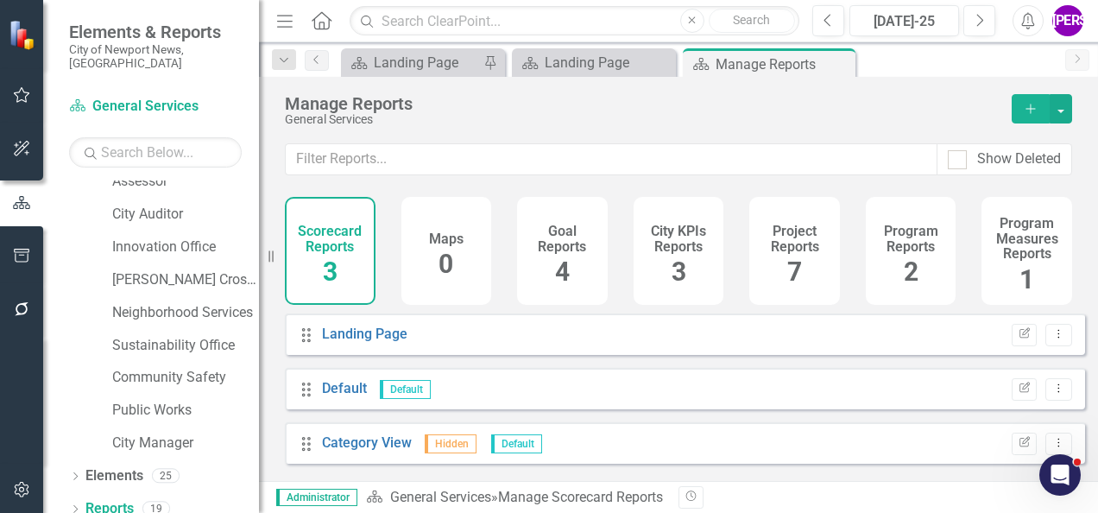
click at [777, 262] on div "Project Reports 7" at bounding box center [794, 251] width 91 height 108
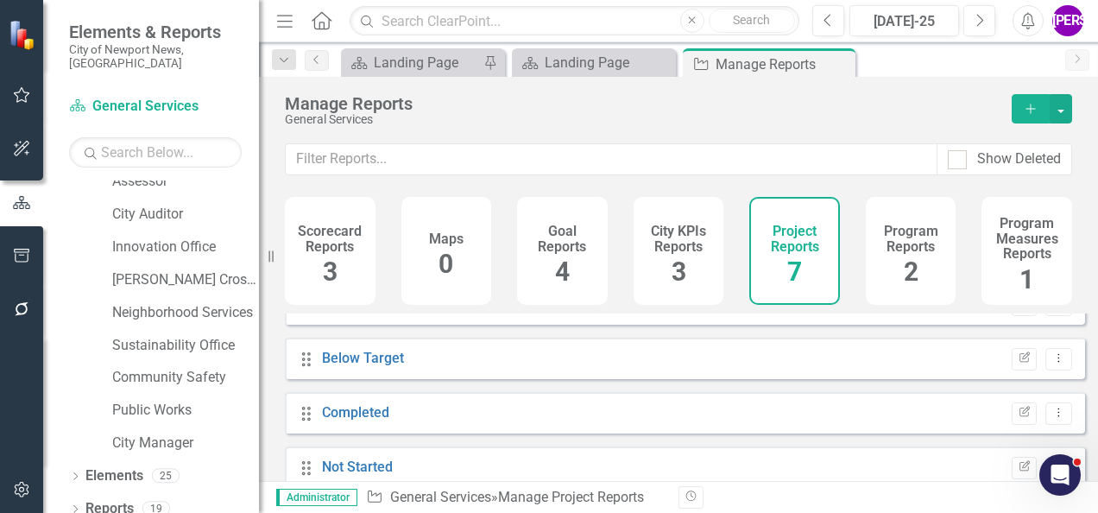
scroll to position [211, 0]
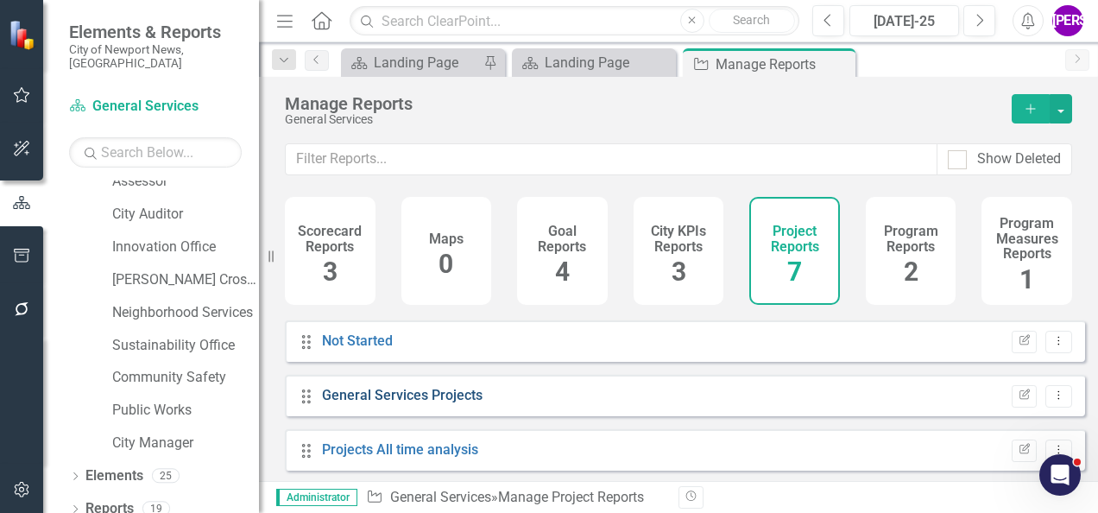
click at [437, 403] on link "General Services Projects" at bounding box center [402, 395] width 160 height 16
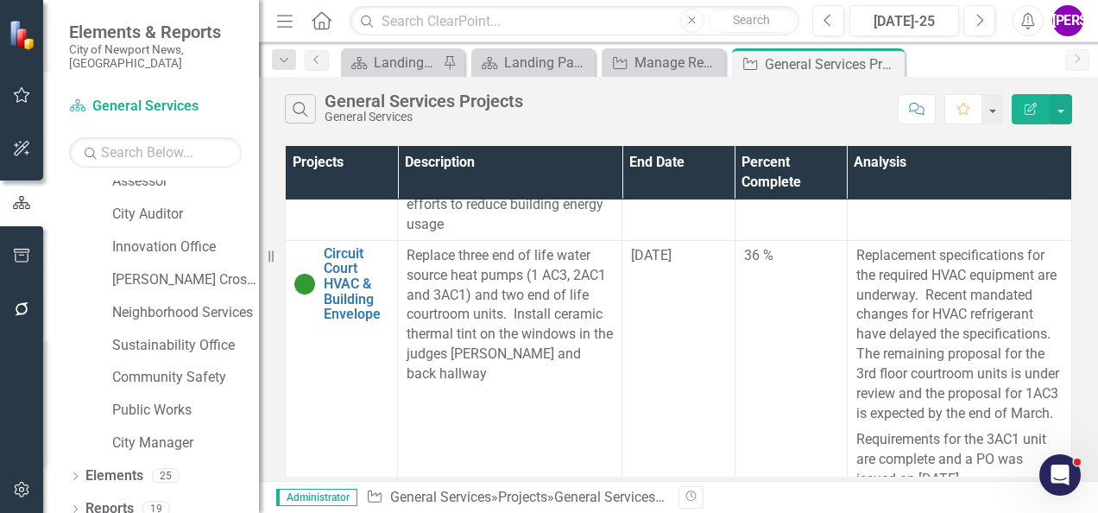
scroll to position [1208, 0]
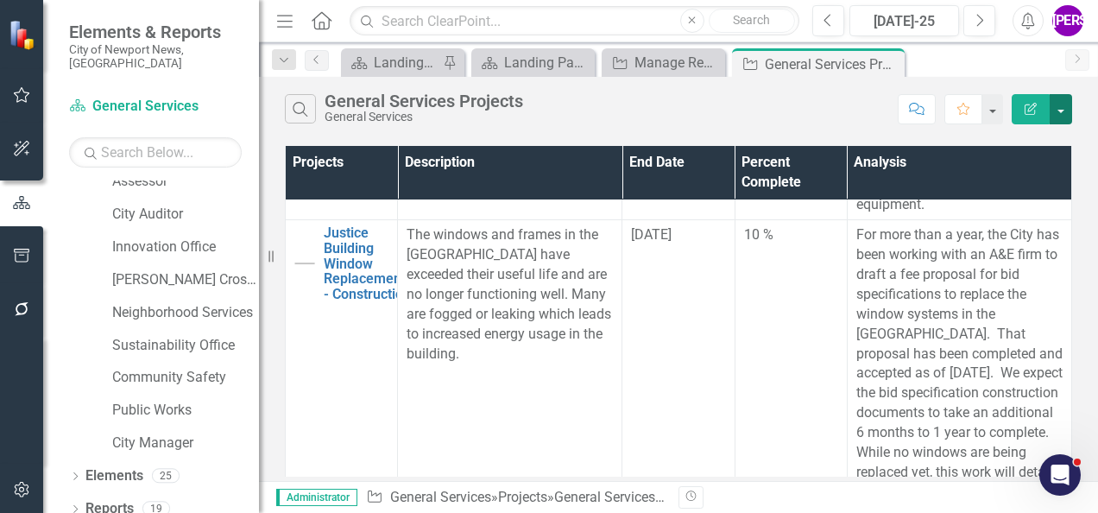
click at [1066, 111] on button "button" at bounding box center [1060, 109] width 22 height 30
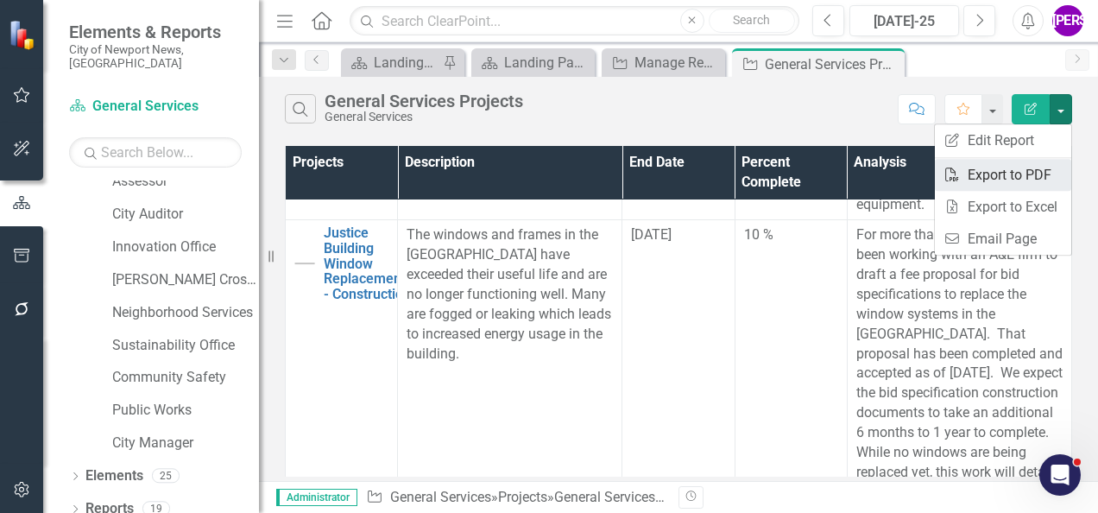
click at [1011, 173] on link "PDF Export to PDF" at bounding box center [1002, 175] width 136 height 32
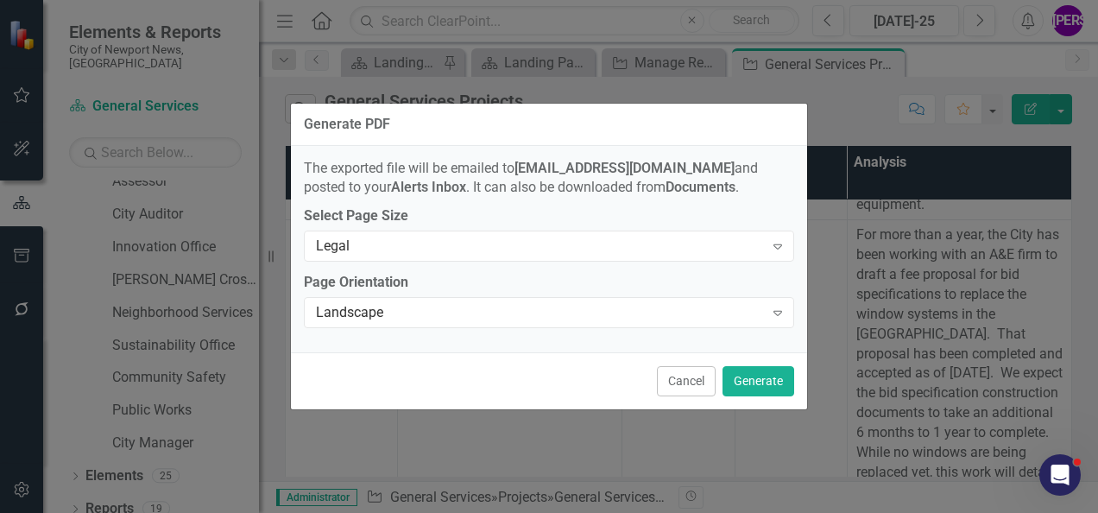
click at [751, 362] on div "Cancel Generate" at bounding box center [549, 380] width 516 height 57
click at [768, 372] on button "Generate" at bounding box center [758, 381] width 72 height 30
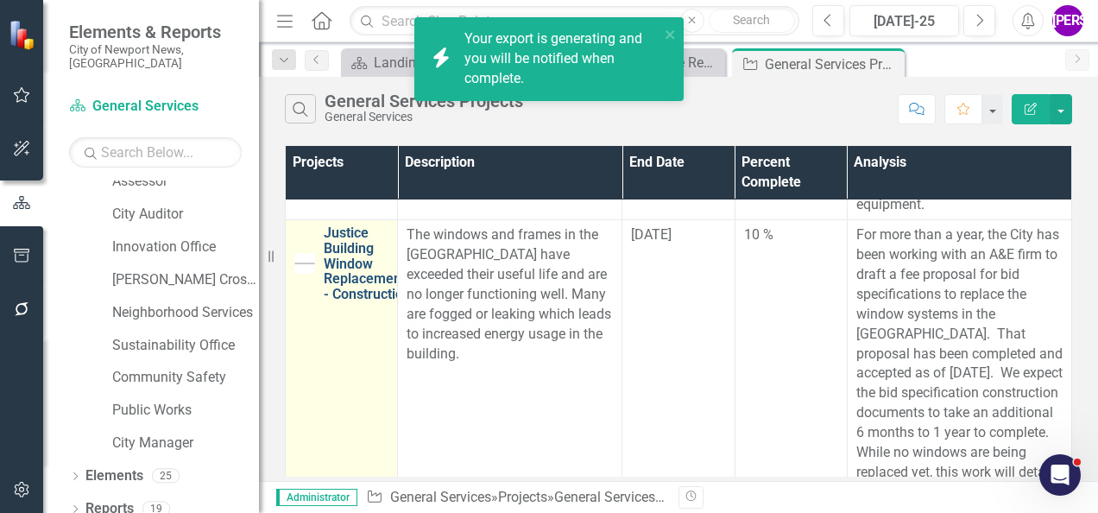
click at [360, 297] on link "Justice Building Window Replacements - Construction" at bounding box center [368, 263] width 89 height 76
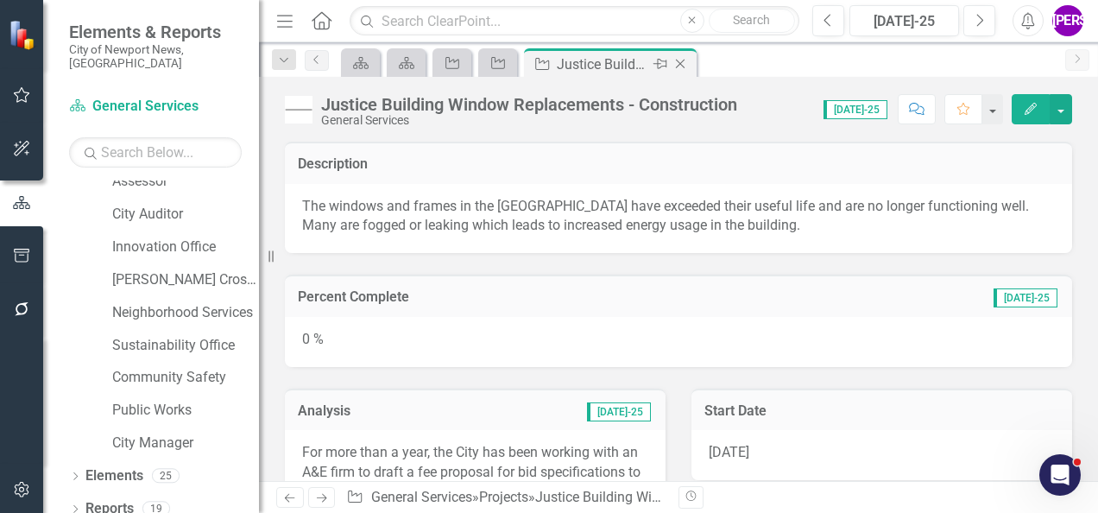
click at [682, 60] on icon at bounding box center [680, 64] width 9 height 9
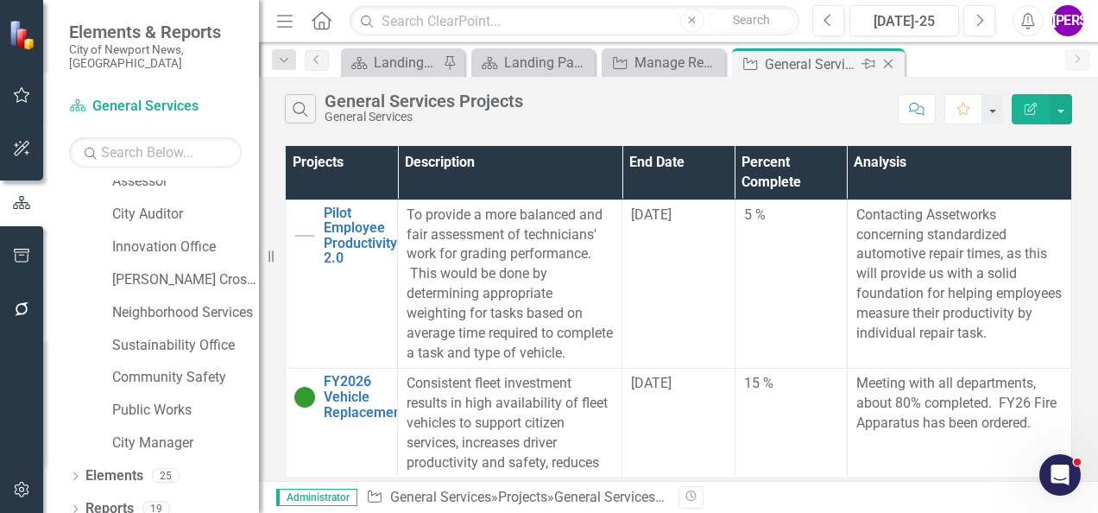
click at [893, 53] on div "Close" at bounding box center [889, 64] width 22 height 22
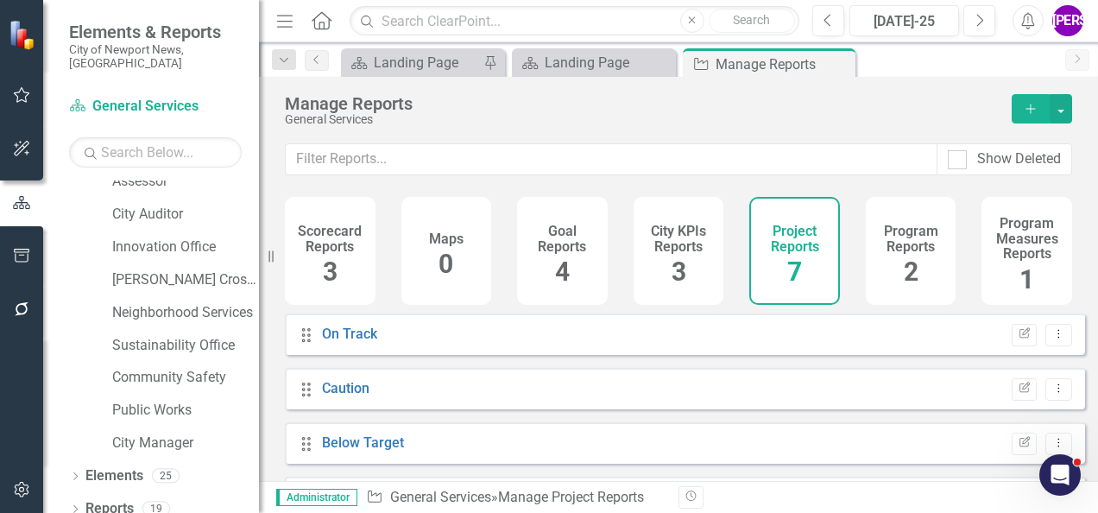
click at [884, 235] on h4 "Program Reports" at bounding box center [911, 238] width 70 height 30
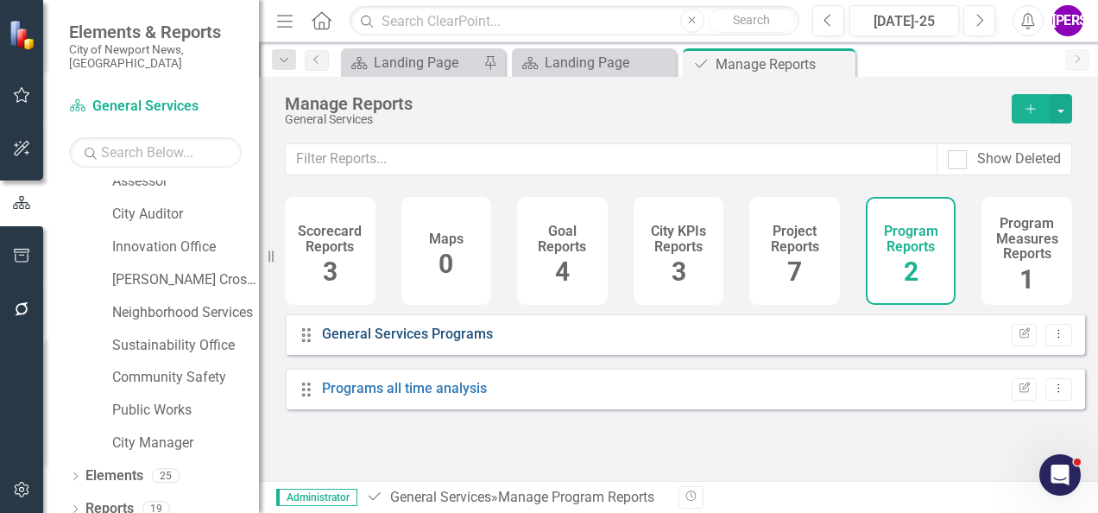
click at [456, 342] on link "General Services Programs" at bounding box center [407, 333] width 171 height 16
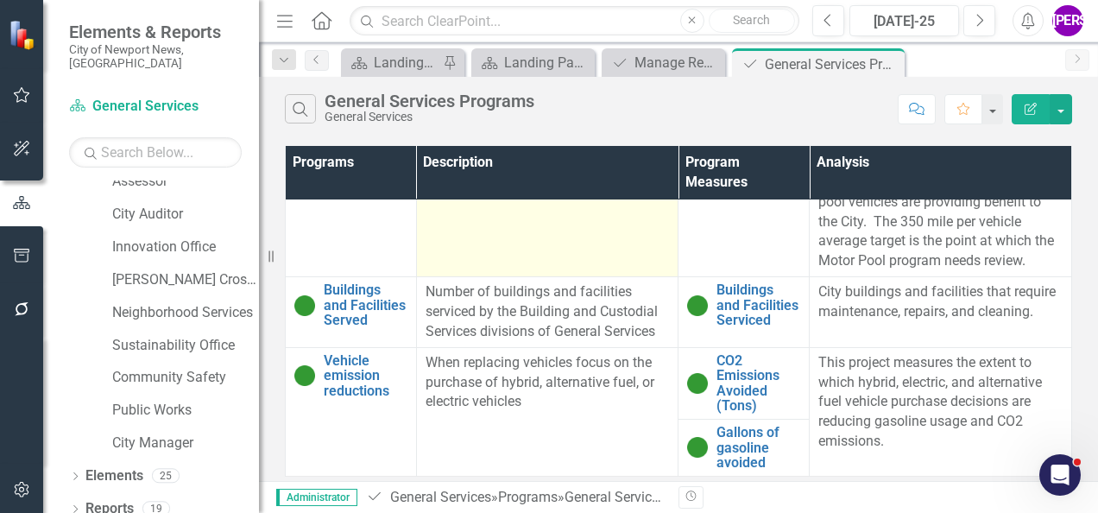
scroll to position [133, 0]
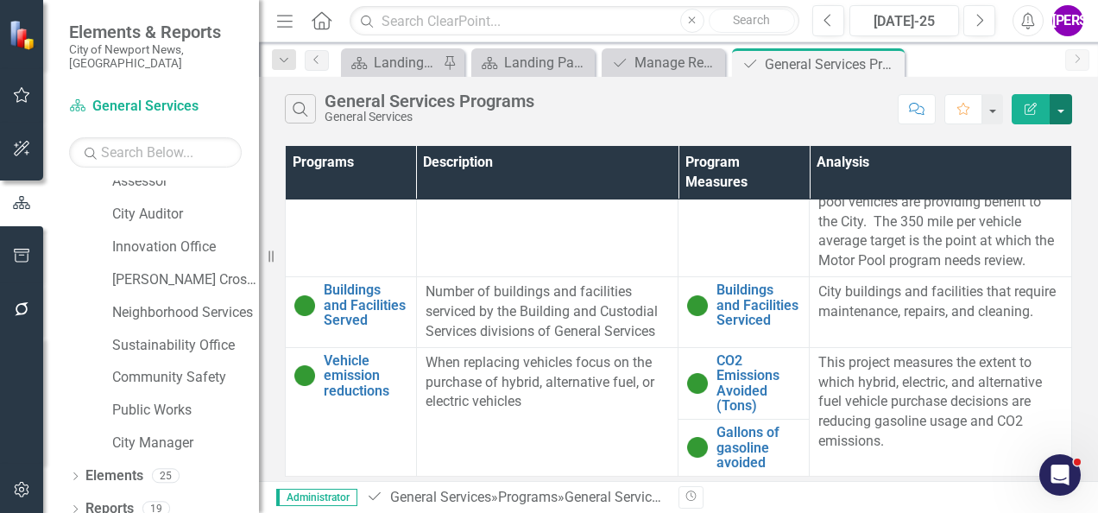
click at [1062, 108] on button "button" at bounding box center [1060, 109] width 22 height 30
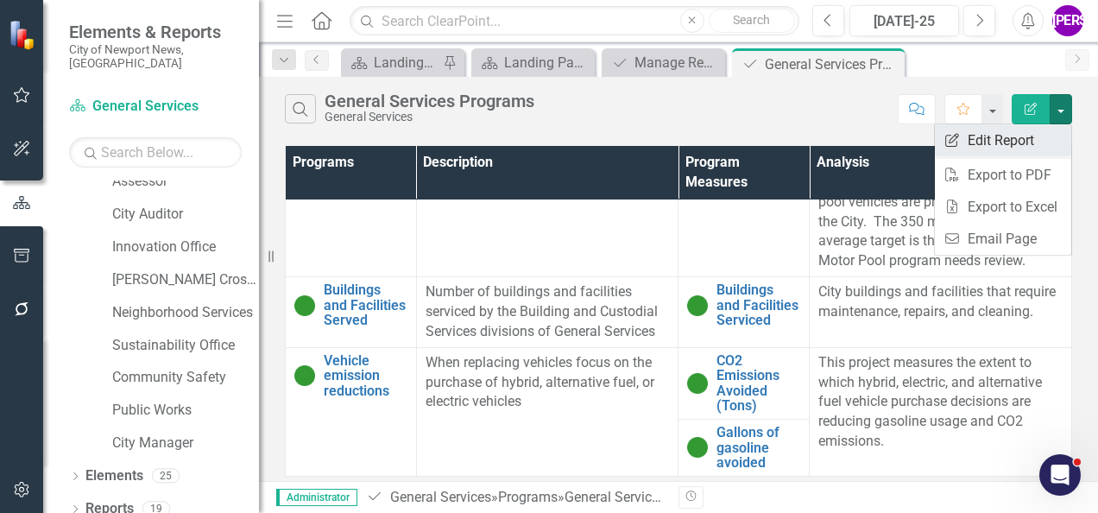
click at [1034, 151] on link "Edit Report Edit Report" at bounding box center [1002, 140] width 136 height 32
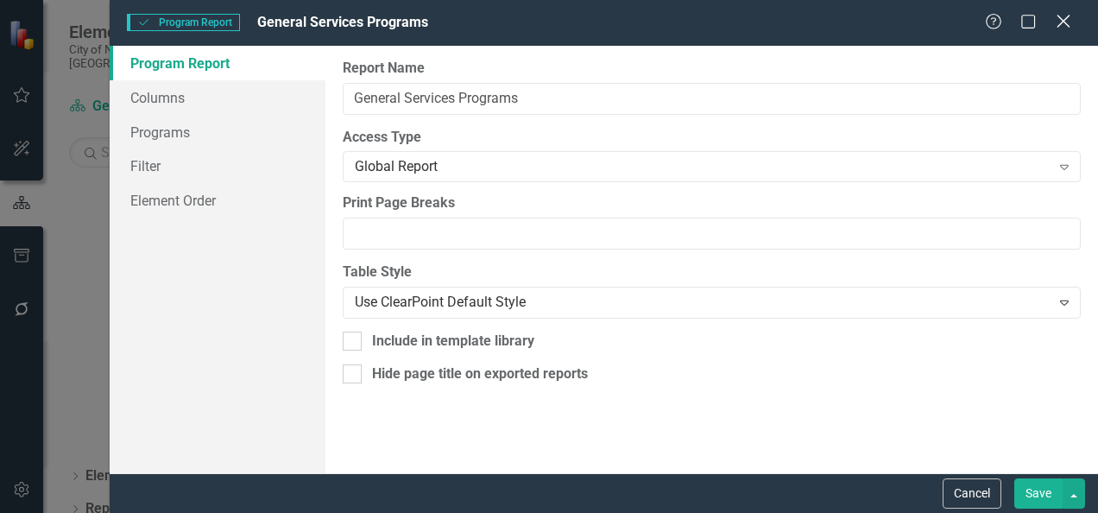
click at [1067, 16] on icon at bounding box center [1062, 21] width 13 height 13
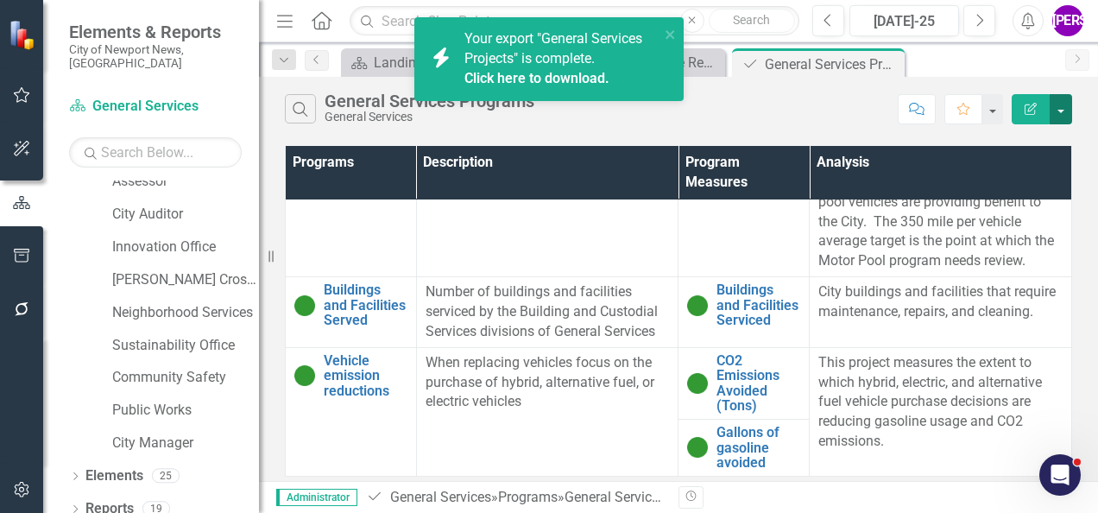
click at [1068, 110] on button "button" at bounding box center [1060, 109] width 22 height 30
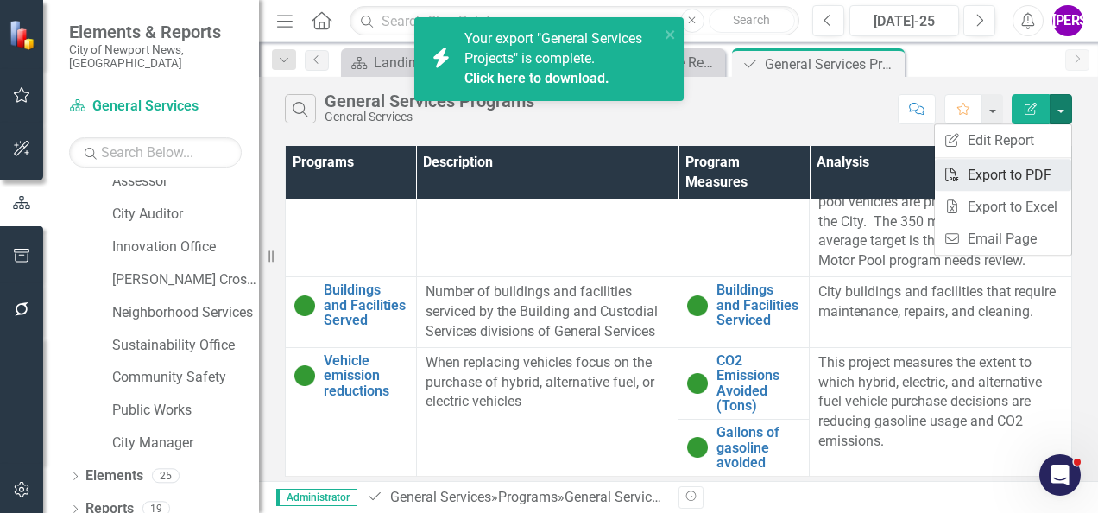
click at [968, 162] on link "PDF Export to PDF" at bounding box center [1002, 175] width 136 height 32
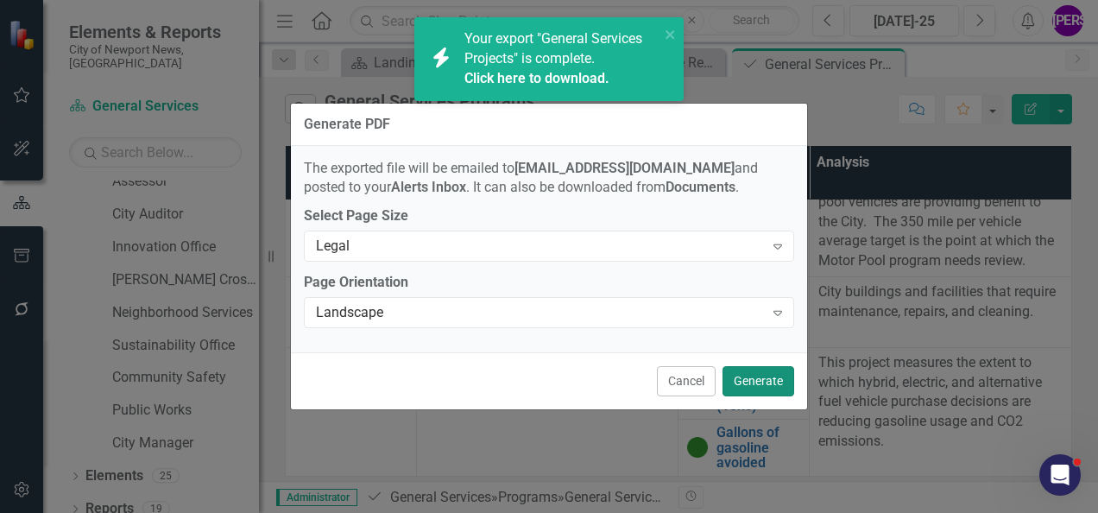
click at [763, 373] on button "Generate" at bounding box center [758, 381] width 72 height 30
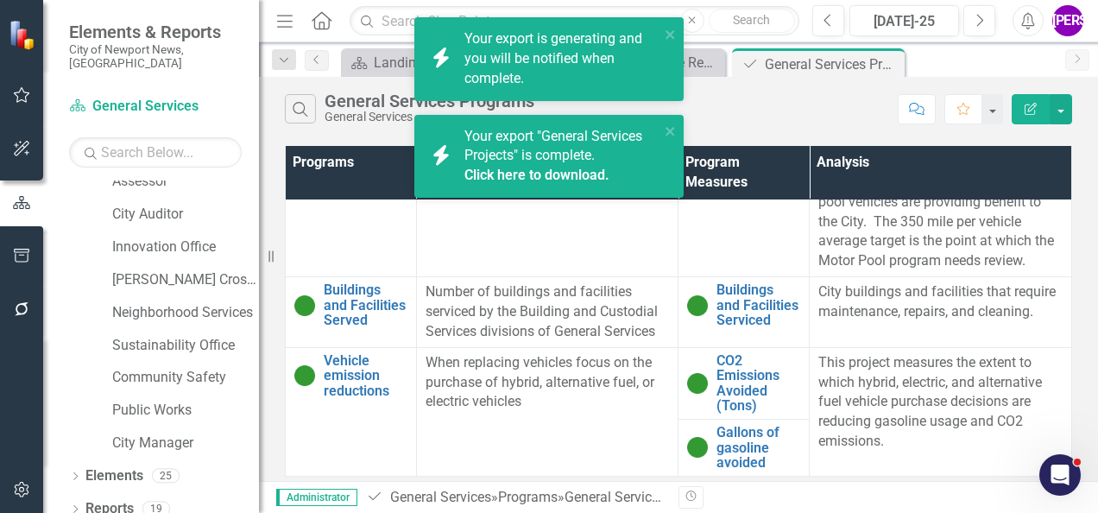
click at [575, 176] on link "Click here to download." at bounding box center [536, 175] width 145 height 16
click at [387, 128] on div "Search General Services Programs General Services Comment Favorite Edit Report" at bounding box center [678, 105] width 839 height 56
click at [525, 74] on link "Click here to download." at bounding box center [536, 78] width 145 height 16
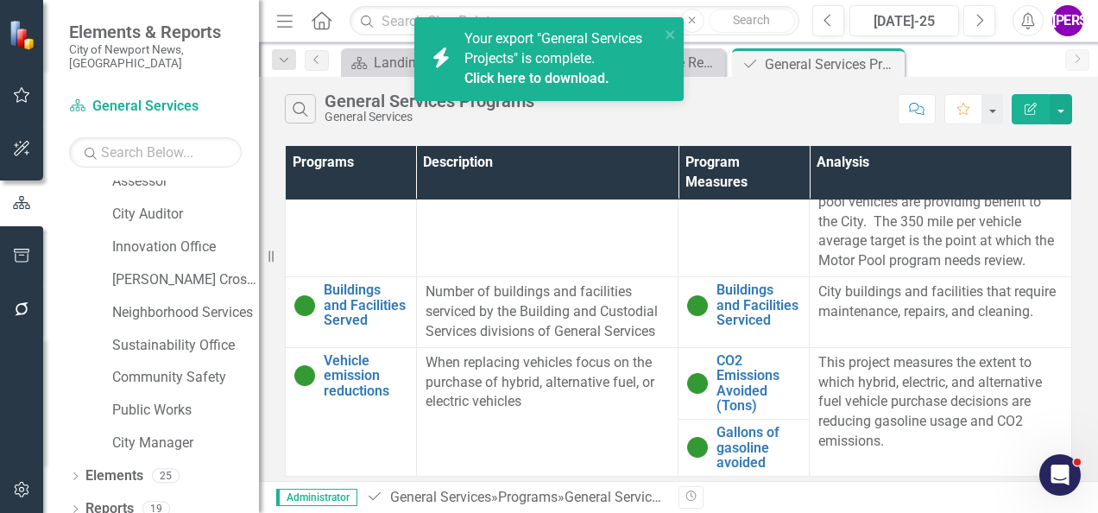
drag, startPoint x: 542, startPoint y: 126, endPoint x: 555, endPoint y: 119, distance: 14.7
click at [542, 126] on div "Search General Services Programs General Services Comment Favorite Edit Report" at bounding box center [678, 105] width 839 height 56
click at [672, 36] on icon "close" at bounding box center [670, 35] width 12 height 14
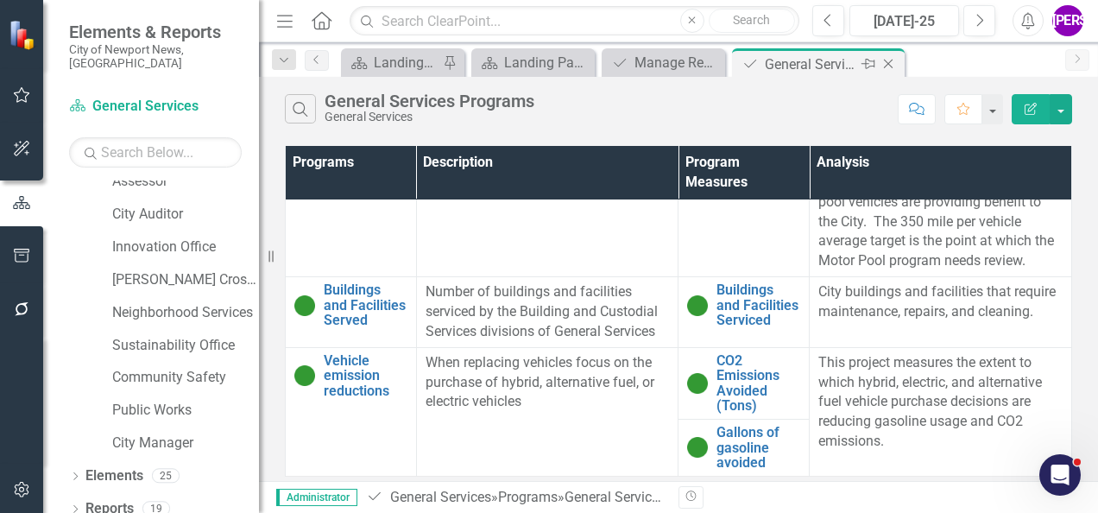
click at [885, 63] on icon "Close" at bounding box center [887, 64] width 17 height 14
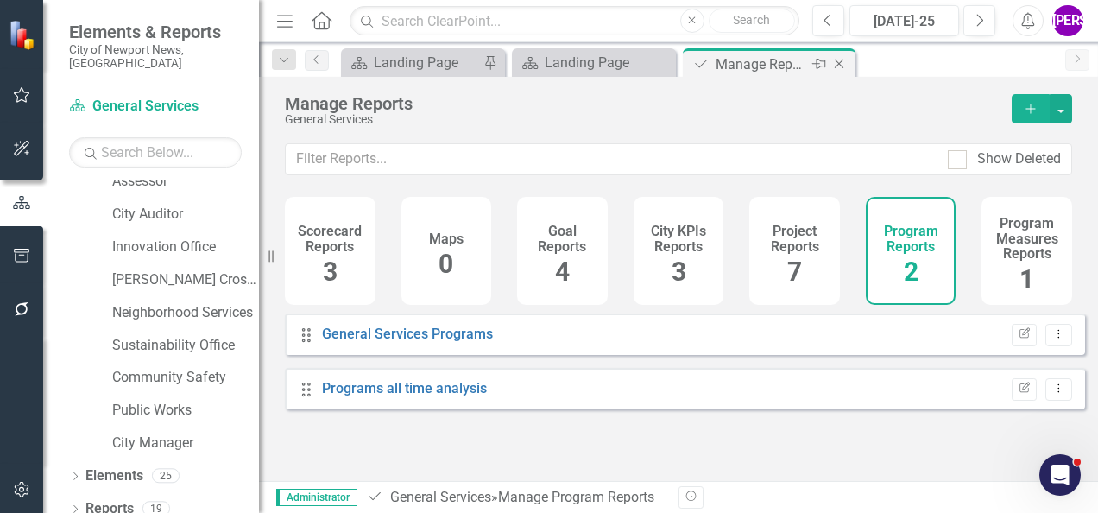
click at [840, 61] on icon at bounding box center [838, 64] width 9 height 9
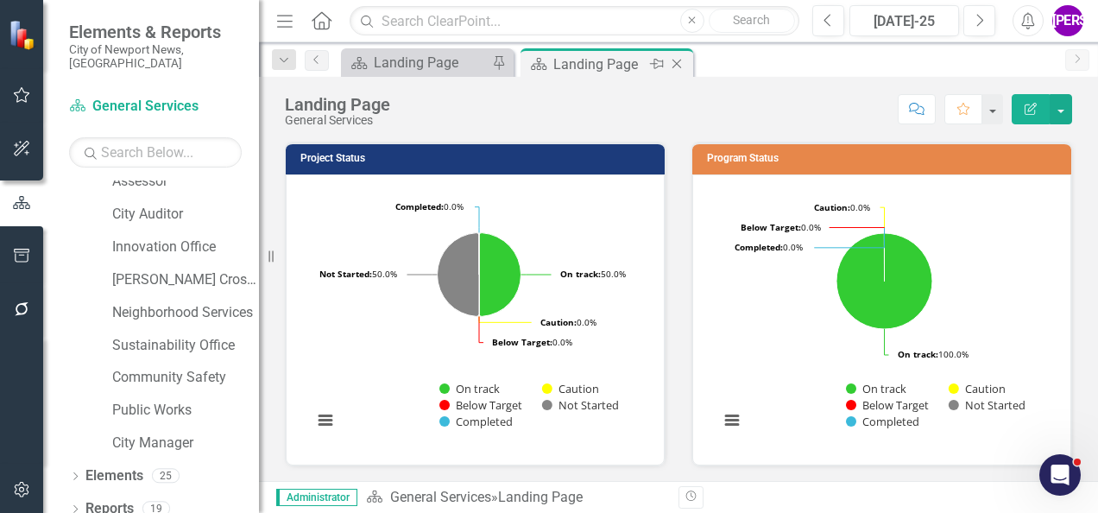
click at [677, 60] on icon "Close" at bounding box center [676, 64] width 17 height 14
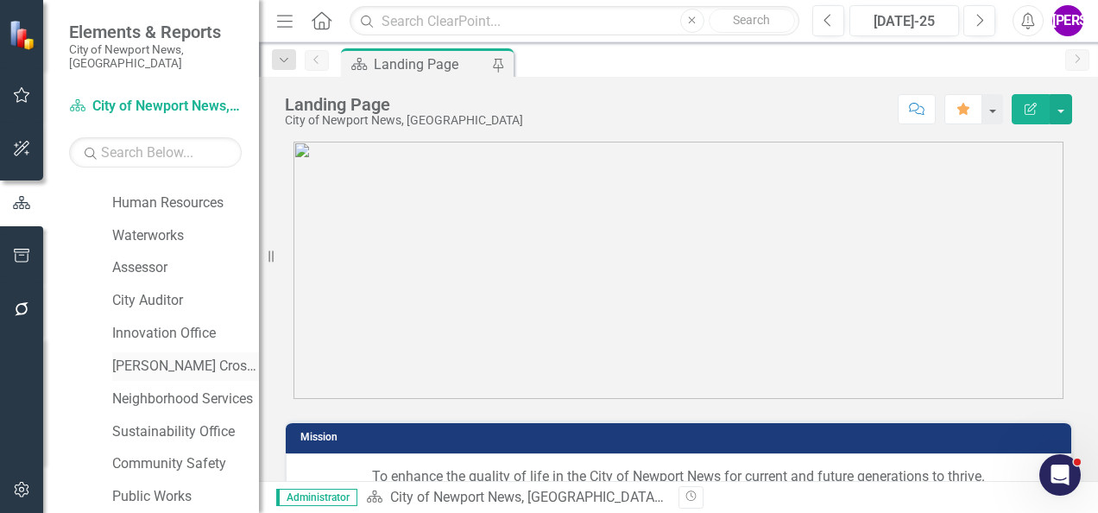
scroll to position [461, 0]
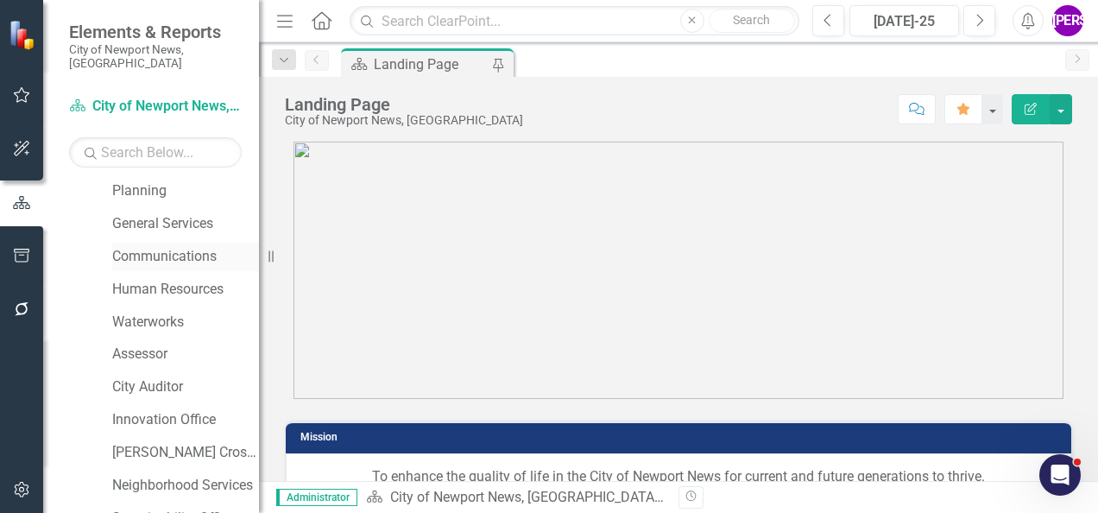
click at [162, 247] on link "Communications" at bounding box center [185, 257] width 147 height 20
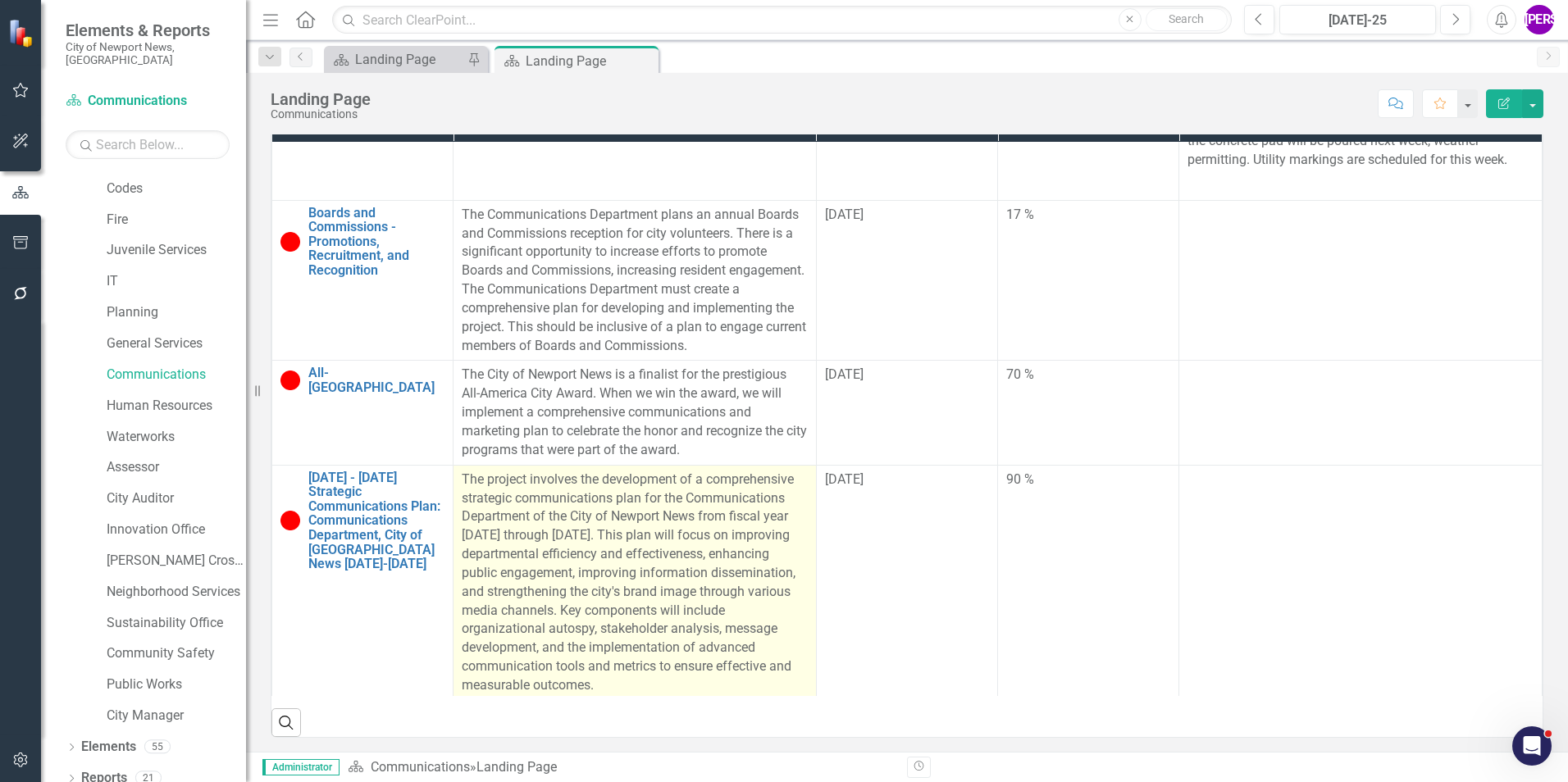
scroll to position [52, 0]
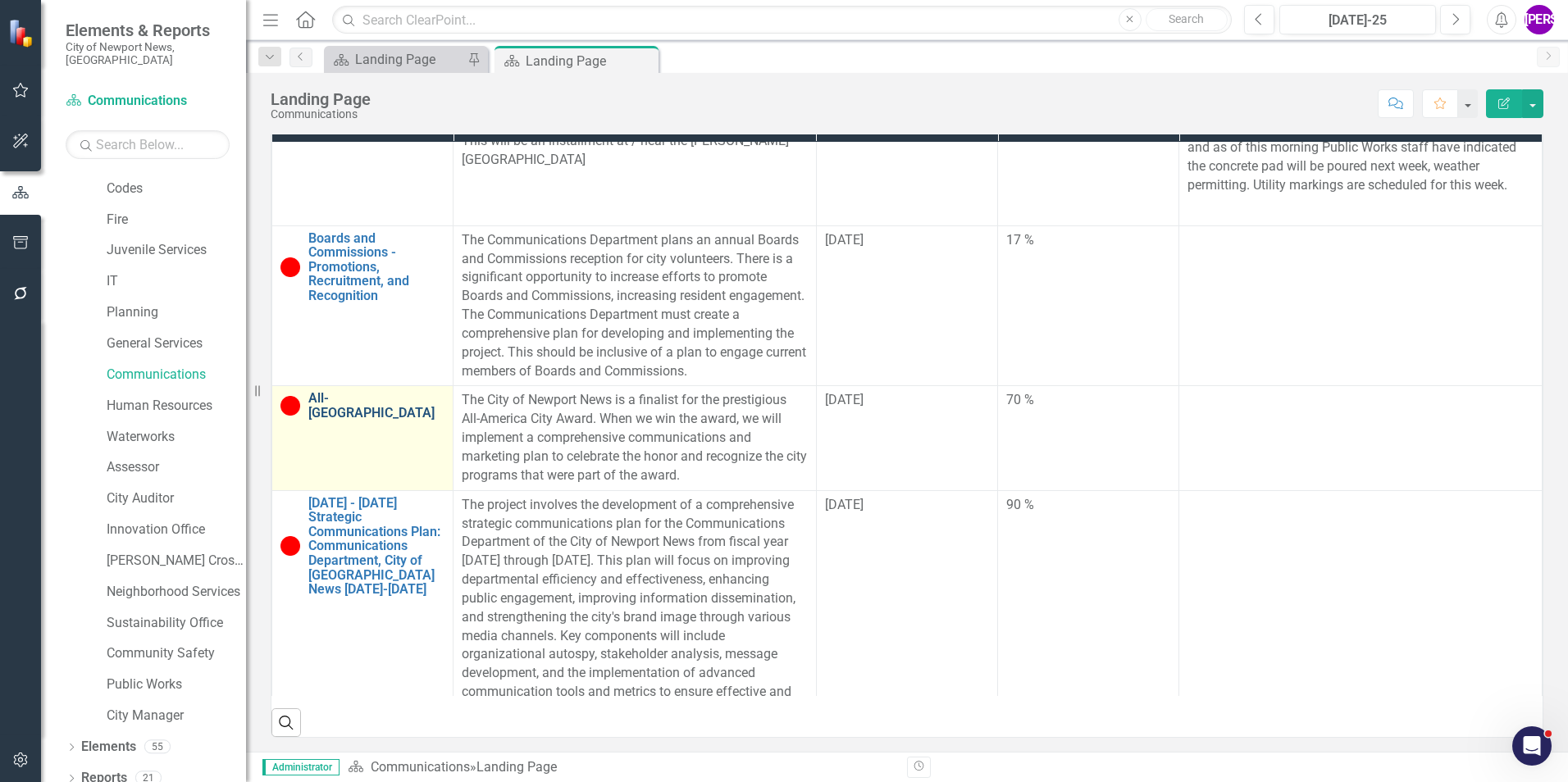
click at [367, 420] on link "All-[GEOGRAPHIC_DATA]" at bounding box center [375, 406] width 136 height 29
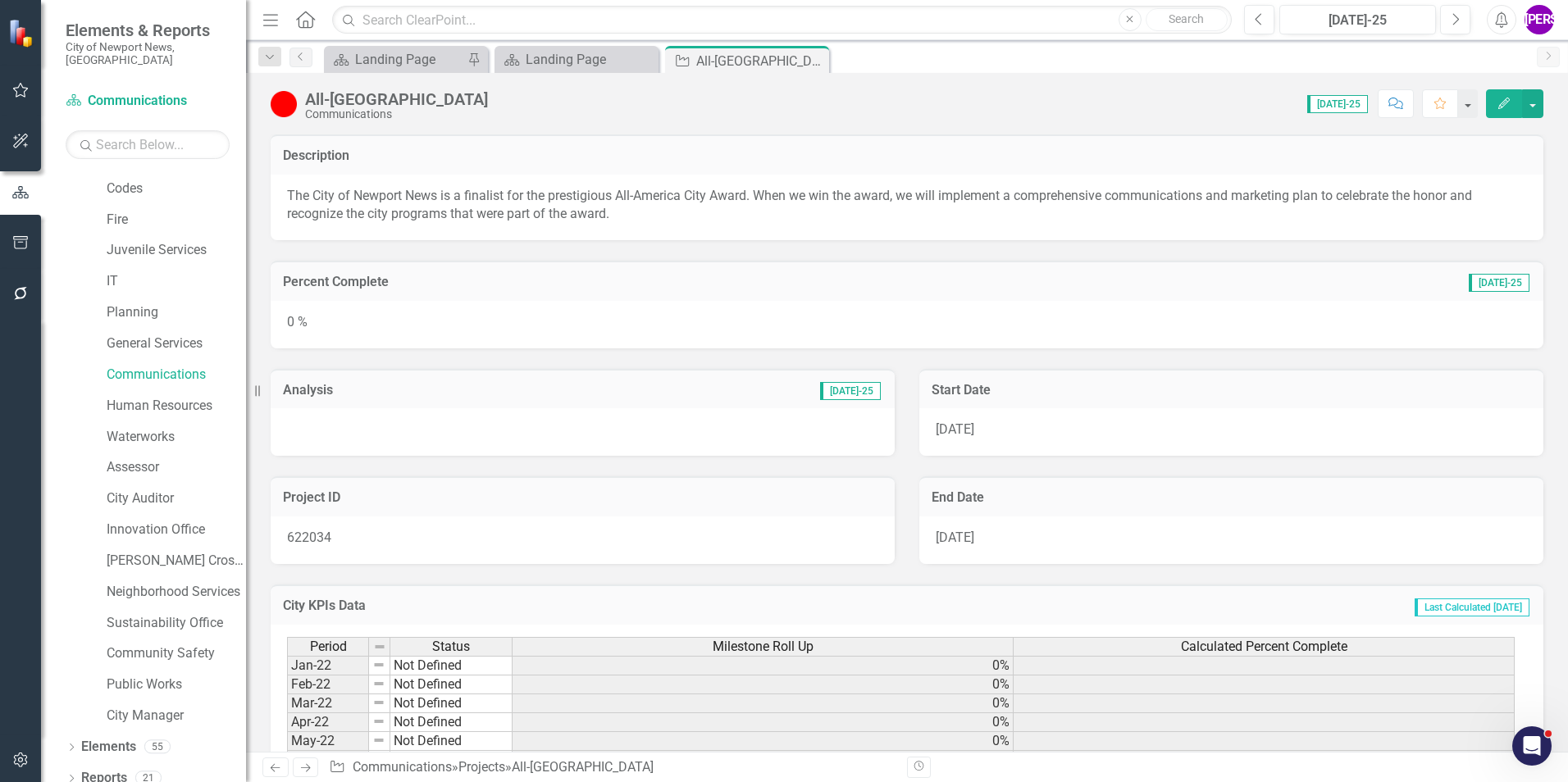
click at [1042, 107] on icon "Edit" at bounding box center [1504, 104] width 15 height 11
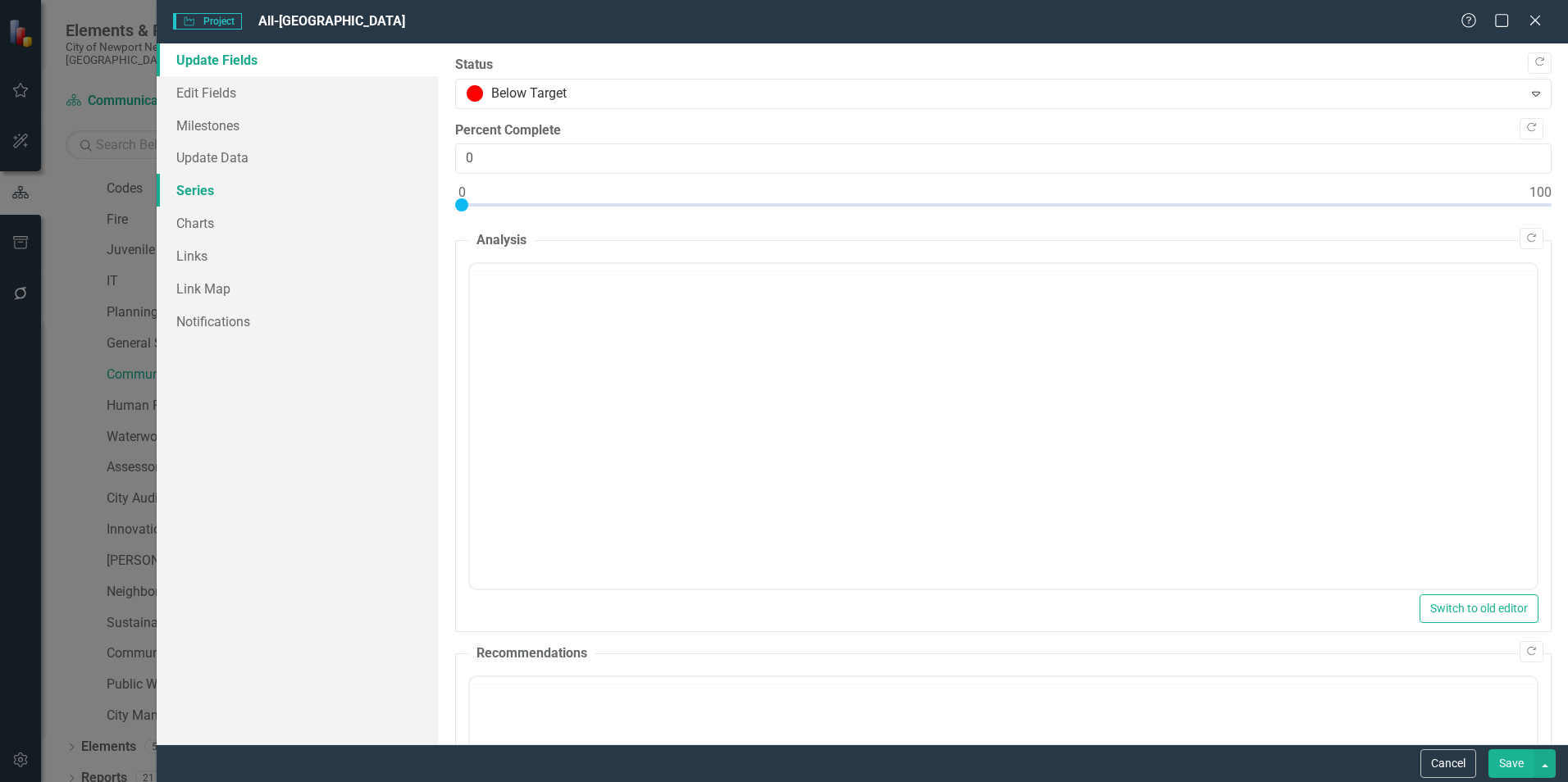
click at [214, 187] on link "Series" at bounding box center [297, 190] width 282 height 33
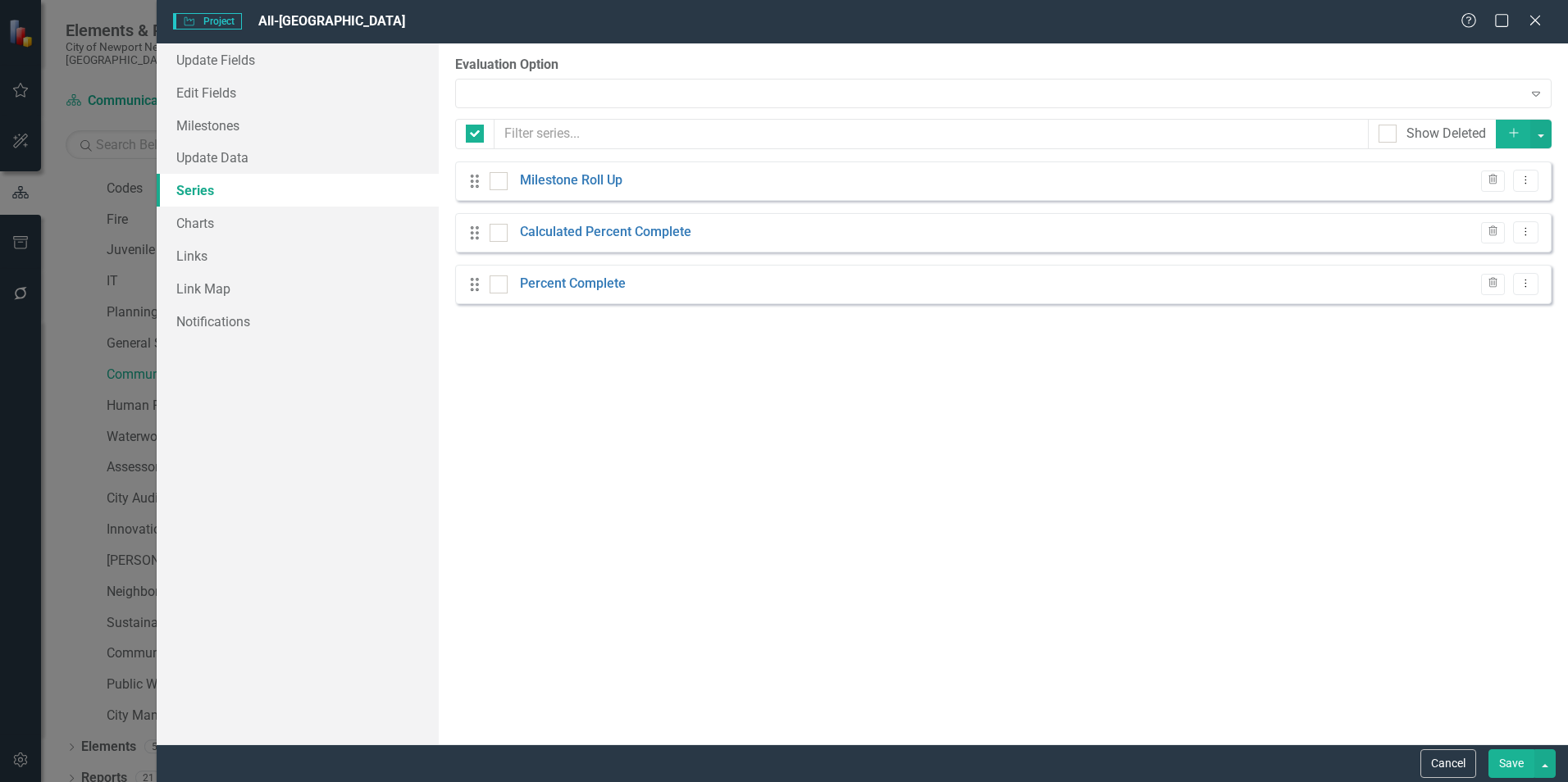
checkbox input "false"
click at [572, 285] on link "Percent Complete" at bounding box center [572, 284] width 105 height 19
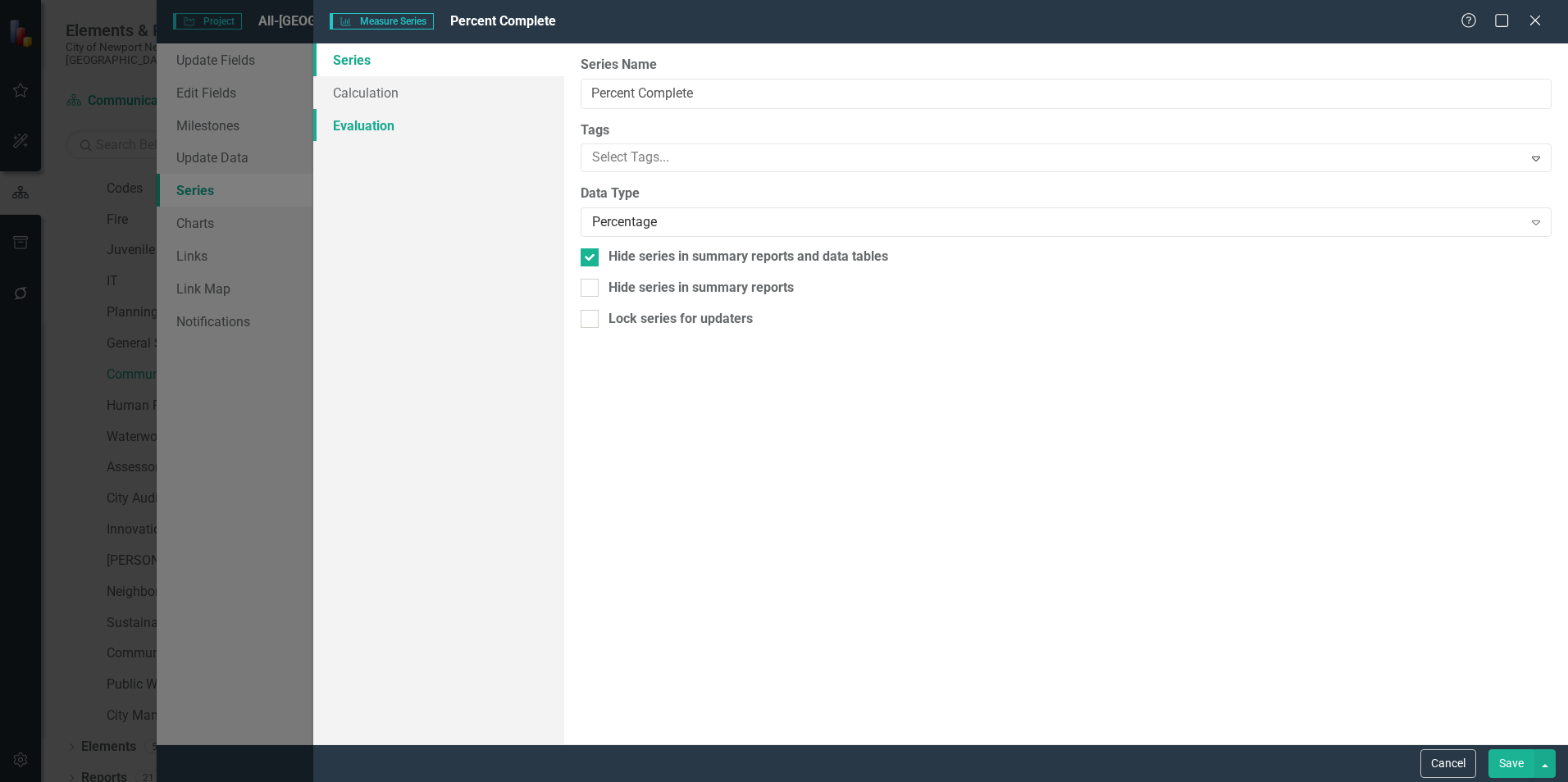
click at [383, 124] on link "Evaluation" at bounding box center [439, 125] width 251 height 33
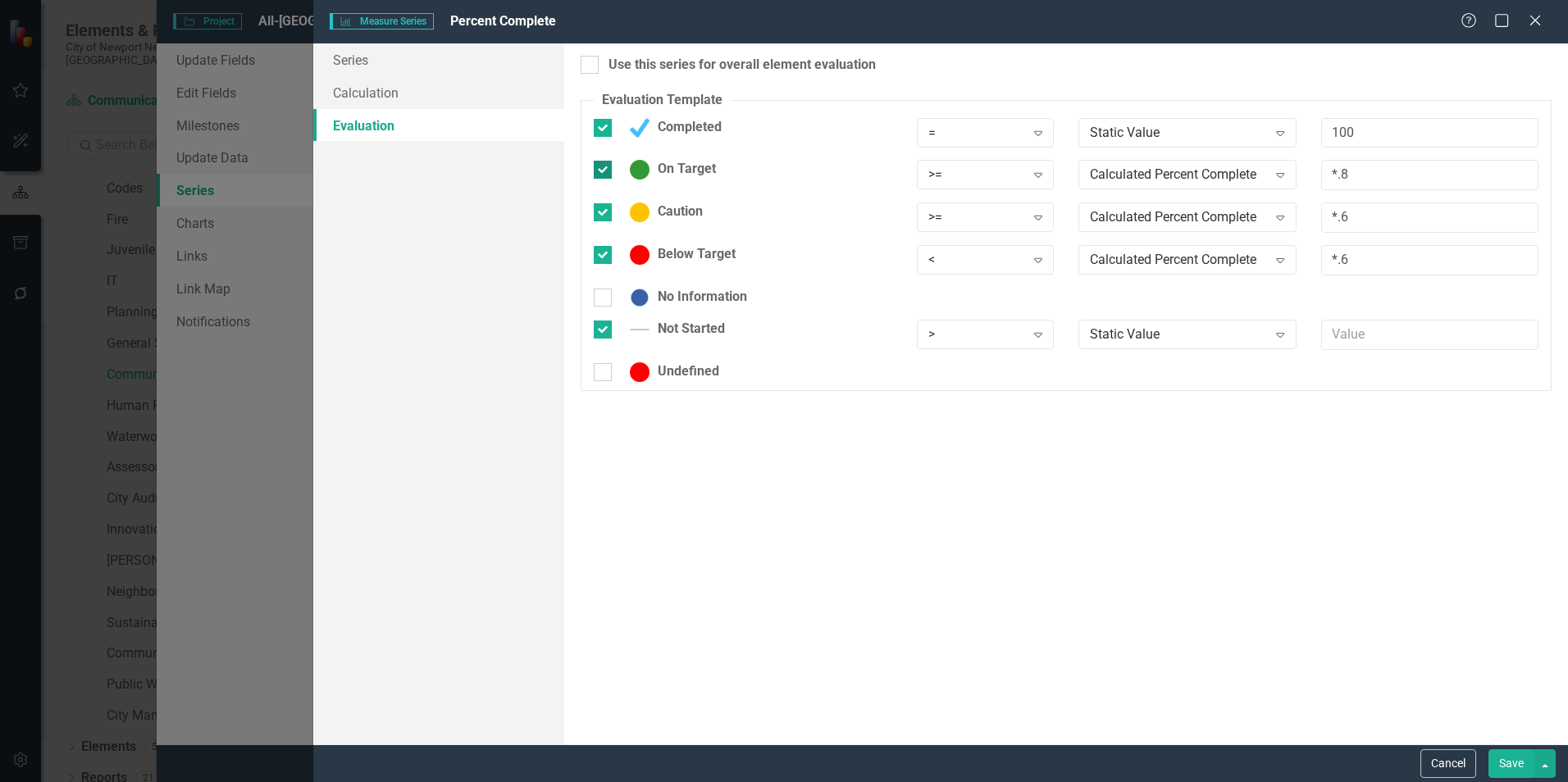
click at [605, 172] on div at bounding box center [602, 169] width 18 height 18
click at [604, 171] on input "On Target" at bounding box center [599, 165] width 10 height 10
checkbox input "false"
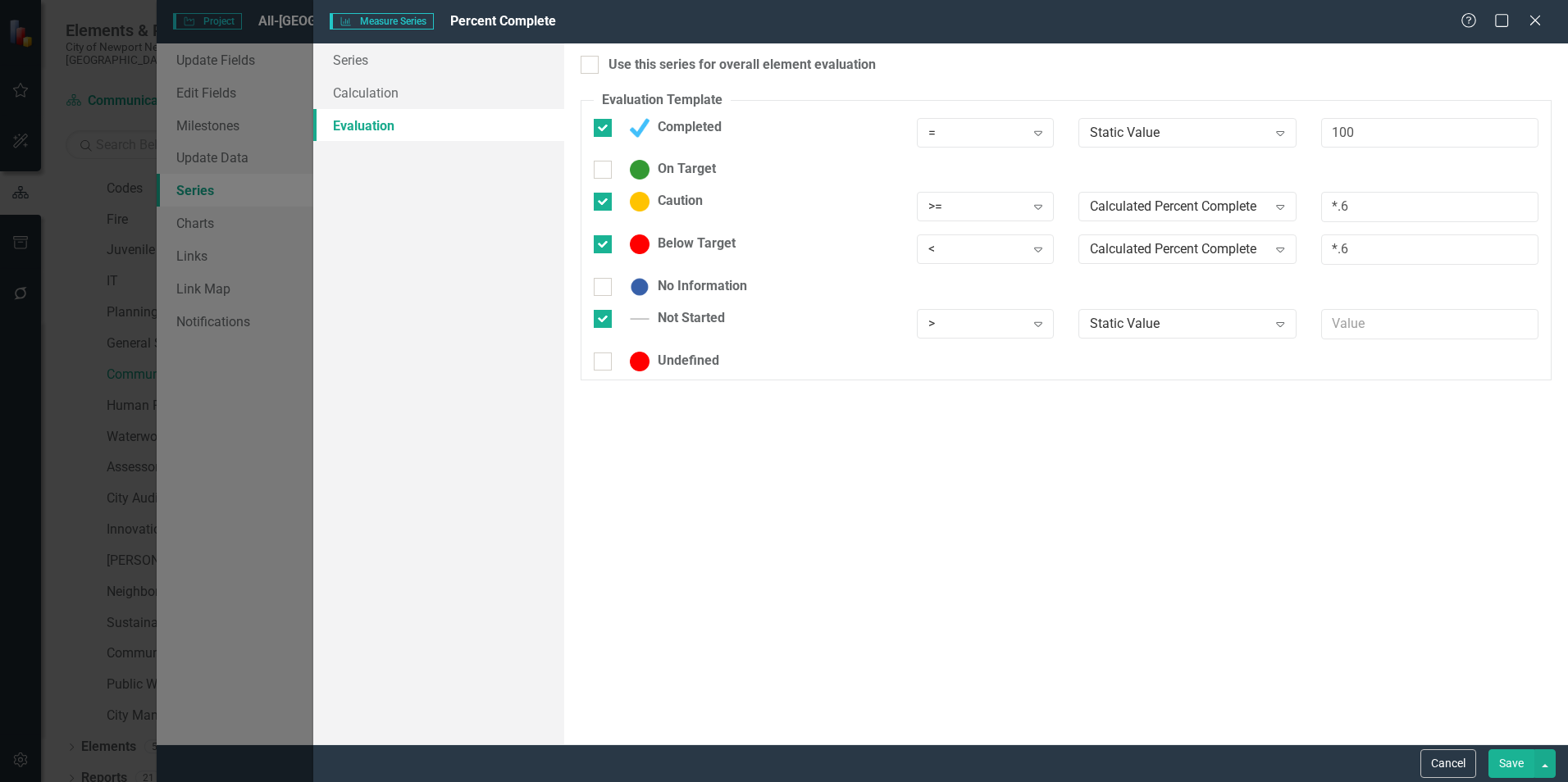
click at [589, 75] on div "Use this series for overall element evaluation Evaluation Template You can defi…" at bounding box center [1066, 394] width 1004 height 701
click at [592, 66] on div at bounding box center [589, 65] width 18 height 18
click at [591, 66] on input "Use this series for overall element evaluation" at bounding box center [585, 61] width 10 height 10
checkbox input "true"
click at [1042, 216] on input "*.6" at bounding box center [1429, 207] width 218 height 30
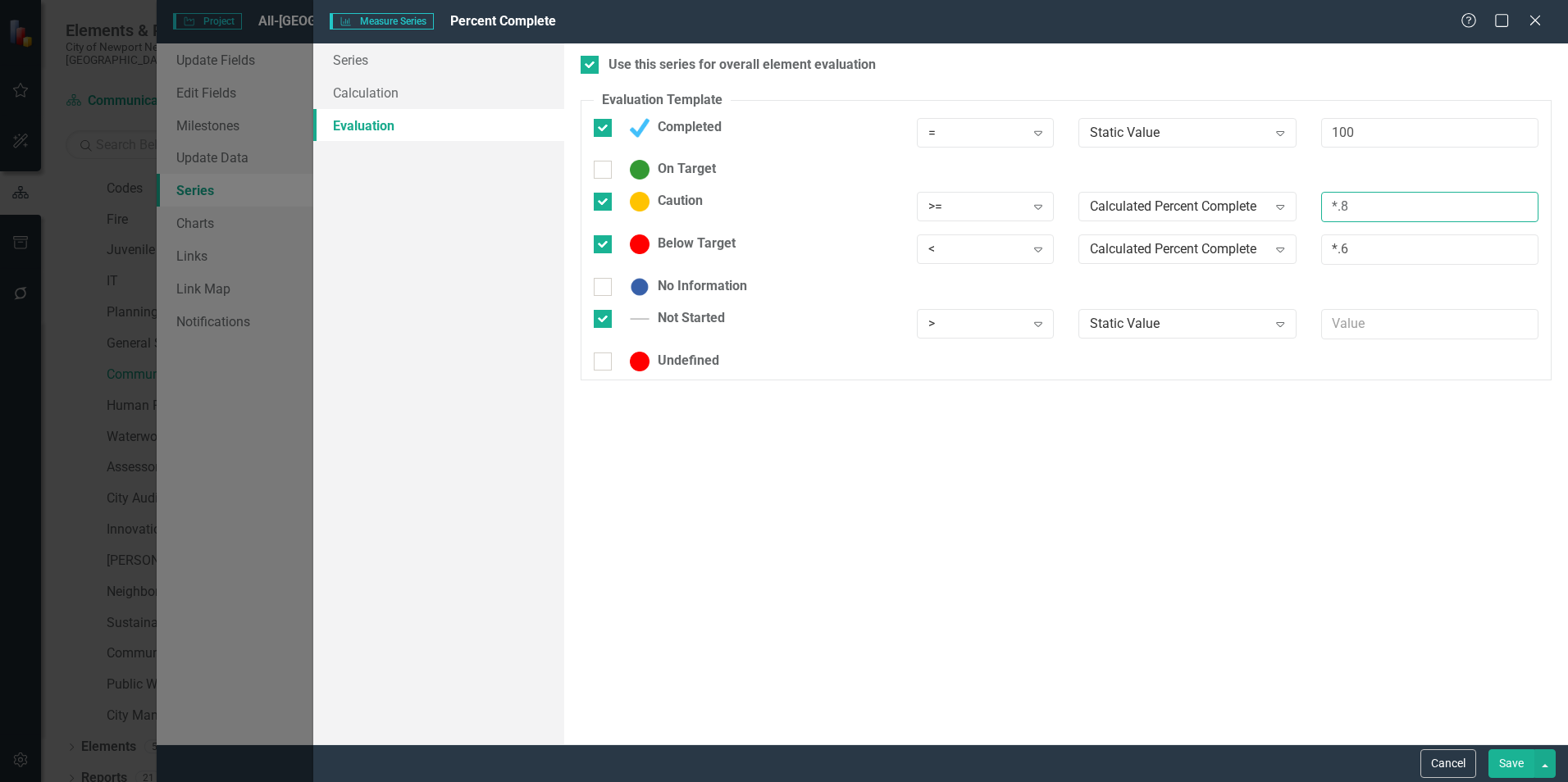
type input "*.8"
click at [1042, 254] on input "*.6" at bounding box center [1429, 250] width 218 height 30
type input "*.8"
click at [1042, 486] on div "Use this series for overall element evaluation Evaluation Template You can defi…" at bounding box center [1066, 394] width 1004 height 701
click at [1042, 486] on button "Save" at bounding box center [1511, 764] width 46 height 29
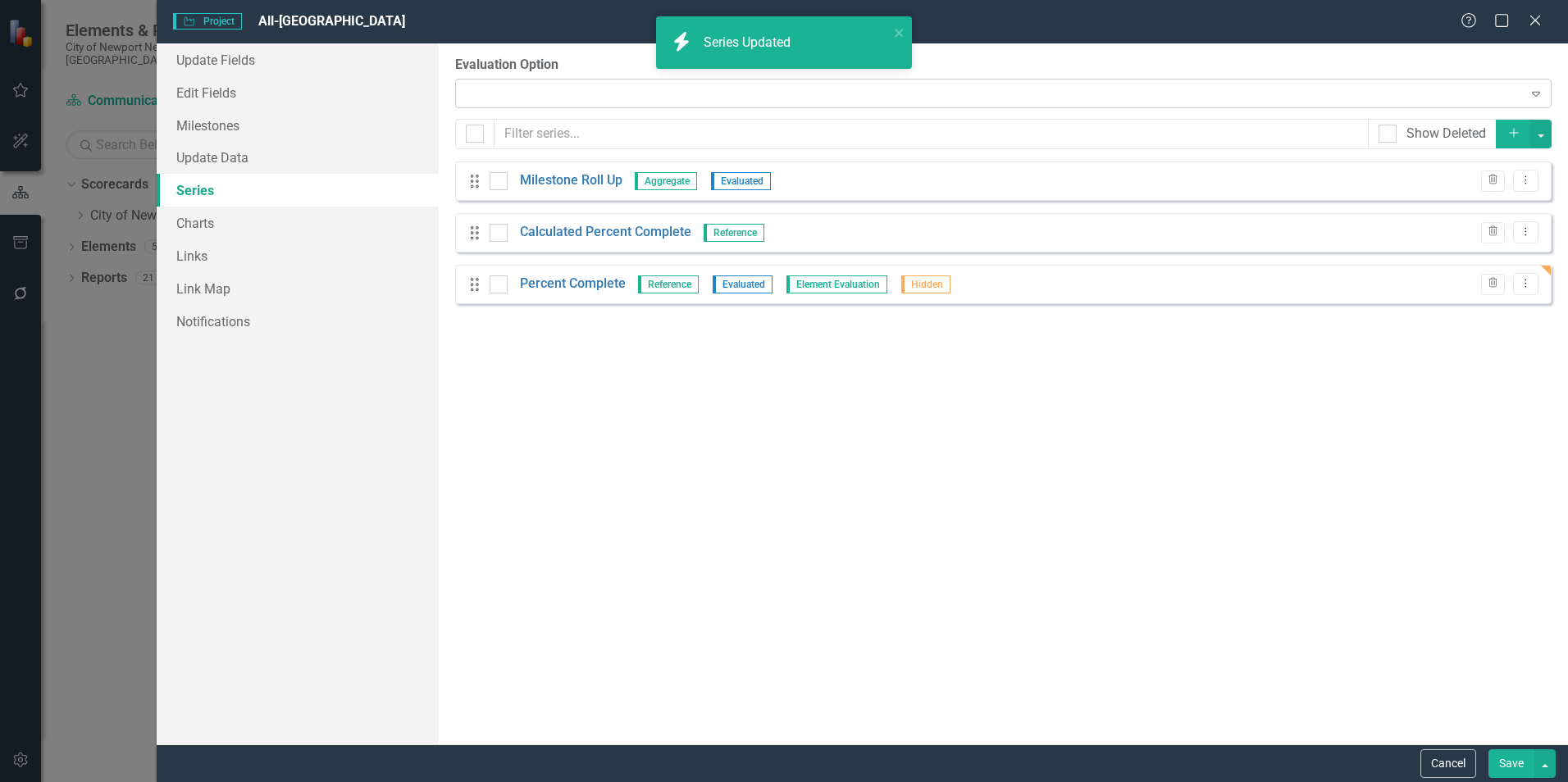
click at [596, 92] on div at bounding box center [988, 93] width 1061 height 3
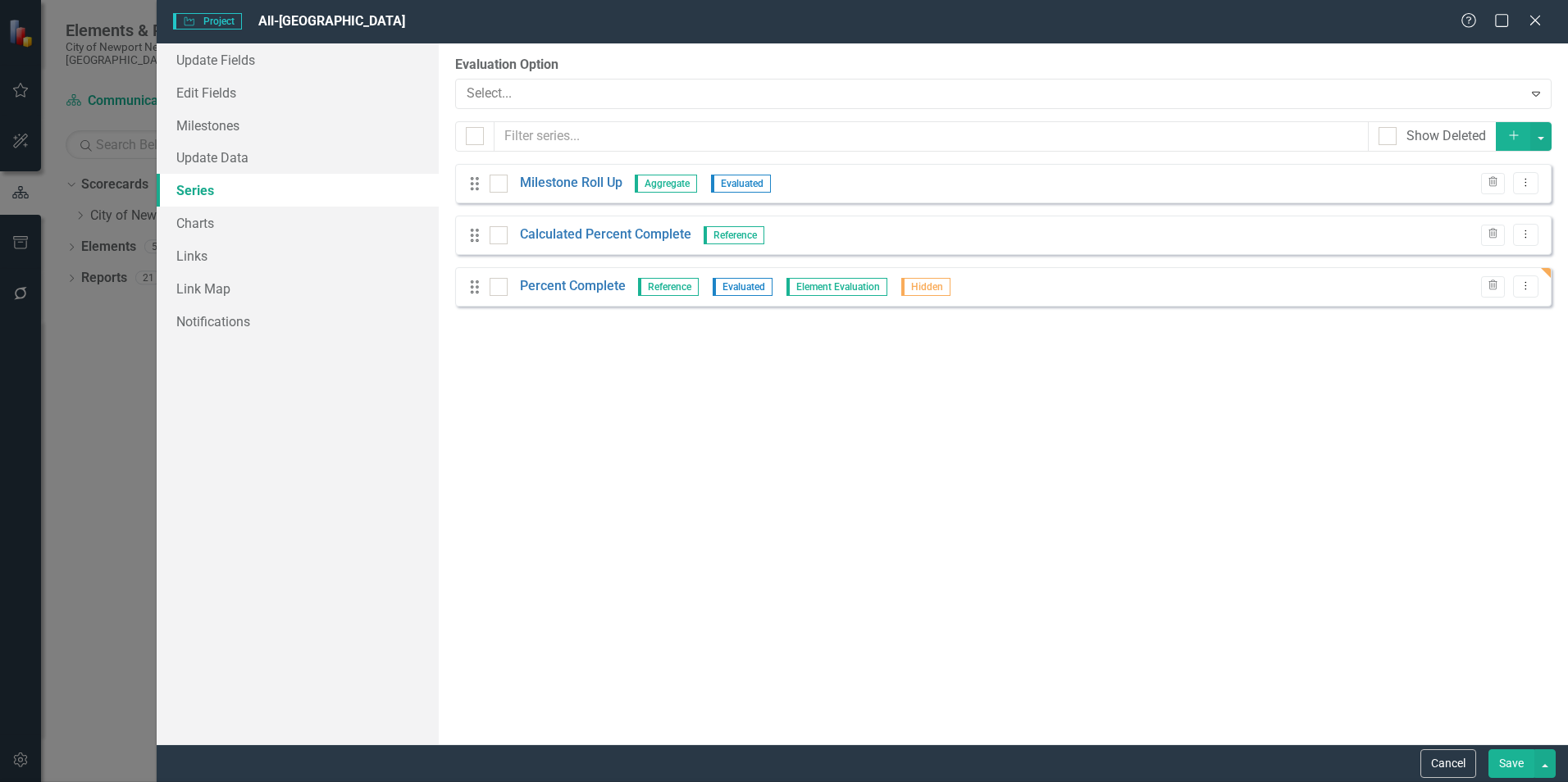
click at [1042, 486] on button "Save" at bounding box center [1511, 764] width 46 height 29
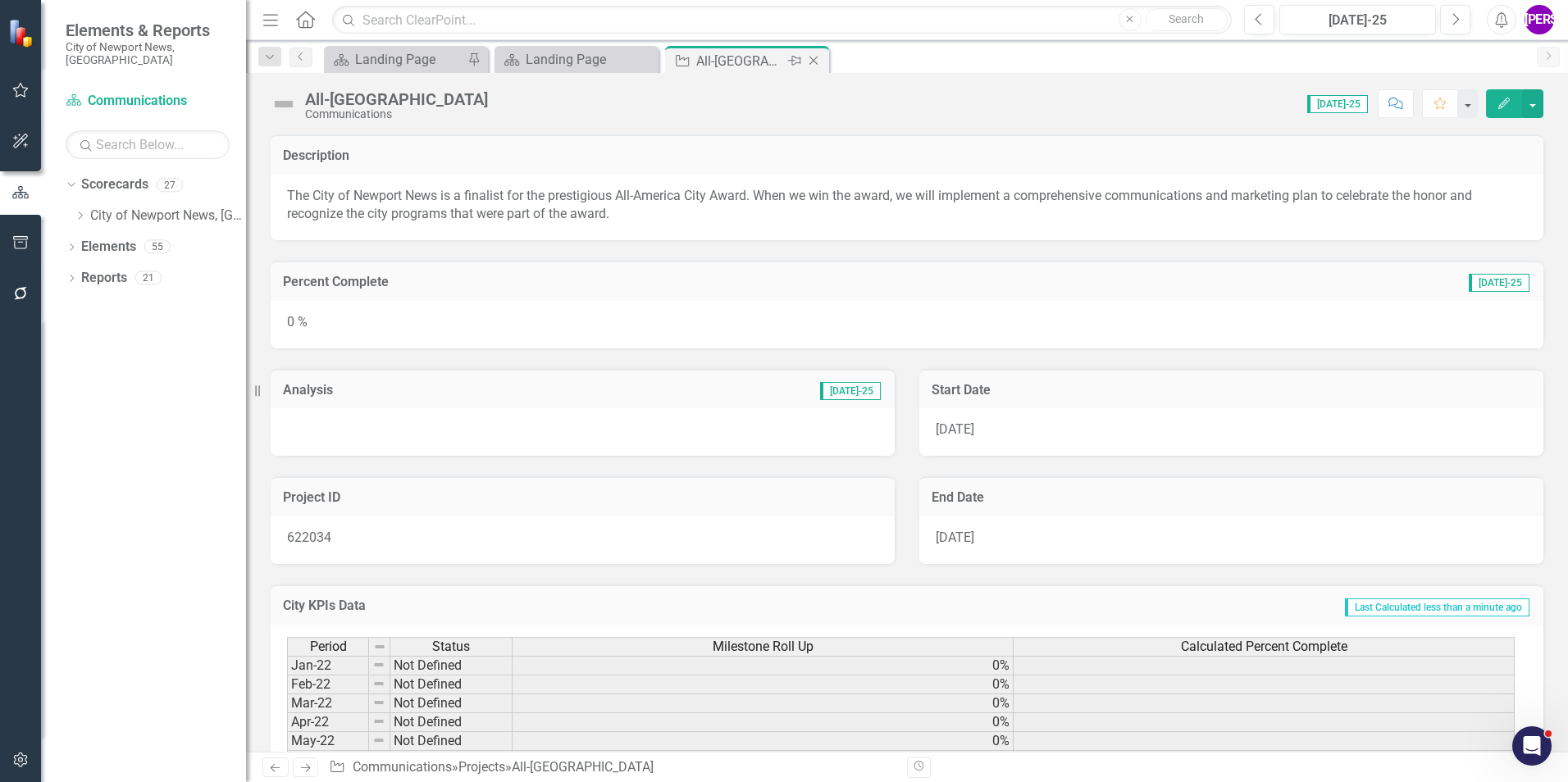
click at [817, 62] on icon "Close" at bounding box center [813, 61] width 16 height 13
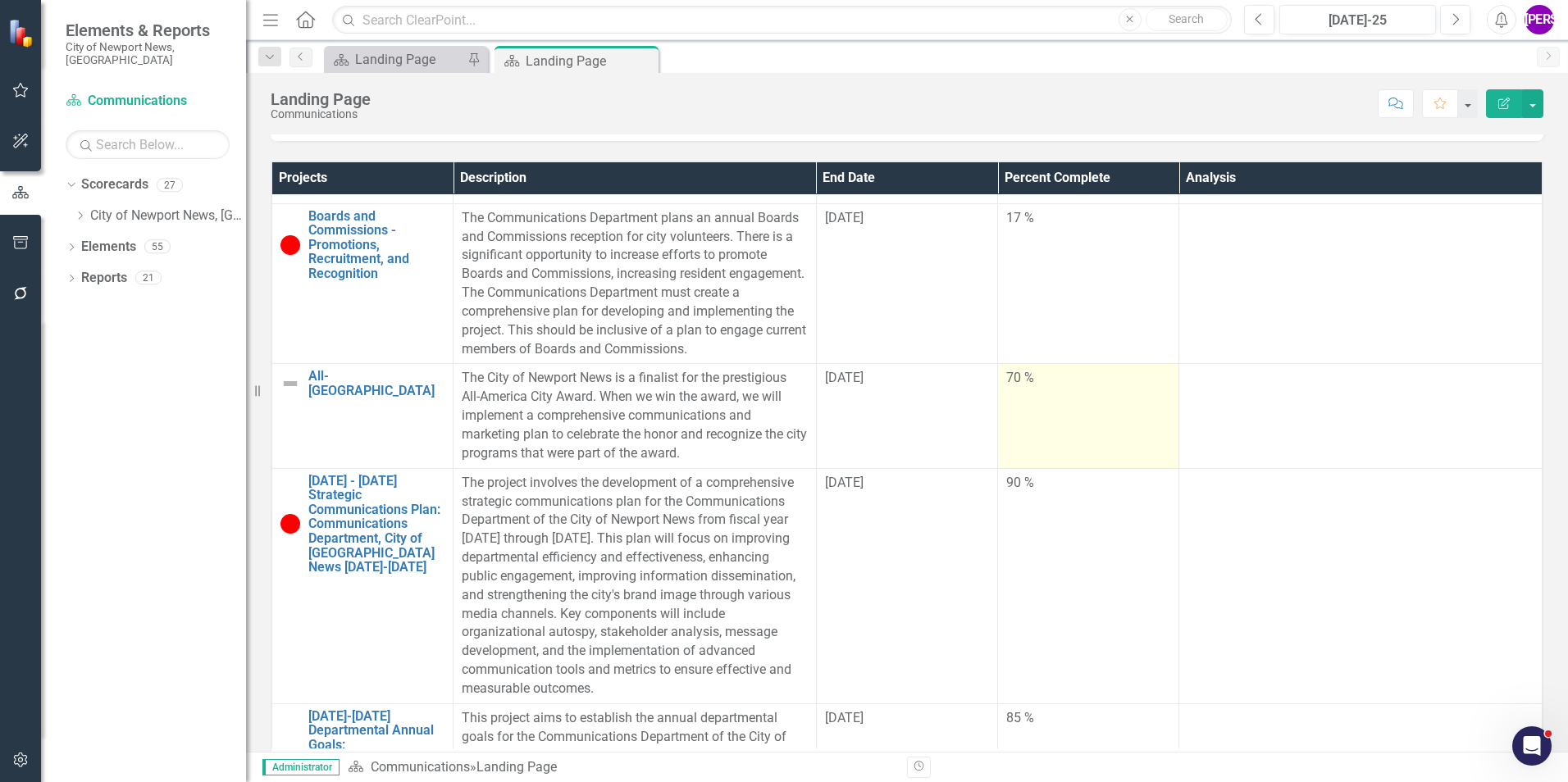
scroll to position [164, 0]
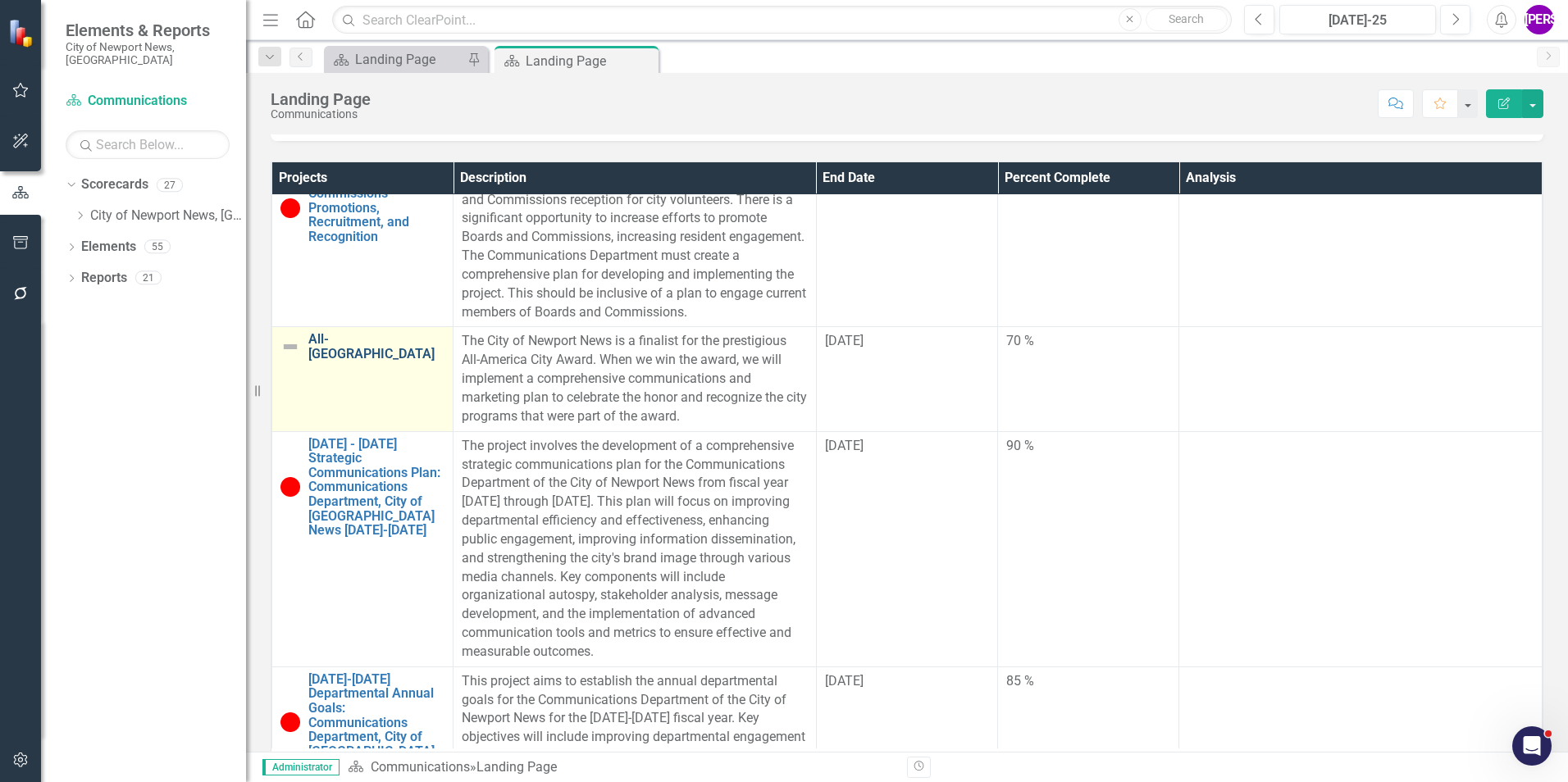
click at [363, 360] on link "All-[GEOGRAPHIC_DATA]" at bounding box center [375, 346] width 136 height 29
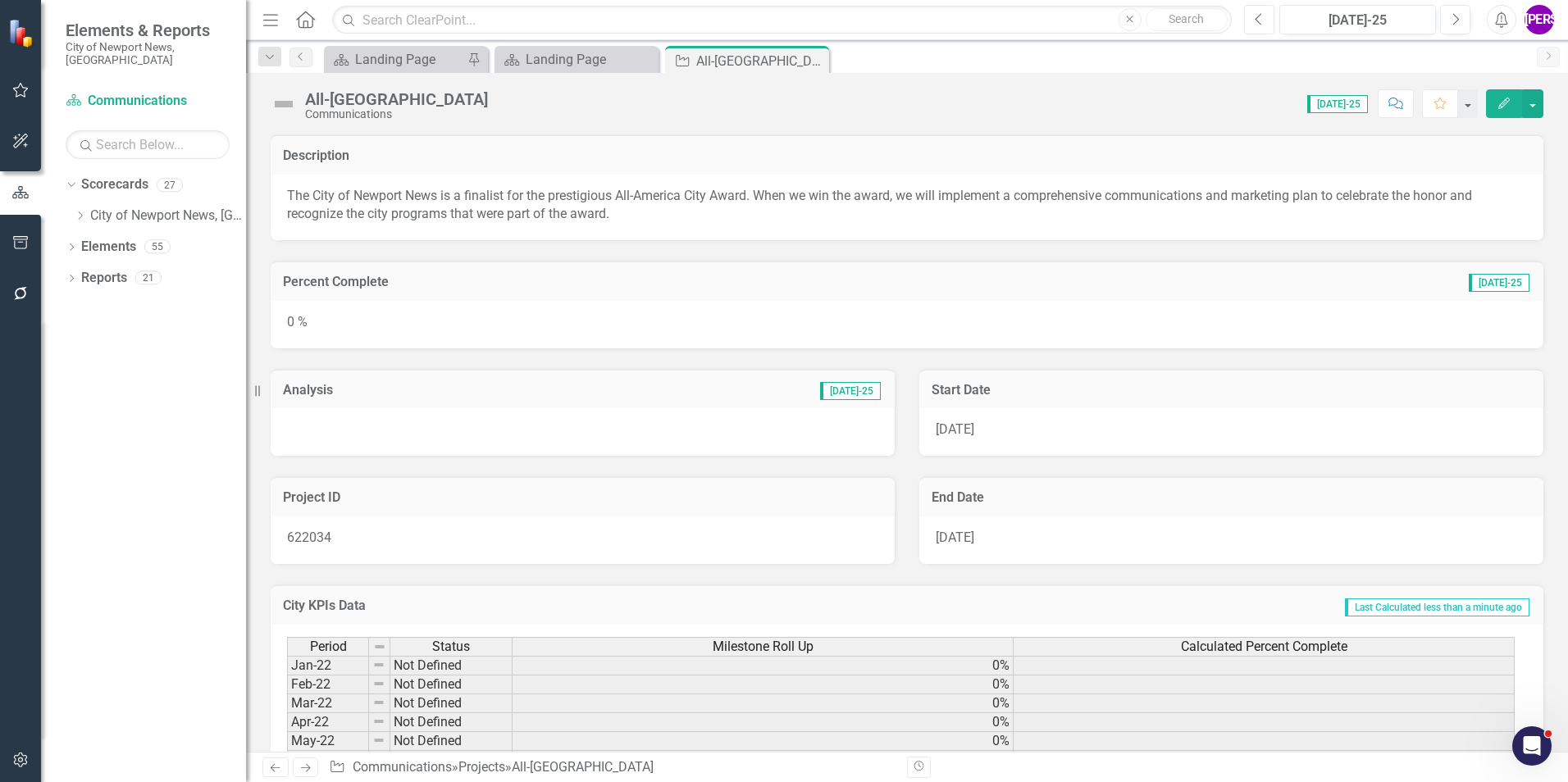
click at [1042, 26] on button "Previous" at bounding box center [1259, 19] width 30 height 29
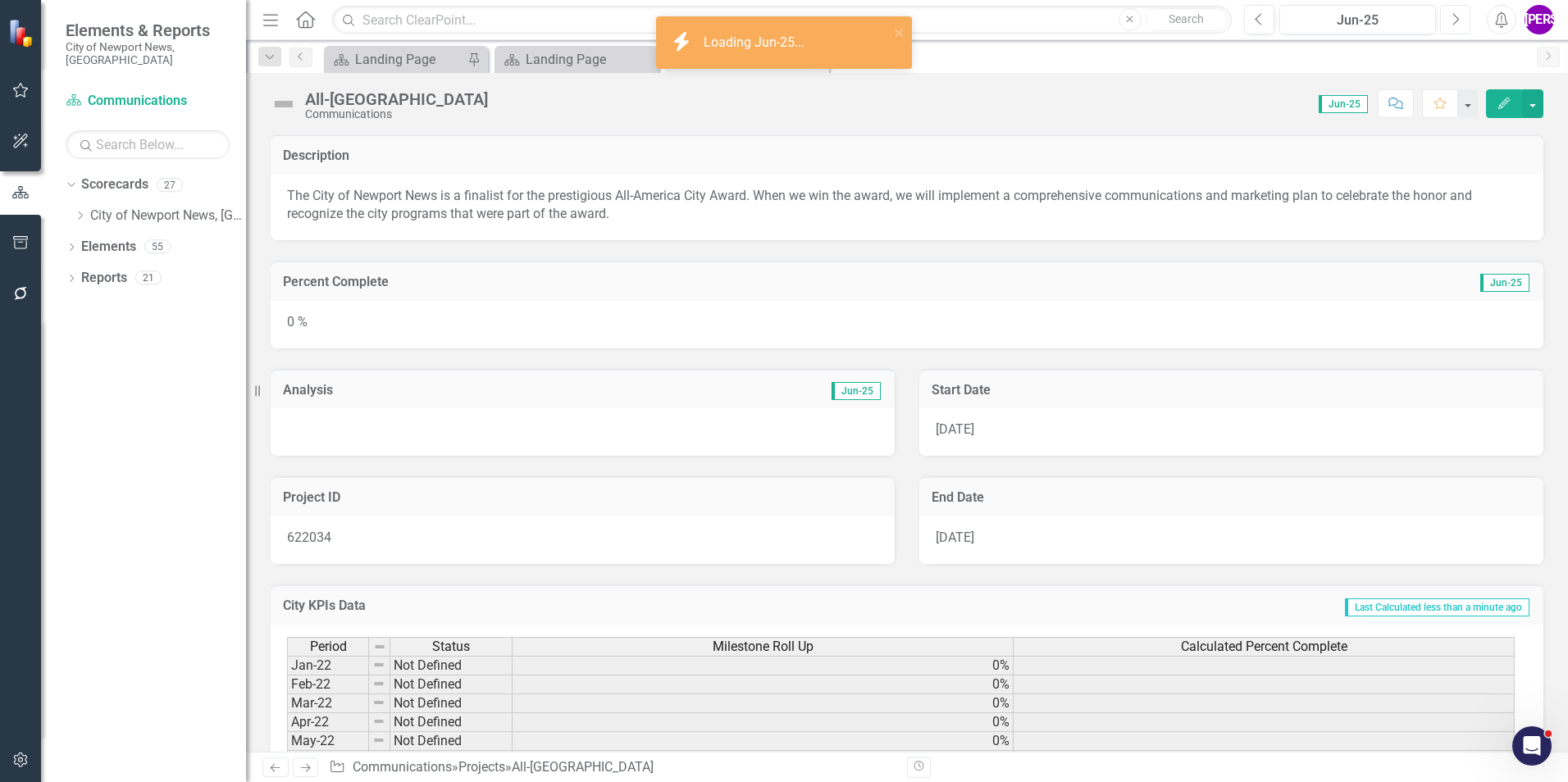
click at [1042, 24] on button "Next" at bounding box center [1455, 19] width 30 height 29
click at [627, 128] on div "All-America City Communications Score: 0.00 [DATE]-25 Completed Comment Favorit…" at bounding box center [907, 412] width 1322 height 678
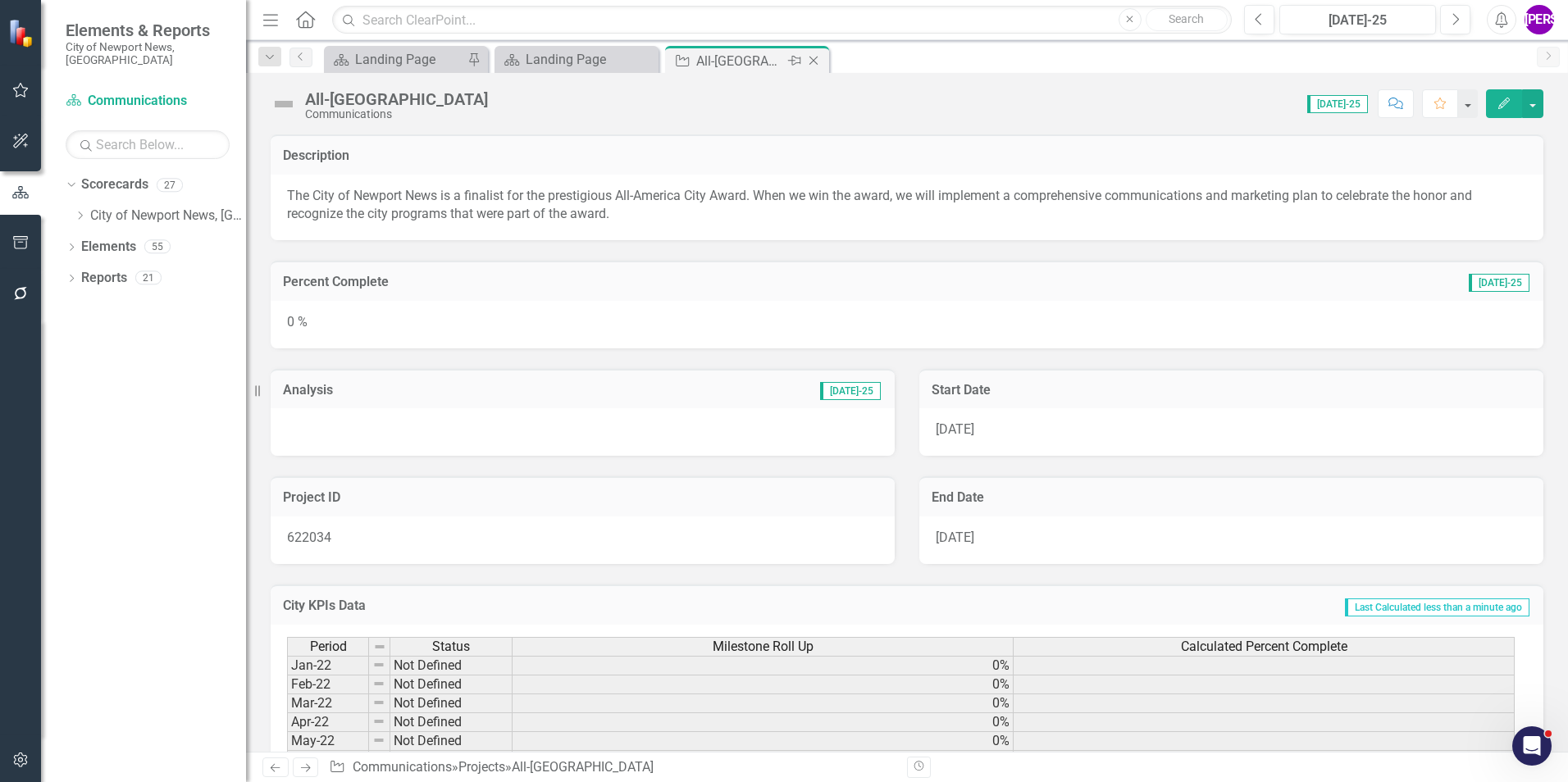
click at [814, 60] on icon at bounding box center [813, 61] width 9 height 9
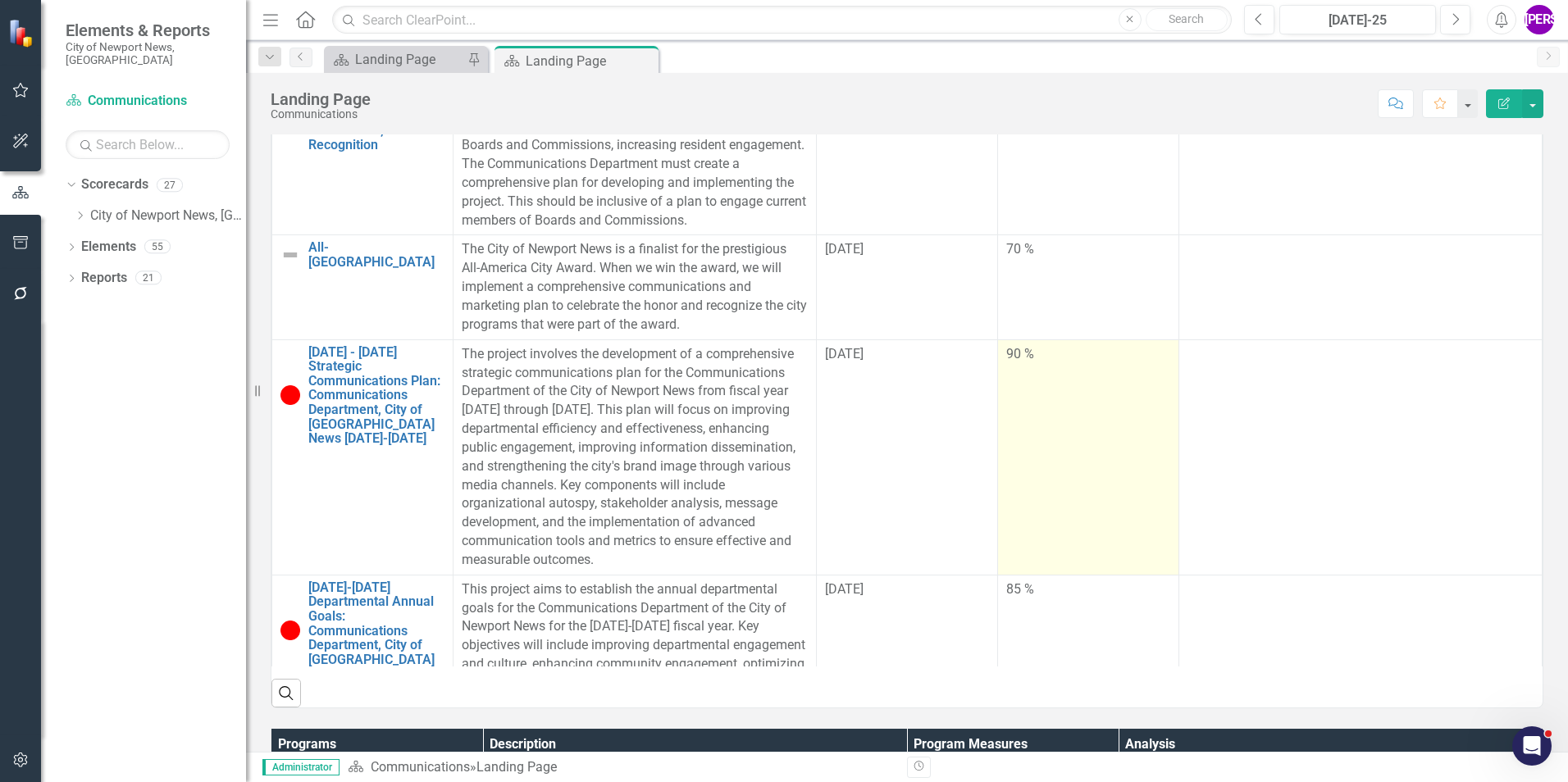
scroll to position [298, 0]
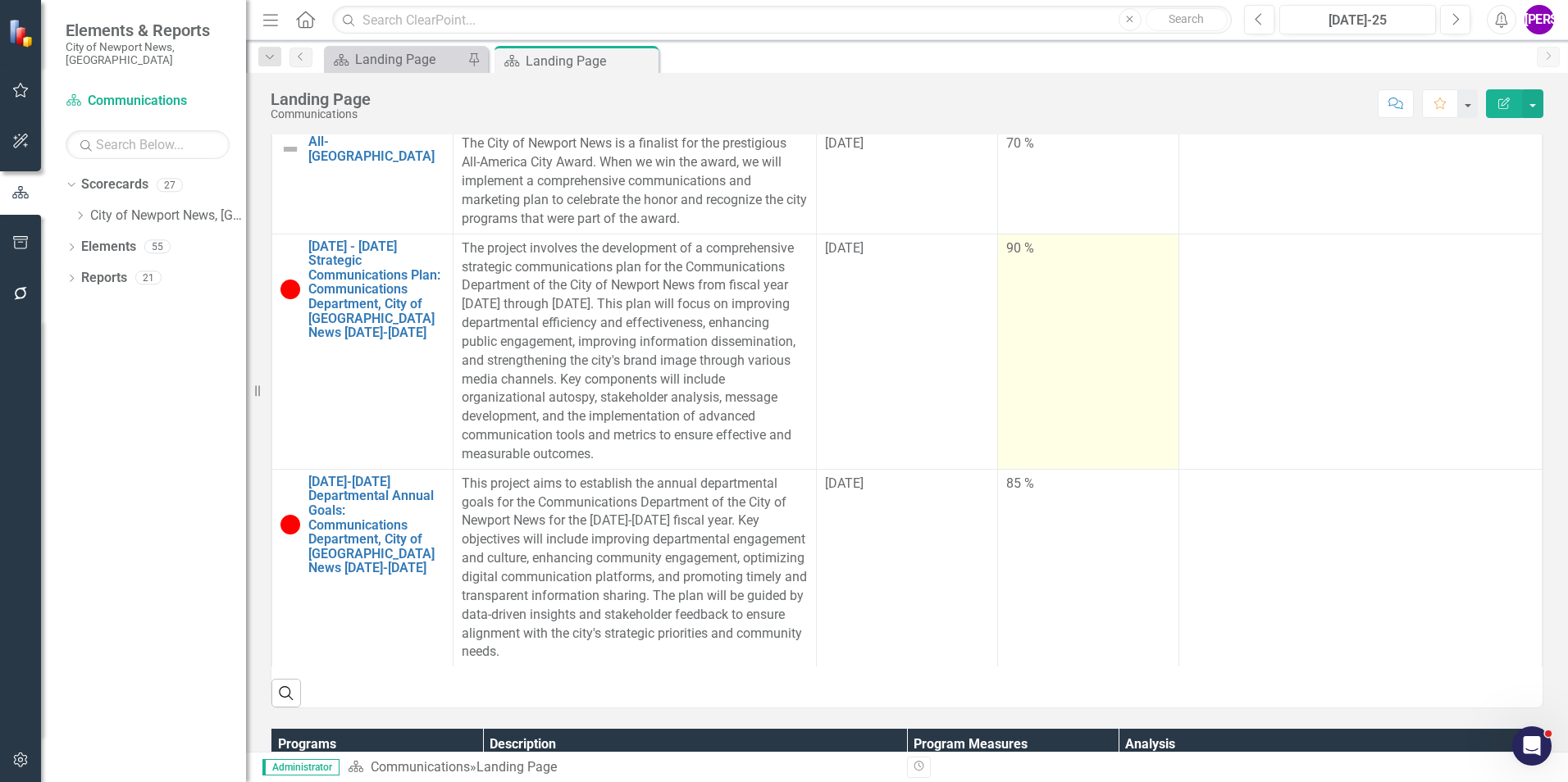
click at [1038, 398] on td "90 %" at bounding box center [1088, 352] width 182 height 236
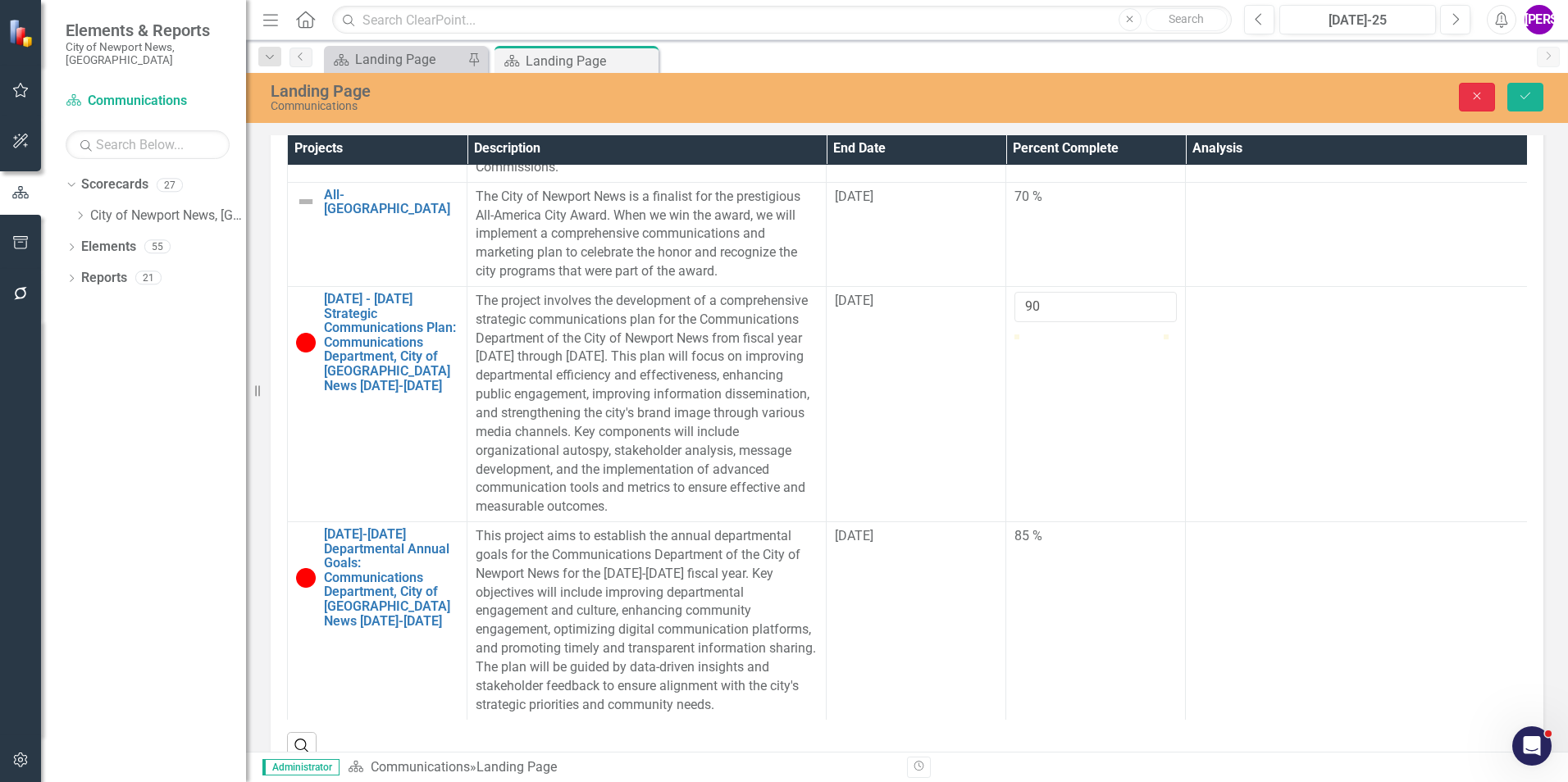
click at [1042, 100] on button "Close" at bounding box center [1477, 97] width 36 height 29
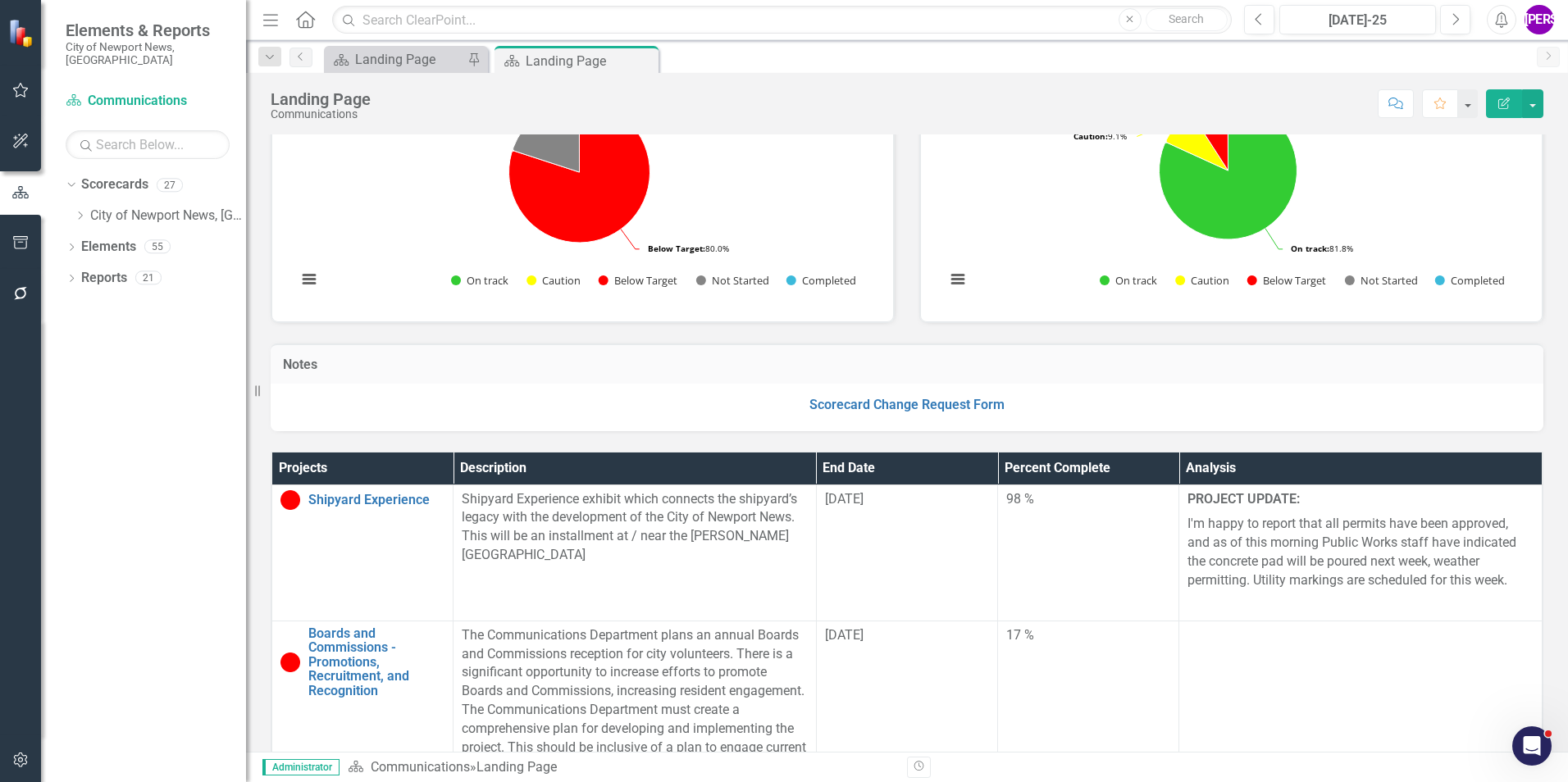
scroll to position [0, 0]
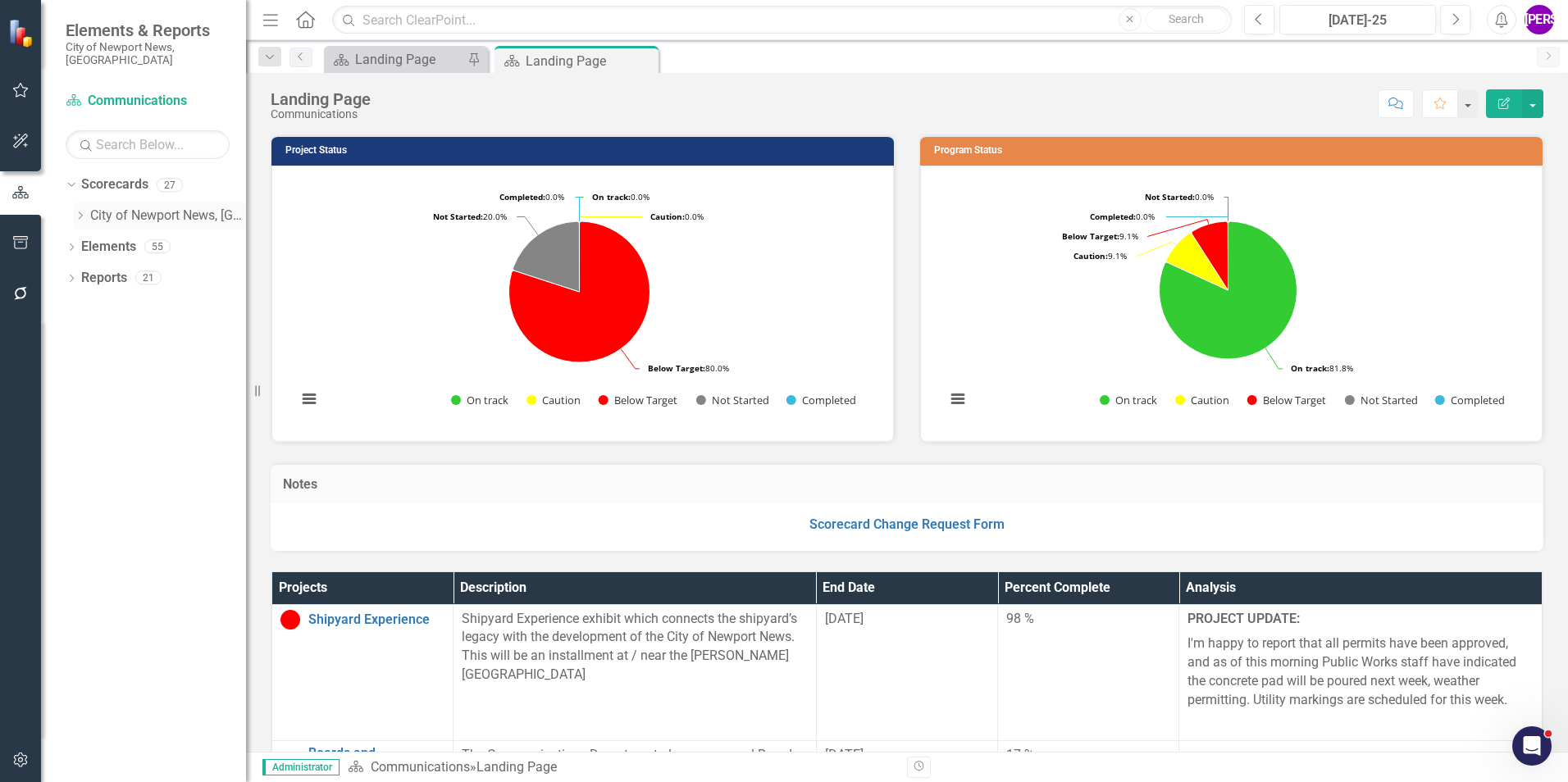
click at [74, 211] on icon "Dropdown" at bounding box center [80, 216] width 12 height 10
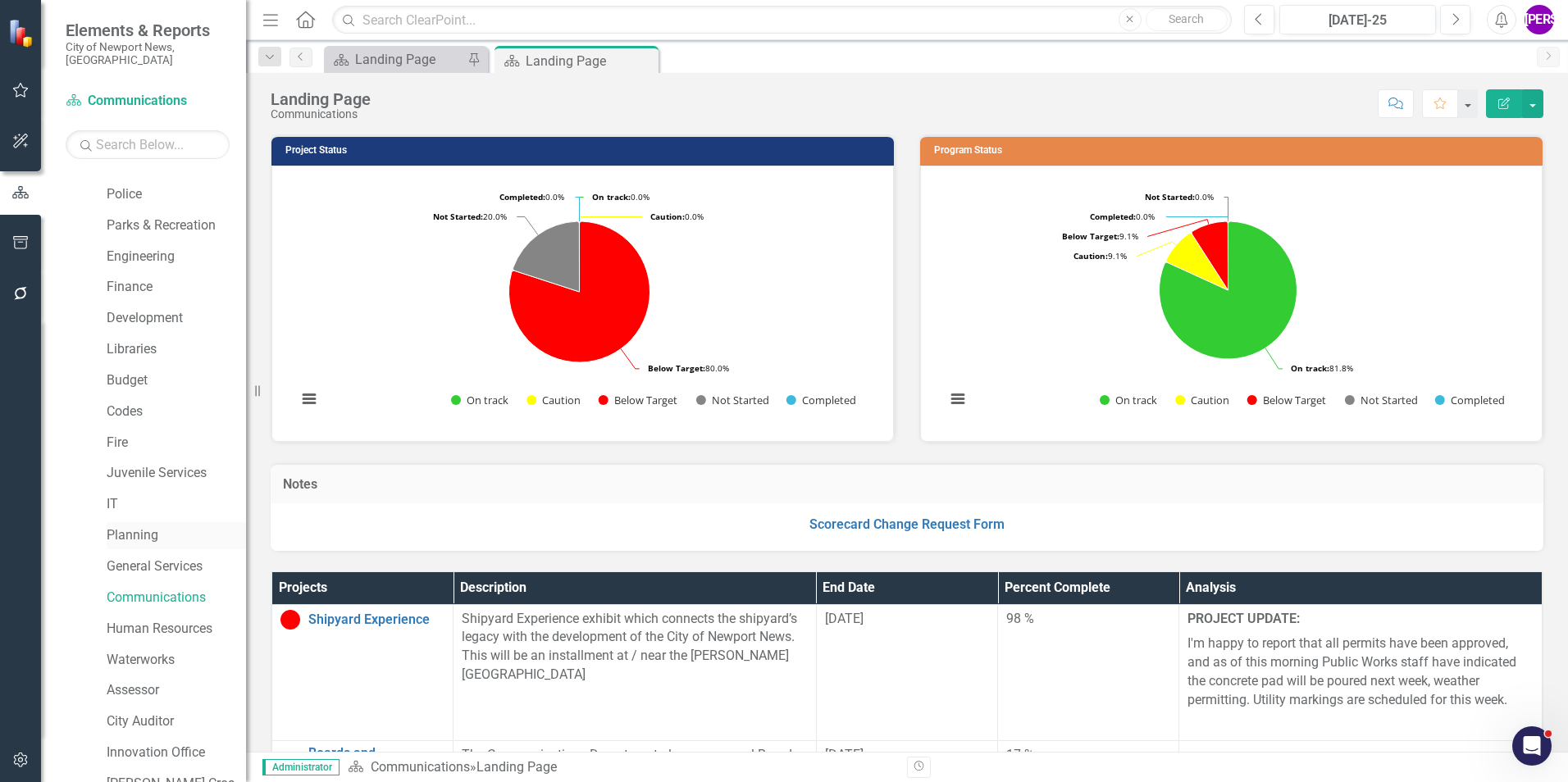
scroll to position [164, 0]
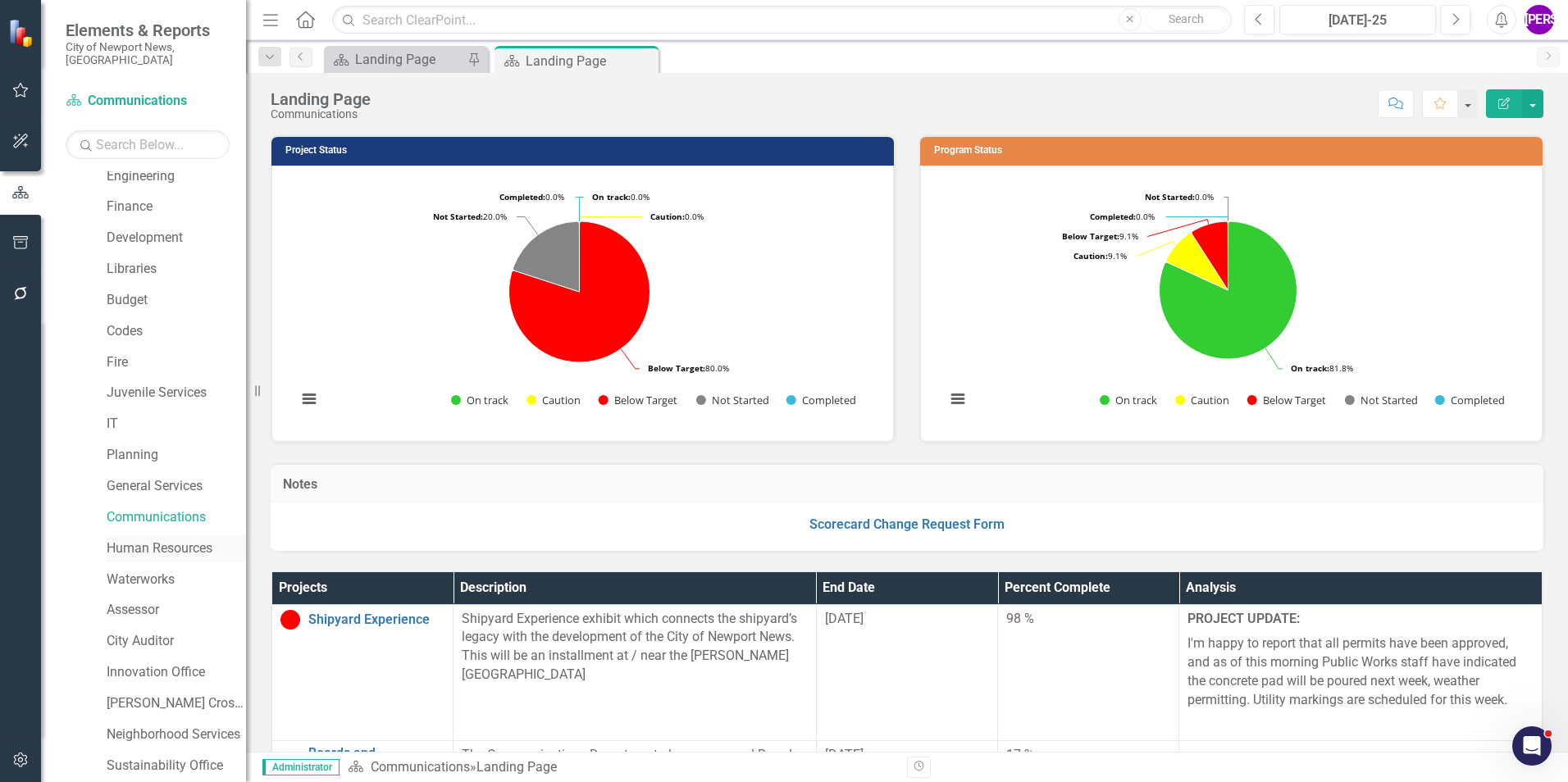
click at [158, 486] on link "Human Resources" at bounding box center [176, 549] width 140 height 19
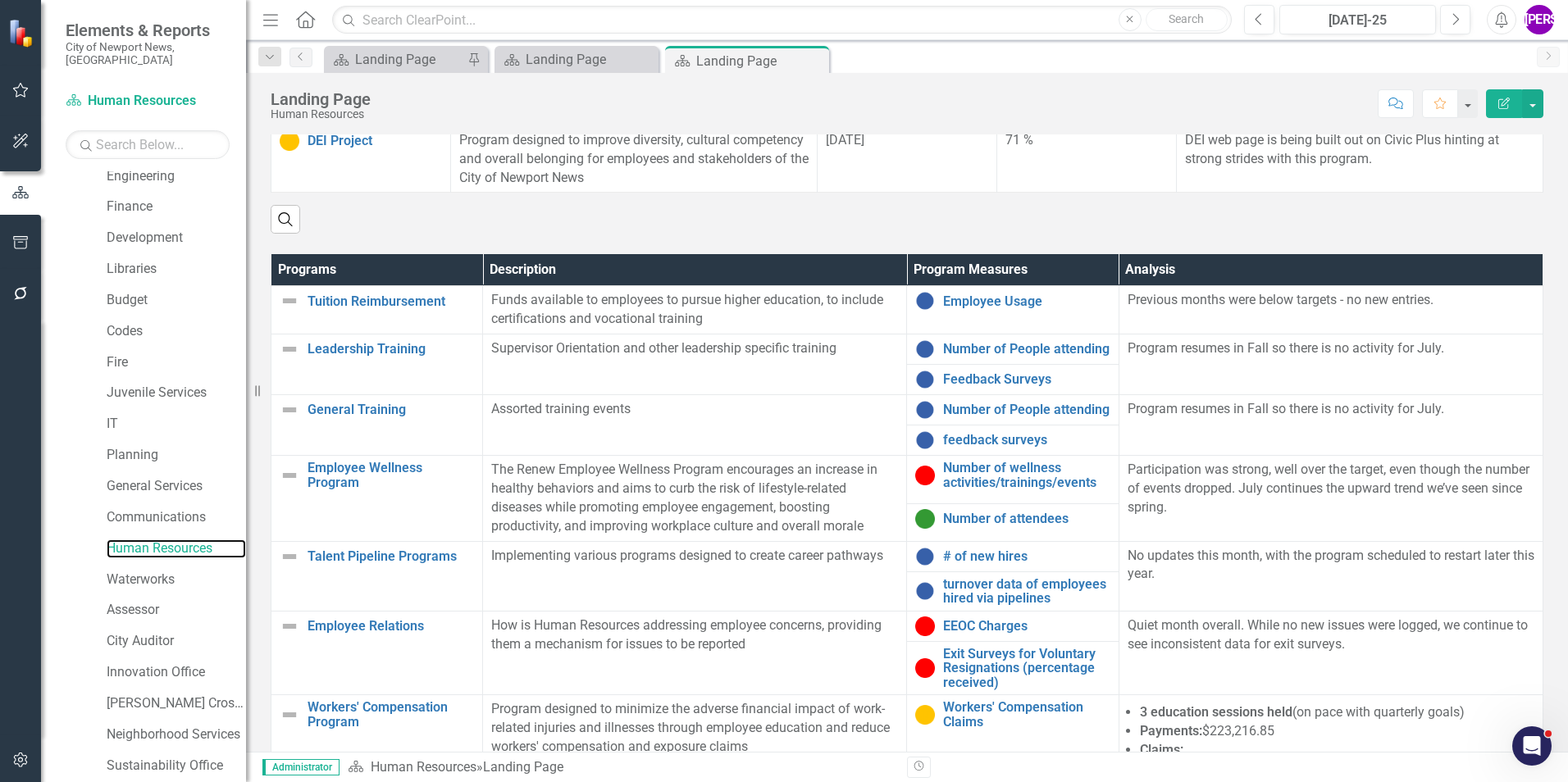
scroll to position [574, 0]
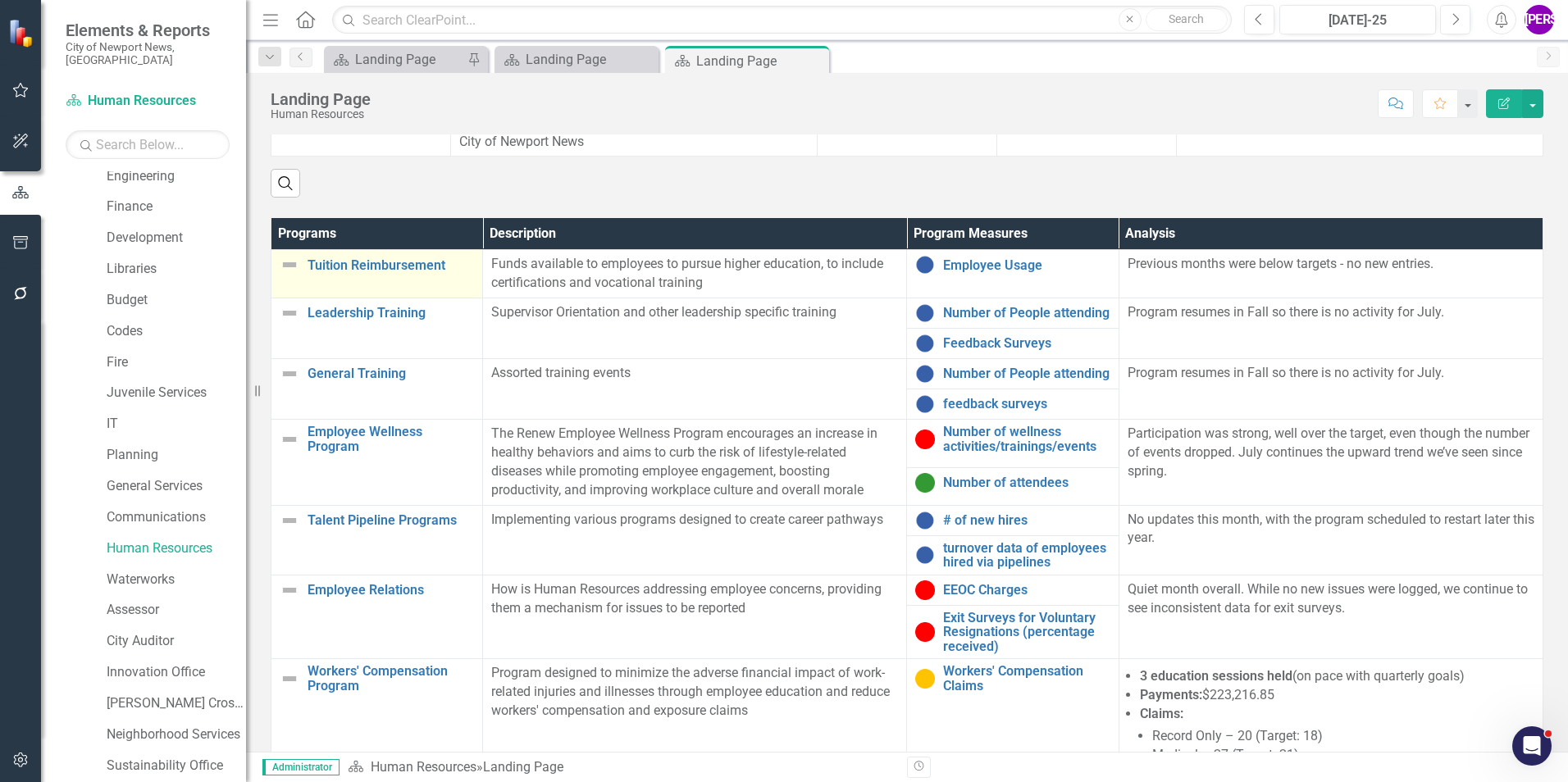
click at [422, 287] on td "Tuition Reimbursement Link Map View Link Map Edit Edit Program Link Open Element" at bounding box center [377, 274] width 212 height 48
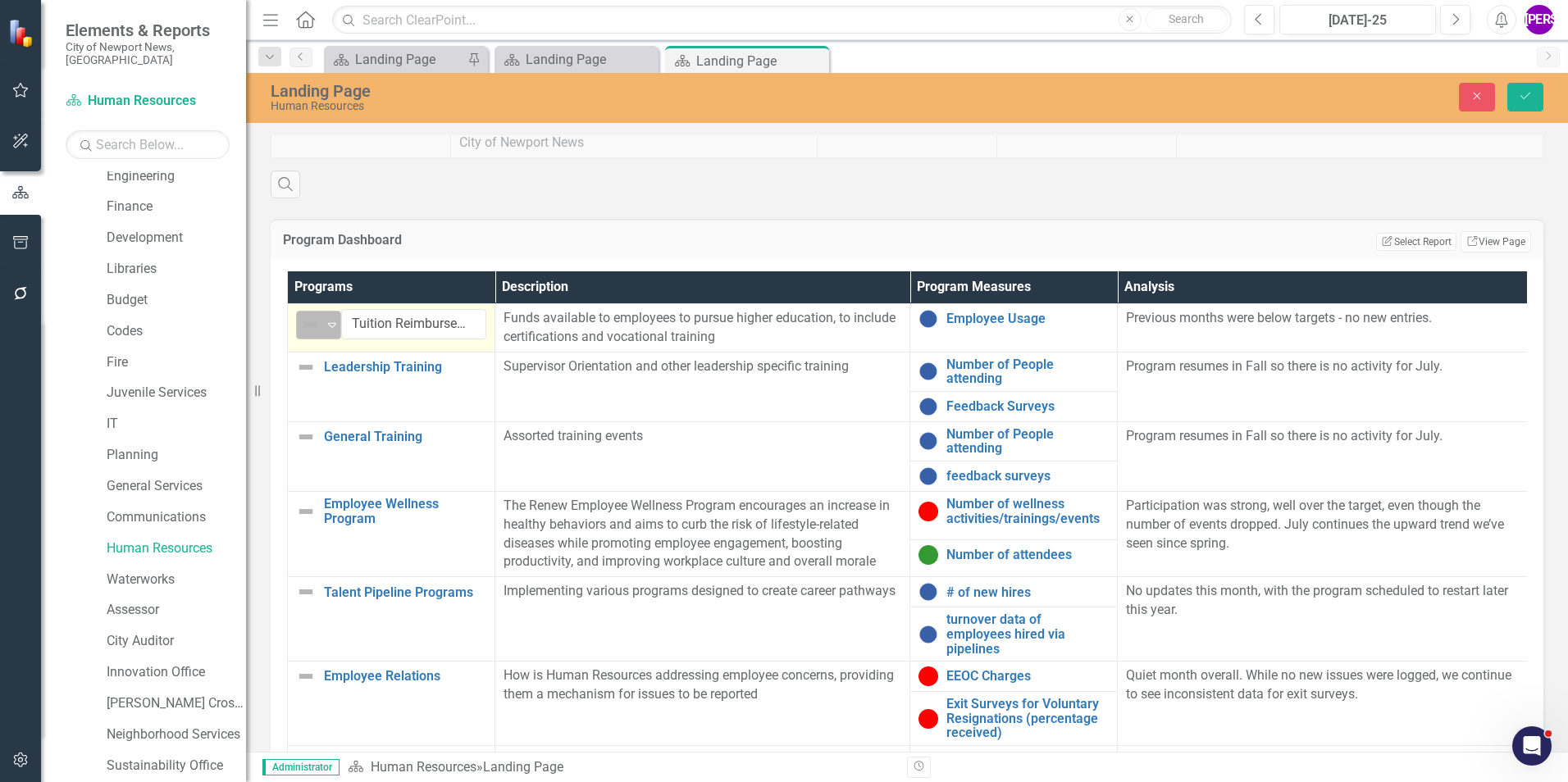
click at [320, 315] on img at bounding box center [311, 324] width 20 height 20
click at [325, 315] on div "Expand" at bounding box center [332, 325] width 16 height 27
click at [391, 397] on td "Leadership Training Link Map View Link Map Edit Edit Program Link Open Element" at bounding box center [392, 386] width 207 height 69
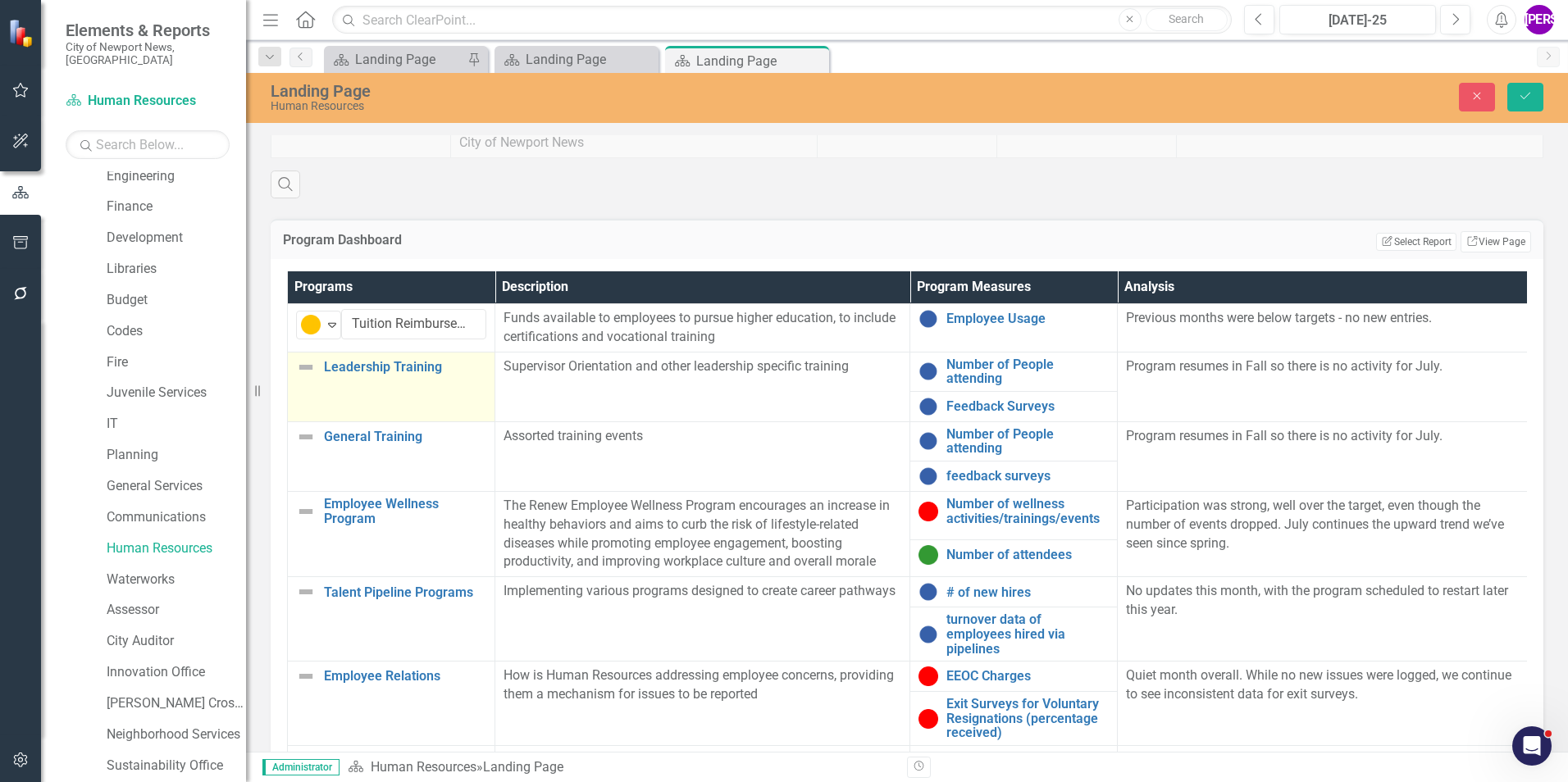
click at [391, 397] on td "Leadership Training Link Map View Link Map Edit Edit Program Link Open Element" at bounding box center [392, 386] width 207 height 69
click at [331, 380] on div "Expand" at bounding box center [332, 373] width 16 height 27
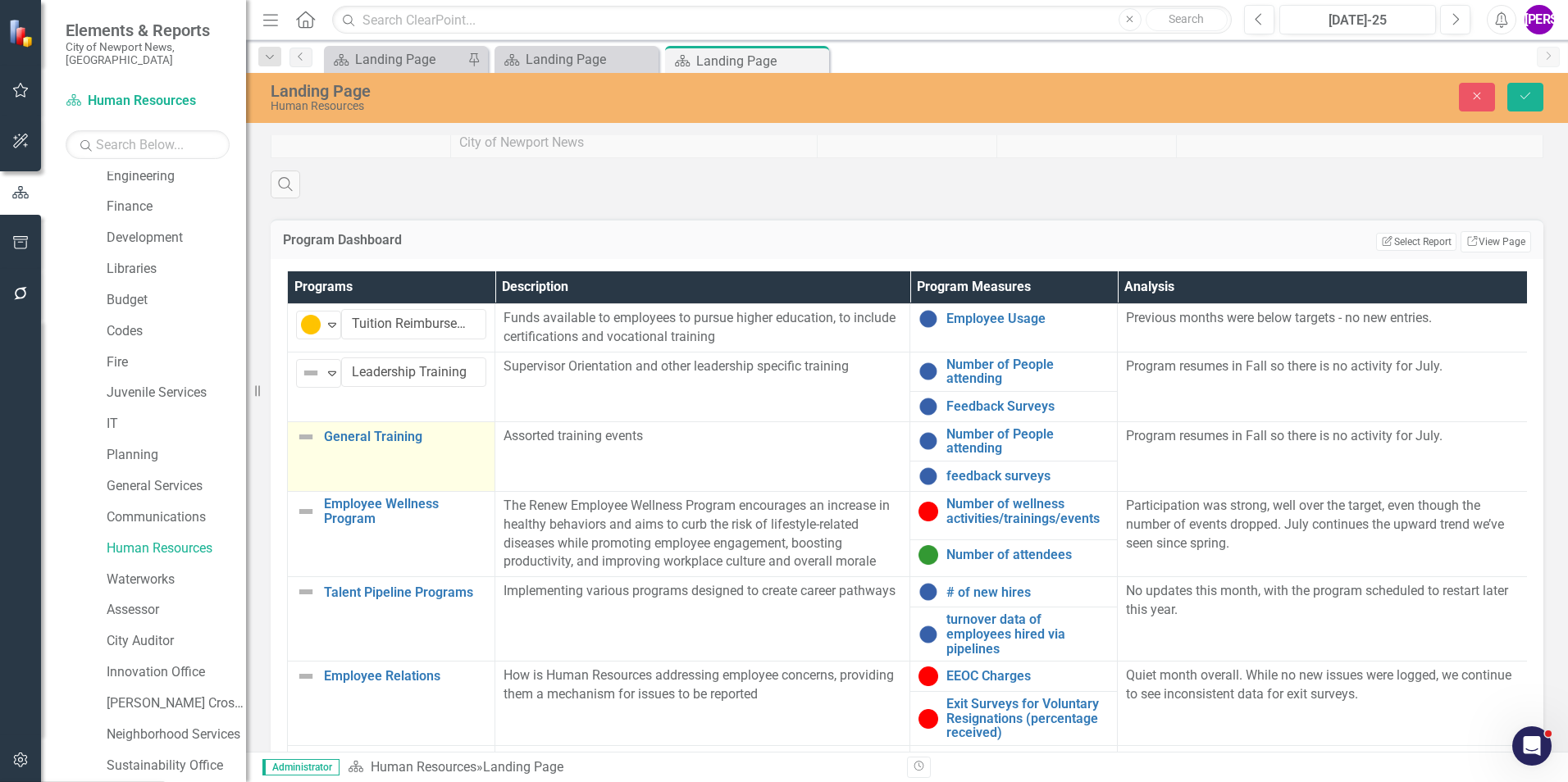
click at [404, 464] on td "General Training Link Map View Link Map Edit Edit Program Link Open Element" at bounding box center [392, 456] width 207 height 69
click at [333, 455] on div "Expand" at bounding box center [332, 443] width 16 height 27
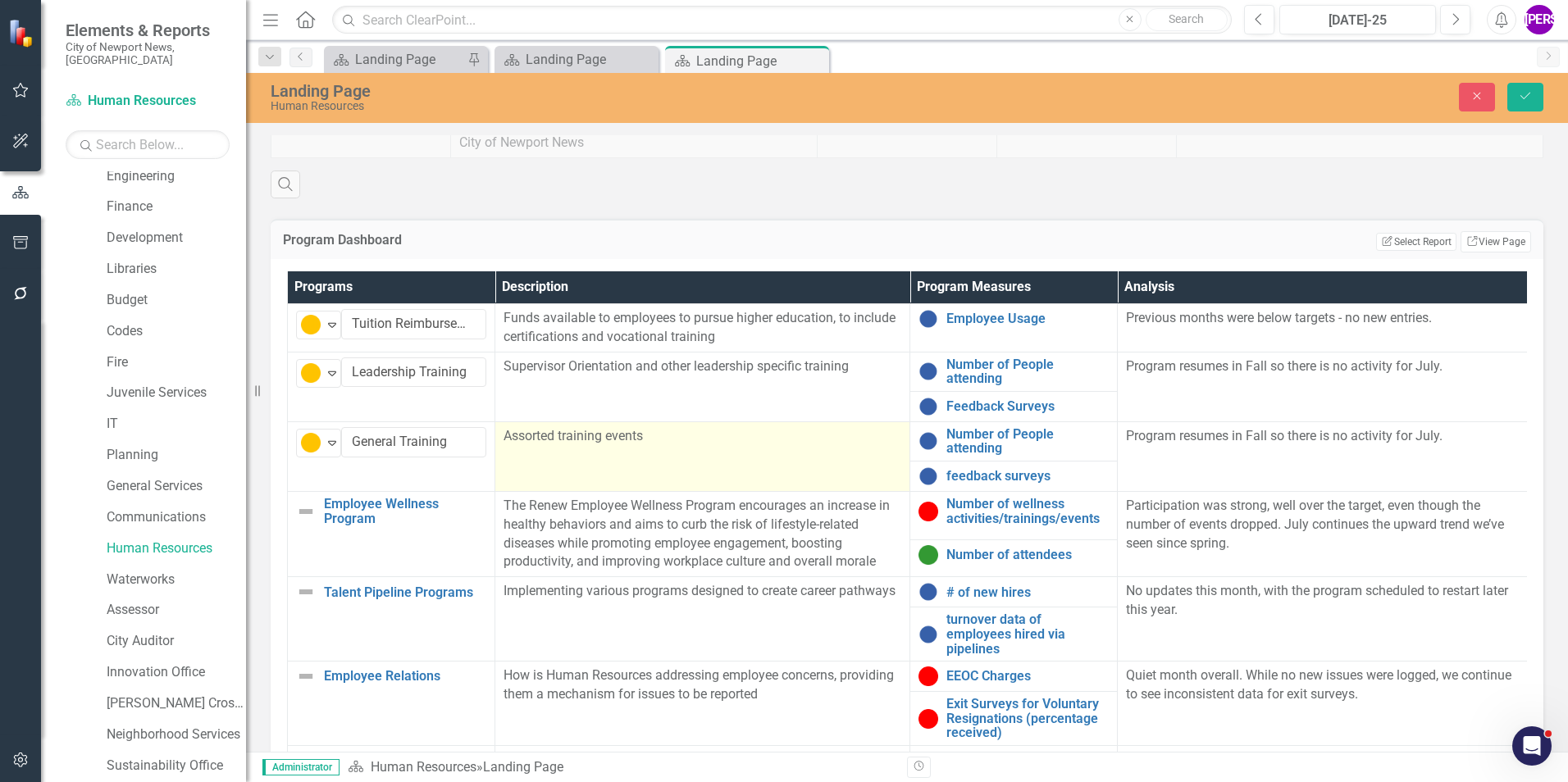
scroll to position [82, 0]
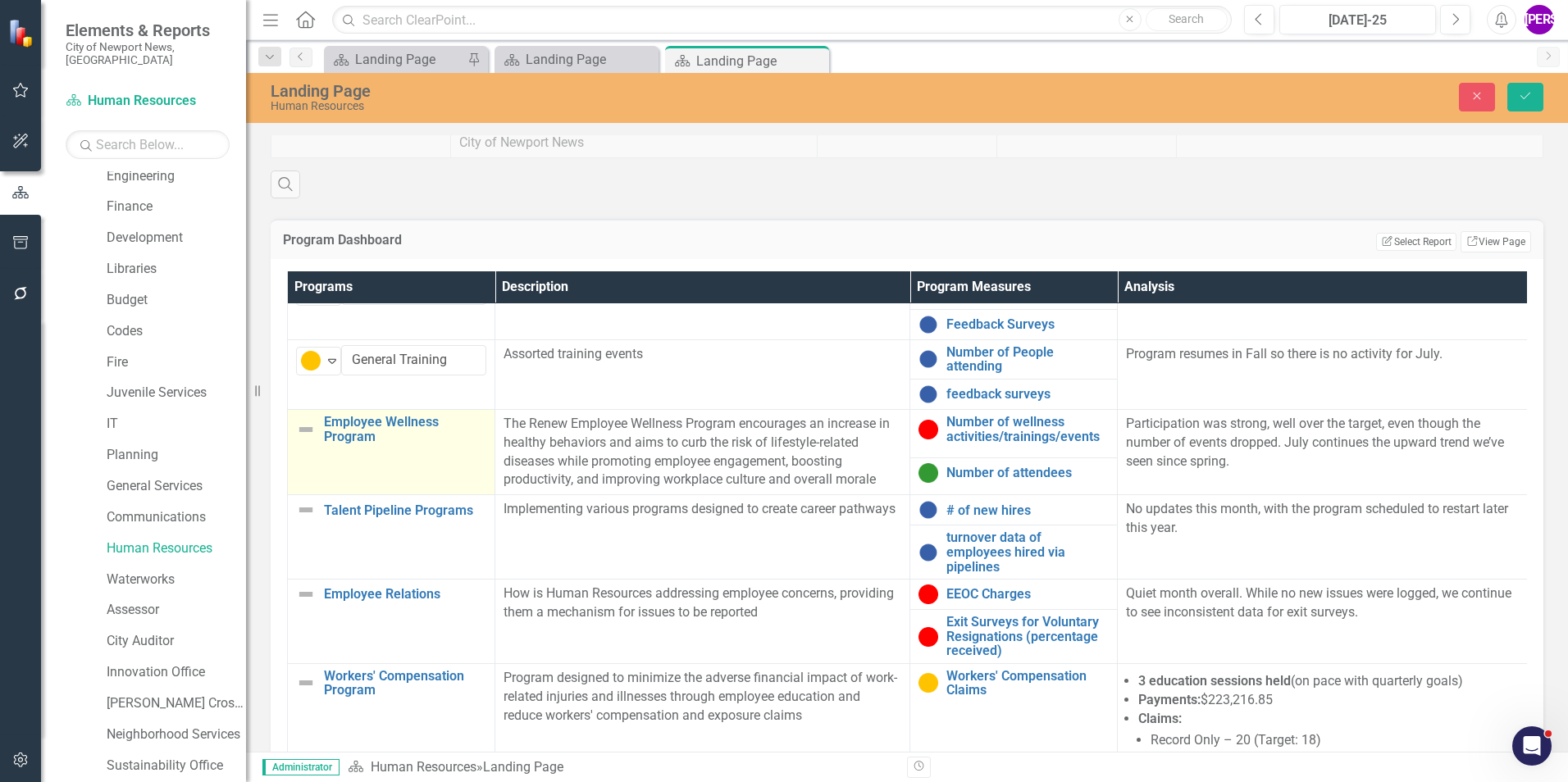
click at [444, 481] on td "Employee Wellness Program Link Map View Link Map Edit Edit Program Link Open El…" at bounding box center [392, 452] width 207 height 86
click at [444, 480] on td "Employee Wellness Program Link Map View Link Map Edit Edit Program Link Open El…" at bounding box center [392, 452] width 207 height 86
click at [315, 433] on img at bounding box center [311, 430] width 20 height 20
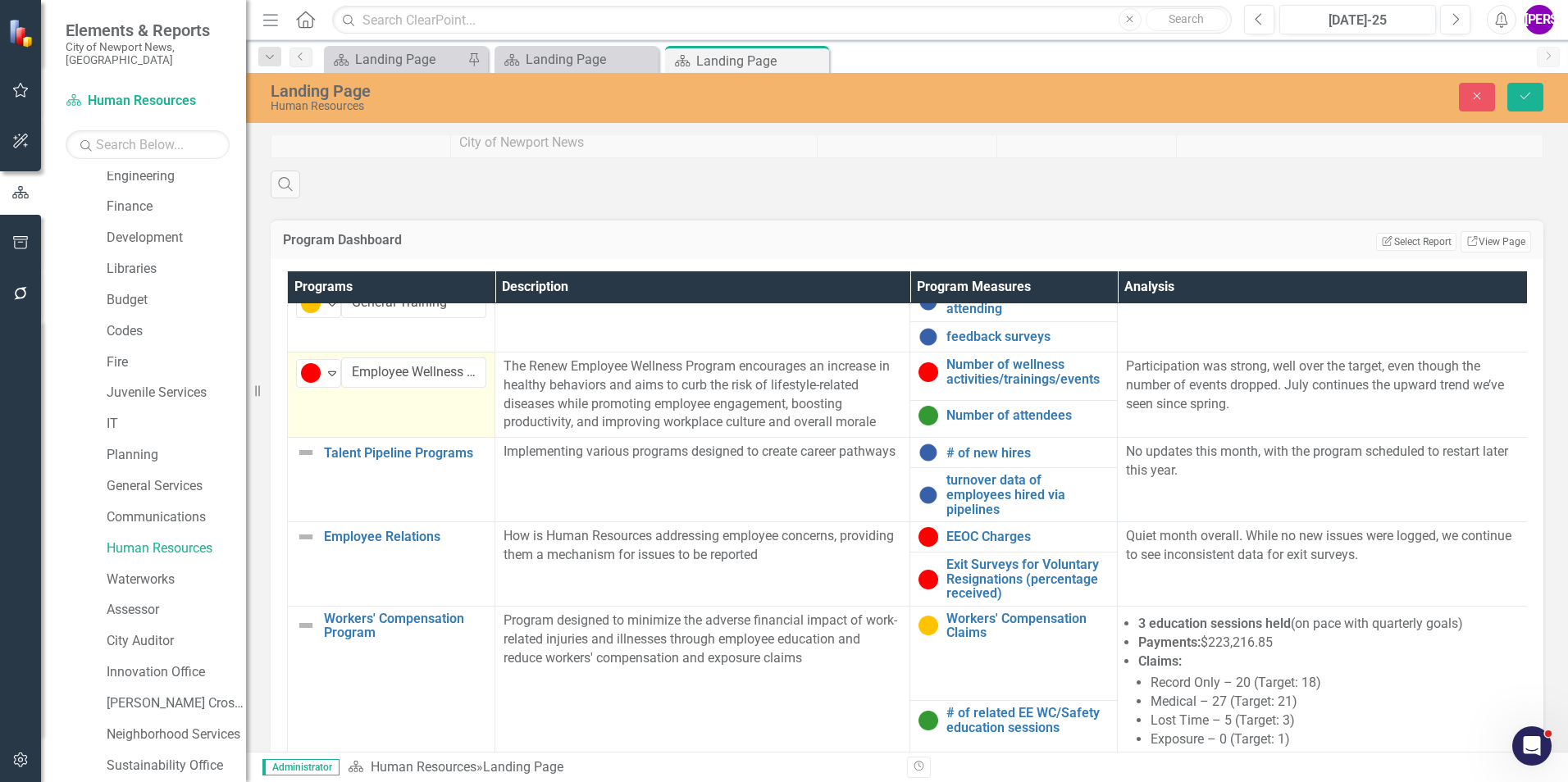
scroll to position [164, 0]
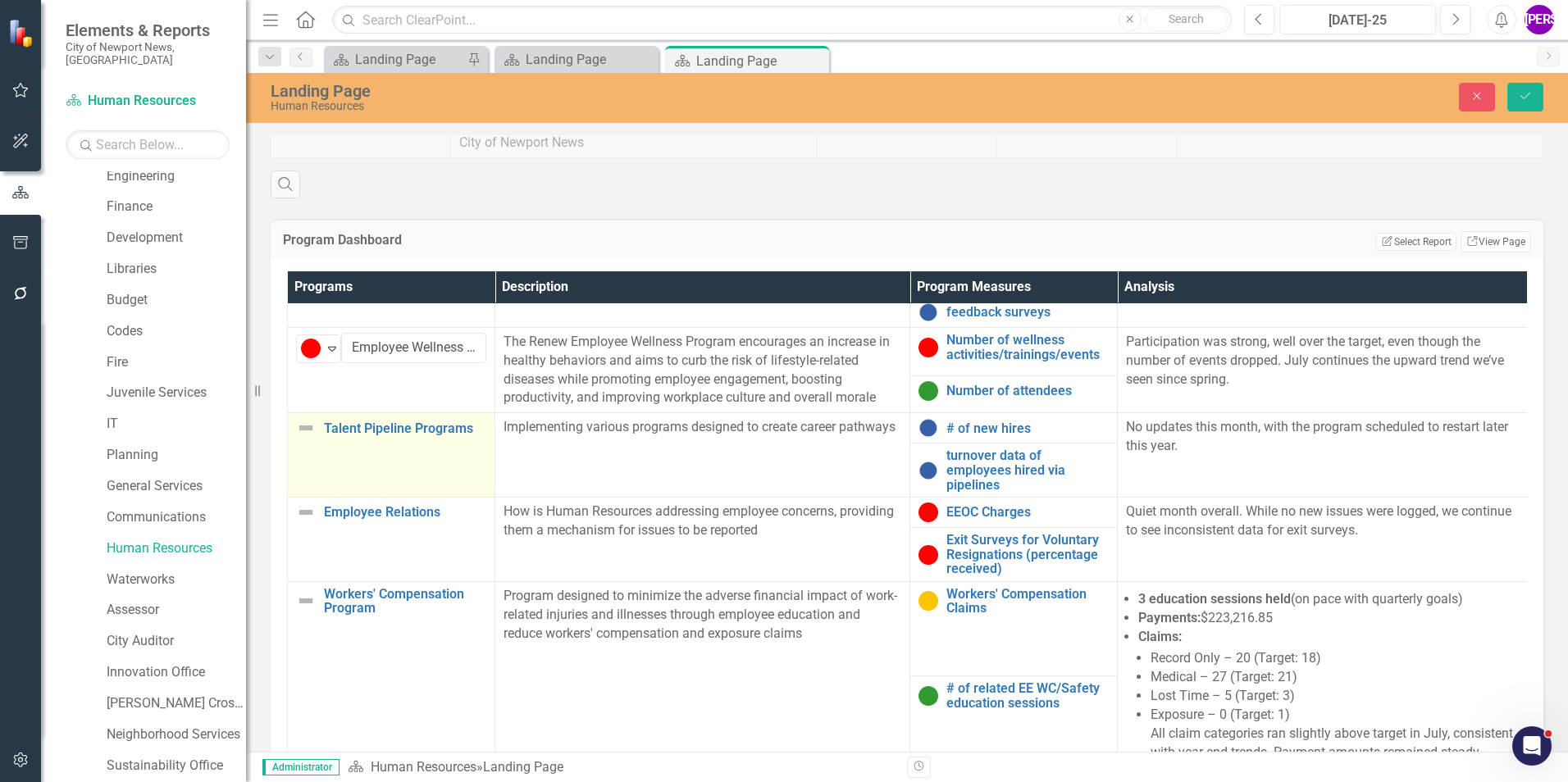
click at [363, 453] on td "Talent Pipeline Programs Link Map View Link Map Edit Edit Program Link Open Ele…" at bounding box center [392, 455] width 207 height 85
click at [317, 431] on img at bounding box center [311, 434] width 20 height 20
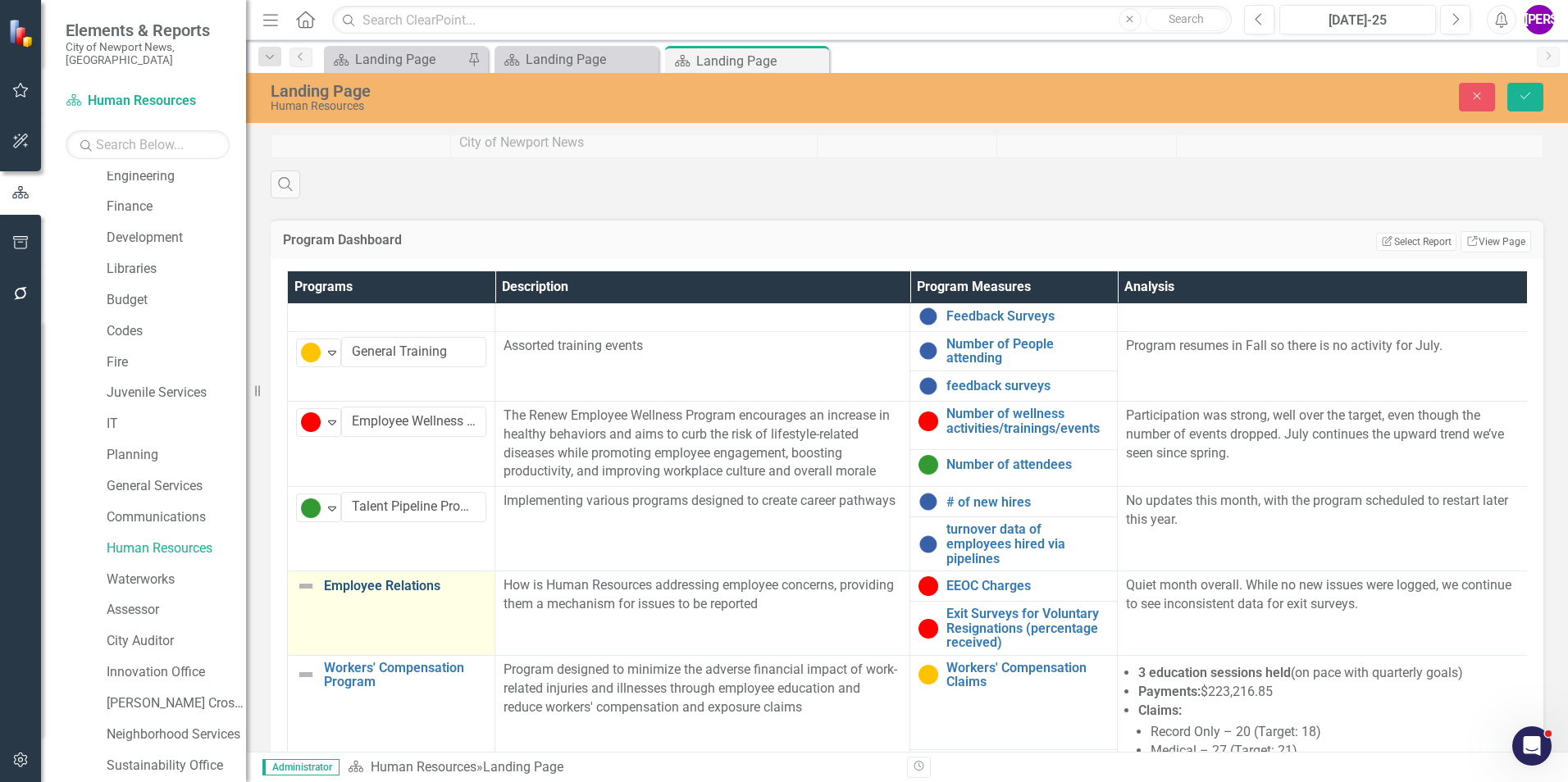
scroll to position [0, 0]
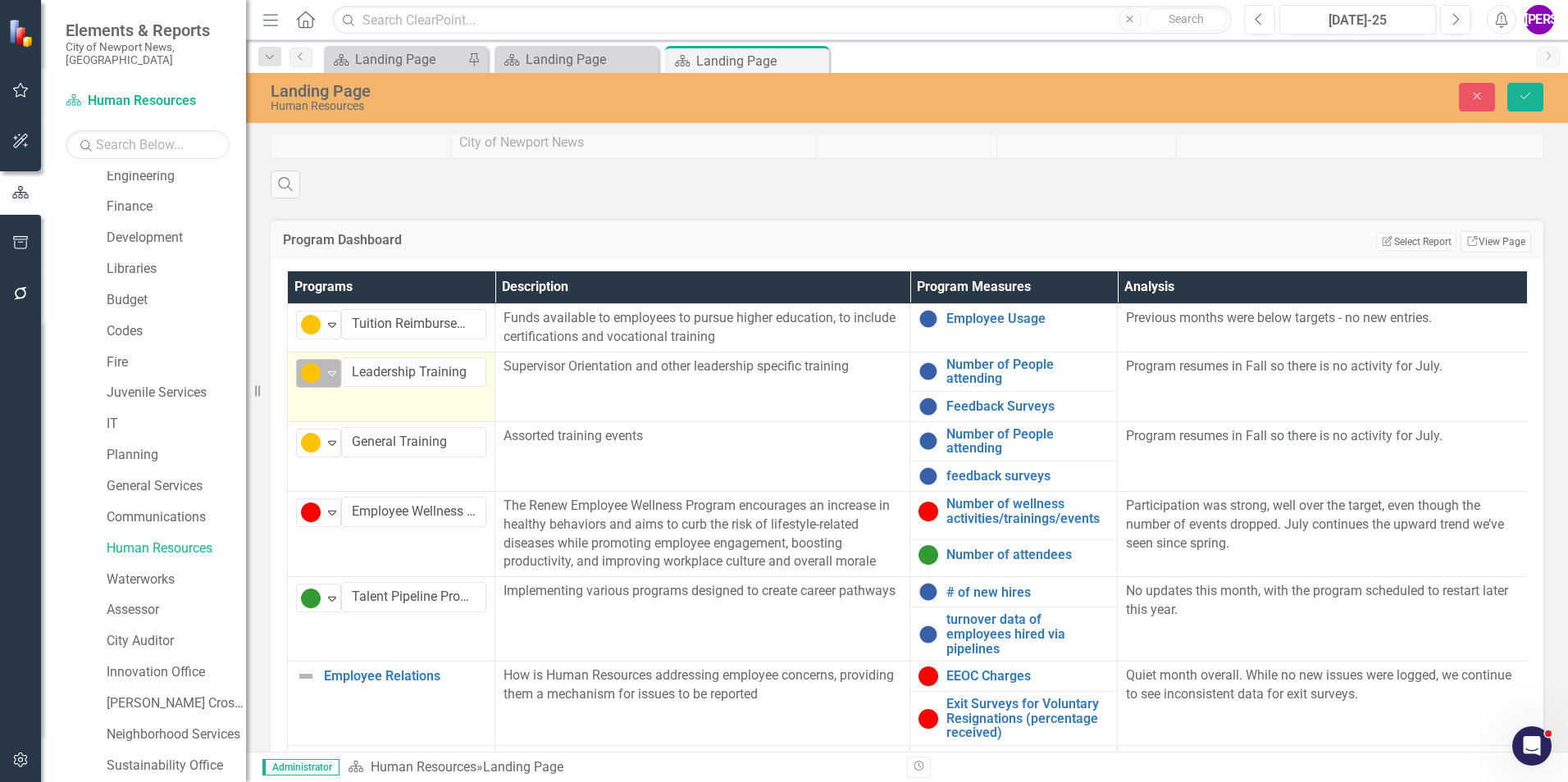
click at [335, 373] on icon "Expand" at bounding box center [332, 373] width 16 height 13
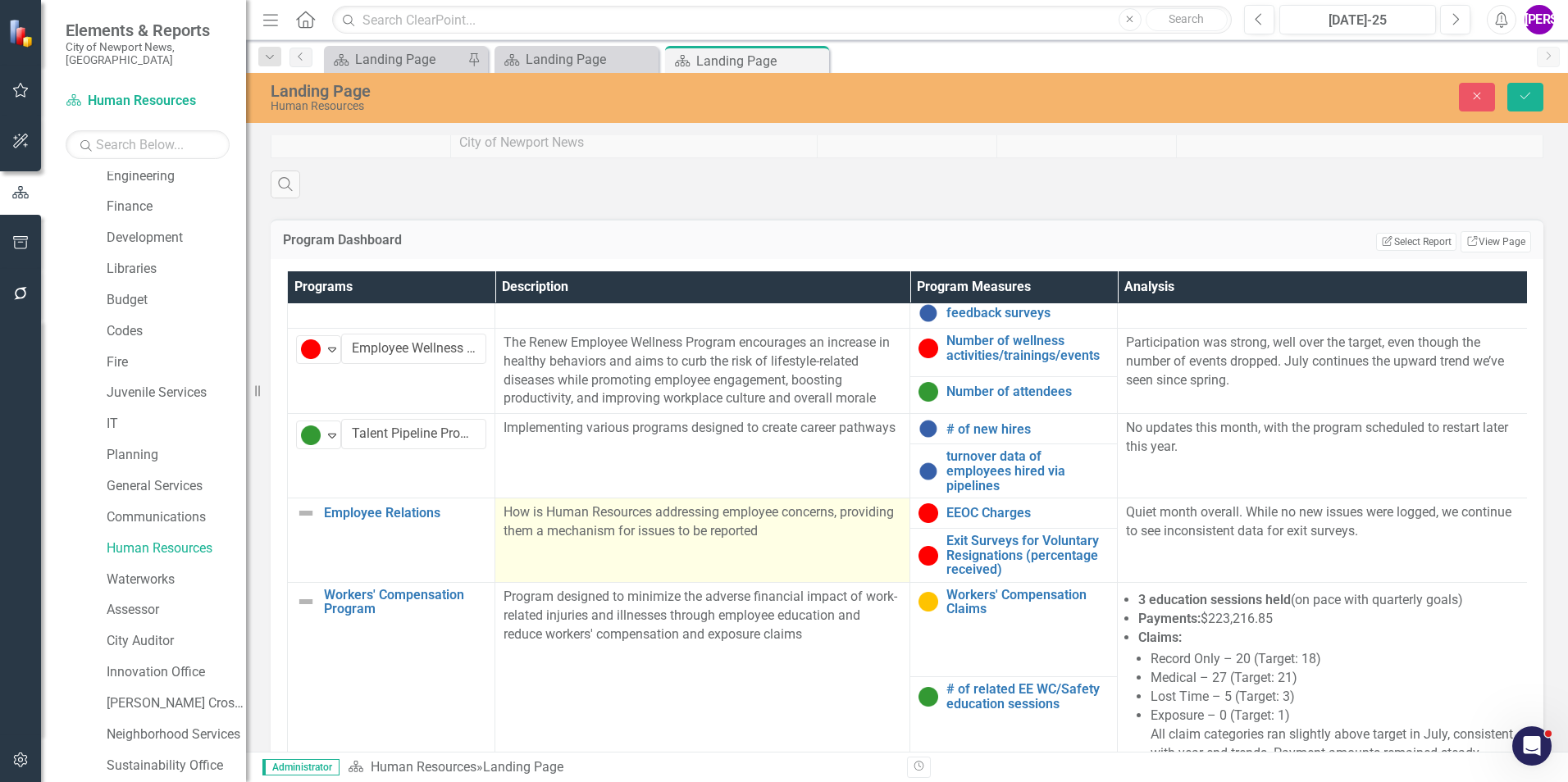
scroll to position [164, 0]
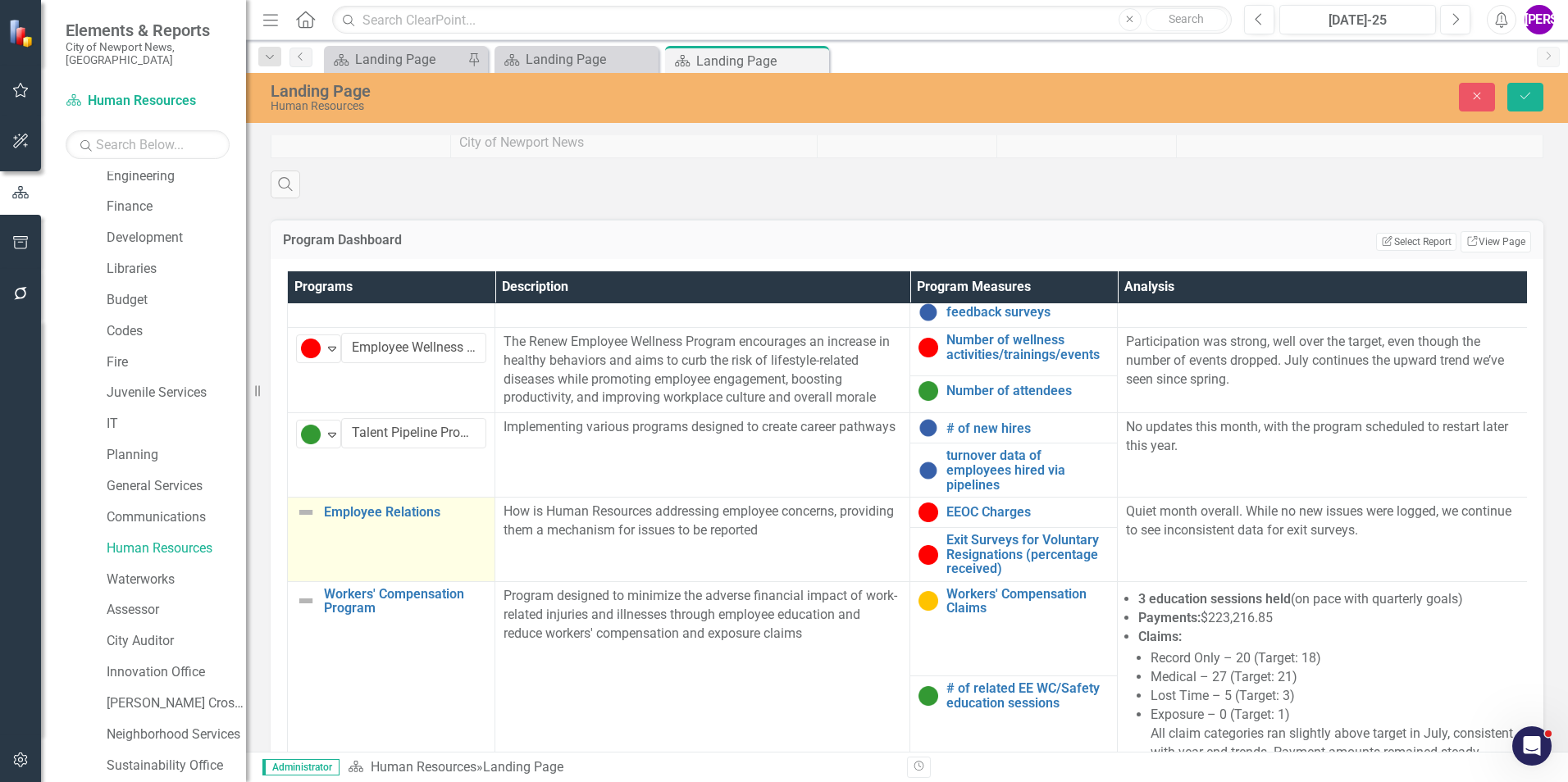
click at [398, 486] on td "Employee Relations Link Map View Link Map Edit Edit Program Link Open Element" at bounding box center [392, 540] width 207 height 85
click at [338, 486] on icon "Expand" at bounding box center [332, 519] width 16 height 13
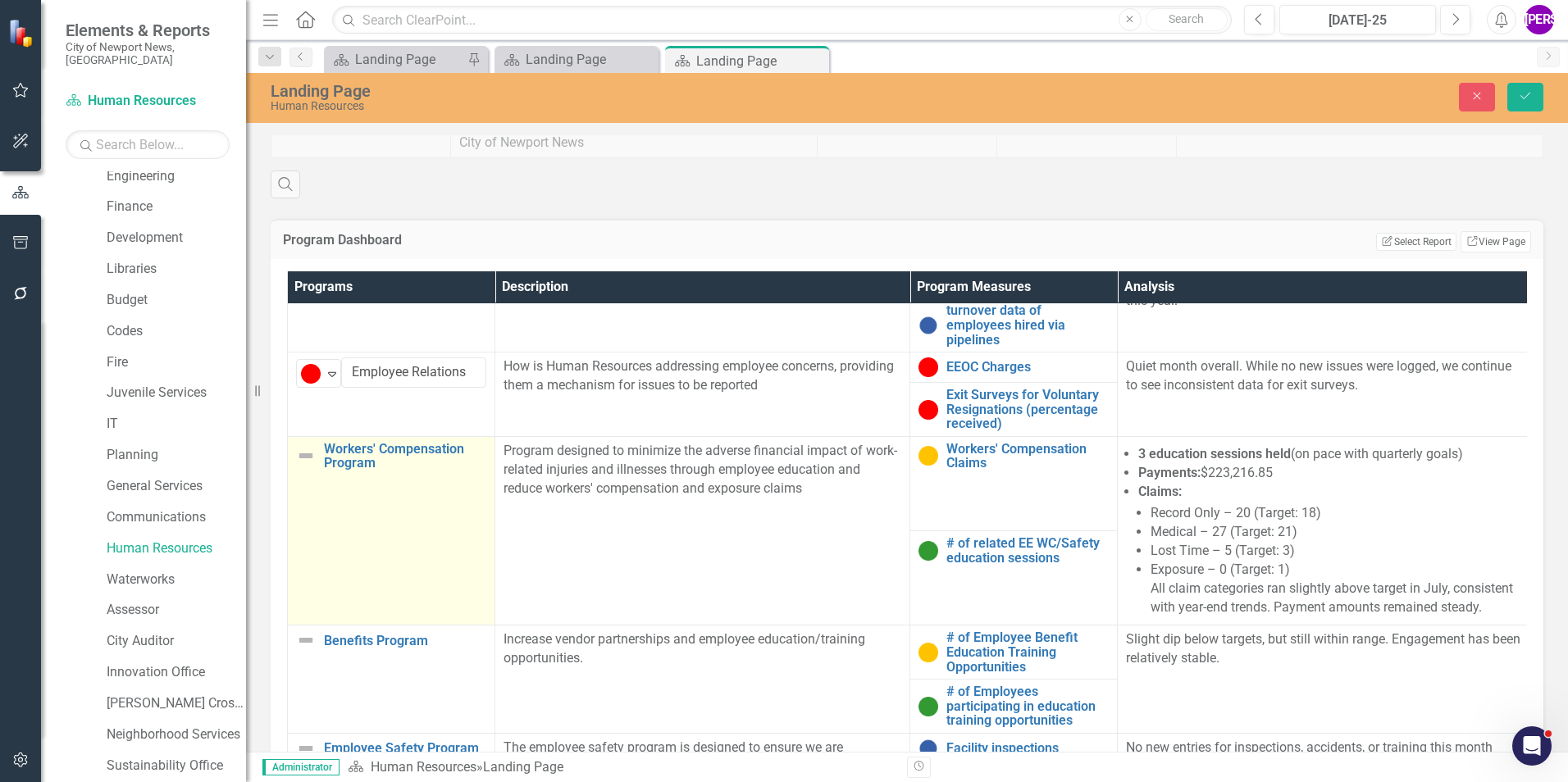
scroll to position [328, 0]
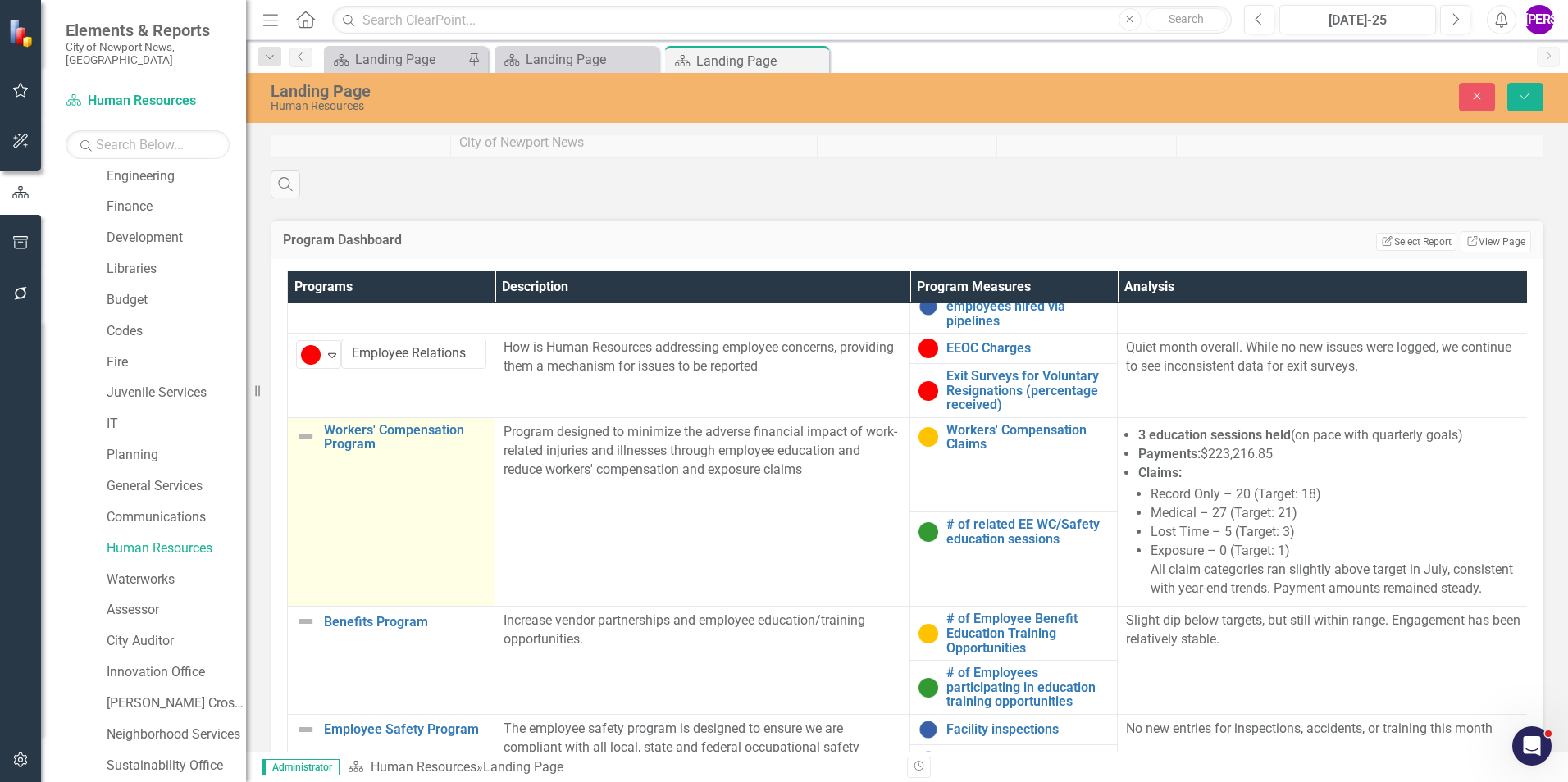
click at [403, 477] on td "Workers' Compensation Program Link Map View Link Map Edit Edit Program Link Ope…" at bounding box center [392, 511] width 207 height 189
click at [332, 437] on div "Expand" at bounding box center [332, 439] width 16 height 27
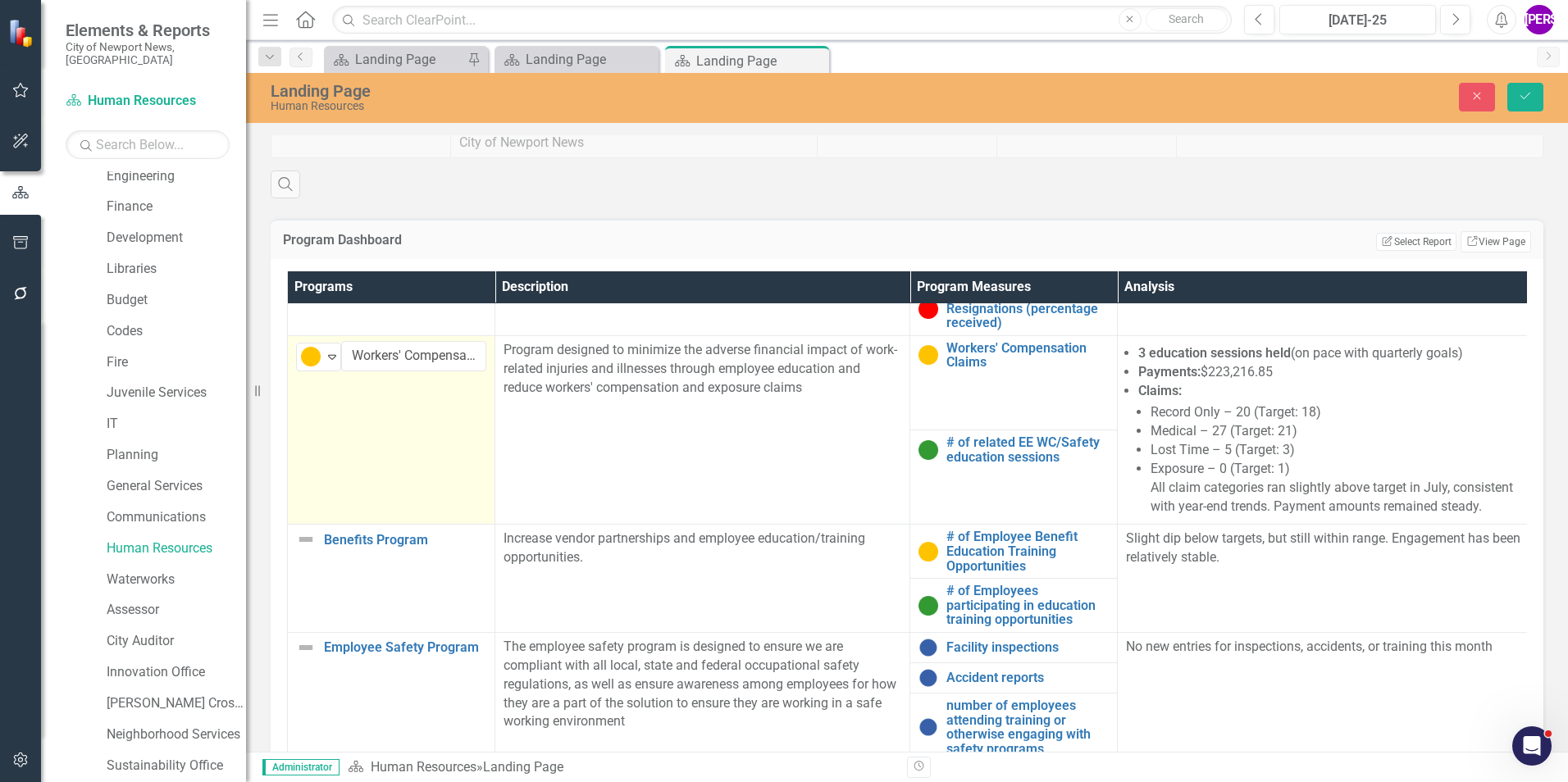
scroll to position [492, 0]
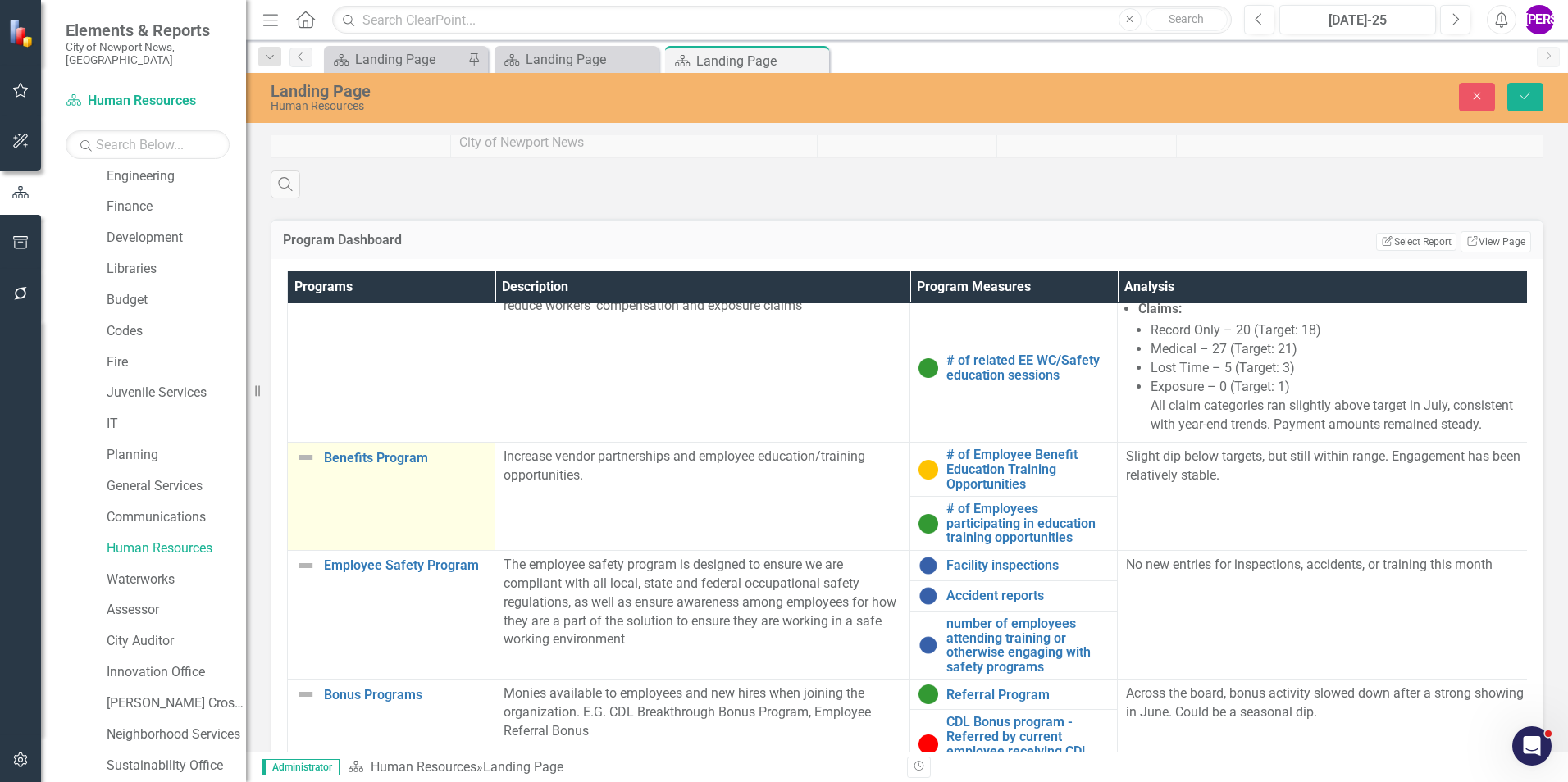
click at [373, 486] on td "Benefits Program Link Map View Link Map Edit Edit Program Link Open Element" at bounding box center [392, 497] width 207 height 108
click at [342, 458] on input "Benefits Program" at bounding box center [413, 463] width 145 height 30
click at [320, 454] on div "Not Defined" at bounding box center [312, 464] width 21 height 20
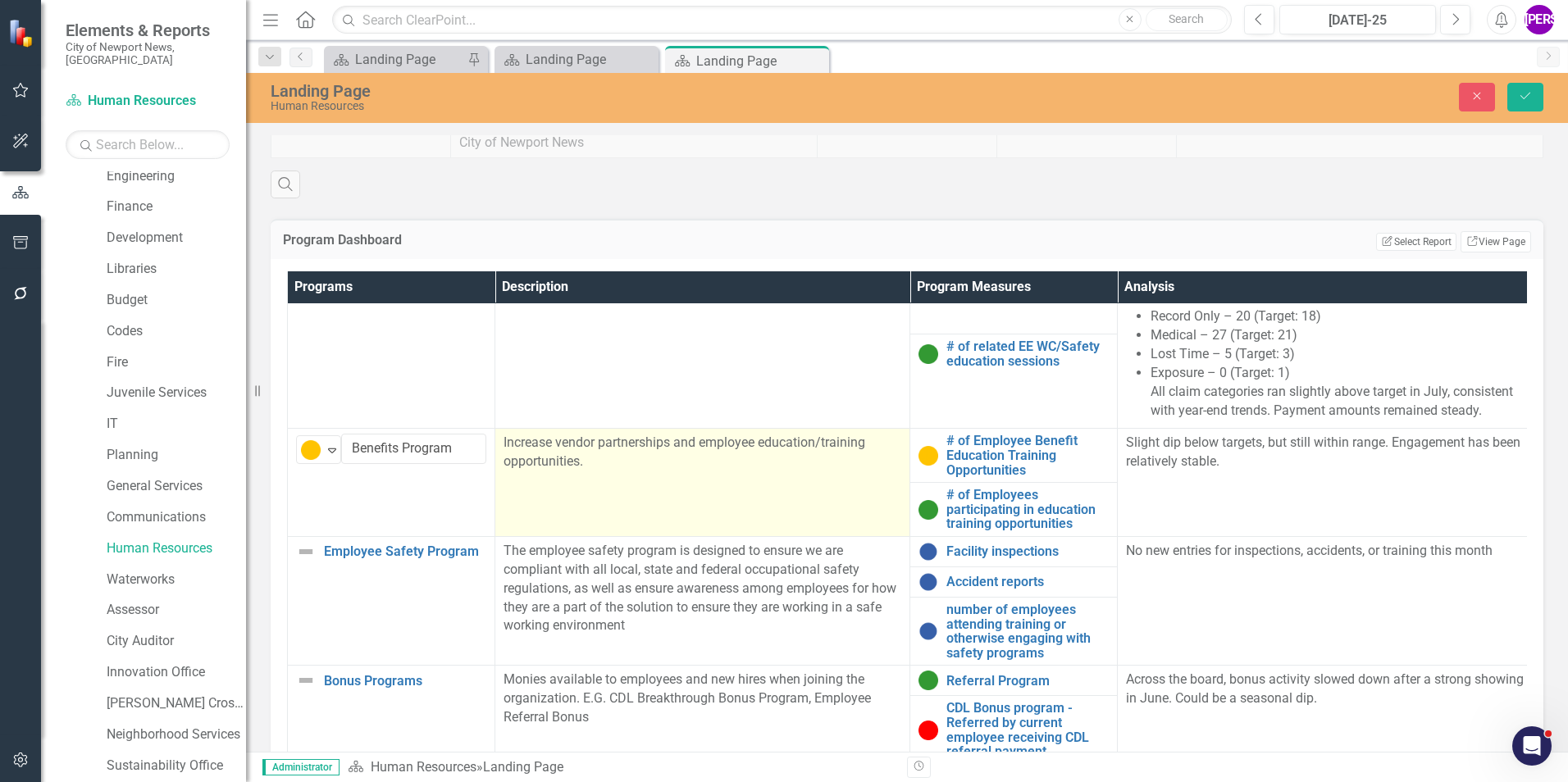
scroll to position [510, 0]
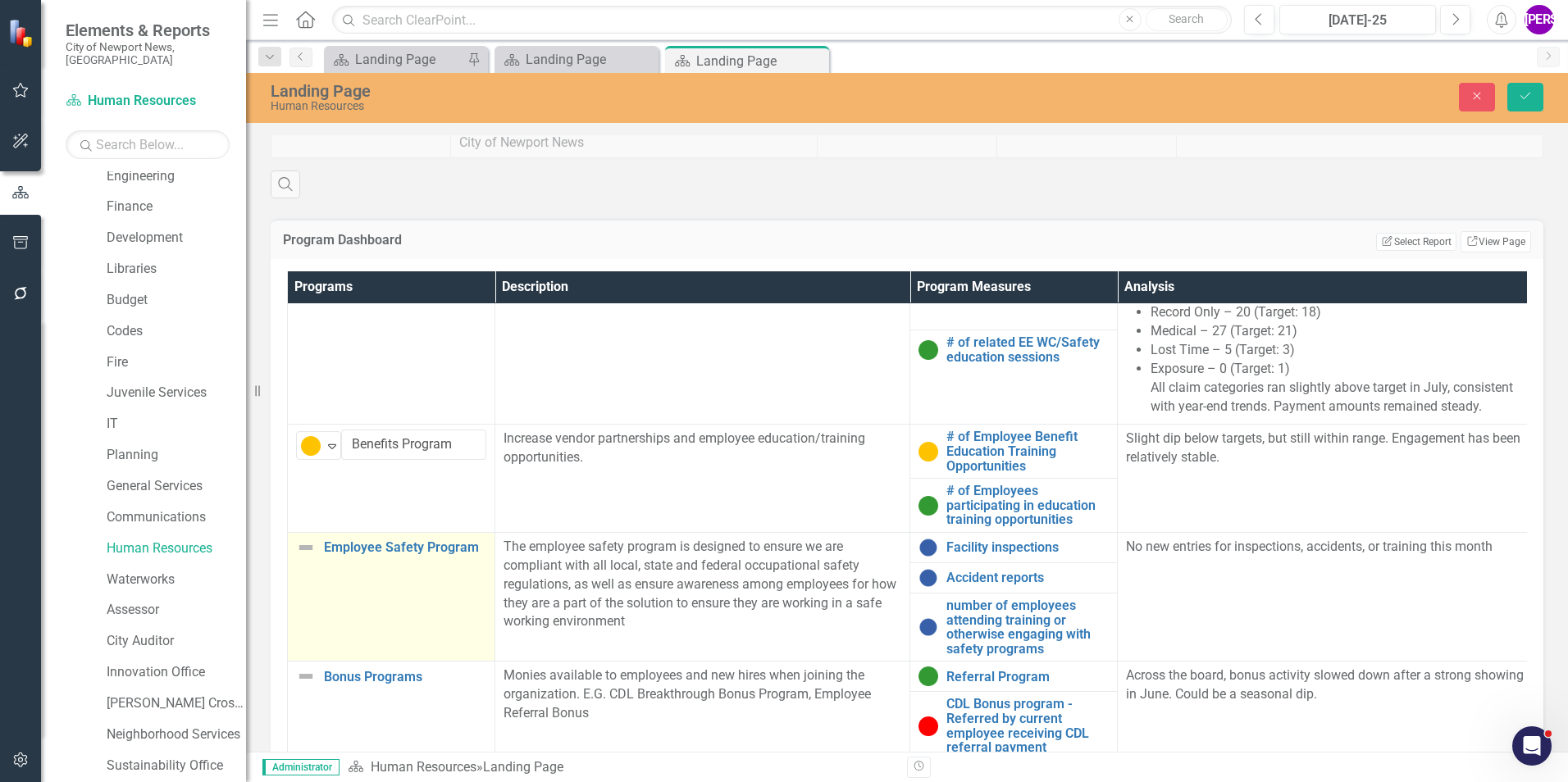
click at [426, 486] on td "Employee Safety Program Link Map View Link Map Edit Edit Program Link Open Elem…" at bounding box center [392, 597] width 207 height 128
click at [329, 486] on icon "Expand" at bounding box center [332, 554] width 16 height 13
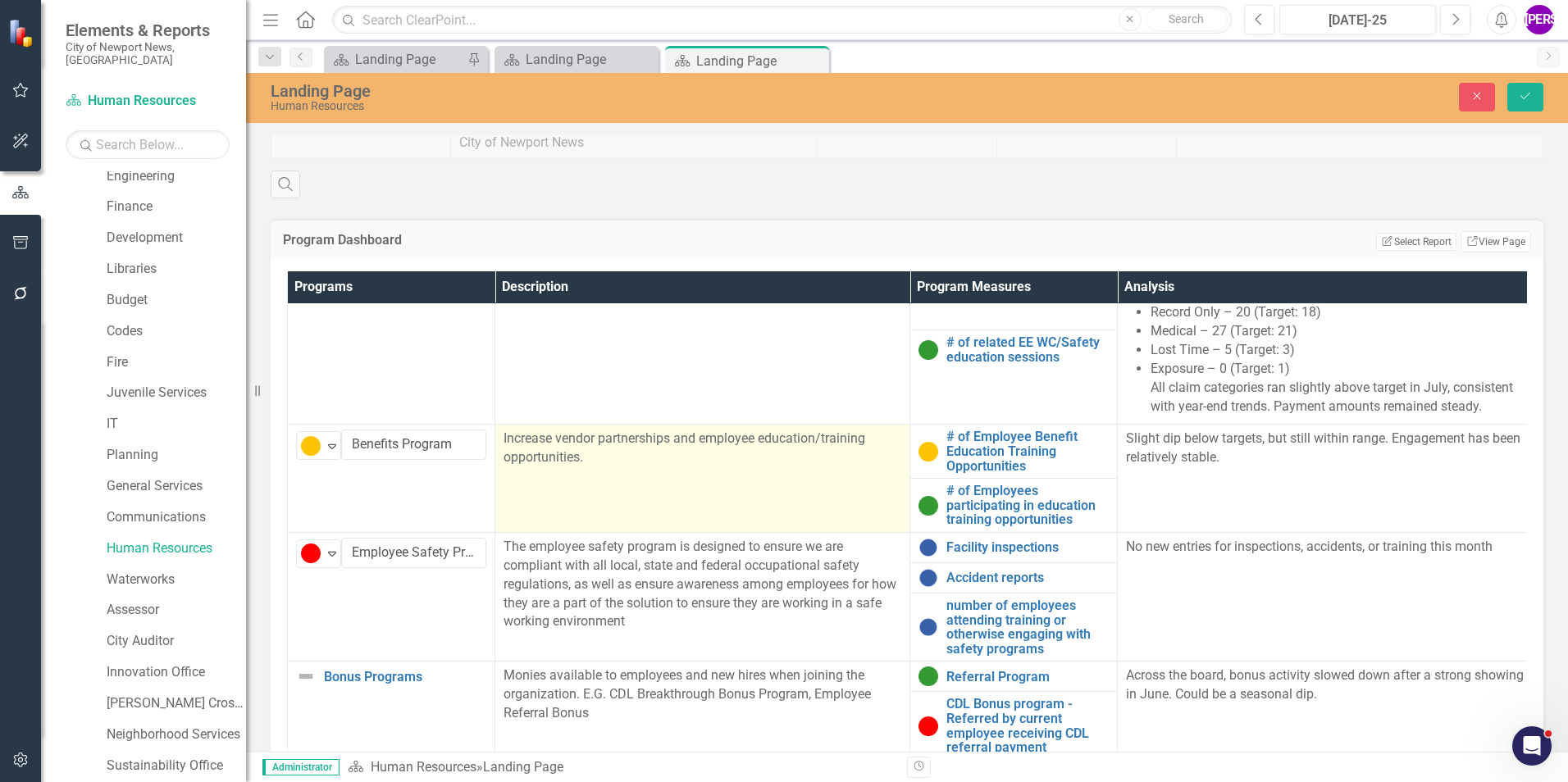
scroll to position [738, 0]
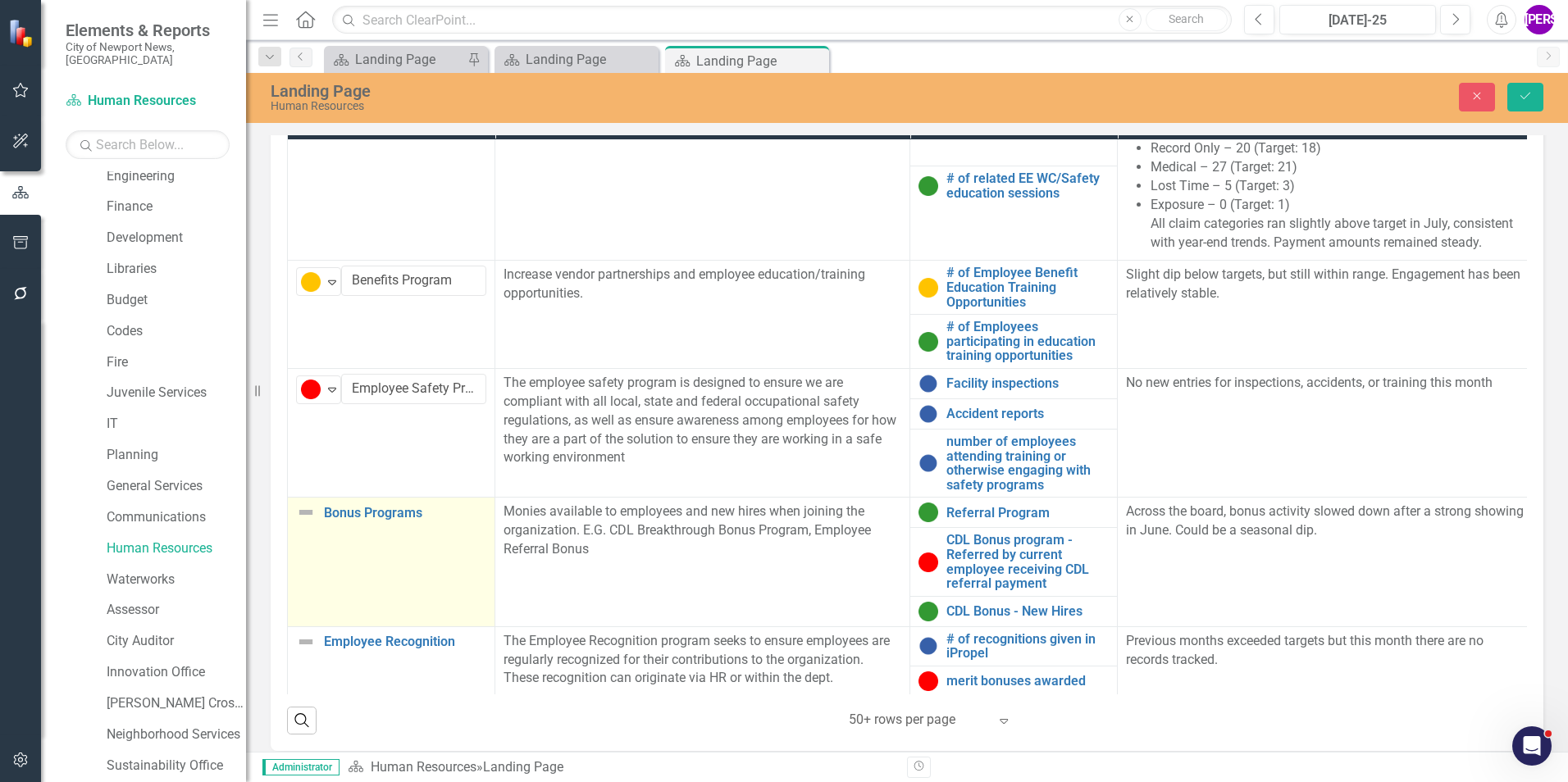
click at [392, 486] on td "Bonus Programs Link Map View Link Map Edit Edit Program Link Open Element" at bounding box center [392, 562] width 207 height 128
click at [338, 486] on icon "Expand" at bounding box center [332, 519] width 16 height 13
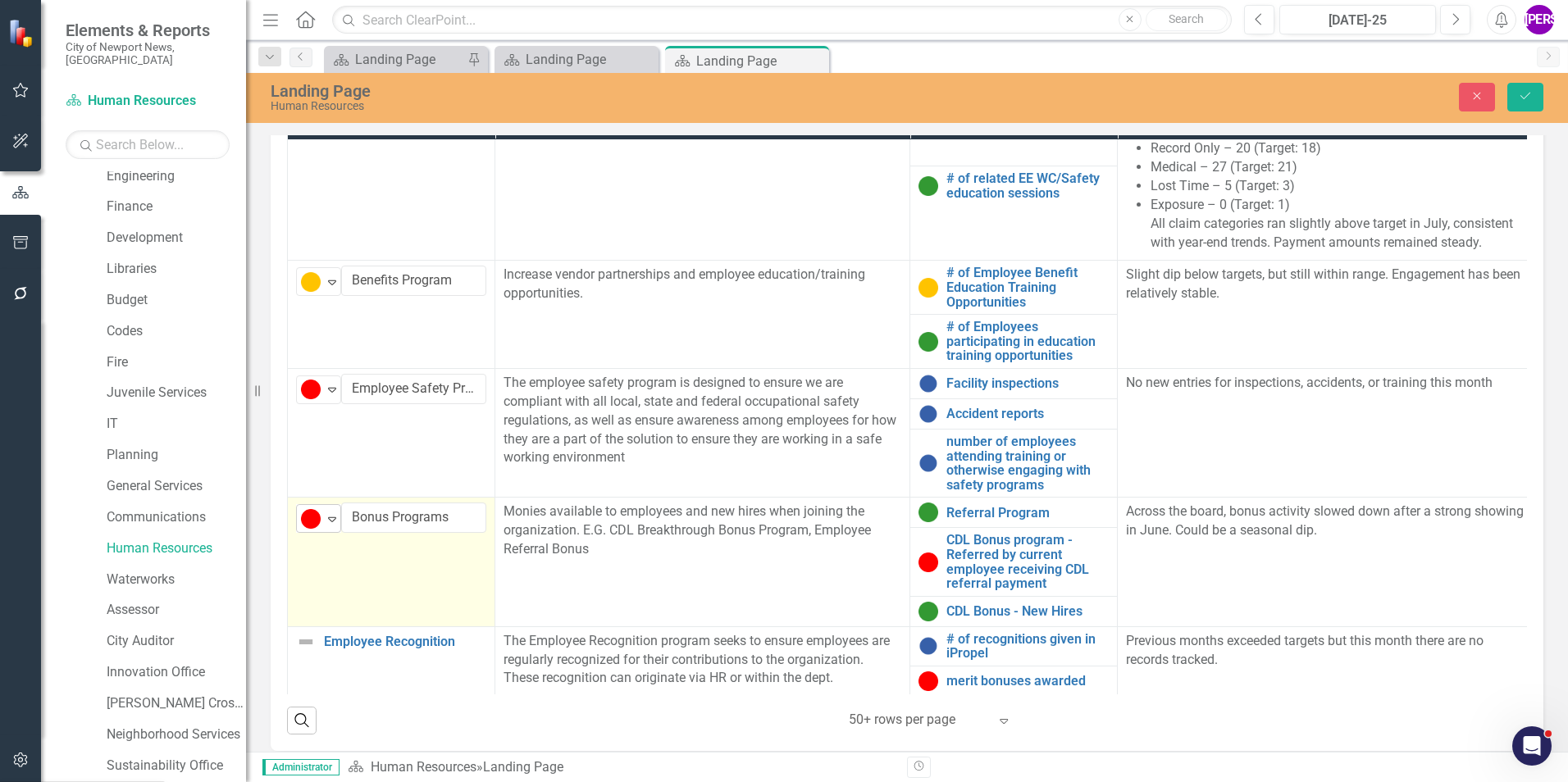
click at [335, 486] on icon "Expand" at bounding box center [332, 519] width 16 height 13
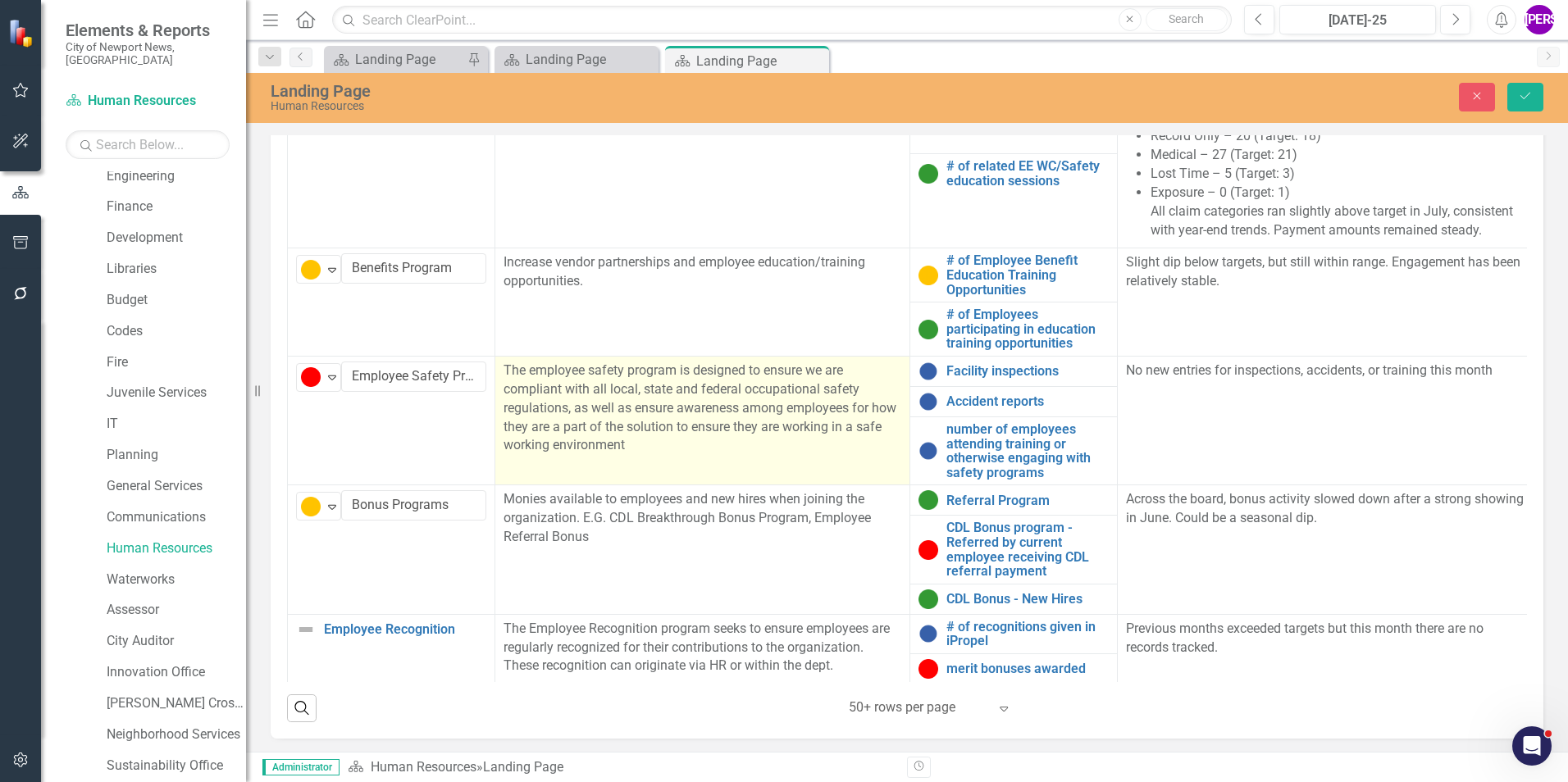
scroll to position [753, 0]
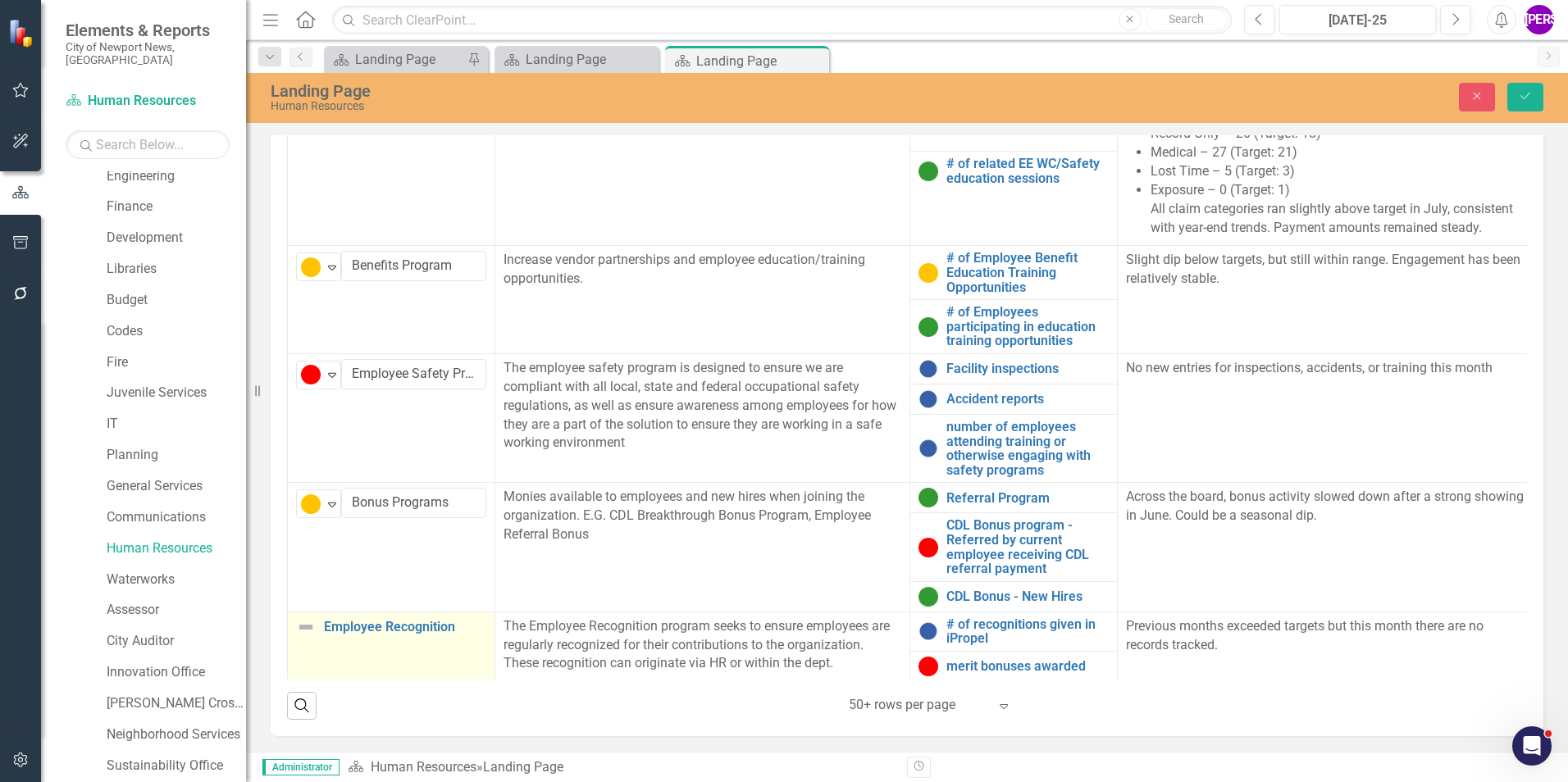
click at [373, 486] on td "Employee Recognition Link Map View Link Map Edit Edit Program Link Open Element" at bounding box center [392, 646] width 207 height 69
click at [327, 486] on icon "Expand" at bounding box center [332, 633] width 16 height 13
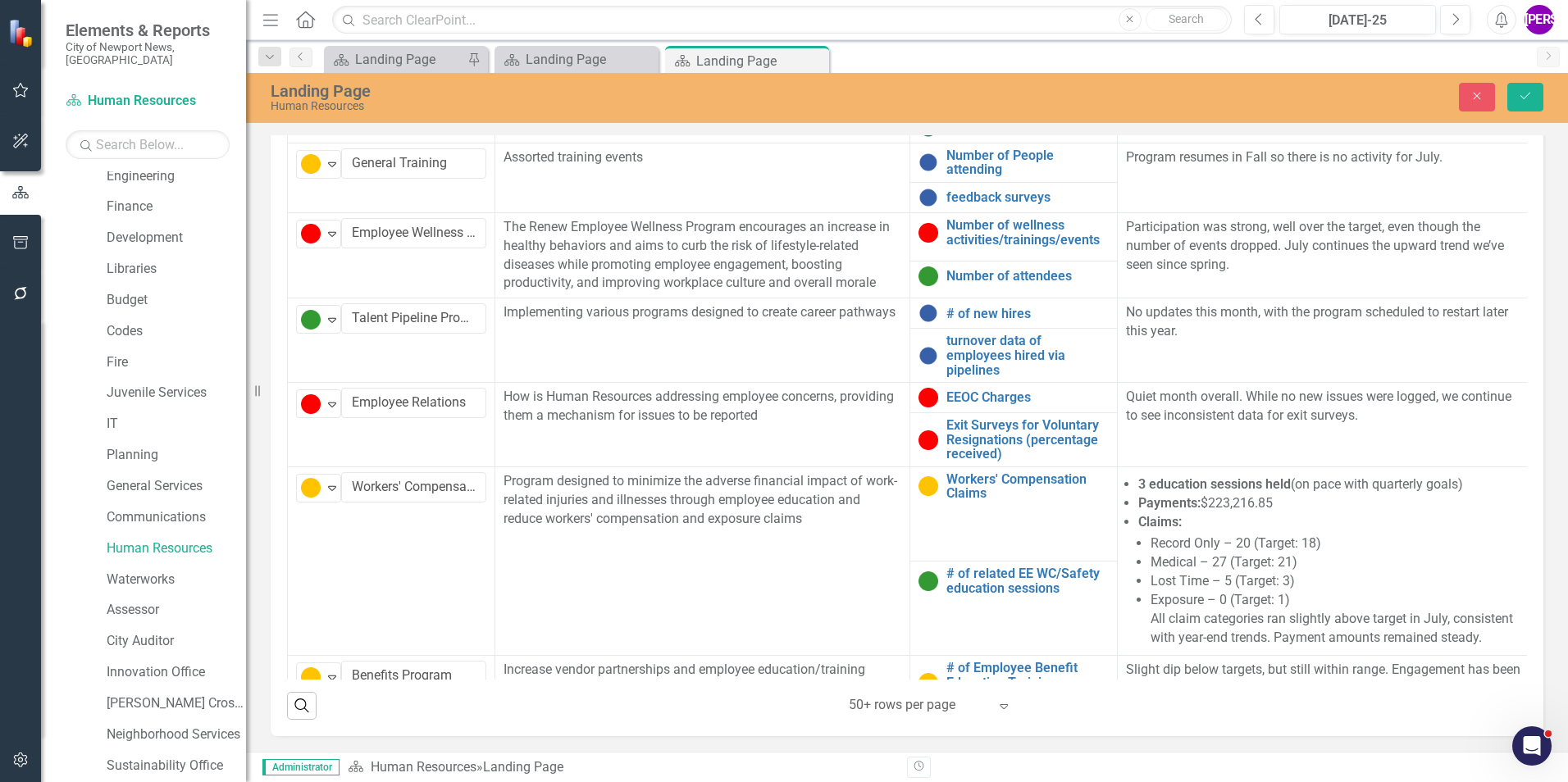
scroll to position [0, 0]
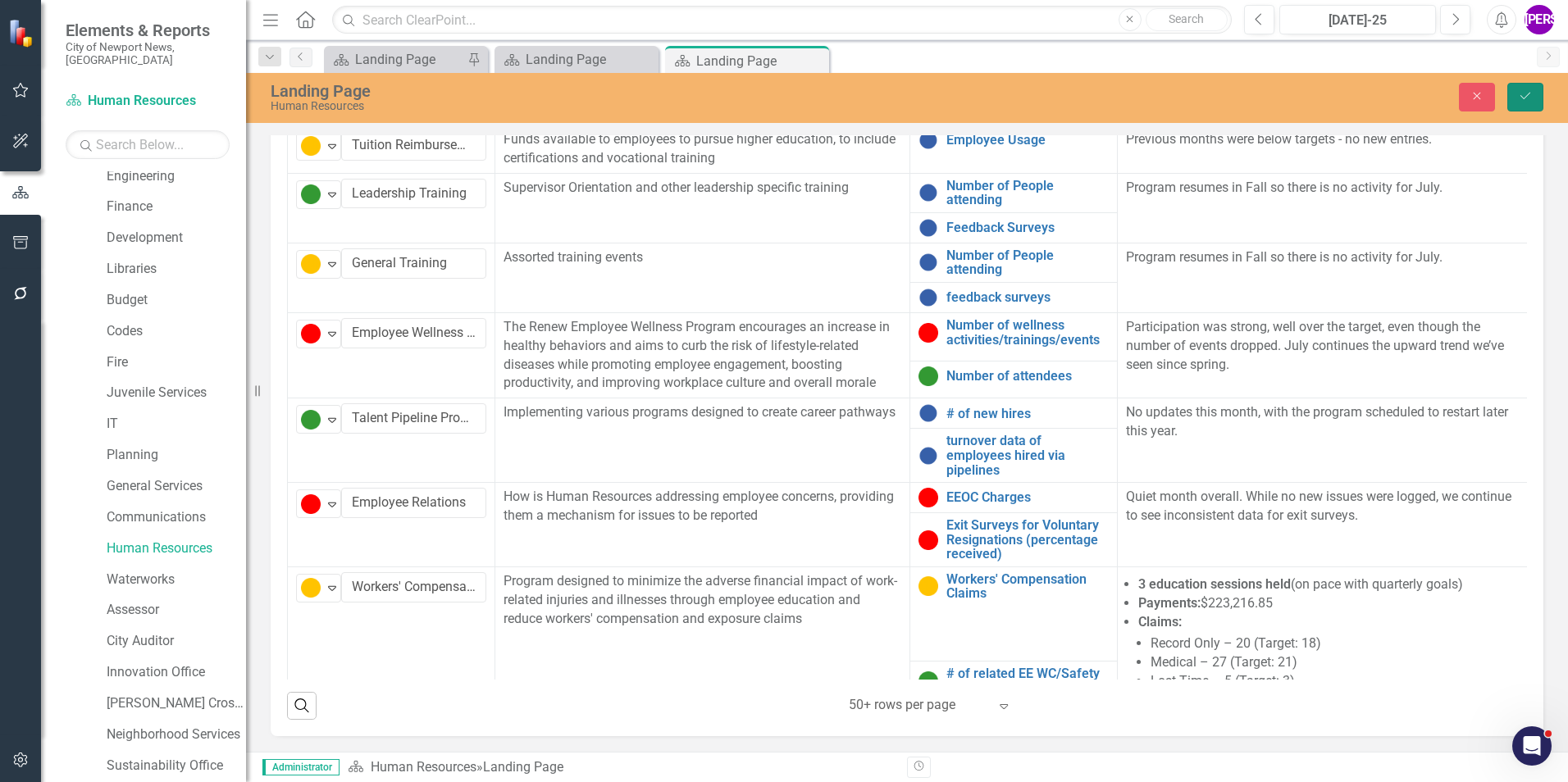
click at [1042, 99] on icon "Save" at bounding box center [1525, 96] width 15 height 11
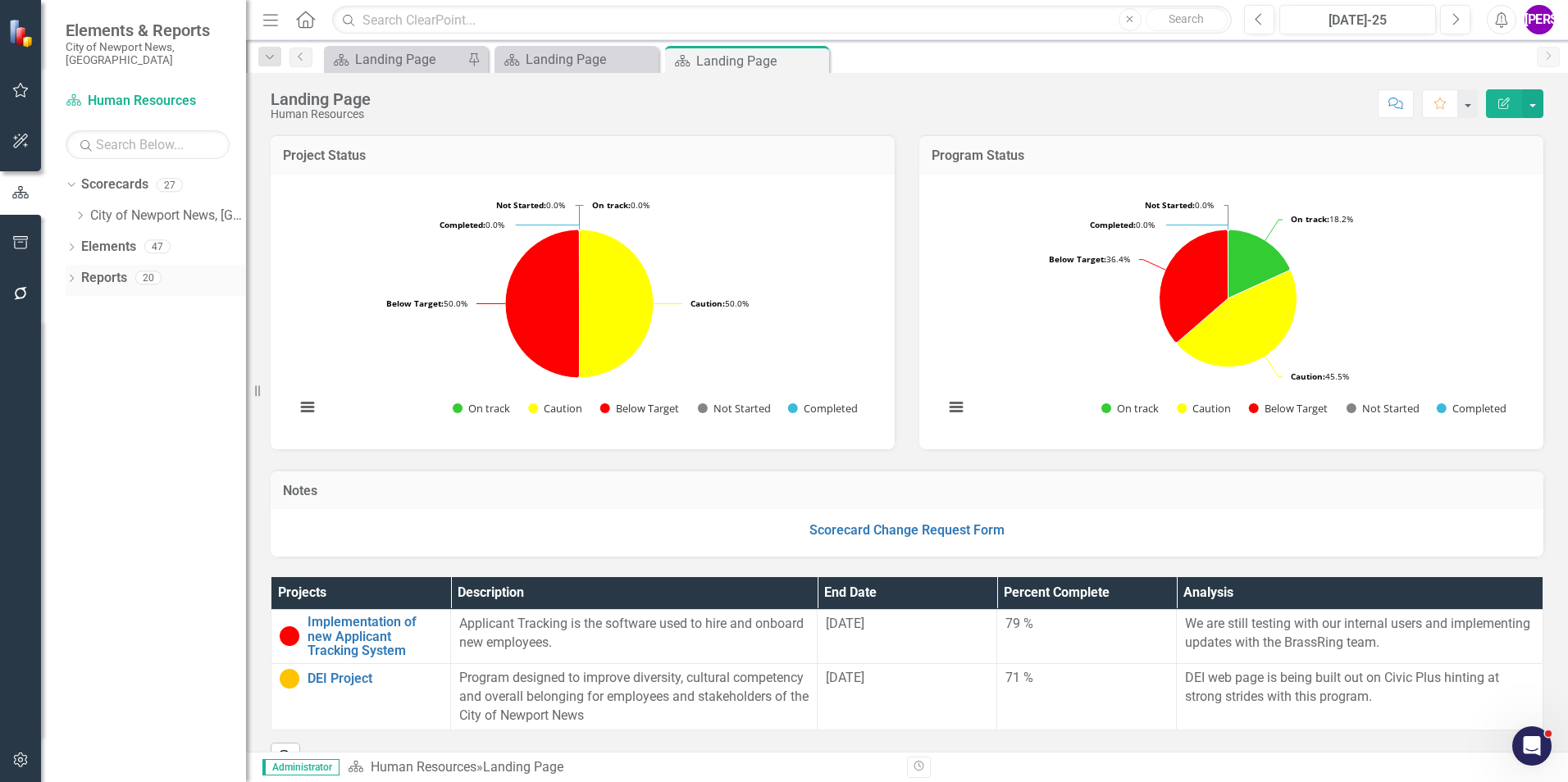
click at [98, 269] on link "Reports" at bounding box center [104, 278] width 46 height 19
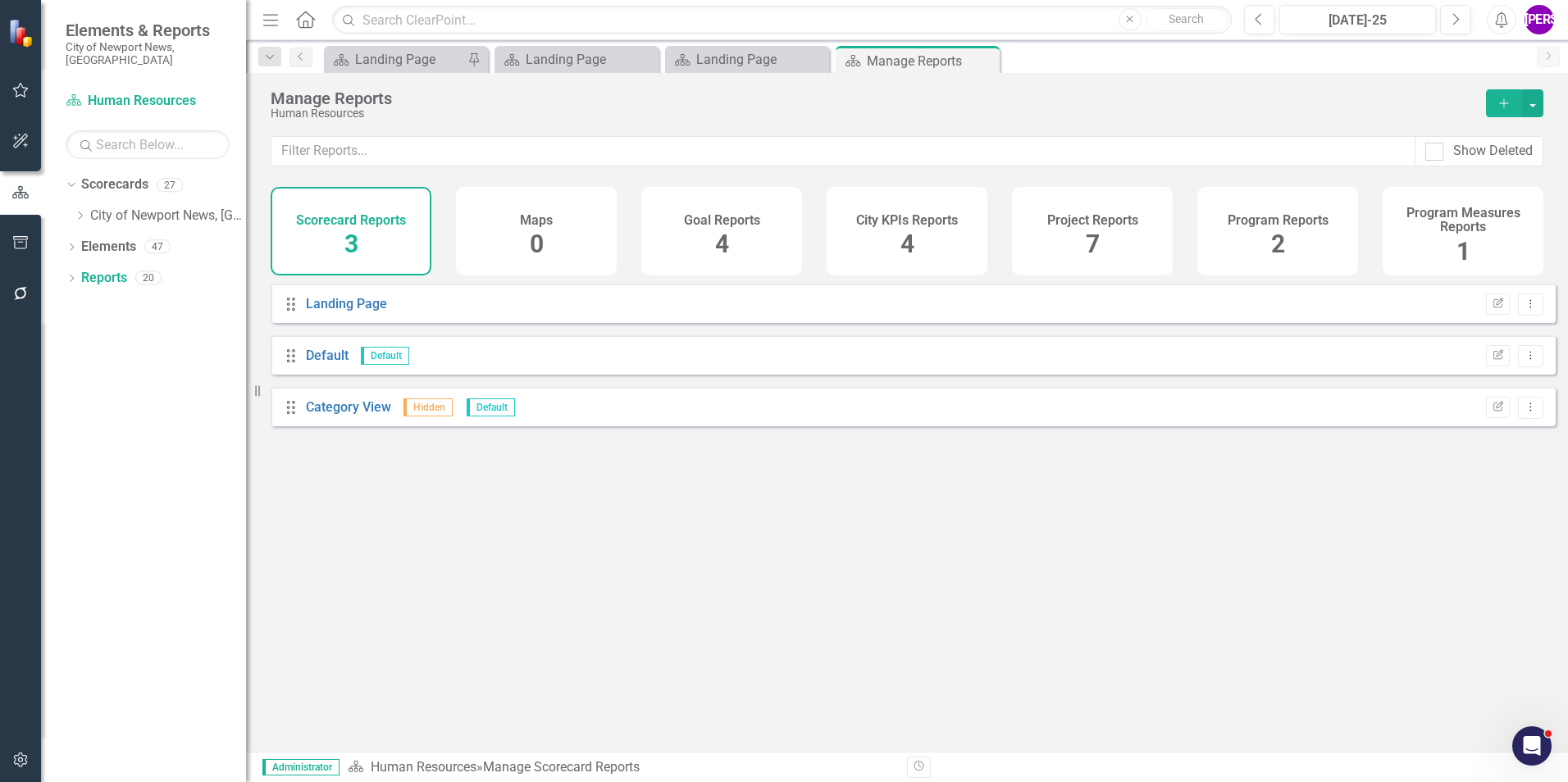
click at [1042, 235] on div "Project Reports 7" at bounding box center [1092, 231] width 161 height 88
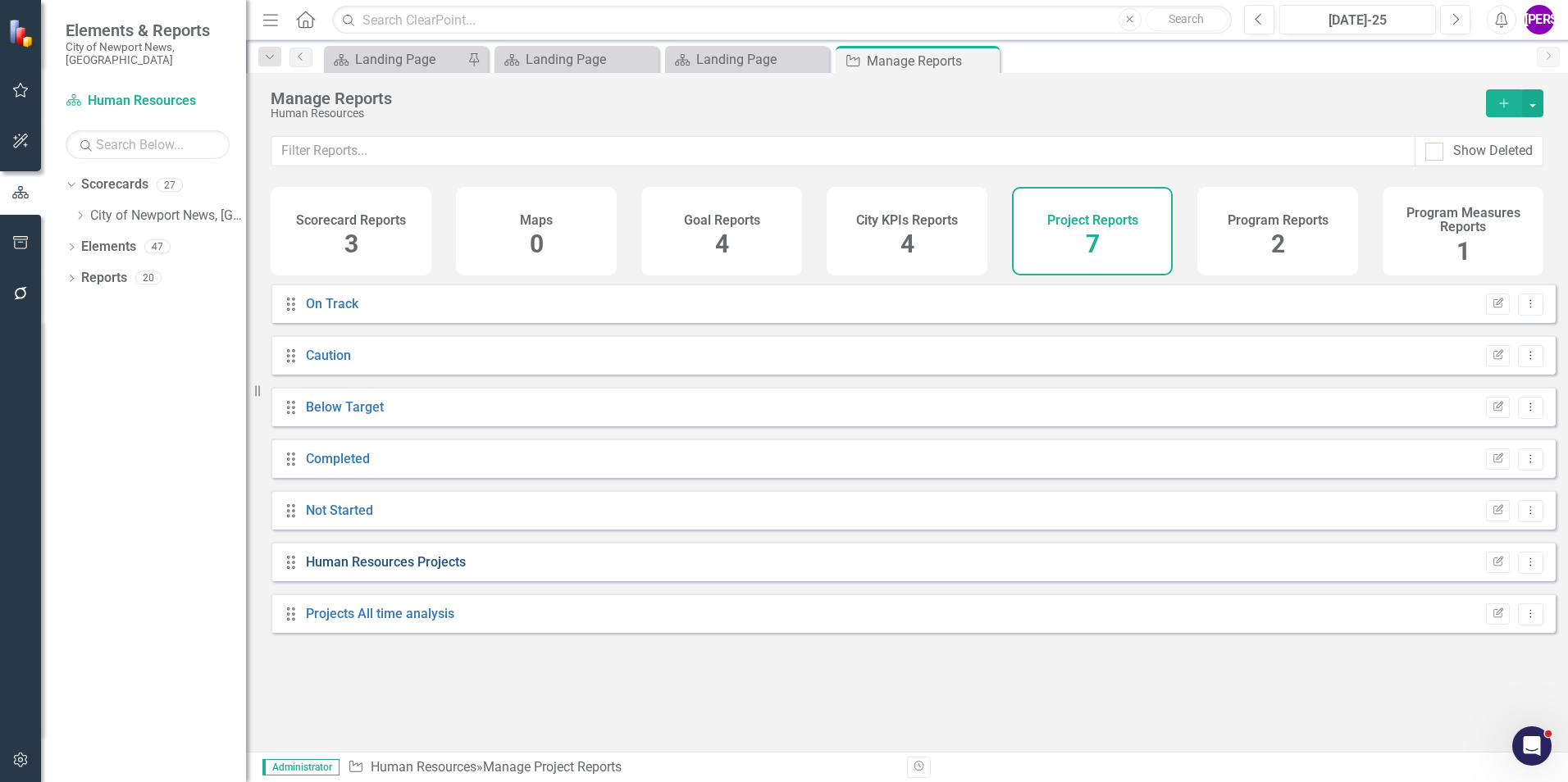
click at [384, 486] on link "Human Resources Projects" at bounding box center [386, 562] width 160 height 15
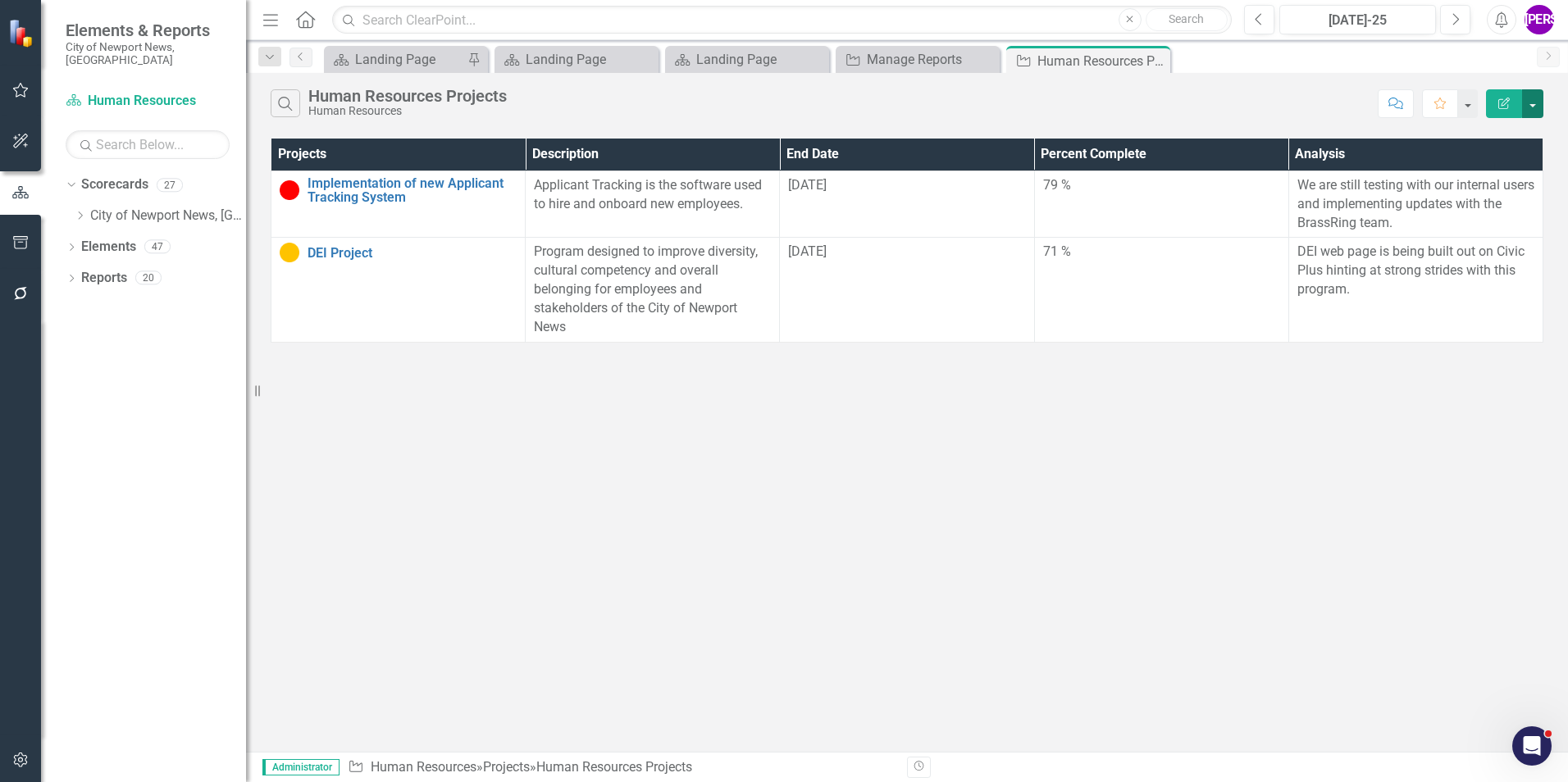
click at [1042, 107] on button "button" at bounding box center [1532, 104] width 21 height 29
click at [1042, 164] on link "PDF Export to PDF" at bounding box center [1478, 167] width 129 height 30
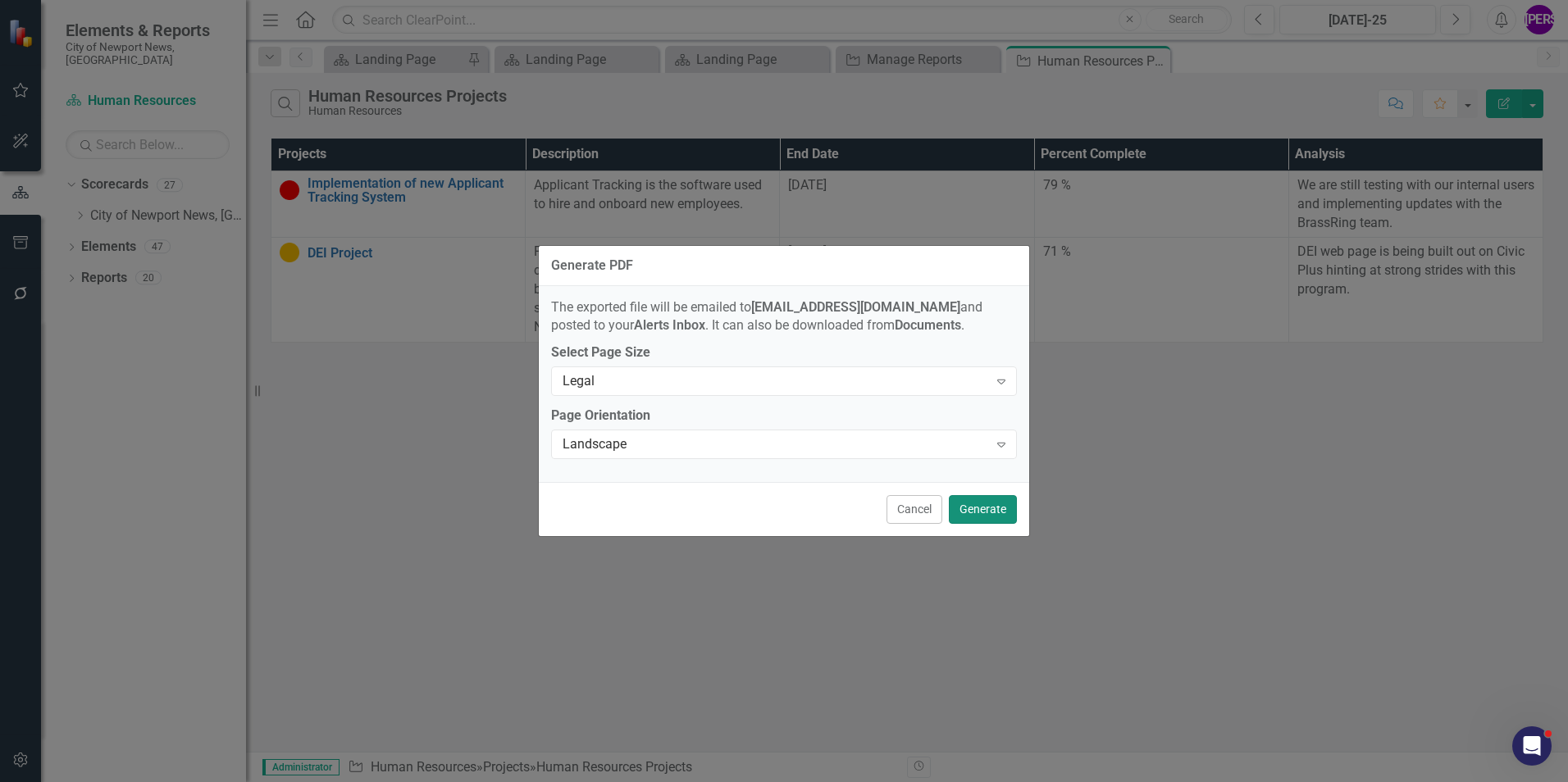
click at [978, 486] on button "Generate" at bounding box center [983, 509] width 68 height 29
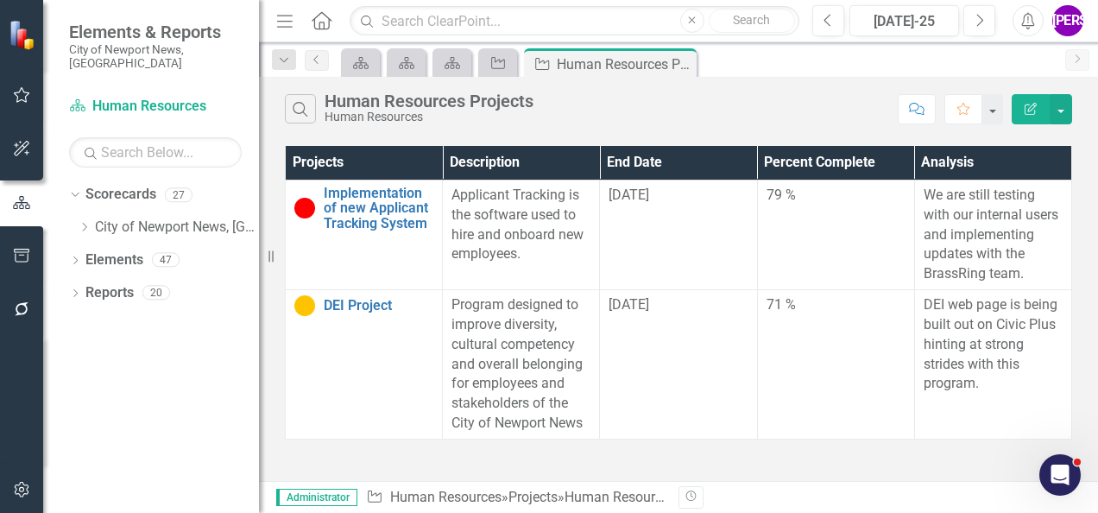
click at [766, 107] on div "Search Human Resources Projects Human Resources" at bounding box center [587, 108] width 604 height 29
click at [681, 59] on icon "Close" at bounding box center [679, 64] width 17 height 14
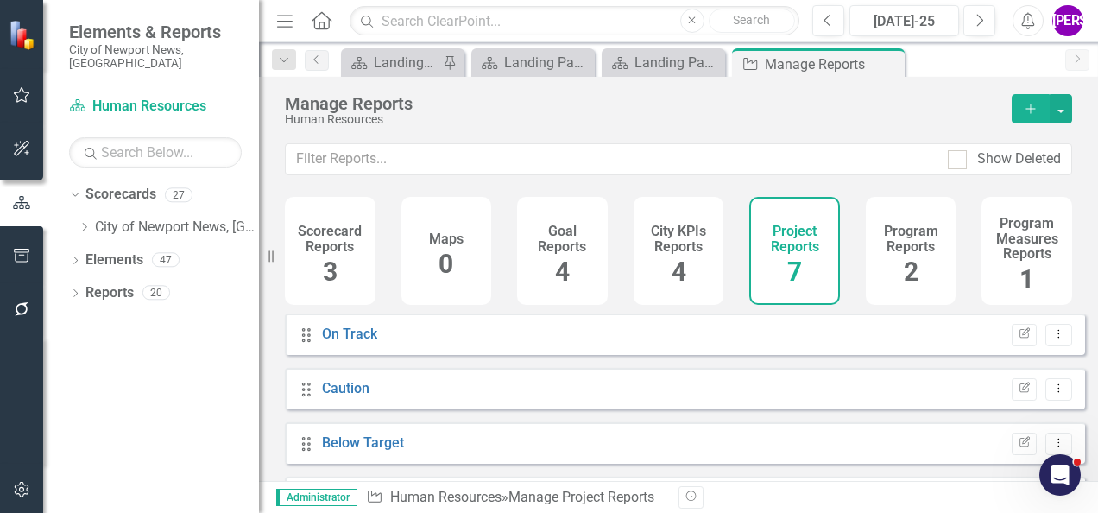
click at [934, 261] on div "Program Reports 2" at bounding box center [910, 251] width 91 height 108
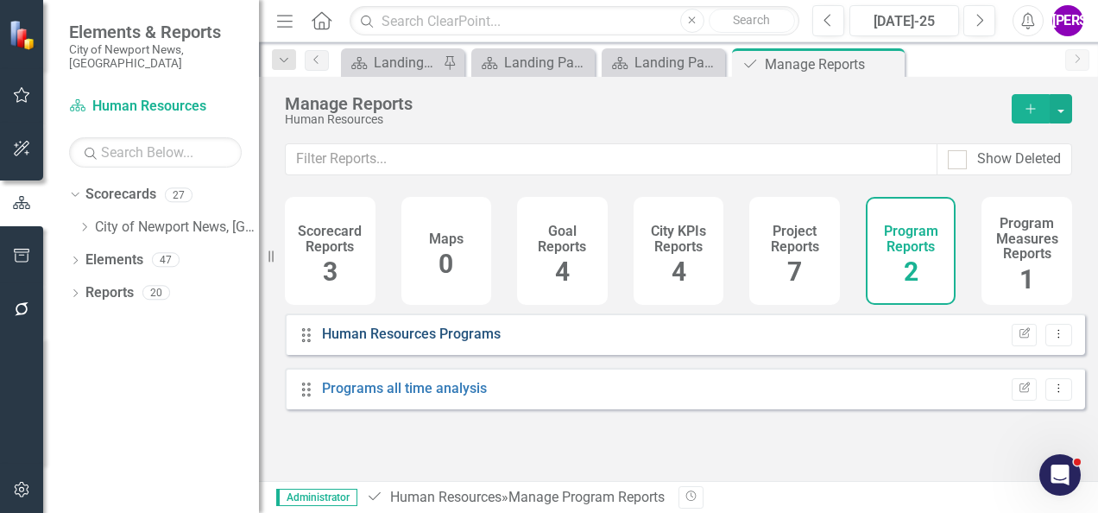
click at [447, 342] on link "Human Resources Programs" at bounding box center [411, 333] width 179 height 16
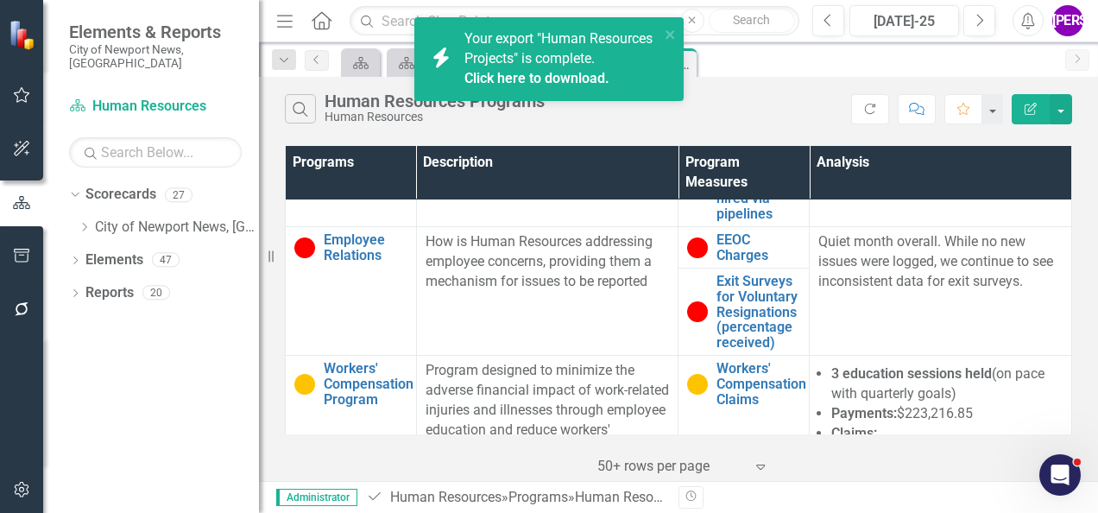
scroll to position [1208, 0]
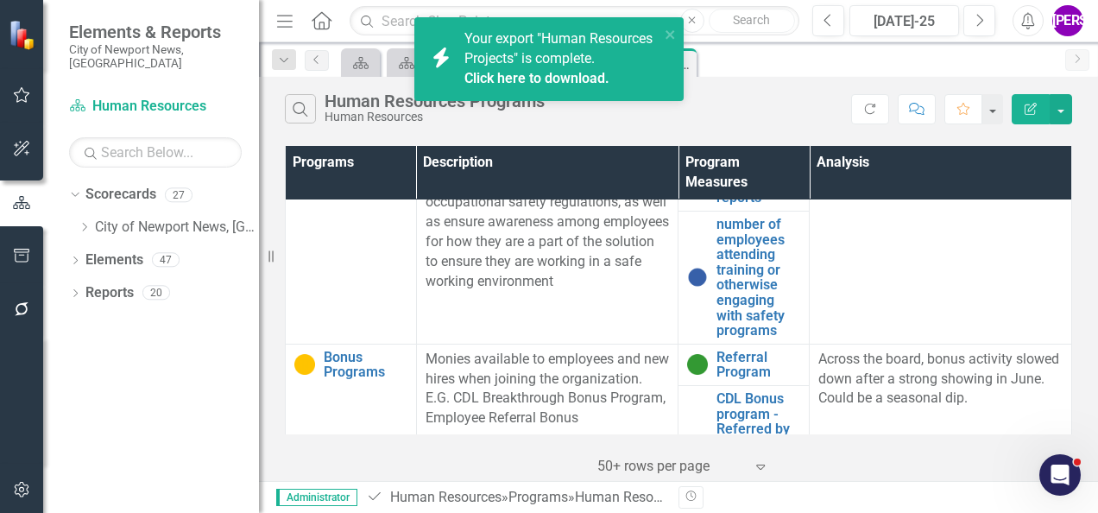
click at [583, 86] on link "Click here to download." at bounding box center [536, 78] width 145 height 16
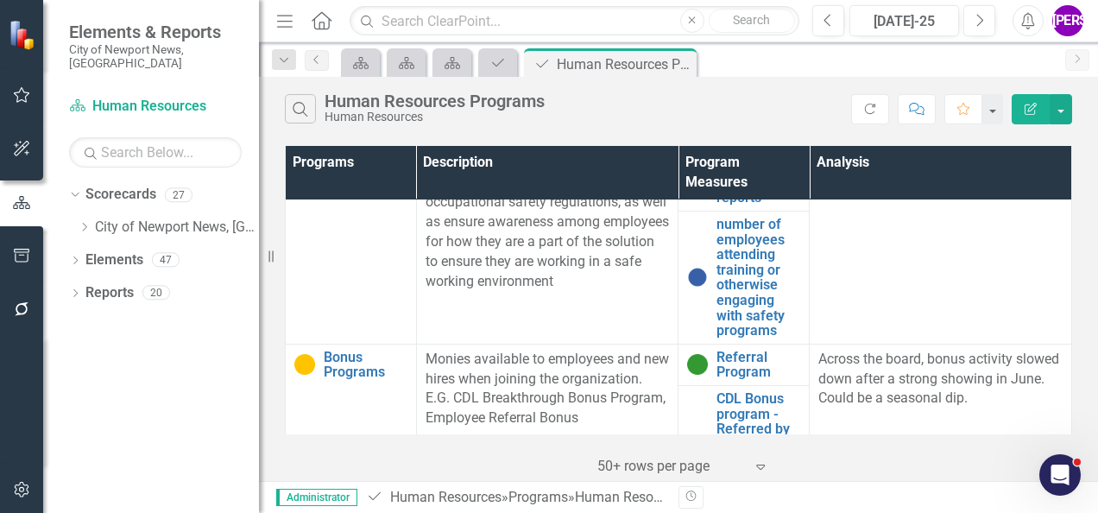
drag, startPoint x: 599, startPoint y: 116, endPoint x: 618, endPoint y: 109, distance: 20.5
click at [599, 116] on div "Search Human Resources Programs Human Resources" at bounding box center [568, 108] width 566 height 29
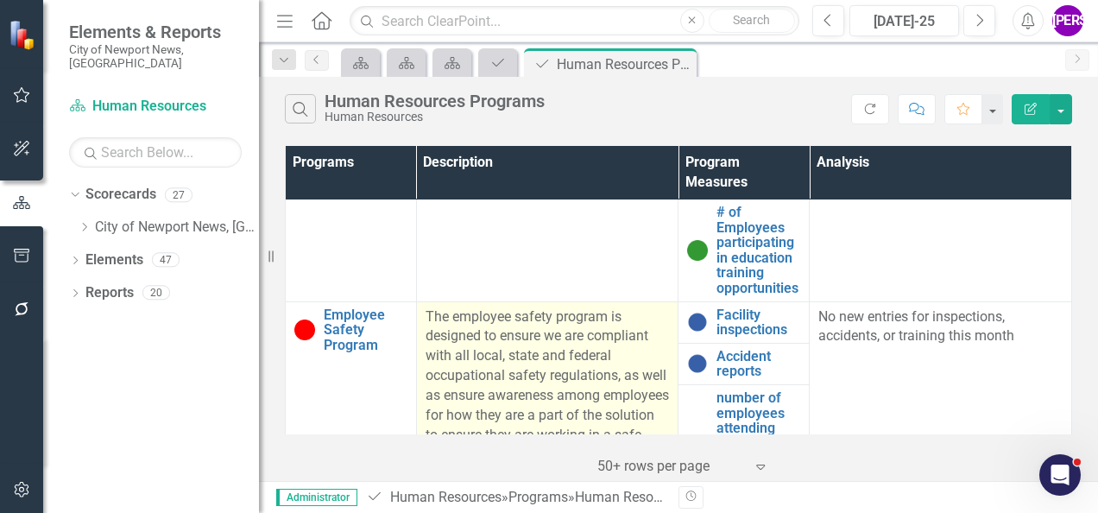
scroll to position [863, 0]
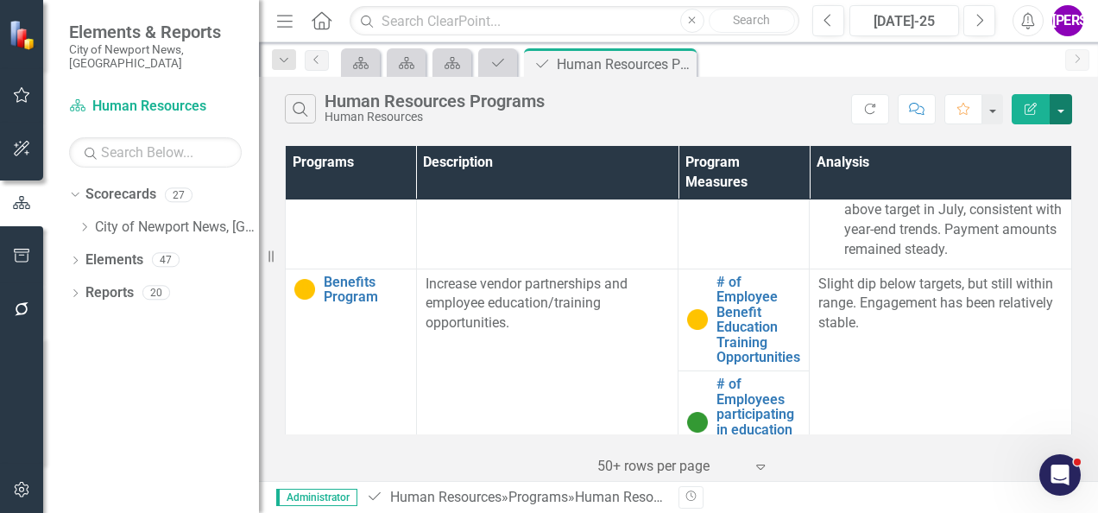
click at [1061, 110] on button "button" at bounding box center [1060, 109] width 22 height 30
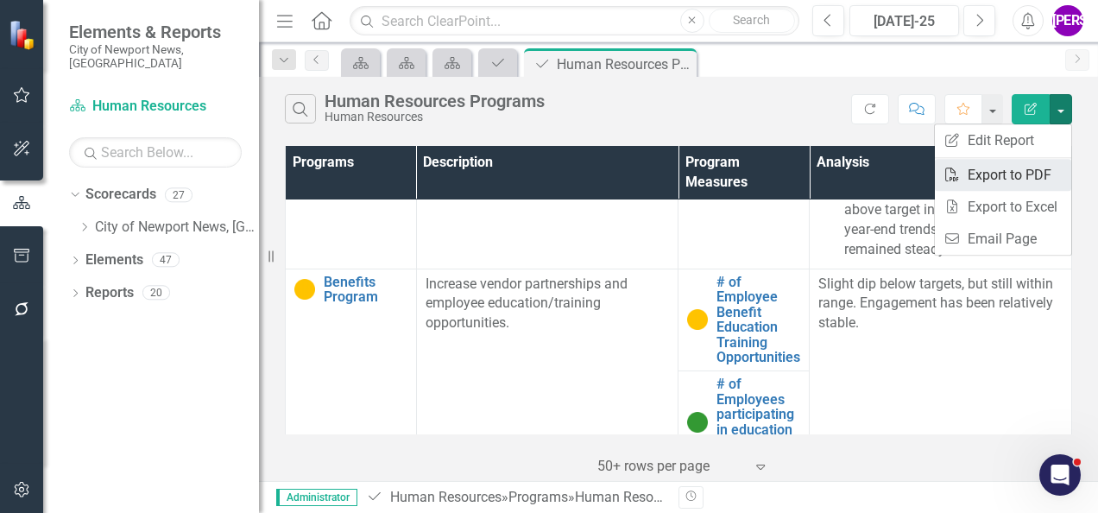
click at [1043, 173] on link "PDF Export to PDF" at bounding box center [1002, 175] width 136 height 32
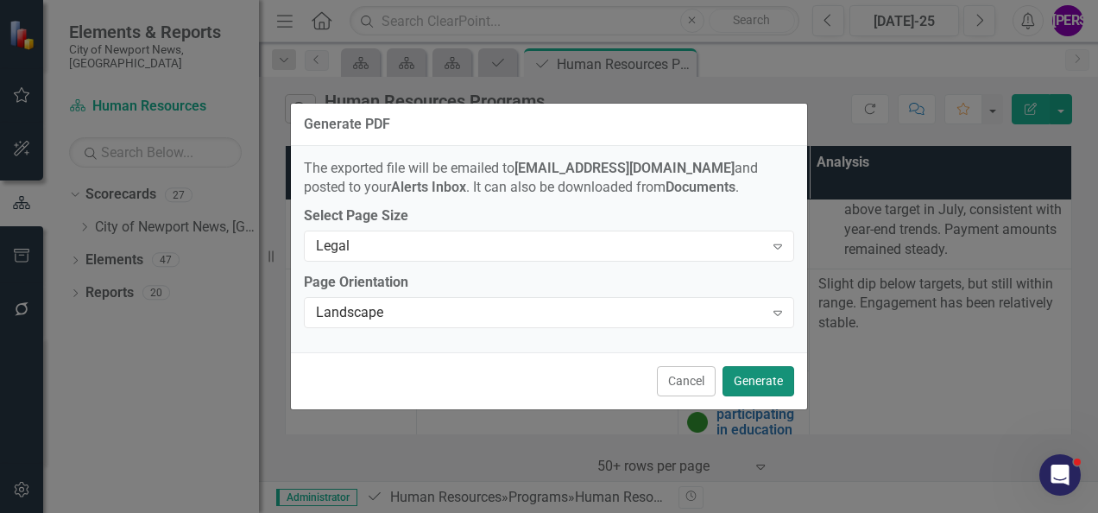
click at [746, 385] on button "Generate" at bounding box center [758, 381] width 72 height 30
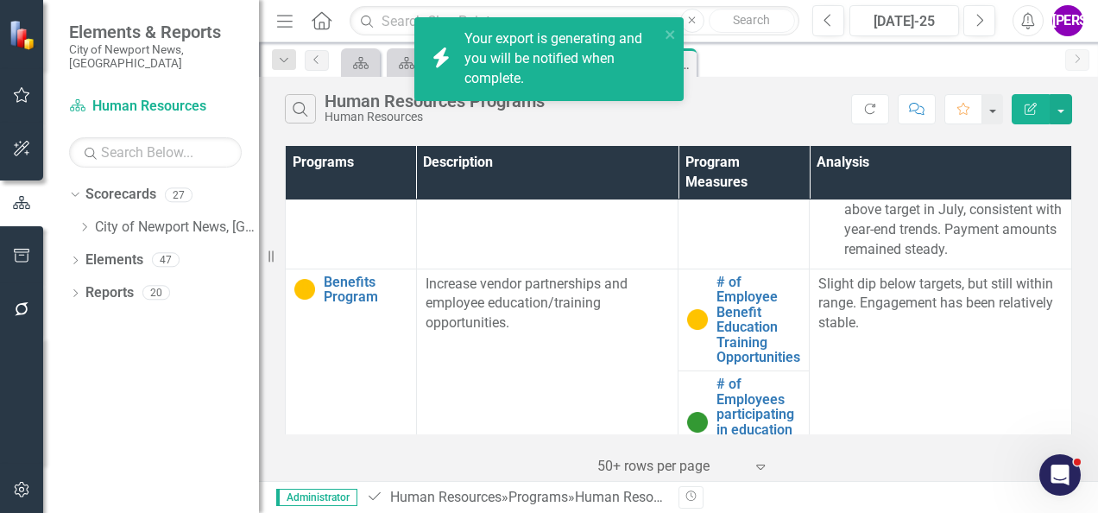
click at [782, 113] on div "Search Human Resources Programs Human Resources" at bounding box center [568, 108] width 566 height 29
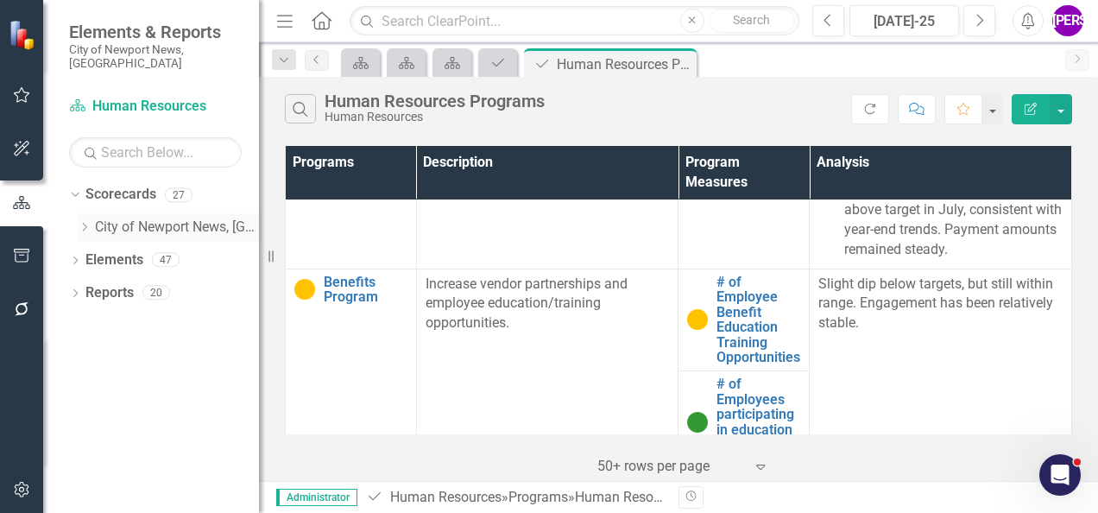
click at [88, 222] on icon "Dropdown" at bounding box center [84, 227] width 13 height 10
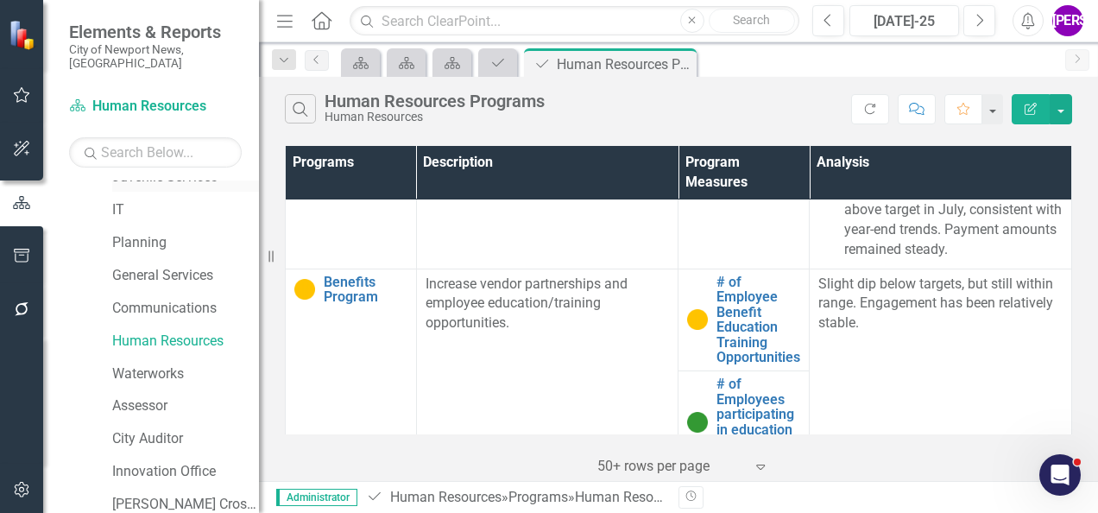
scroll to position [431, 0]
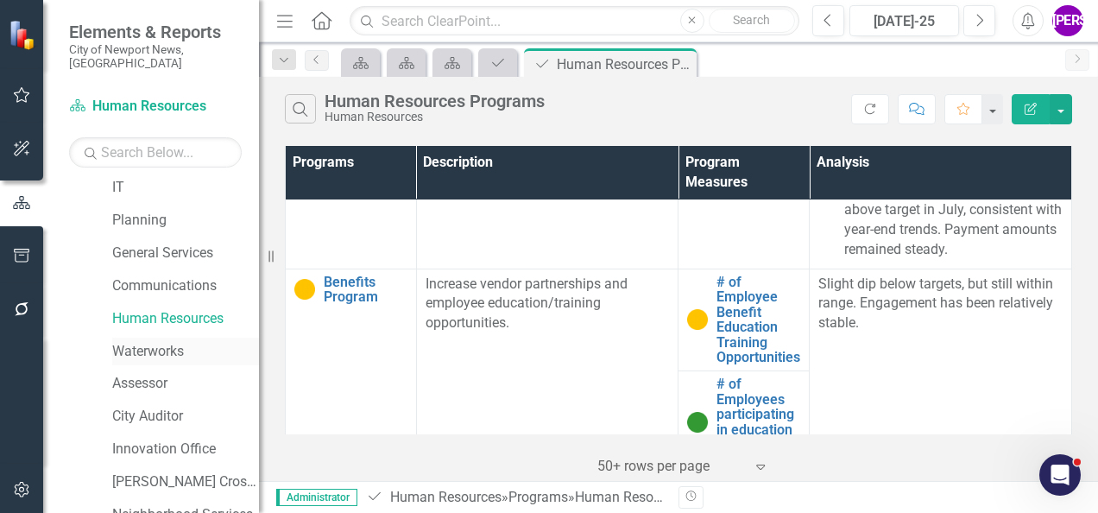
click at [162, 342] on link "Waterworks" at bounding box center [185, 352] width 147 height 20
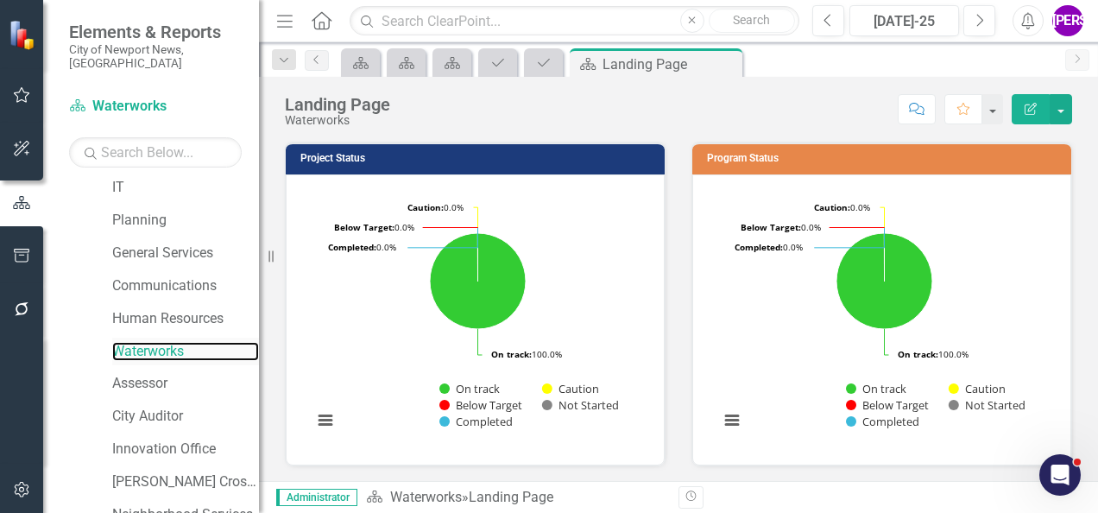
scroll to position [633, 0]
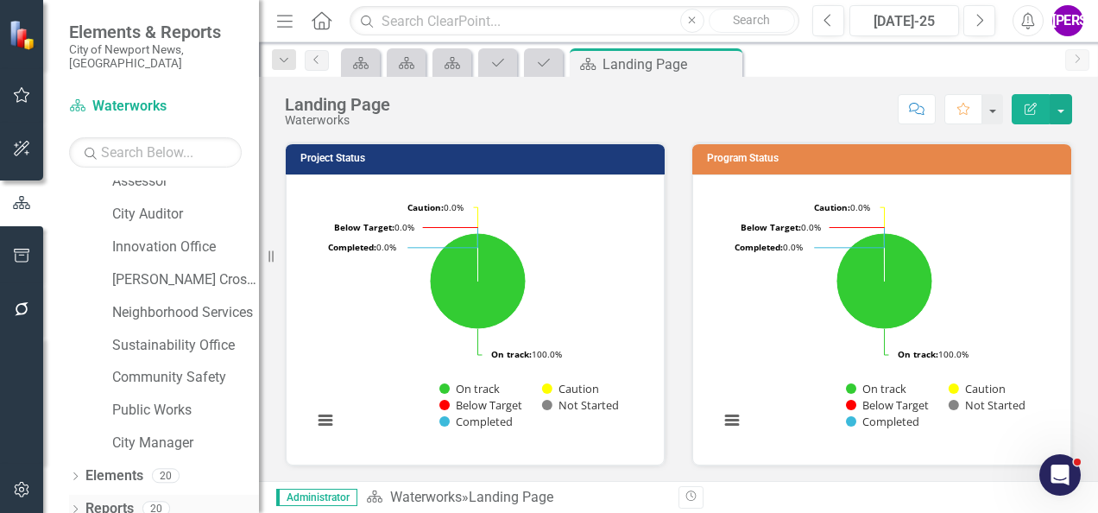
click at [94, 499] on link "Reports" at bounding box center [109, 509] width 48 height 20
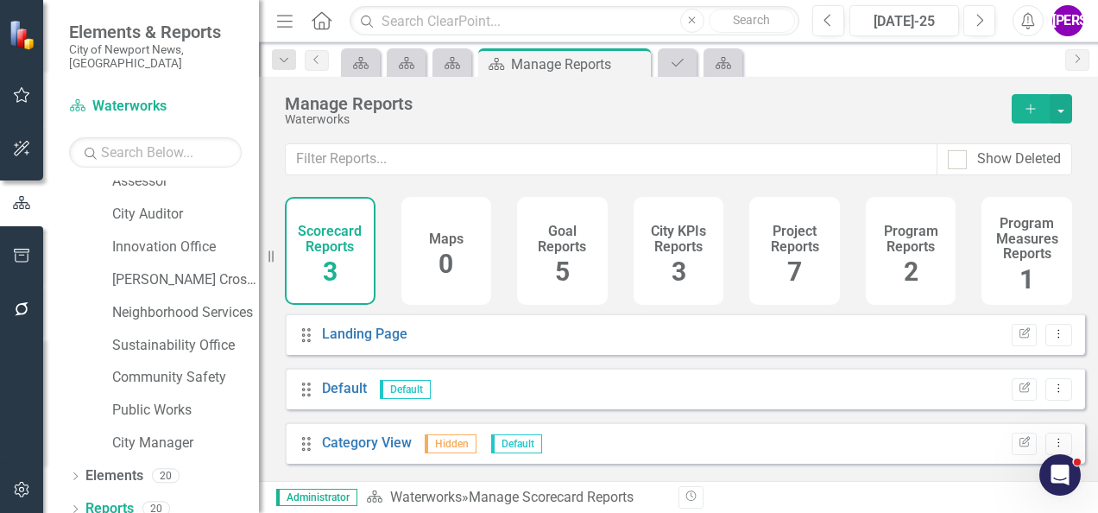
click at [771, 273] on div "Project Reports 7" at bounding box center [794, 251] width 91 height 108
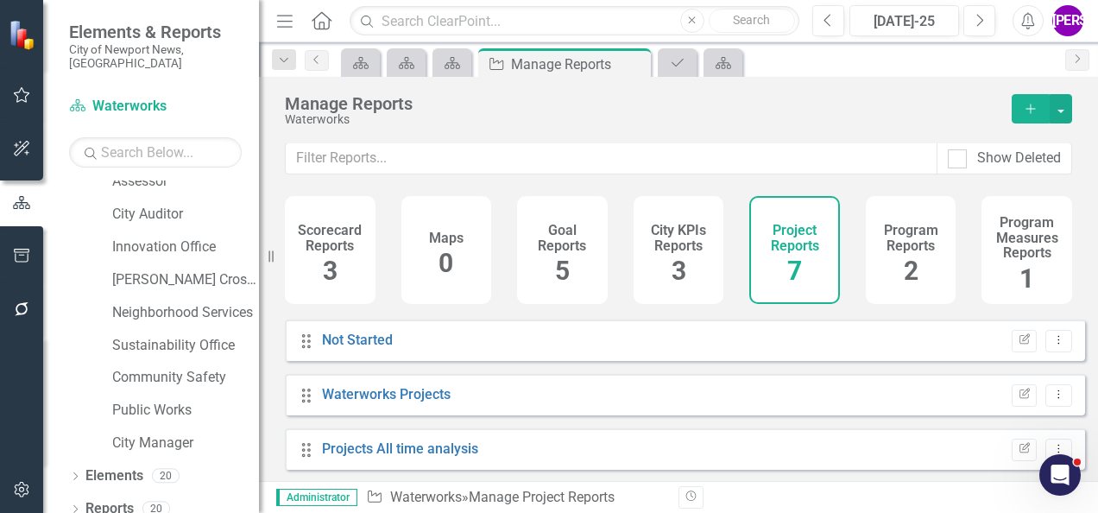
scroll to position [13, 0]
click at [385, 393] on link "Waterworks Projects" at bounding box center [386, 394] width 129 height 16
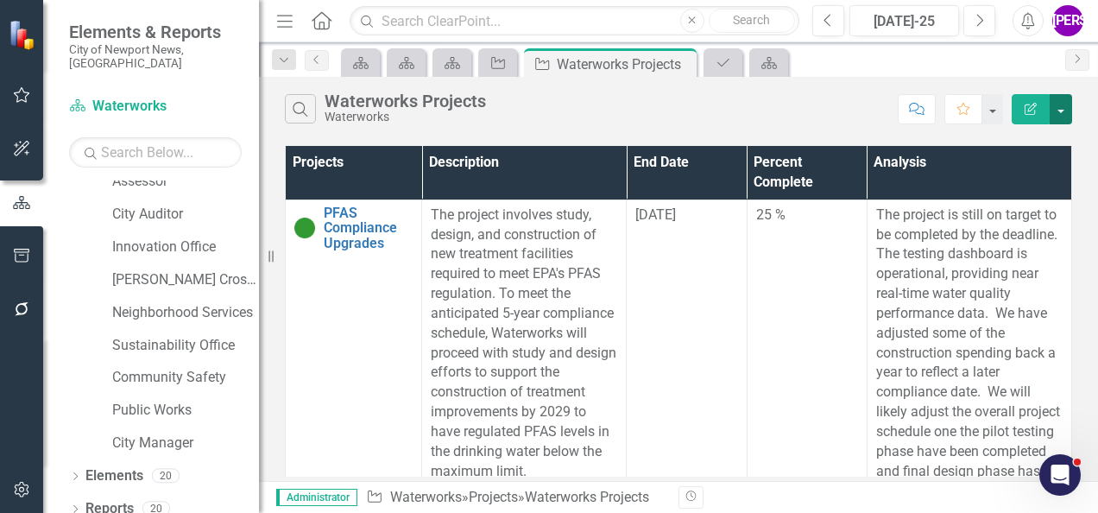
click at [1061, 115] on button "button" at bounding box center [1060, 109] width 22 height 30
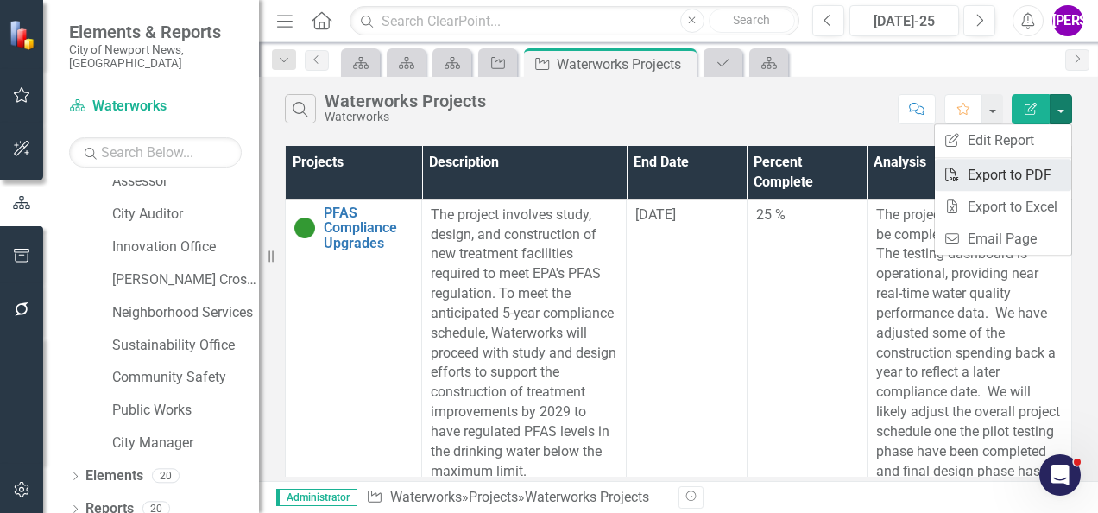
click at [1013, 164] on link "PDF Export to PDF" at bounding box center [1002, 175] width 136 height 32
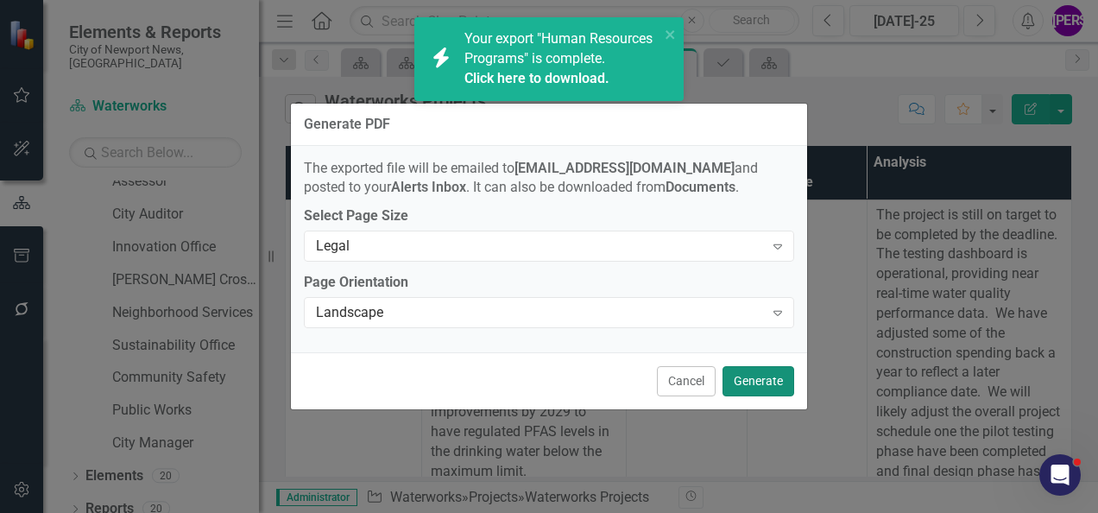
click at [765, 387] on button "Generate" at bounding box center [758, 381] width 72 height 30
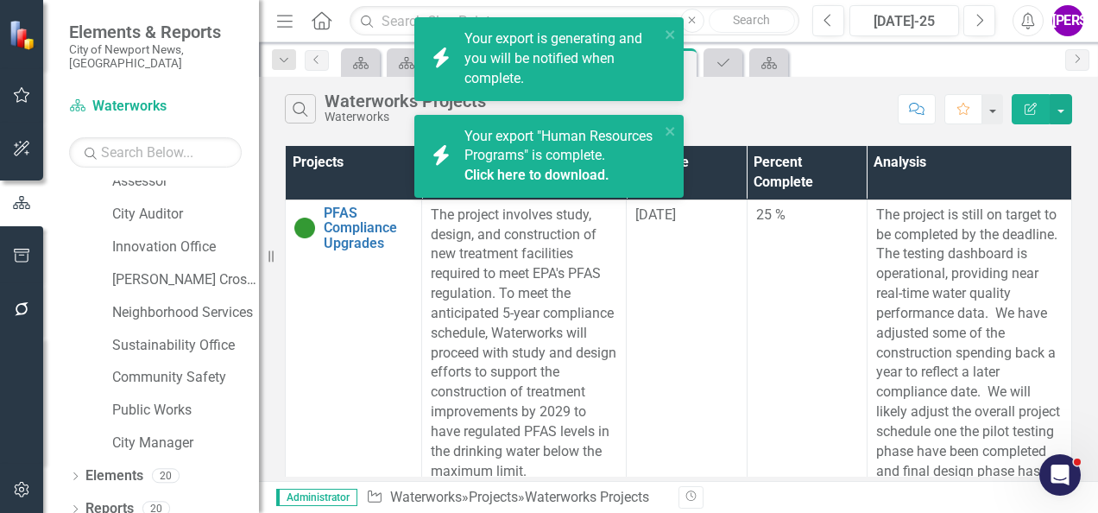
click at [559, 183] on link "Click here to download." at bounding box center [536, 175] width 145 height 16
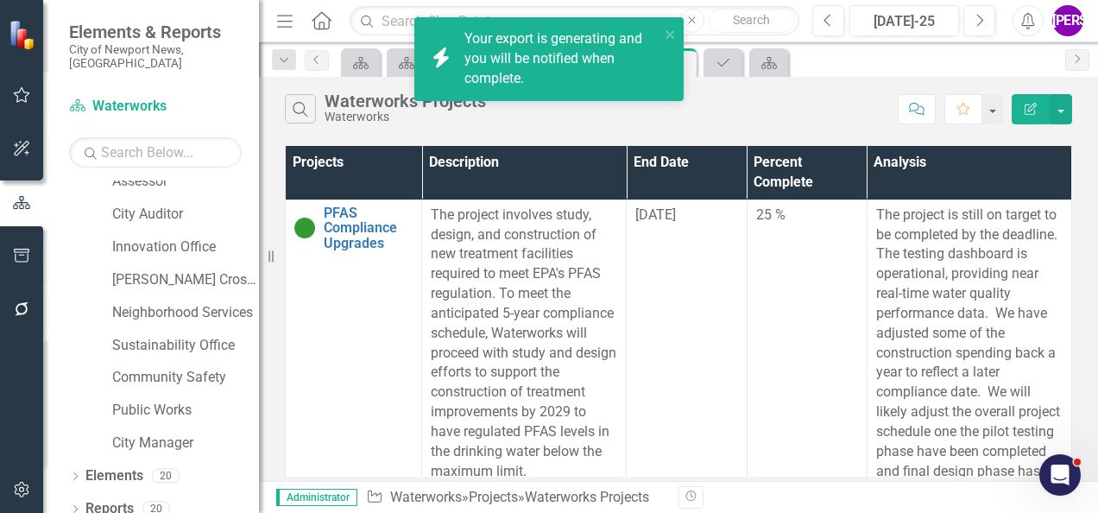
click at [584, 119] on div "Search Waterworks Projects Waterworks" at bounding box center [587, 108] width 604 height 29
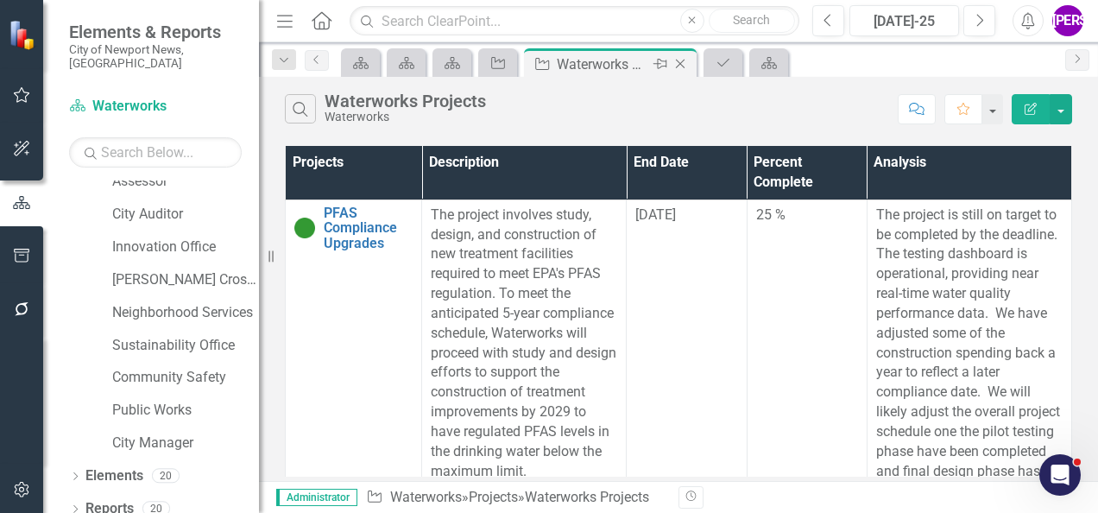
click at [682, 63] on icon "Close" at bounding box center [679, 64] width 17 height 14
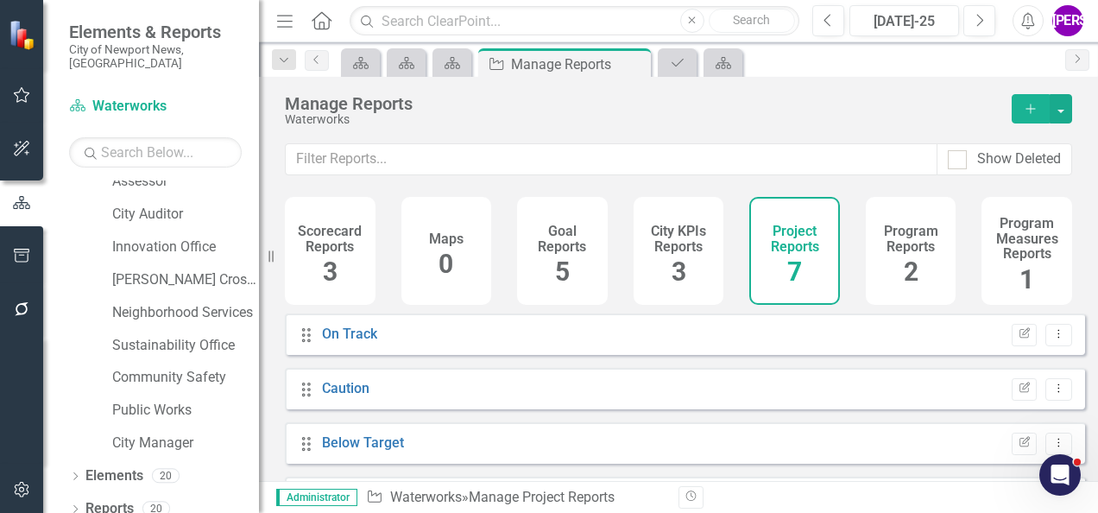
click at [906, 230] on h4 "Program Reports" at bounding box center [911, 238] width 70 height 30
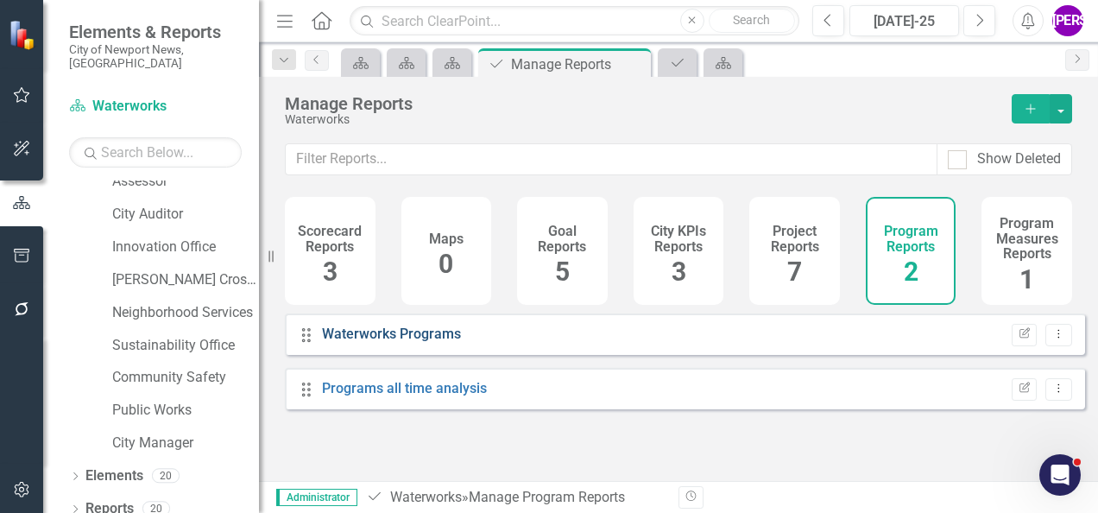
click at [428, 342] on link "Waterworks Programs" at bounding box center [391, 333] width 139 height 16
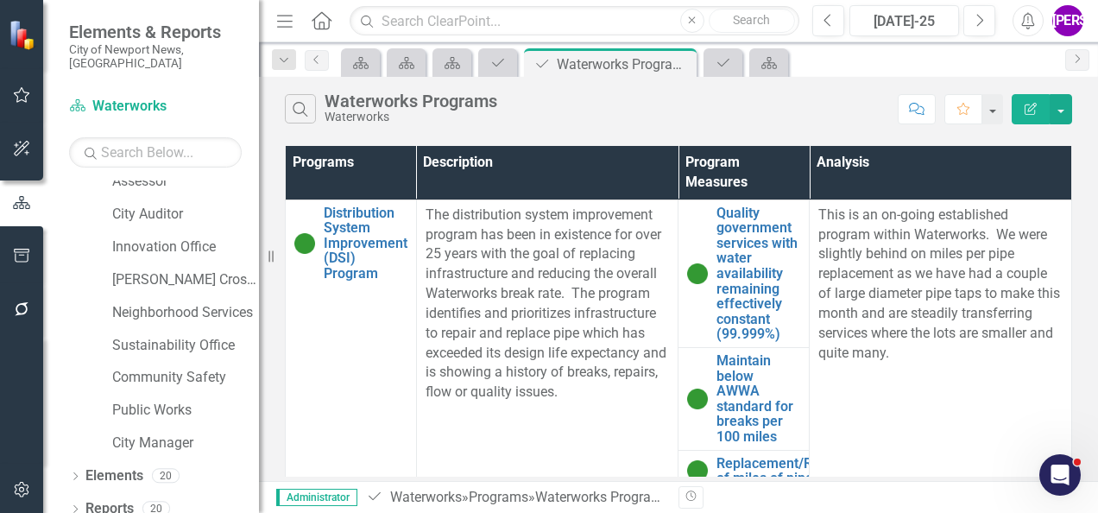
scroll to position [407, 0]
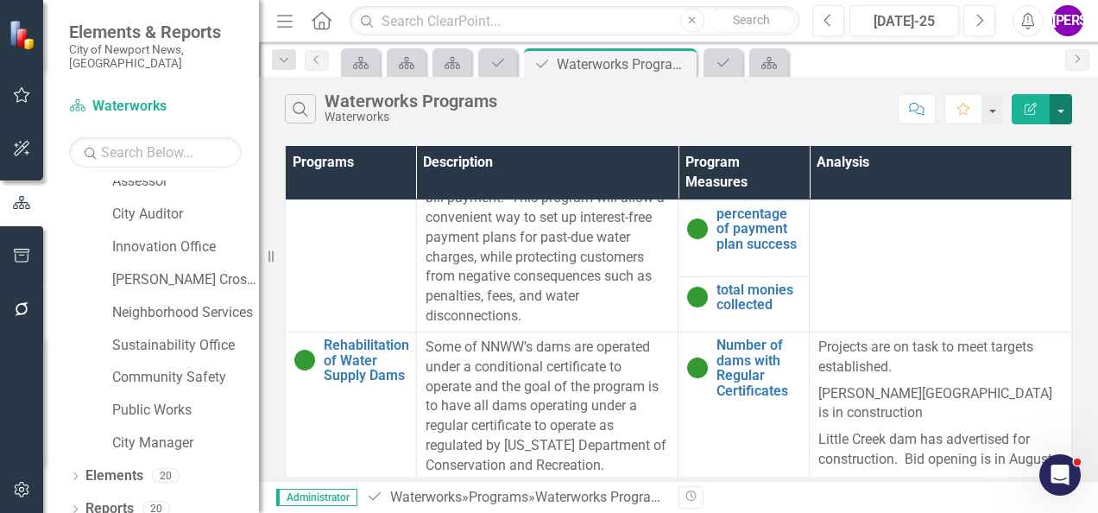
click at [1063, 117] on button "button" at bounding box center [1060, 109] width 22 height 30
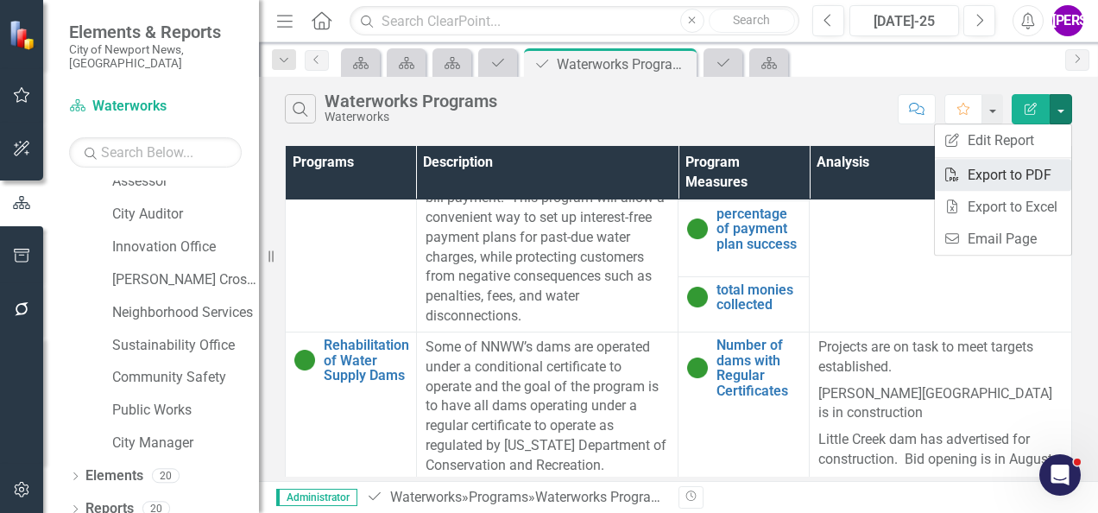
click at [1034, 166] on link "PDF Export to PDF" at bounding box center [1002, 175] width 136 height 32
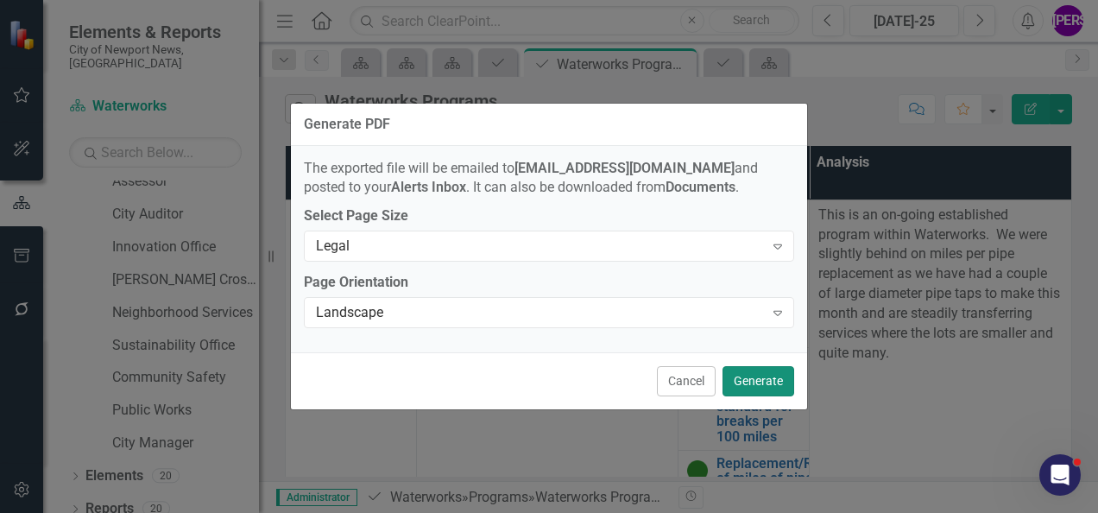
scroll to position [407, 0]
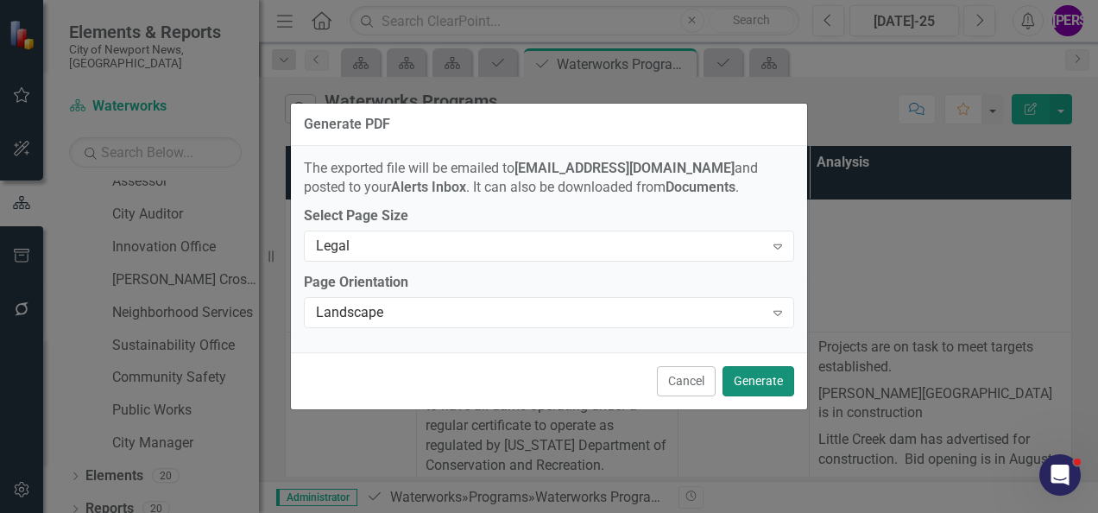
click at [747, 368] on button "Generate" at bounding box center [758, 381] width 72 height 30
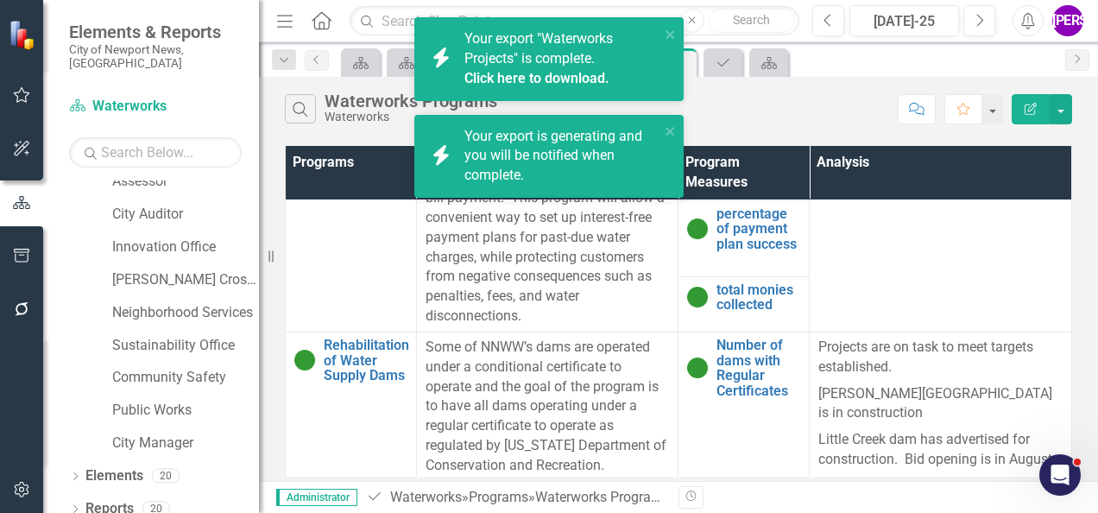
click at [534, 79] on link "Click here to download." at bounding box center [536, 78] width 145 height 16
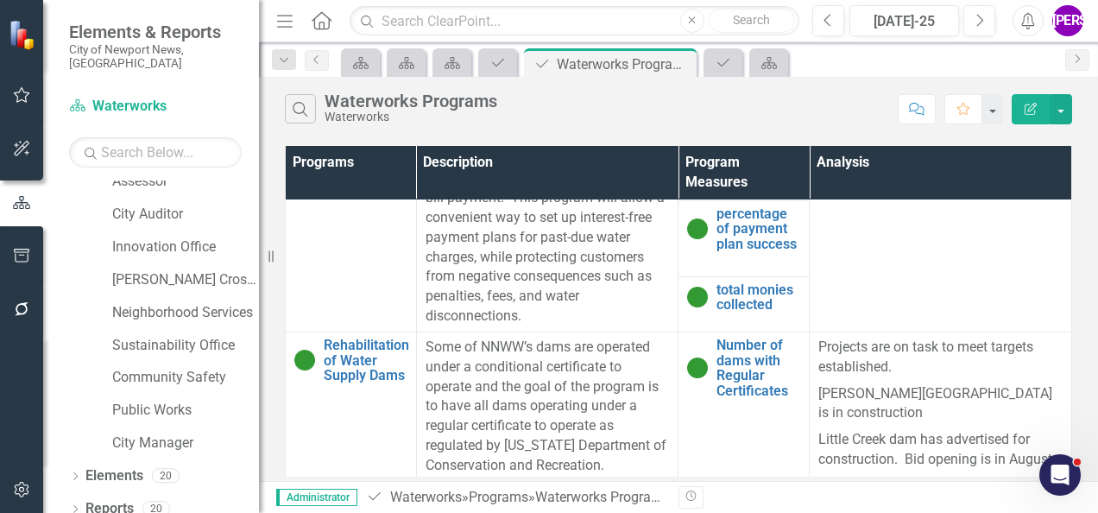
click at [542, 128] on div "Search Waterworks Programs Waterworks Comment Favorite Edit Report" at bounding box center [678, 105] width 839 height 56
click at [682, 63] on icon "Close" at bounding box center [679, 64] width 17 height 14
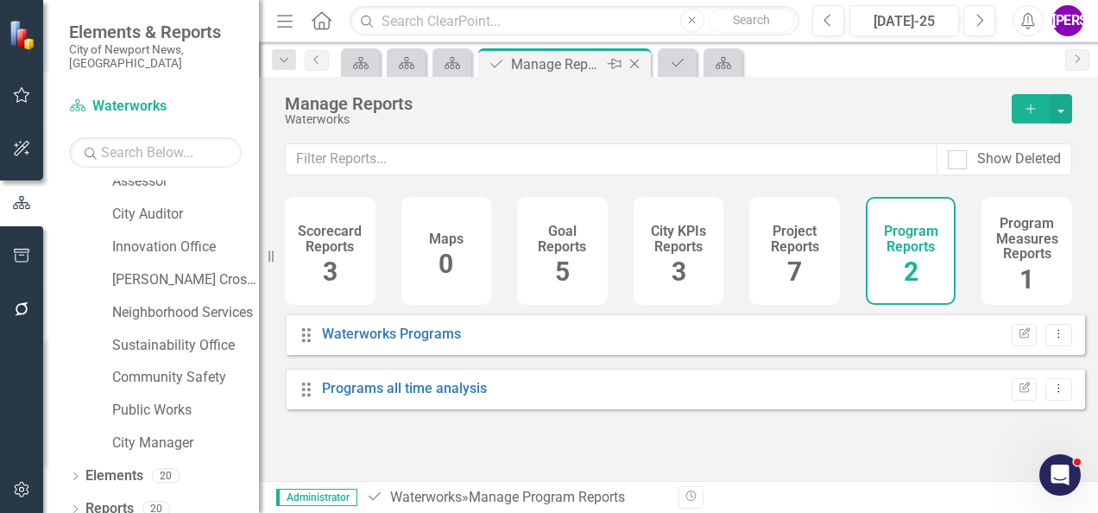
click at [635, 60] on icon "Close" at bounding box center [634, 64] width 17 height 14
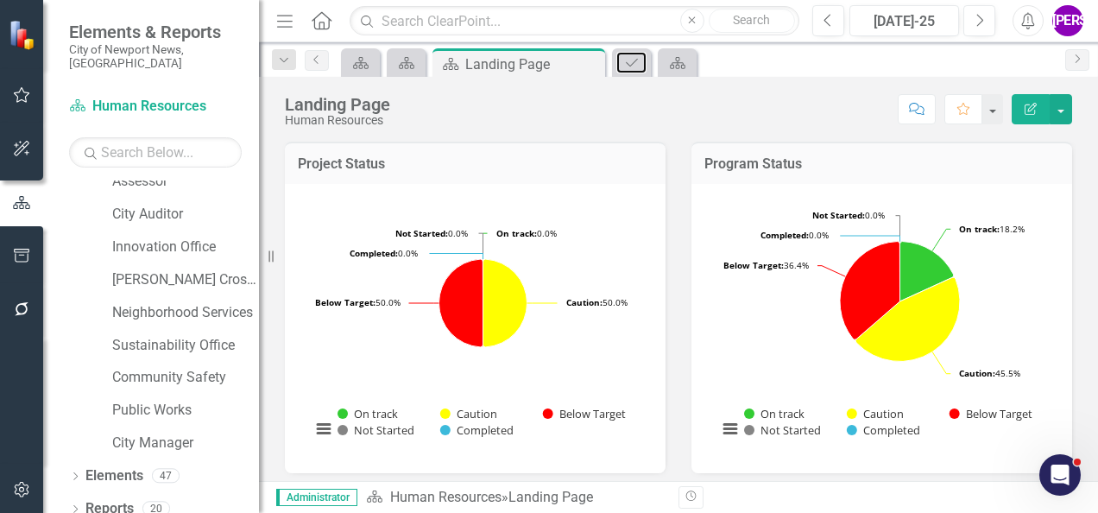
click at [635, 60] on icon at bounding box center [632, 63] width 12 height 8
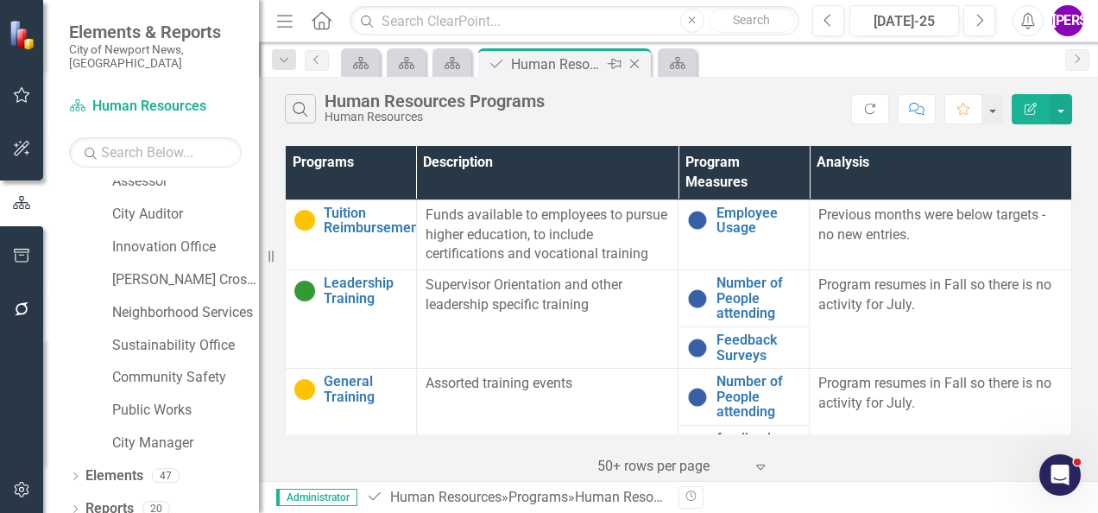
click at [639, 60] on icon "Close" at bounding box center [634, 64] width 17 height 14
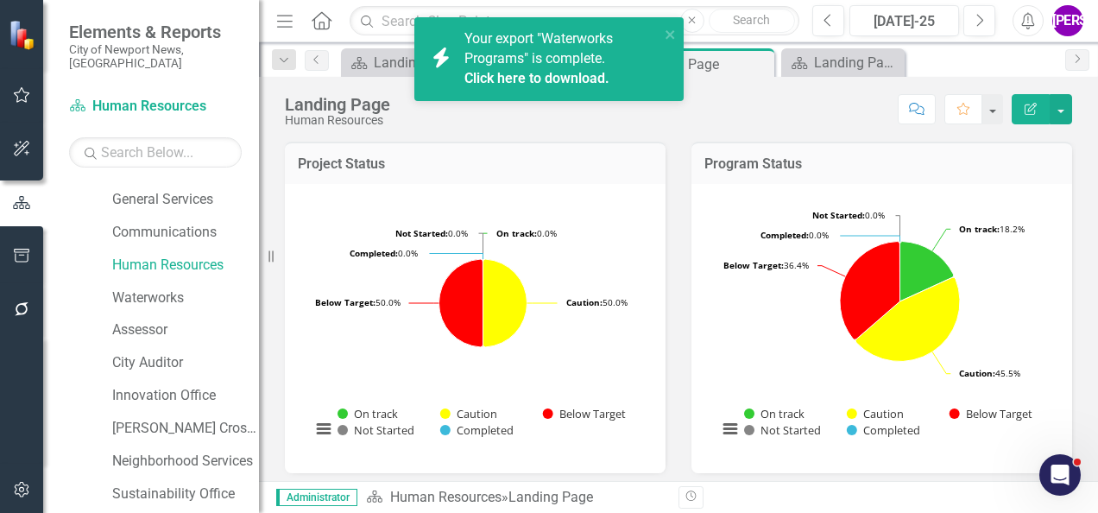
scroll to position [461, 0]
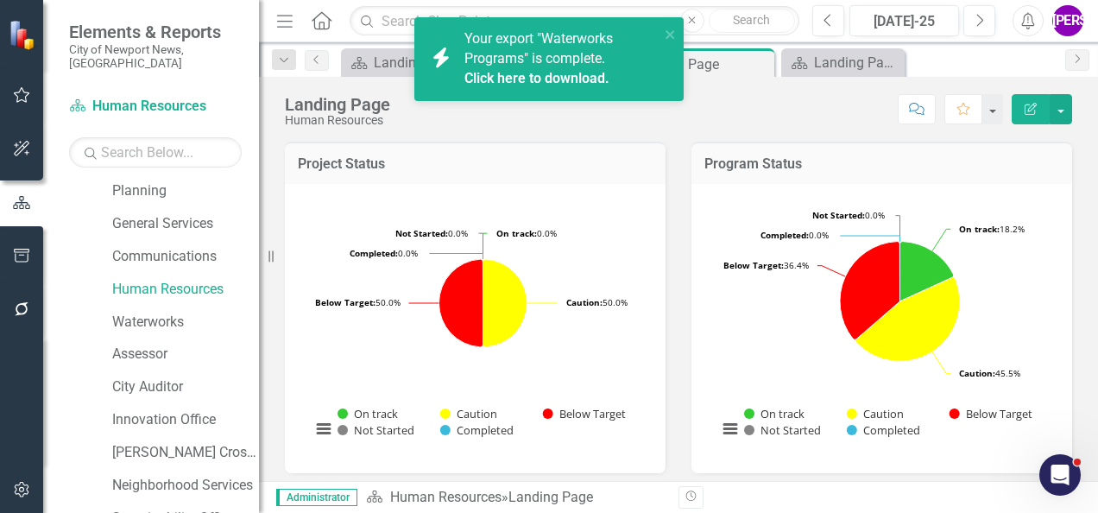
click at [557, 81] on link "Click here to download." at bounding box center [536, 78] width 145 height 16
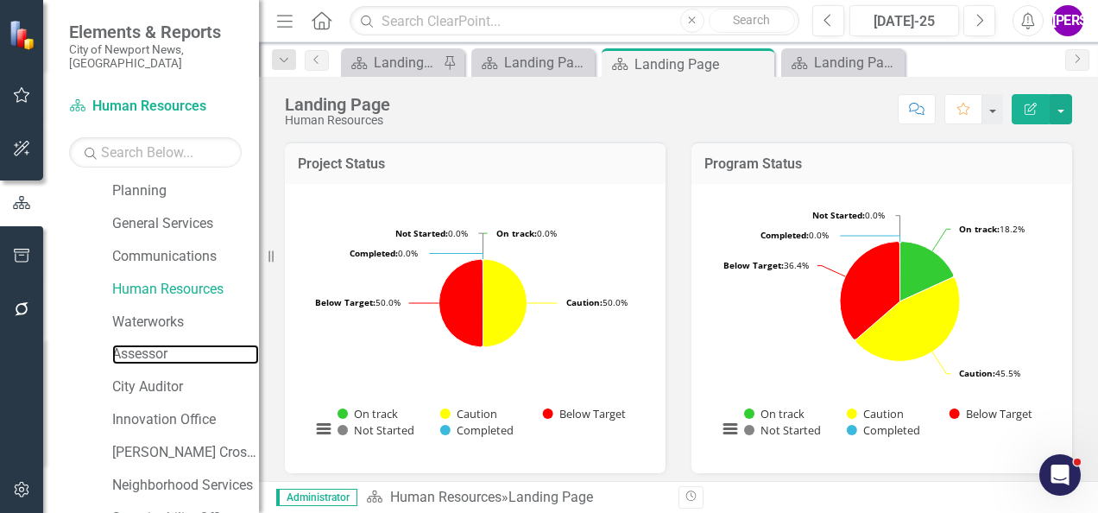
drag, startPoint x: 155, startPoint y: 335, endPoint x: 264, endPoint y: 326, distance: 109.1
click at [155, 344] on link "Assessor" at bounding box center [185, 354] width 147 height 20
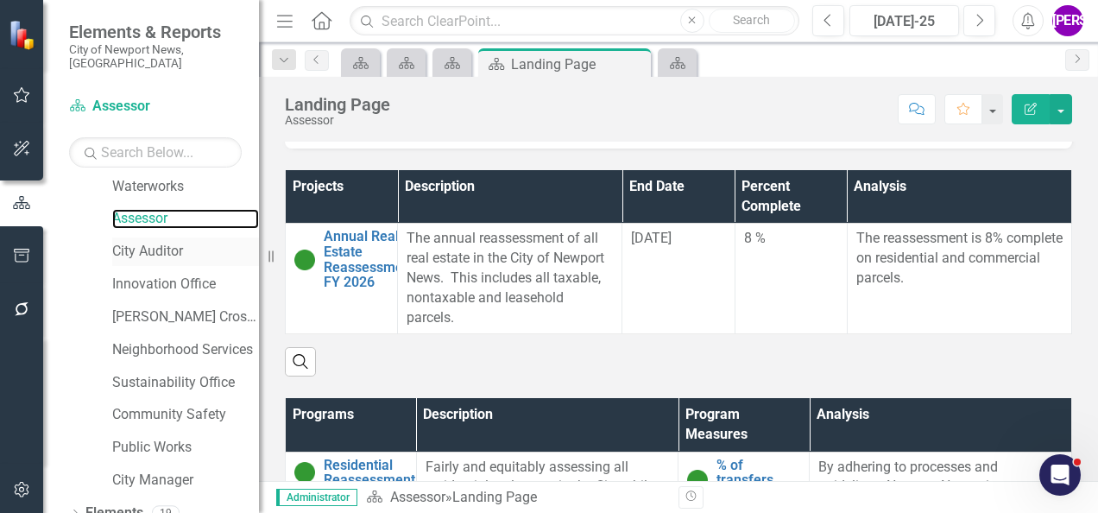
scroll to position [633, 0]
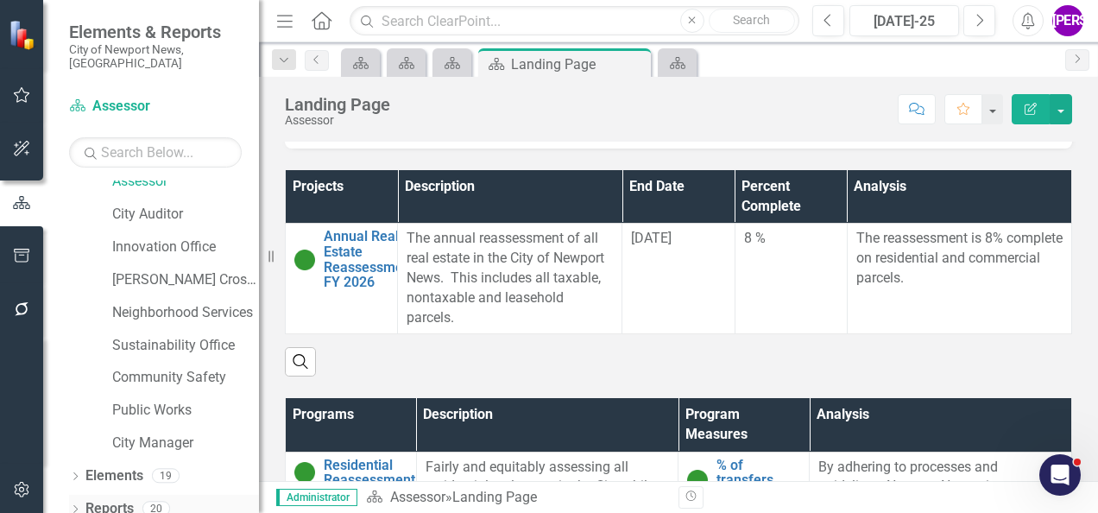
click at [109, 499] on link "Reports" at bounding box center [109, 509] width 48 height 20
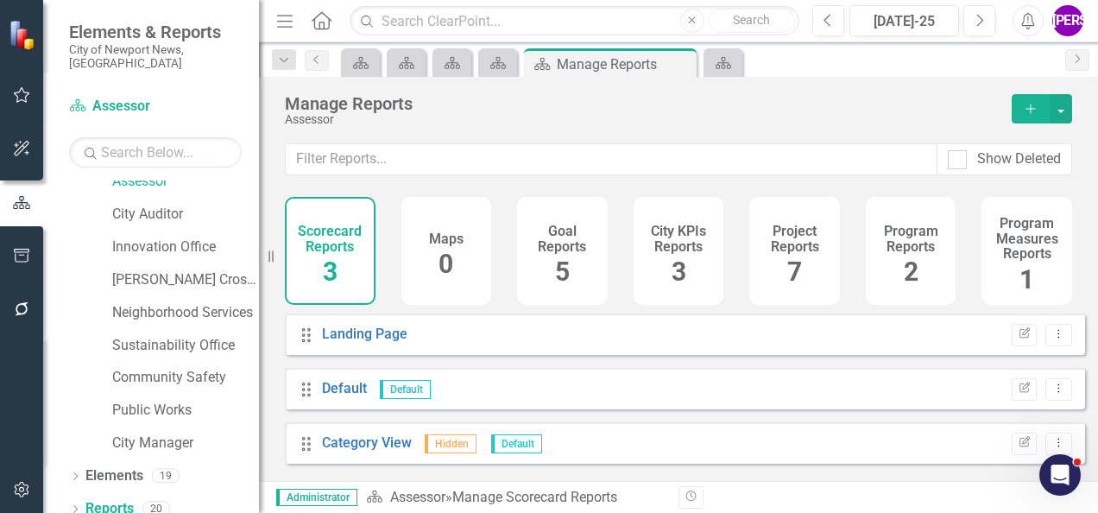
click at [785, 236] on h4 "Project Reports" at bounding box center [794, 238] width 70 height 30
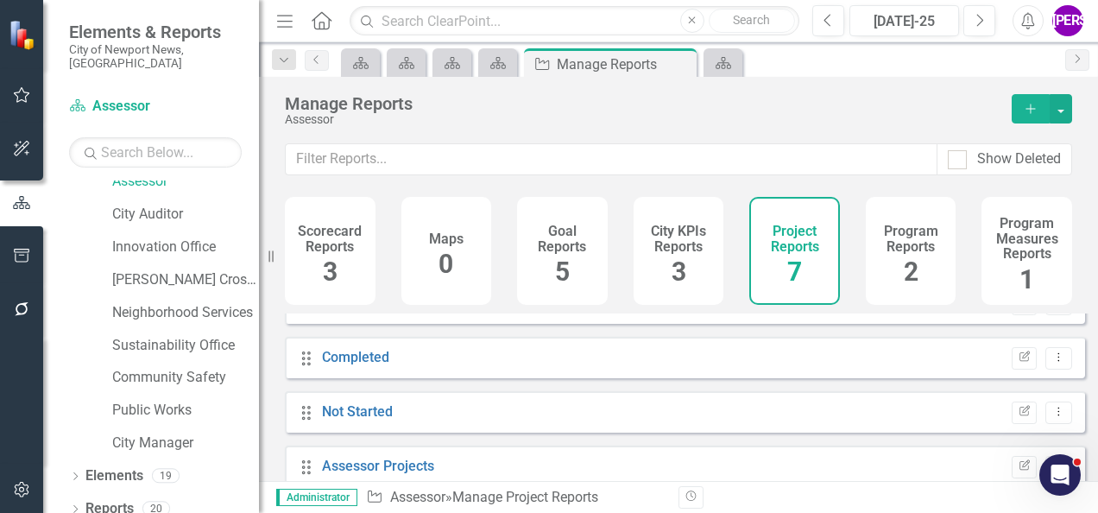
scroll to position [211, 0]
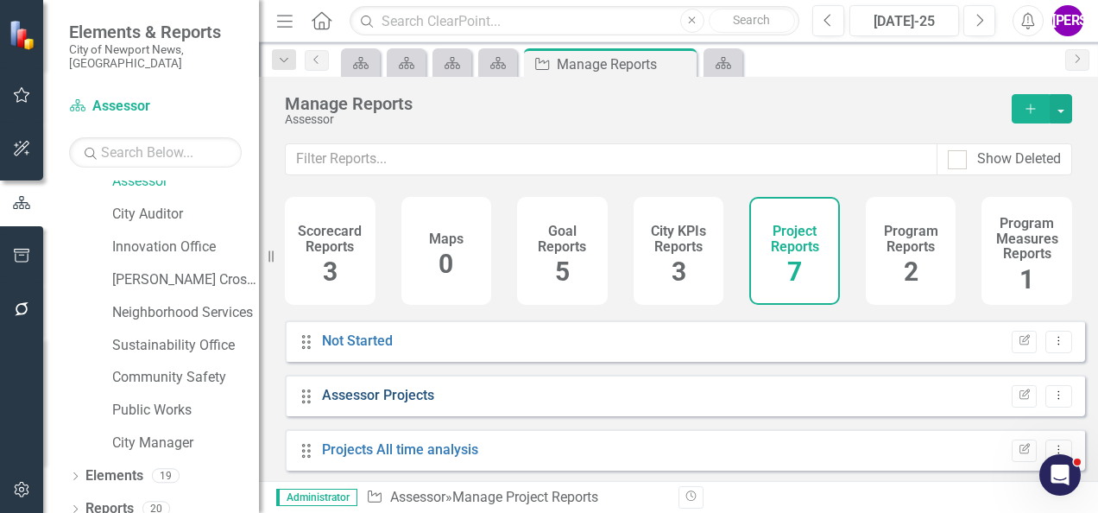
click at [392, 403] on link "Assessor Projects" at bounding box center [378, 395] width 112 height 16
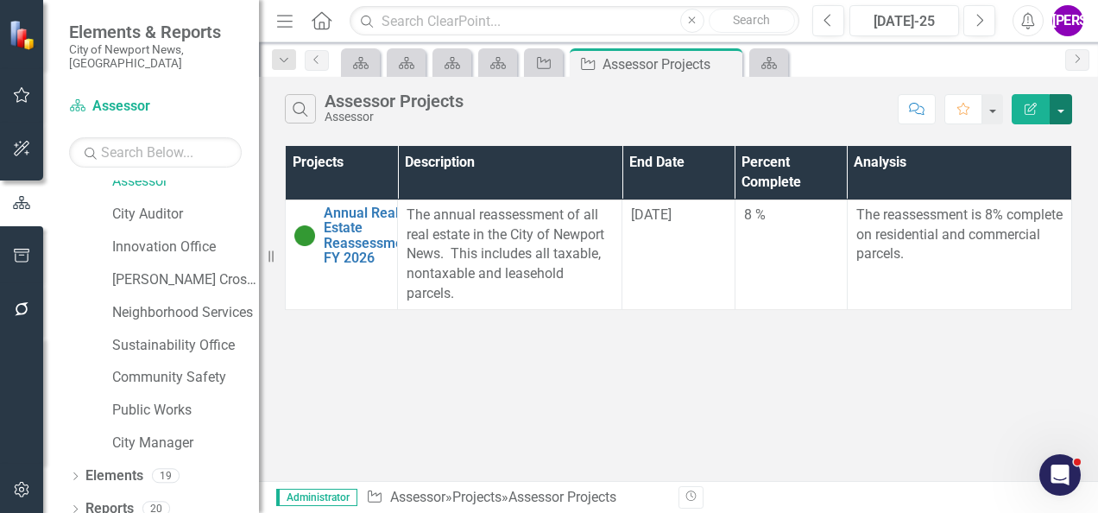
click at [1061, 107] on button "button" at bounding box center [1060, 109] width 22 height 30
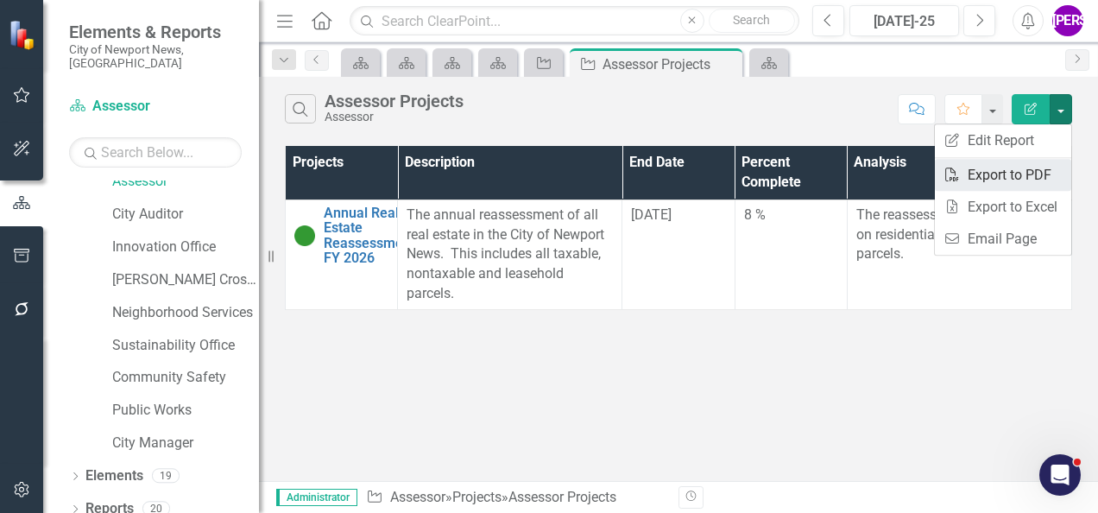
click at [1008, 173] on link "PDF Export to PDF" at bounding box center [1002, 175] width 136 height 32
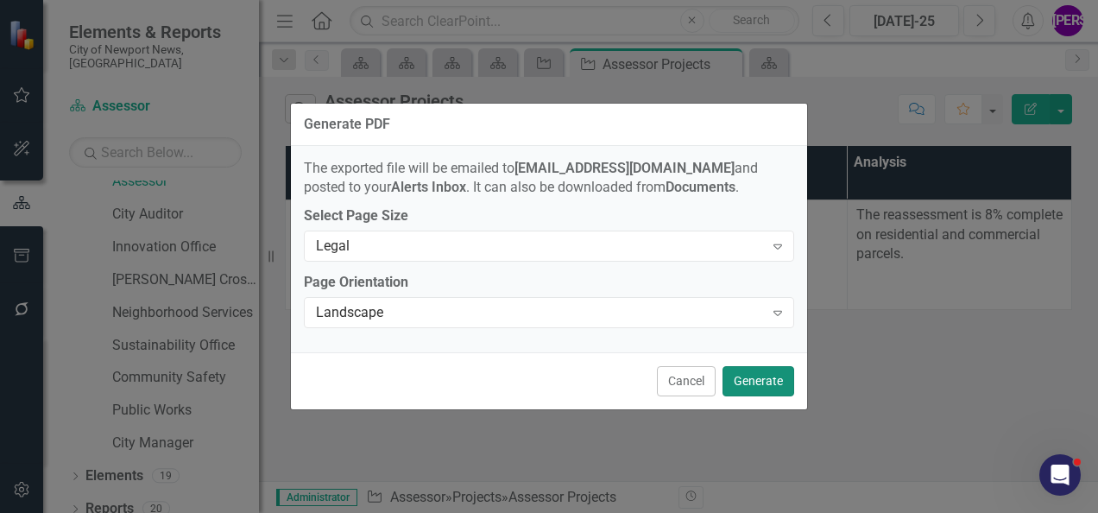
click at [772, 385] on button "Generate" at bounding box center [758, 381] width 72 height 30
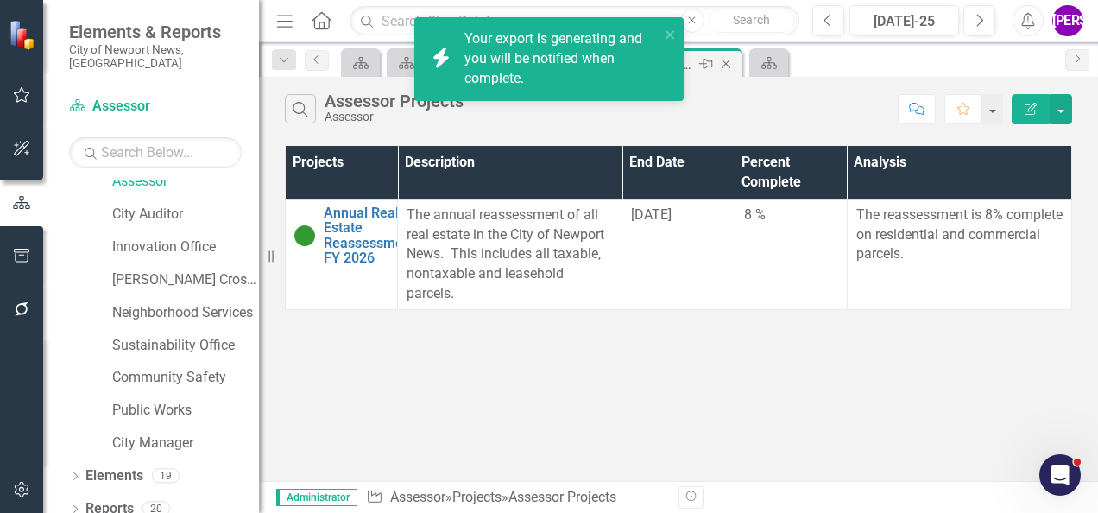
click at [727, 61] on icon "Close" at bounding box center [725, 64] width 17 height 14
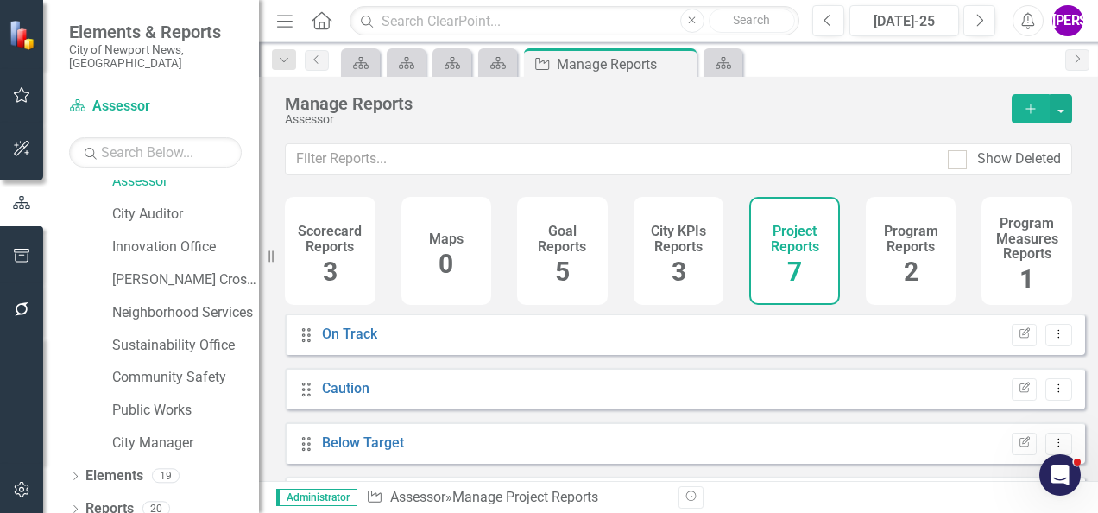
click at [888, 250] on h4 "Program Reports" at bounding box center [911, 238] width 70 height 30
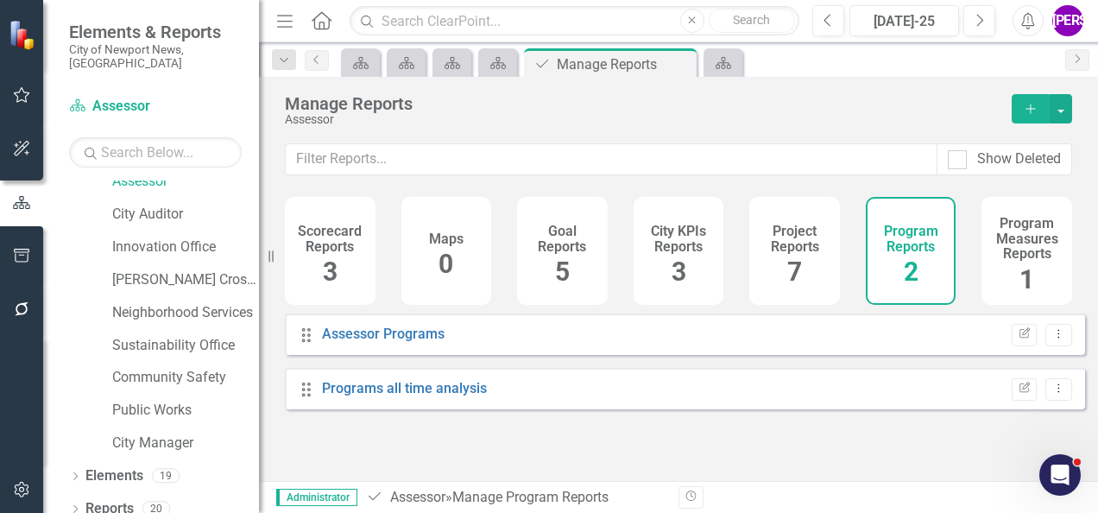
click at [392, 337] on div "Assessor Programs" at bounding box center [383, 334] width 123 height 20
click at [384, 342] on link "Assessor Programs" at bounding box center [383, 333] width 123 height 16
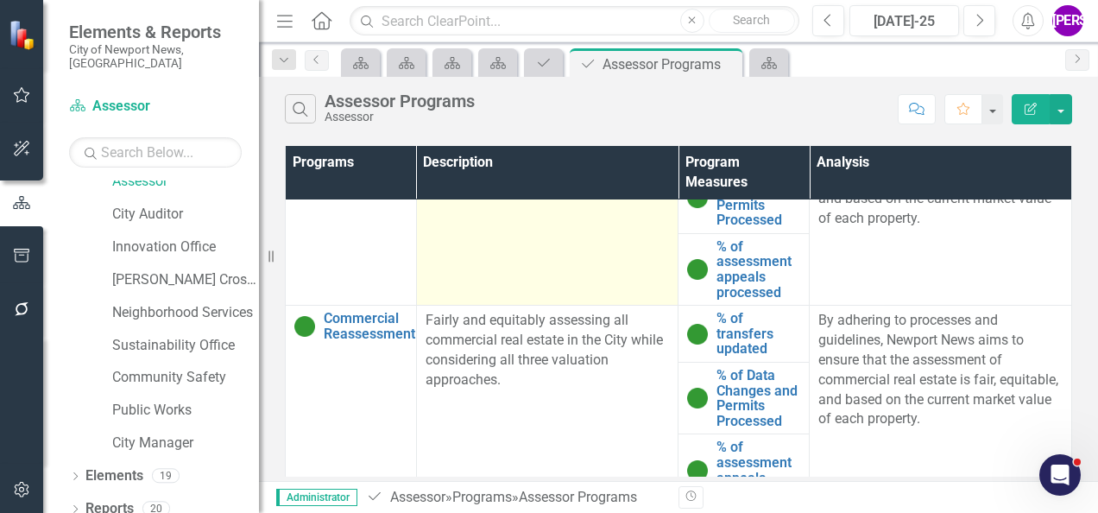
scroll to position [134, 0]
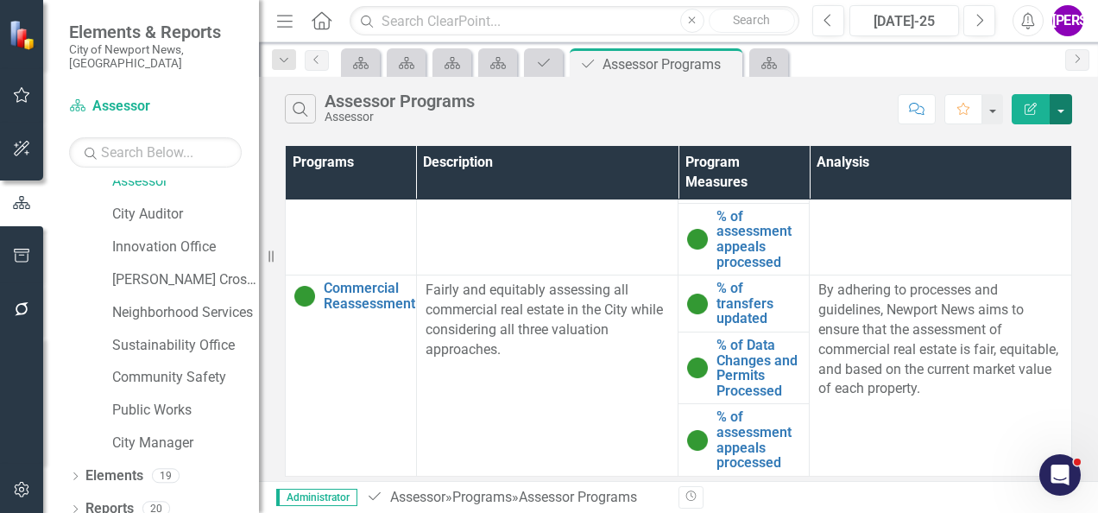
click at [1063, 109] on button "button" at bounding box center [1060, 109] width 22 height 30
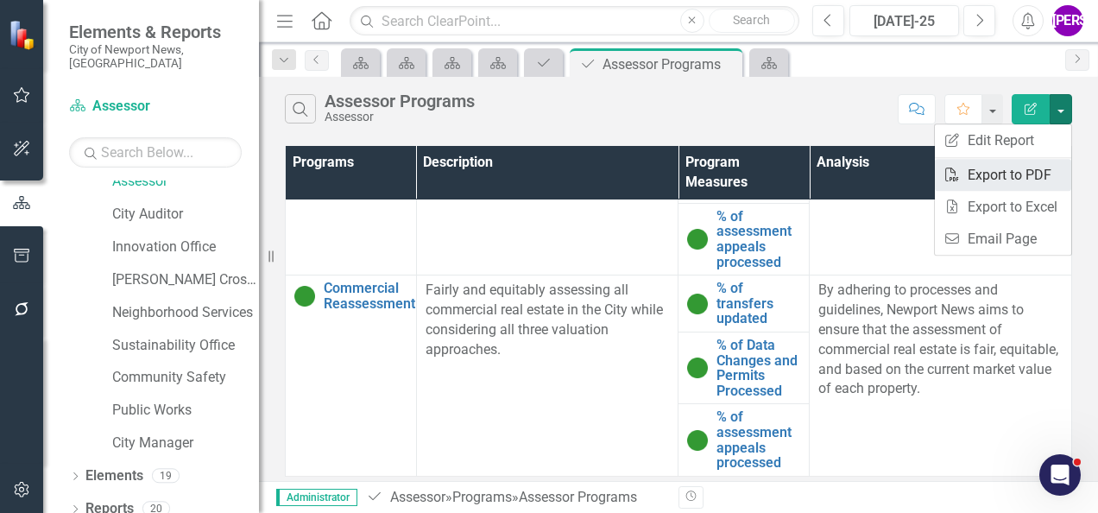
click at [1030, 164] on link "PDF Export to PDF" at bounding box center [1002, 175] width 136 height 32
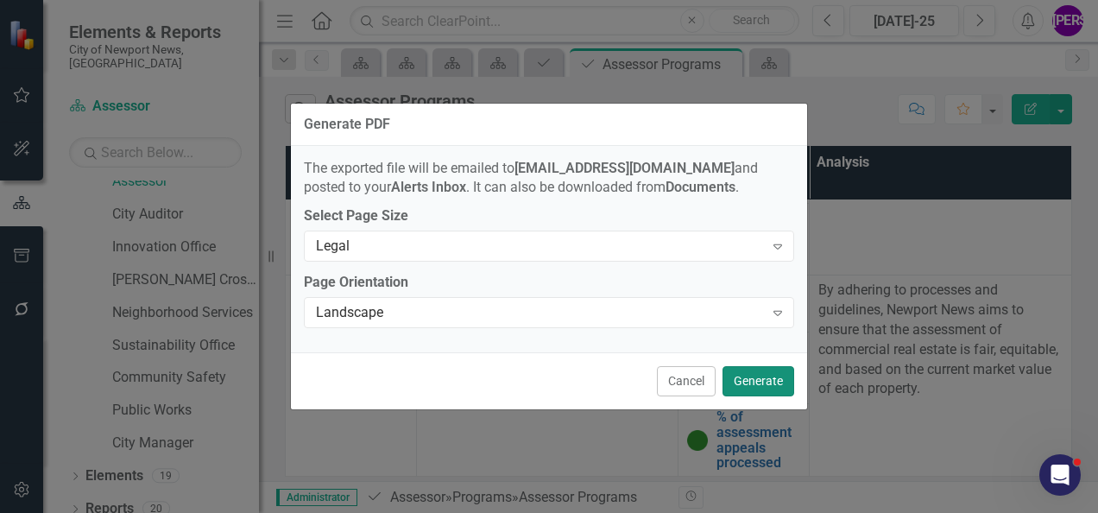
click at [771, 376] on button "Generate" at bounding box center [758, 381] width 72 height 30
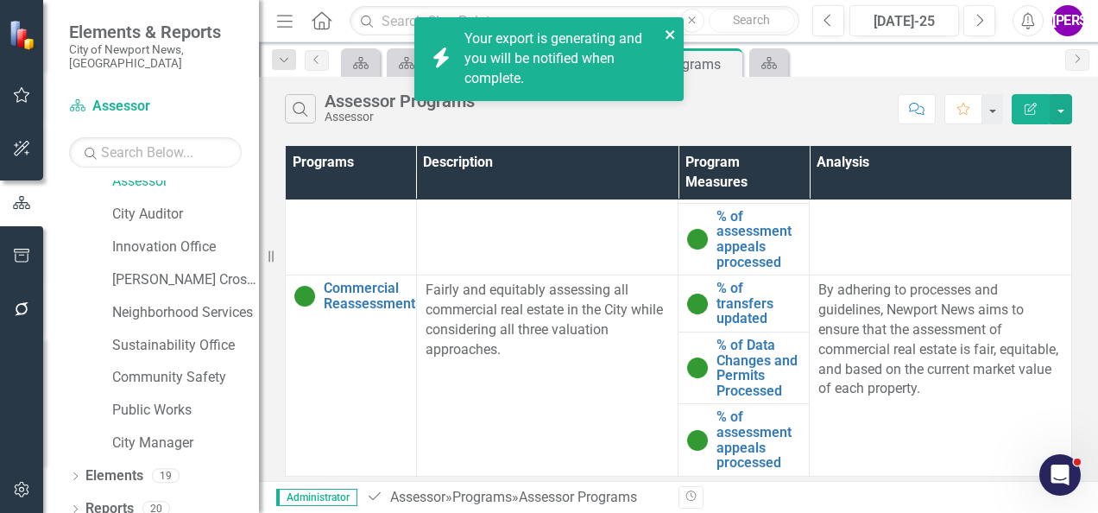
click at [673, 39] on div "icon.bolt Your export is generating and you will be notified when complete." at bounding box center [549, 66] width 276 height 104
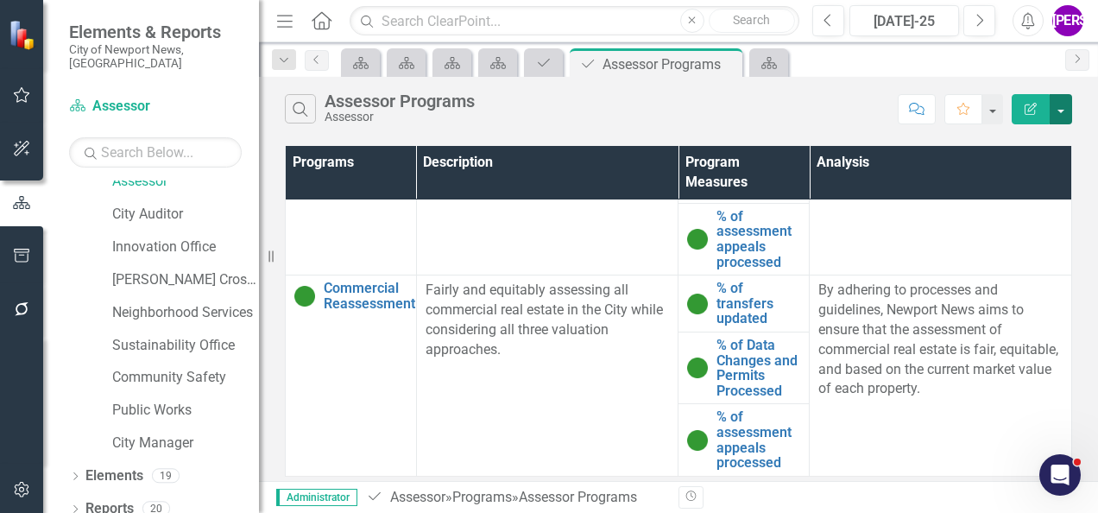
click at [1057, 112] on button "button" at bounding box center [1060, 109] width 22 height 30
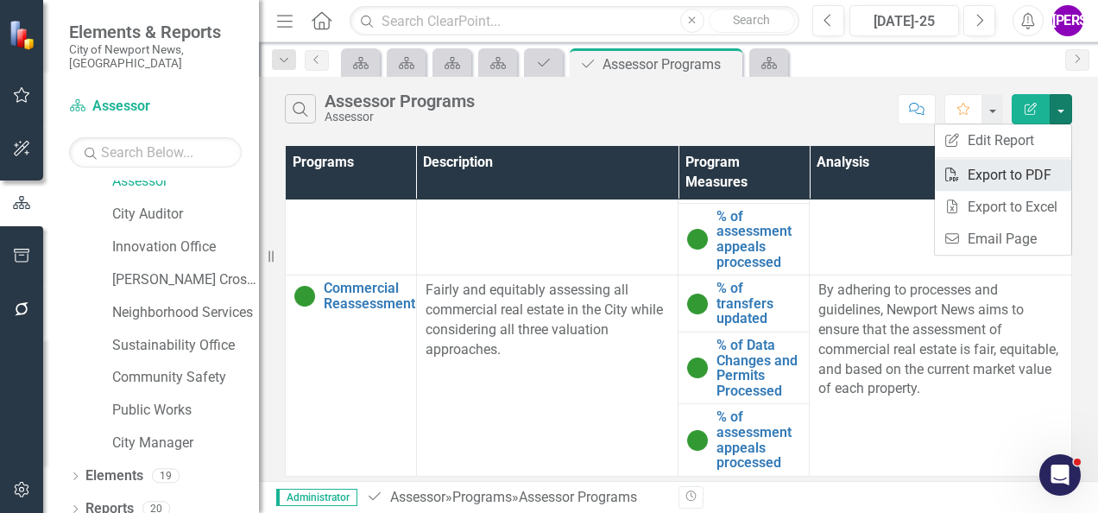
click at [1022, 170] on link "PDF Export to PDF" at bounding box center [1002, 175] width 136 height 32
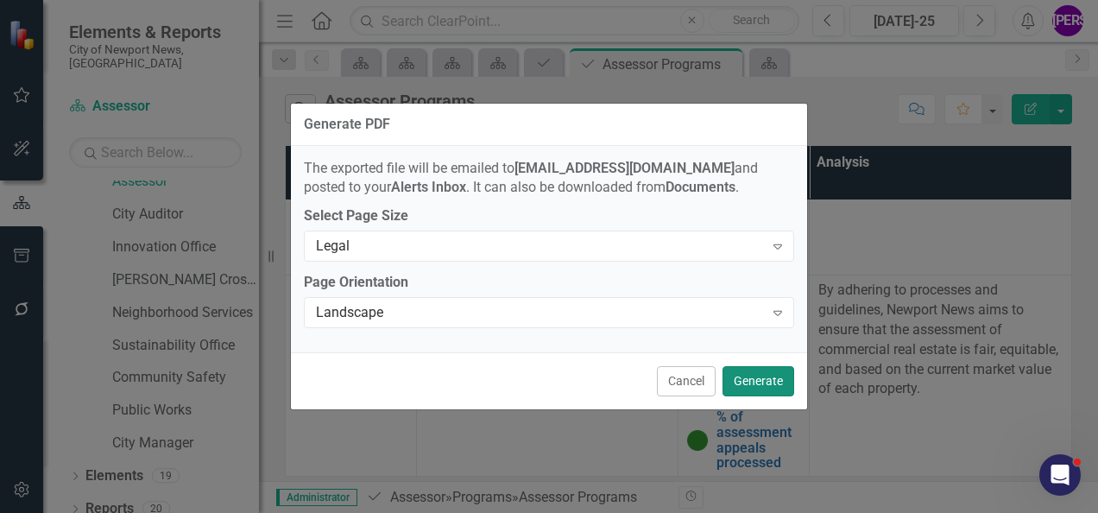
click at [759, 374] on button "Generate" at bounding box center [758, 381] width 72 height 30
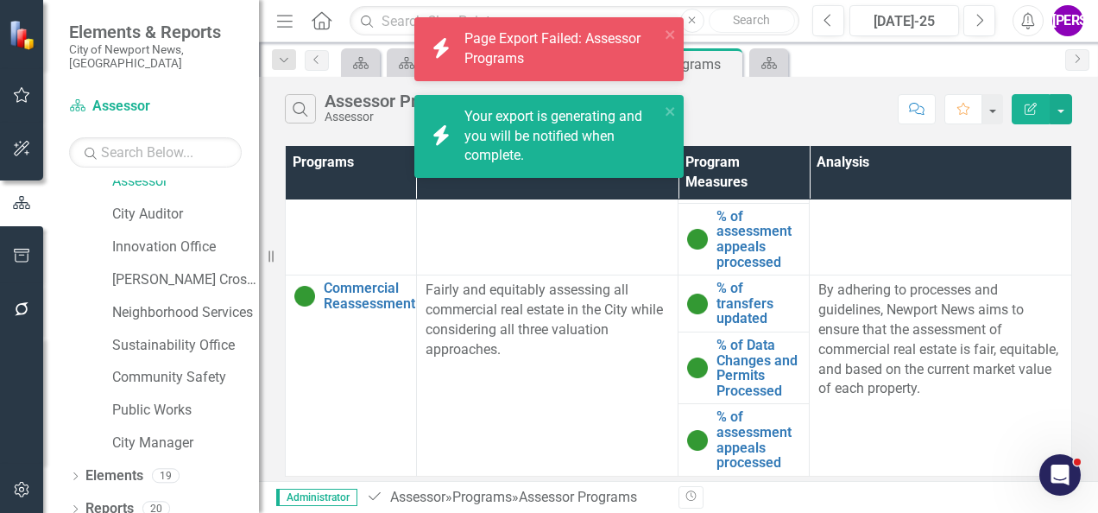
click at [773, 125] on div "Search Assessor Programs Assessor Comment Favorite Edit Report" at bounding box center [678, 105] width 839 height 56
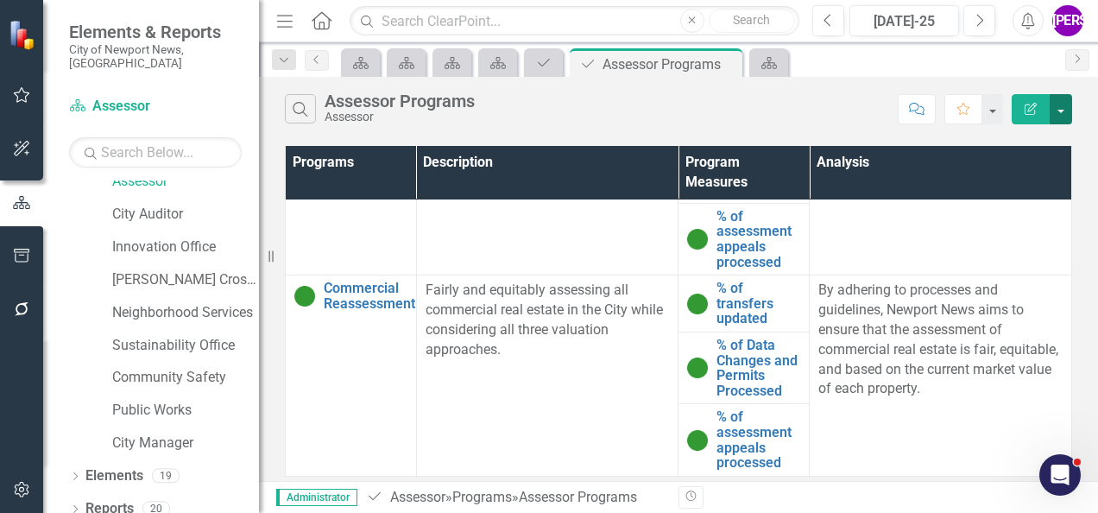
click at [1066, 110] on button "button" at bounding box center [1060, 109] width 22 height 30
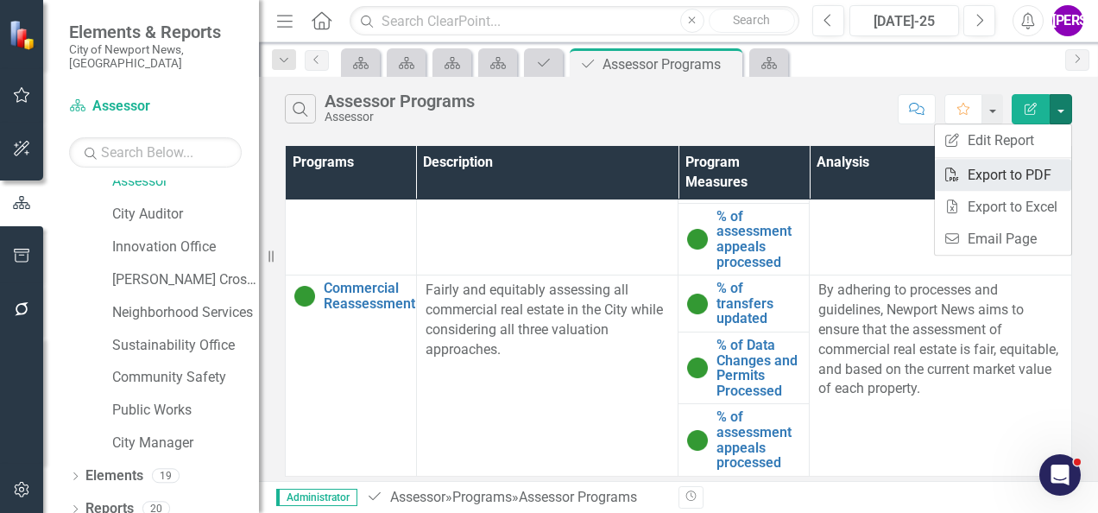
click at [1030, 174] on link "PDF Export to PDF" at bounding box center [1002, 175] width 136 height 32
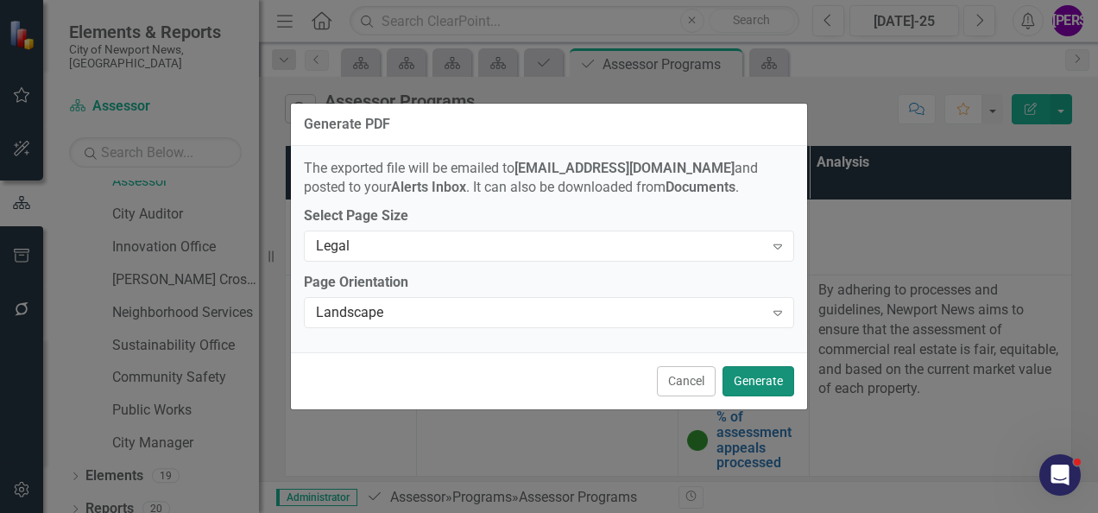
click at [769, 385] on button "Generate" at bounding box center [758, 381] width 72 height 30
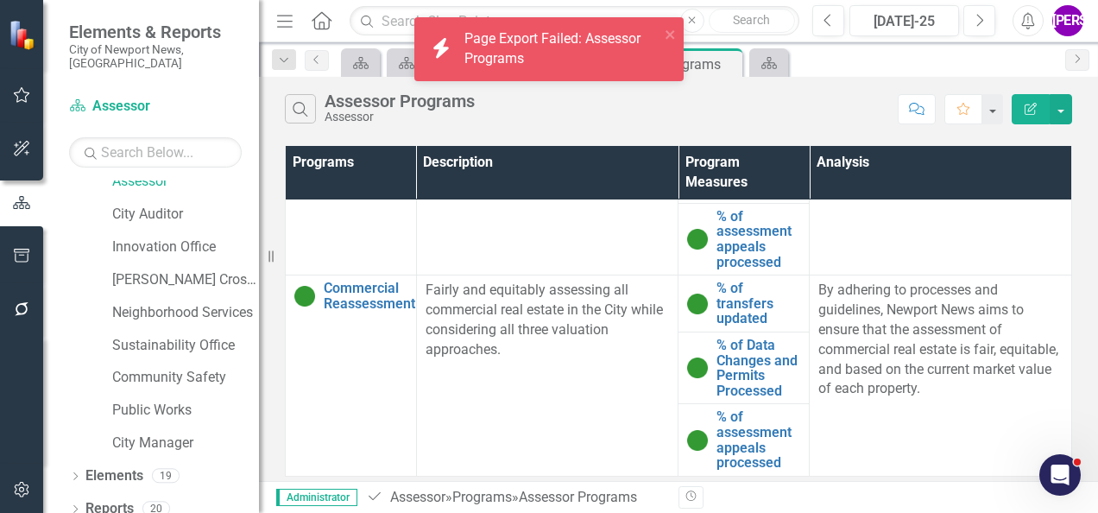
click at [723, 100] on div "Search Assessor Programs Assessor" at bounding box center [587, 108] width 604 height 29
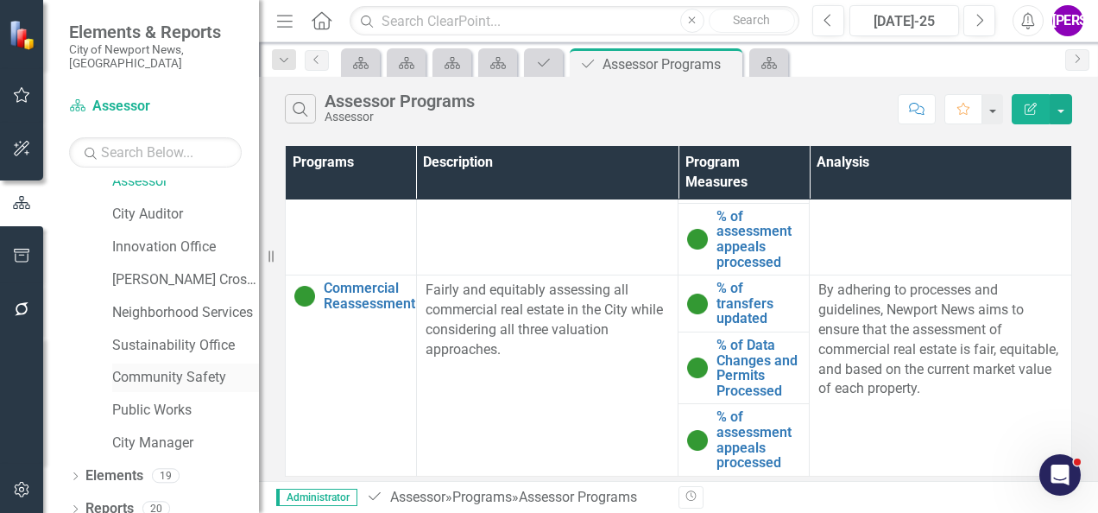
scroll to position [547, 0]
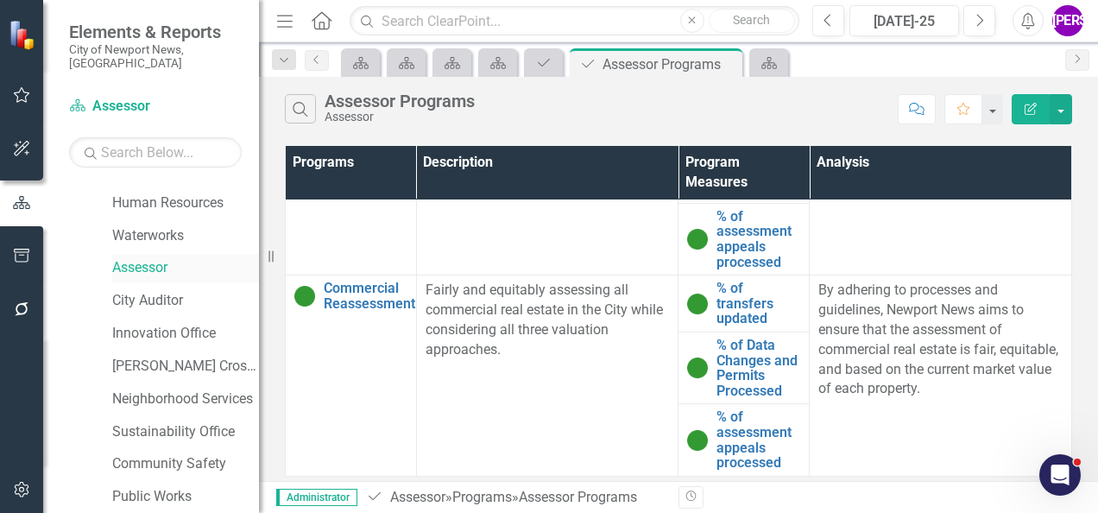
click at [166, 258] on link "Assessor" at bounding box center [185, 268] width 147 height 20
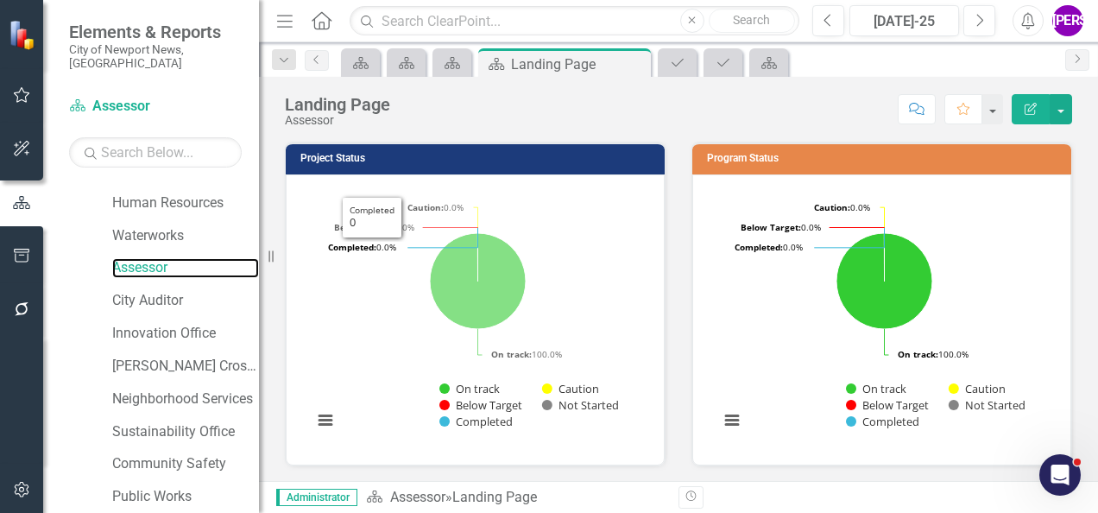
scroll to position [633, 0]
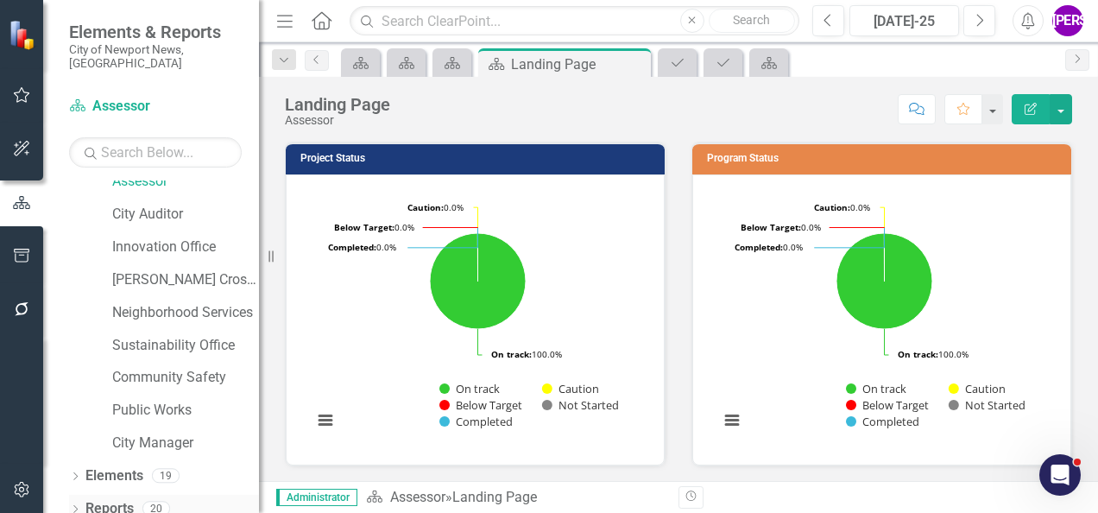
click at [121, 499] on link "Reports" at bounding box center [109, 509] width 48 height 20
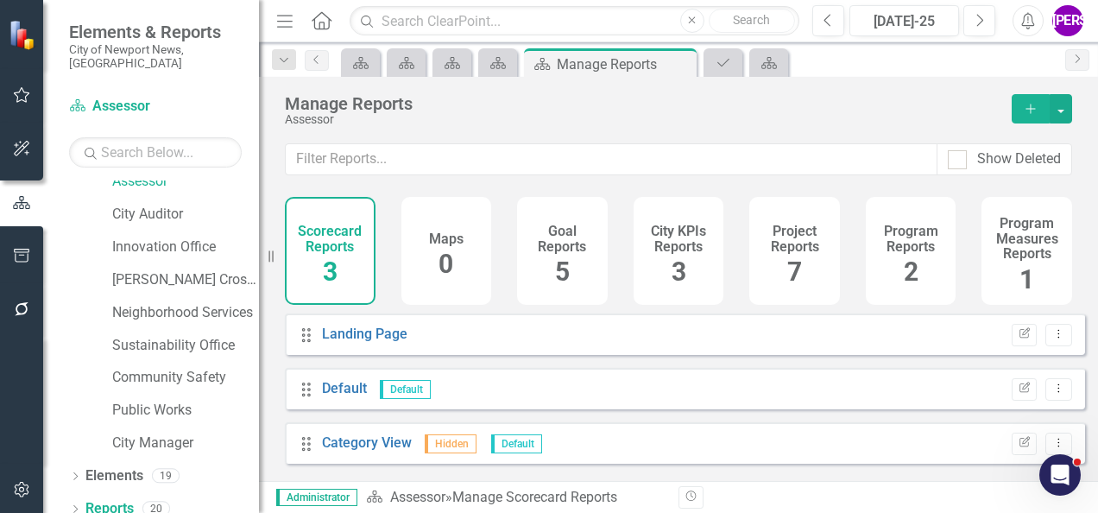
click at [899, 247] on h4 "Program Reports" at bounding box center [911, 238] width 70 height 30
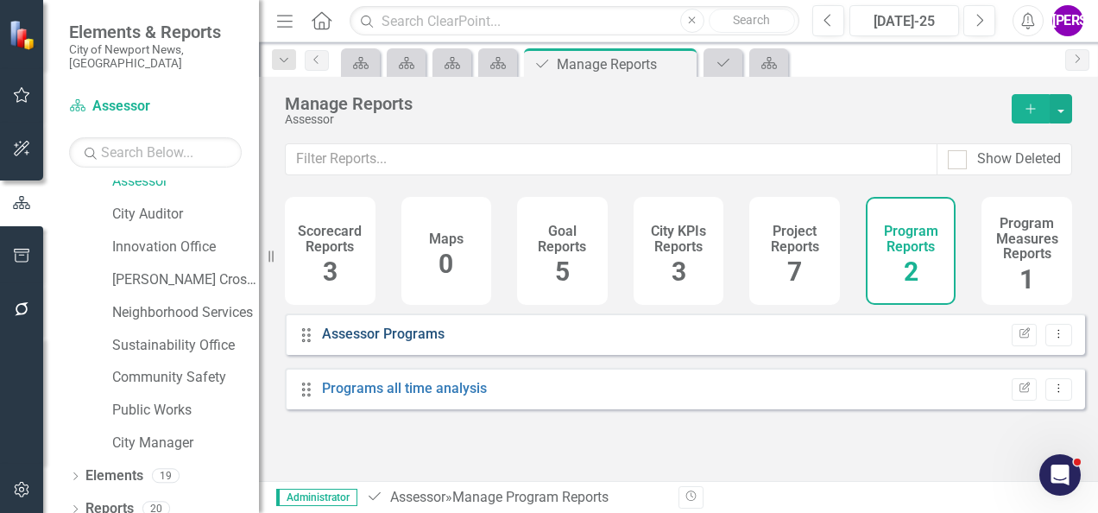
click at [390, 342] on link "Assessor Programs" at bounding box center [383, 333] width 123 height 16
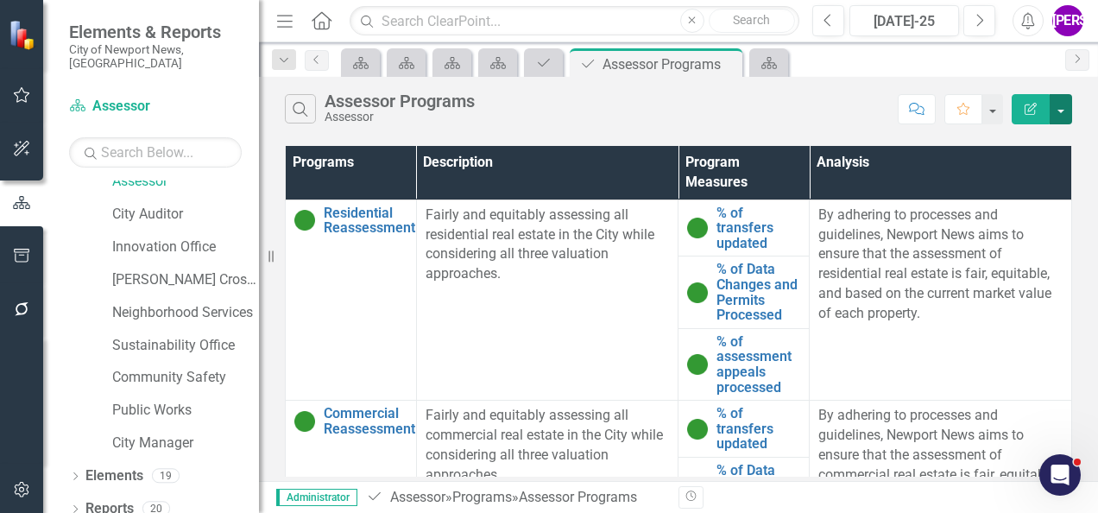
click at [1061, 110] on button "button" at bounding box center [1060, 109] width 22 height 30
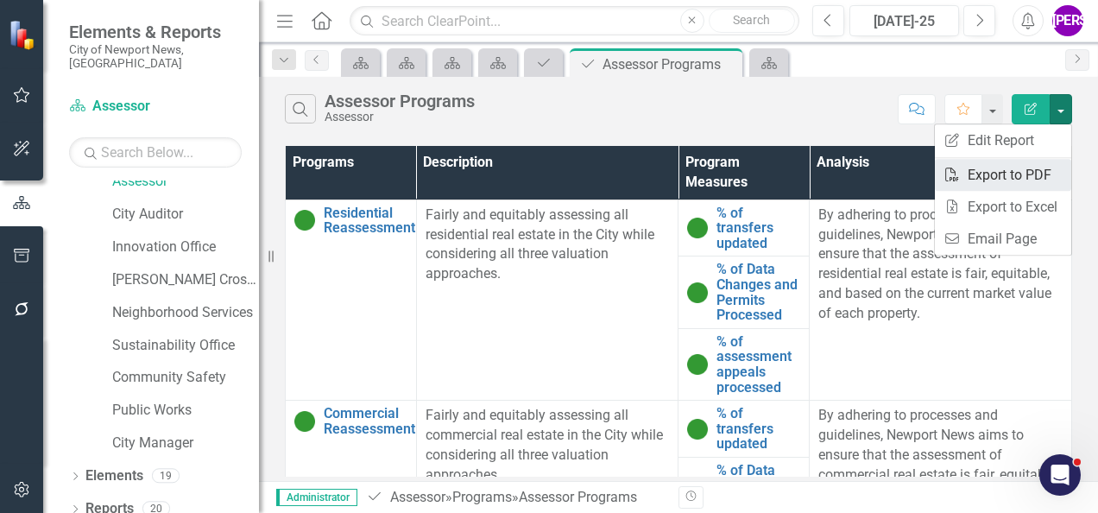
click at [1029, 173] on link "PDF Export to PDF" at bounding box center [1002, 175] width 136 height 32
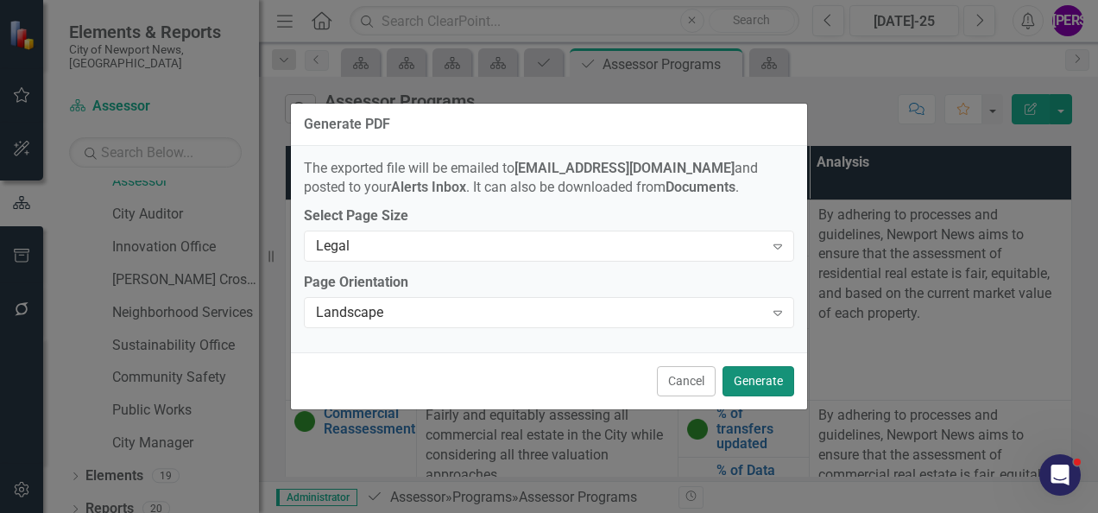
click at [763, 378] on button "Generate" at bounding box center [758, 381] width 72 height 30
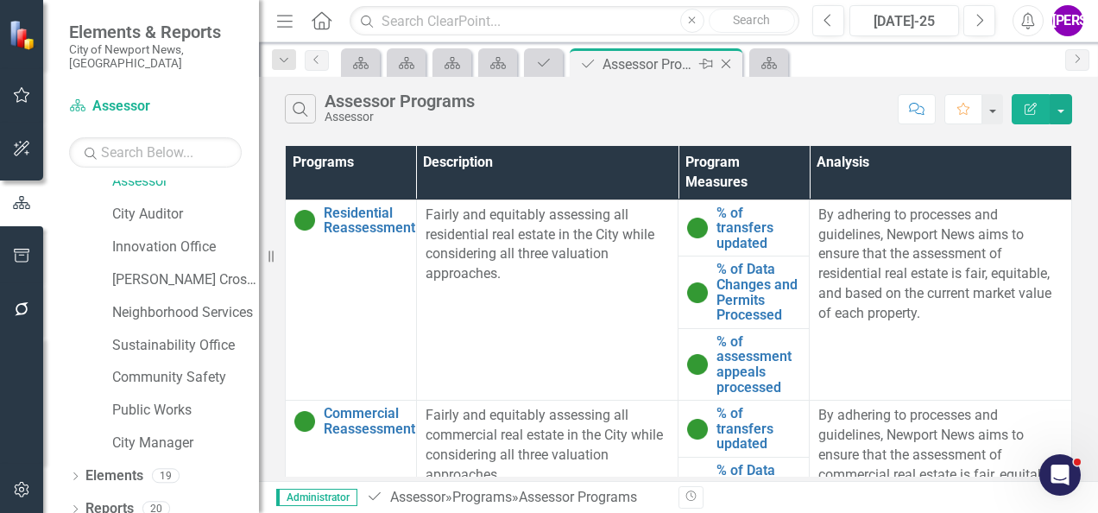
click at [725, 59] on icon "Close" at bounding box center [725, 64] width 17 height 14
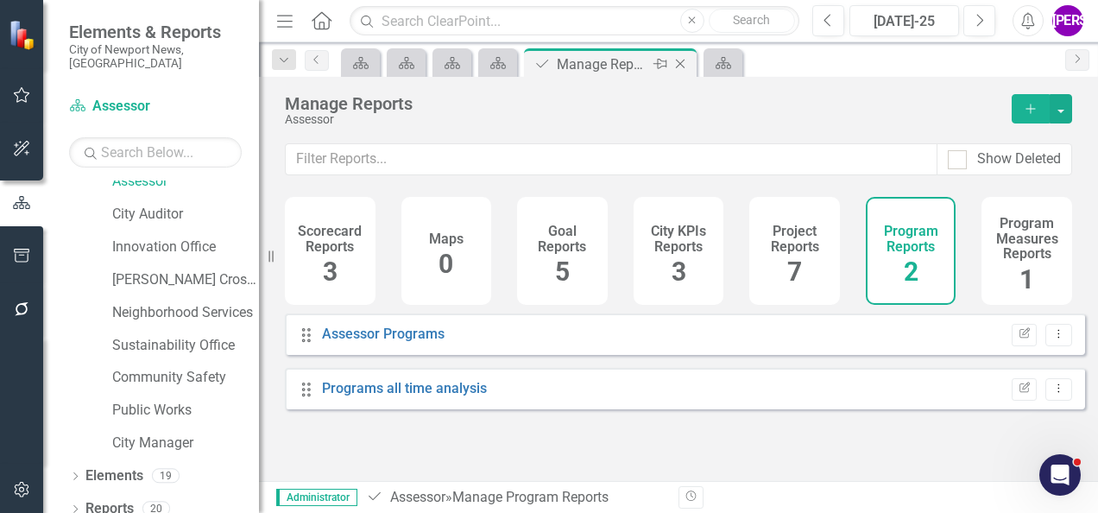
click at [680, 66] on icon "Close" at bounding box center [679, 64] width 17 height 14
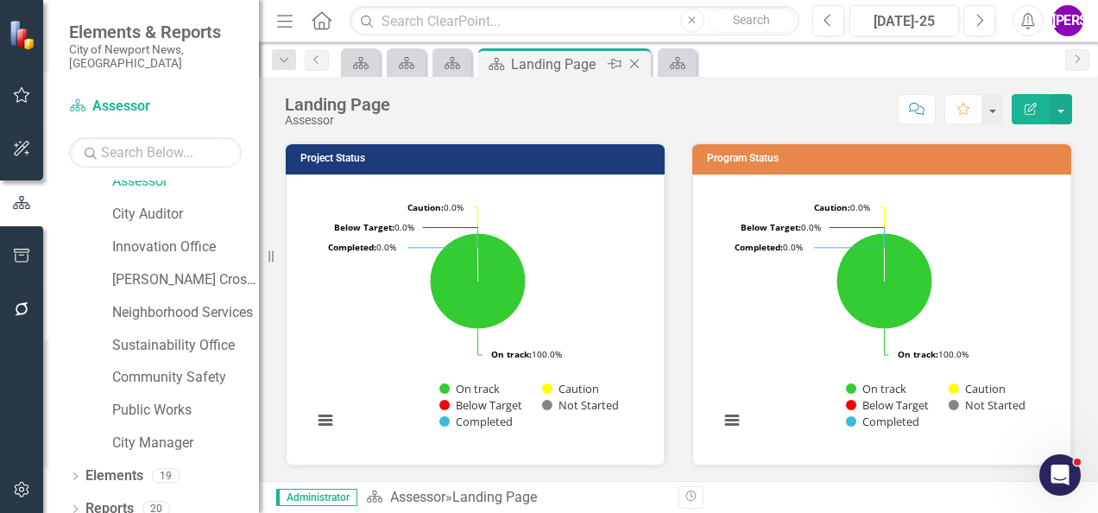
click at [632, 61] on icon at bounding box center [634, 64] width 9 height 9
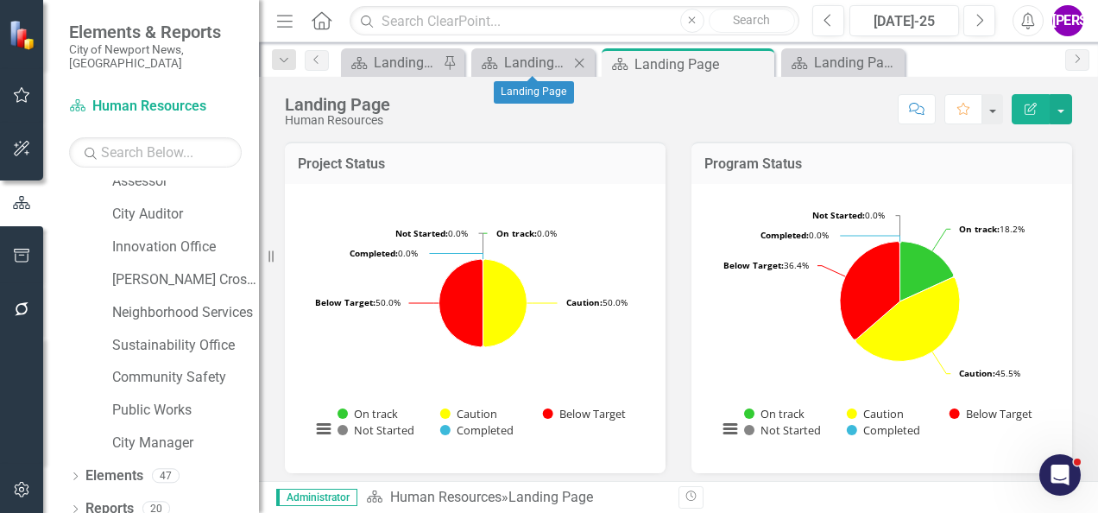
click at [576, 62] on icon "Close" at bounding box center [578, 63] width 17 height 14
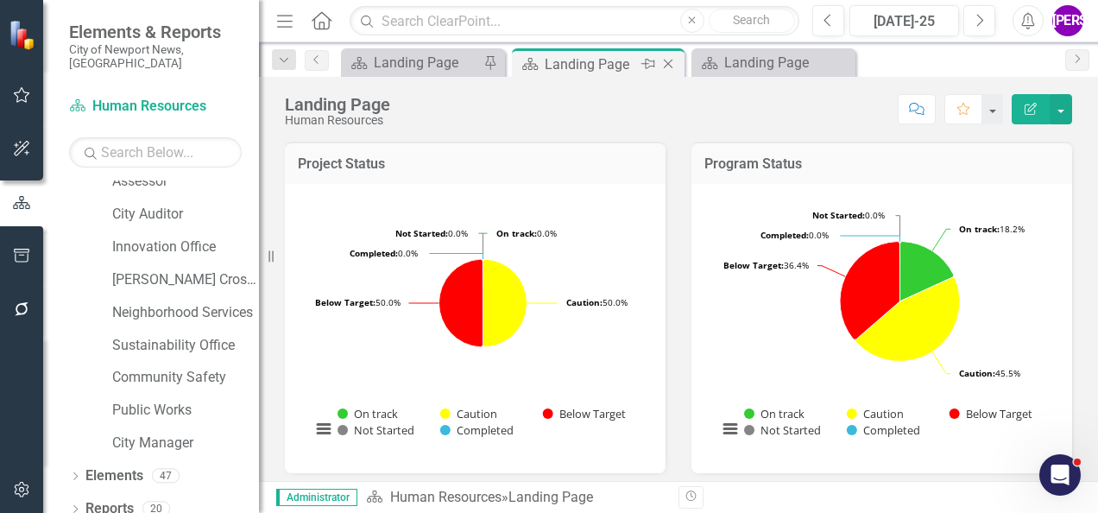
click at [670, 60] on icon "Close" at bounding box center [667, 64] width 17 height 14
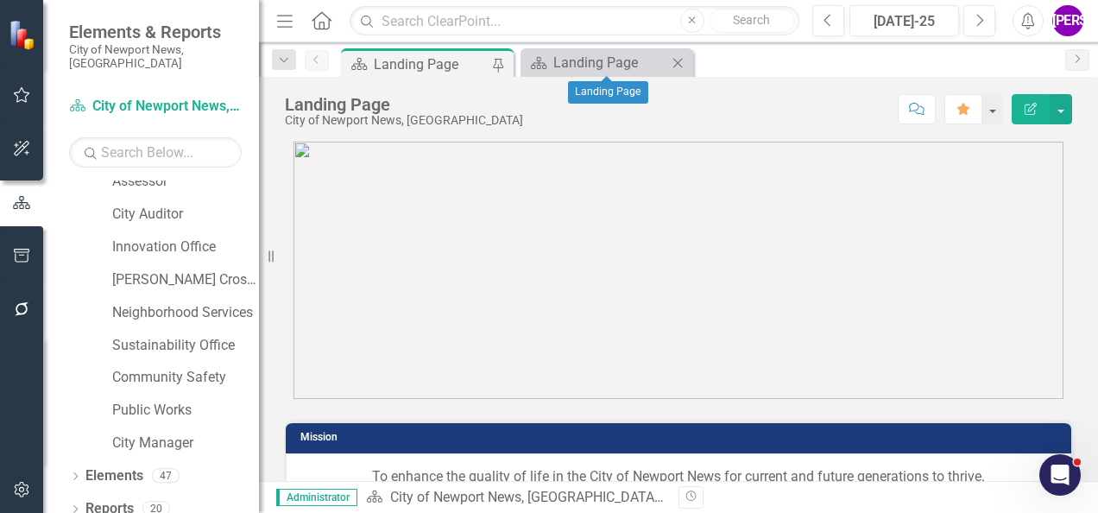
click at [676, 61] on icon at bounding box center [677, 62] width 9 height 9
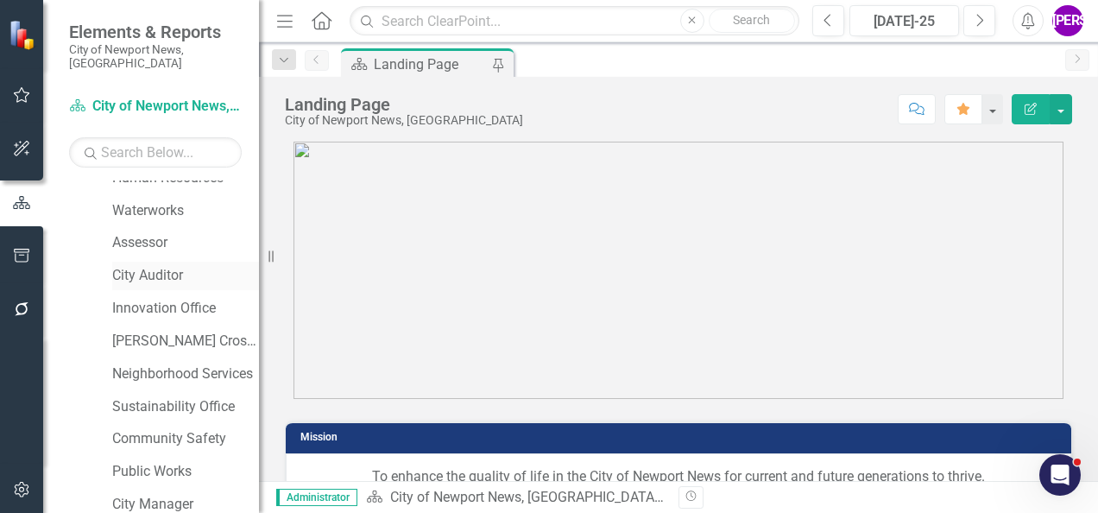
scroll to position [547, 0]
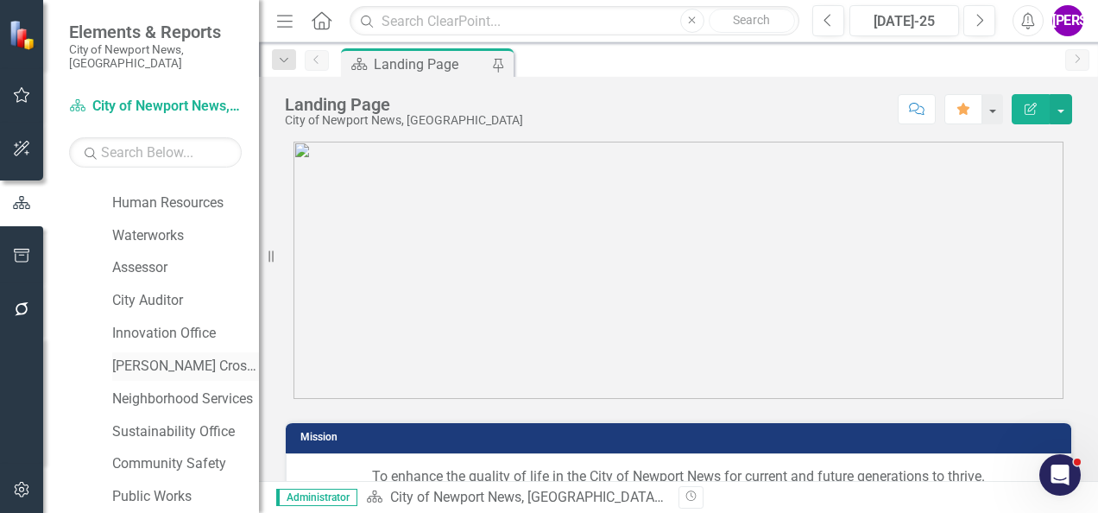
click at [167, 356] on link "[PERSON_NAME] Crossing" at bounding box center [185, 366] width 147 height 20
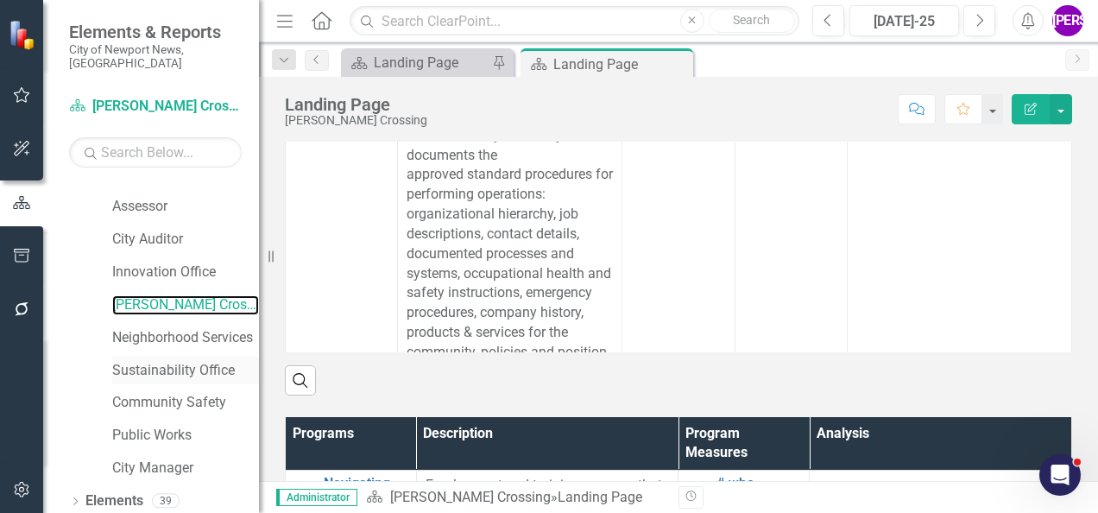
scroll to position [633, 0]
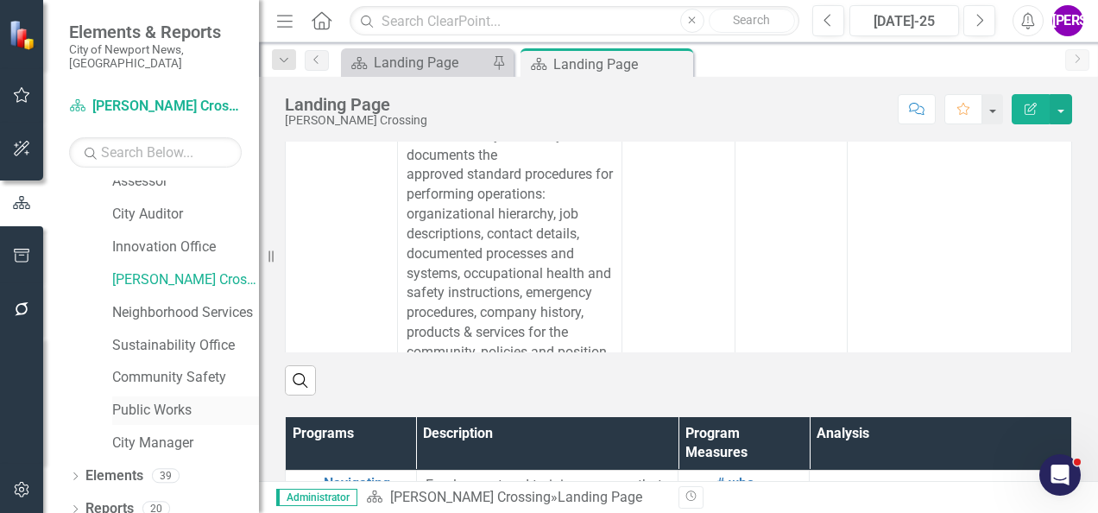
click at [165, 401] on link "Public Works" at bounding box center [185, 410] width 147 height 20
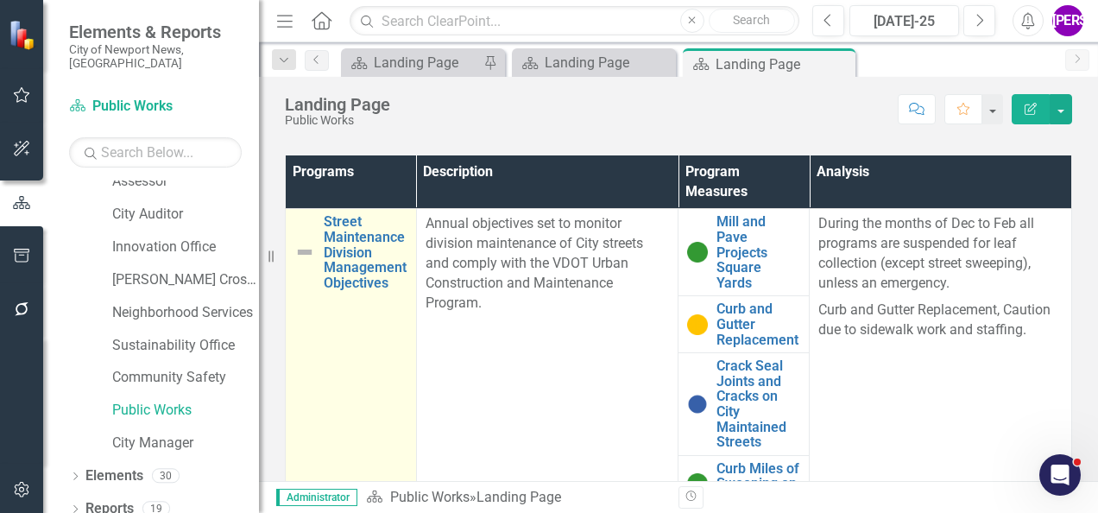
click at [352, 388] on td "Street Maintenance Division Management Objectives Link Map View Link Map Edit E…" at bounding box center [351, 360] width 131 height 303
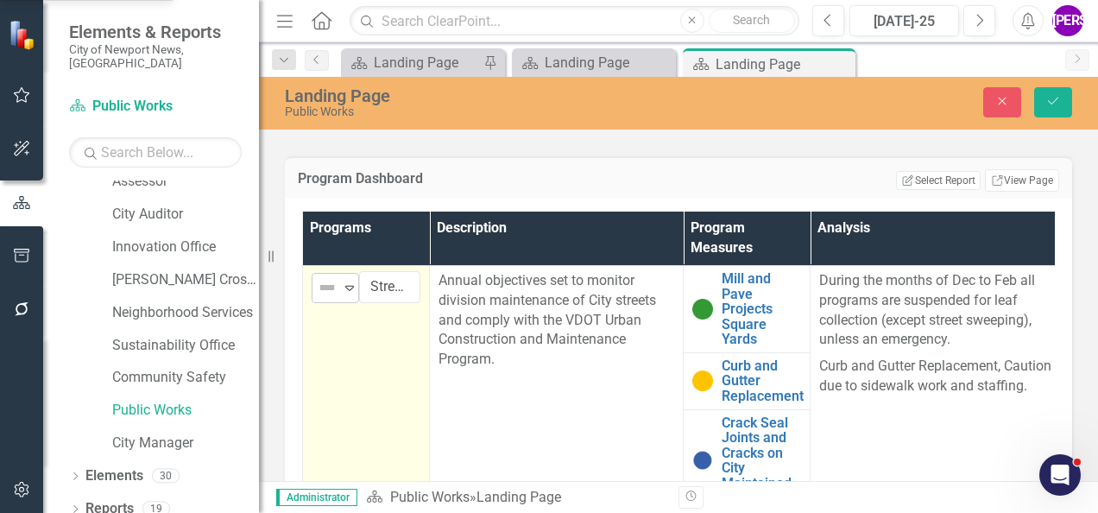
click at [335, 290] on img at bounding box center [327, 287] width 21 height 21
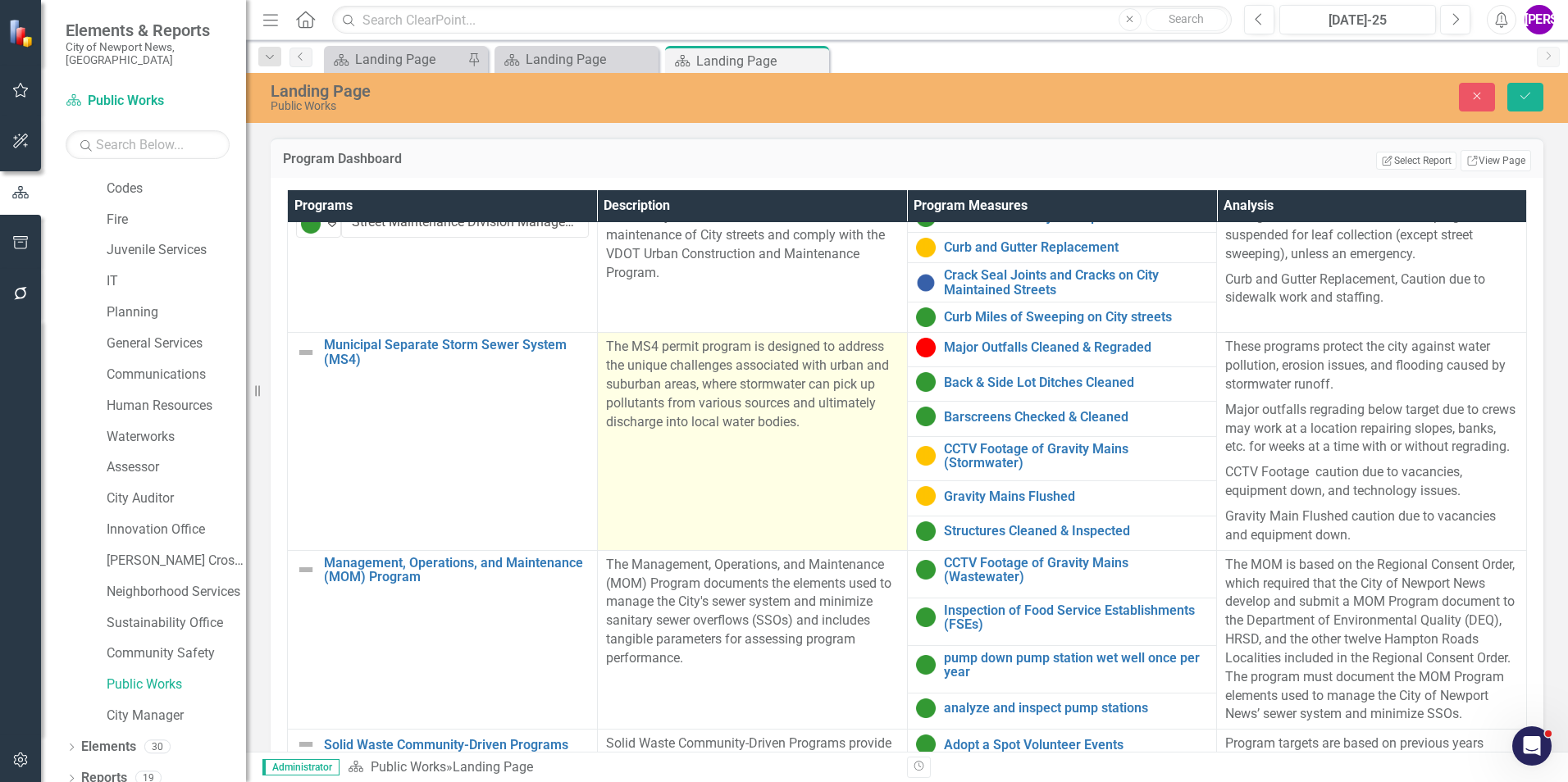
scroll to position [57, 0]
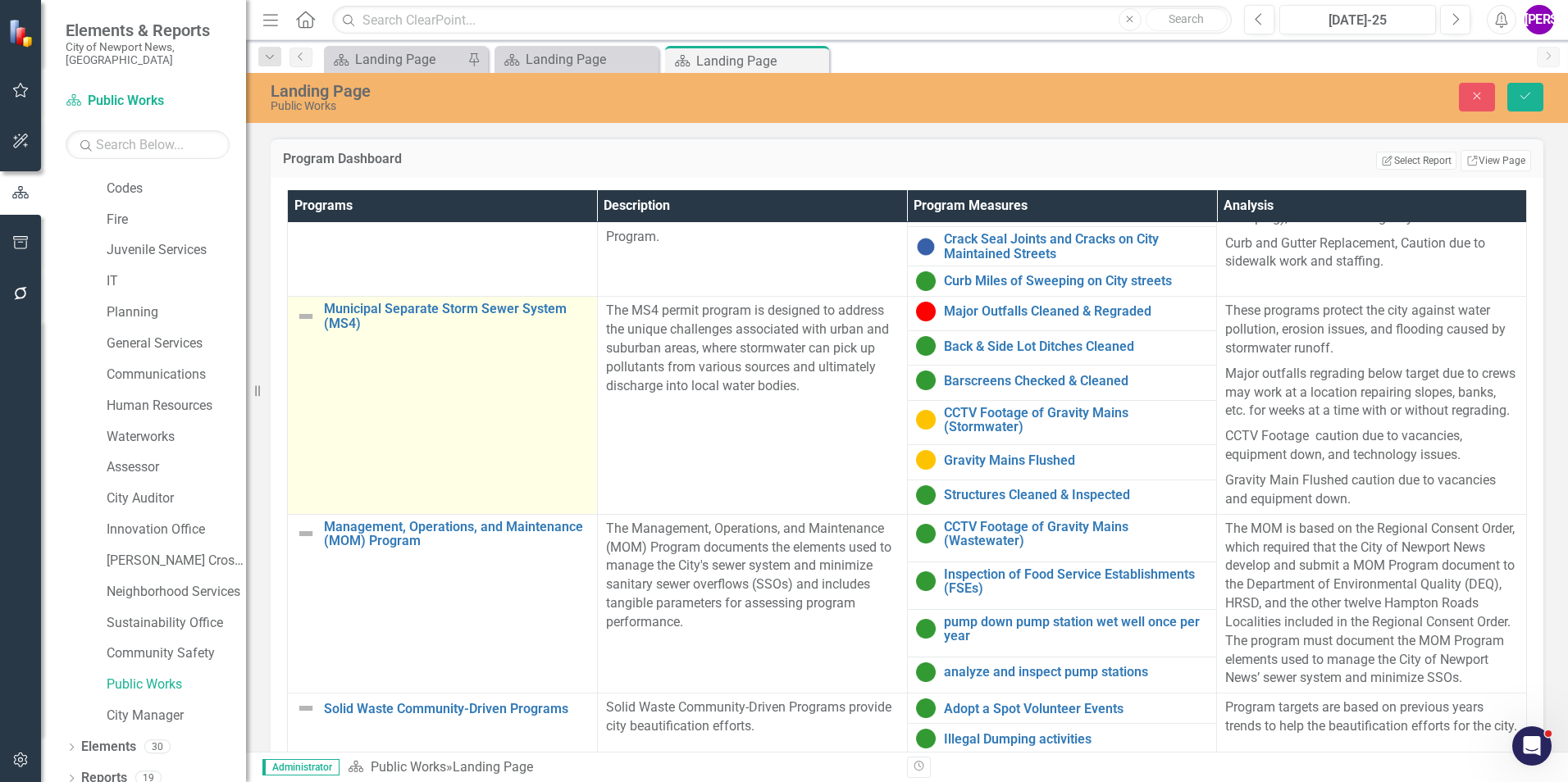
click at [347, 413] on td "Municipal Separate Storm Sewer System (MS4) Link Map View Link Map Edit Edit Pr…" at bounding box center [443, 405] width 310 height 218
click at [332, 325] on icon "Expand" at bounding box center [332, 318] width 16 height 13
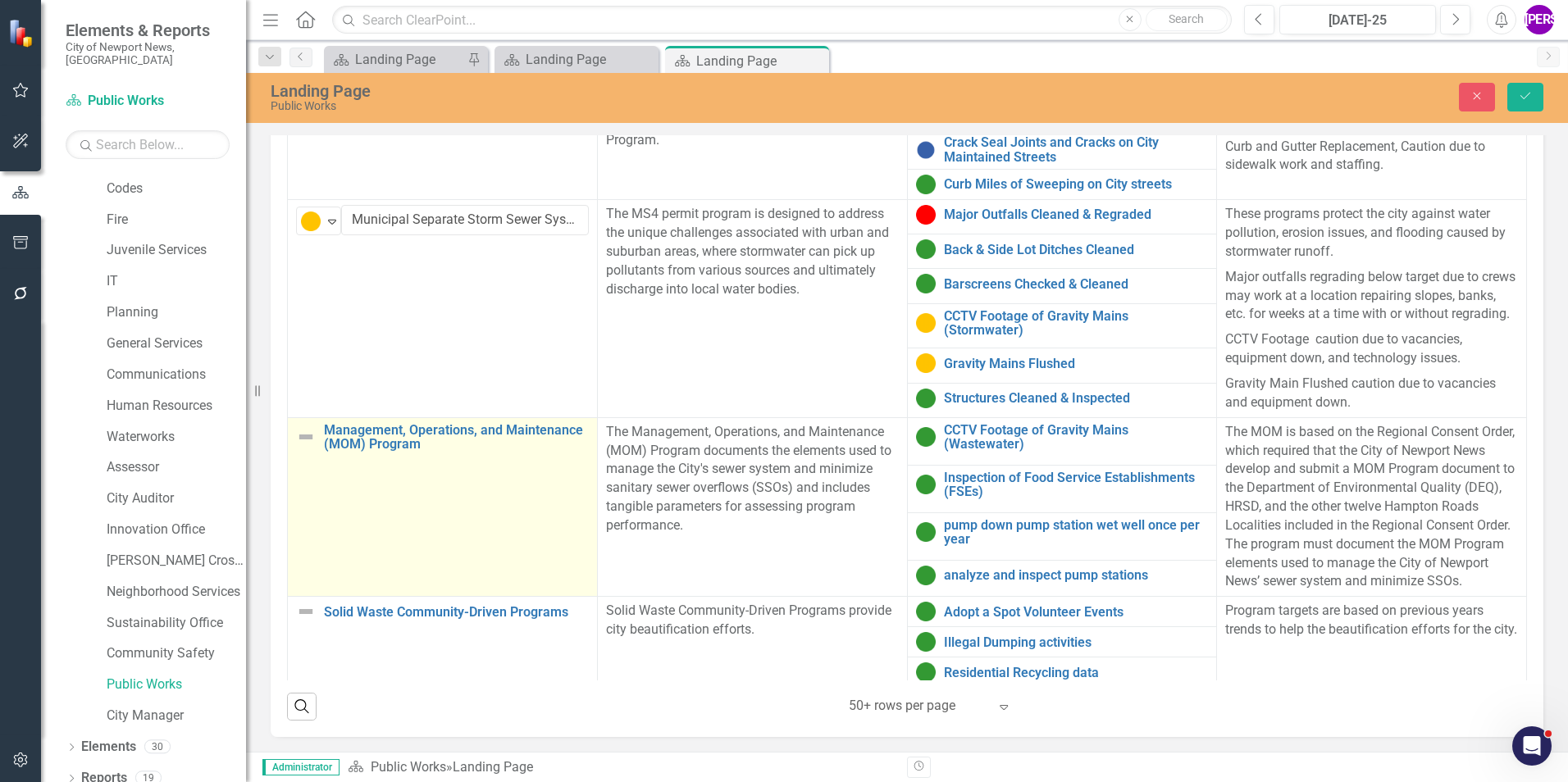
scroll to position [601, 0]
click at [428, 486] on td "Management, Operations, and Maintenance (MOM) Program Link Map View Link Map Ed…" at bounding box center [443, 505] width 310 height 180
click at [330, 446] on div "Expand" at bounding box center [332, 437] width 16 height 27
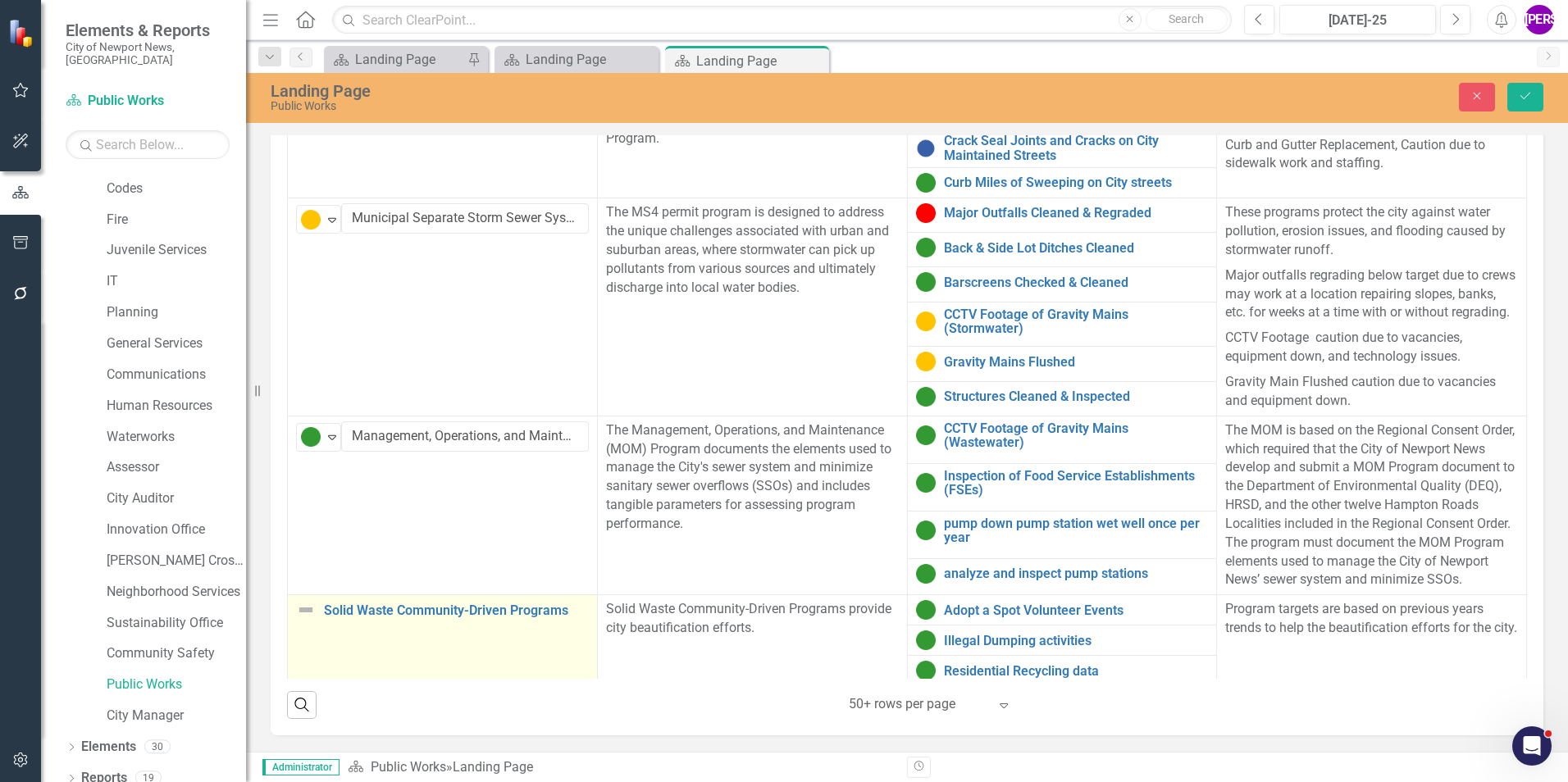
click at [404, 486] on td "Solid Waste Community-Driven Programs Link Map View Link Map Edit Edit Program …" at bounding box center [443, 640] width 310 height 91
click at [332, 486] on icon "Expand" at bounding box center [332, 617] width 16 height 13
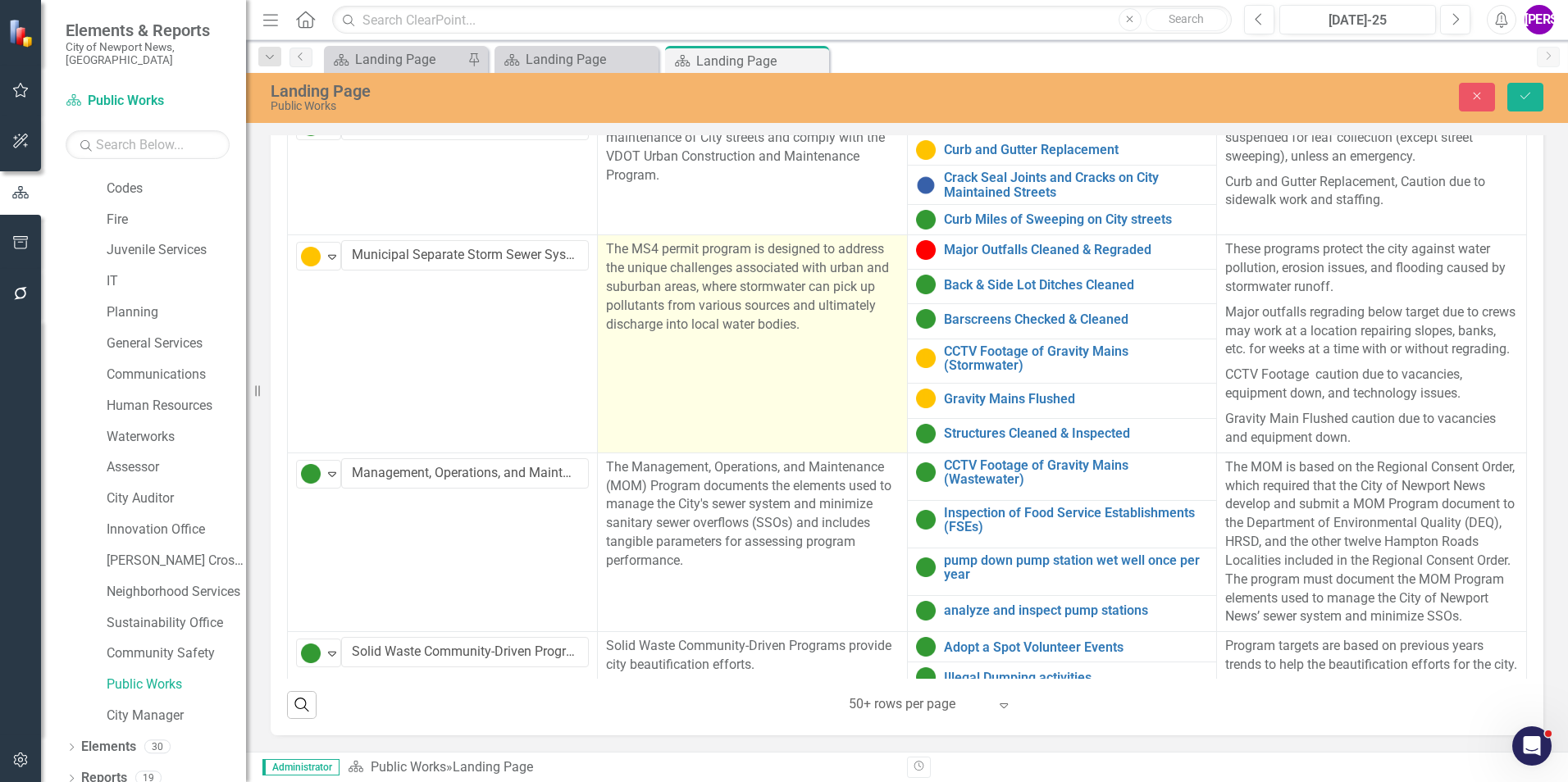
scroll to position [0, 0]
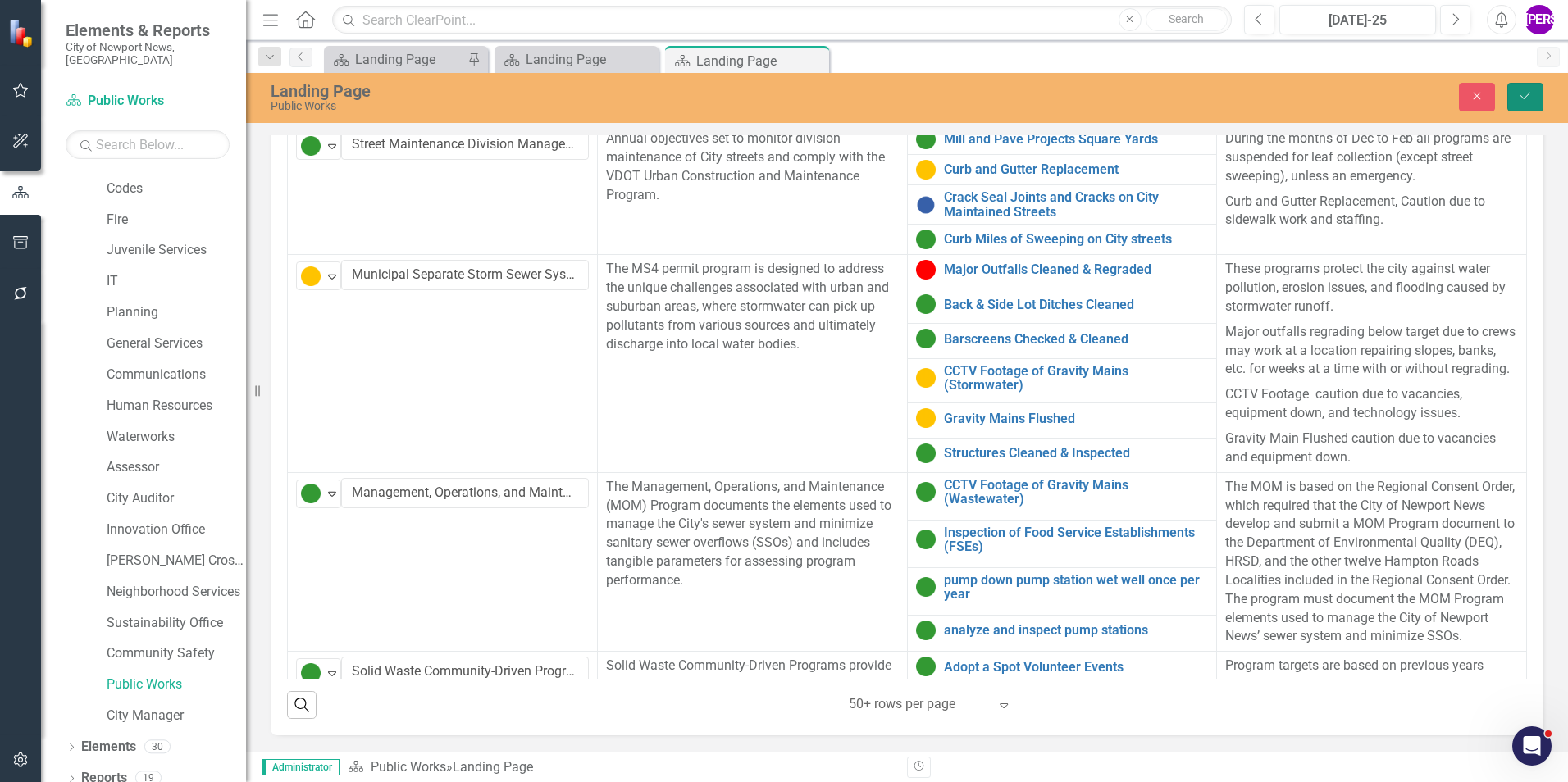
click at [1042, 93] on icon "Save" at bounding box center [1525, 96] width 15 height 11
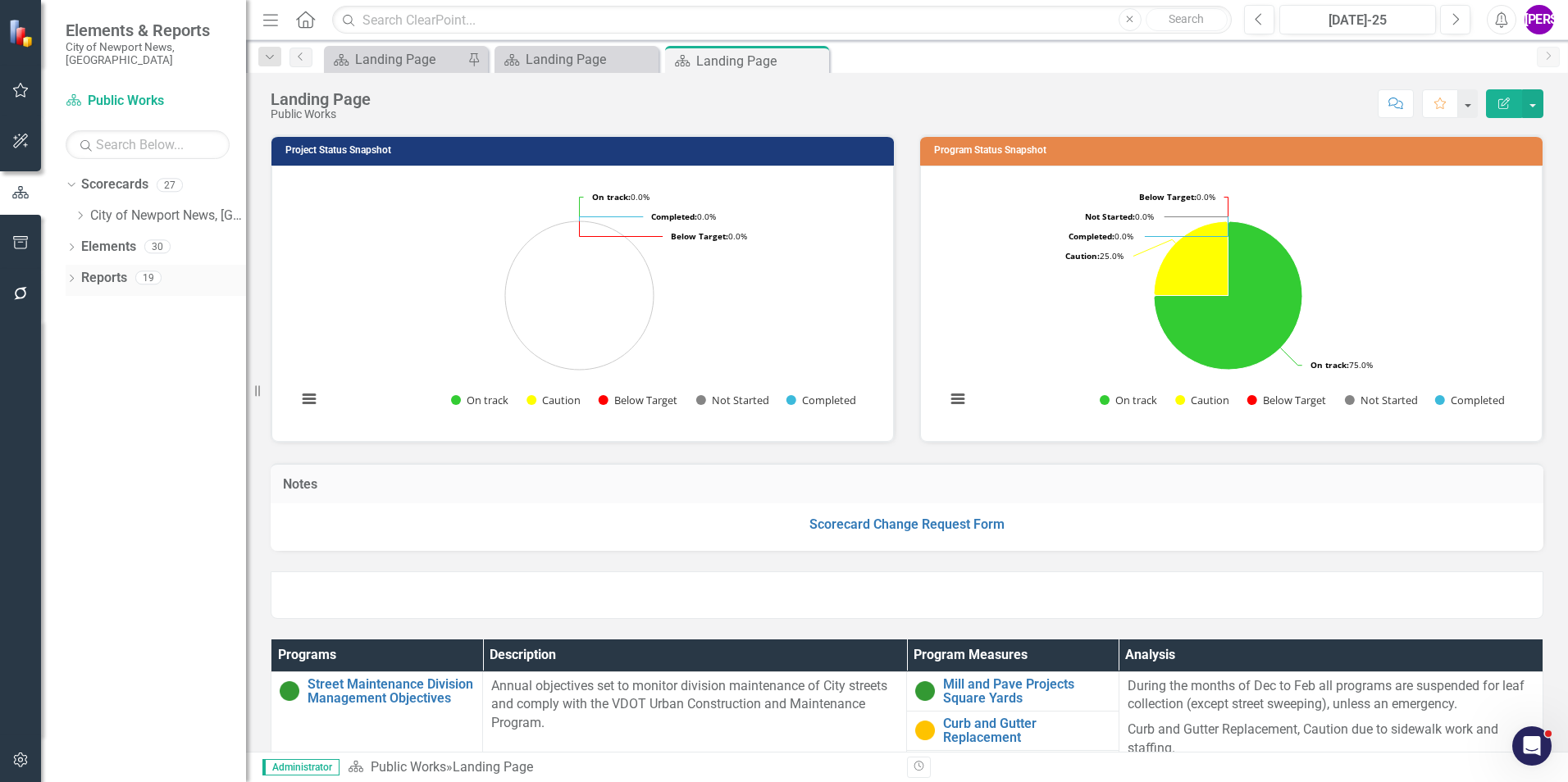
click at [98, 269] on link "Reports" at bounding box center [104, 278] width 46 height 19
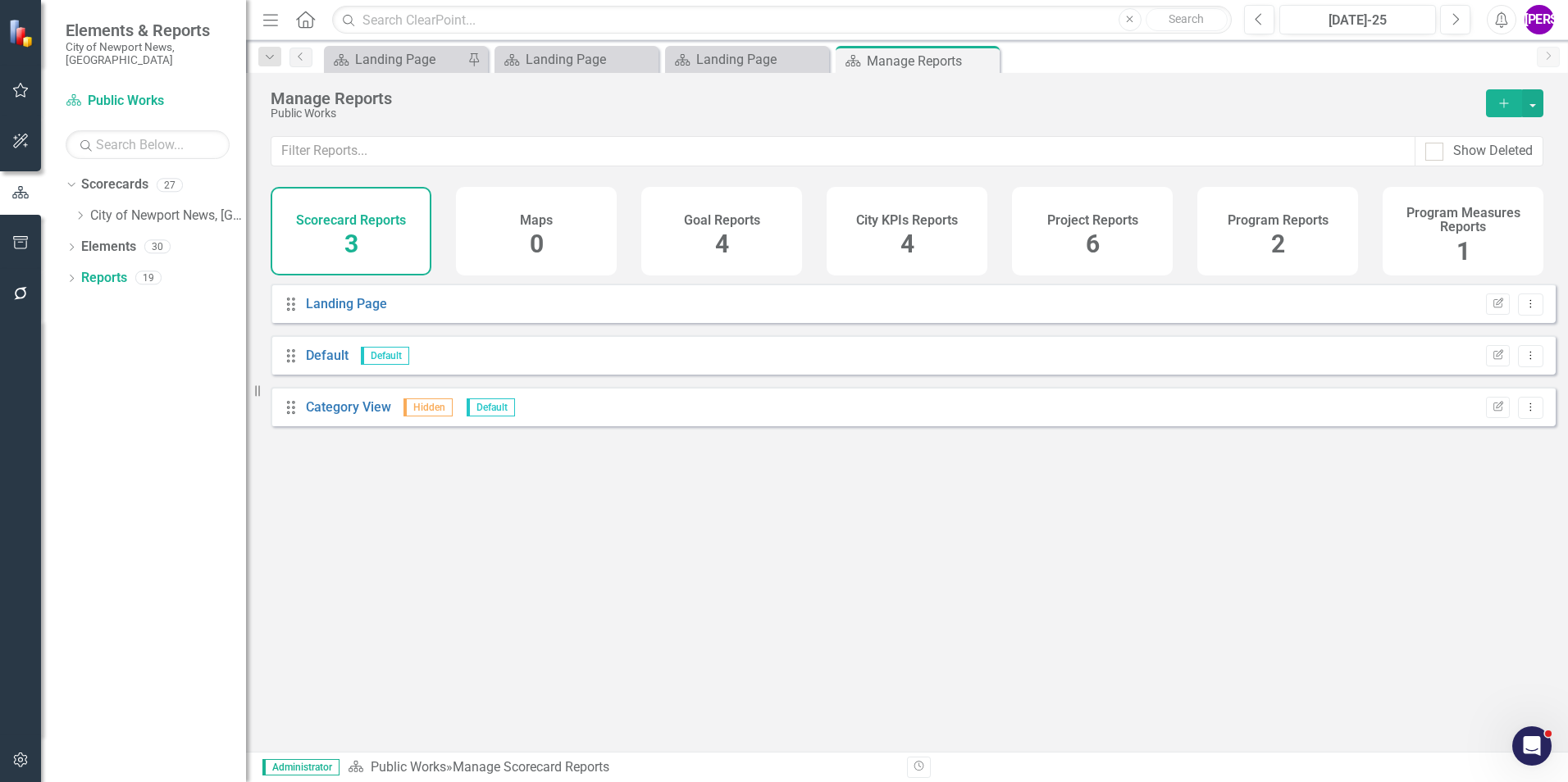
click at [1042, 233] on div "Program Reports 2" at bounding box center [1277, 231] width 161 height 88
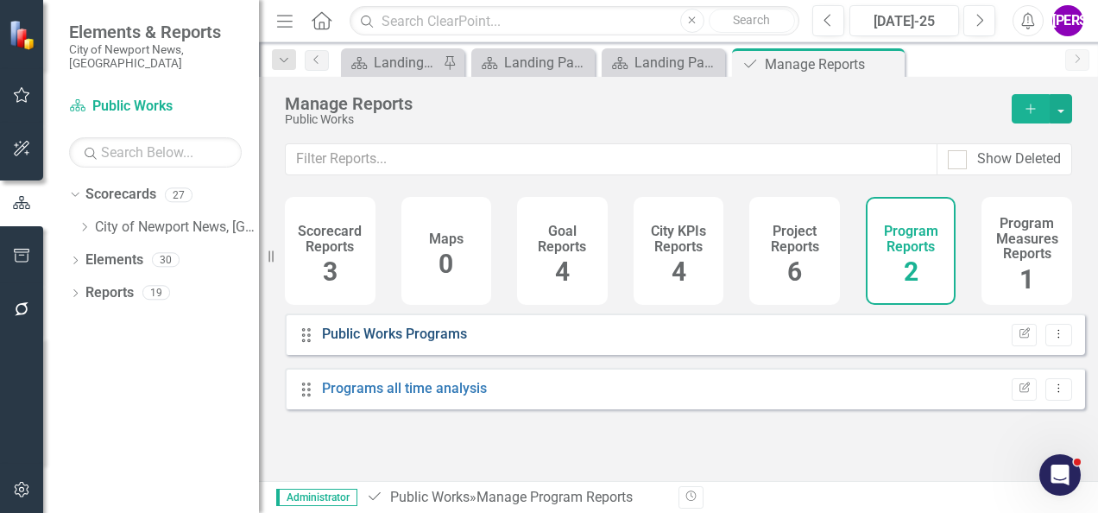
click at [448, 342] on link "Public Works Programs" at bounding box center [394, 333] width 145 height 16
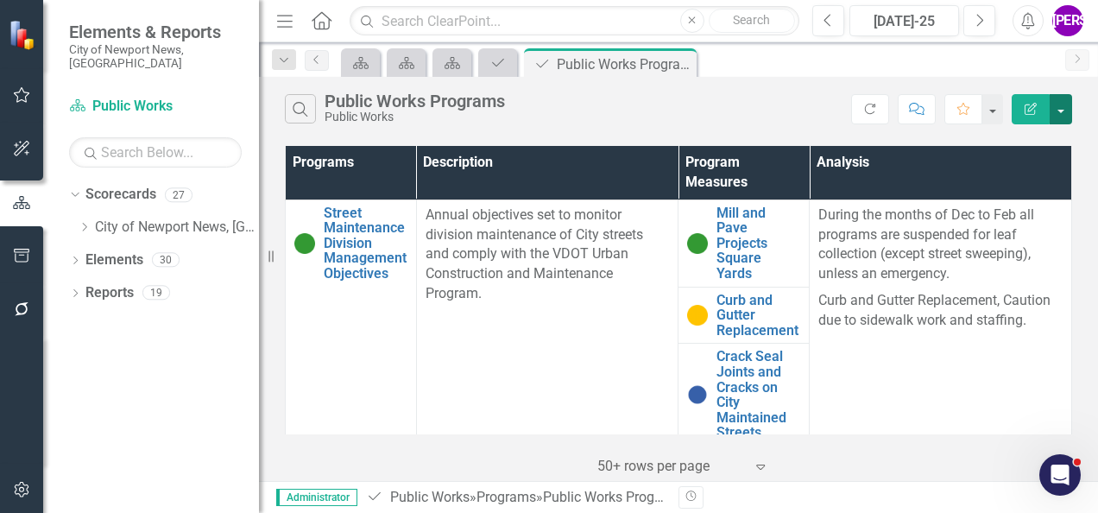
click at [1060, 109] on button "button" at bounding box center [1060, 109] width 22 height 30
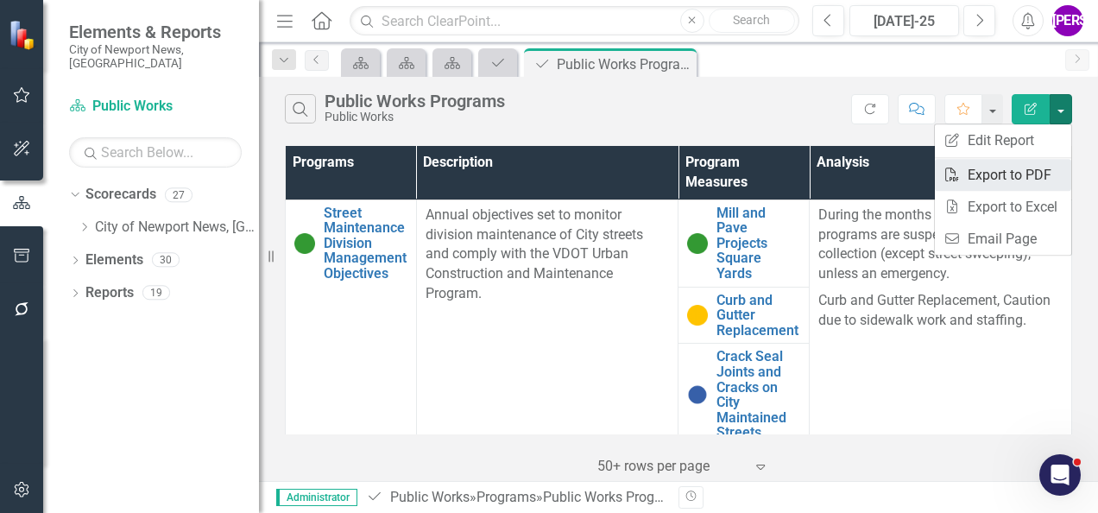
click at [1010, 174] on link "PDF Export to PDF" at bounding box center [1002, 175] width 136 height 32
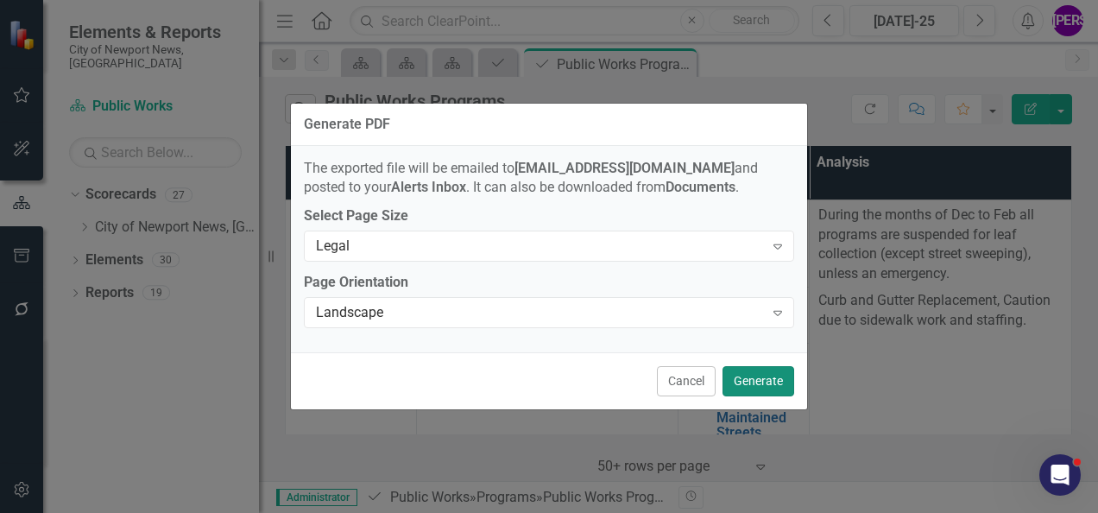
click at [756, 385] on button "Generate" at bounding box center [758, 381] width 72 height 30
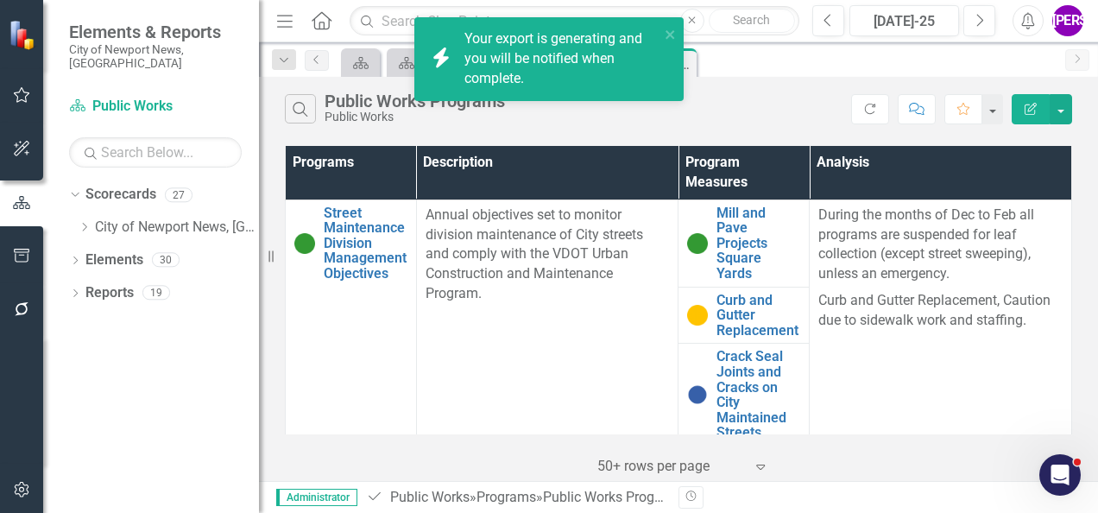
click at [746, 104] on div "Search Public Works Programs Public Works" at bounding box center [568, 108] width 566 height 29
click at [674, 28] on icon "close" at bounding box center [670, 35] width 12 height 14
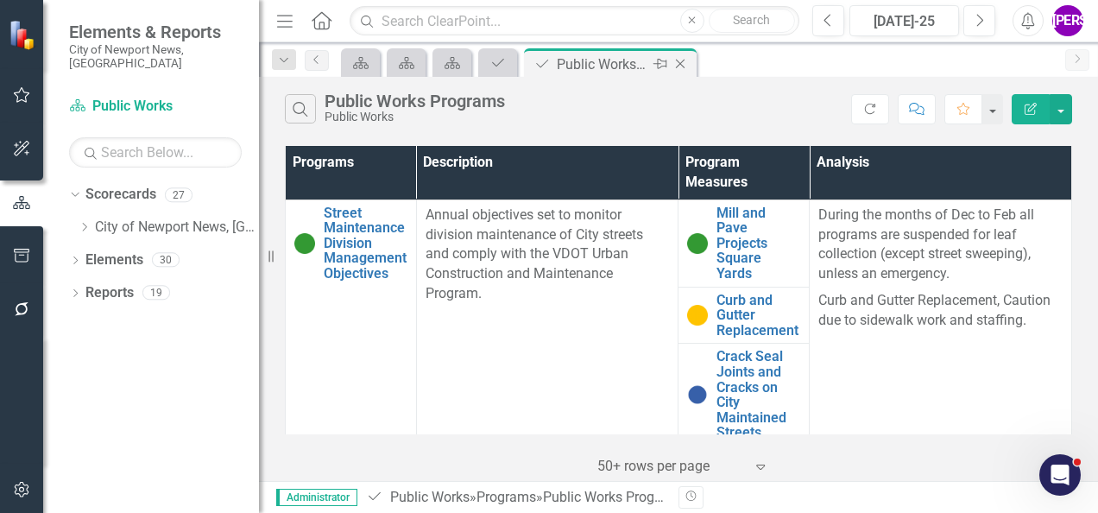
click at [681, 62] on icon at bounding box center [680, 64] width 9 height 9
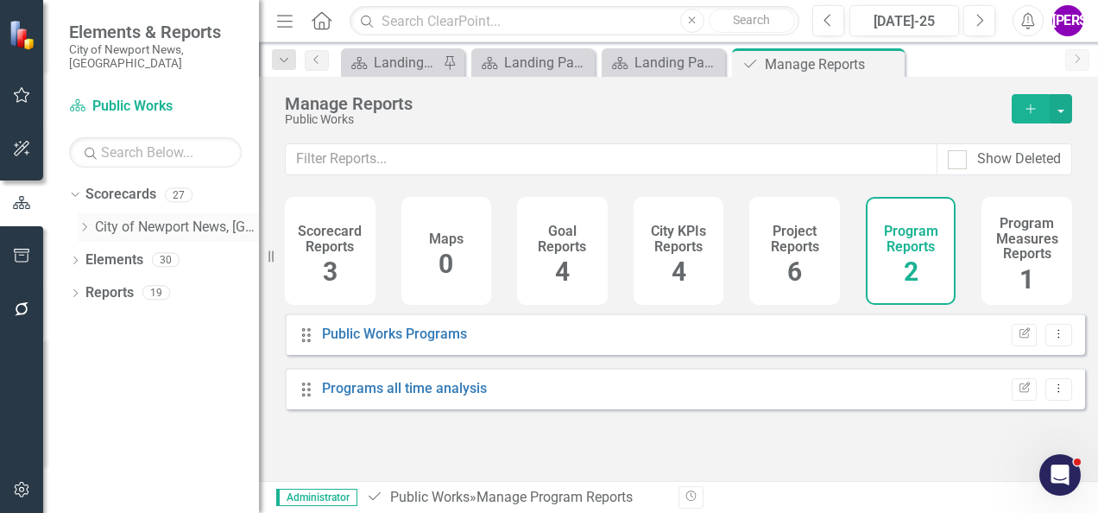
click at [86, 222] on icon "Dropdown" at bounding box center [84, 227] width 13 height 10
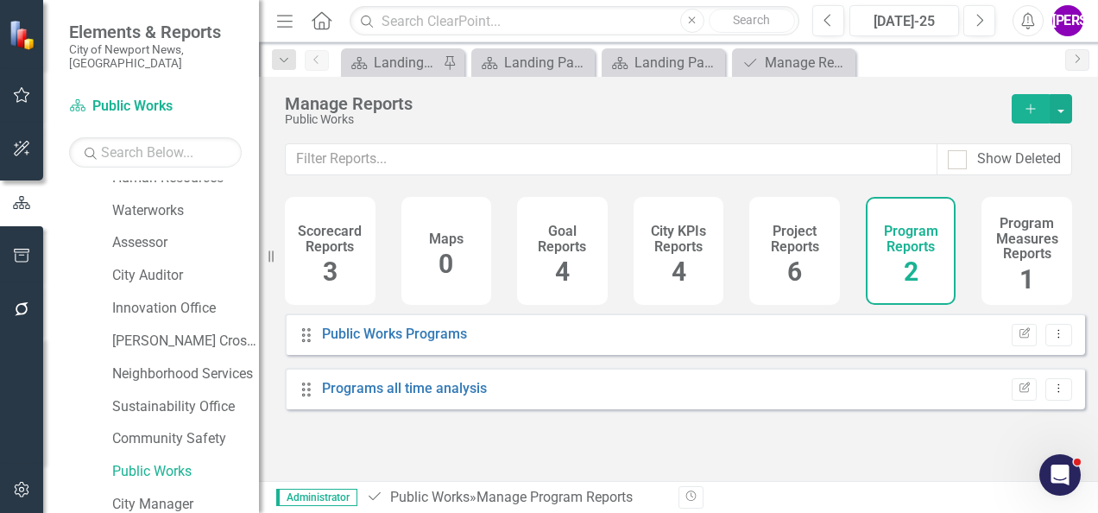
scroll to position [547, 0]
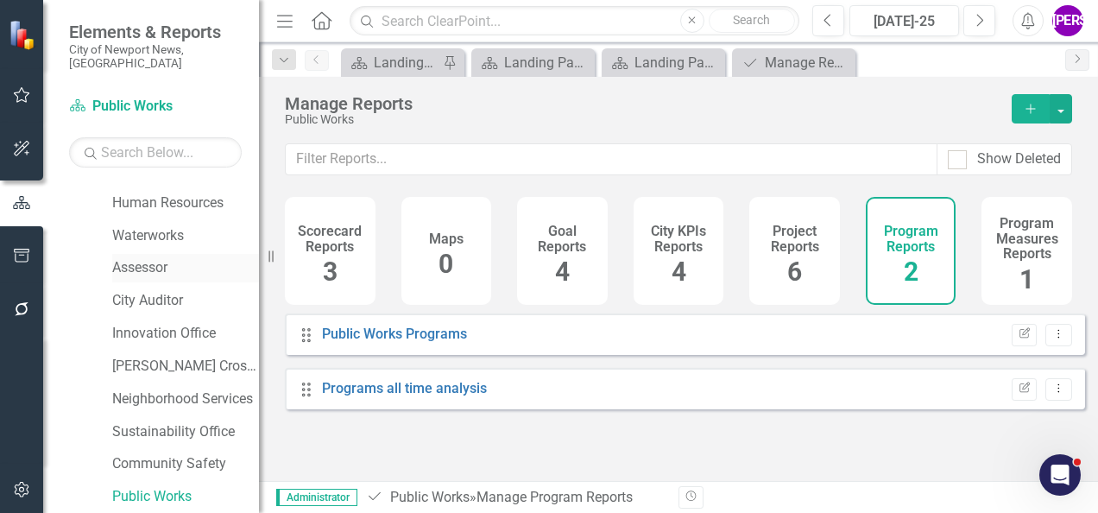
click at [148, 258] on link "Assessor" at bounding box center [185, 268] width 147 height 20
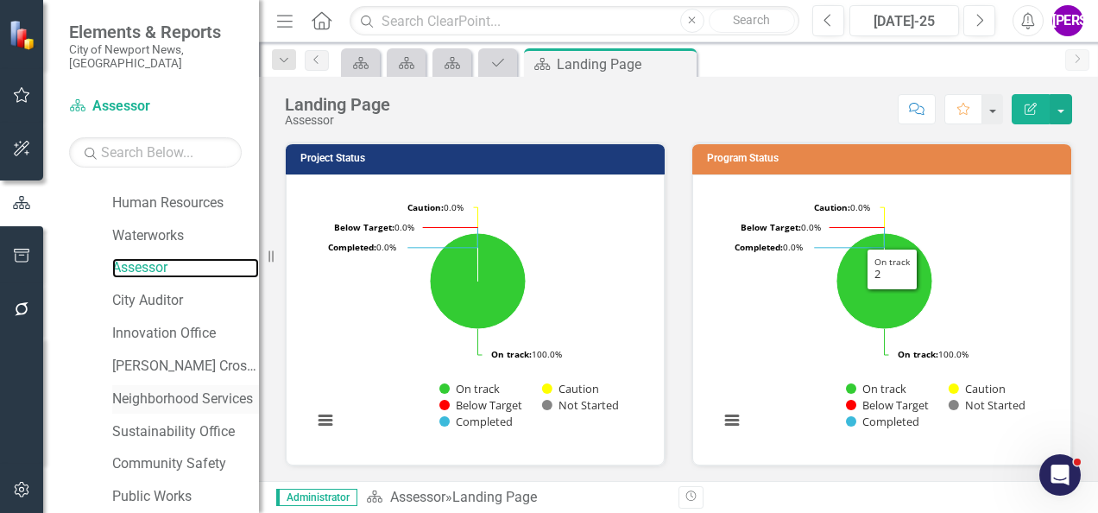
scroll to position [633, 0]
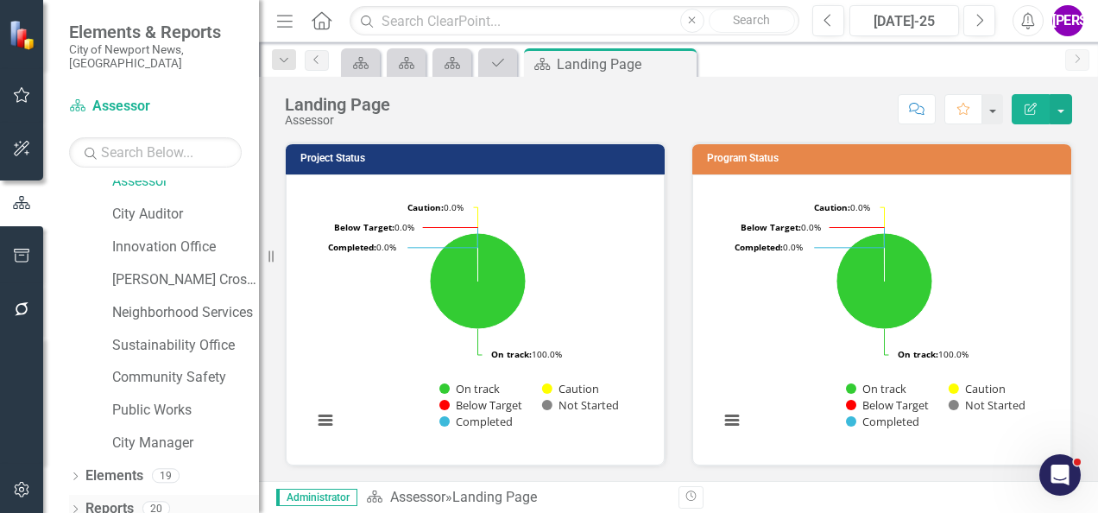
click at [138, 494] on div "Reports 20" at bounding box center [171, 510] width 173 height 33
click at [91, 499] on link "Reports" at bounding box center [109, 509] width 48 height 20
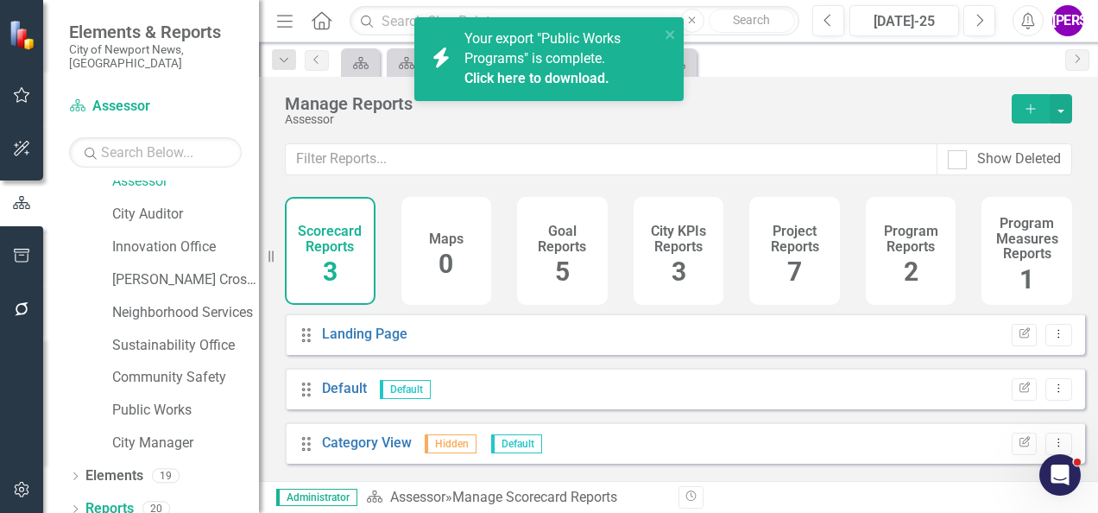
click at [554, 76] on link "Click here to download." at bounding box center [536, 78] width 145 height 16
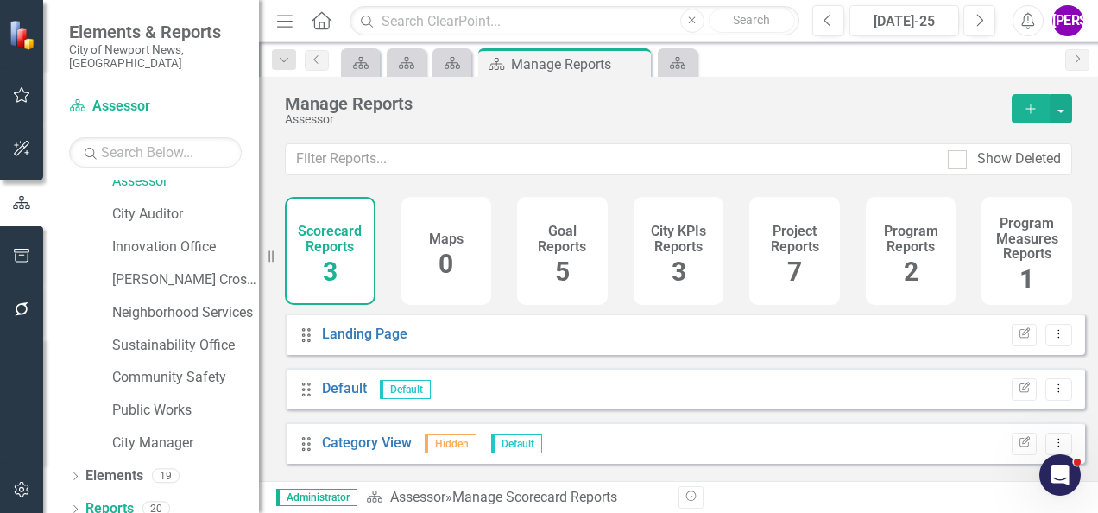
click at [634, 117] on div "Assessor" at bounding box center [639, 119] width 709 height 13
click at [804, 257] on div "Project Reports 7" at bounding box center [794, 251] width 91 height 108
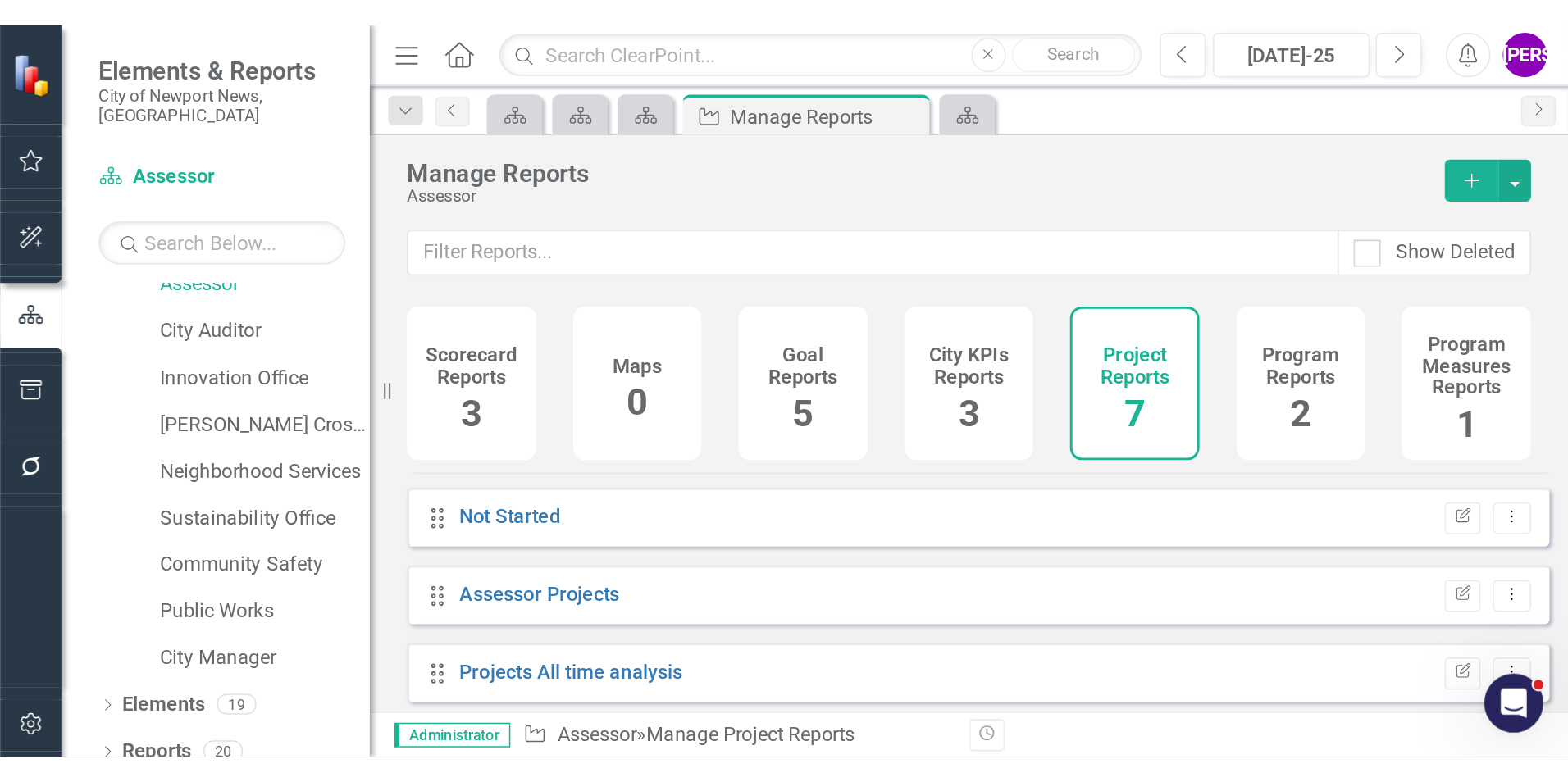
scroll to position [200, 0]
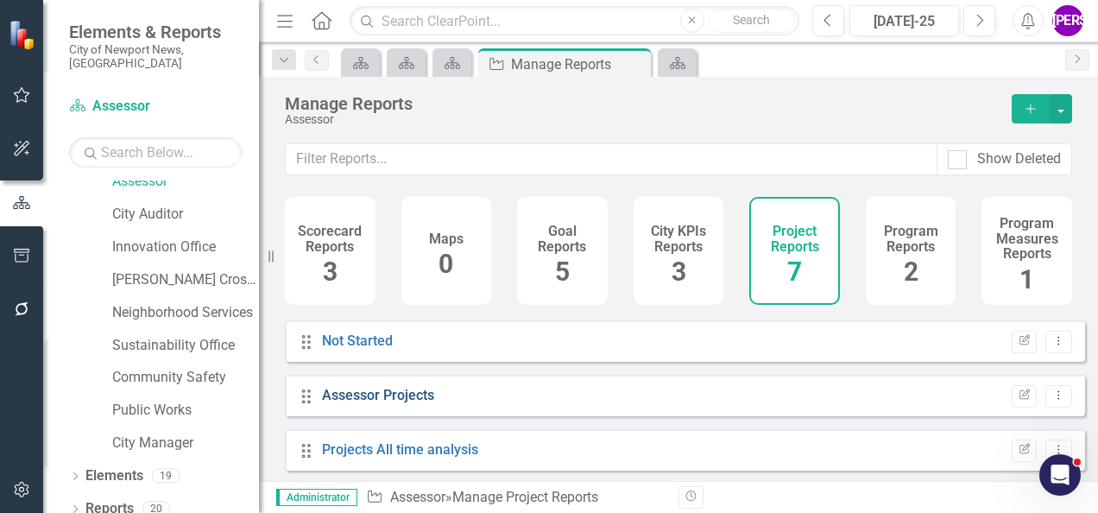
click at [403, 403] on link "Assessor Projects" at bounding box center [378, 395] width 112 height 16
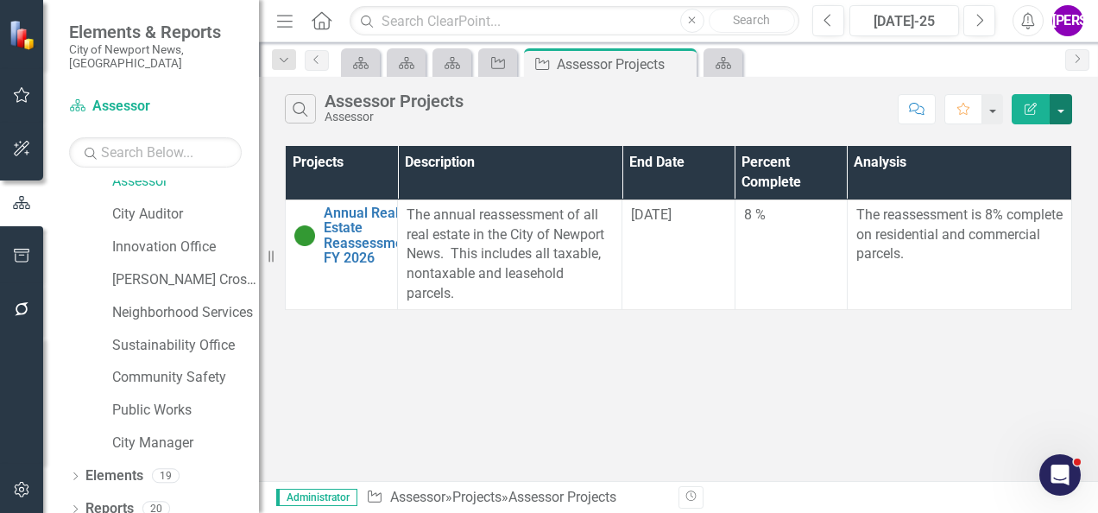
click at [1061, 107] on button "button" at bounding box center [1060, 109] width 22 height 30
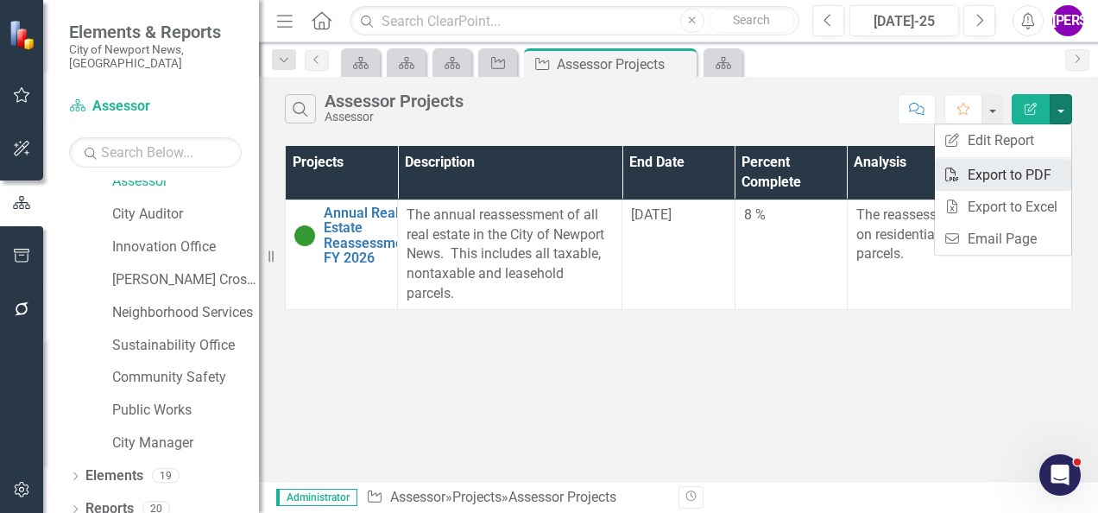
click at [1020, 168] on link "PDF Export to PDF" at bounding box center [1002, 175] width 136 height 32
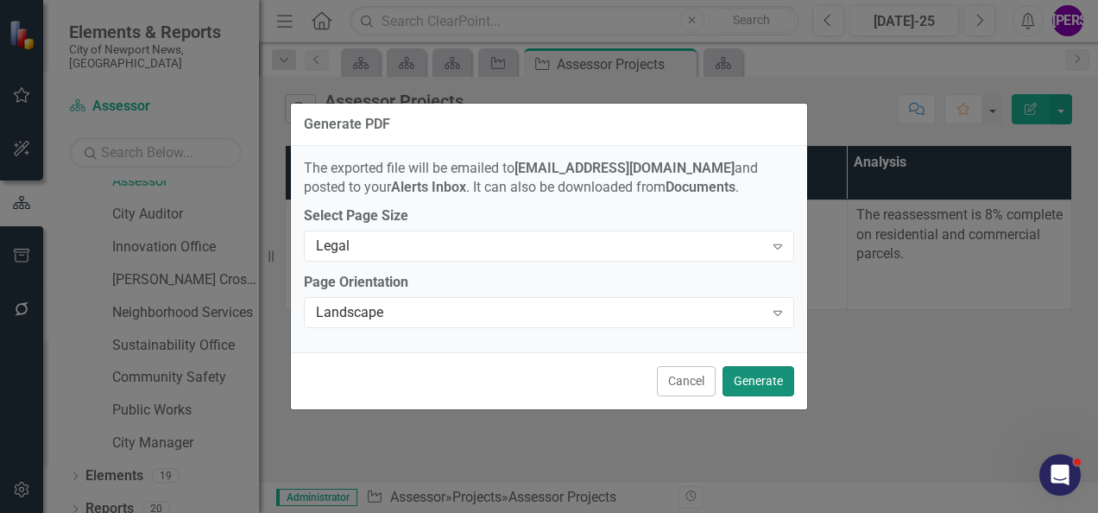
click at [733, 366] on button "Generate" at bounding box center [758, 381] width 72 height 30
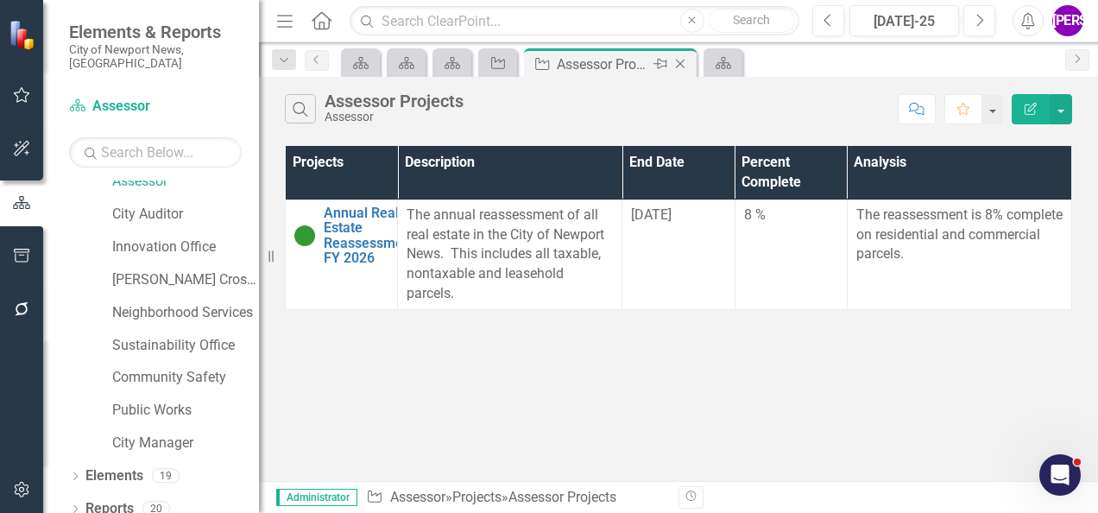
click at [683, 66] on icon "Close" at bounding box center [679, 64] width 17 height 14
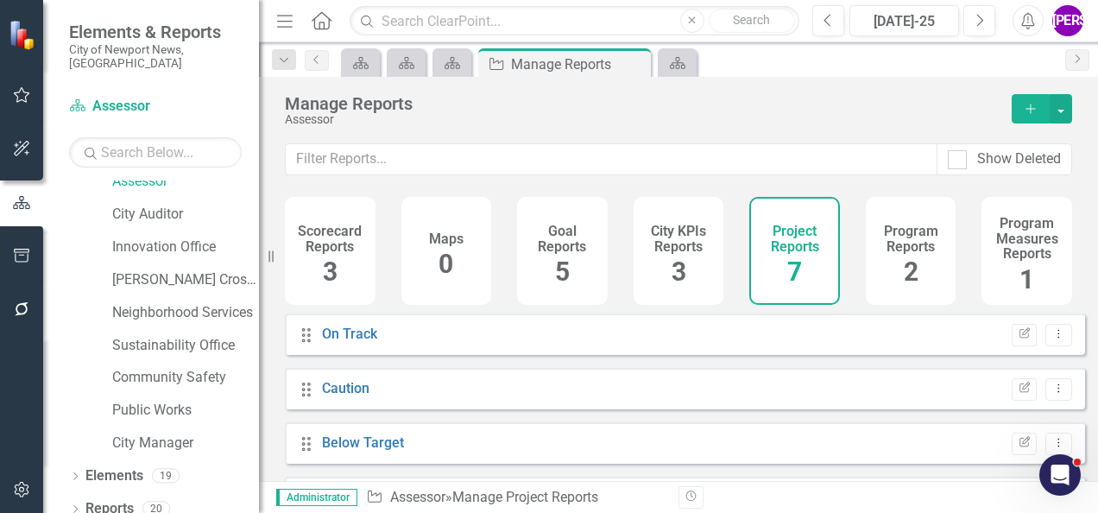
click at [912, 259] on div "Program Reports 2" at bounding box center [910, 251] width 91 height 108
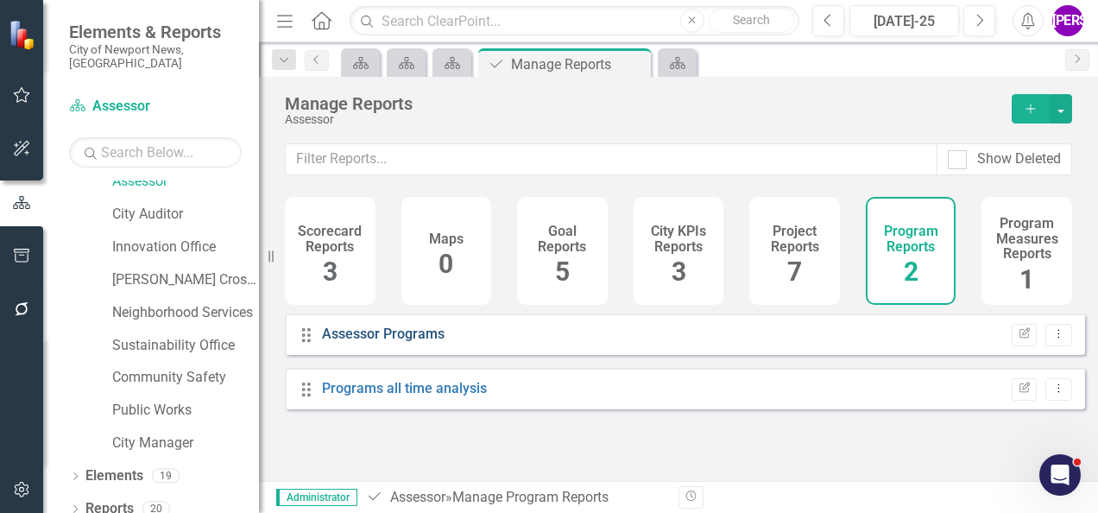
click at [407, 340] on link "Assessor Programs" at bounding box center [383, 333] width 123 height 16
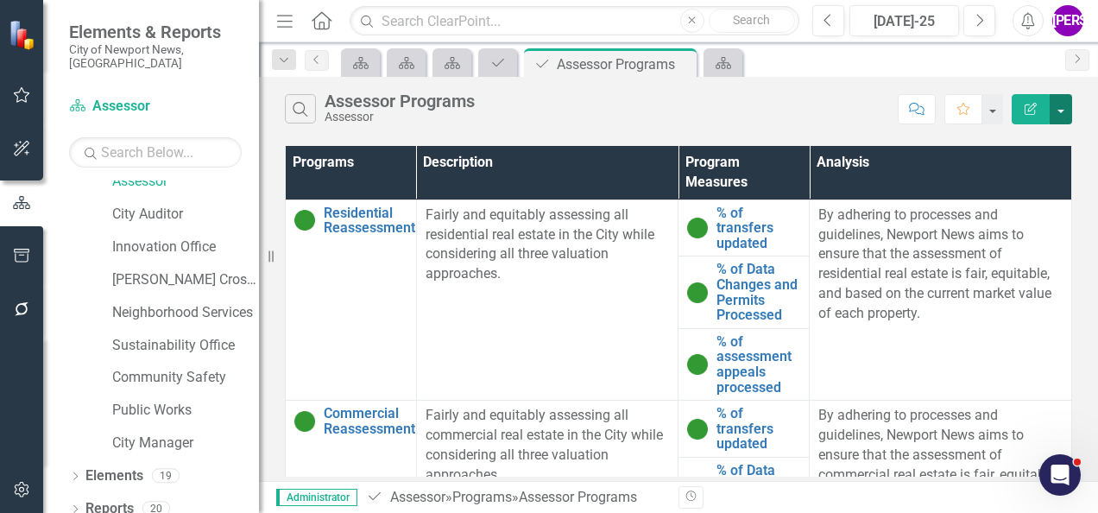
click at [1063, 117] on button "button" at bounding box center [1060, 109] width 22 height 30
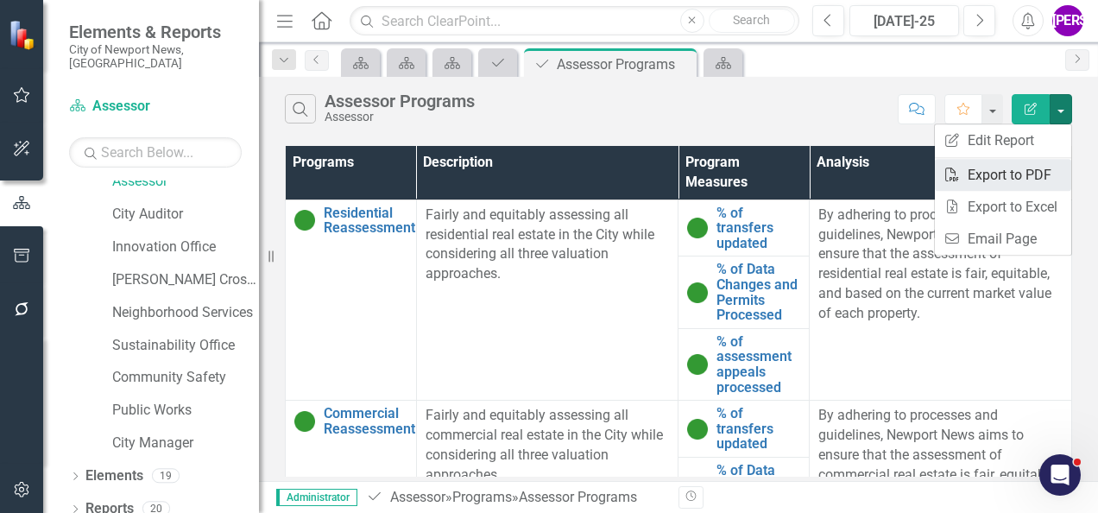
click at [1028, 169] on link "PDF Export to PDF" at bounding box center [1002, 175] width 136 height 32
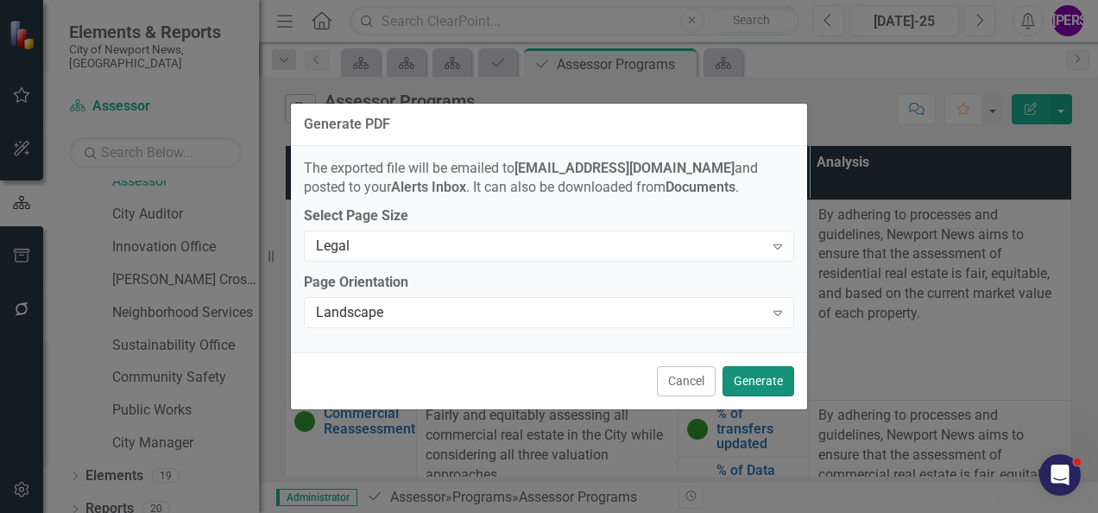
click at [759, 378] on button "Generate" at bounding box center [758, 381] width 72 height 30
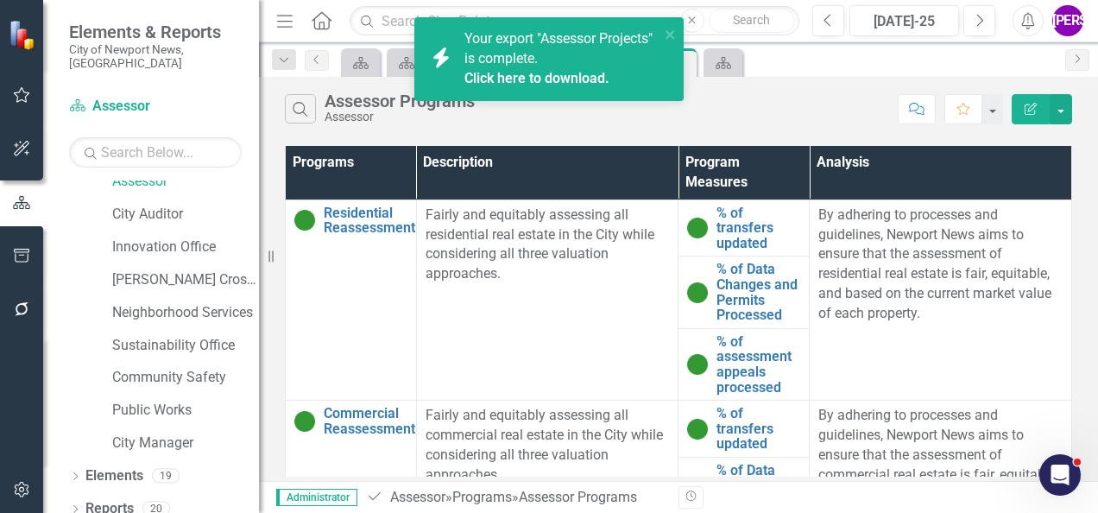
click at [546, 80] on link "Click here to download." at bounding box center [536, 78] width 145 height 16
click at [556, 78] on link "Click here to download." at bounding box center [536, 78] width 145 height 16
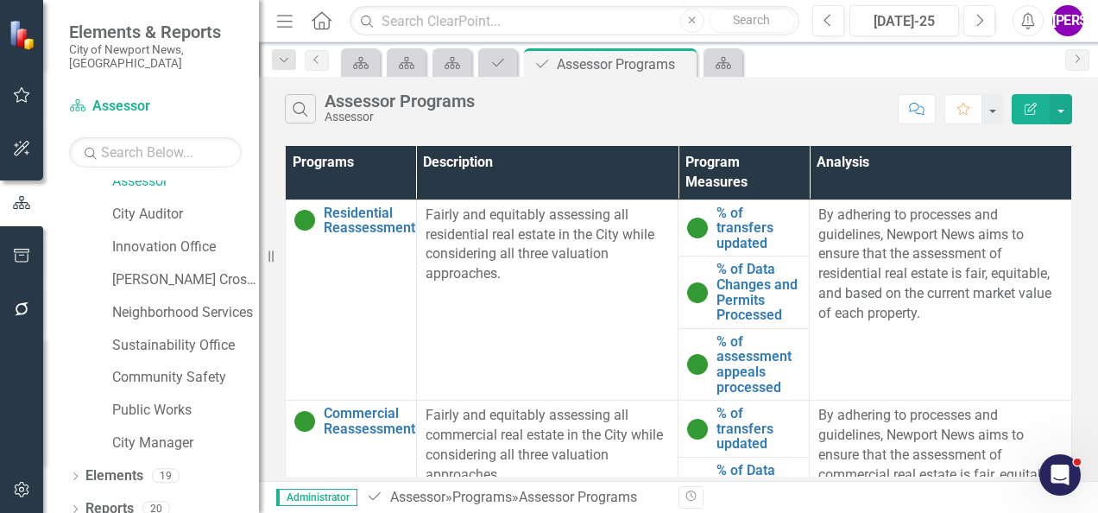
click at [575, 92] on div "Search Assessor Programs Assessor Comment Favorite Edit Report" at bounding box center [678, 105] width 839 height 56
click at [676, 63] on icon "Close" at bounding box center [679, 64] width 17 height 14
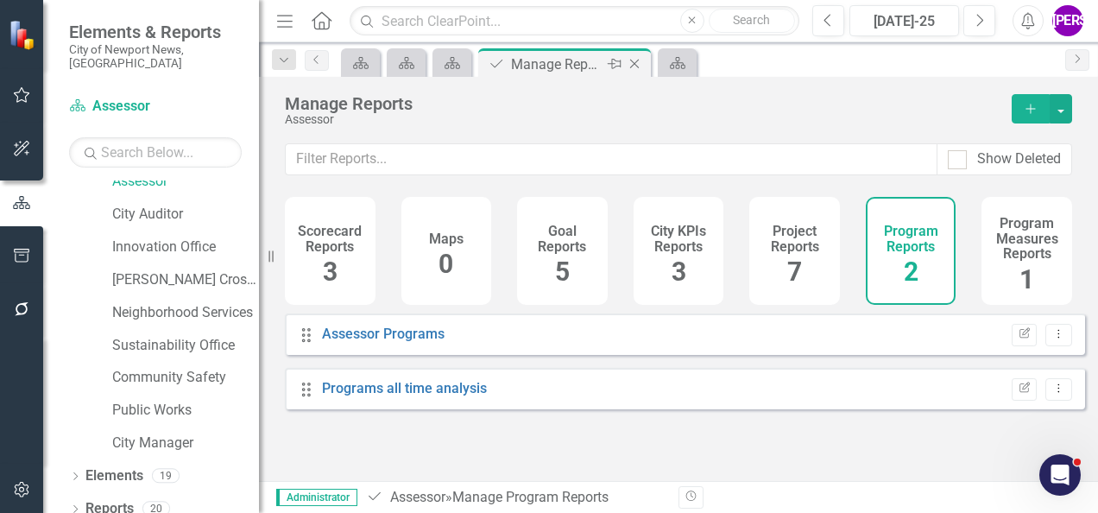
click at [639, 62] on icon "Close" at bounding box center [634, 64] width 17 height 14
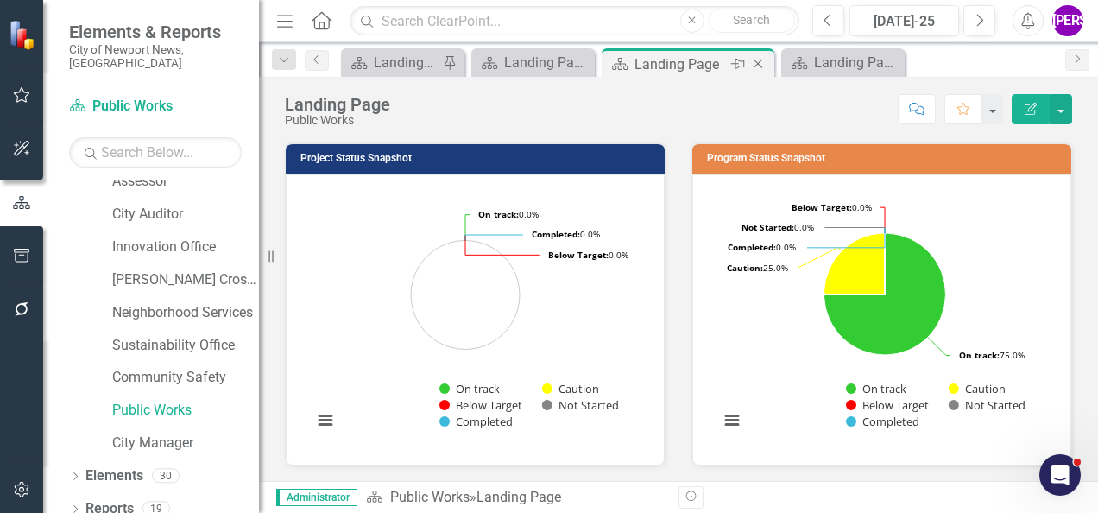
click at [754, 61] on icon "Close" at bounding box center [757, 64] width 17 height 14
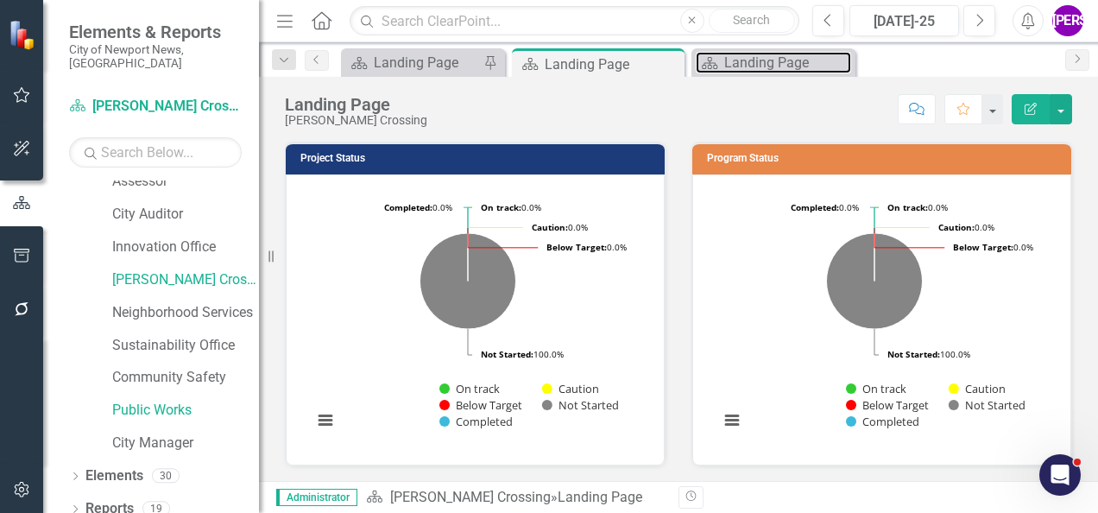
click at [754, 61] on div "Landing Page" at bounding box center [787, 63] width 127 height 22
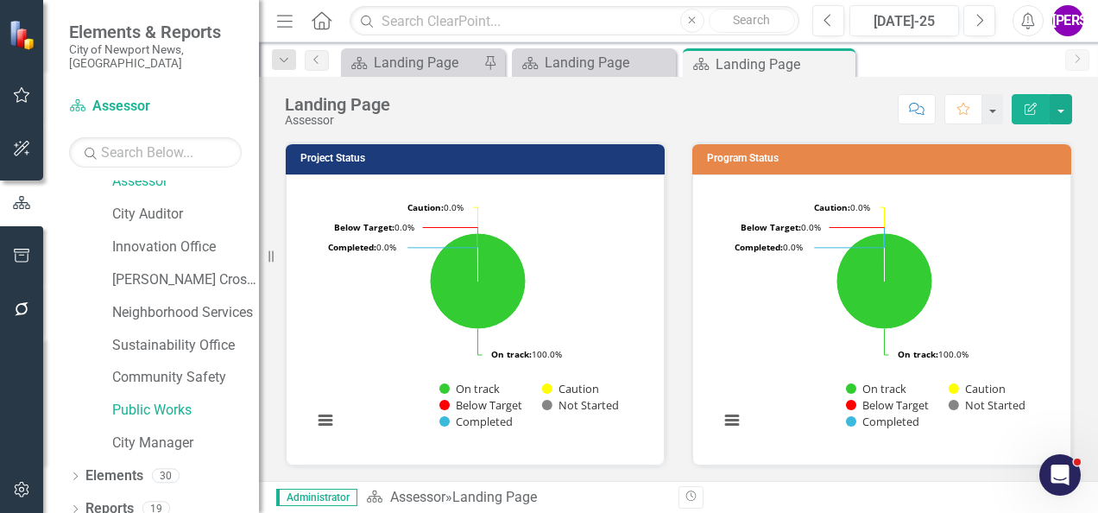
click at [0, 0] on icon "Close" at bounding box center [0, 0] width 0 height 0
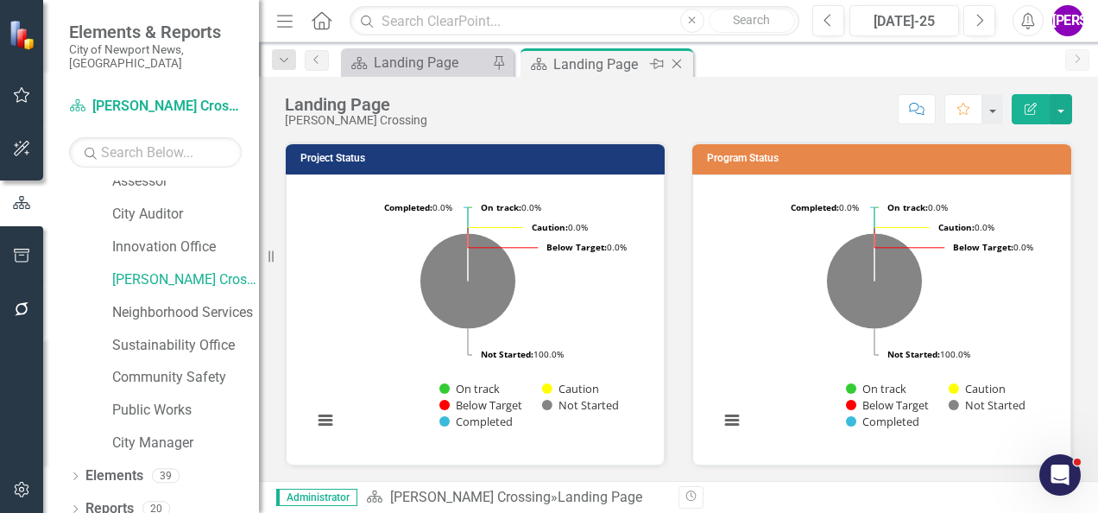
click at [678, 65] on icon at bounding box center [676, 64] width 9 height 9
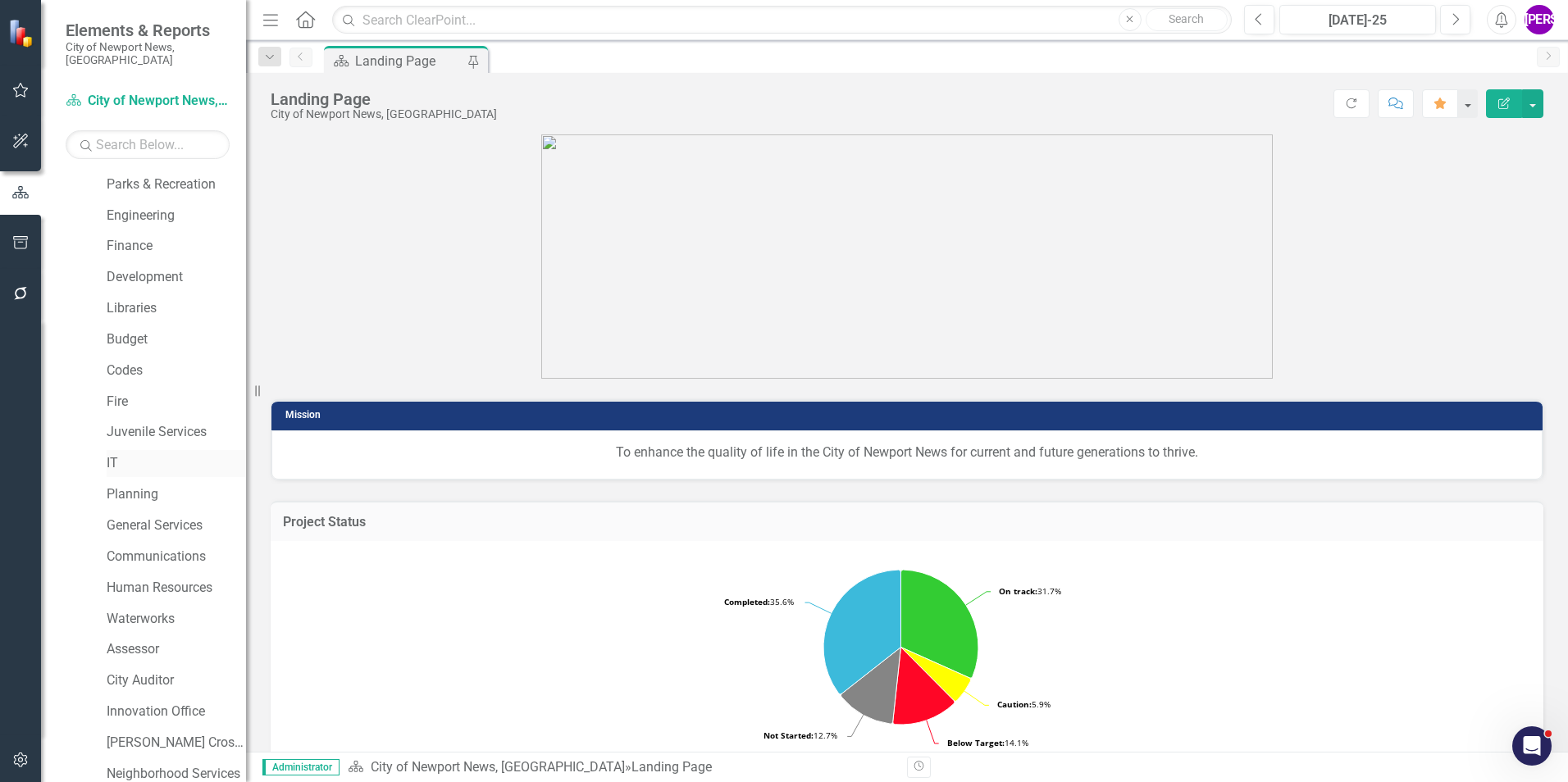
scroll to position [164, 0]
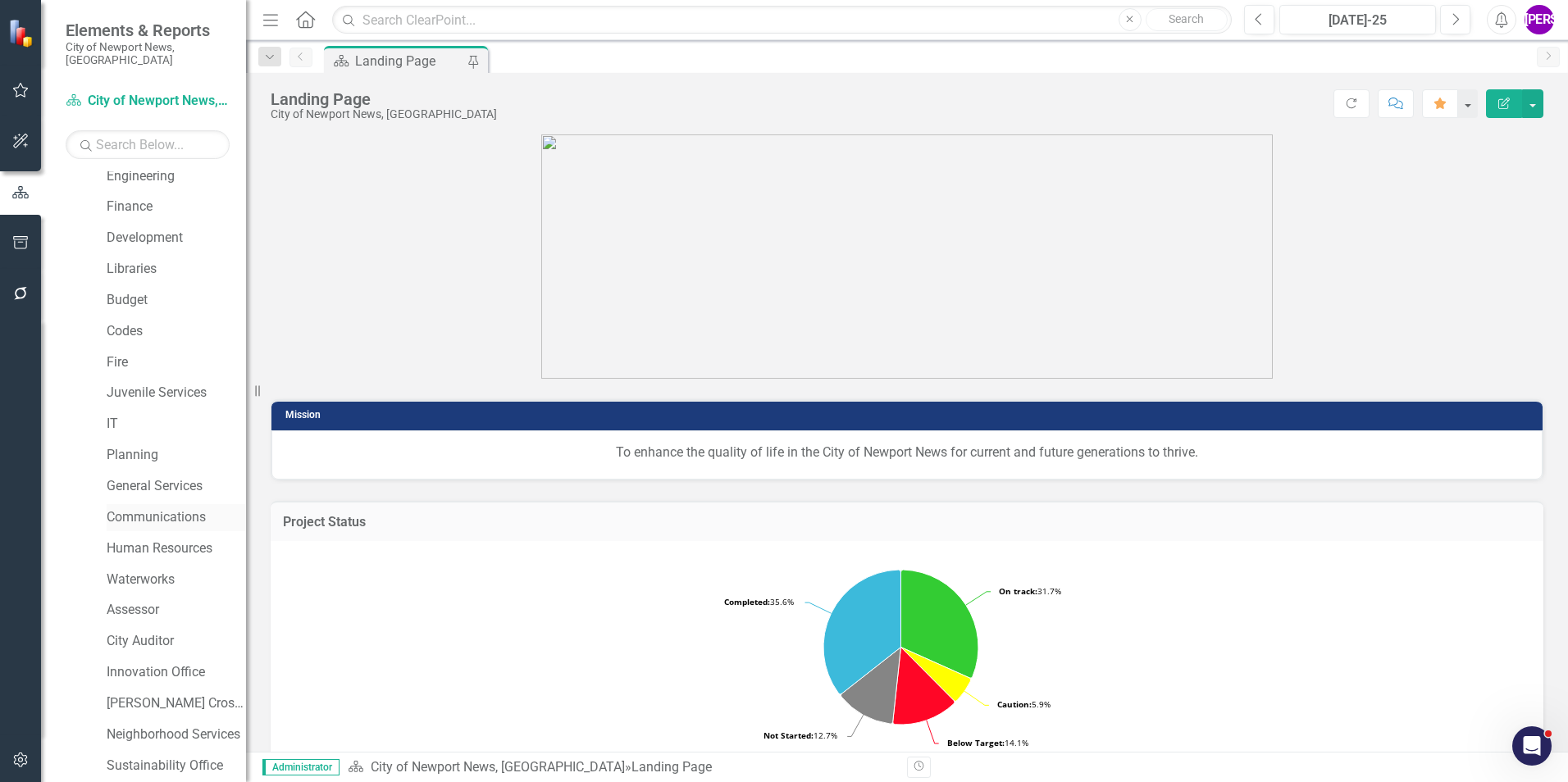
click at [174, 486] on link "Communications" at bounding box center [176, 518] width 140 height 19
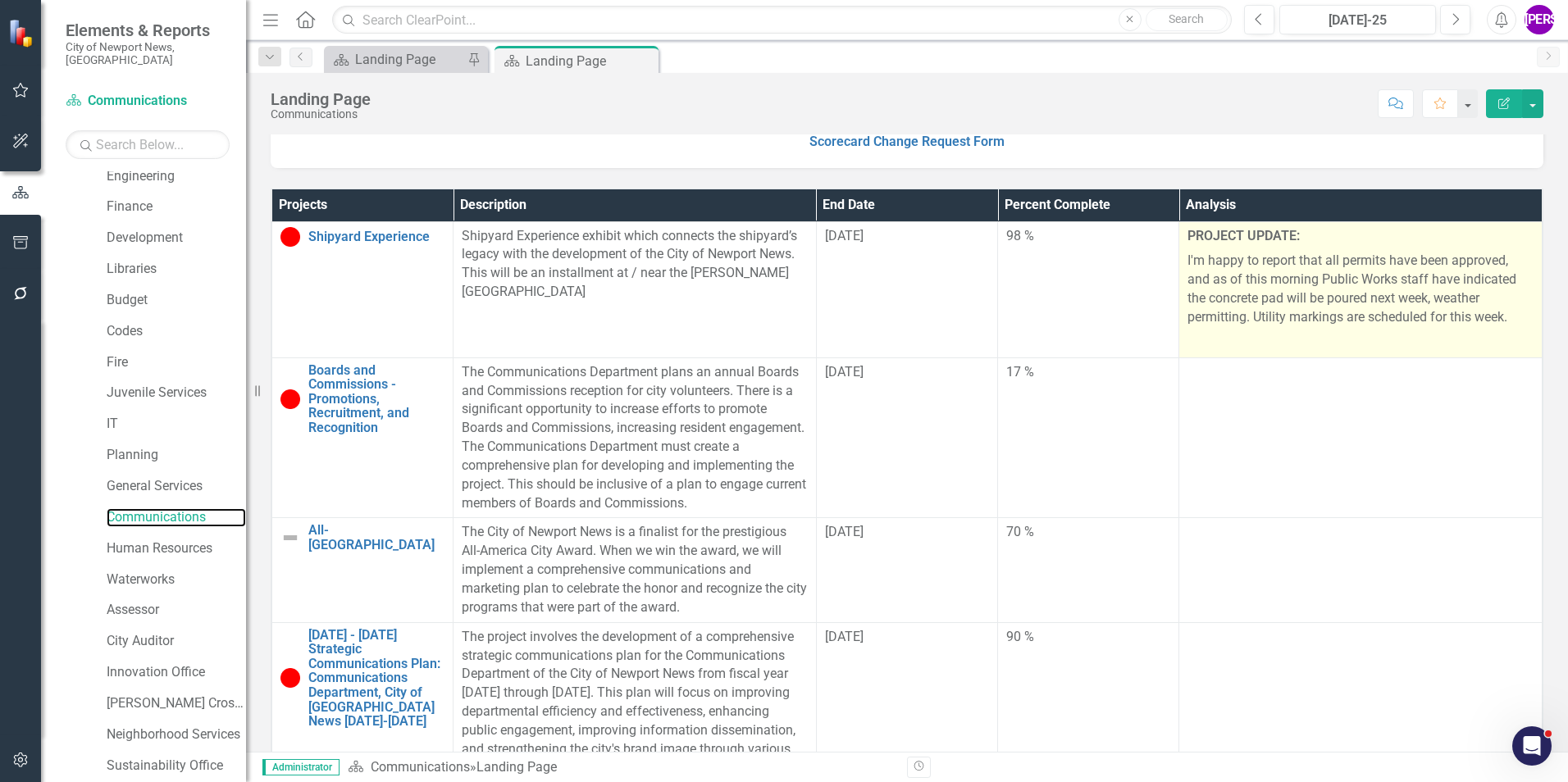
scroll to position [410, 0]
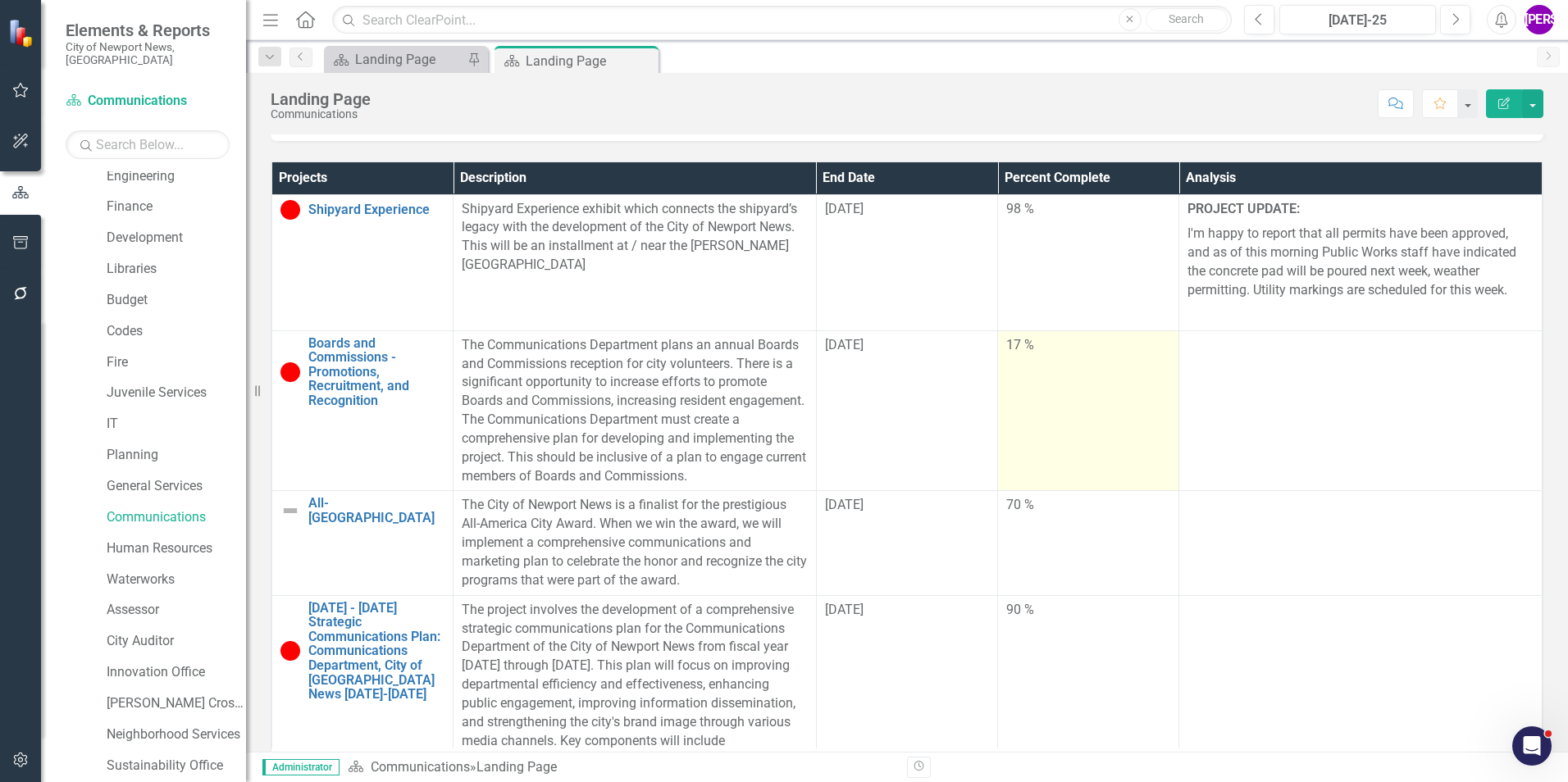
click at [1042, 442] on td "17 %" at bounding box center [1088, 410] width 182 height 161
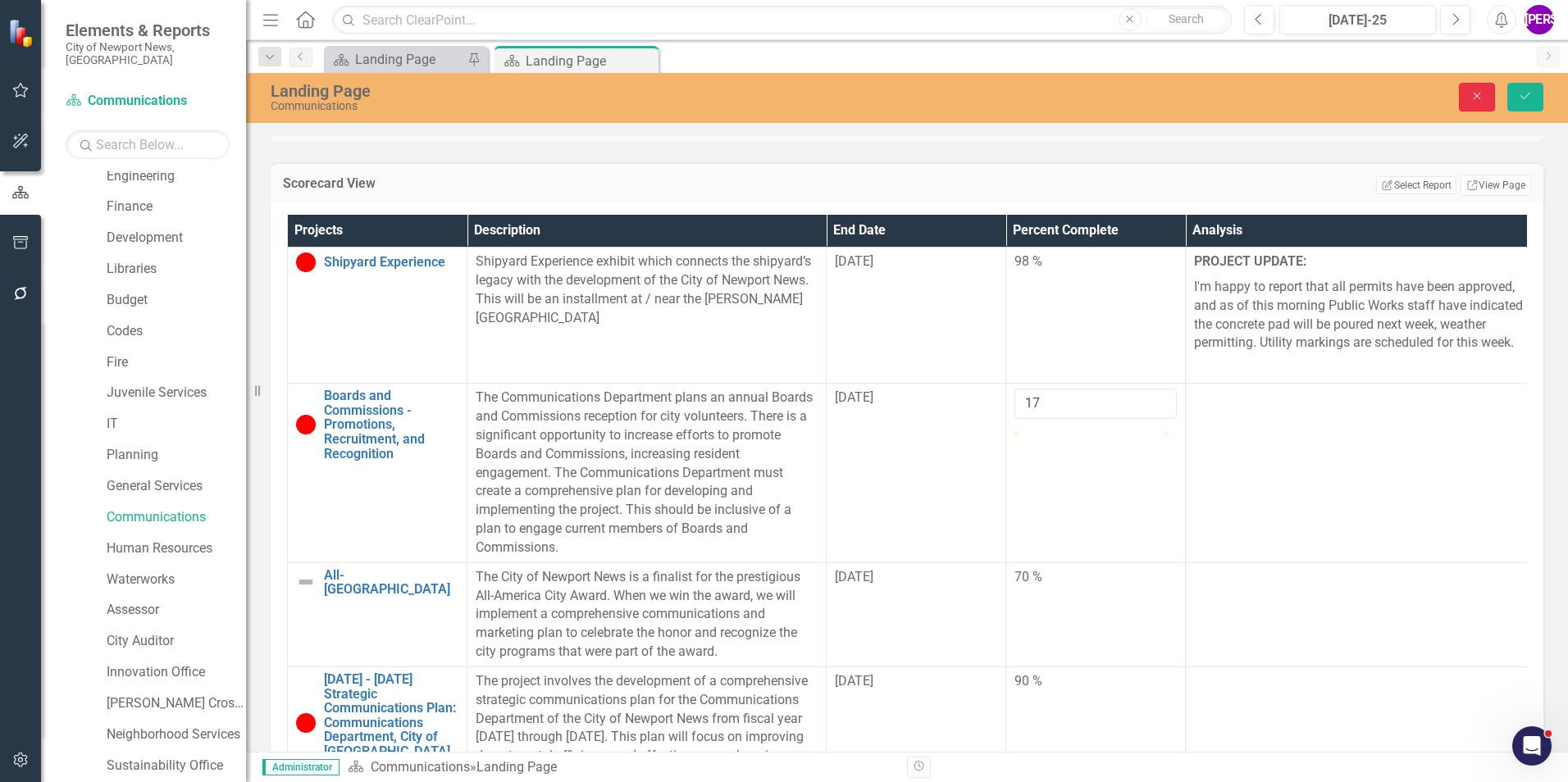
click at [1042, 109] on button "Close" at bounding box center [1477, 97] width 36 height 29
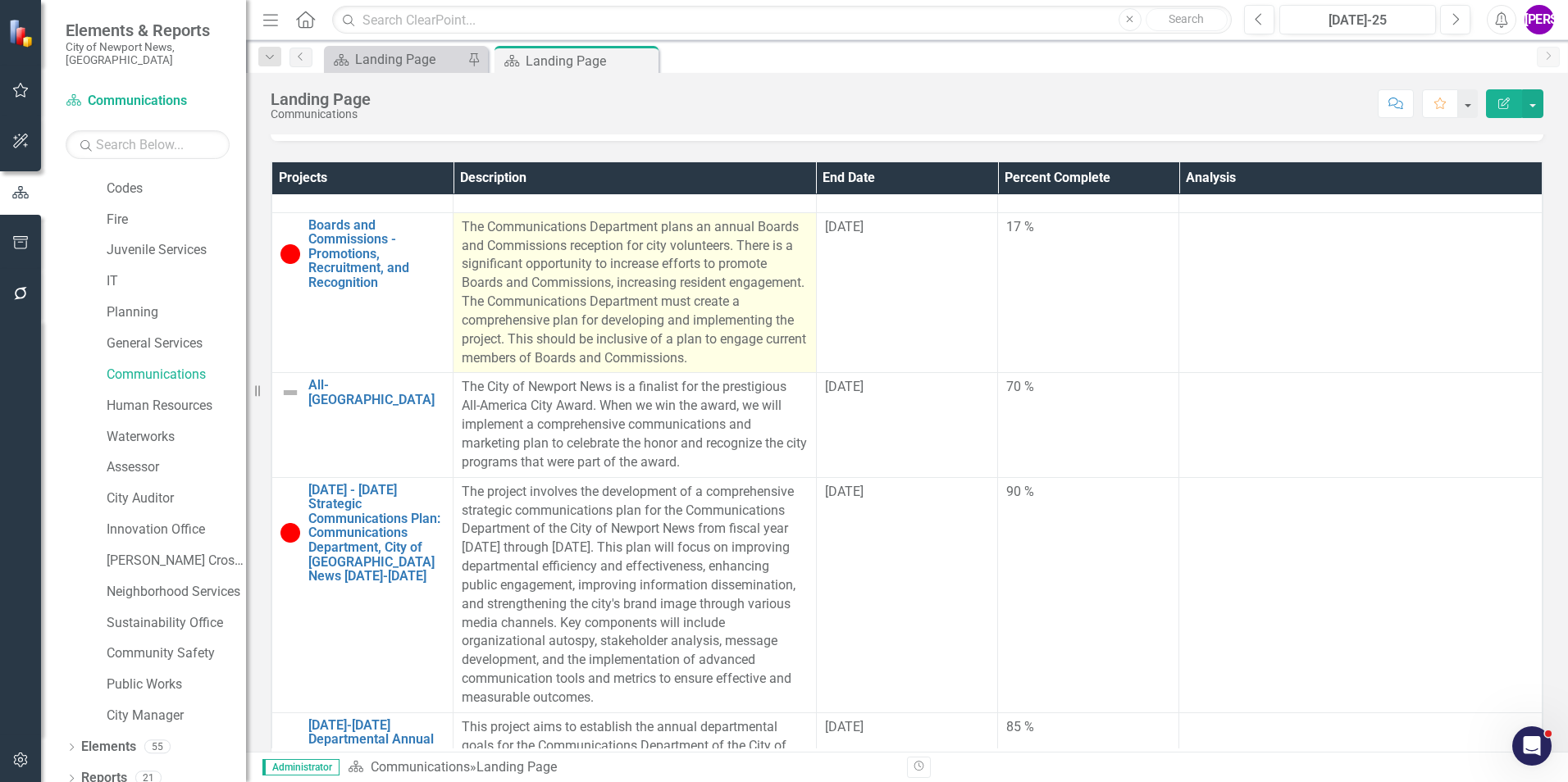
scroll to position [146, 0]
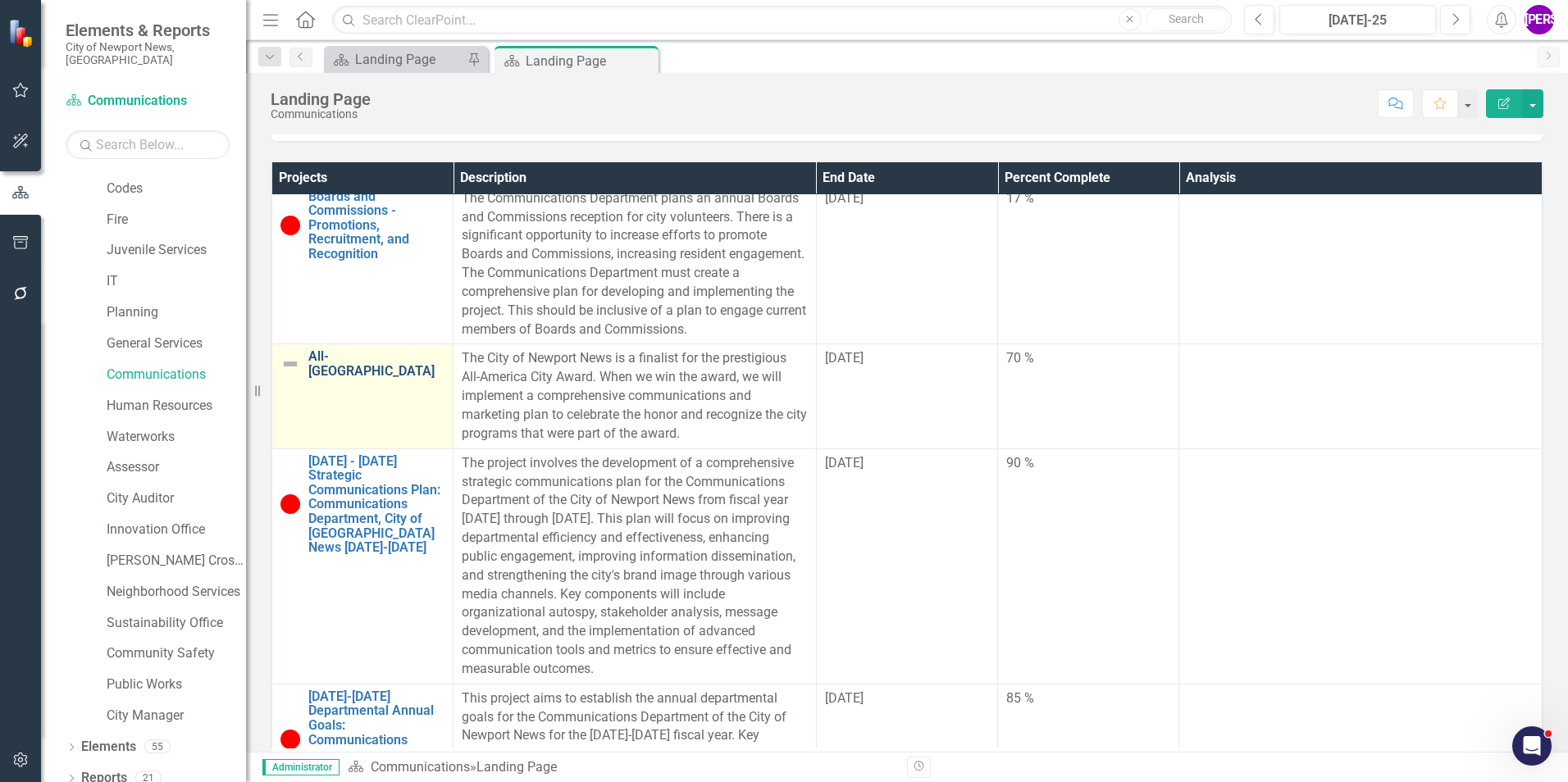
click at [379, 378] on link "All-[GEOGRAPHIC_DATA]" at bounding box center [375, 364] width 136 height 29
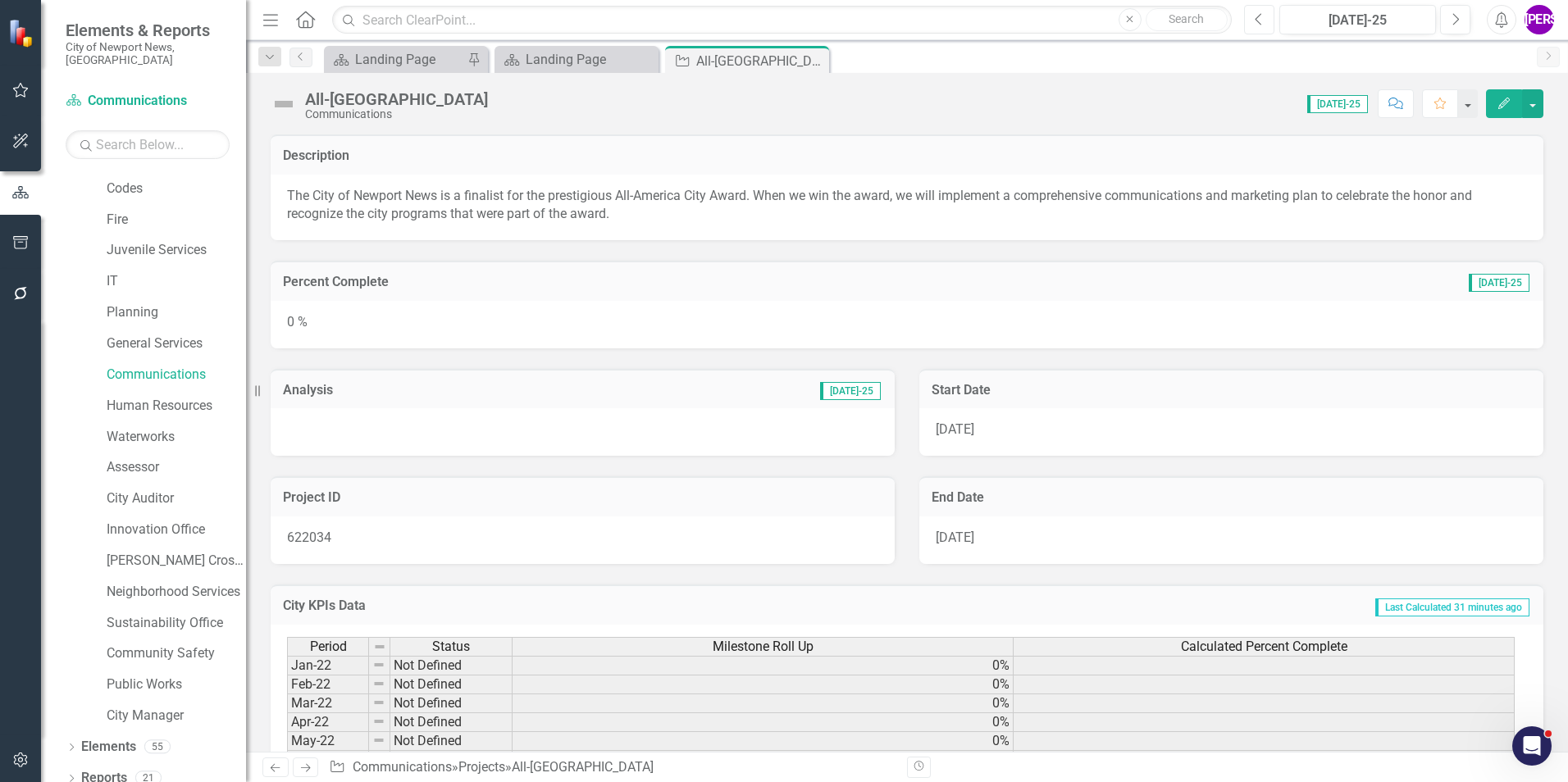
click at [1042, 16] on icon "Previous" at bounding box center [1258, 20] width 9 height 15
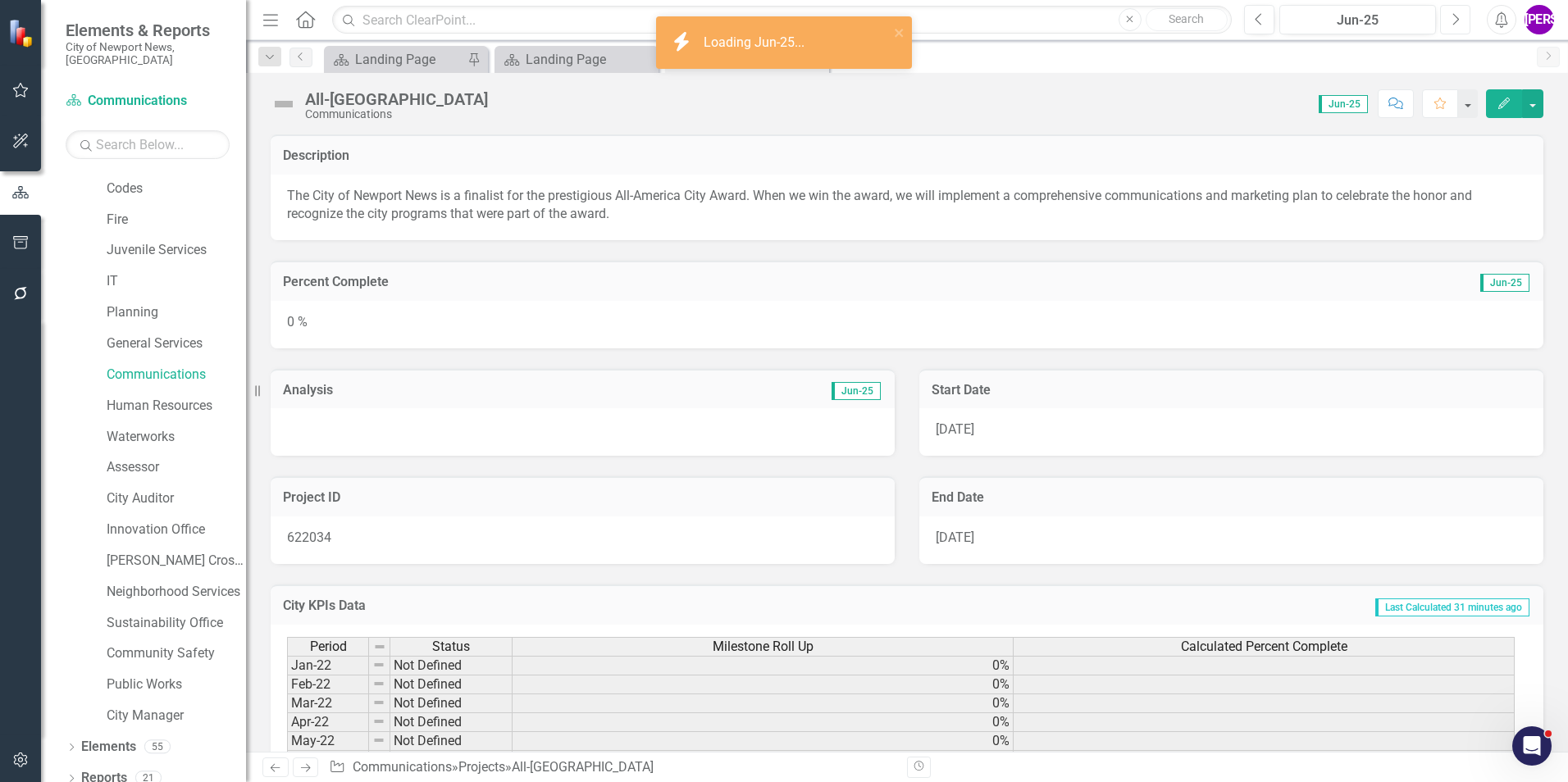
click at [1042, 27] on button "Next" at bounding box center [1455, 19] width 30 height 29
click at [574, 112] on div "Score: 0.00 Jul-25 Completed Comment Favorite Edit" at bounding box center [1020, 103] width 1047 height 28
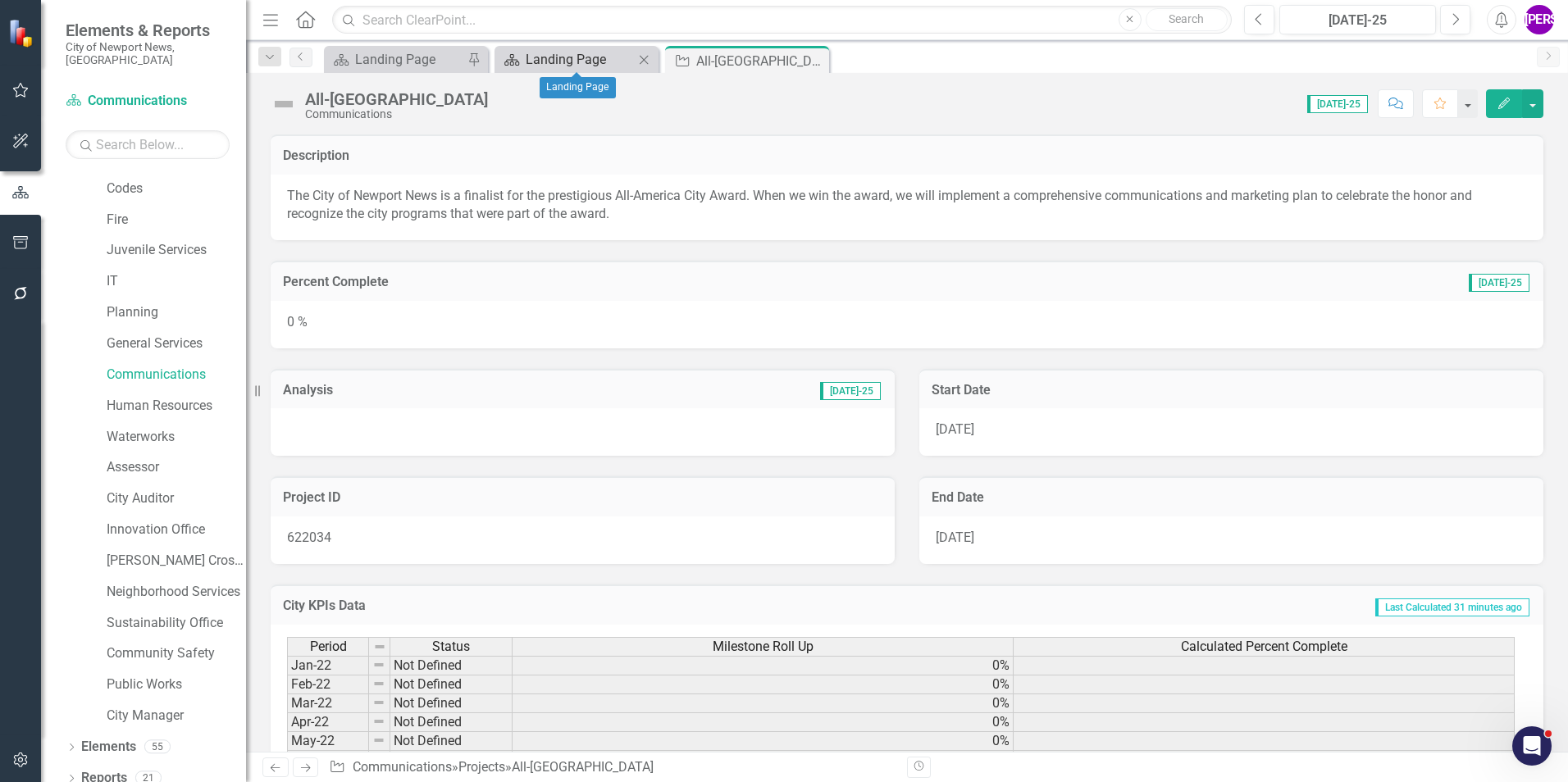
click at [572, 56] on div "Landing Page" at bounding box center [580, 60] width 108 height 21
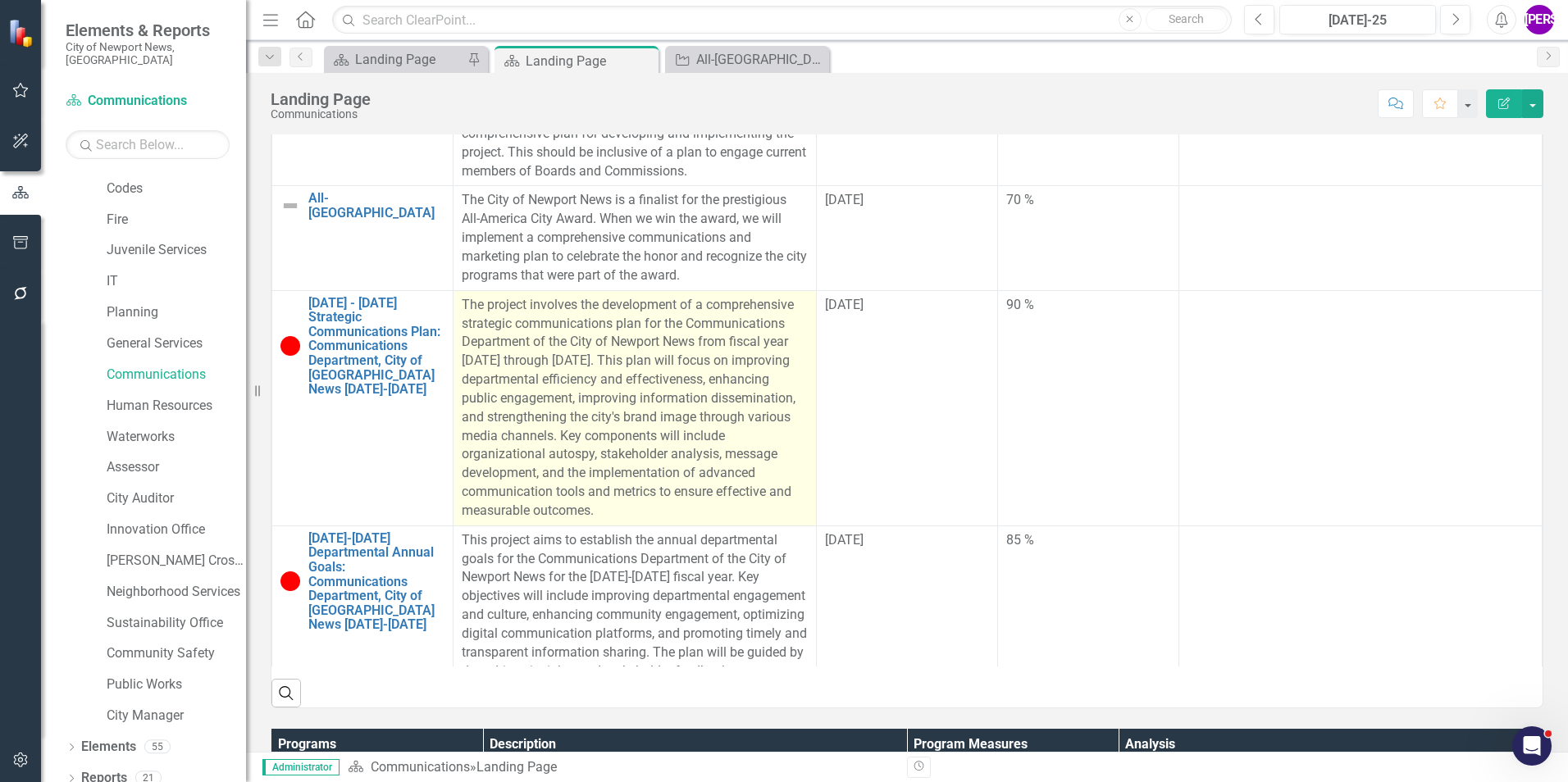
scroll to position [246, 0]
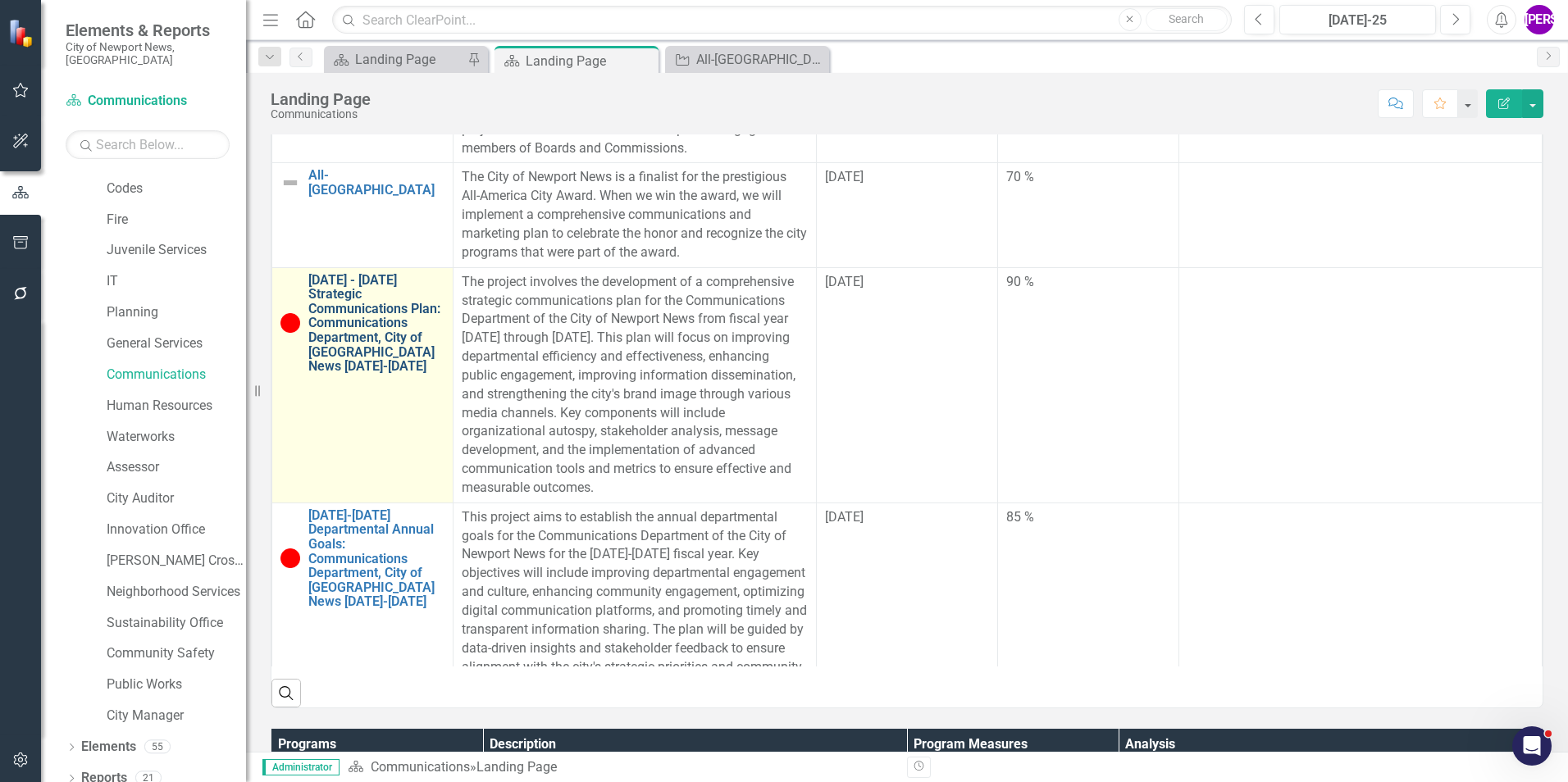
click at [382, 326] on link "[DATE] - [DATE] Strategic Communications Plan: Communications Department, City …" at bounding box center [375, 323] width 136 height 101
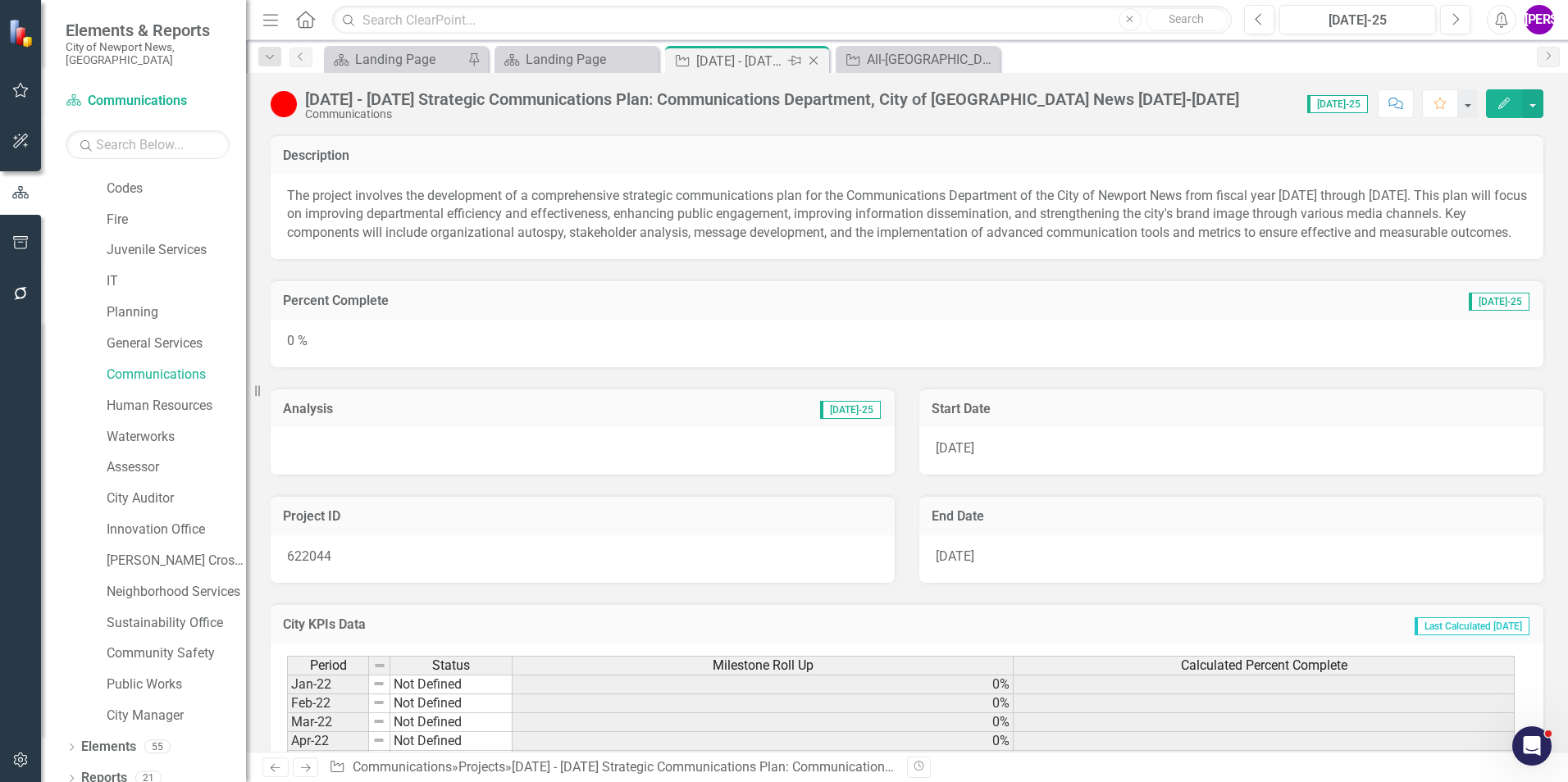
click at [816, 60] on icon "Close" at bounding box center [813, 61] width 16 height 13
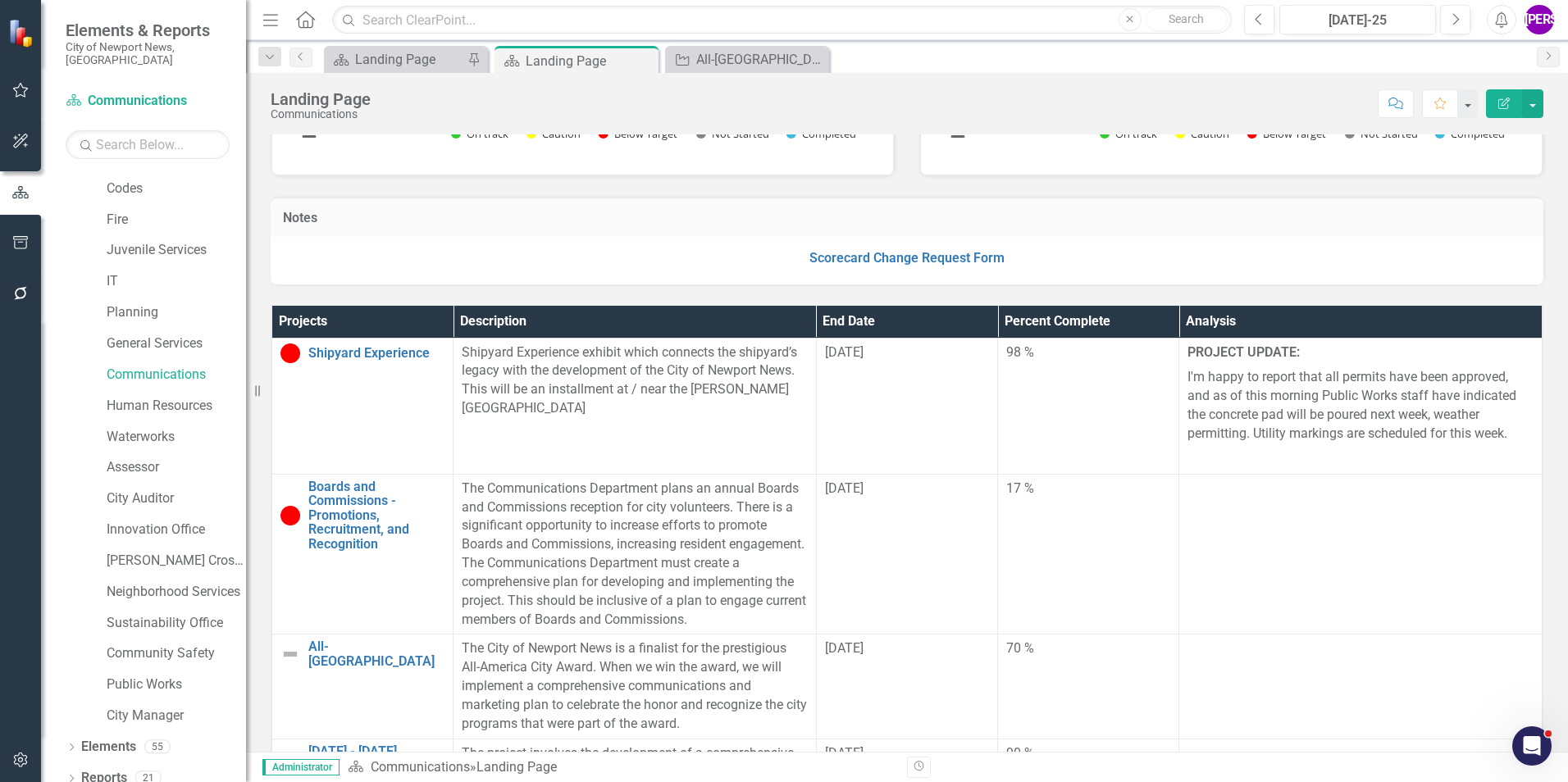
scroll to position [246, 0]
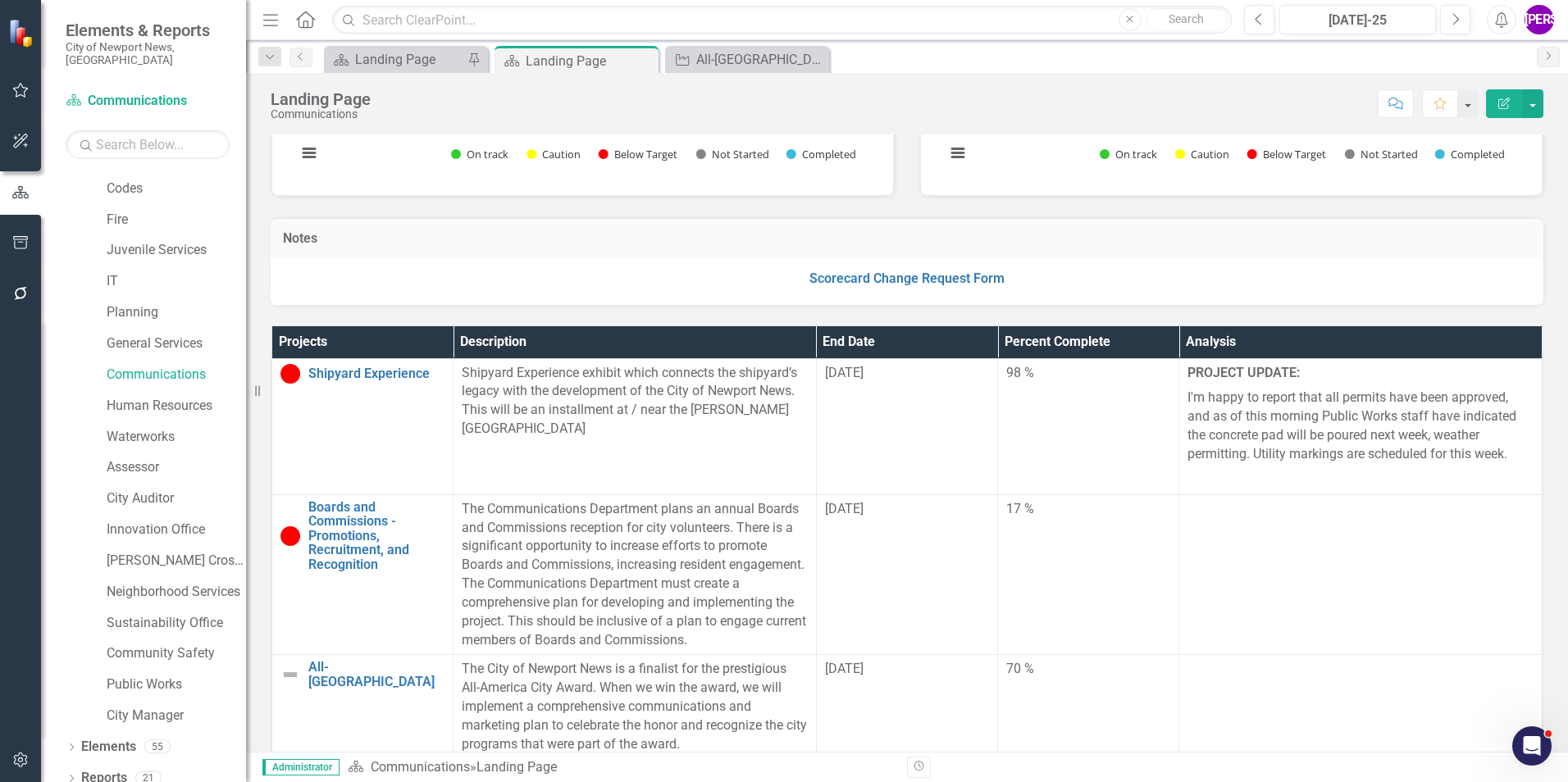
click at [1042, 331] on th "Percent Complete" at bounding box center [1088, 342] width 182 height 32
click at [1042, 331] on th "Percent Complete Sort Ascending" at bounding box center [1088, 342] width 182 height 32
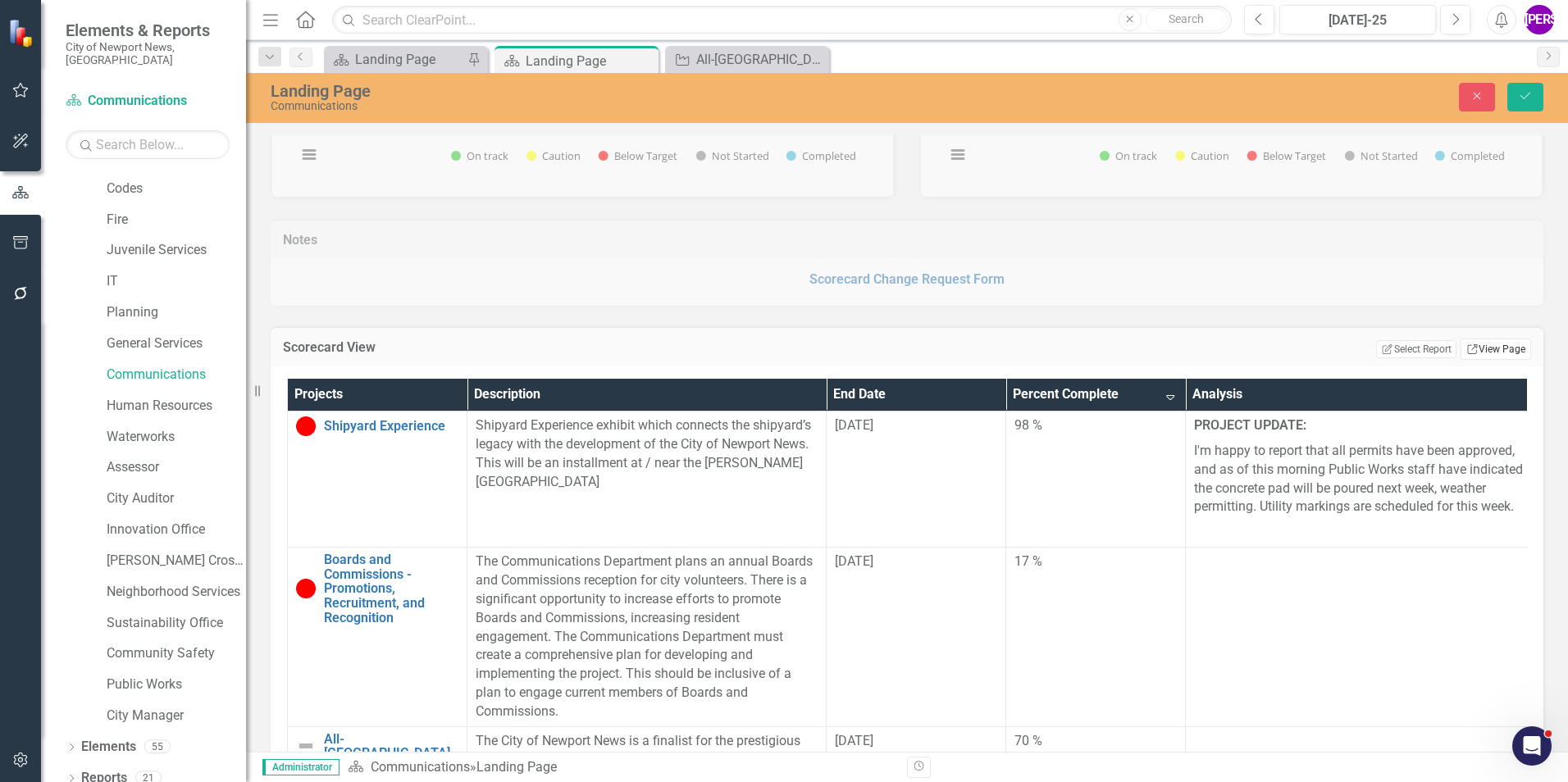
click at [1042, 354] on link "Link View Page" at bounding box center [1496, 349] width 70 height 21
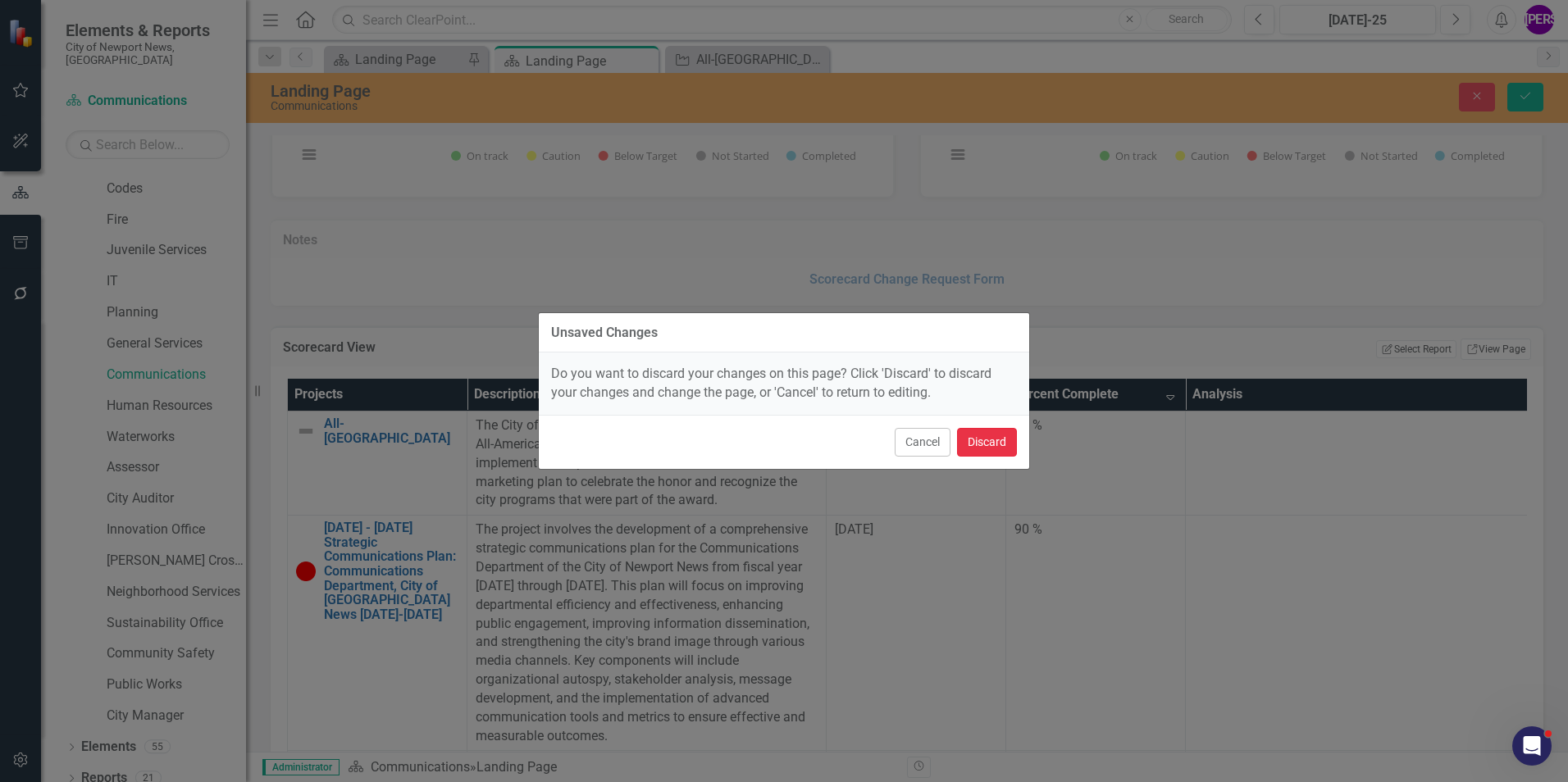
click at [985, 436] on button "Discard" at bounding box center [986, 442] width 60 height 29
